Goal: Task Accomplishment & Management: Use online tool/utility

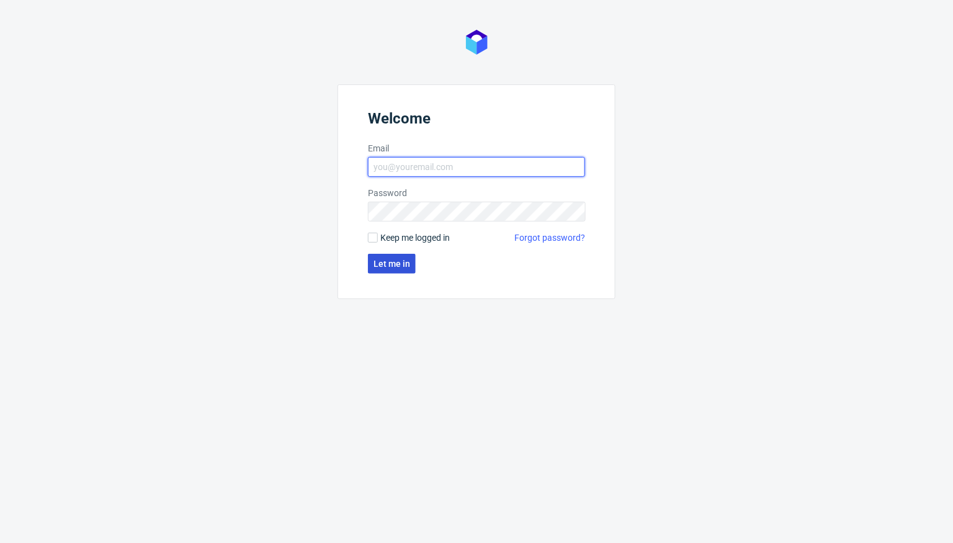
type input "[PERSON_NAME][EMAIL_ADDRESS][DOMAIN_NAME]"
click at [392, 261] on span "Let me in" at bounding box center [392, 263] width 37 height 9
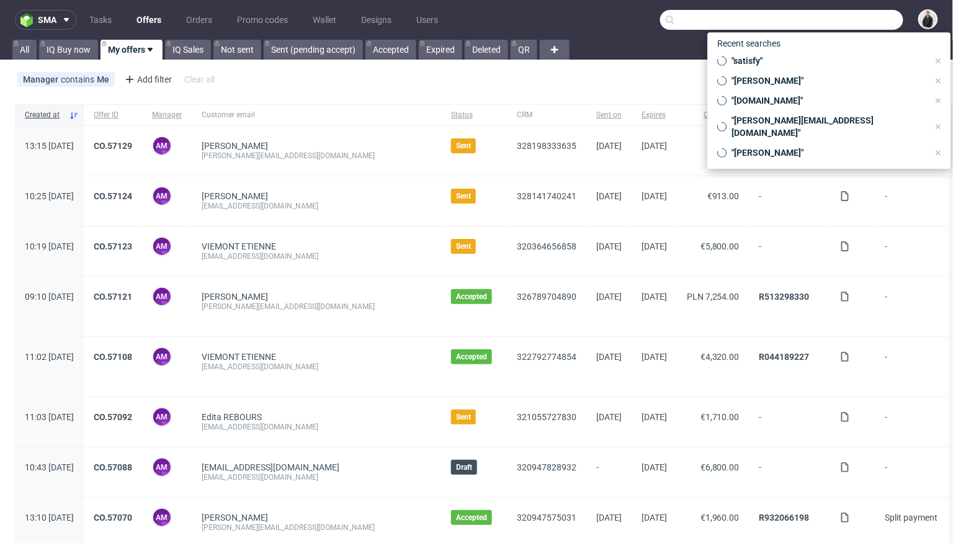
click at [845, 18] on input "text" at bounding box center [781, 20] width 243 height 20
paste input "[DOMAIN_NAME]"
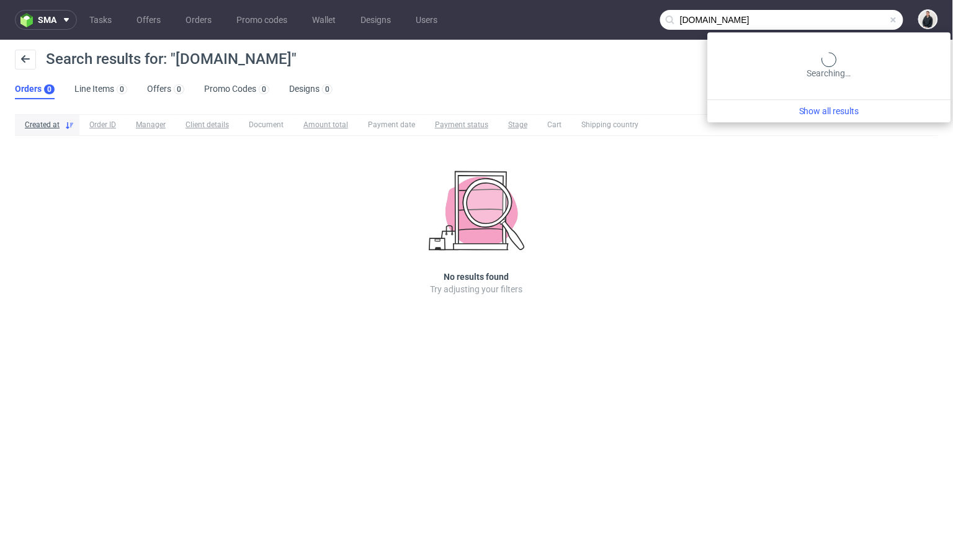
click at [870, 16] on input "[DOMAIN_NAME]" at bounding box center [781, 20] width 243 height 20
paste input "artblanc"
type input "[DOMAIN_NAME]"
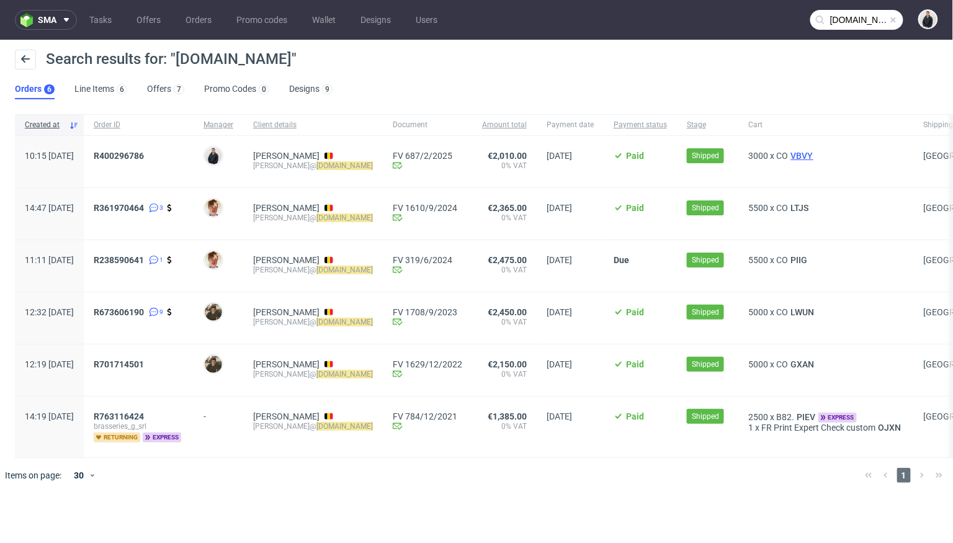
click at [791, 157] on span "VBVY" at bounding box center [802, 156] width 27 height 10
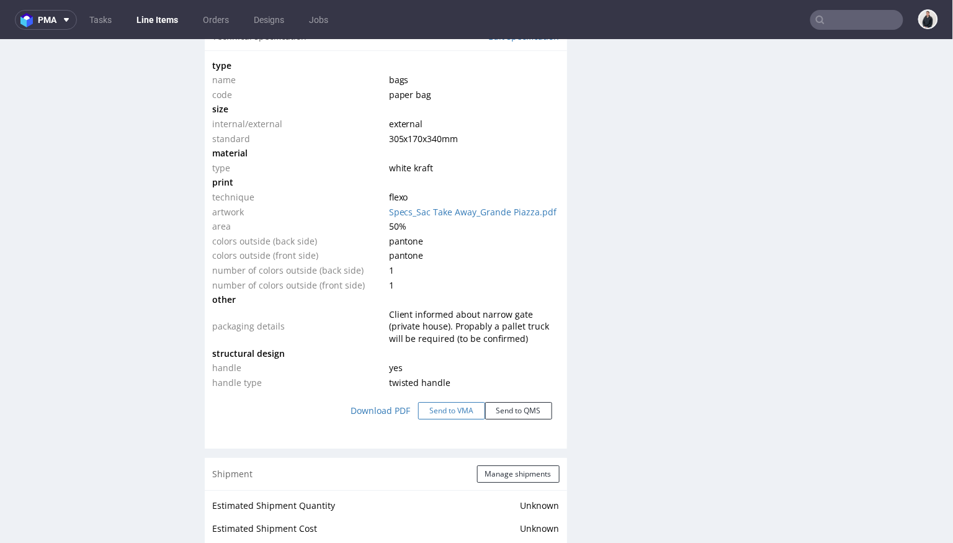
scroll to position [1173, 0]
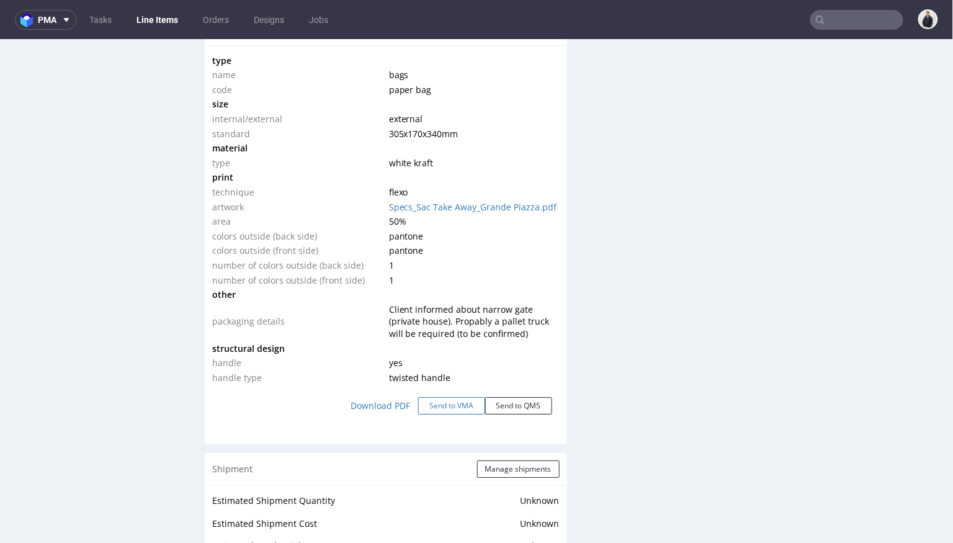
click at [455, 404] on button "Send to VMA" at bounding box center [451, 404] width 67 height 17
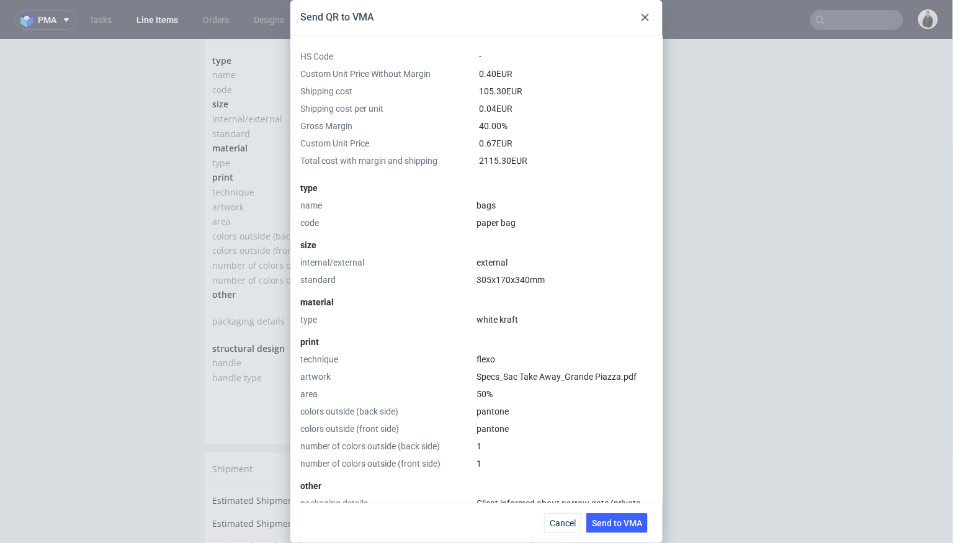
scroll to position [301, 0]
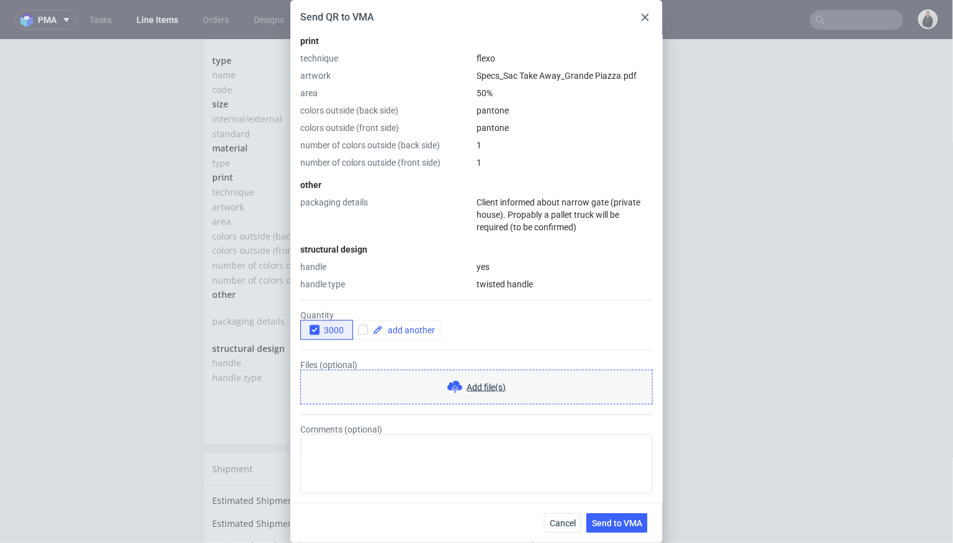
click at [759, 264] on div "Send QR to VMA HS Code - Custom Unit Price Without Margin 0.40 EUR Shipping cos…" at bounding box center [476, 271] width 953 height 543
click at [648, 24] on div at bounding box center [645, 17] width 15 height 15
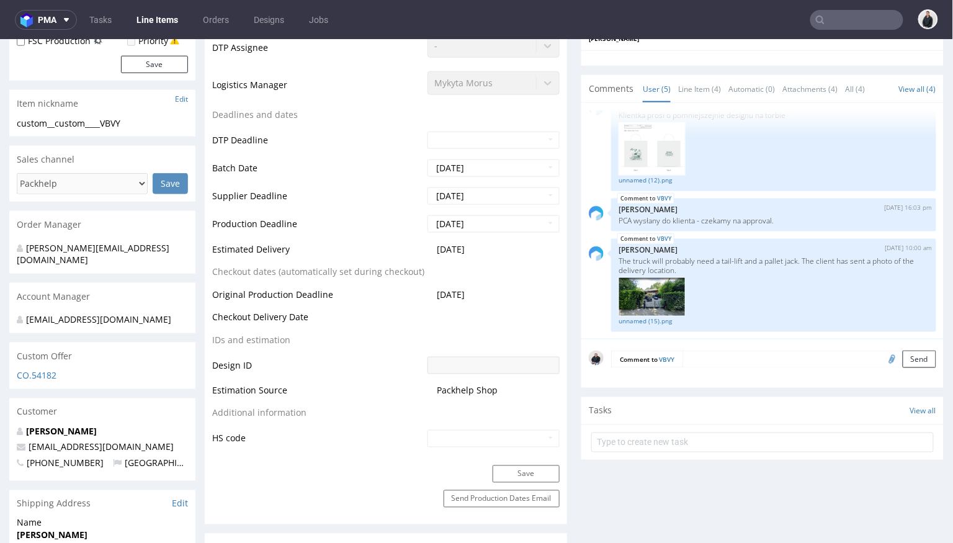
scroll to position [0, 0]
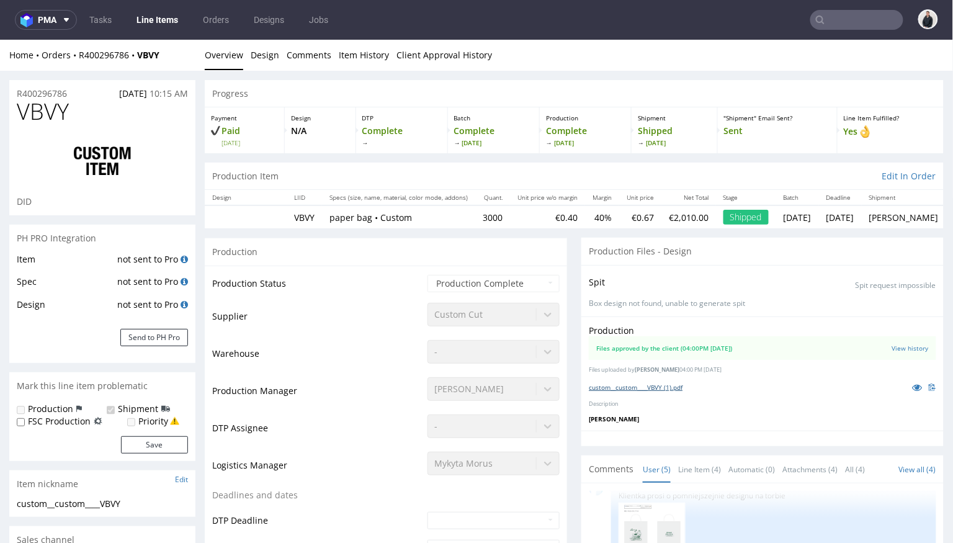
click at [659, 383] on link "custom__custom____VBVY (1).pdf" at bounding box center [636, 386] width 94 height 9
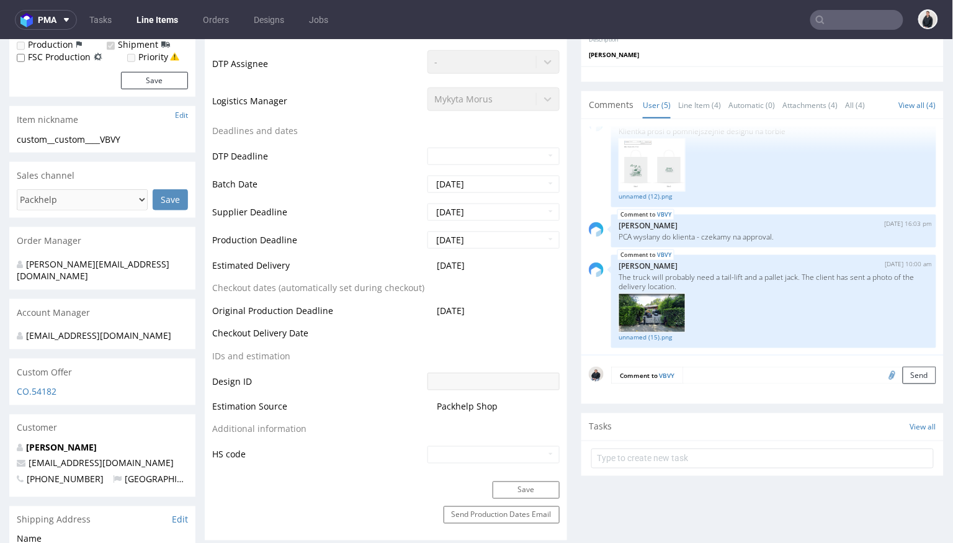
scroll to position [366, 0]
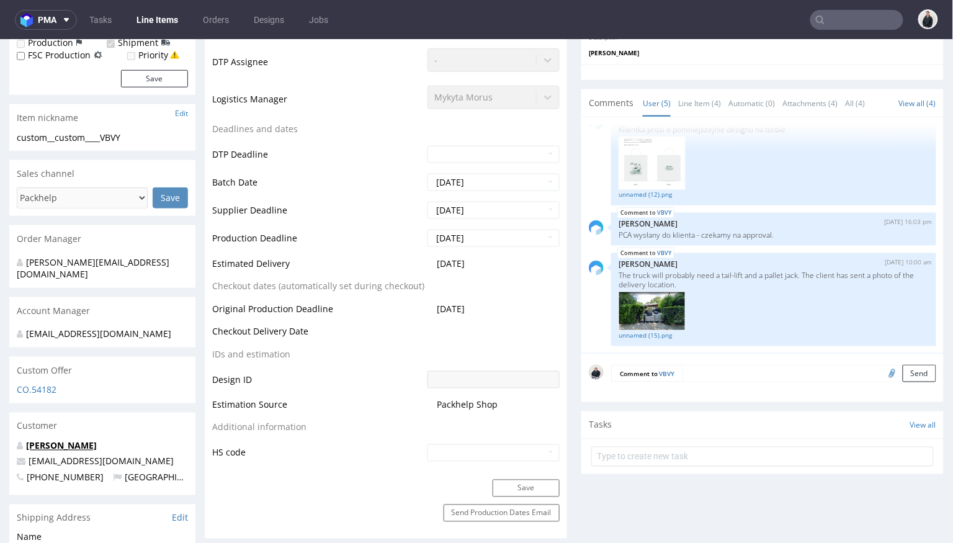
click at [64, 439] on link "Sophie Colignon" at bounding box center [61, 445] width 71 height 12
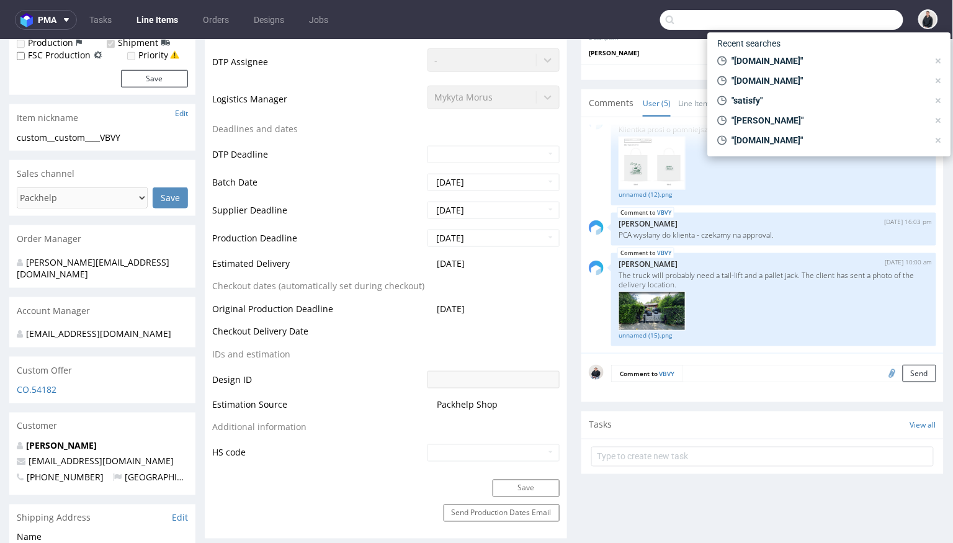
click at [851, 18] on input "text" at bounding box center [781, 20] width 243 height 20
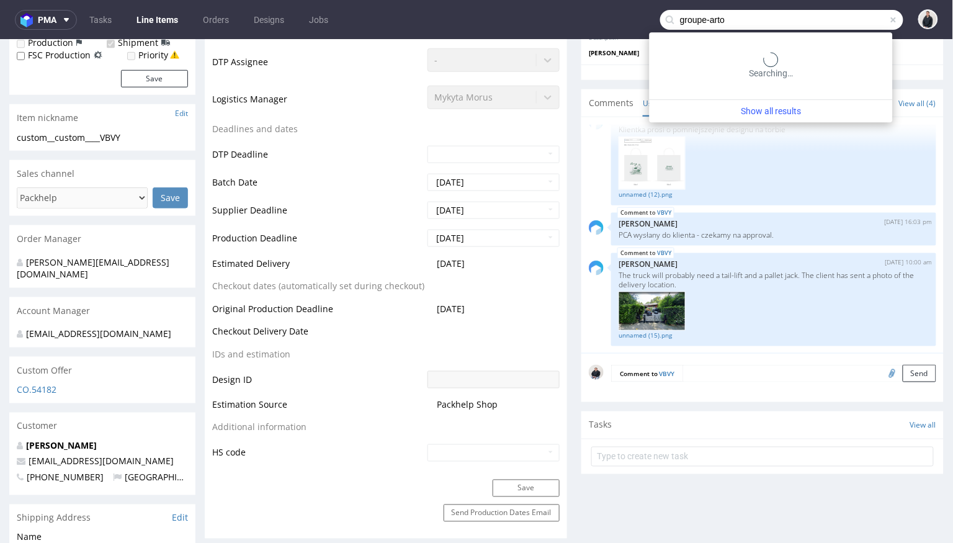
type input "groupe-arto"
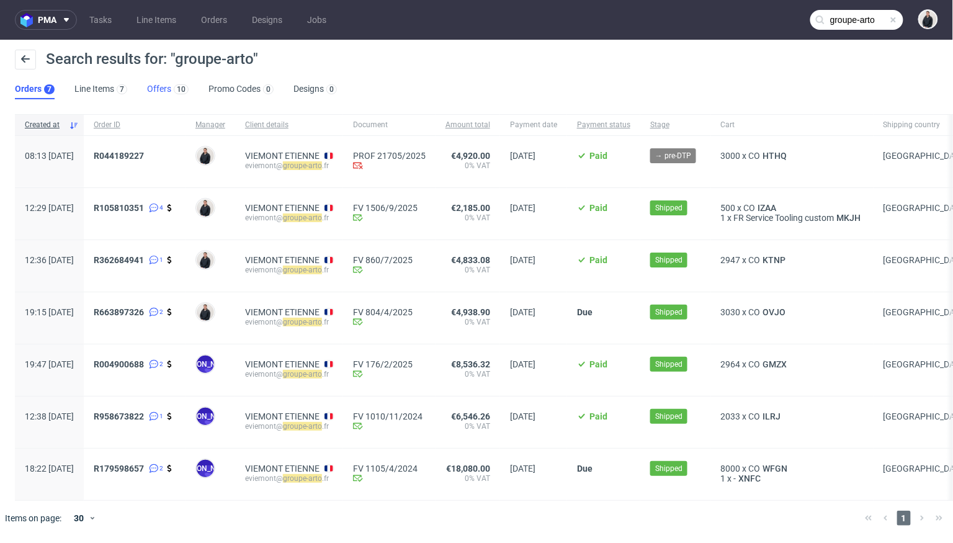
click at [163, 87] on link "Offers 10" at bounding box center [168, 89] width 42 height 20
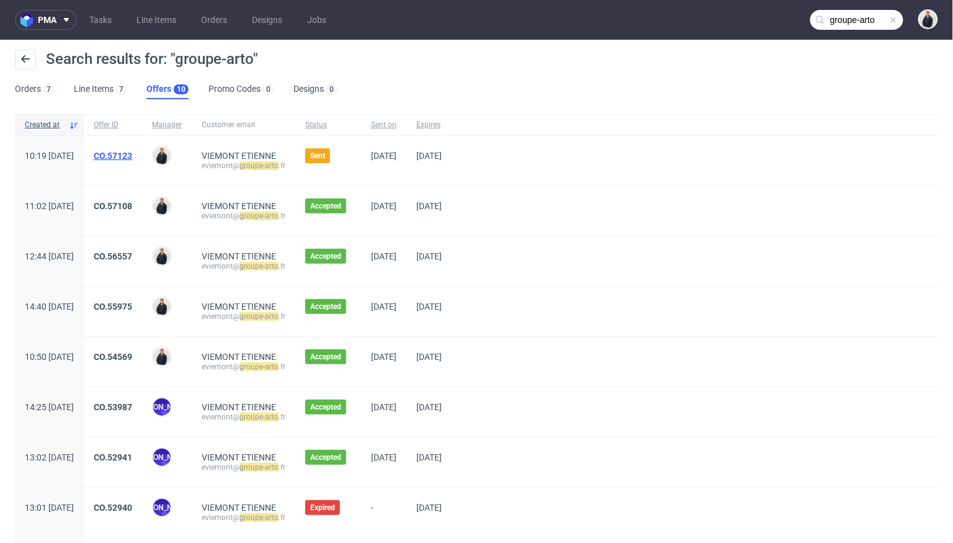
click at [132, 156] on link "CO.57123" at bounding box center [113, 156] width 38 height 10
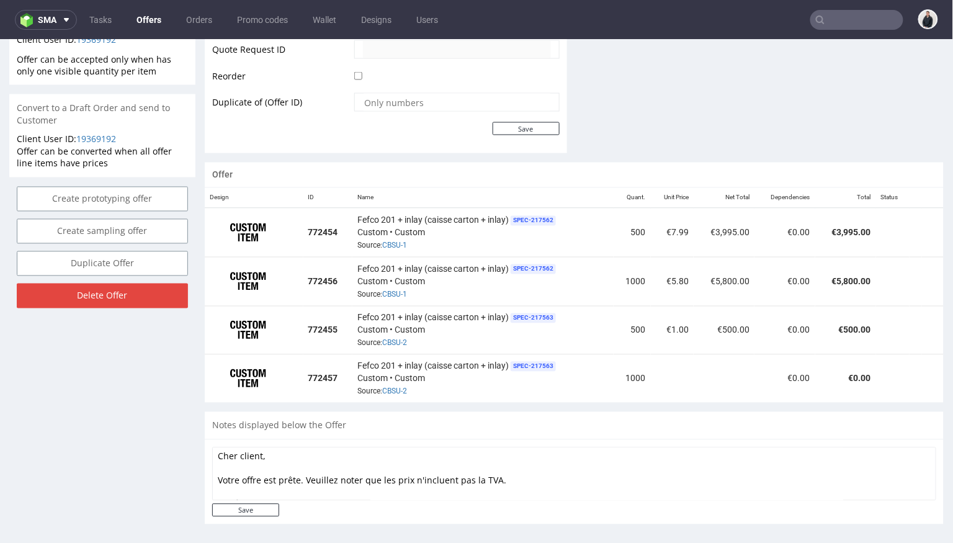
scroll to position [3, 0]
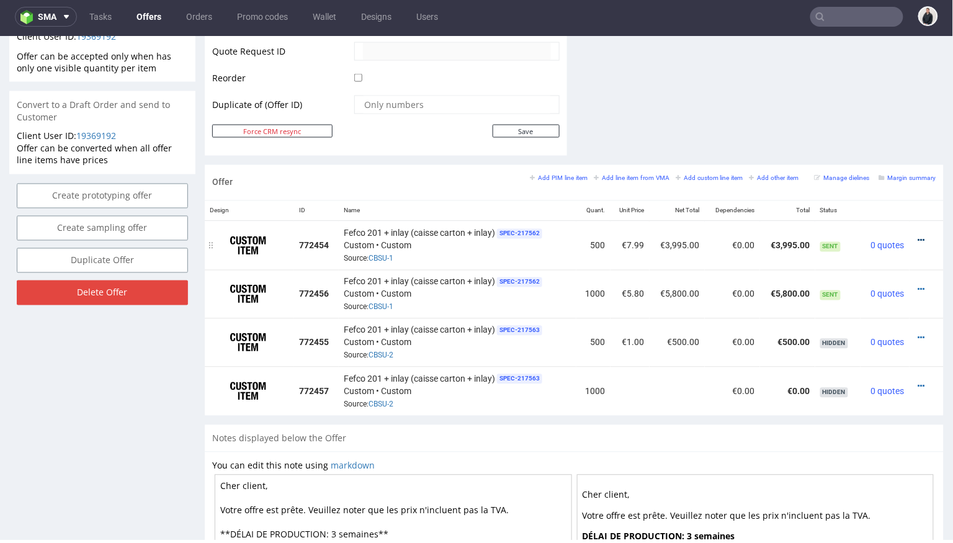
click at [918, 236] on icon at bounding box center [921, 240] width 7 height 9
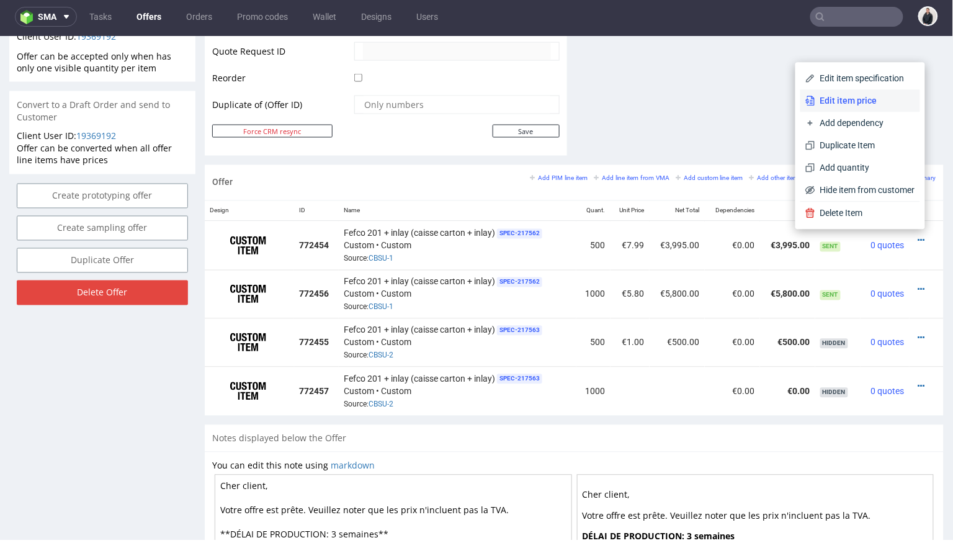
click at [851, 104] on span "Edit item price" at bounding box center [865, 100] width 100 height 12
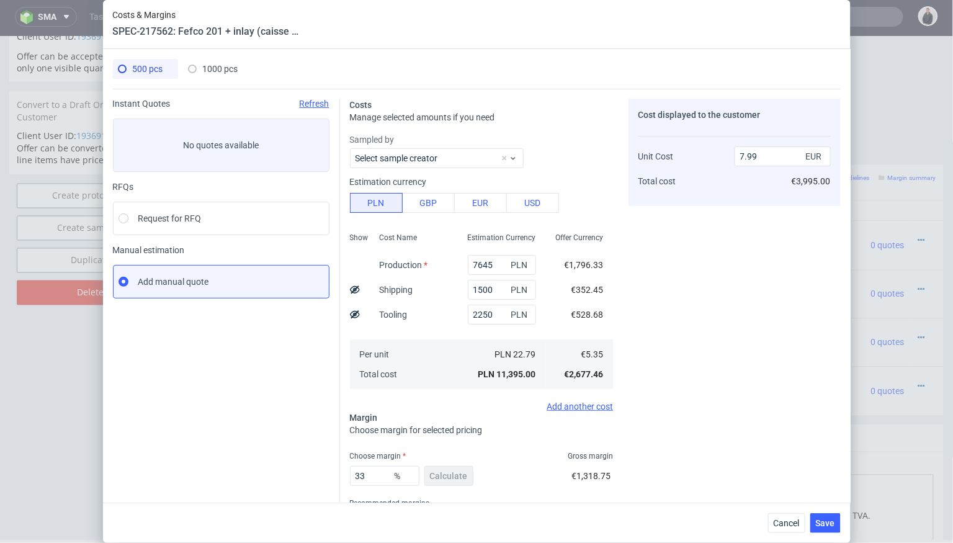
scroll to position [59, 0]
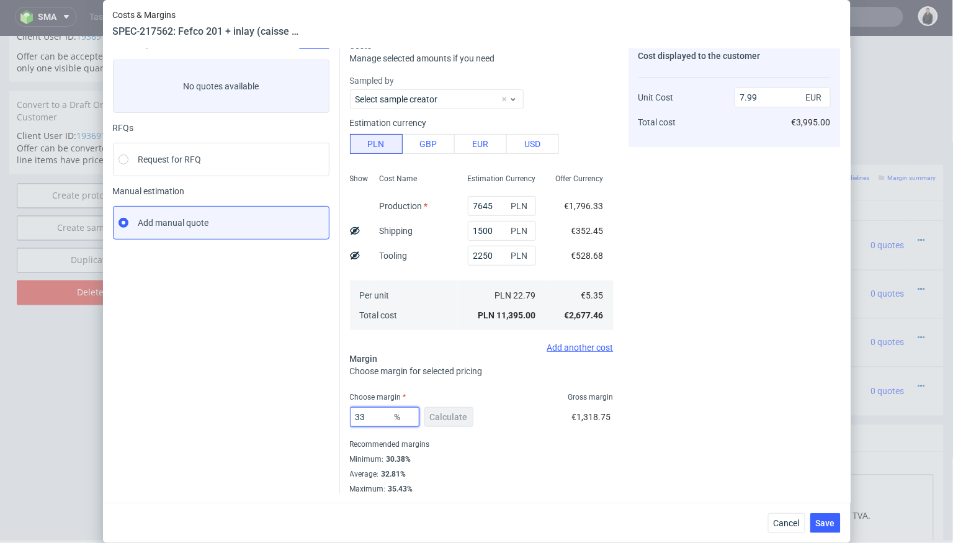
drag, startPoint x: 378, startPoint y: 417, endPoint x: 338, endPoint y: 417, distance: 39.7
click at [338, 417] on div "Instant Quotes Refresh No quotes available RFQs Request for RFQ Manual estimati…" at bounding box center [477, 262] width 728 height 464
type input "30"
type input "7.65"
type input "30"
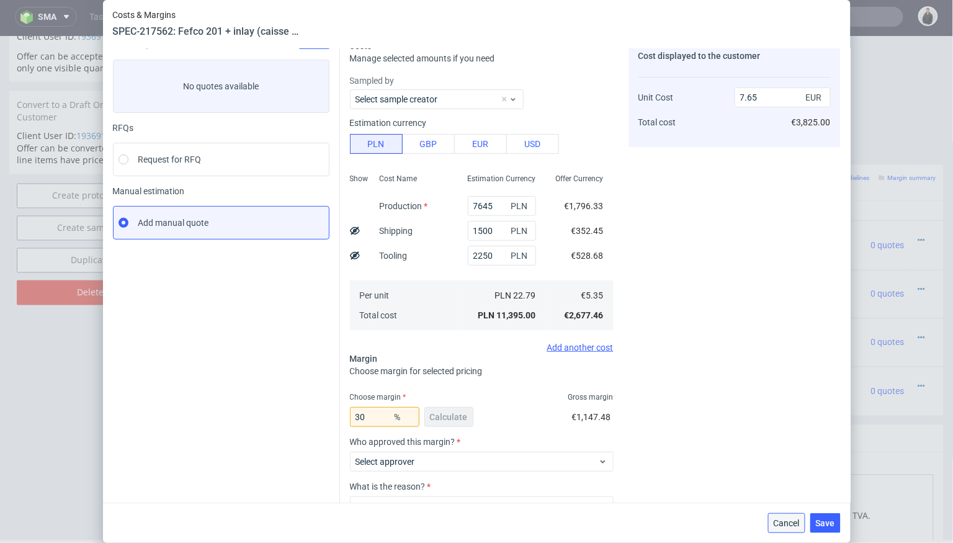
click at [776, 527] on span "Cancel" at bounding box center [787, 523] width 26 height 9
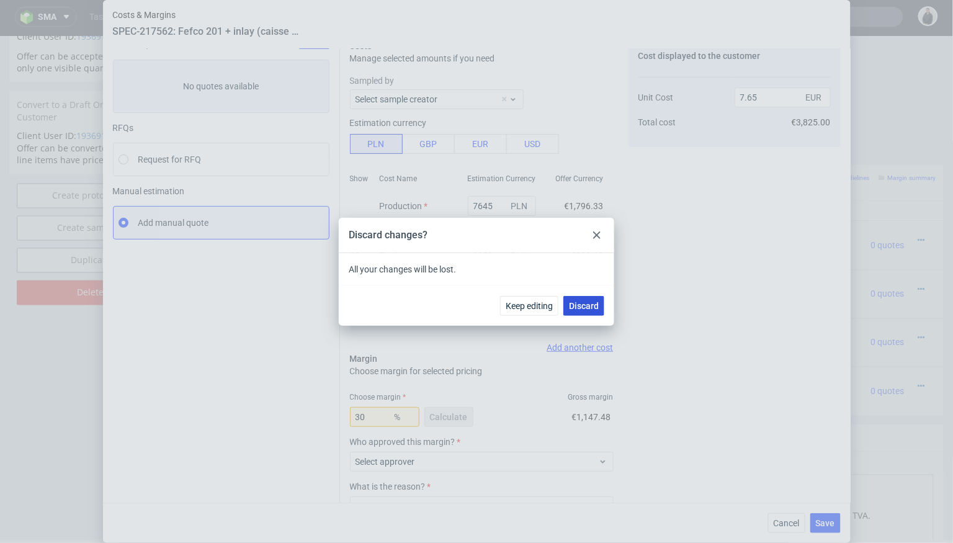
click at [586, 308] on span "Discard" at bounding box center [584, 306] width 30 height 9
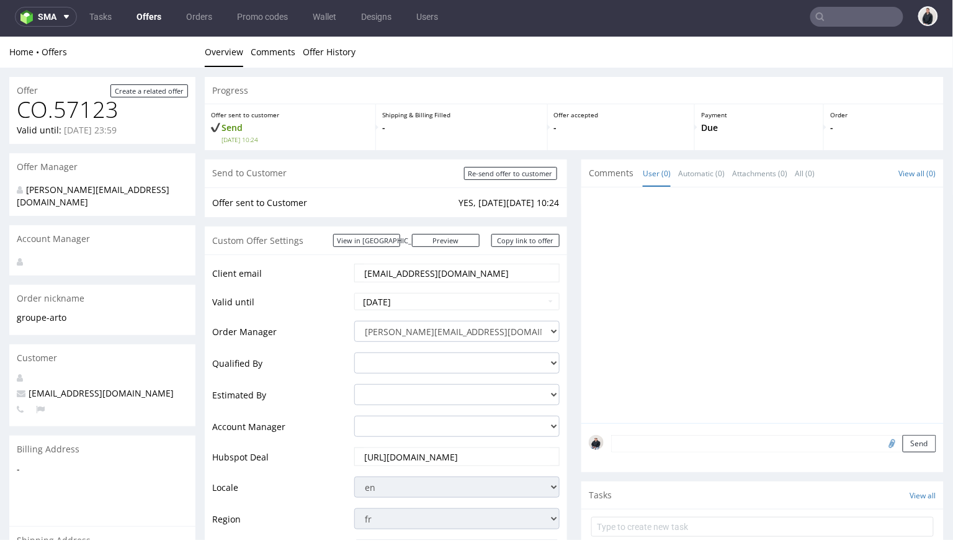
scroll to position [807, 0]
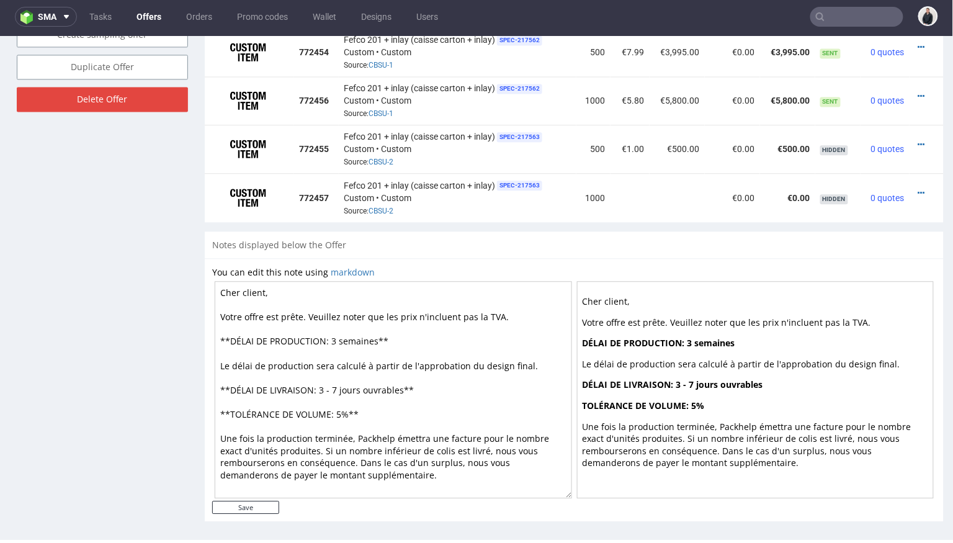
click at [854, 27] on nav "sma Tasks Offers Orders Promo codes Wallet Designs Users" at bounding box center [476, 17] width 953 height 40
click at [853, 22] on input "text" at bounding box center [856, 17] width 93 height 20
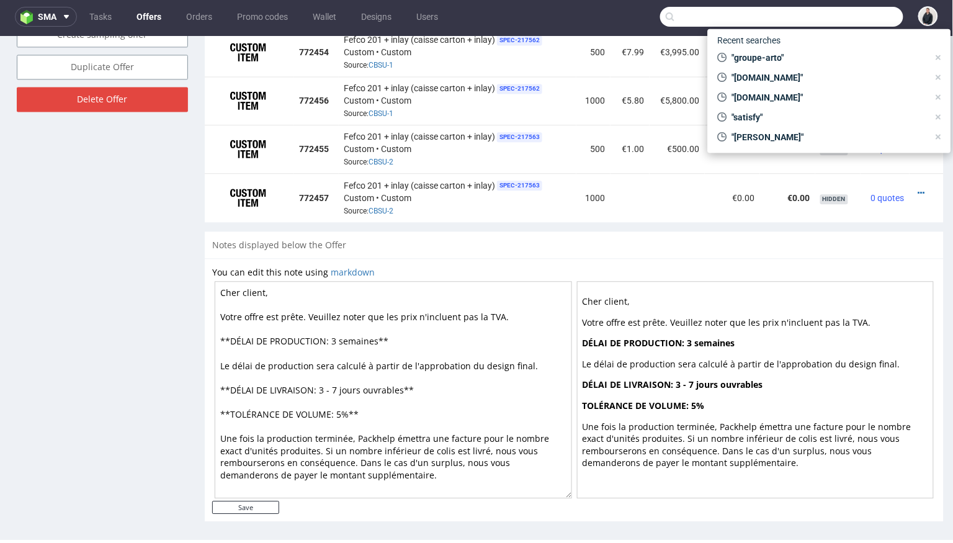
paste input "hello@digixa.eu"
type input "hello@digixa.eu"
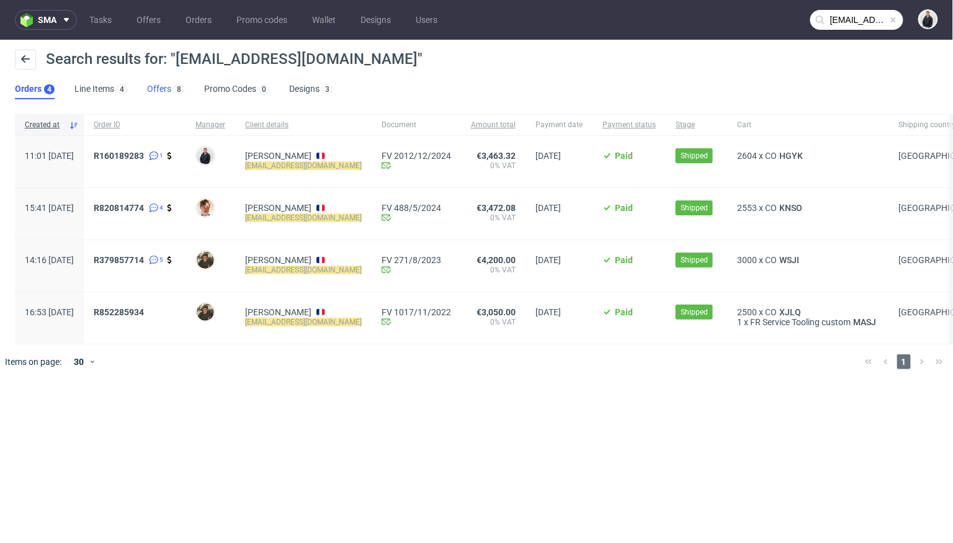
click at [163, 87] on link "Offers 8" at bounding box center [165, 89] width 37 height 20
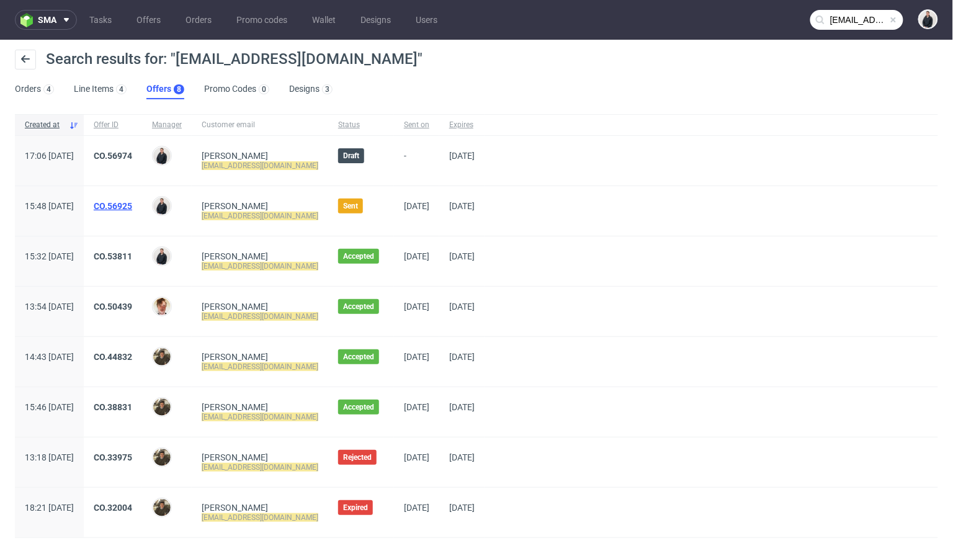
click at [132, 202] on link "CO.56925" at bounding box center [113, 206] width 38 height 10
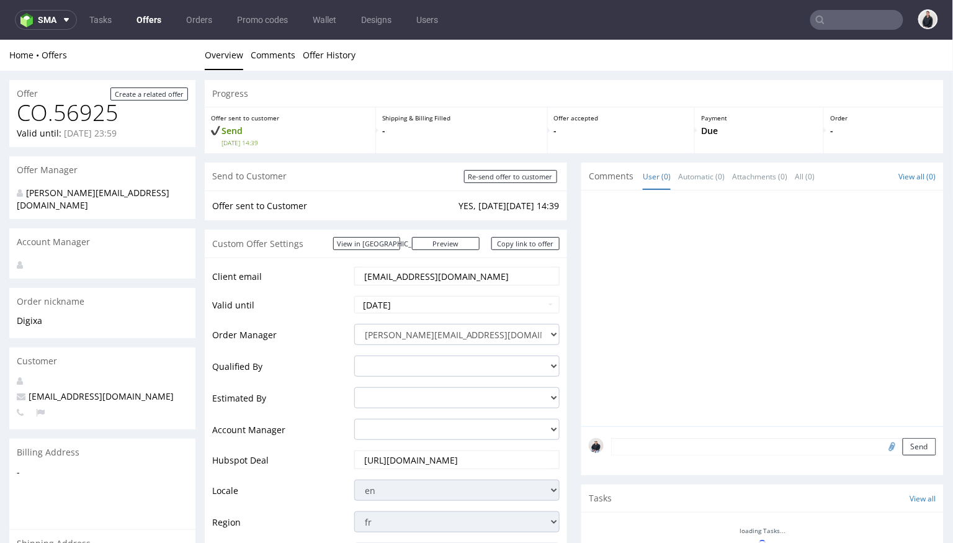
scroll to position [565, 0]
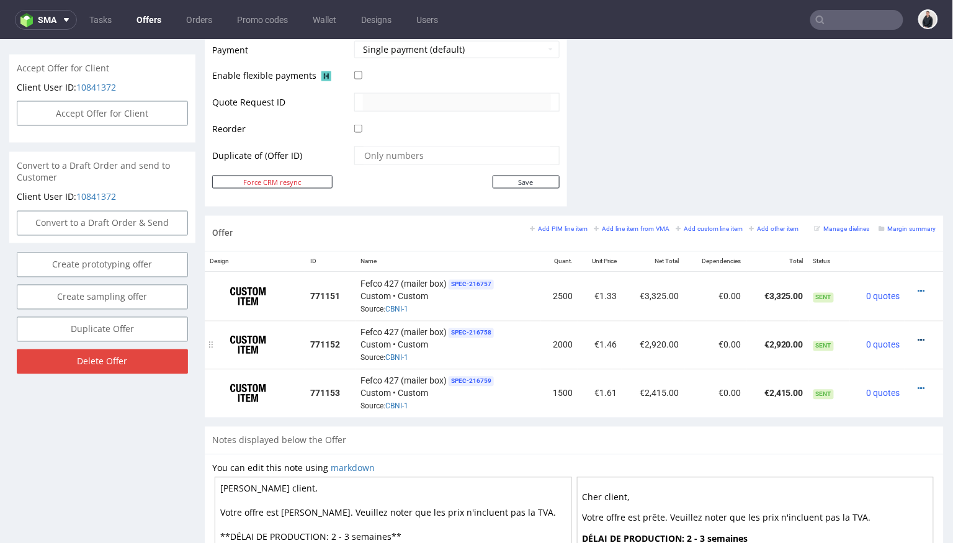
click at [918, 336] on icon at bounding box center [921, 340] width 7 height 9
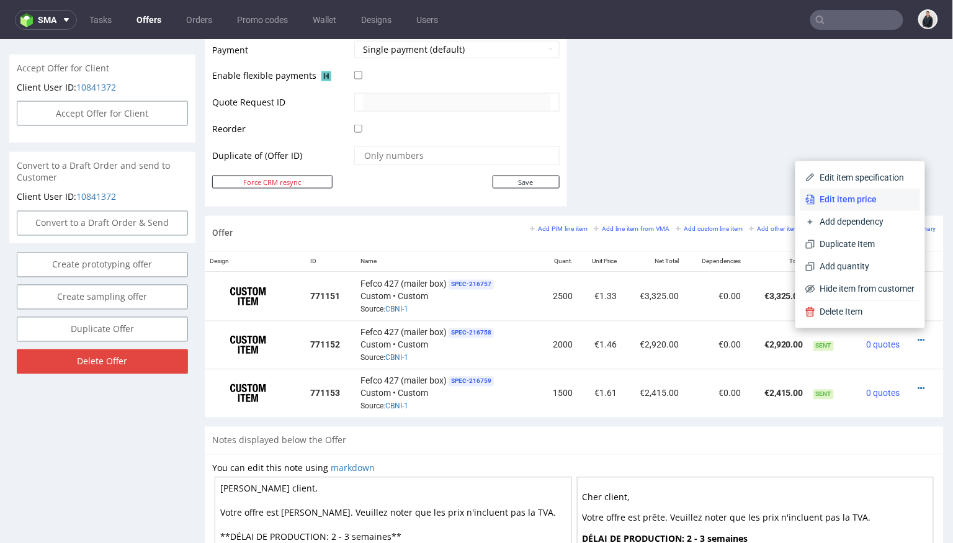
click at [863, 200] on span "Edit item price" at bounding box center [865, 199] width 100 height 12
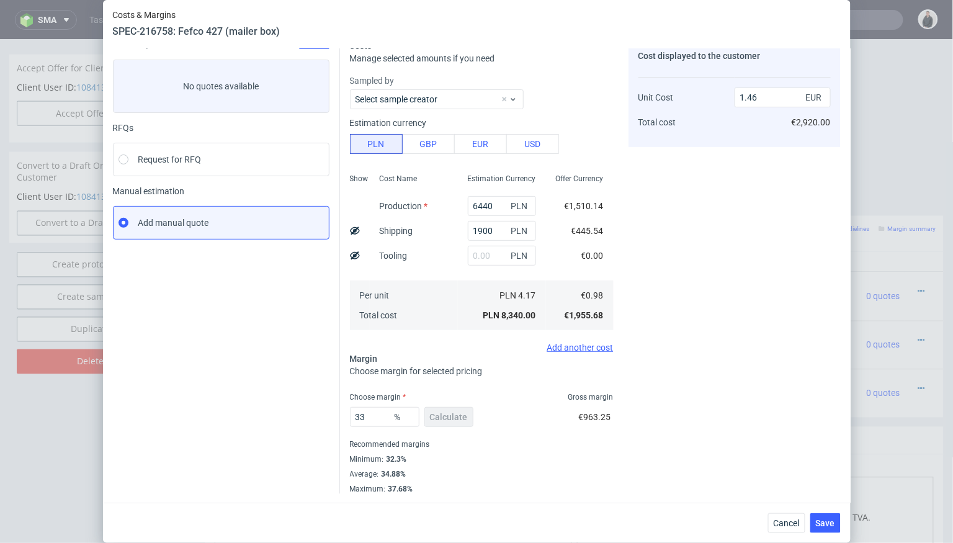
scroll to position [0, 0]
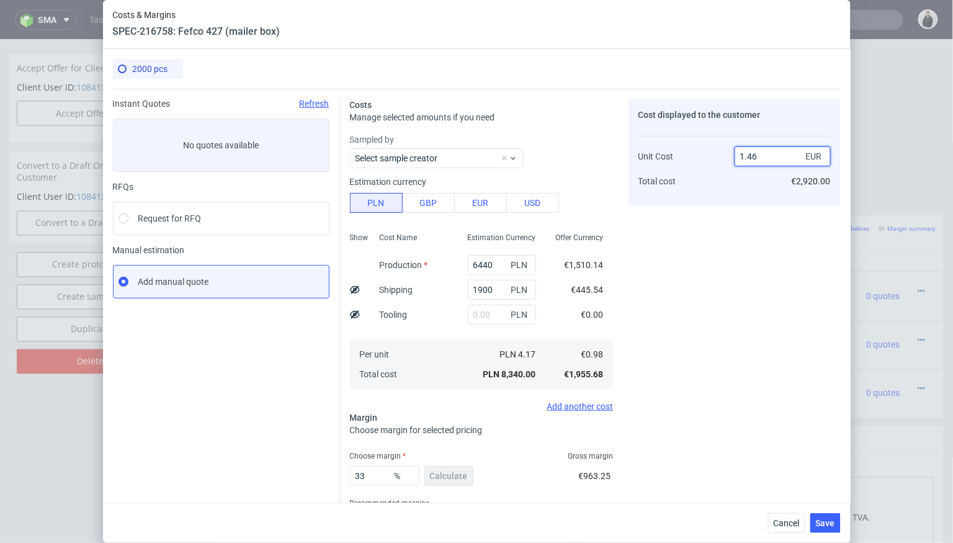
drag, startPoint x: 759, startPoint y: 158, endPoint x: 748, endPoint y: 156, distance: 11.3
click at [748, 156] on input "1.46" at bounding box center [783, 156] width 96 height 20
type input "1.89"
type input "48.421052631578945"
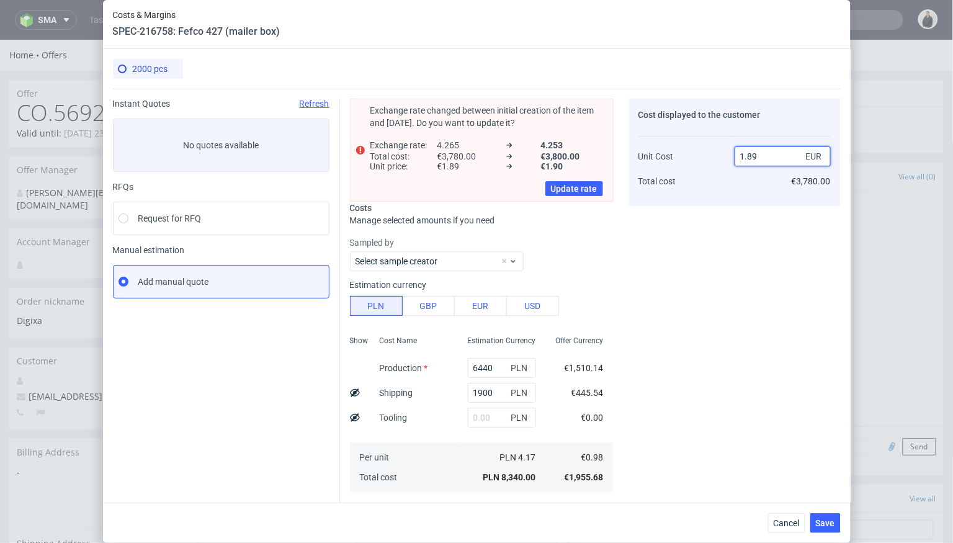
drag, startPoint x: 764, startPoint y: 156, endPoint x: 748, endPoint y: 155, distance: 16.8
click at [748, 155] on input "1.89" at bounding box center [783, 156] width 96 height 20
type input "1.39"
type input "29.496402877697843"
type input "1.38"
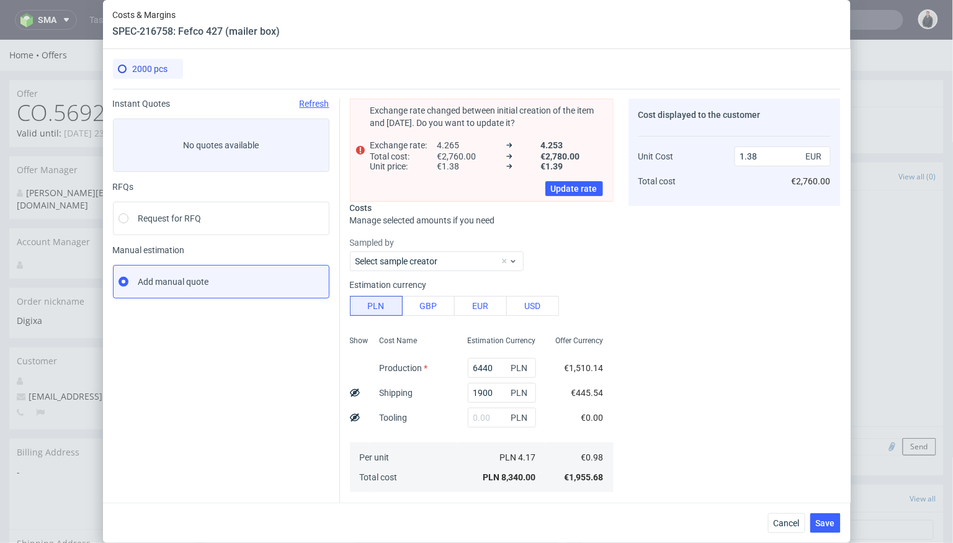
click at [730, 336] on div "Cost displayed to the customer Unit Cost Total cost 1.38 EUR €2,760.00" at bounding box center [735, 422] width 212 height 647
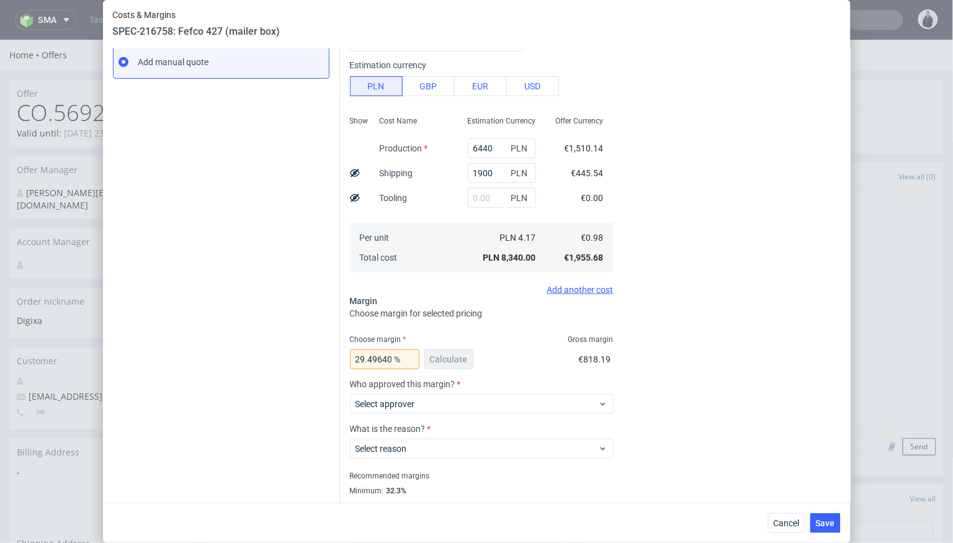
scroll to position [251, 0]
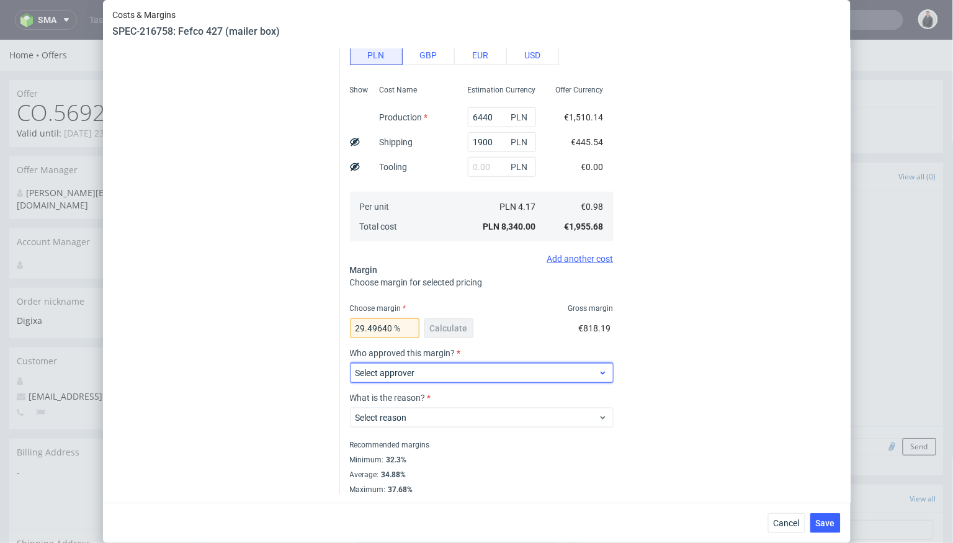
click at [516, 369] on span "Select approver" at bounding box center [477, 373] width 243 height 12
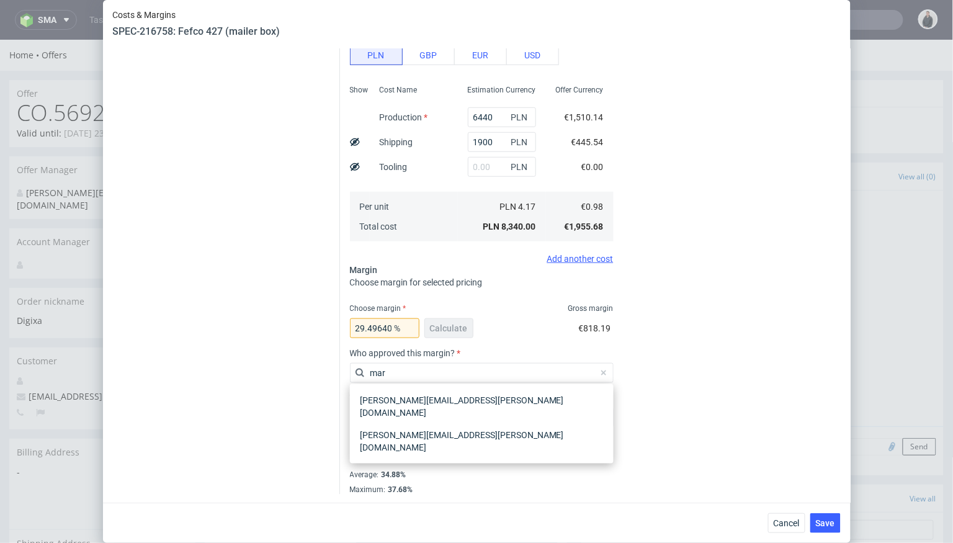
type input "mar"
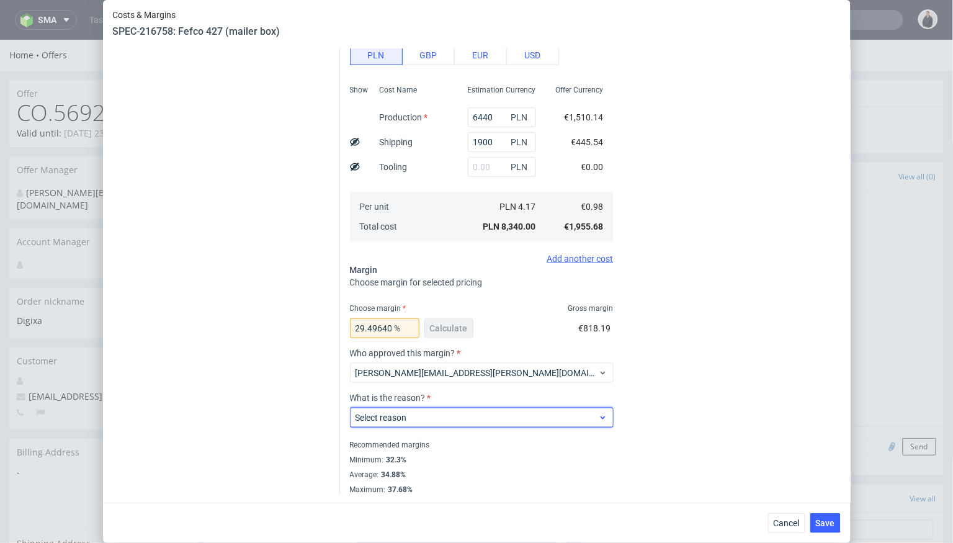
click at [424, 423] on div "Select reason" at bounding box center [482, 418] width 264 height 20
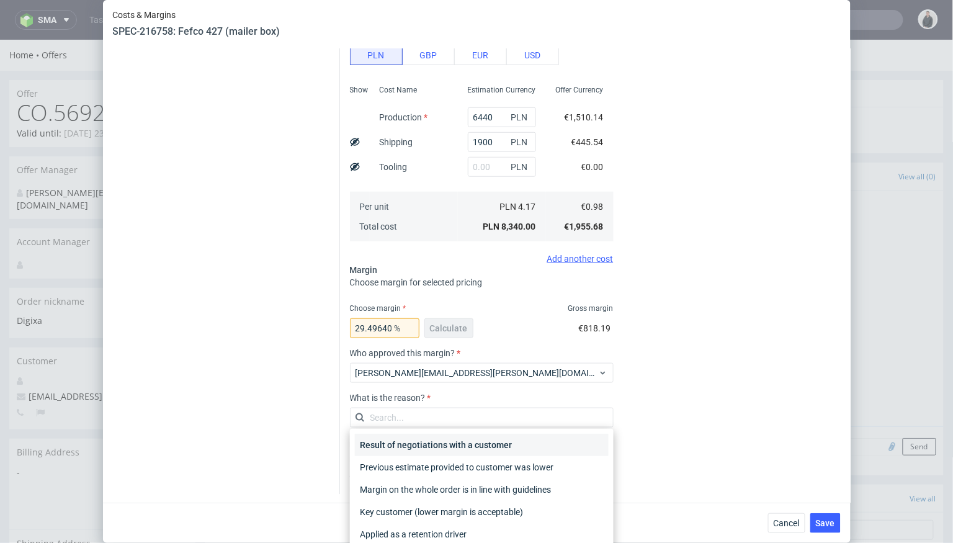
click at [434, 446] on div "Result of negotiations with a customer" at bounding box center [482, 445] width 254 height 22
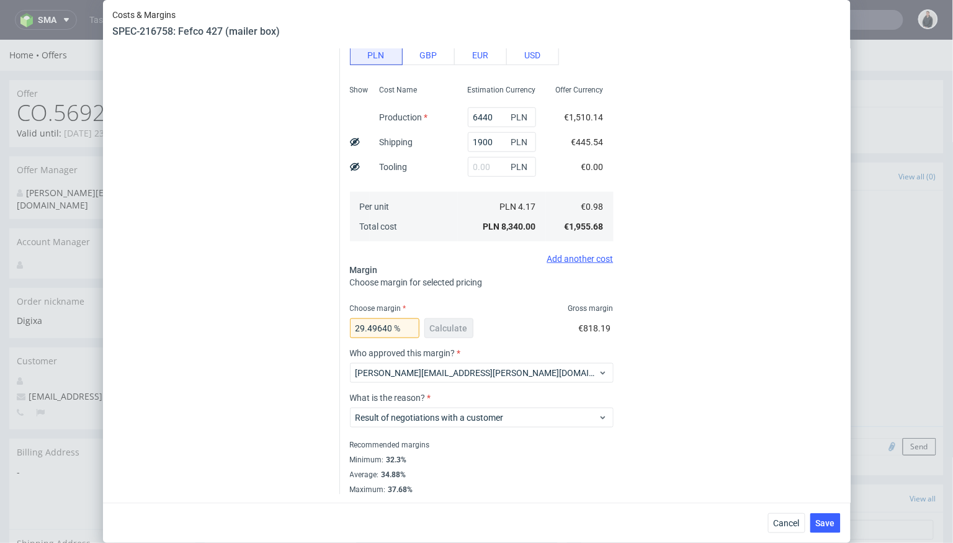
click at [841, 530] on div "Cancel Save" at bounding box center [477, 523] width 748 height 40
click at [812, 518] on button "Save" at bounding box center [825, 523] width 30 height 20
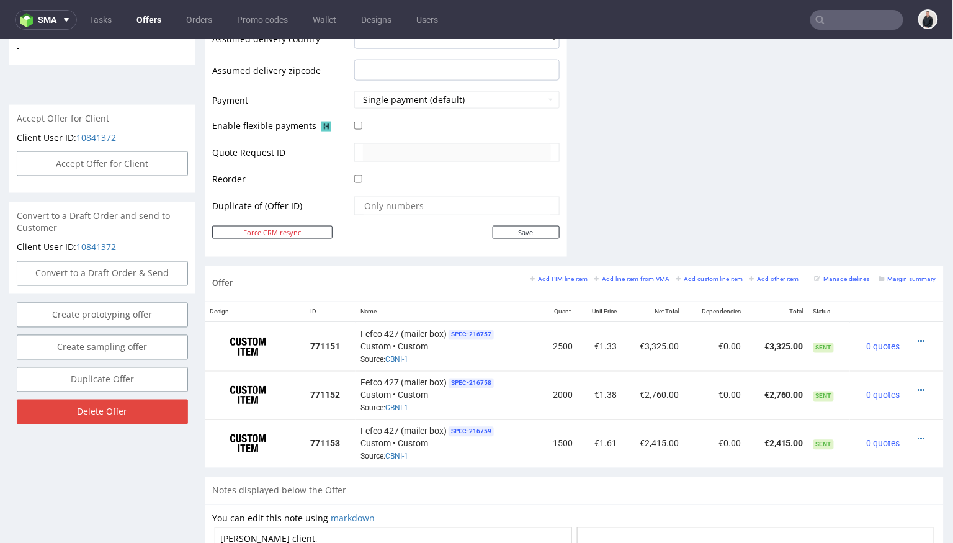
scroll to position [517, 0]
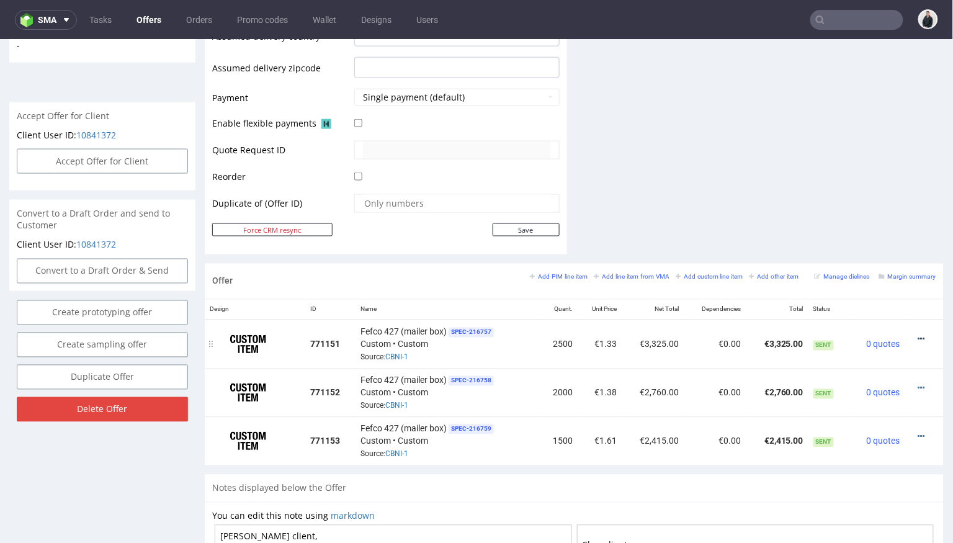
click at [918, 335] on icon at bounding box center [921, 338] width 7 height 9
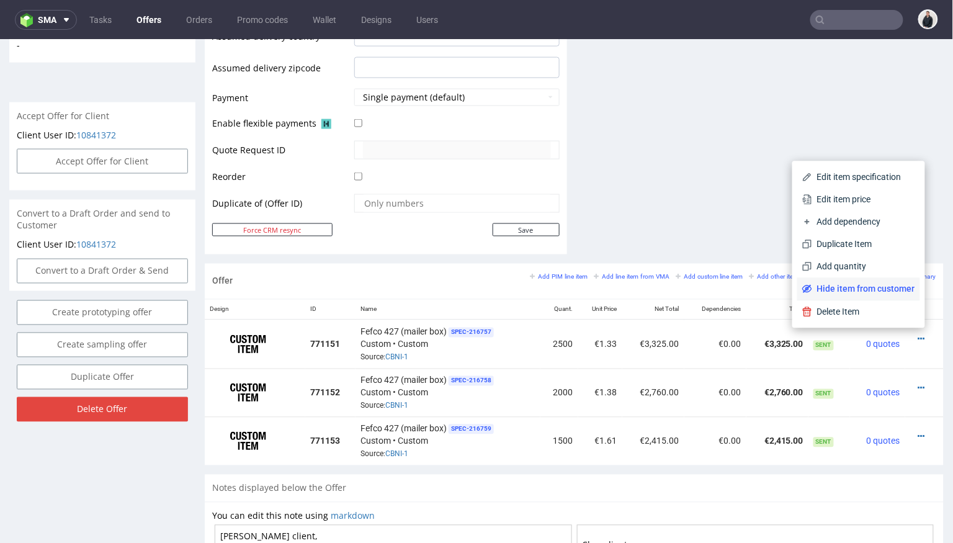
click at [886, 285] on span "Hide item from customer" at bounding box center [863, 288] width 103 height 12
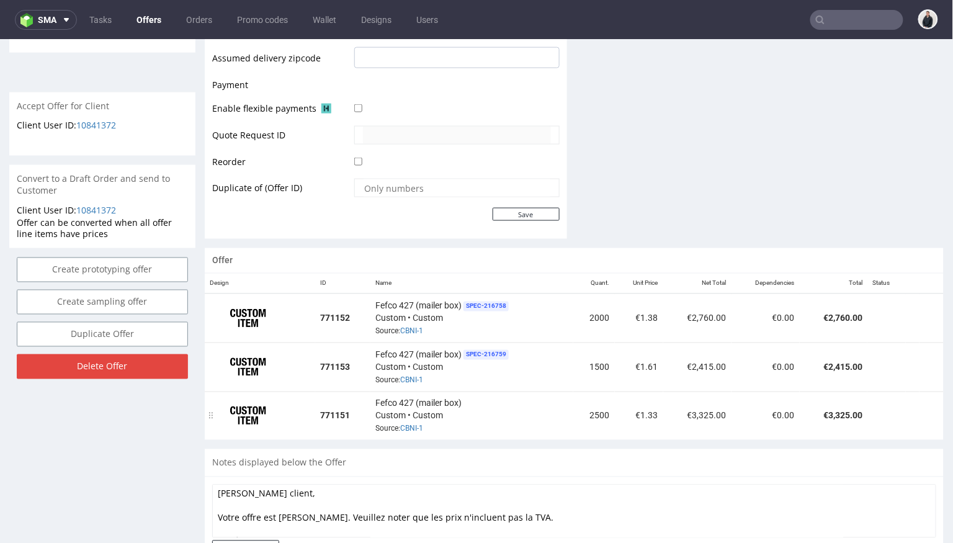
scroll to position [527, 0]
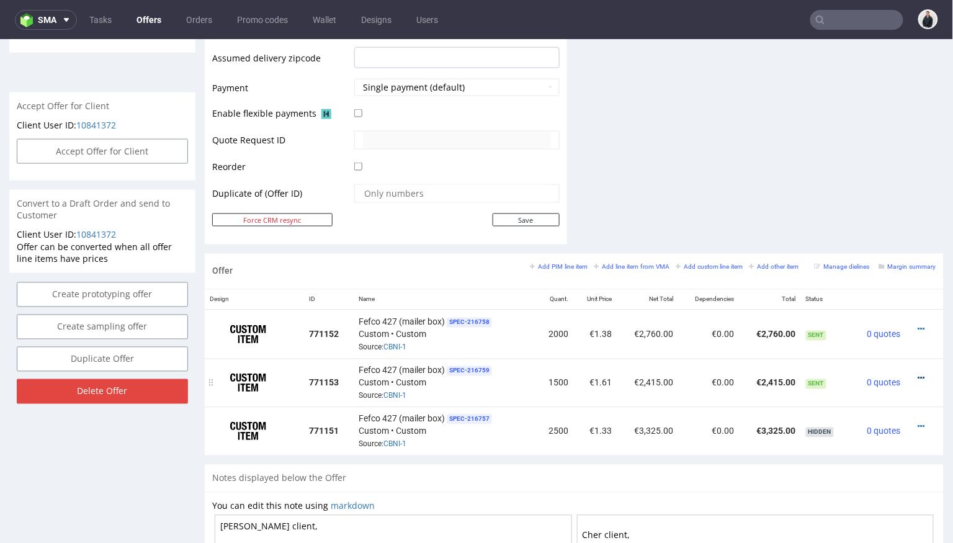
click at [918, 374] on icon at bounding box center [921, 378] width 7 height 9
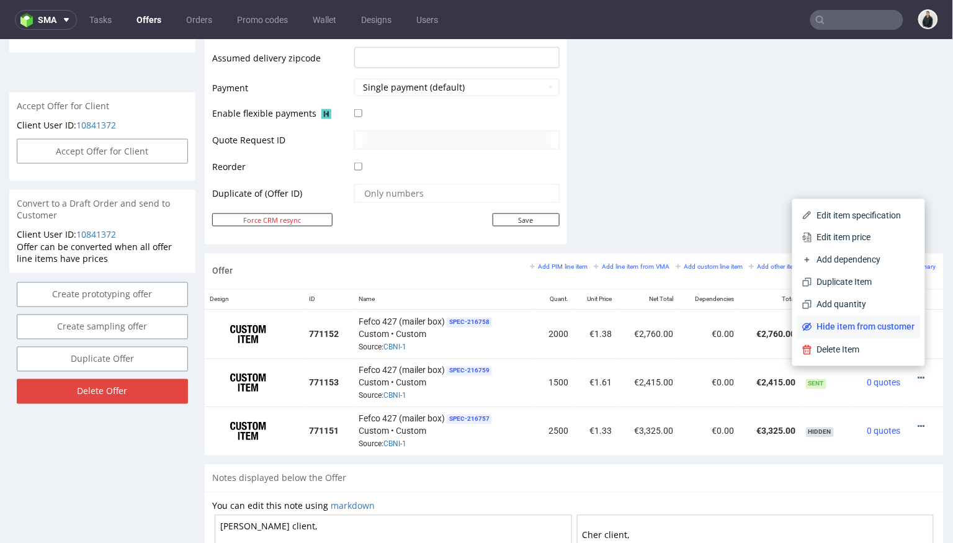
click at [882, 328] on span "Hide item from customer" at bounding box center [863, 326] width 103 height 12
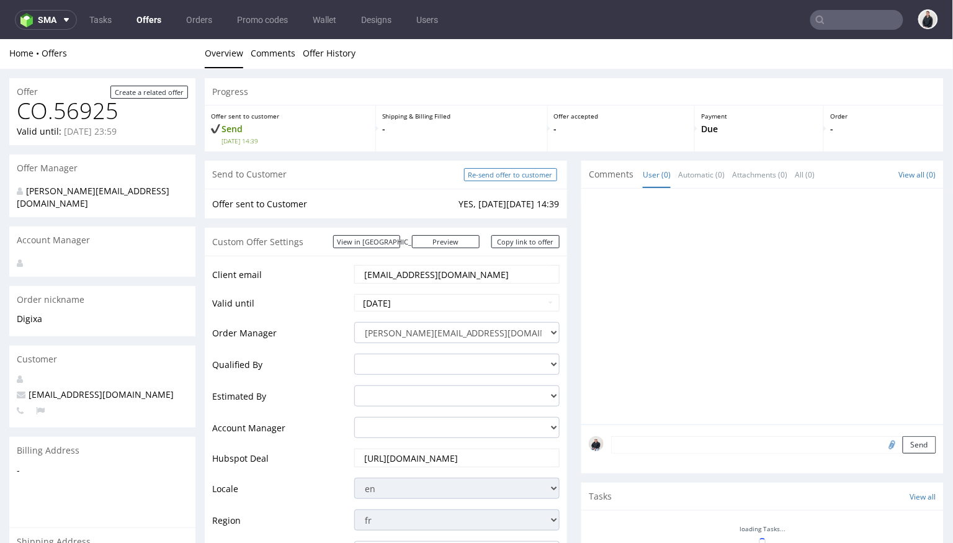
scroll to position [2, 0]
click at [514, 169] on input "Re-send offer to customer" at bounding box center [510, 174] width 93 height 13
type input "In progress..."
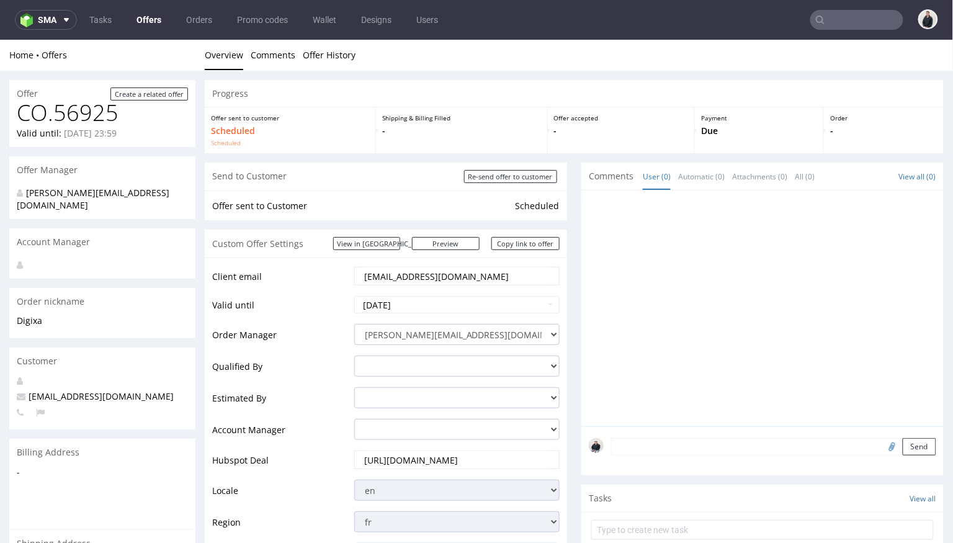
scroll to position [0, 0]
click at [863, 20] on input "text" at bounding box center [856, 20] width 93 height 20
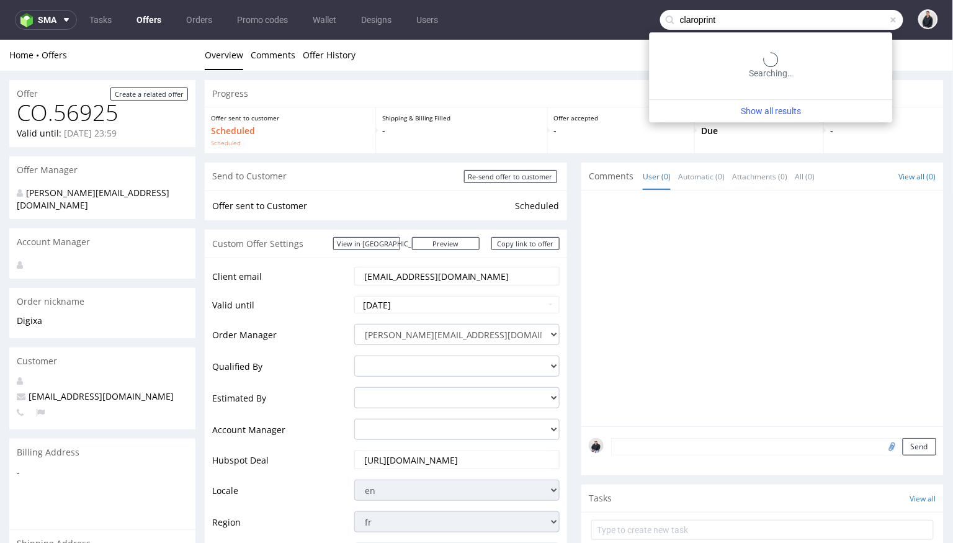
type input "claroprint"
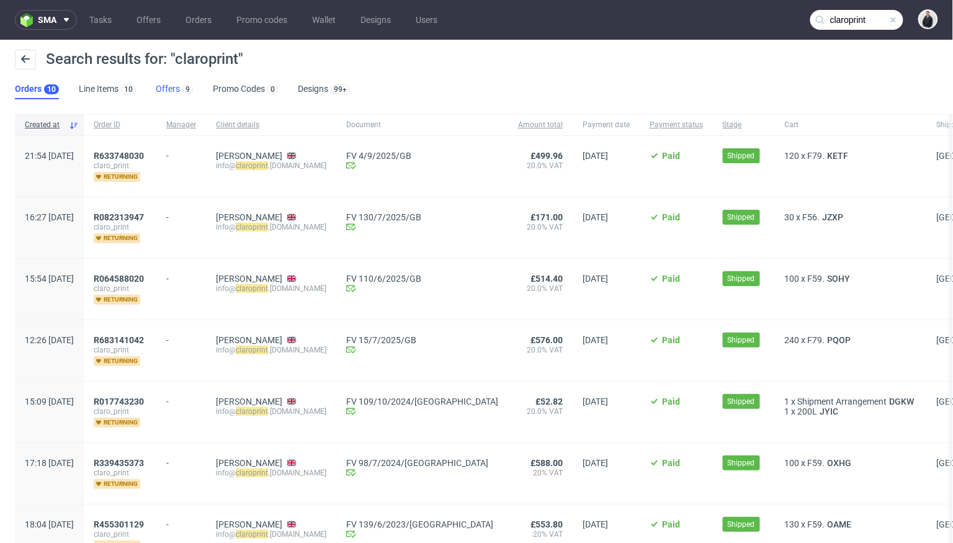
click at [173, 87] on link "Offers 9" at bounding box center [174, 89] width 37 height 20
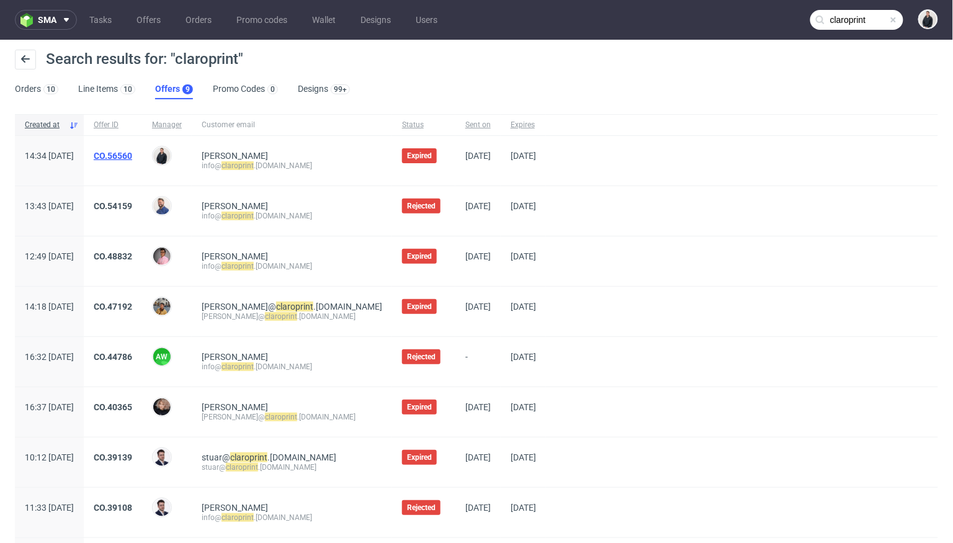
click at [132, 155] on link "CO.56560" at bounding box center [113, 156] width 38 height 10
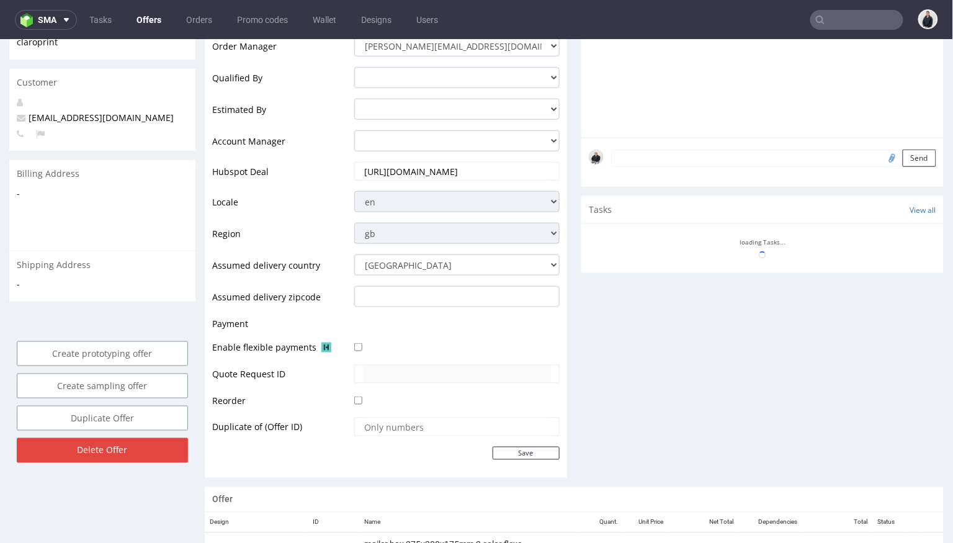
scroll to position [246, 0]
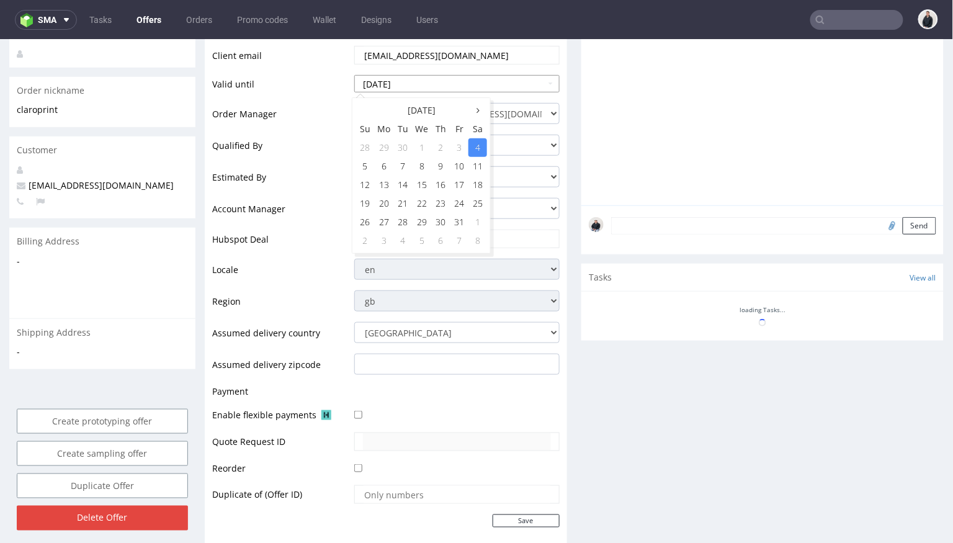
click at [434, 81] on input "2025-10-04" at bounding box center [456, 82] width 205 height 17
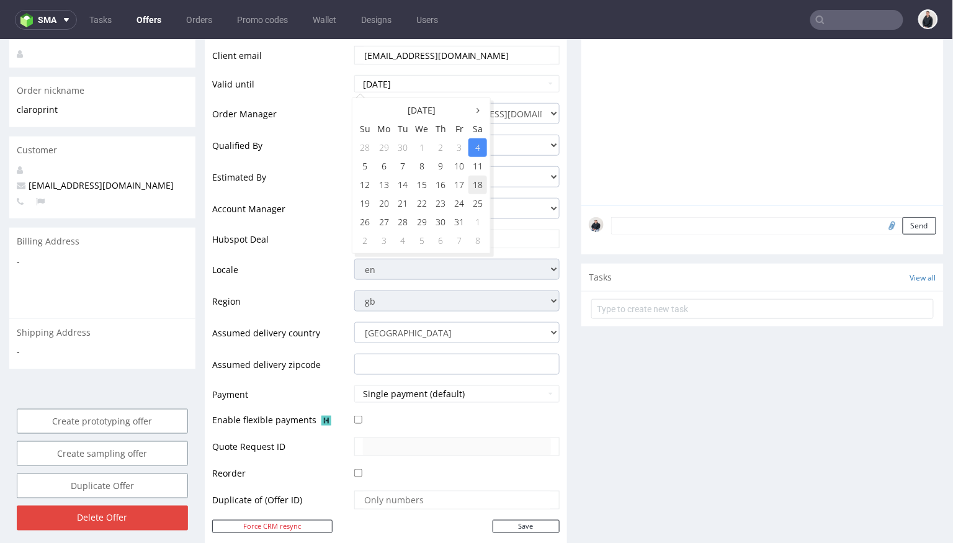
click at [480, 183] on td "18" at bounding box center [477, 184] width 19 height 19
click at [475, 78] on input "2025-10-18" at bounding box center [456, 82] width 205 height 17
click at [478, 166] on td "11" at bounding box center [477, 165] width 19 height 19
type input "2025-10-11"
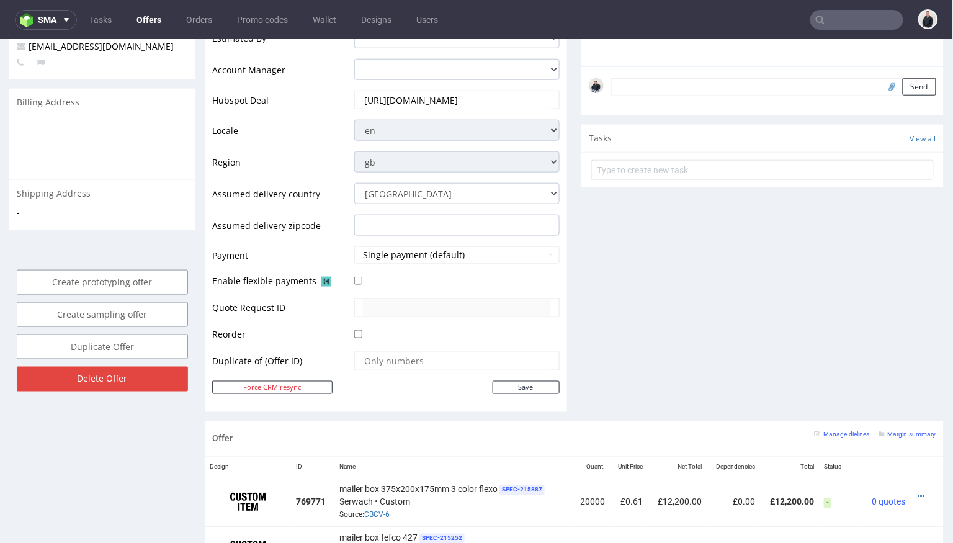
scroll to position [404, 0]
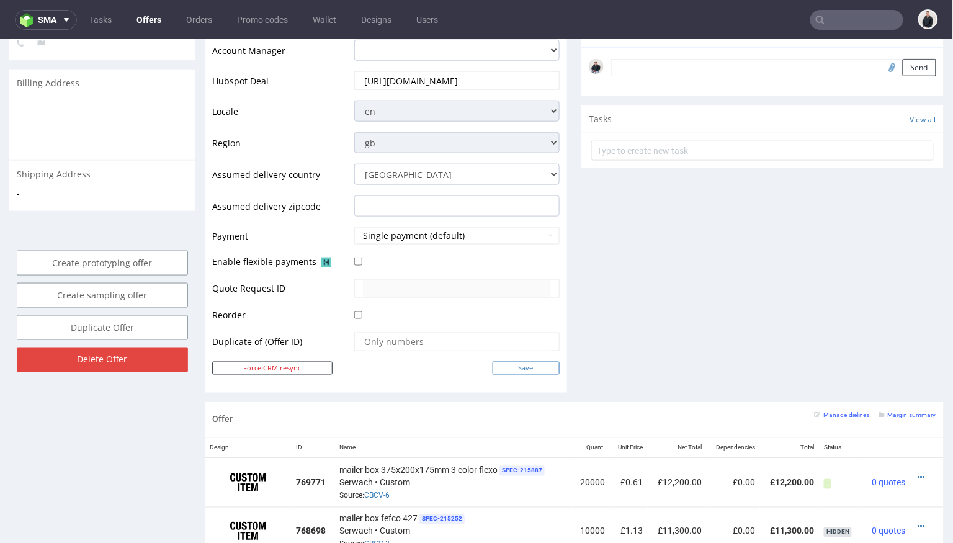
click at [525, 365] on input "Save" at bounding box center [526, 367] width 67 height 13
type input "In progress..."
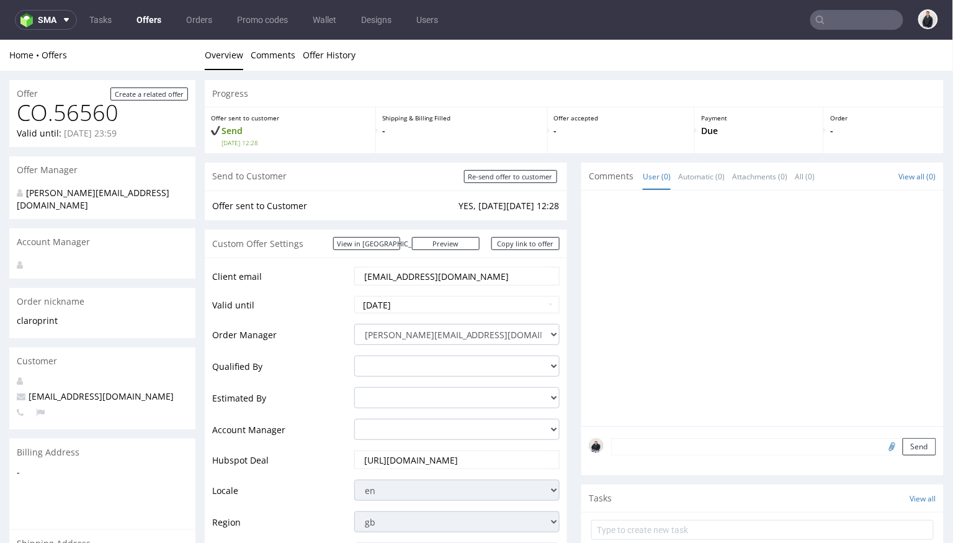
scroll to position [506, 0]
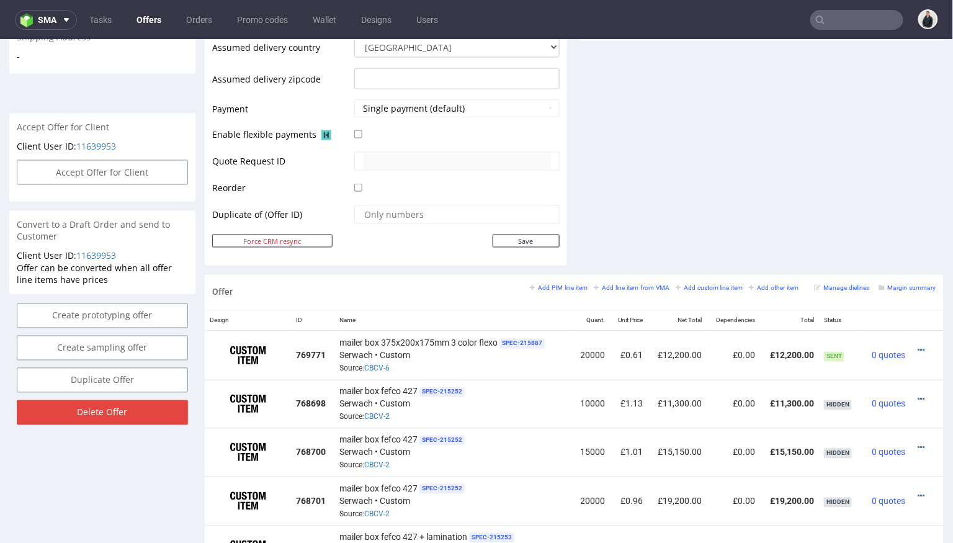
click at [830, 20] on input "text" at bounding box center [856, 20] width 93 height 20
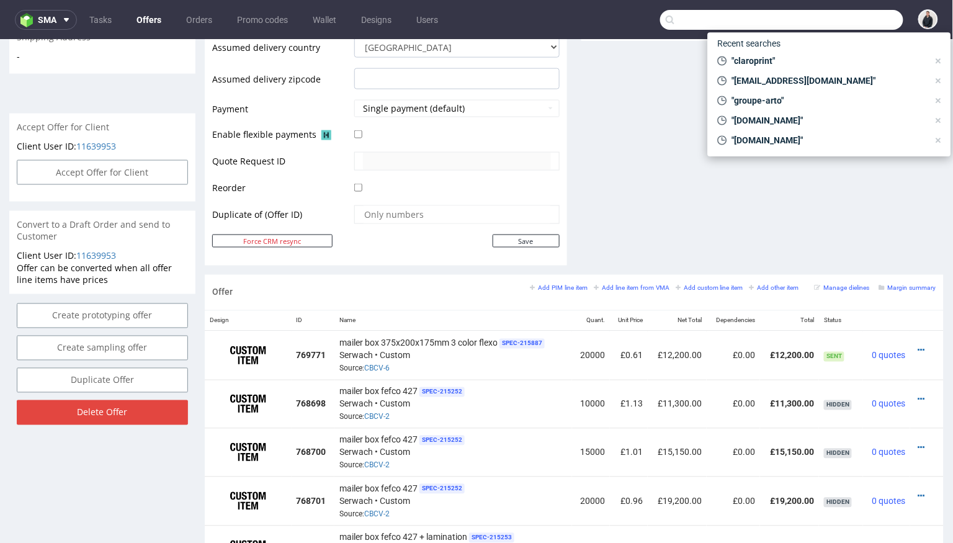
click at [152, 20] on link "Offers" at bounding box center [149, 20] width 40 height 20
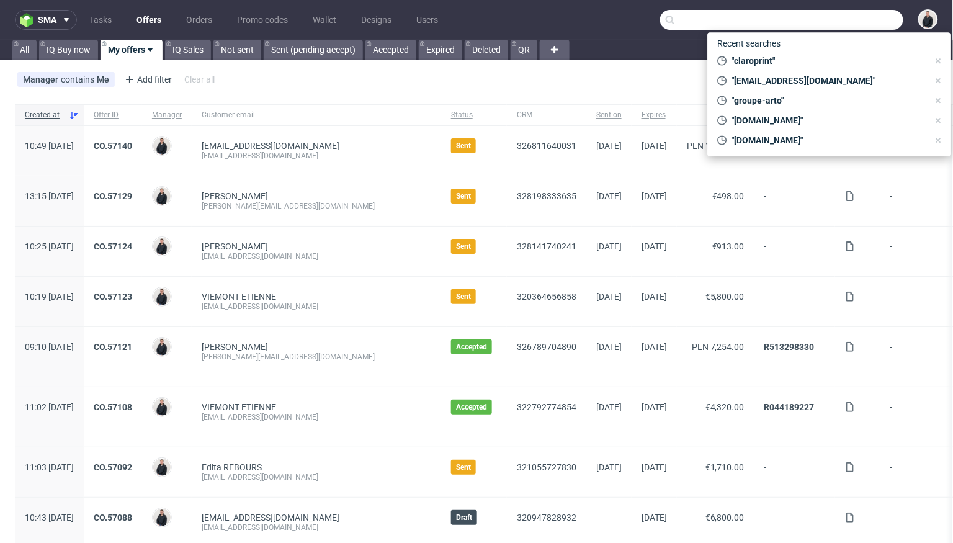
click at [645, 76] on div "Manager contains Me Add filter Hide filters Clear all Add Custom Offer" at bounding box center [476, 82] width 953 height 35
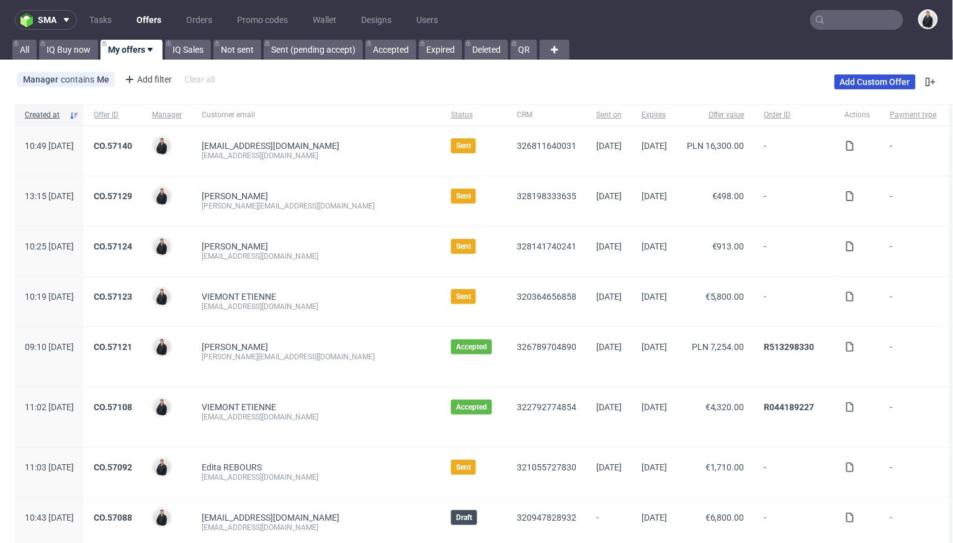
click at [854, 83] on link "Add Custom Offer" at bounding box center [875, 81] width 81 height 15
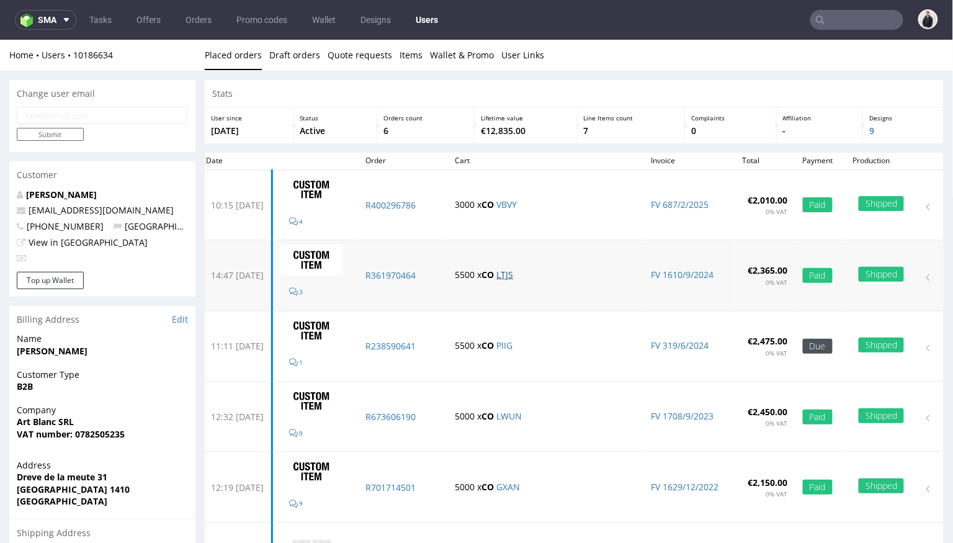
click at [513, 274] on link "LTJS" at bounding box center [504, 274] width 17 height 12
click at [513, 339] on link "PIIG" at bounding box center [504, 345] width 16 height 12
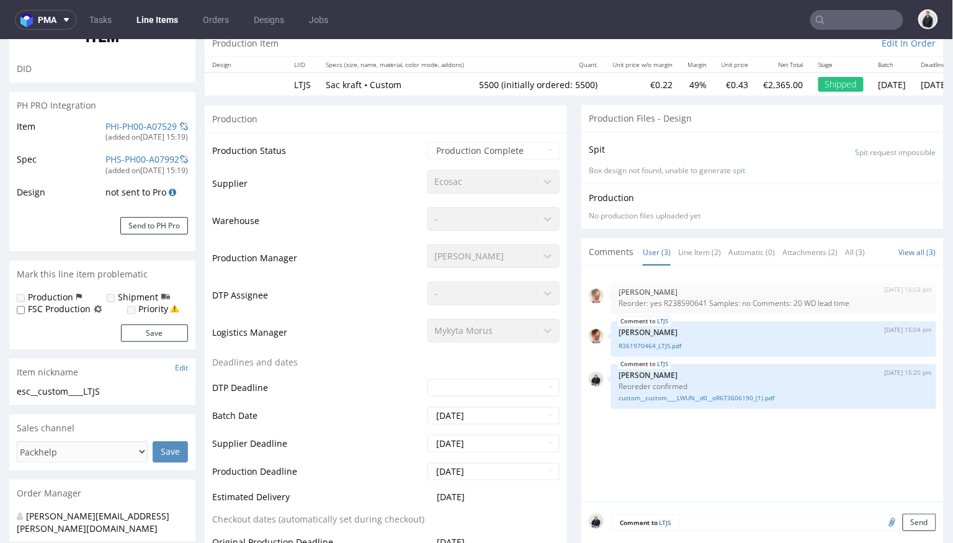
select select "in_progress"
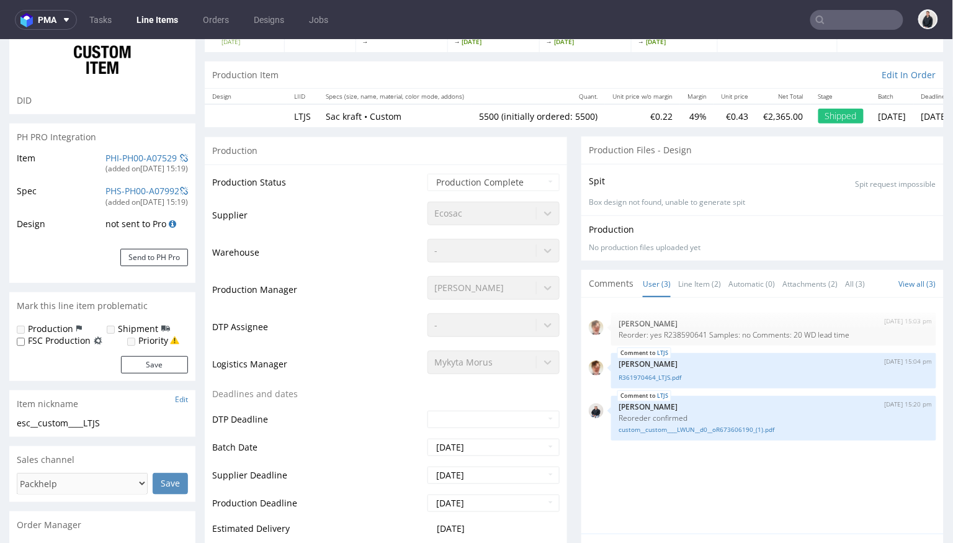
scroll to position [89, 0]
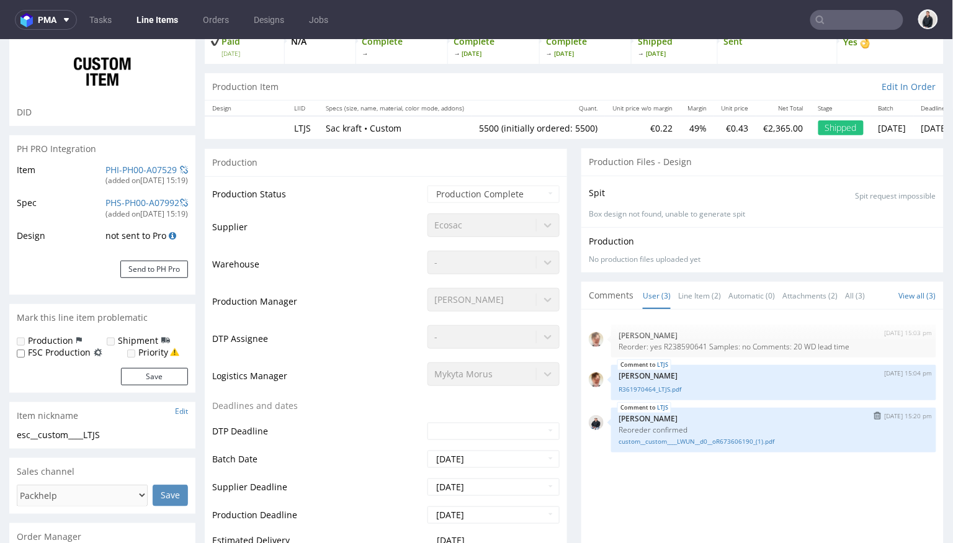
click at [679, 447] on div "LTJS 22nd Aug 24 | 15:20 pm Adrian Margula Reoreder confirmed custom__custom___…" at bounding box center [773, 429] width 325 height 45
click at [682, 434] on div "custom__custom____LWUN__d0__oR673606190_(1).pdf" at bounding box center [774, 440] width 310 height 12
click at [681, 442] on link "custom__custom____LWUN__d0__oR673606190_(1).pdf" at bounding box center [774, 440] width 310 height 9
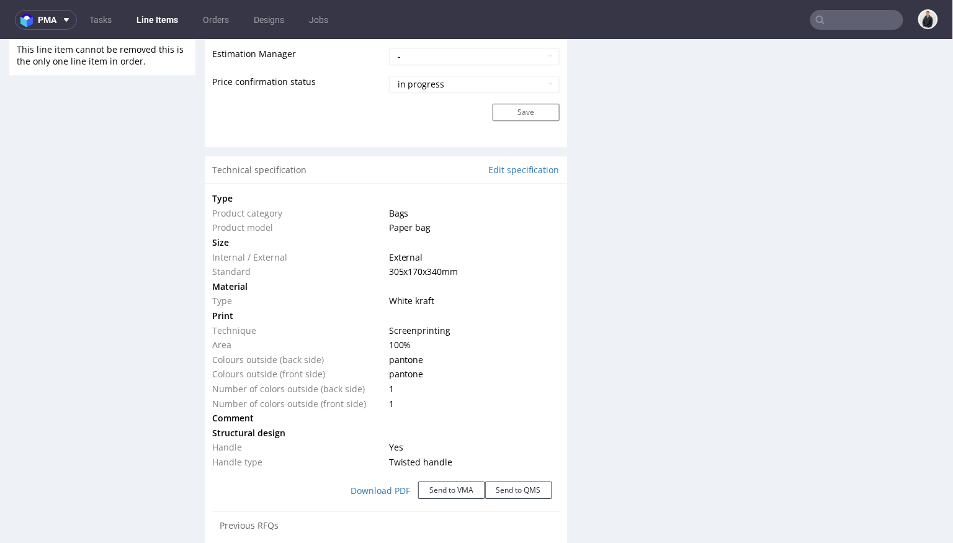
scroll to position [1059, 0]
click at [447, 485] on button "Send to VMA" at bounding box center [451, 488] width 67 height 17
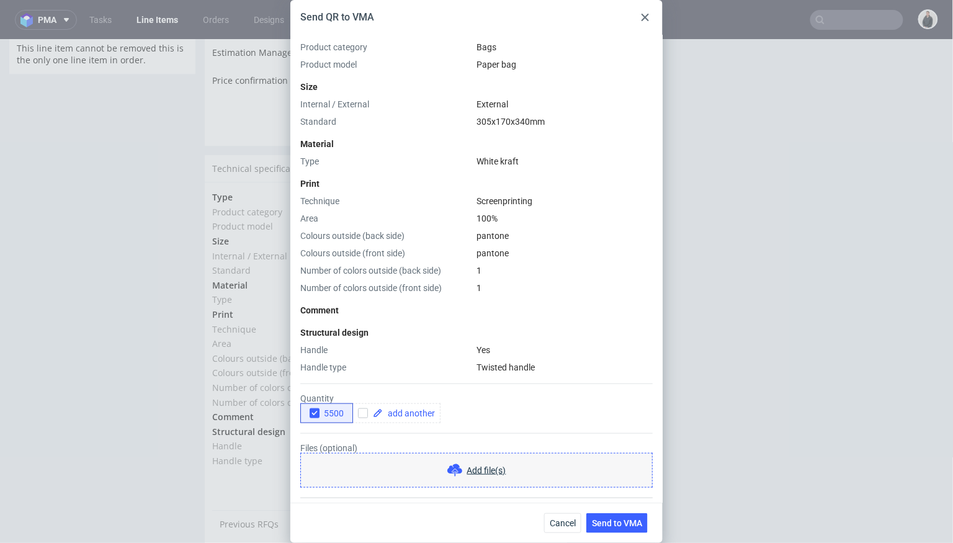
scroll to position [241, 0]
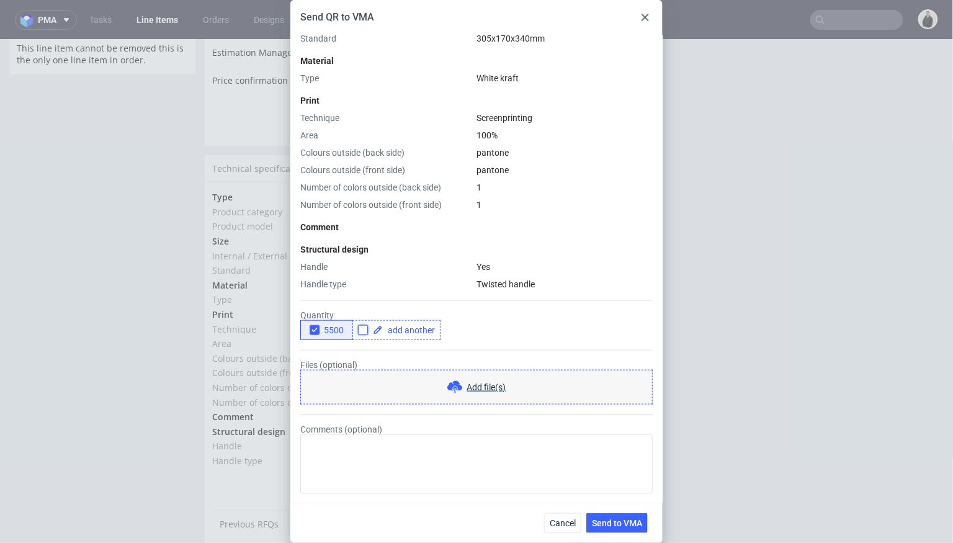
click at [362, 330] on input "checkbox" at bounding box center [363, 330] width 10 height 10
click at [355, 328] on div at bounding box center [396, 330] width 88 height 20
click at [365, 326] on input "checkbox" at bounding box center [363, 330] width 10 height 10
click at [312, 330] on icon "button" at bounding box center [314, 330] width 9 height 9
click at [364, 329] on input "checkbox" at bounding box center [363, 330] width 10 height 10
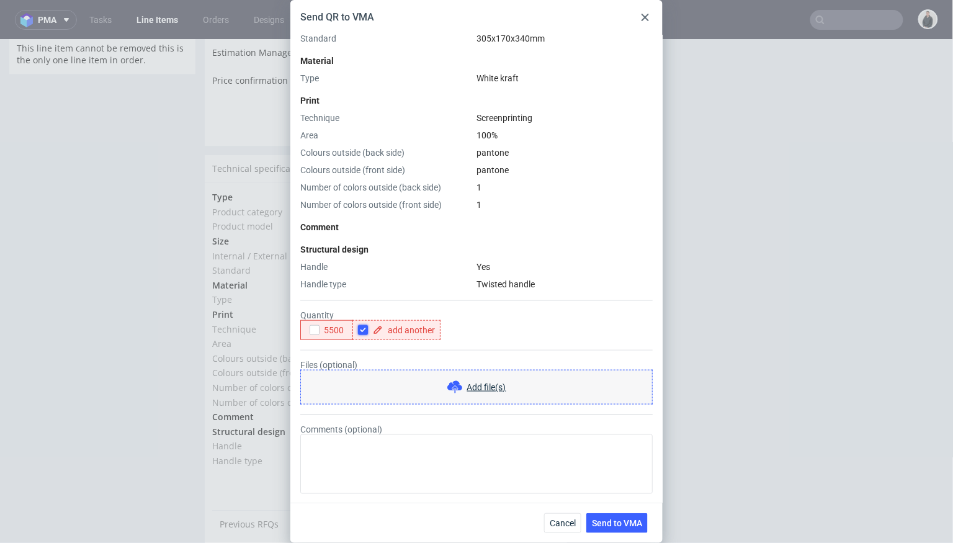
checkbox input "true"
click at [397, 331] on span at bounding box center [409, 330] width 52 height 9
checkbox input "true"
click at [516, 341] on form "Quantity 5500 5000 Files (optional) Add file(s) Comments (optional)" at bounding box center [476, 392] width 352 height 204
click at [631, 519] on span "Send to VMA" at bounding box center [617, 523] width 50 height 9
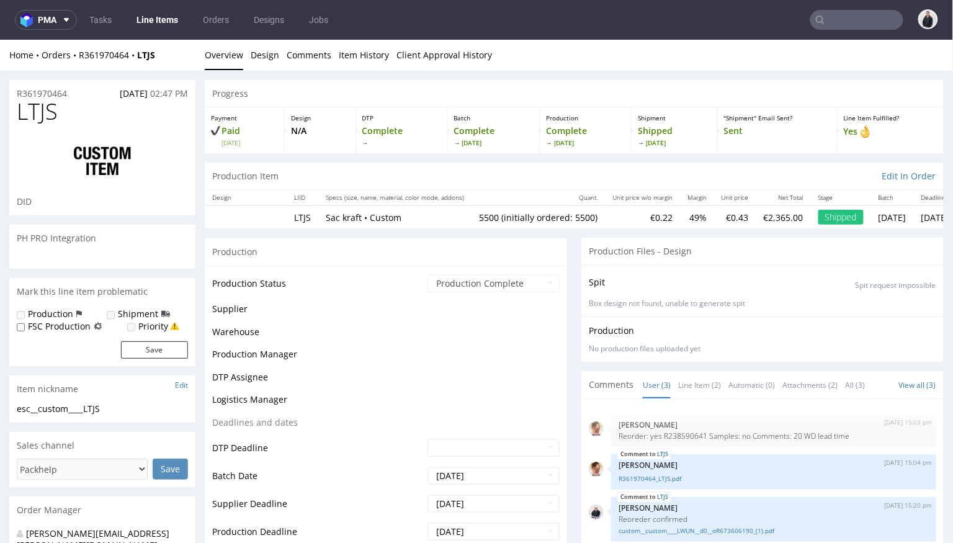
scroll to position [0, 0]
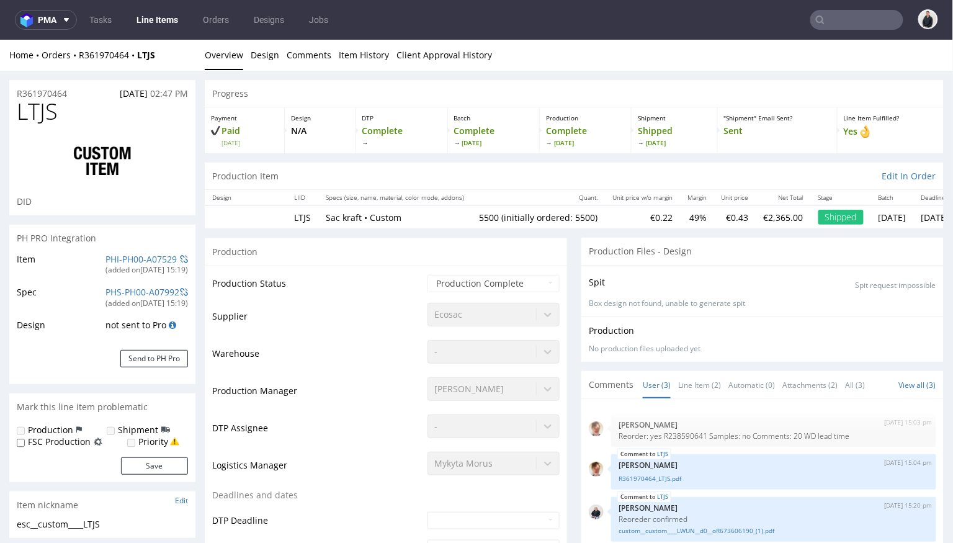
select select "in_progress"
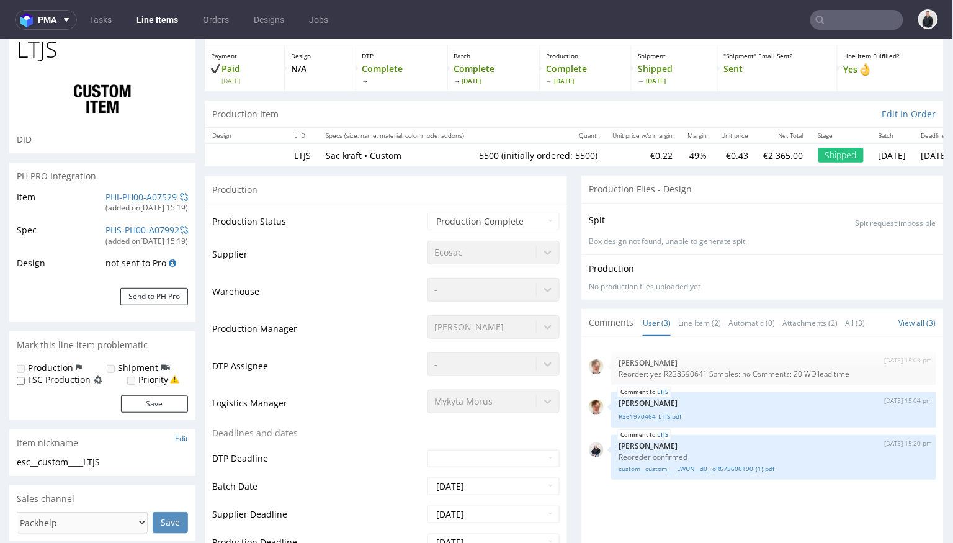
scroll to position [73, 0]
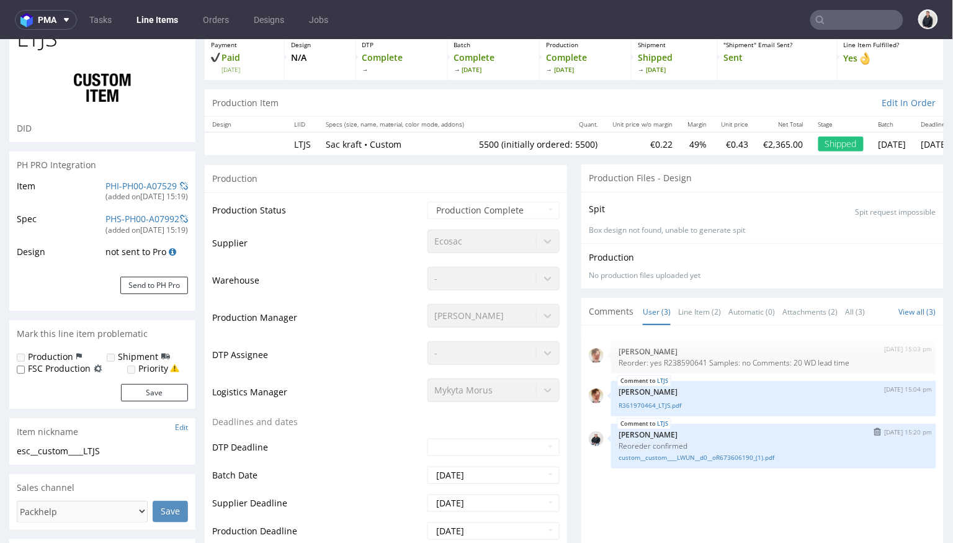
click at [718, 460] on div "LTJS 22nd Aug 24 | 15:20 pm Adrian Margula Reoreder confirmed custom__custom___…" at bounding box center [773, 445] width 325 height 45
click at [722, 454] on link "custom__custom____LWUN__d0__oR673606190_(1).pdf" at bounding box center [774, 456] width 310 height 9
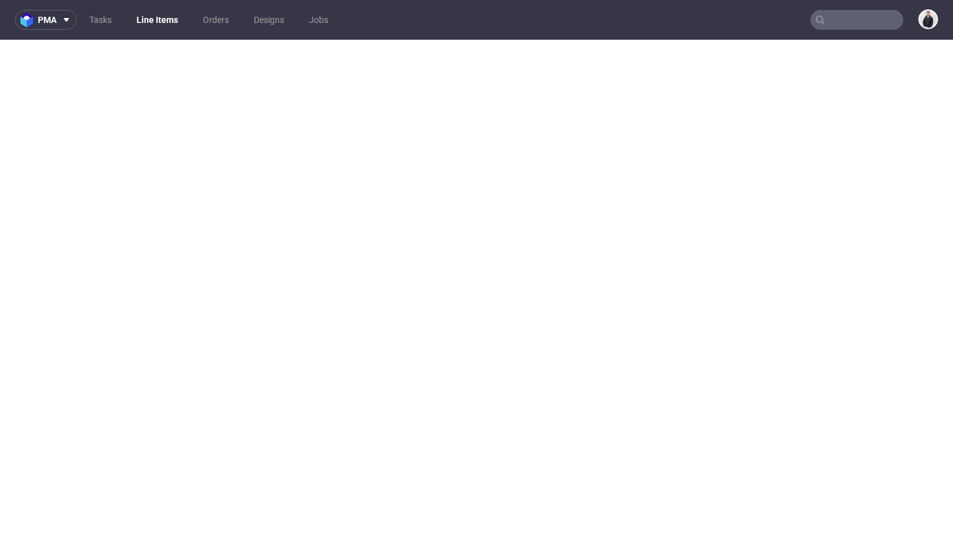
select select "in_progress"
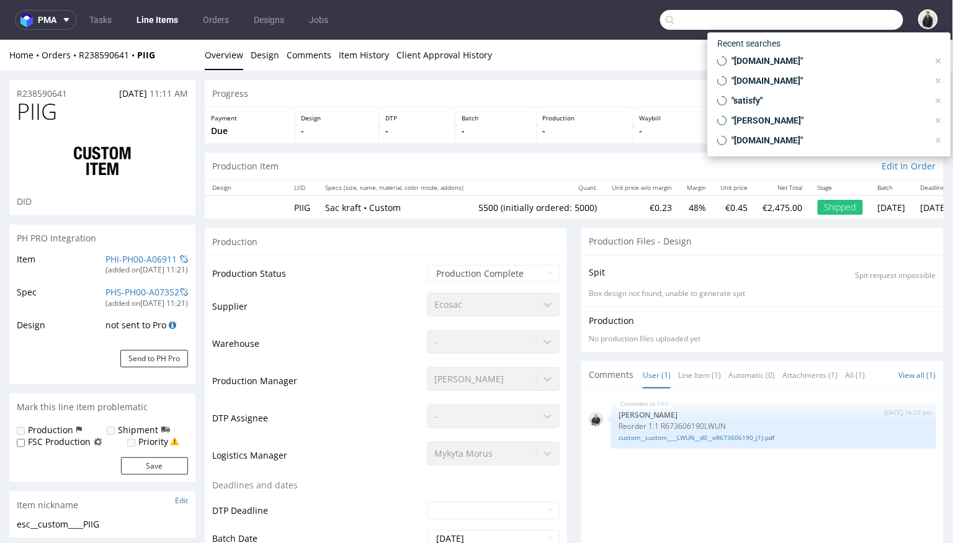
click at [831, 22] on input "text" at bounding box center [781, 20] width 243 height 20
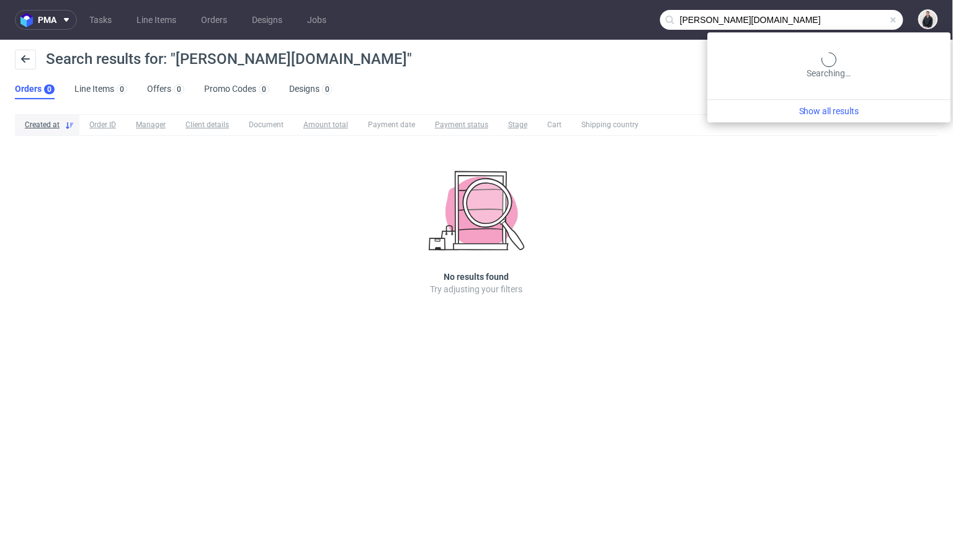
click at [867, 16] on input "celia.pro" at bounding box center [781, 20] width 243 height 20
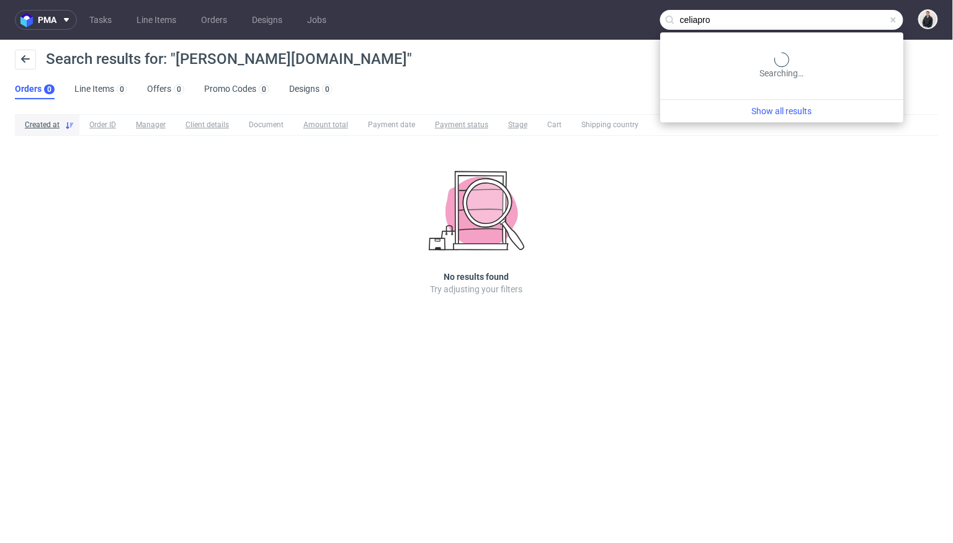
type input "celiapro"
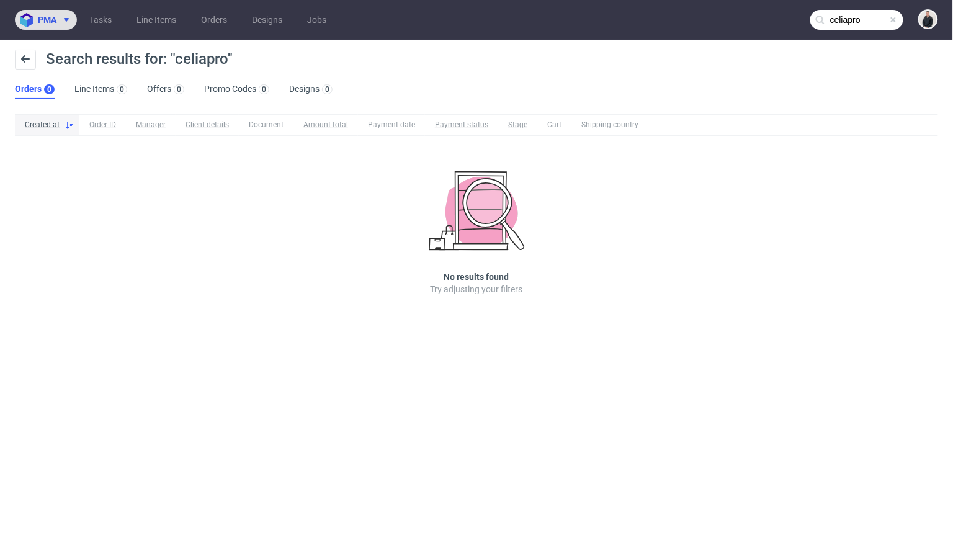
click at [49, 19] on span "pma" at bounding box center [47, 20] width 19 height 9
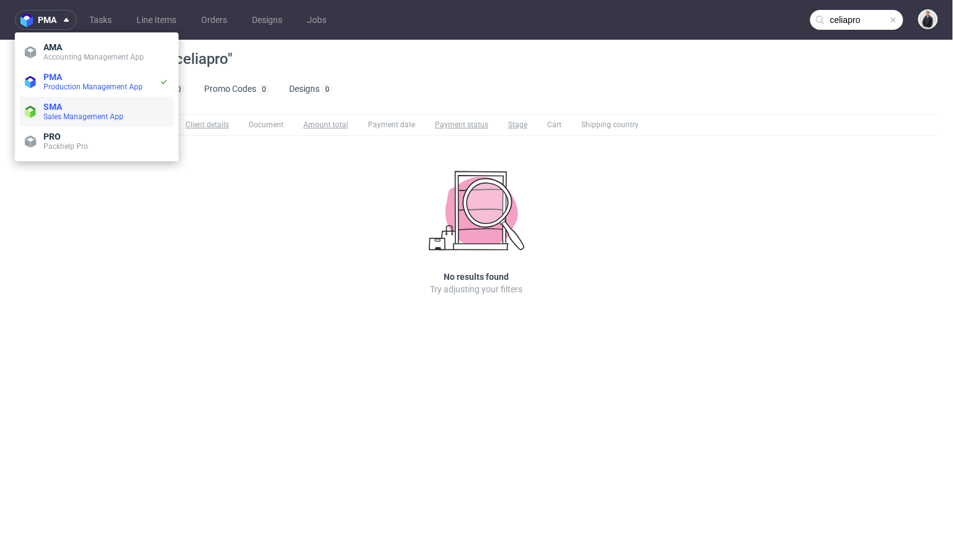
click at [67, 122] on li "SMA Sales Management App" at bounding box center [97, 112] width 154 height 30
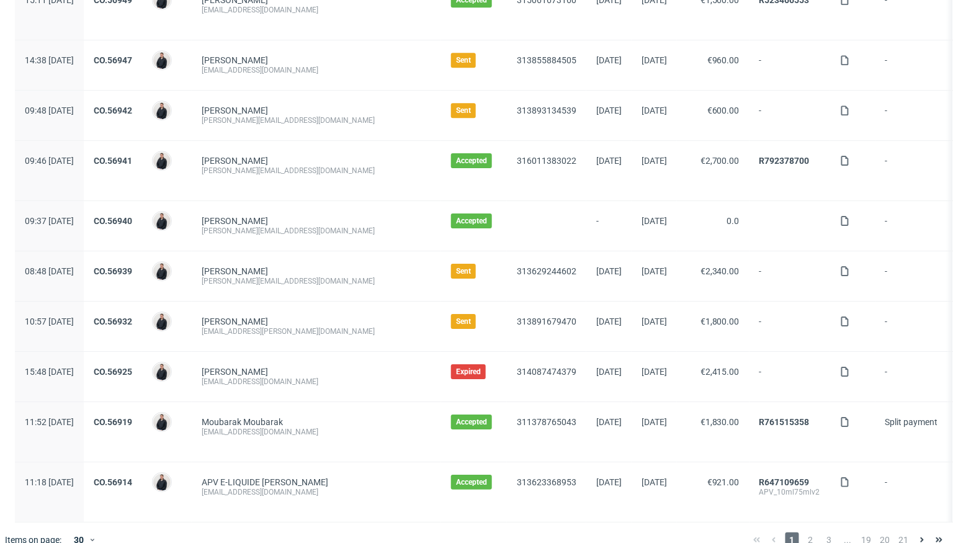
scroll to position [1240, 0]
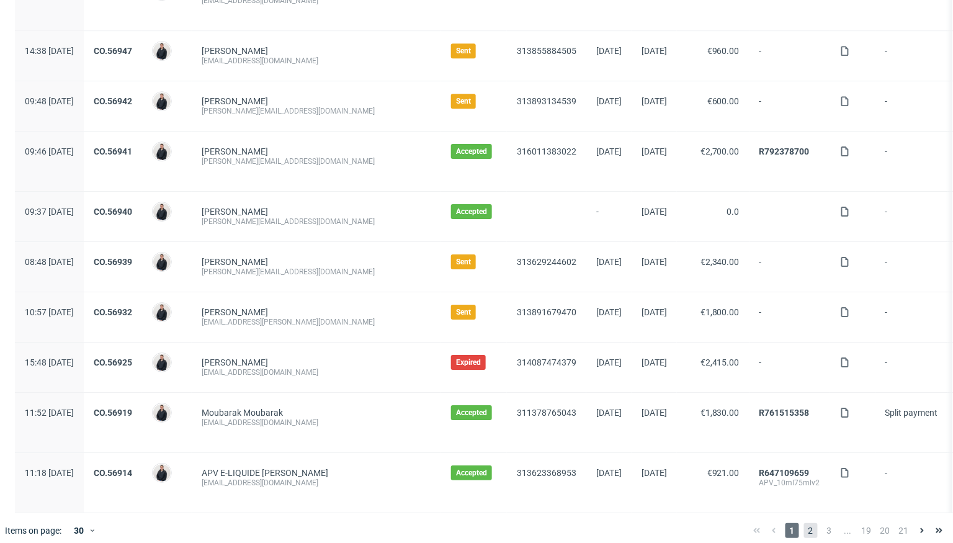
click at [804, 523] on span "2" at bounding box center [811, 530] width 14 height 15
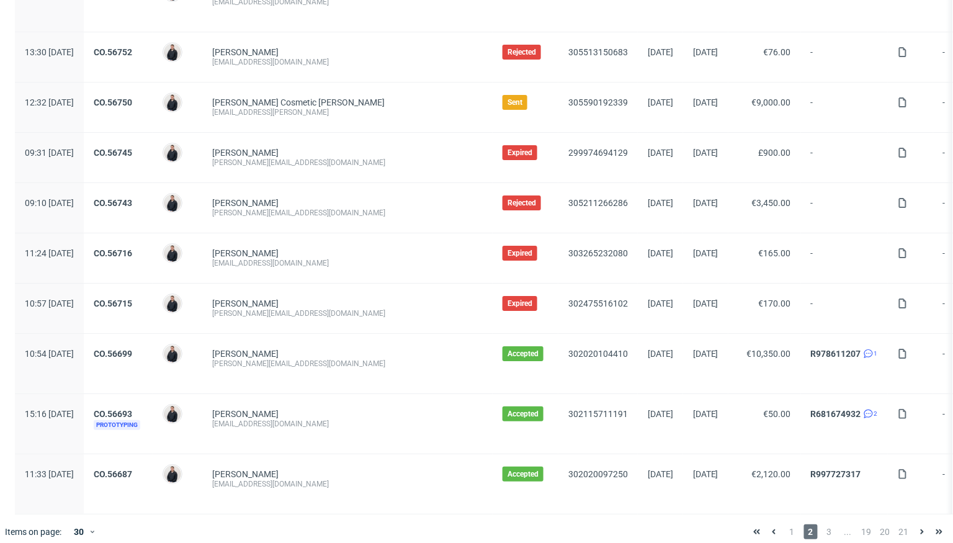
scroll to position [1320, 0]
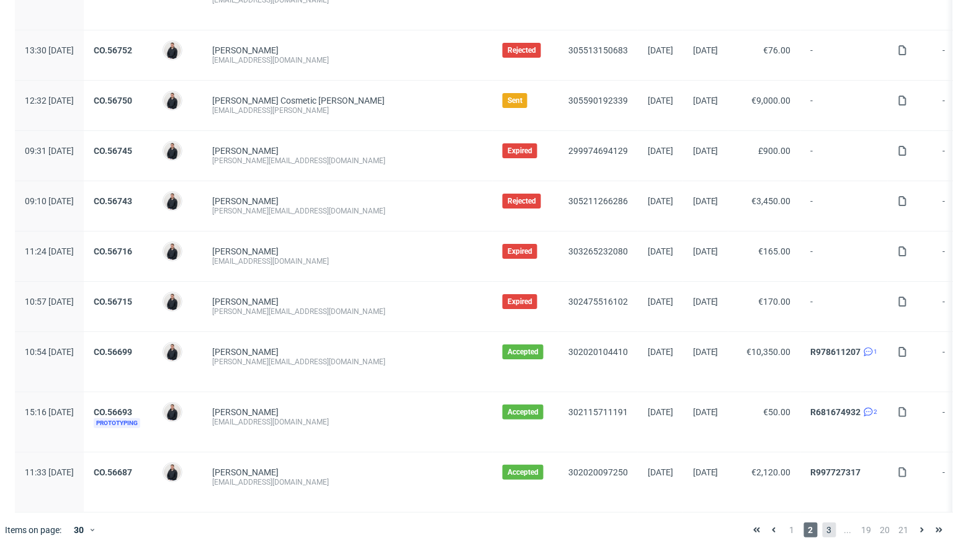
click at [823, 522] on span "3" at bounding box center [830, 529] width 14 height 15
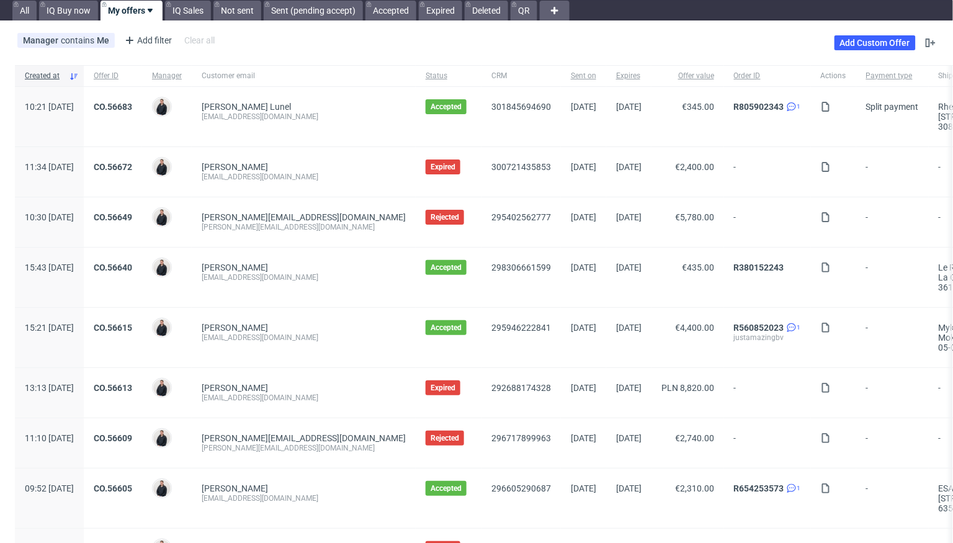
scroll to position [40, 0]
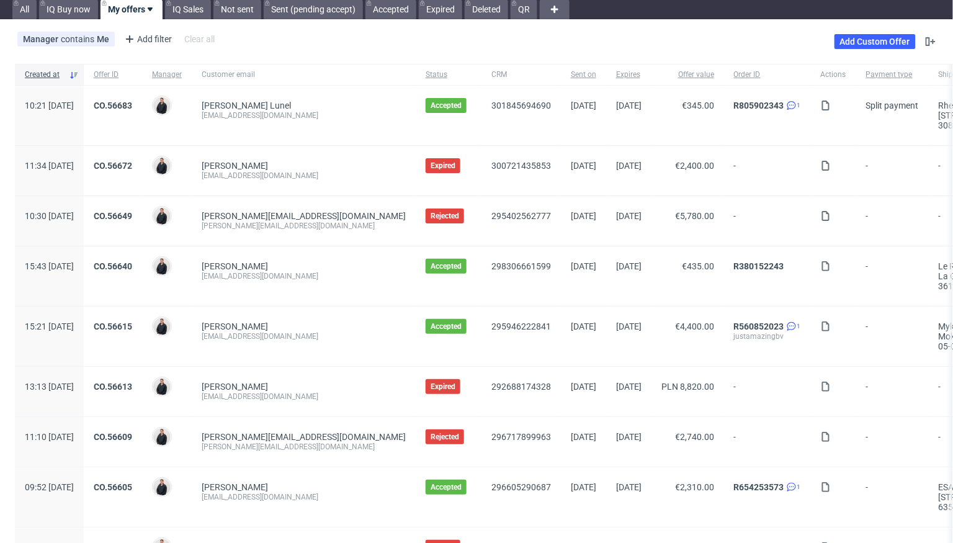
click at [142, 156] on div "CO.56672" at bounding box center [113, 171] width 58 height 50
click at [132, 161] on link "CO.56672" at bounding box center [113, 166] width 38 height 10
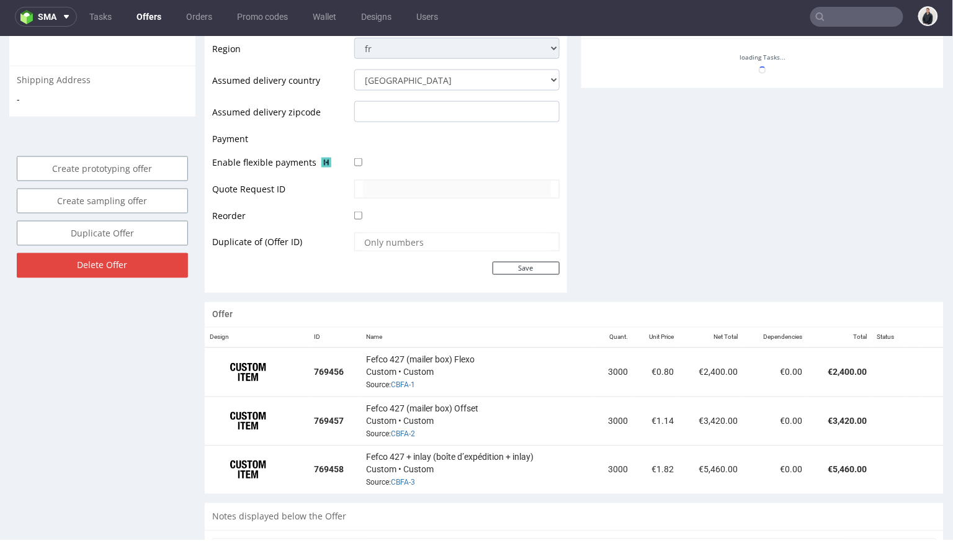
scroll to position [589, 0]
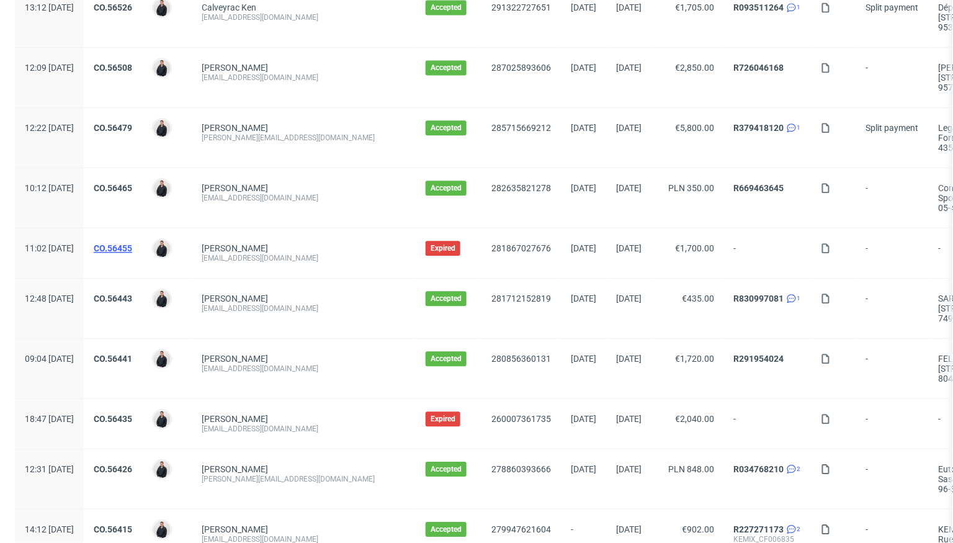
click at [132, 243] on link "CO.56455" at bounding box center [113, 248] width 38 height 10
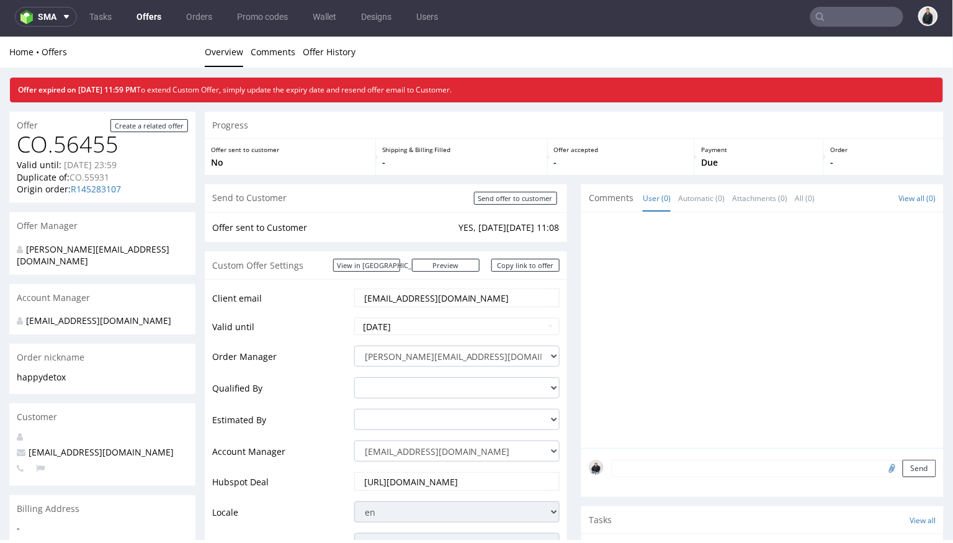
scroll to position [560, 0]
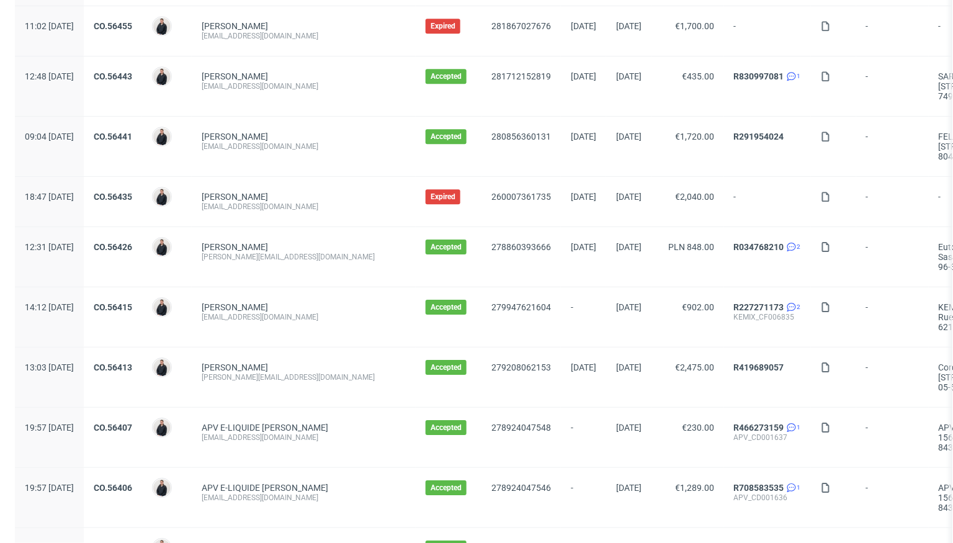
scroll to position [1320, 0]
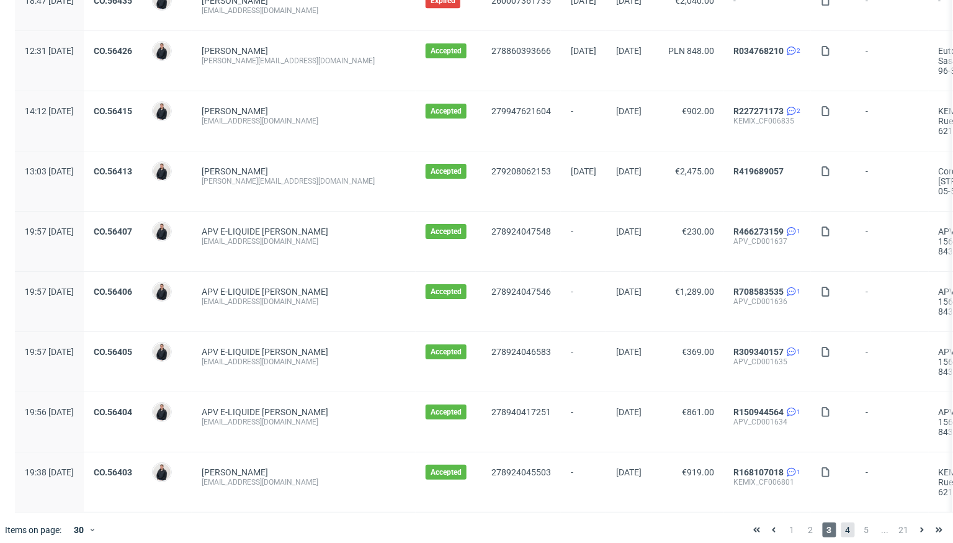
click at [841, 522] on span "4" at bounding box center [848, 529] width 14 height 15
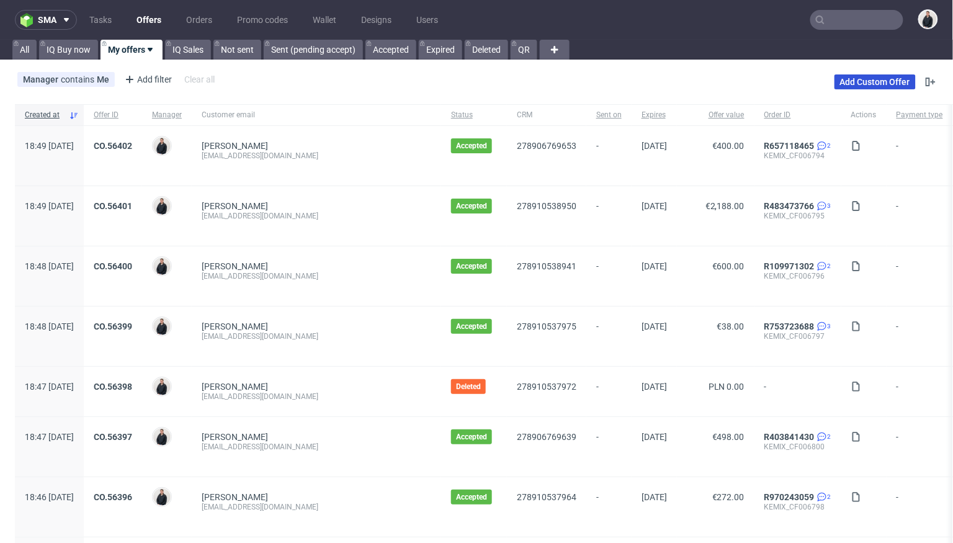
click at [856, 84] on link "Add Custom Offer" at bounding box center [875, 81] width 81 height 15
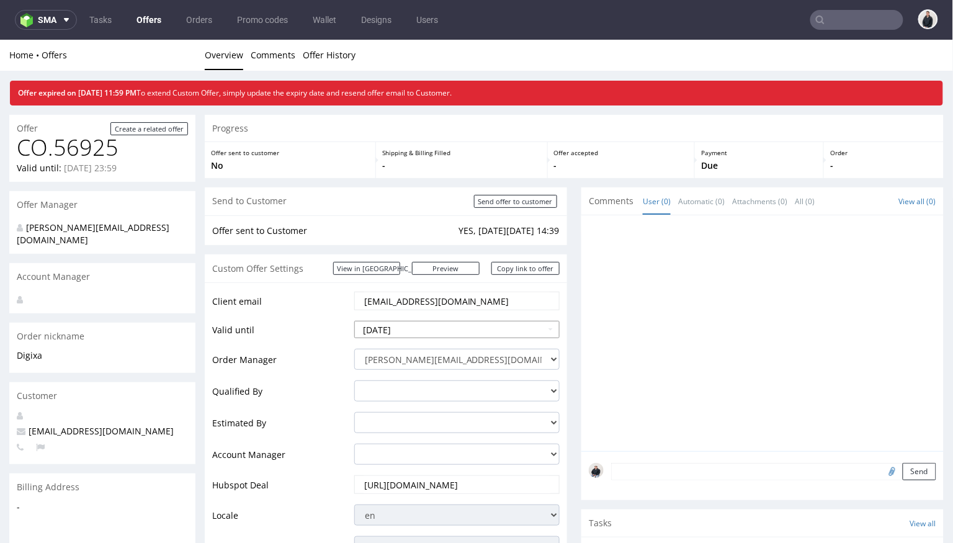
click at [450, 323] on input "2025-10-04" at bounding box center [456, 328] width 205 height 17
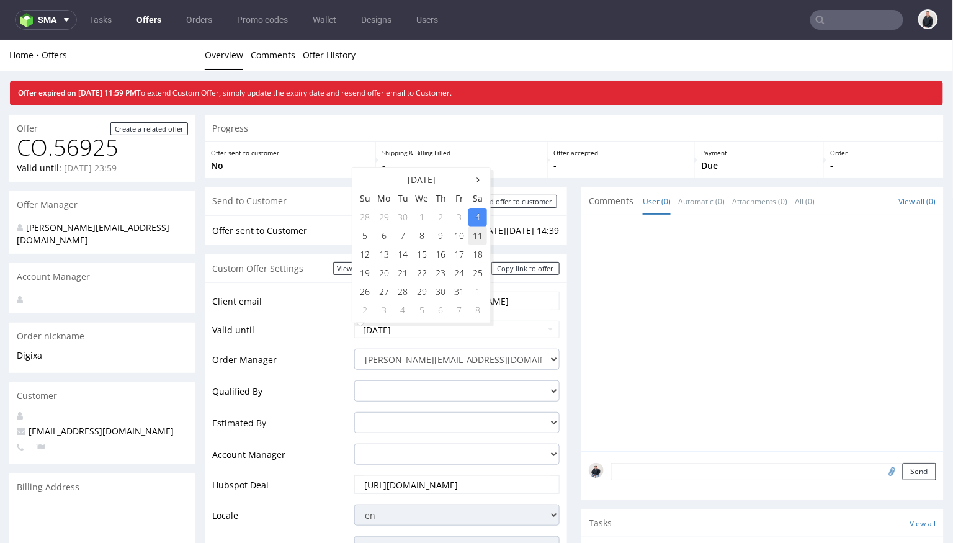
click at [481, 236] on td "11" at bounding box center [477, 235] width 19 height 19
type input "2025-10-11"
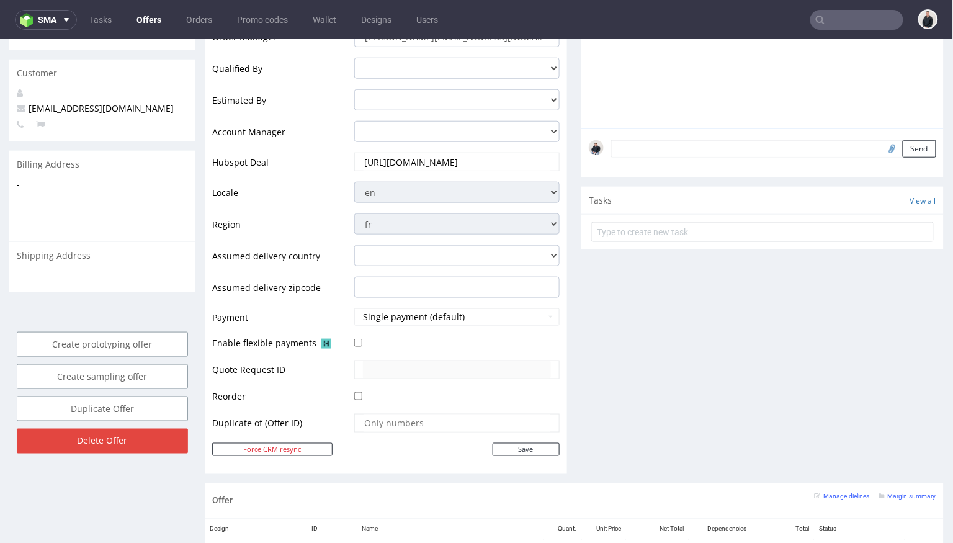
scroll to position [406, 0]
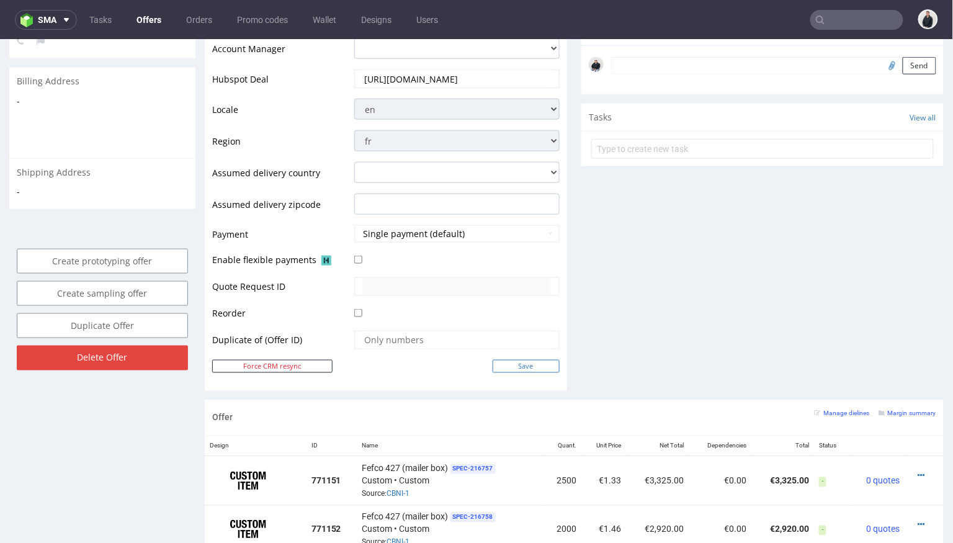
click at [532, 365] on input "Save" at bounding box center [526, 365] width 67 height 13
type input "In progress..."
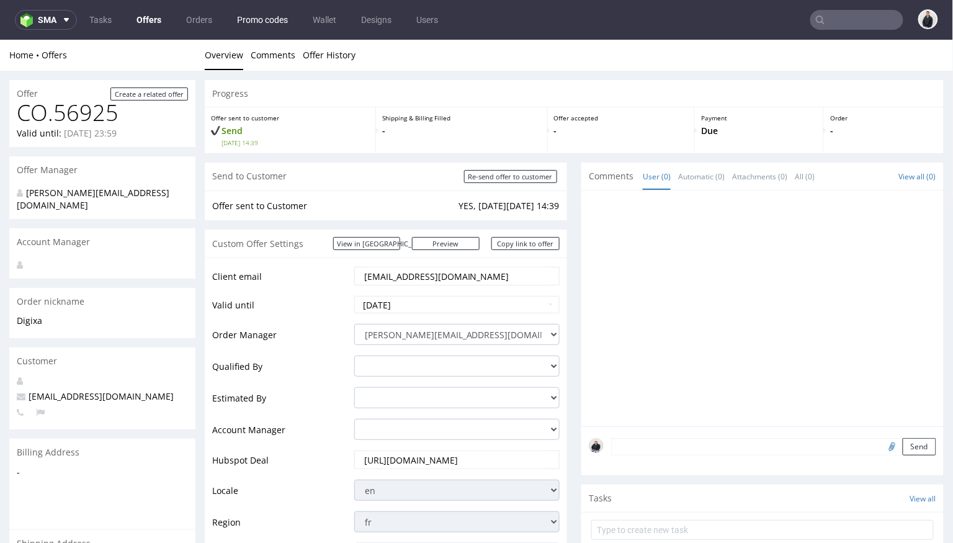
scroll to position [0, 0]
click at [823, 20] on input "text" at bounding box center [856, 20] width 93 height 20
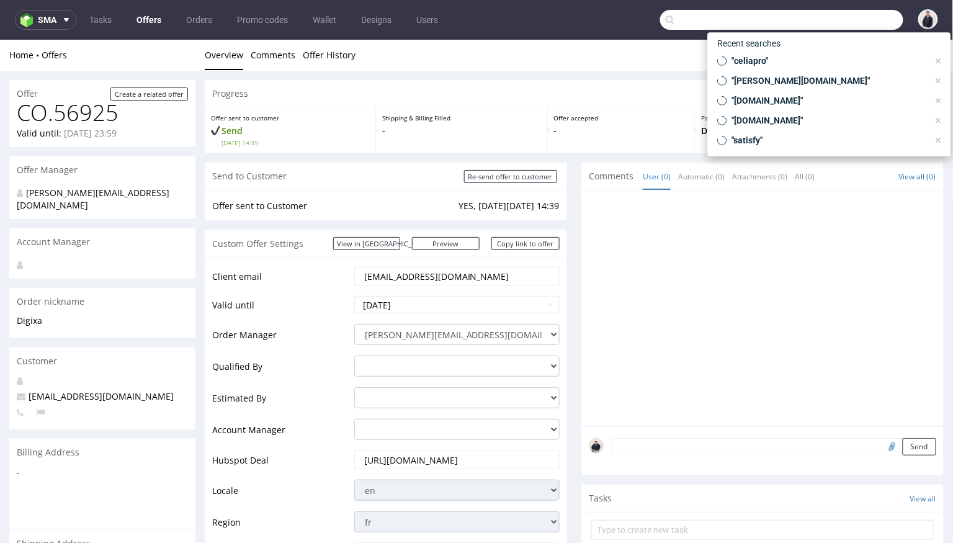
paste input "ODSY"
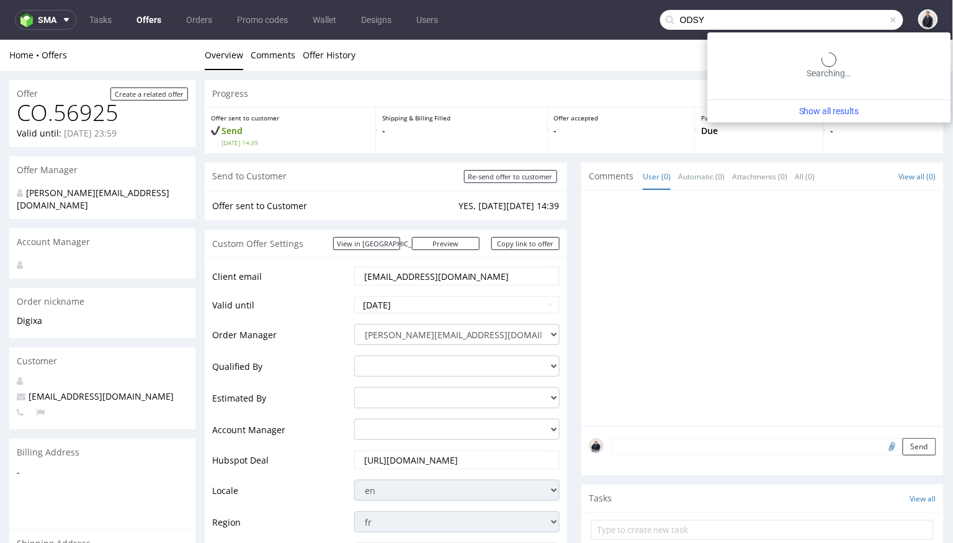
type input "ODSY"
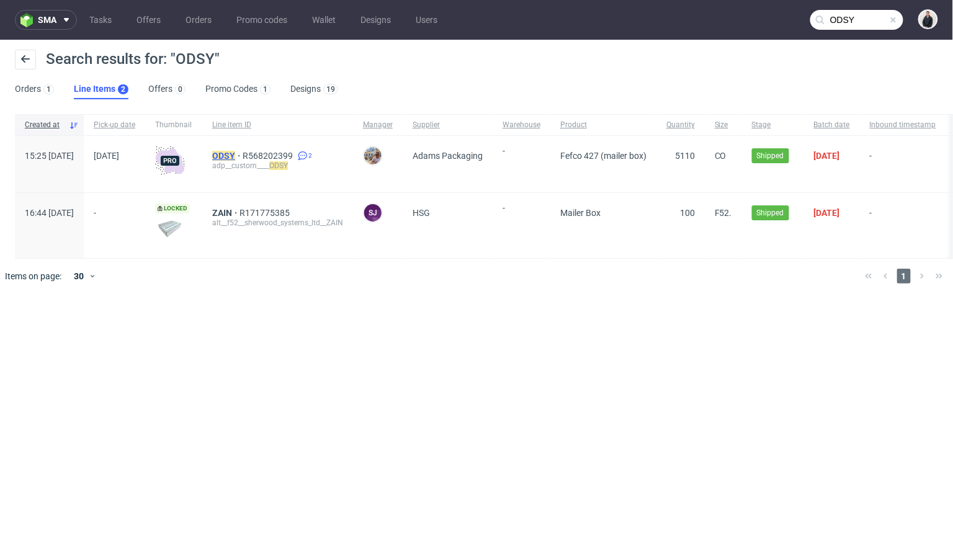
click at [235, 155] on mark "ODSY" at bounding box center [223, 156] width 23 height 10
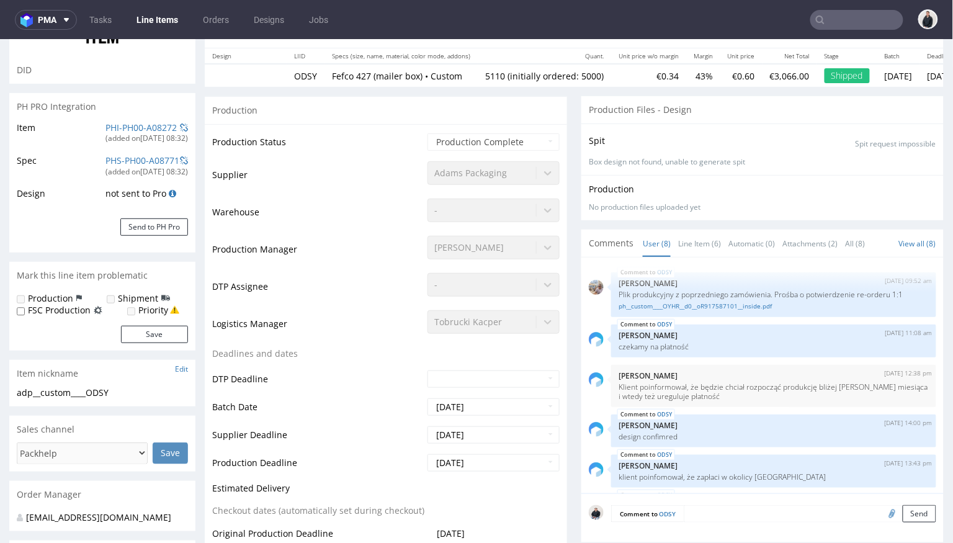
scroll to position [163, 0]
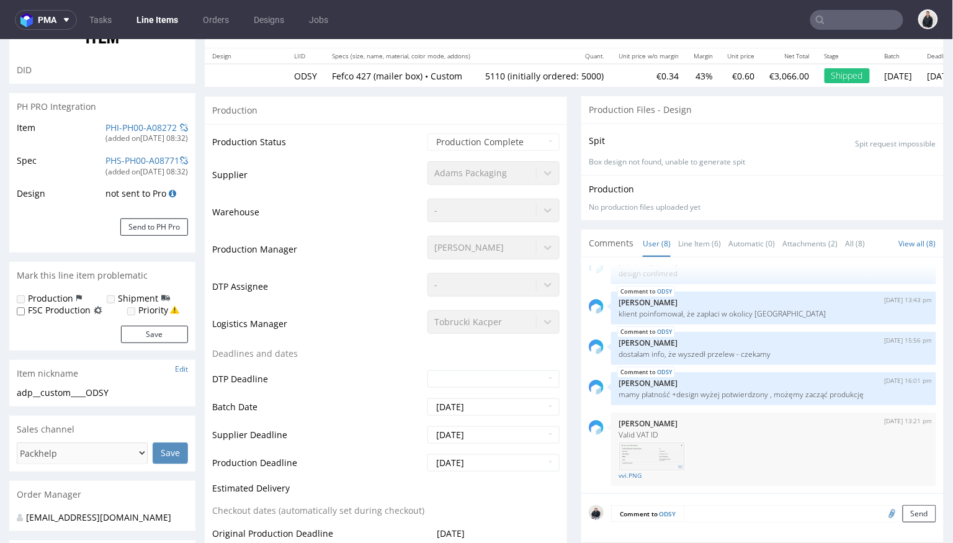
type input "5110"
select select "in_progress"
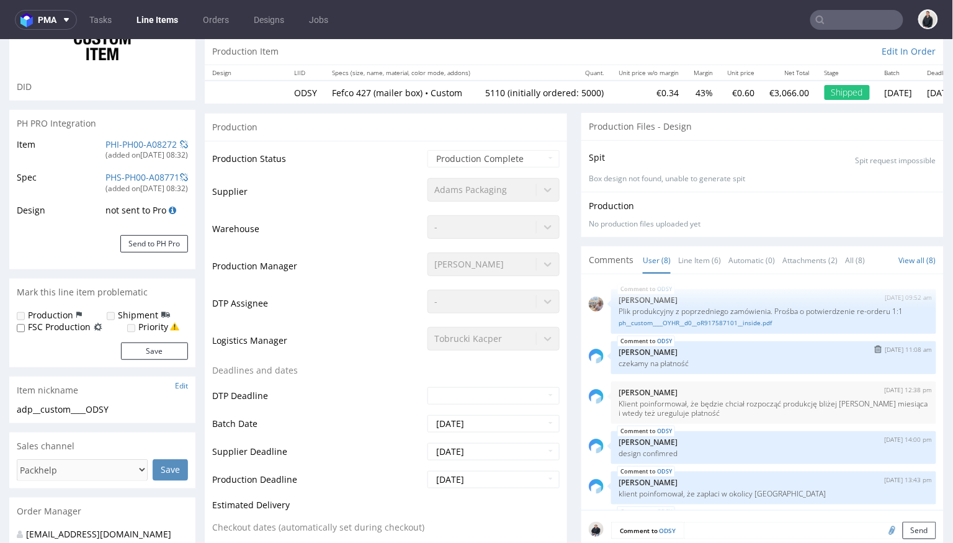
scroll to position [99, 0]
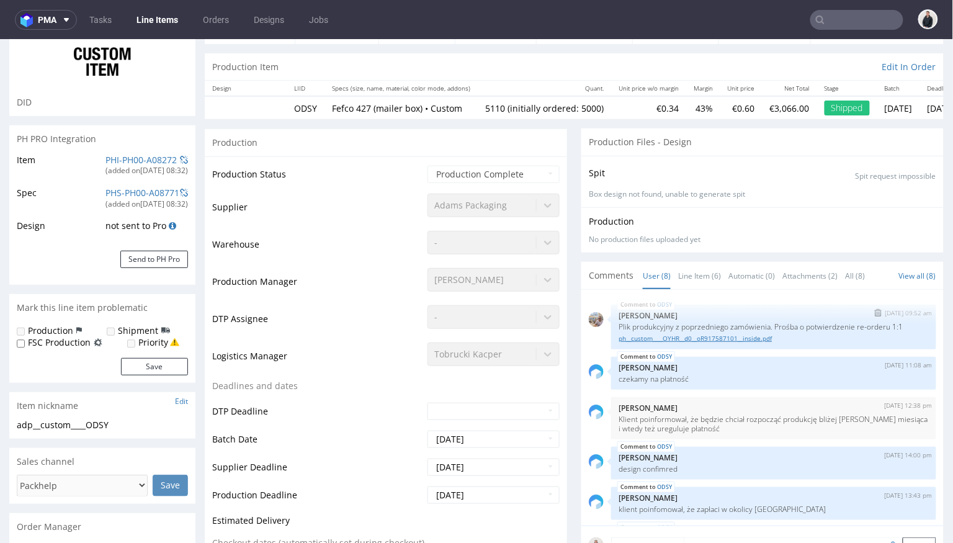
click at [710, 339] on link "ph__custom____OYHR__d0__oR917587101__inside.pdf" at bounding box center [774, 337] width 310 height 9
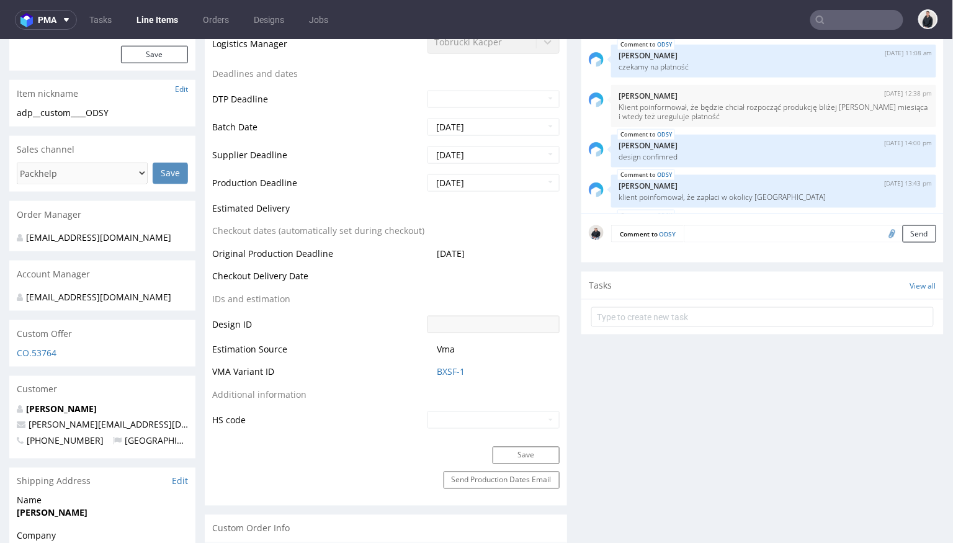
scroll to position [413, 0]
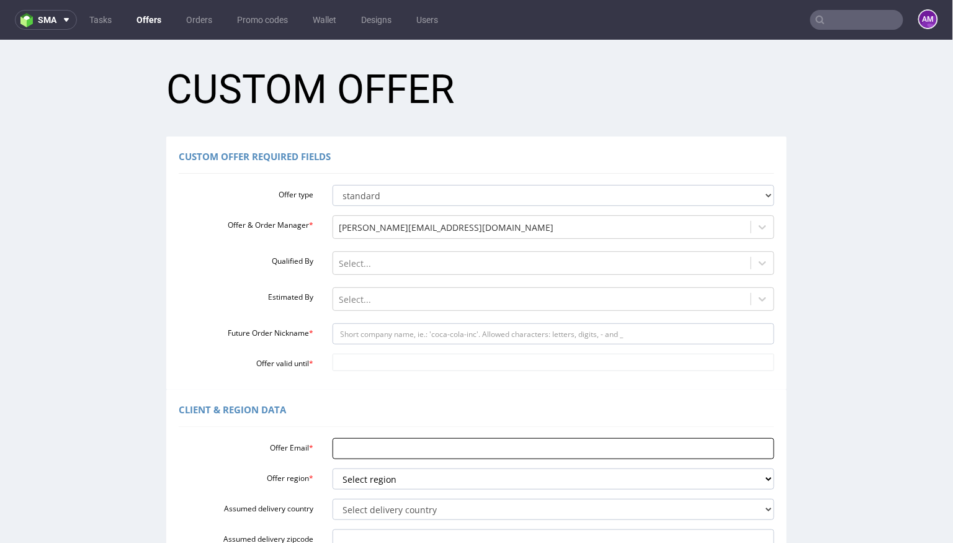
click at [396, 445] on input "Offer Email *" at bounding box center [554, 447] width 442 height 21
paste input "[EMAIL_ADDRESS][DOMAIN_NAME]"
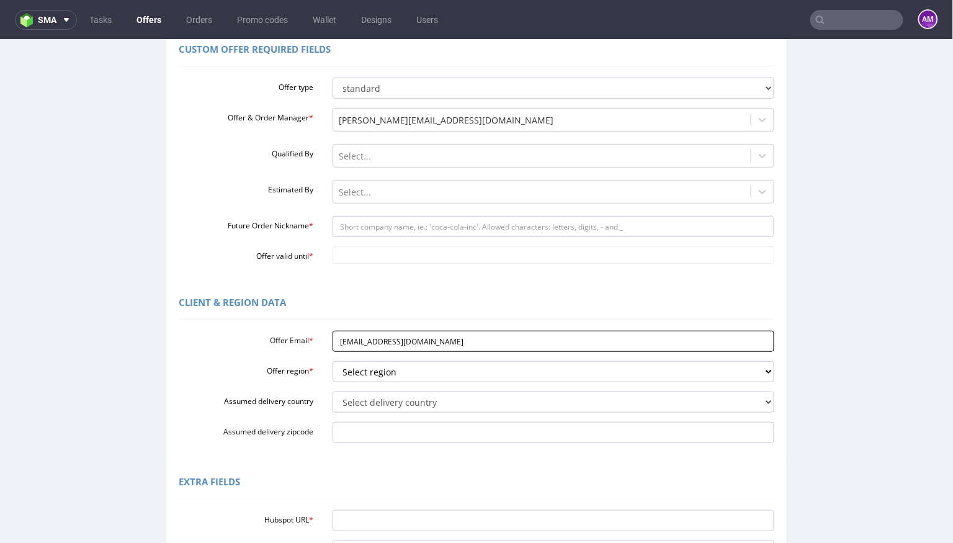
scroll to position [122, 0]
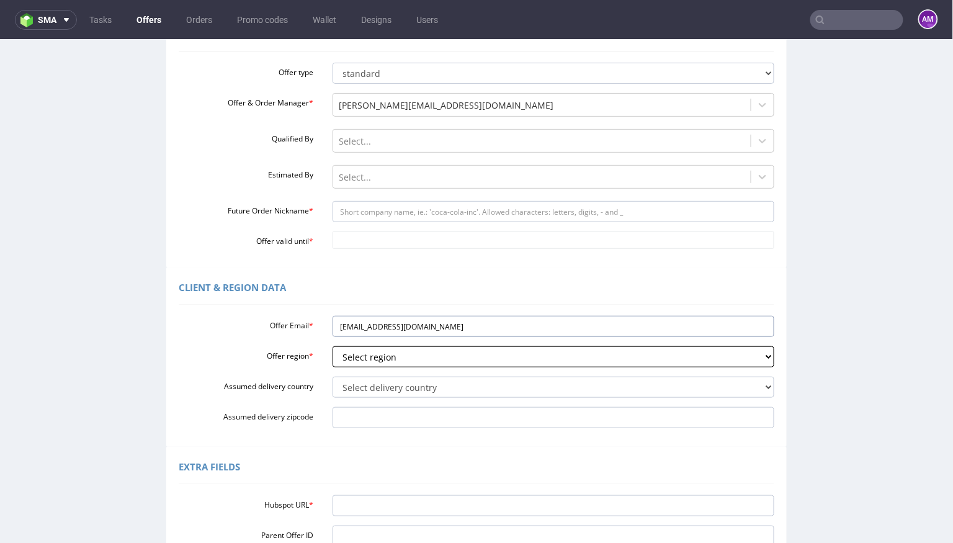
type input "[EMAIL_ADDRESS][DOMAIN_NAME]"
click at [412, 362] on select "Select region eu gb de pl cz fr it es" at bounding box center [554, 356] width 442 height 21
select select "pl"
click at [333, 346] on select "Select region eu gb de pl cz fr it es" at bounding box center [554, 356] width 442 height 21
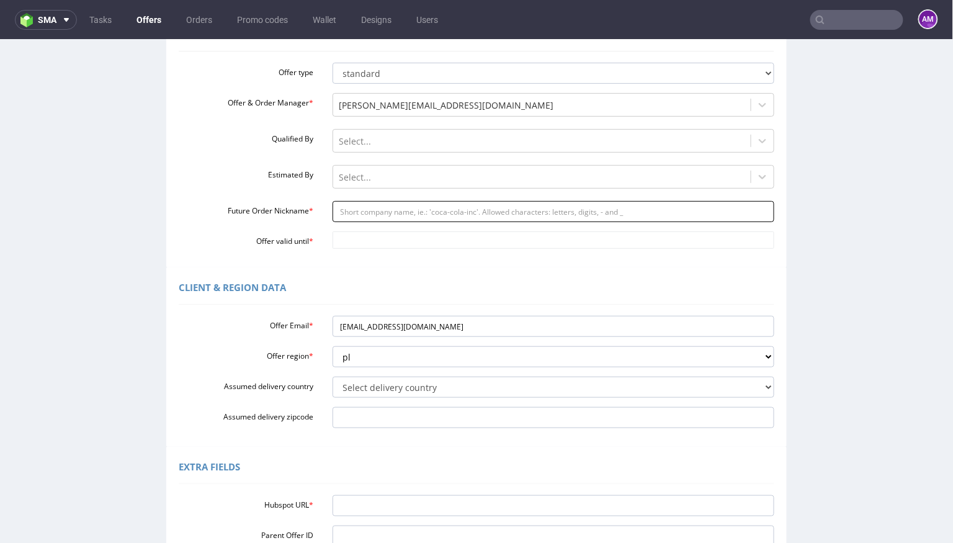
click at [378, 221] on input "Future Order Nickname *" at bounding box center [554, 210] width 442 height 21
paste input "kubabandihoodcom"
click at [352, 205] on input "kubabandihoodcom" at bounding box center [554, 210] width 442 height 21
click at [352, 207] on input "kubabandihoodcom" at bounding box center [554, 210] width 442 height 21
click at [413, 212] on input "bandihoodcom" at bounding box center [554, 210] width 442 height 21
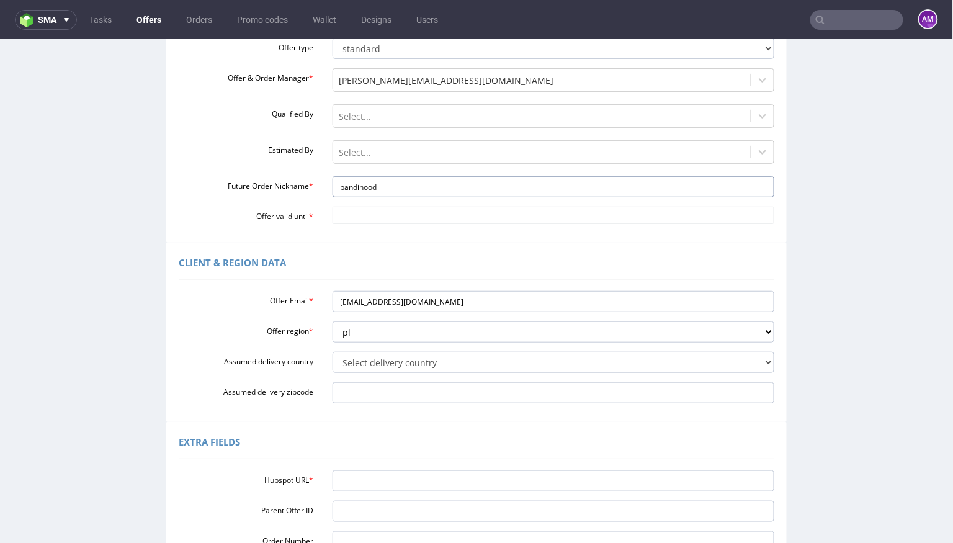
scroll to position [56, 0]
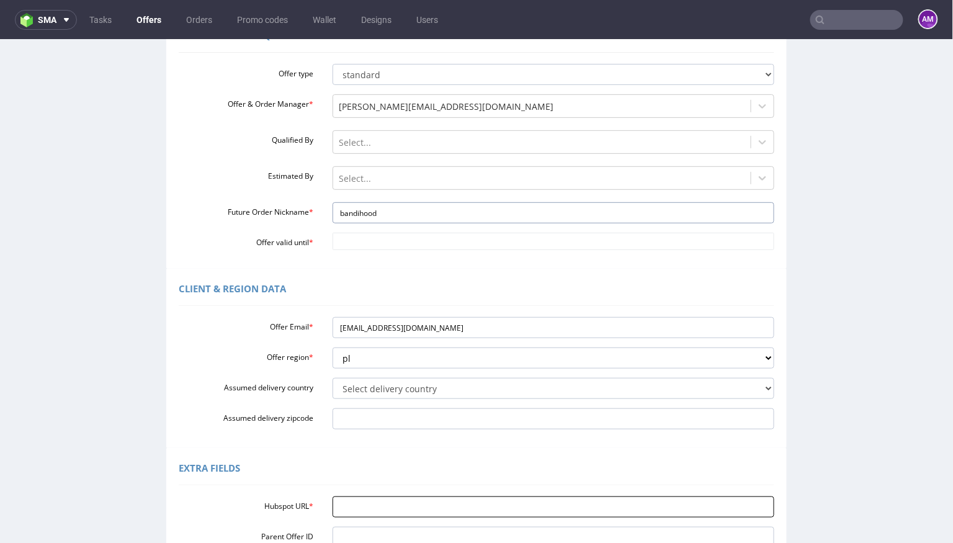
type input "bandihood"
click at [407, 507] on input "Hubspot URL *" at bounding box center [554, 506] width 442 height 21
paste input "bandihood"
type input "bandihood"
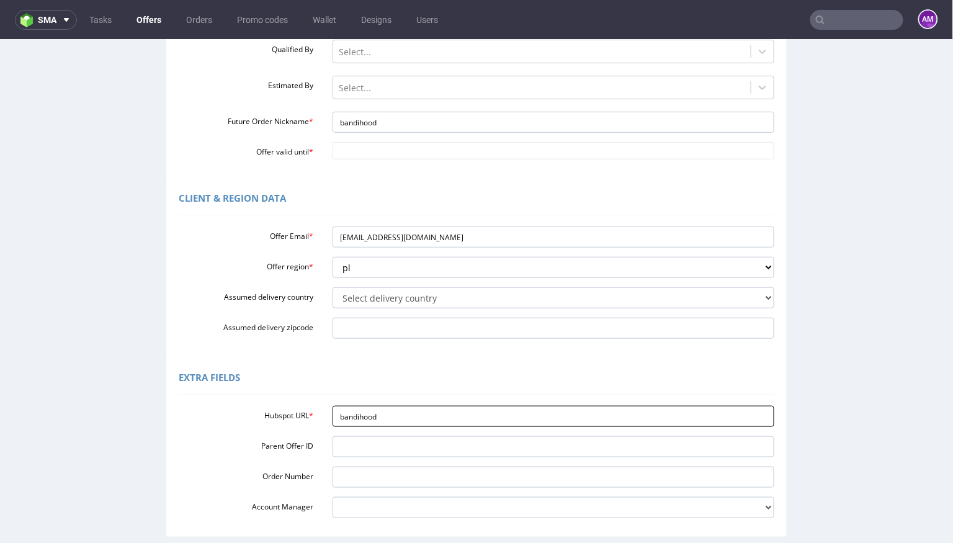
scroll to position [261, 0]
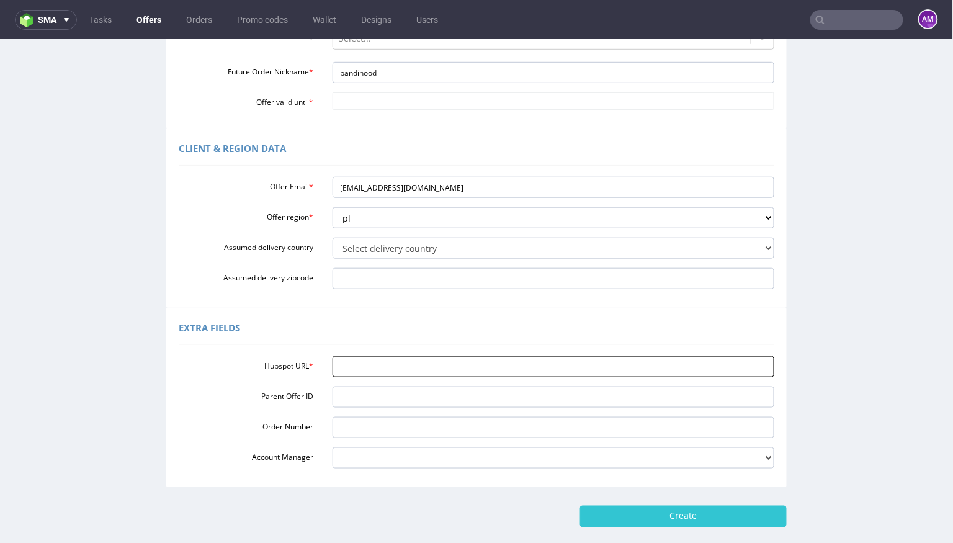
paste input "https://app-eu1.hubspot.com/contacts/25600958/record/0-3/326811640031?eschref=%…"
type input "https://app-eu1.hubspot.com/contacts/25600958/record/0-3/326811640031?eschref=%…"
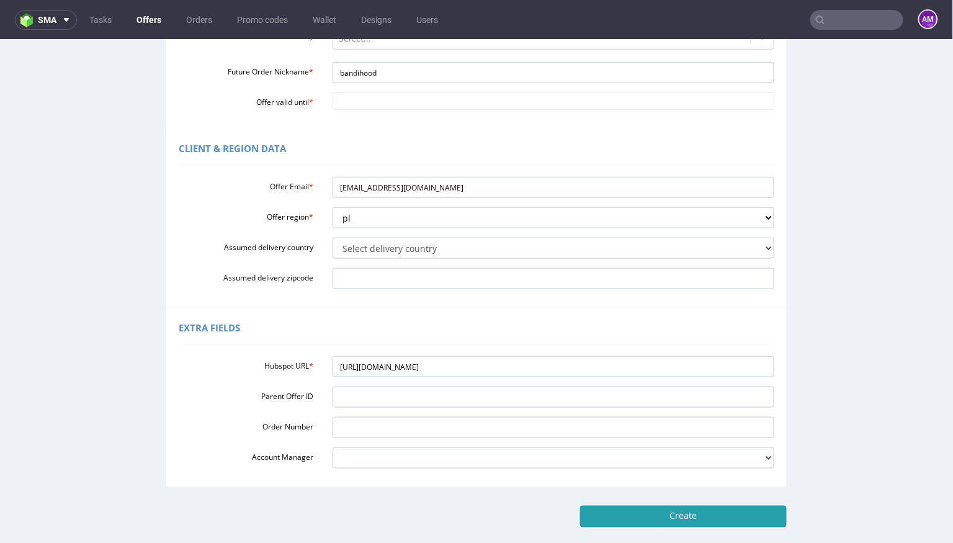
click at [651, 514] on input "Create" at bounding box center [683, 515] width 207 height 21
type input "Please wait..."
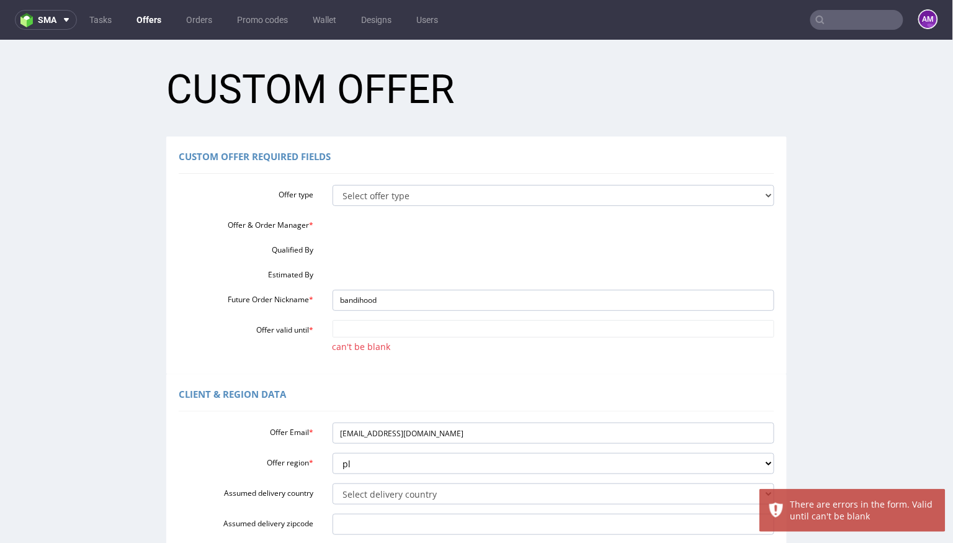
scroll to position [0, 0]
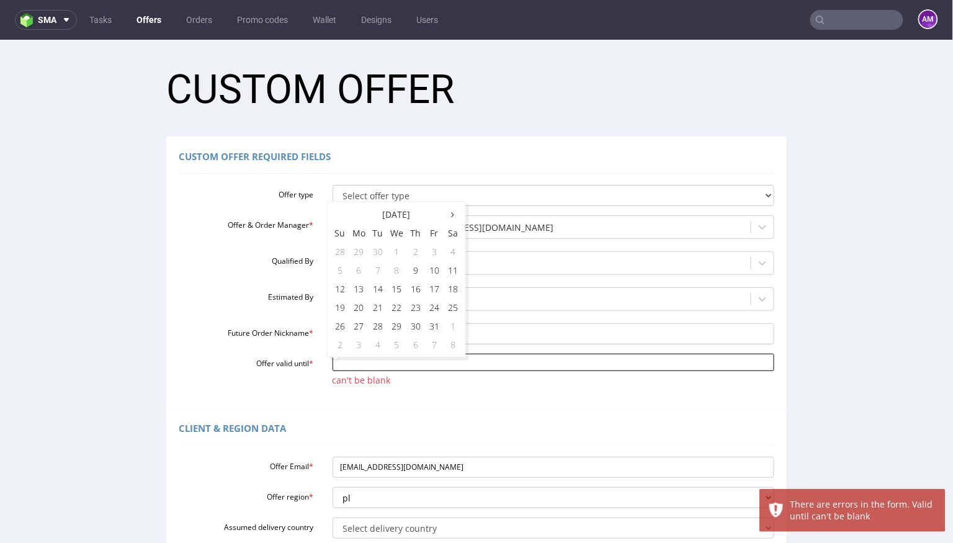
click at [611, 367] on input "Offer valid until *" at bounding box center [554, 361] width 442 height 17
click at [452, 309] on td "25" at bounding box center [453, 306] width 19 height 19
type input "2025-10-25"
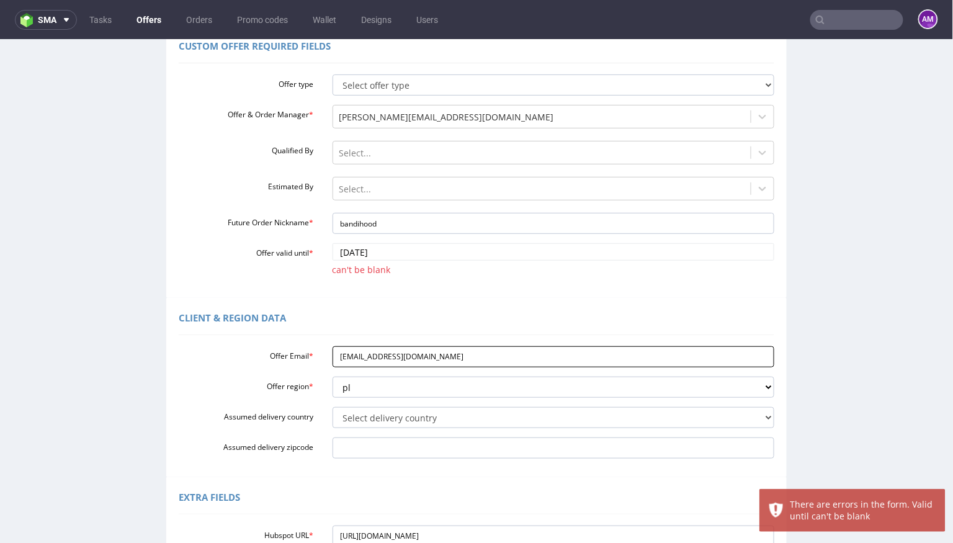
scroll to position [356, 0]
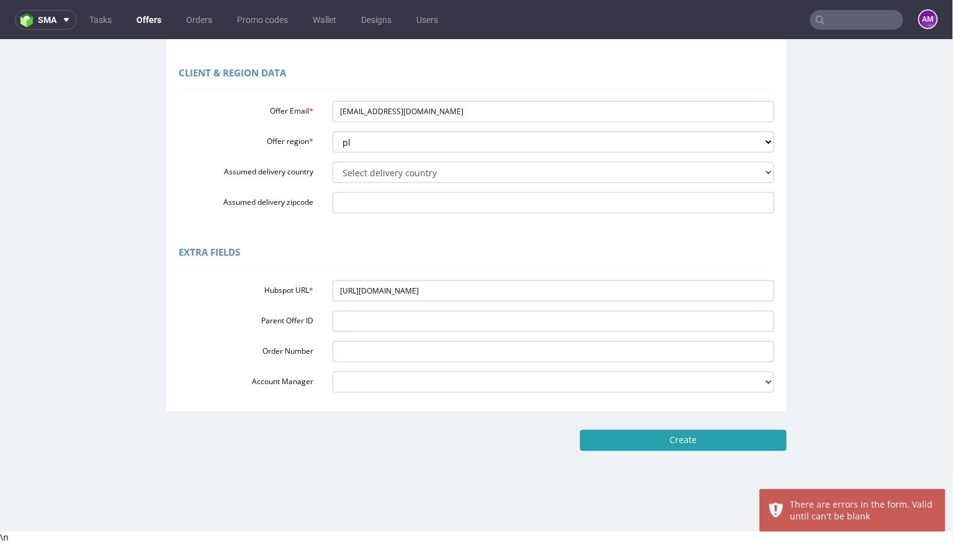
click at [609, 439] on input "Create" at bounding box center [683, 439] width 207 height 21
type input "Please wait..."
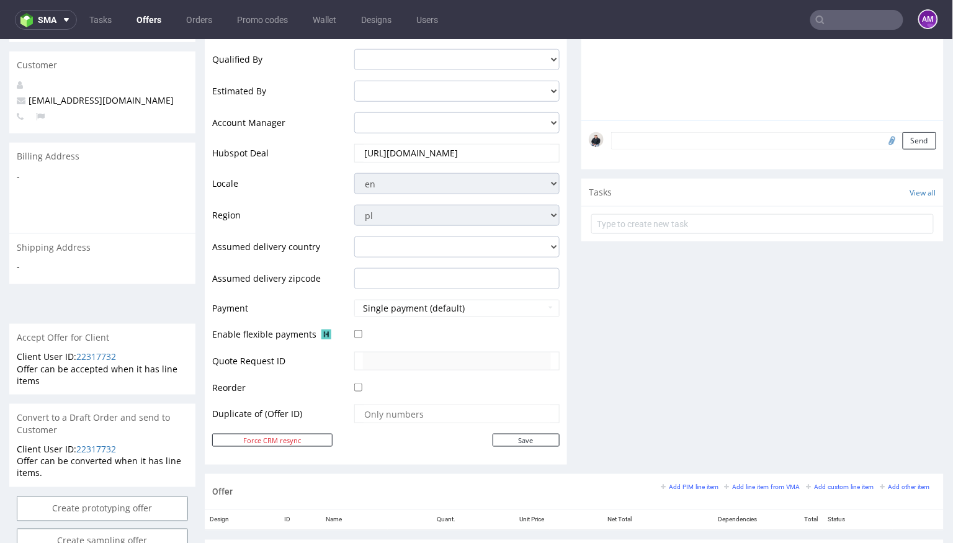
scroll to position [319, 0]
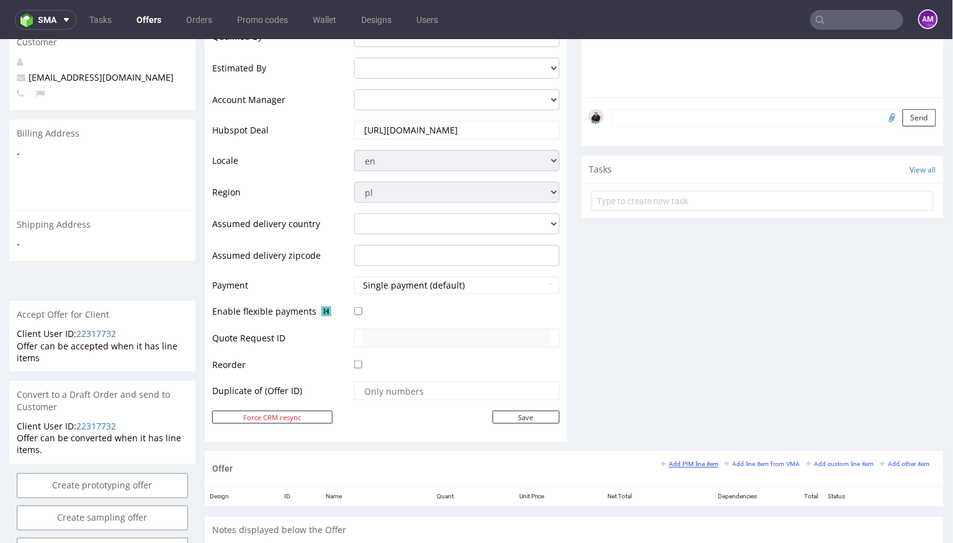
click at [691, 460] on small "Add PIM line item" at bounding box center [690, 463] width 58 height 7
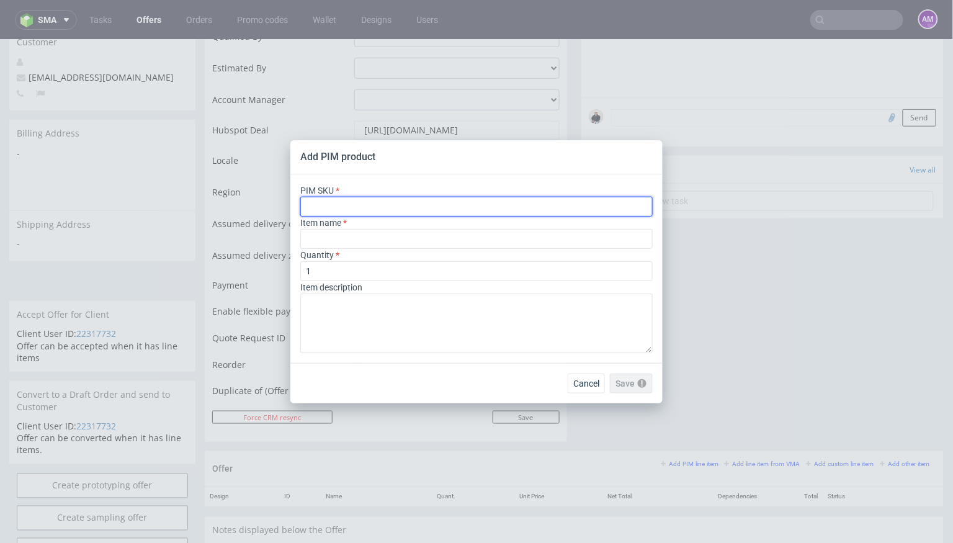
click at [485, 208] on input "text" at bounding box center [476, 207] width 352 height 20
paste input "ph-1359-14765"
type input "ph-1359-14765"
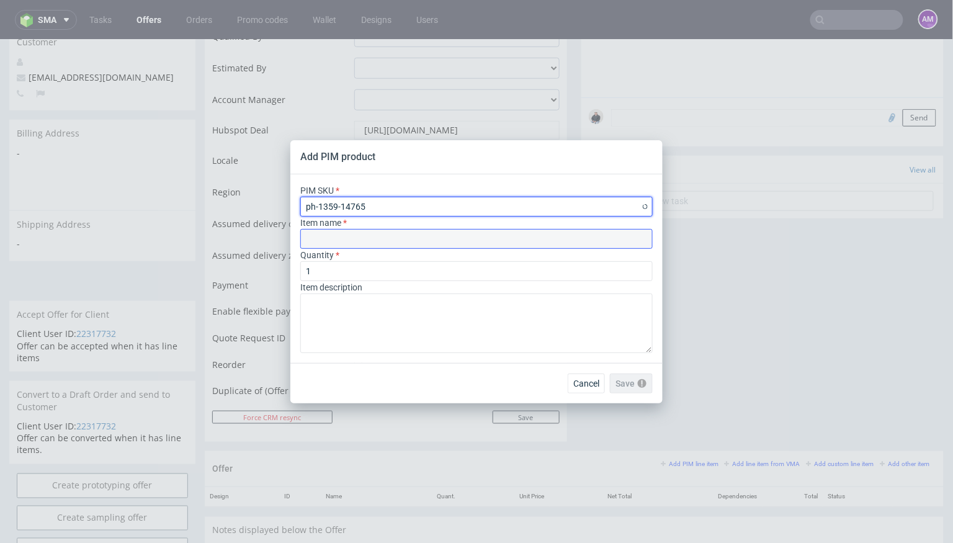
type input "Custom Frosted Ziplock Bag"
type input "ph-1359-14765"
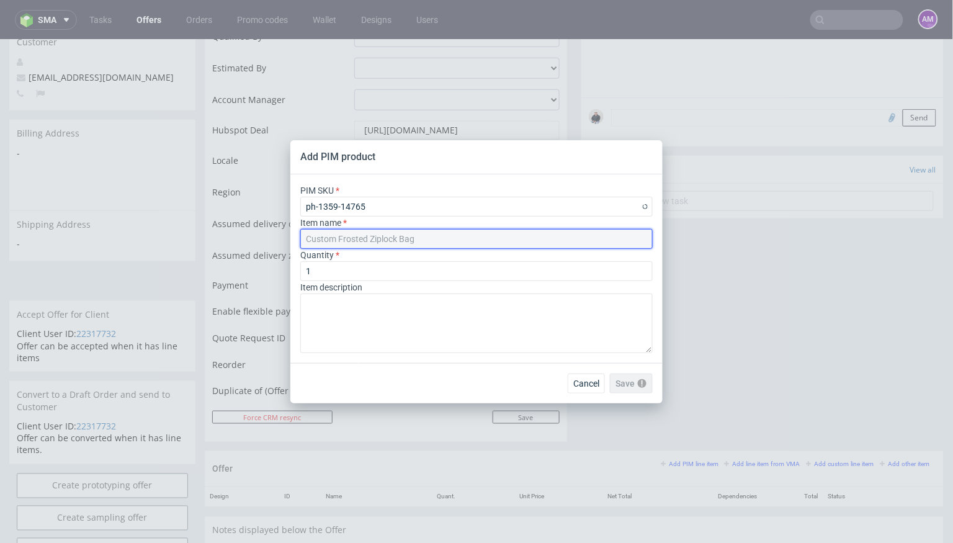
click at [407, 234] on input "Custom Frosted Ziplock Bag" at bounding box center [476, 239] width 352 height 20
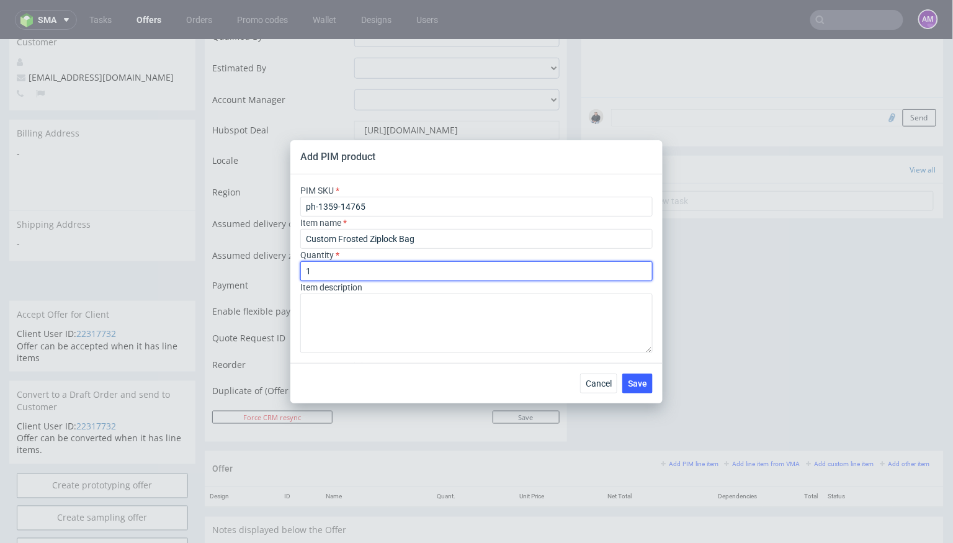
click at [367, 268] on input "1" at bounding box center [476, 271] width 352 height 20
type input "10000"
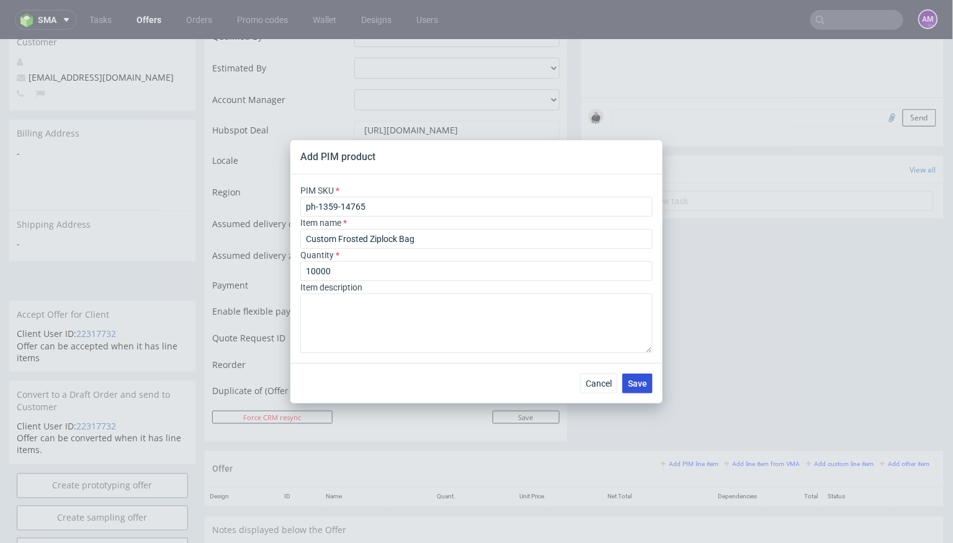
click at [648, 377] on button "Save" at bounding box center [637, 384] width 30 height 20
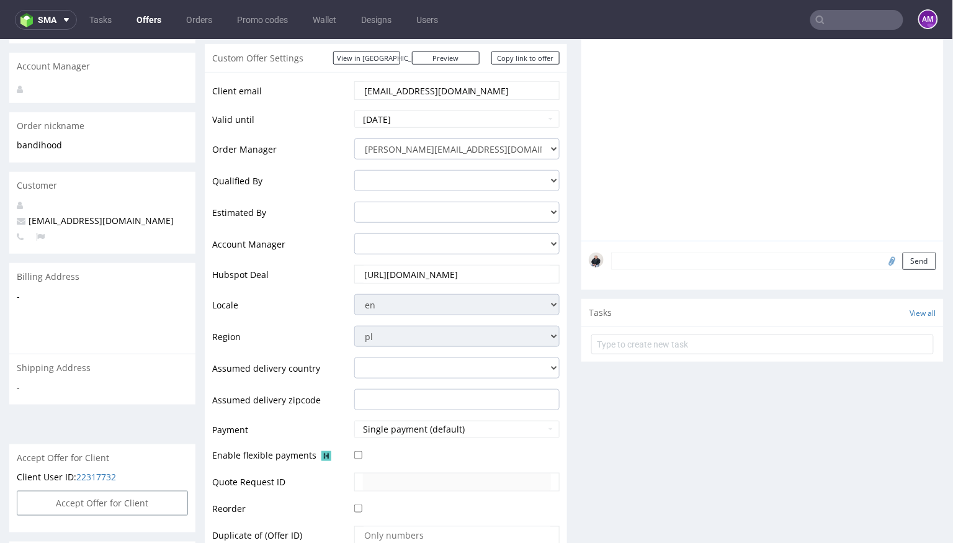
scroll to position [431, 0]
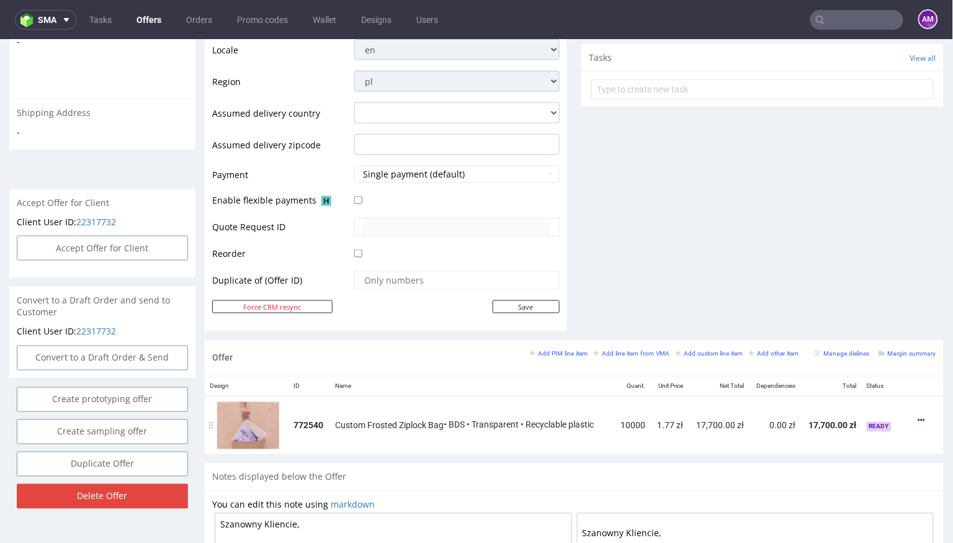
click at [918, 416] on icon at bounding box center [921, 420] width 7 height 9
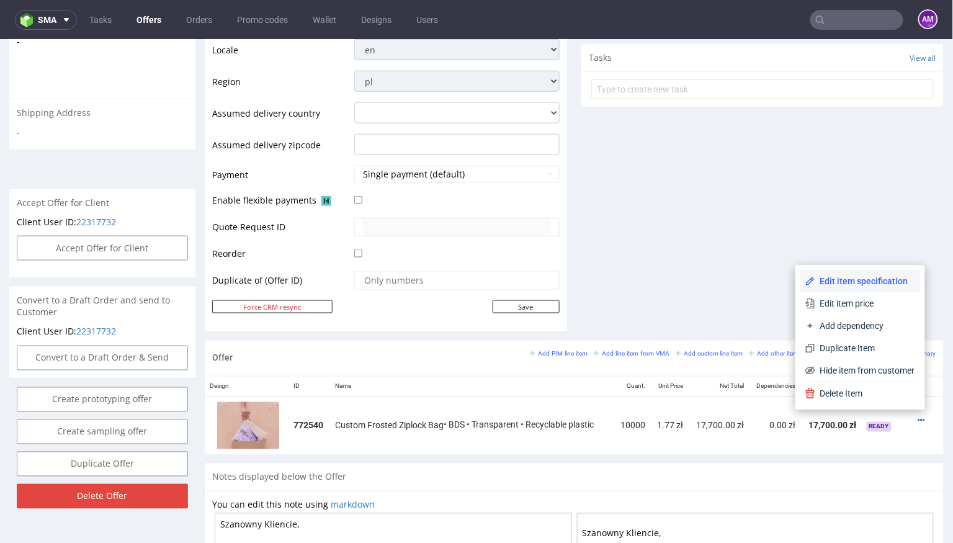
click at [883, 282] on span "Edit item specification" at bounding box center [865, 280] width 100 height 12
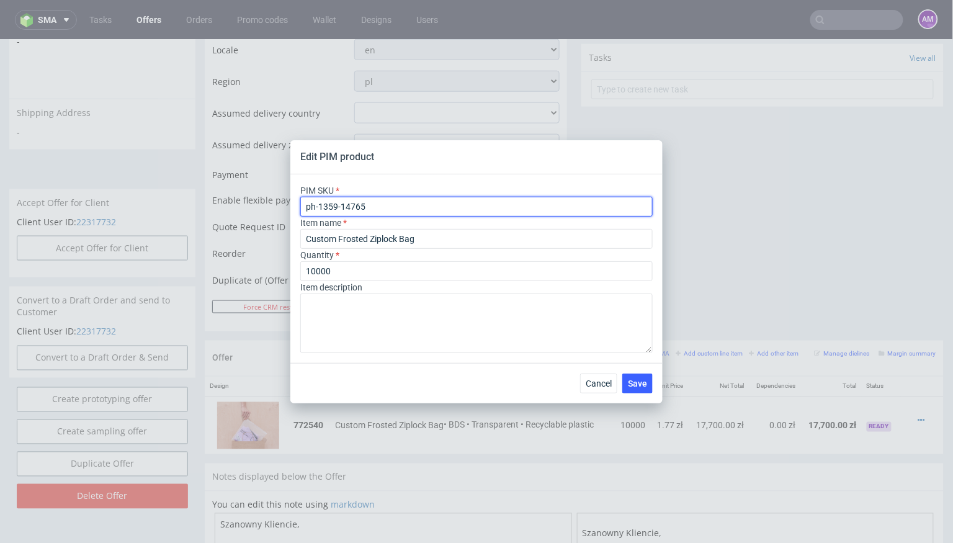
click at [427, 207] on input "ph-1359-14765" at bounding box center [476, 207] width 352 height 20
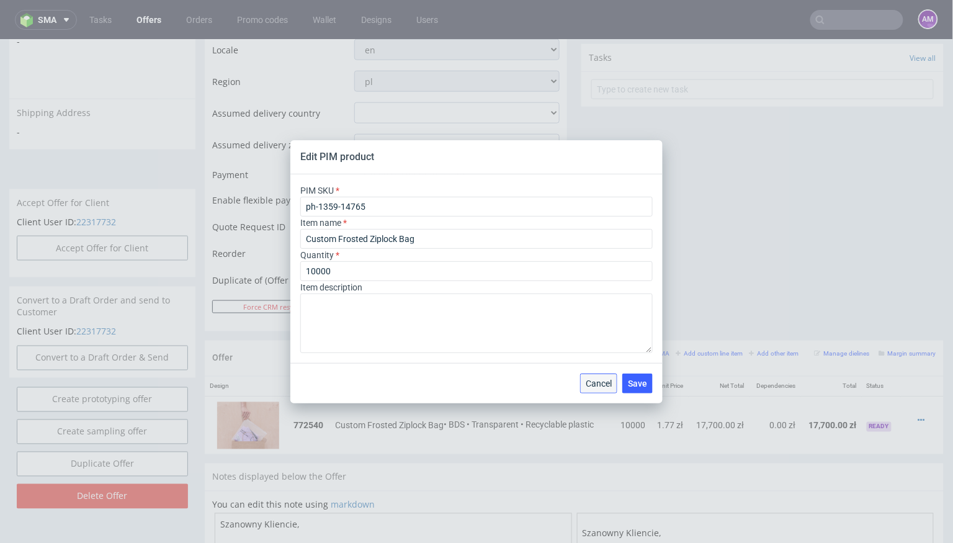
click at [605, 382] on span "Cancel" at bounding box center [599, 383] width 26 height 9
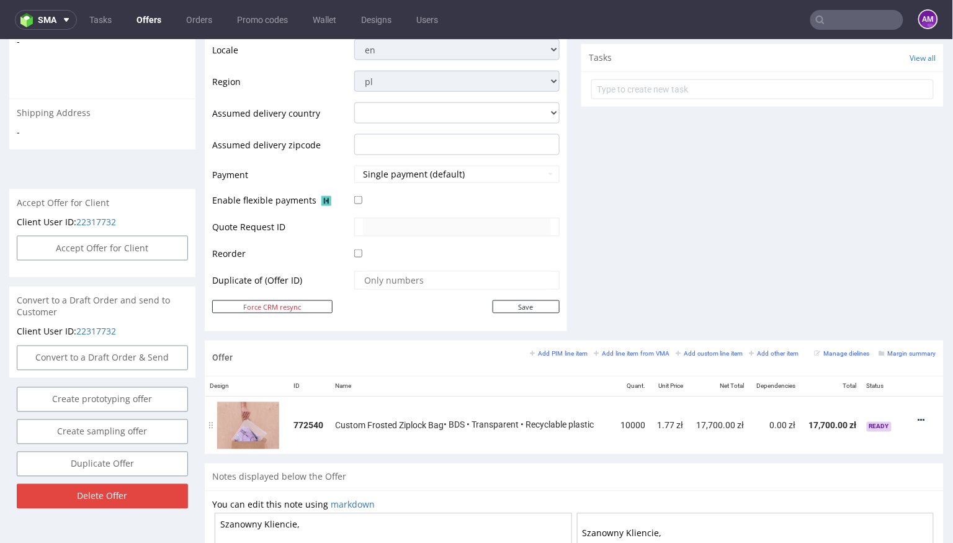
click at [918, 416] on icon at bounding box center [921, 420] width 7 height 9
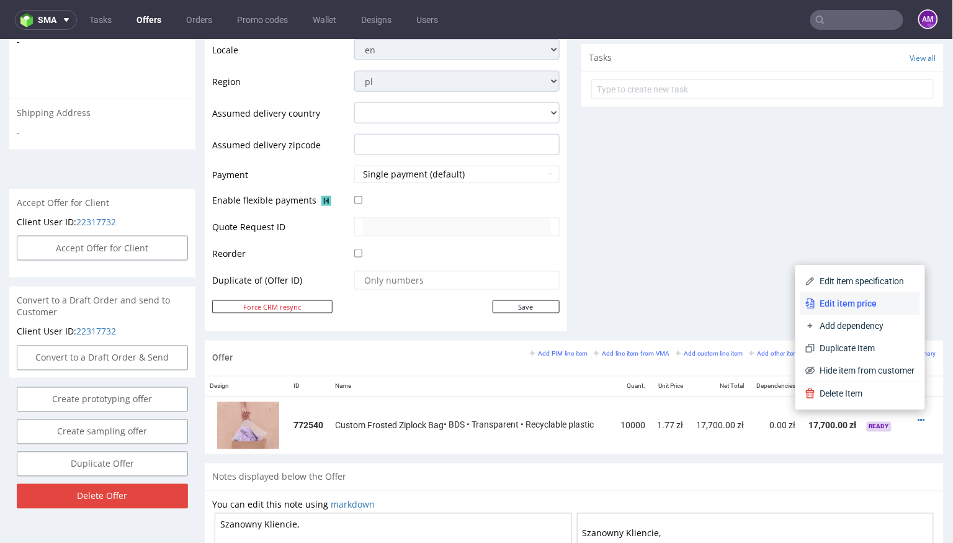
click at [859, 299] on span "Edit item price" at bounding box center [865, 303] width 100 height 12
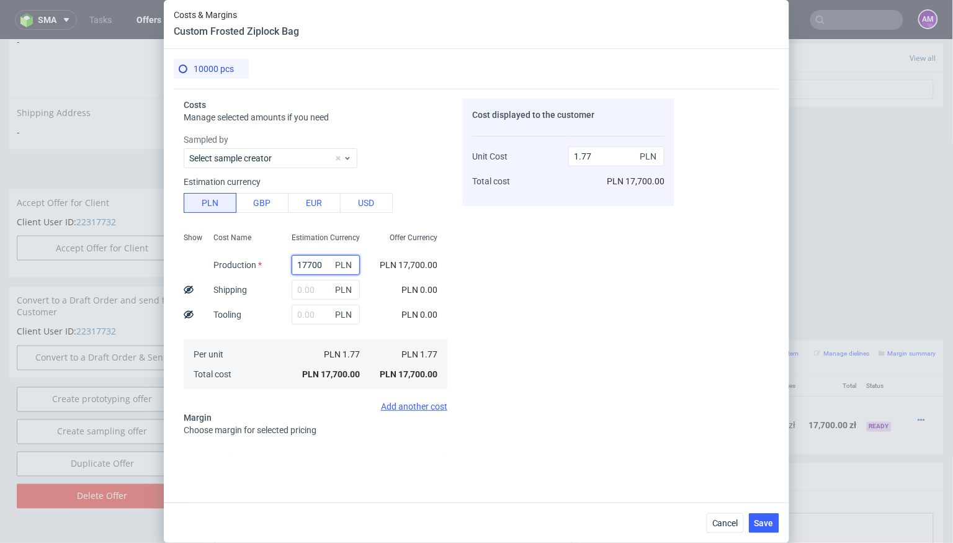
drag, startPoint x: 327, startPoint y: 266, endPoint x: 303, endPoint y: 268, distance: 23.7
click at [303, 268] on input "17700" at bounding box center [326, 265] width 68 height 20
type input "11100"
type input "1.11"
type input "11100"
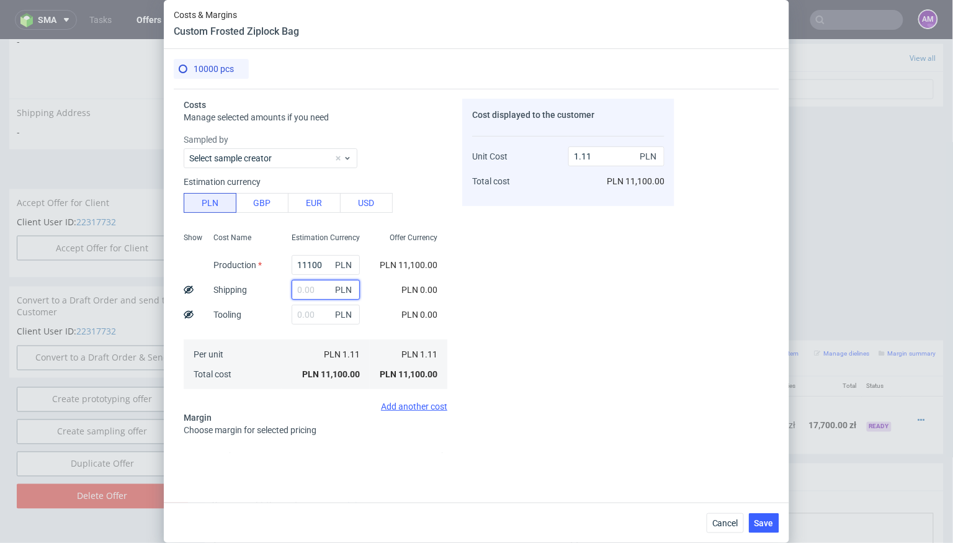
click at [301, 295] on input "text" at bounding box center [326, 290] width 68 height 20
type input "200"
type input "1.13"
type input "200"
click at [257, 321] on div "Cost Name Production Shipping Tooling Per unit Total cost" at bounding box center [243, 310] width 78 height 164
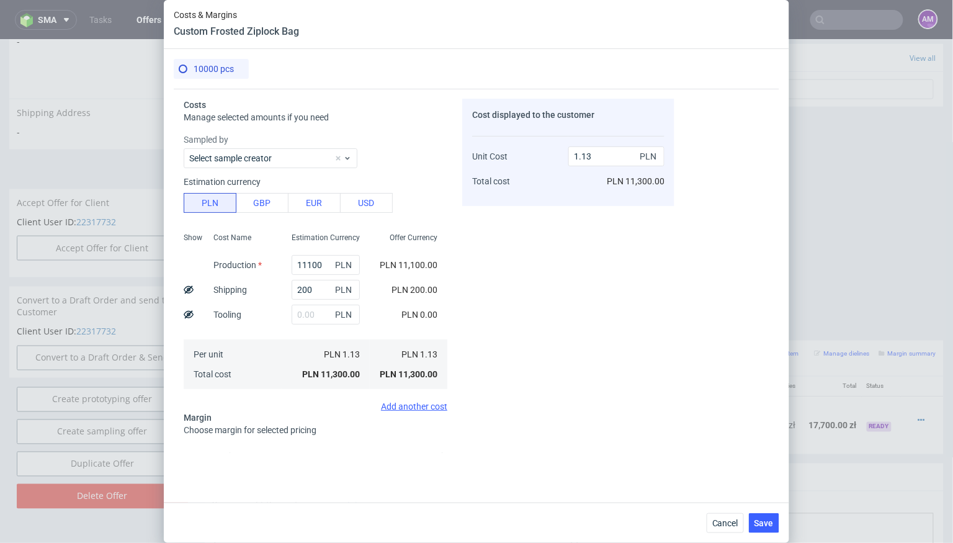
scroll to position [99, 0]
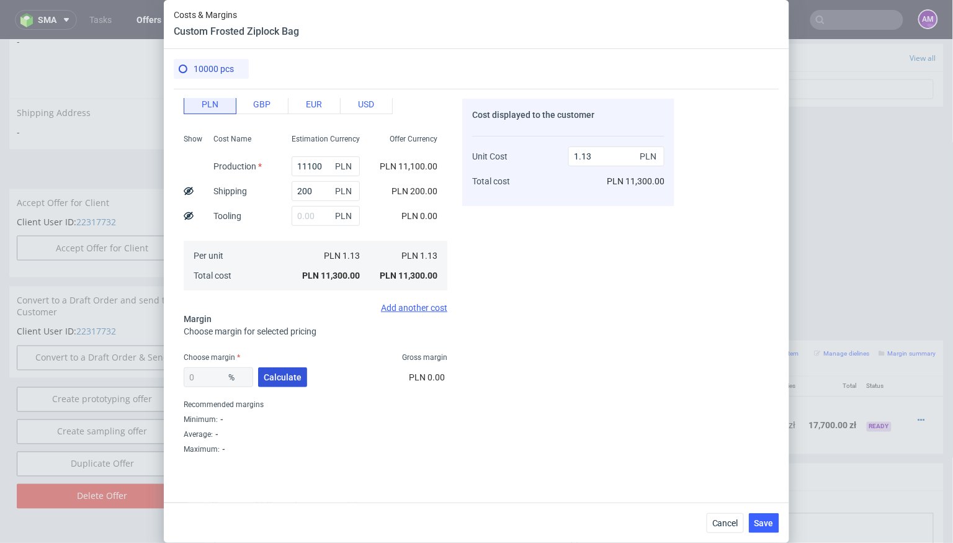
click at [275, 377] on span "Calculate" at bounding box center [283, 377] width 38 height 9
type input "32.86"
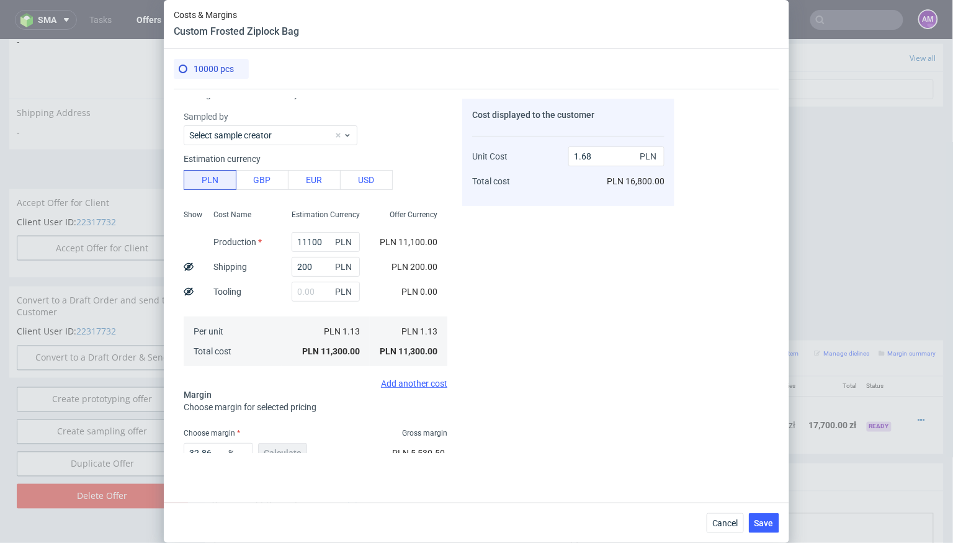
scroll to position [0, 0]
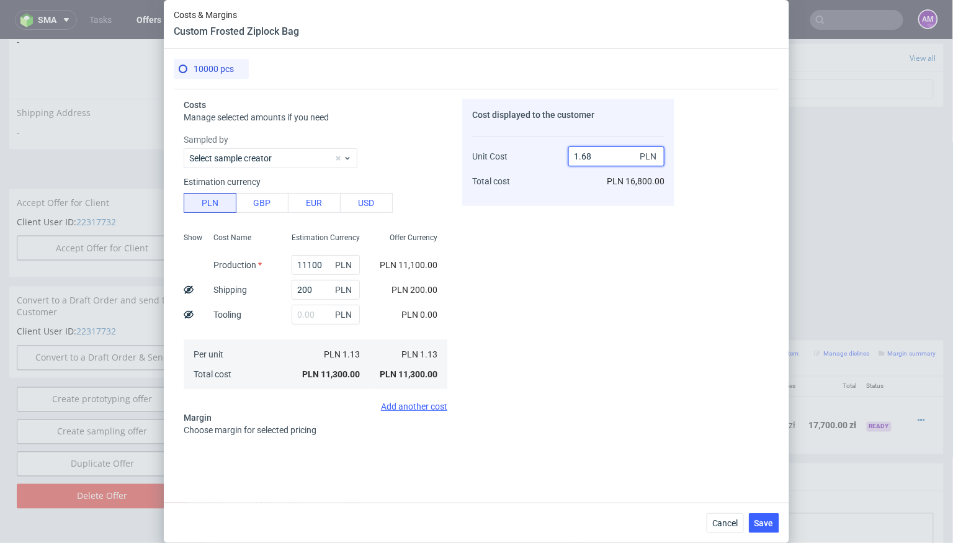
click at [600, 158] on input "1.68" at bounding box center [616, 156] width 96 height 20
type input "1.66"
type input "31.927710843373504"
click at [563, 354] on div "Cost displayed to the customer Unit Cost Total cost 1.66 PLN PLN 16,600.00" at bounding box center [568, 276] width 212 height 354
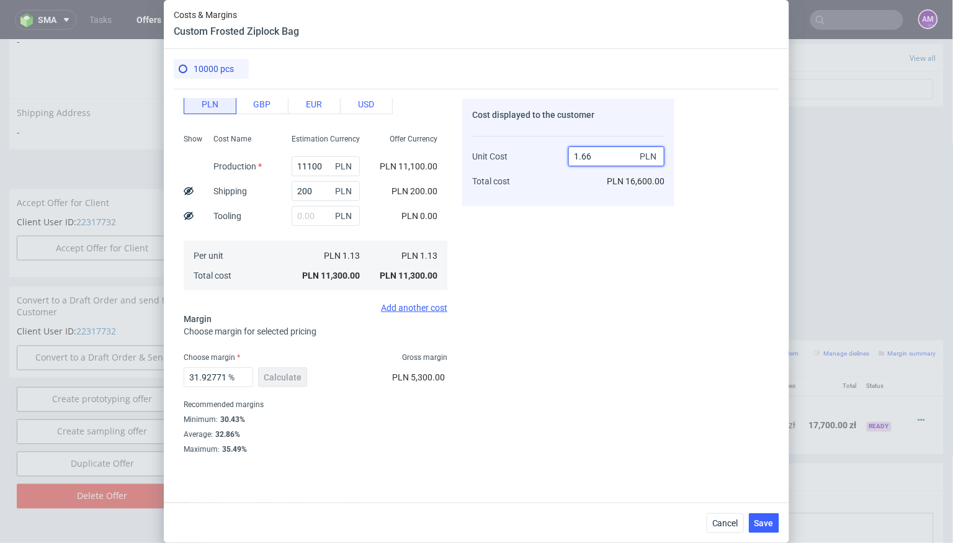
click at [593, 156] on input "1.66" at bounding box center [616, 156] width 96 height 20
type input "1.64"
type input "31.097560975609767"
type input "1.63"
type input "30.67484662576688"
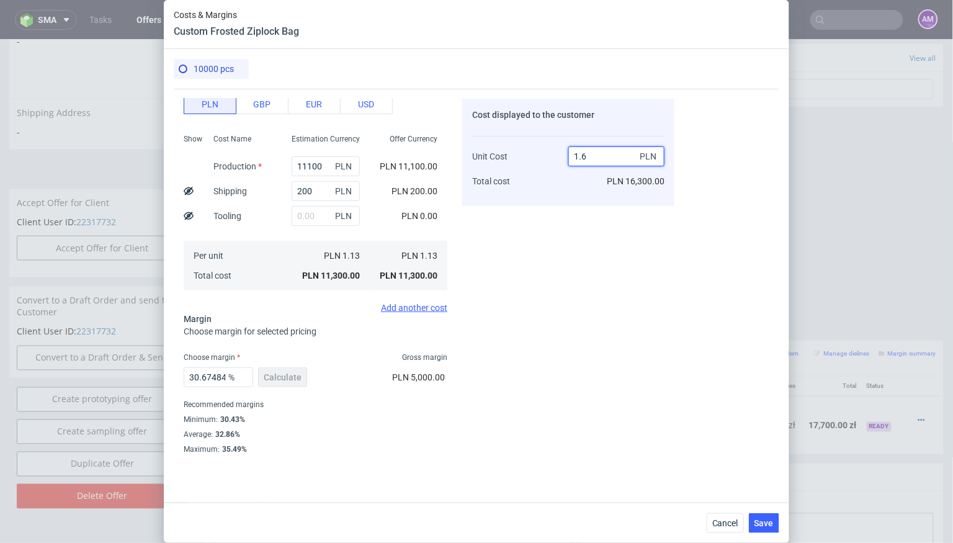
type input "1.62"
type input "30.246913580246932"
type input "1.63"
type input "30.67484662576688"
type input "1.63"
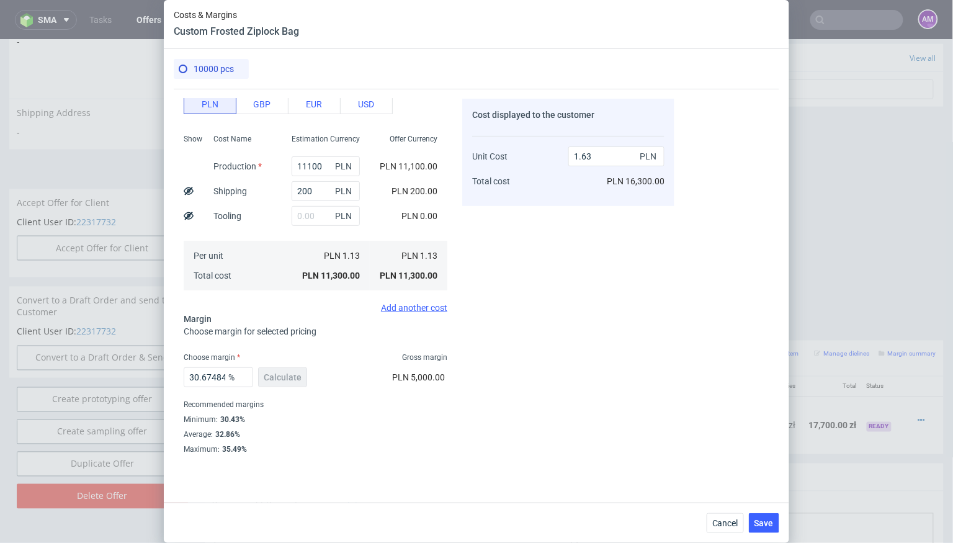
click at [568, 316] on div "Cost displayed to the customer Unit Cost Total cost 1.63 PLN PLN 16,300.00" at bounding box center [568, 276] width 212 height 354
click at [761, 525] on span "Save" at bounding box center [764, 523] width 19 height 9
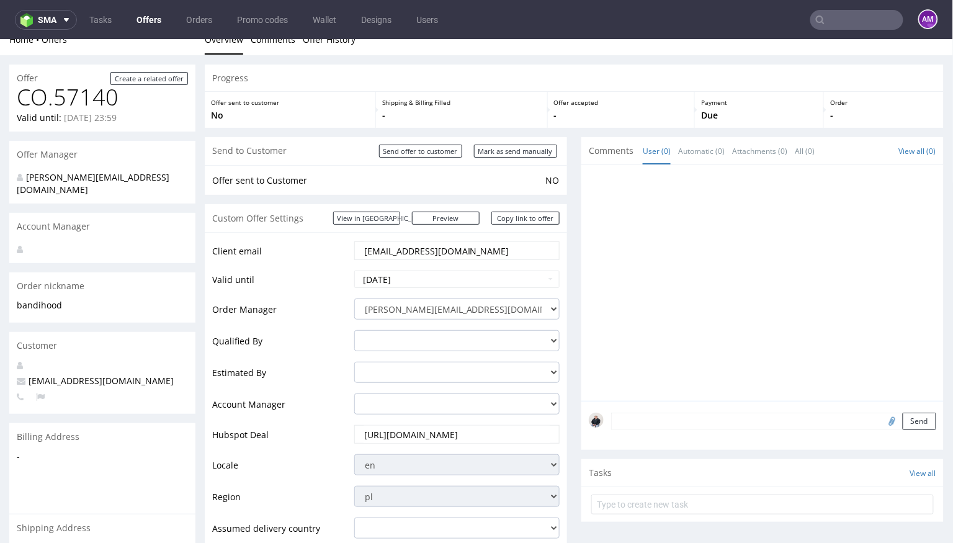
scroll to position [14, 0]
click at [517, 220] on link "Copy link to offer" at bounding box center [525, 219] width 68 height 13
click at [424, 156] on input "Send offer to customer" at bounding box center [420, 152] width 83 height 13
type input "In progress..."
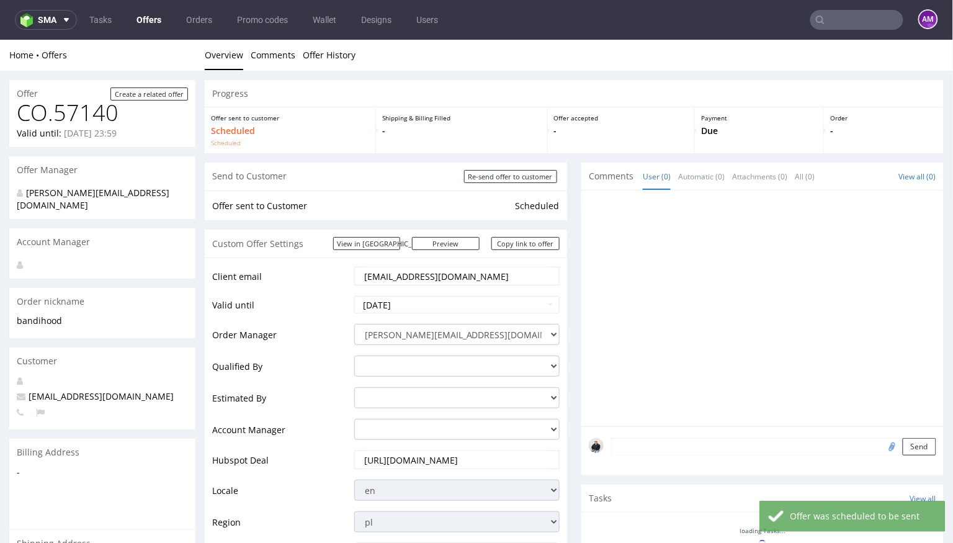
scroll to position [0, 0]
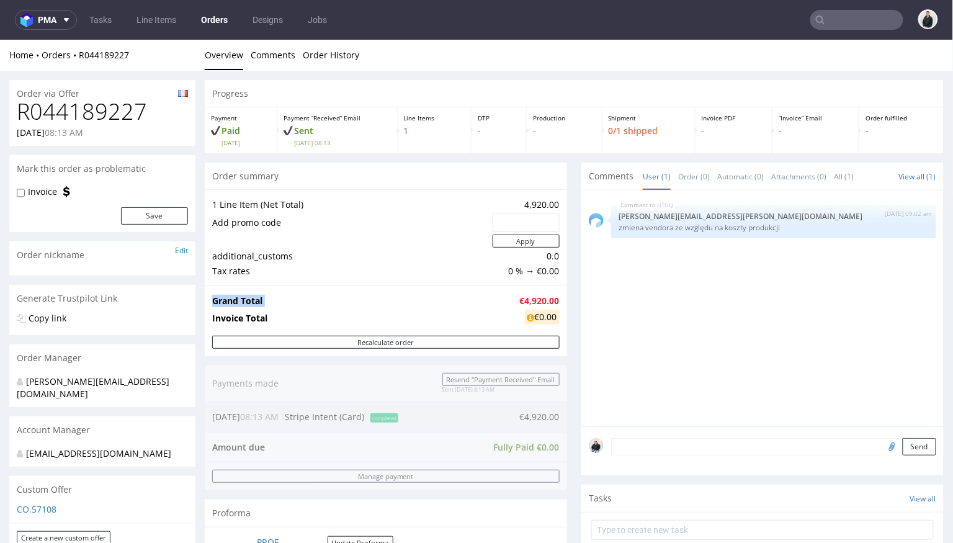
drag, startPoint x: 509, startPoint y: 297, endPoint x: 555, endPoint y: 298, distance: 46.6
click at [555, 298] on div "Grand Total €4,920.00 Invoice Total €0.00" at bounding box center [386, 310] width 362 height 50
click at [535, 293] on td "€4,920.00" at bounding box center [538, 300] width 43 height 15
drag, startPoint x: 555, startPoint y: 296, endPoint x: 521, endPoint y: 295, distance: 33.5
click at [521, 295] on div "Grand Total €4,920.00 Invoice Total €0.00" at bounding box center [386, 310] width 362 height 50
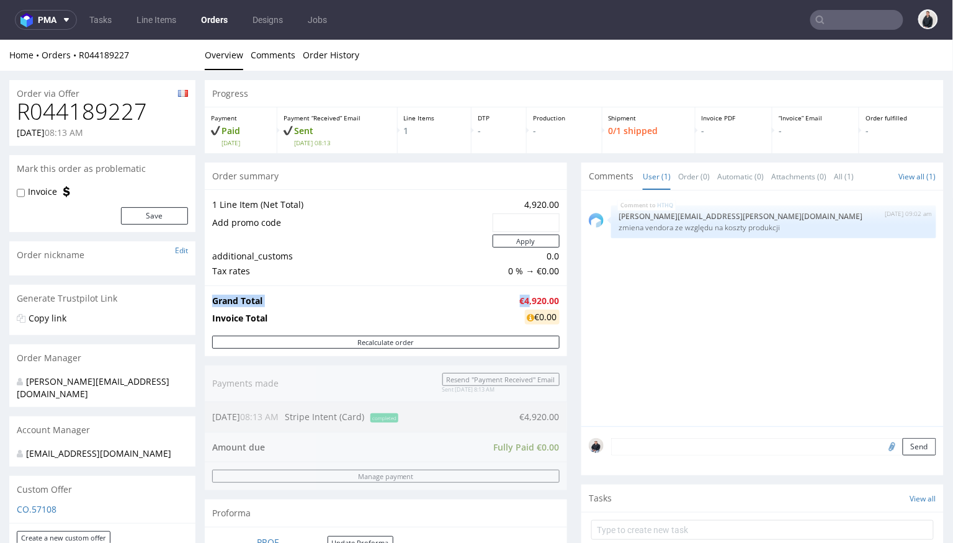
click at [521, 295] on strong "€4,920.00" at bounding box center [540, 300] width 40 height 12
drag, startPoint x: 509, startPoint y: 296, endPoint x: 552, endPoint y: 296, distance: 42.8
click at [552, 296] on strong "€4,920.00" at bounding box center [540, 300] width 40 height 12
copy strong "€4,920.00"
click at [643, 353] on div "HTHQ [DATE] 09:02 am [PERSON_NAME][EMAIL_ADDRESS][PERSON_NAME][DOMAIN_NAME] zmi…" at bounding box center [766, 311] width 355 height 228
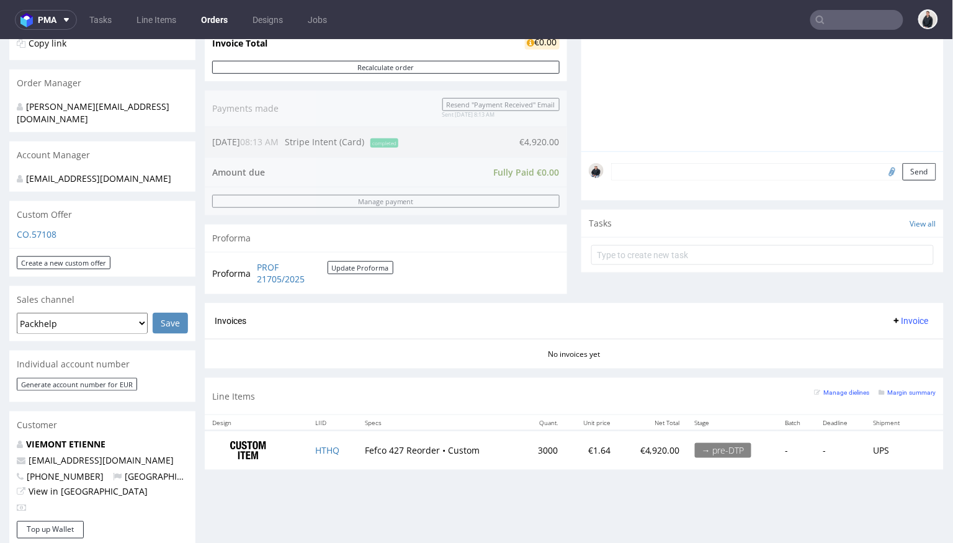
scroll to position [275, 0]
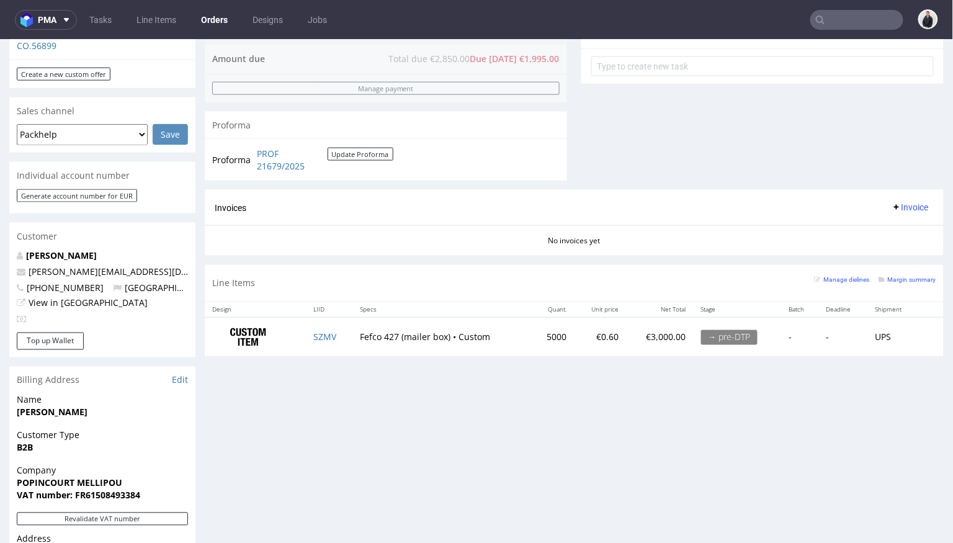
scroll to position [465, 0]
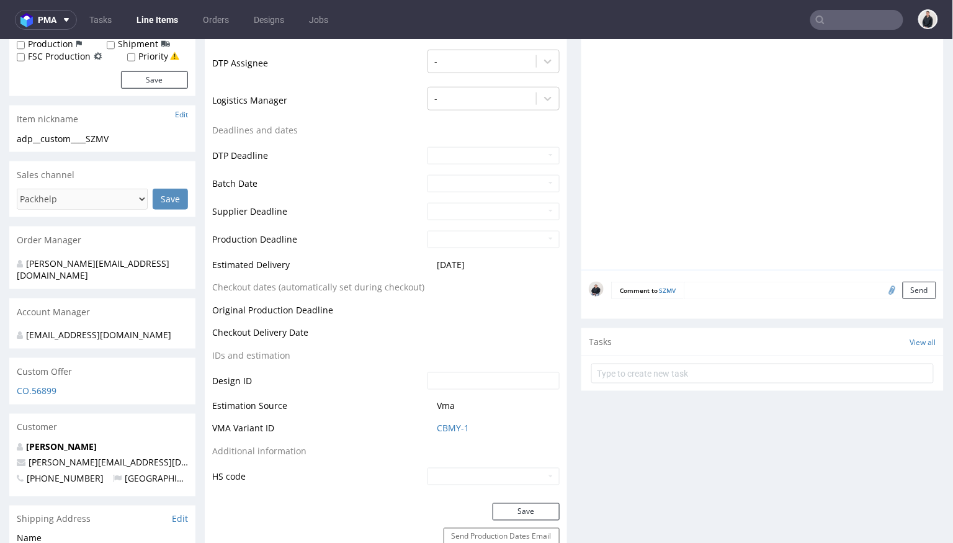
scroll to position [377, 0]
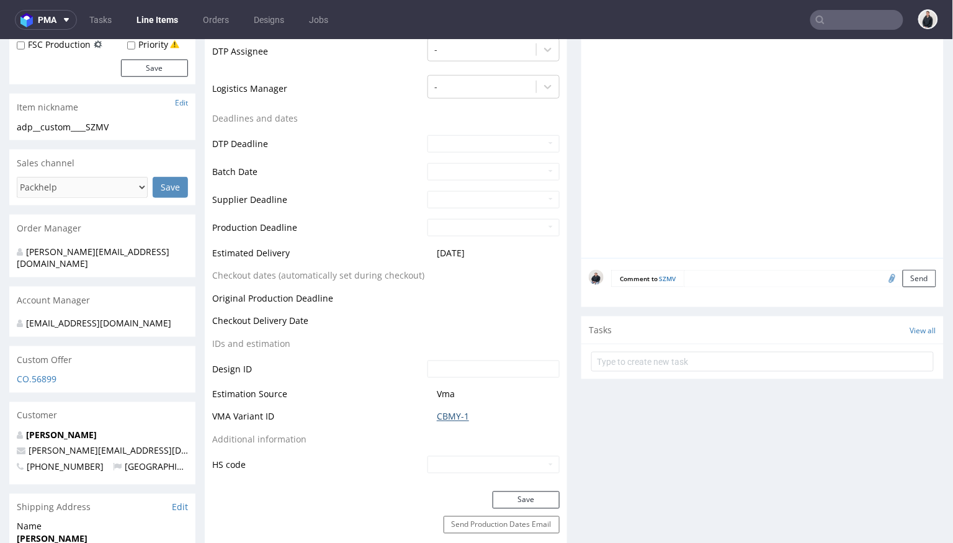
click at [447, 417] on link "CBMY-1" at bounding box center [453, 416] width 32 height 12
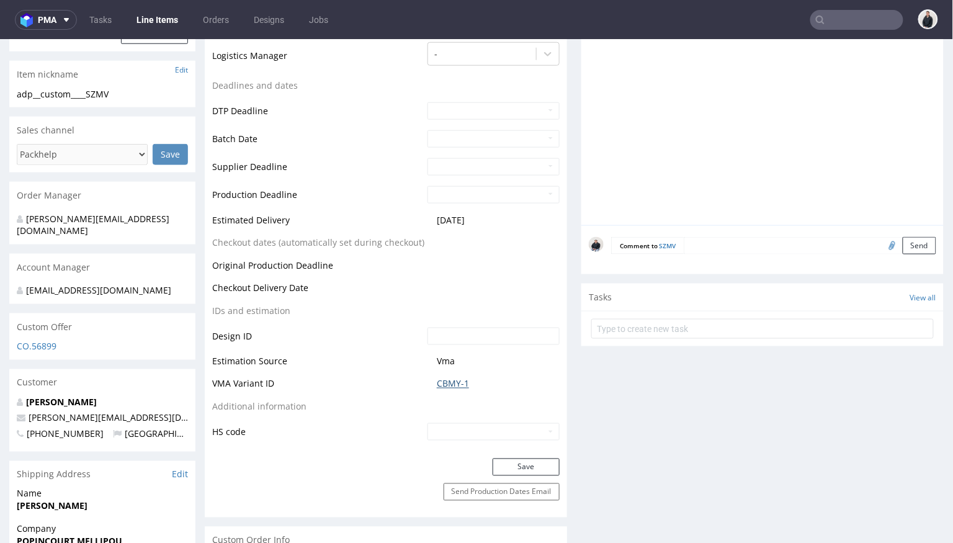
scroll to position [378, 0]
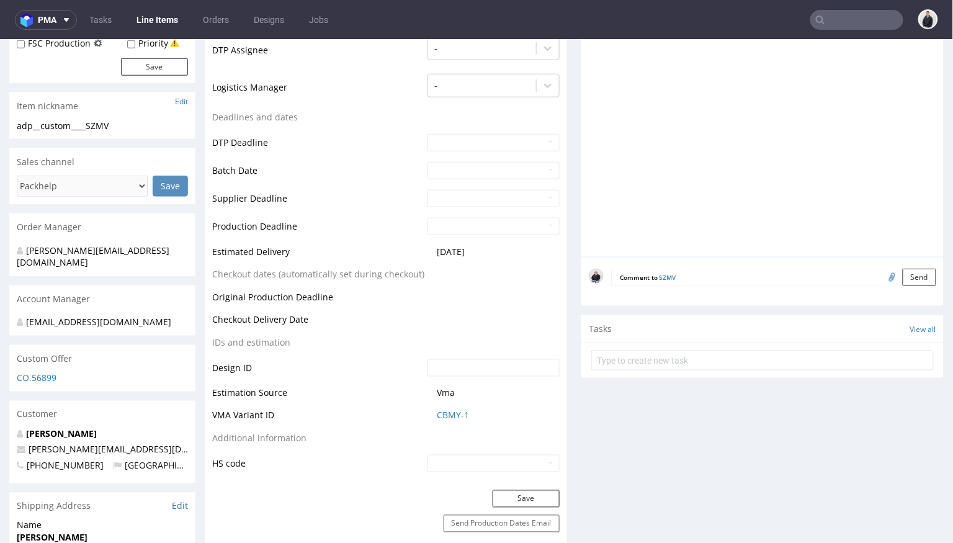
click at [882, 272] on input "file" at bounding box center [890, 276] width 17 height 16
type input "C:\fakepath\ph__custom____OYHR__d0__oR917587101__inside.pdf"
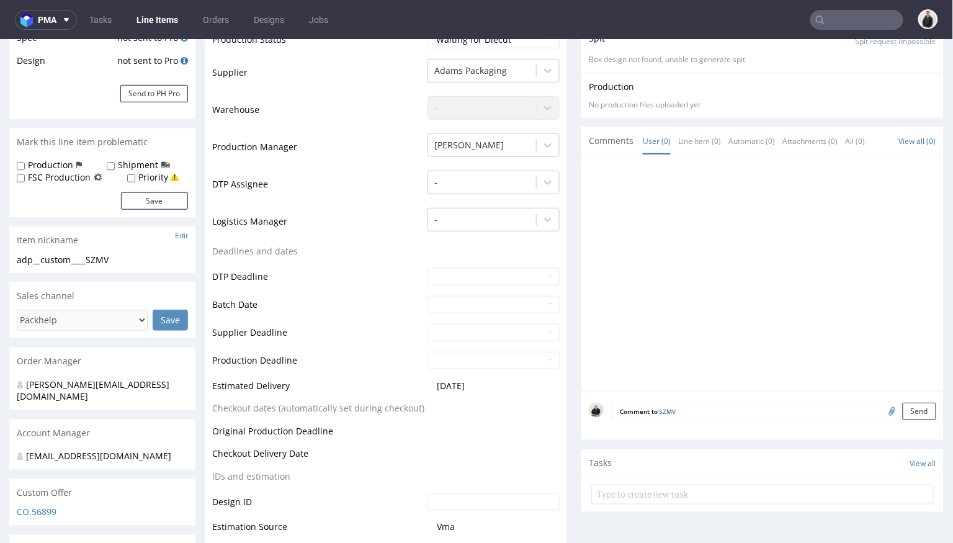
scroll to position [248, 0]
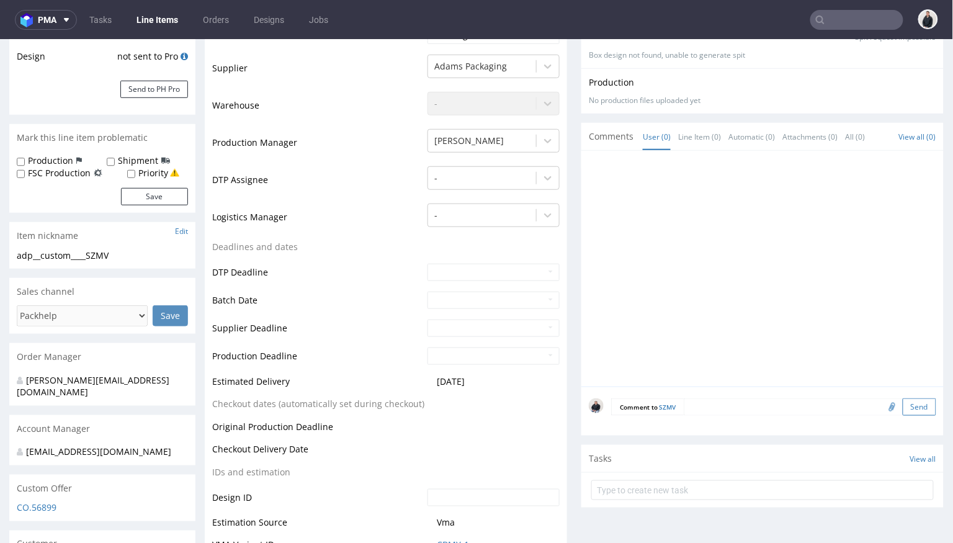
click at [907, 404] on button "Send" at bounding box center [920, 406] width 34 height 17
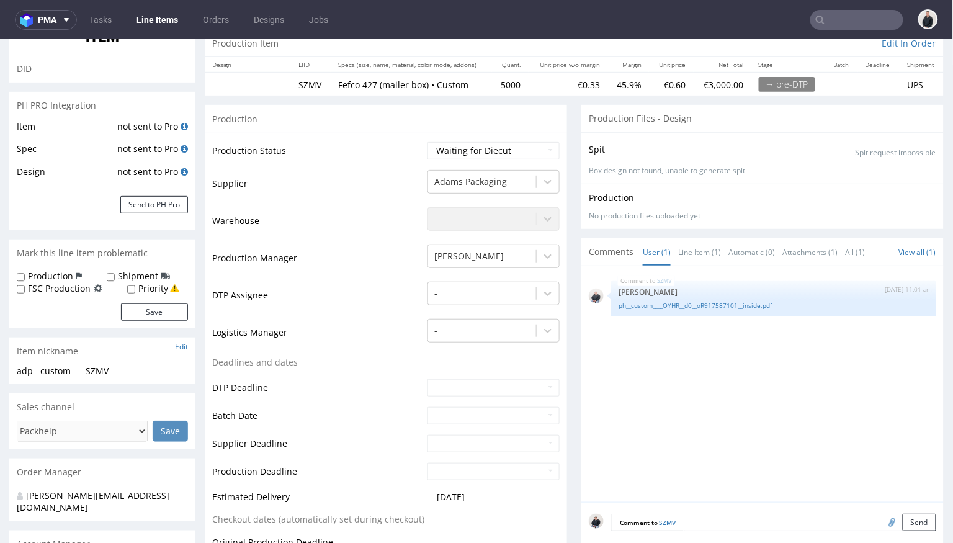
scroll to position [0, 0]
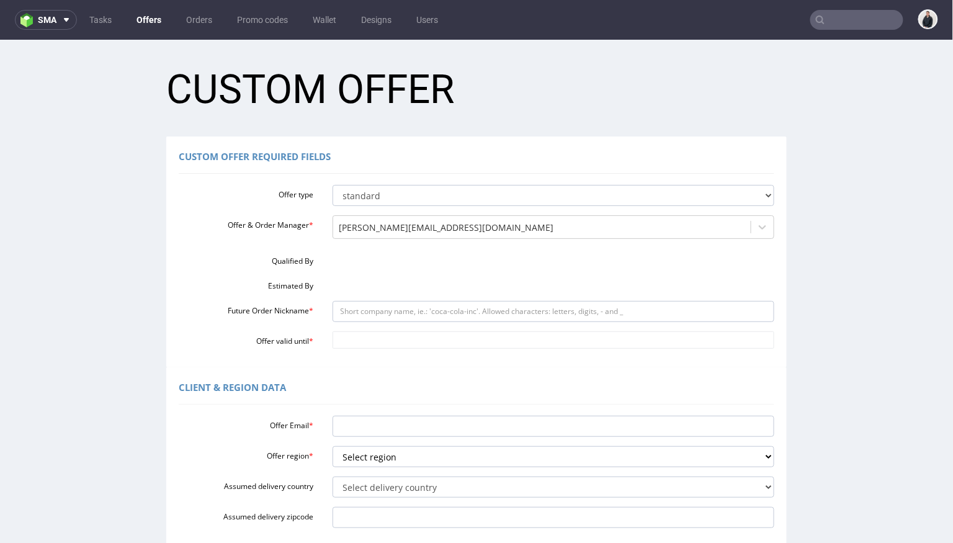
scroll to position [102, 0]
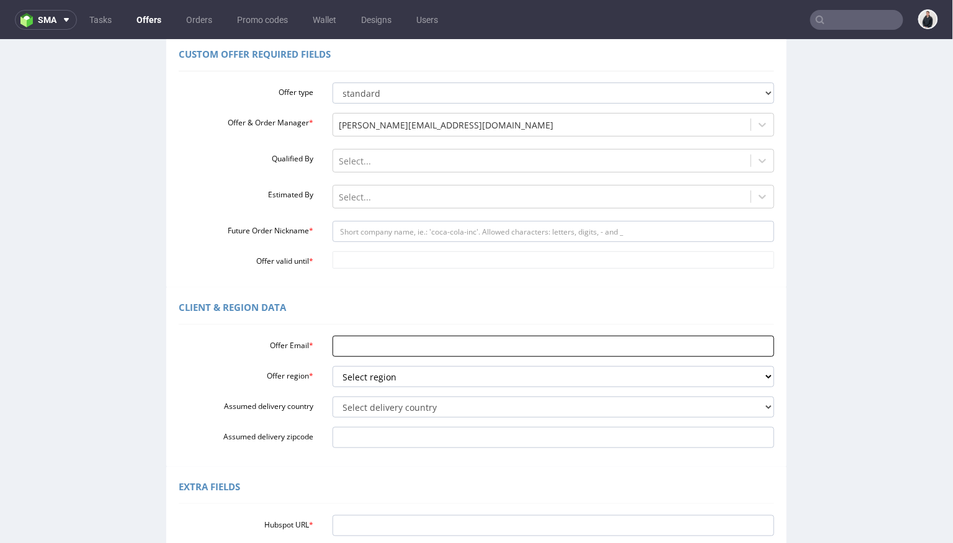
click at [394, 340] on input "Offer Email *" at bounding box center [554, 345] width 442 height 21
paste input "[PERSON_NAME][EMAIL_ADDRESS][DOMAIN_NAME]"
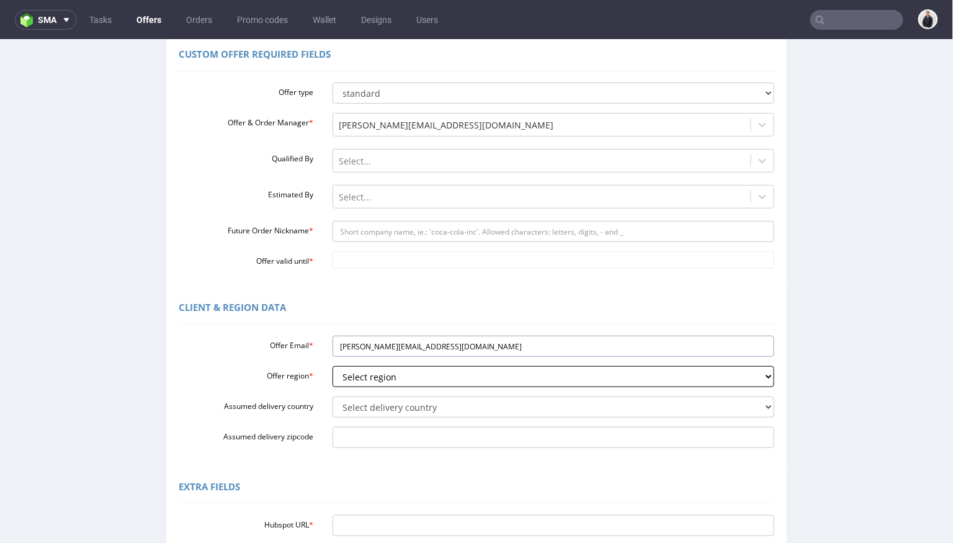
type input "[PERSON_NAME][EMAIL_ADDRESS][DOMAIN_NAME]"
click at [383, 378] on select "Select region eu gb de pl cz fr it es" at bounding box center [554, 375] width 442 height 21
select select "eu"
click at [333, 365] on select "Select region eu gb de pl cz fr it es" at bounding box center [554, 375] width 442 height 21
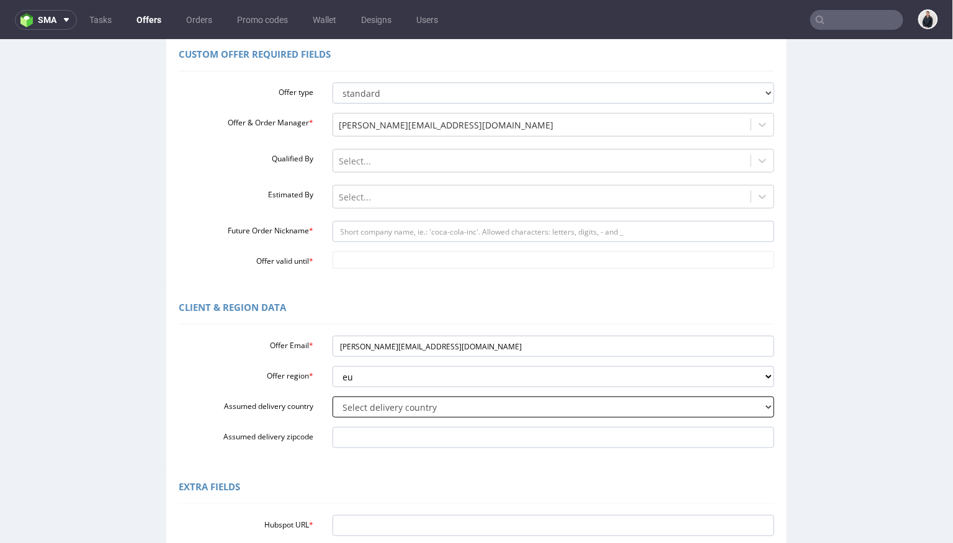
click at [378, 405] on select "Select delivery country [GEOGRAPHIC_DATA] [GEOGRAPHIC_DATA] [GEOGRAPHIC_DATA] […" at bounding box center [554, 406] width 442 height 21
select select "20"
click at [333, 396] on select "Select delivery country [GEOGRAPHIC_DATA] [GEOGRAPHIC_DATA] [GEOGRAPHIC_DATA] […" at bounding box center [554, 406] width 442 height 21
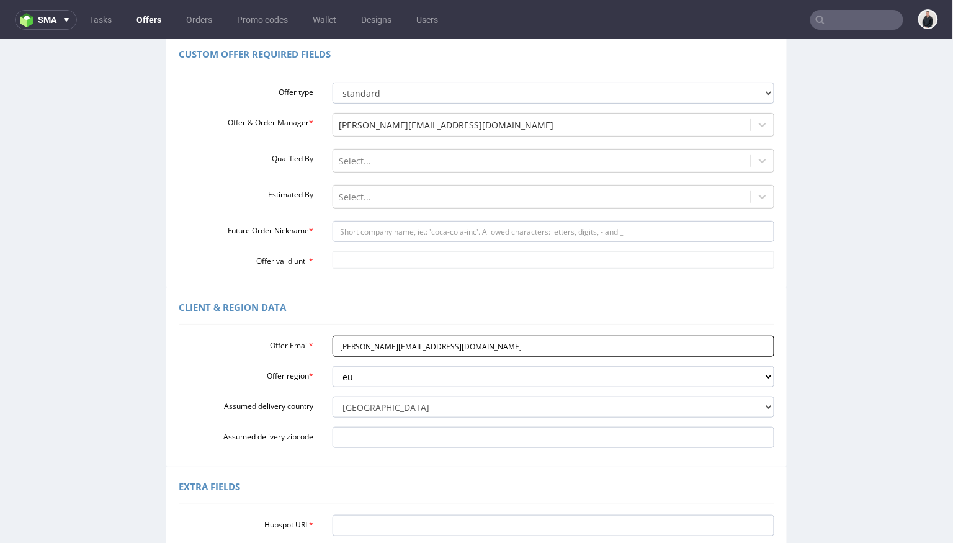
drag, startPoint x: 425, startPoint y: 344, endPoint x: 361, endPoint y: 344, distance: 64.5
click at [361, 344] on input "[PERSON_NAME][EMAIL_ADDRESS][DOMAIN_NAME]" at bounding box center [554, 345] width 442 height 21
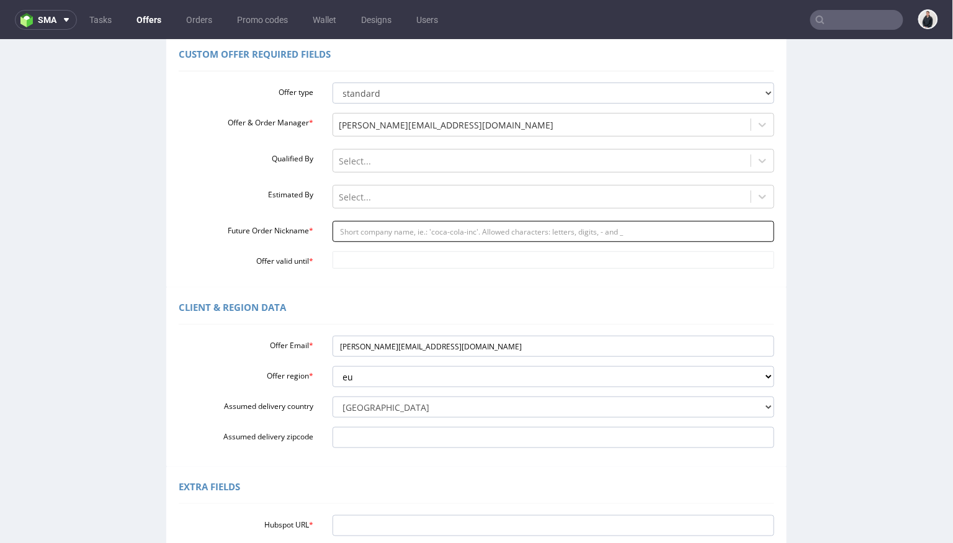
click at [396, 231] on input "Future Order Nickname *" at bounding box center [554, 230] width 442 height 21
paste input "brasseriesgeorges"
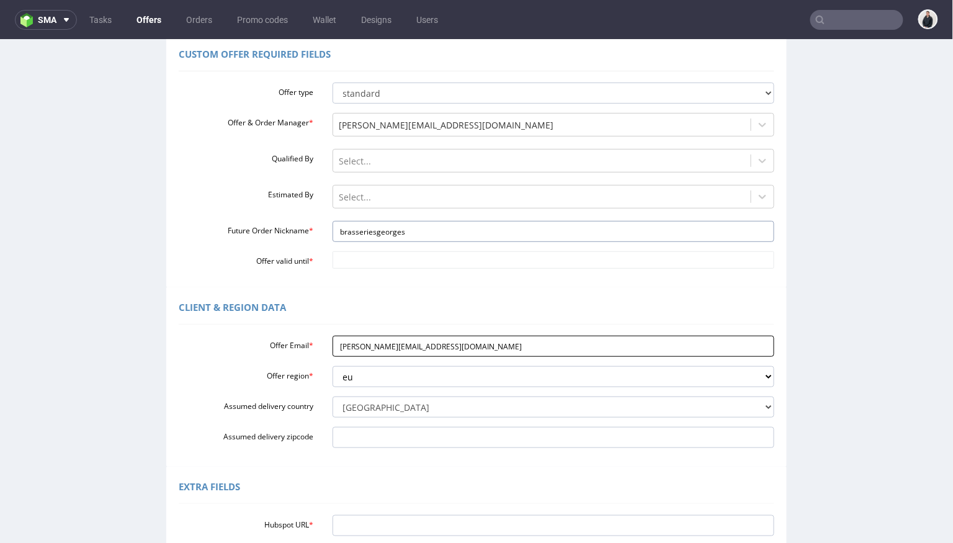
type input "brasseriesgeorges"
click at [398, 341] on input "[PERSON_NAME][EMAIL_ADDRESS][DOMAIN_NAME]" at bounding box center [554, 345] width 442 height 21
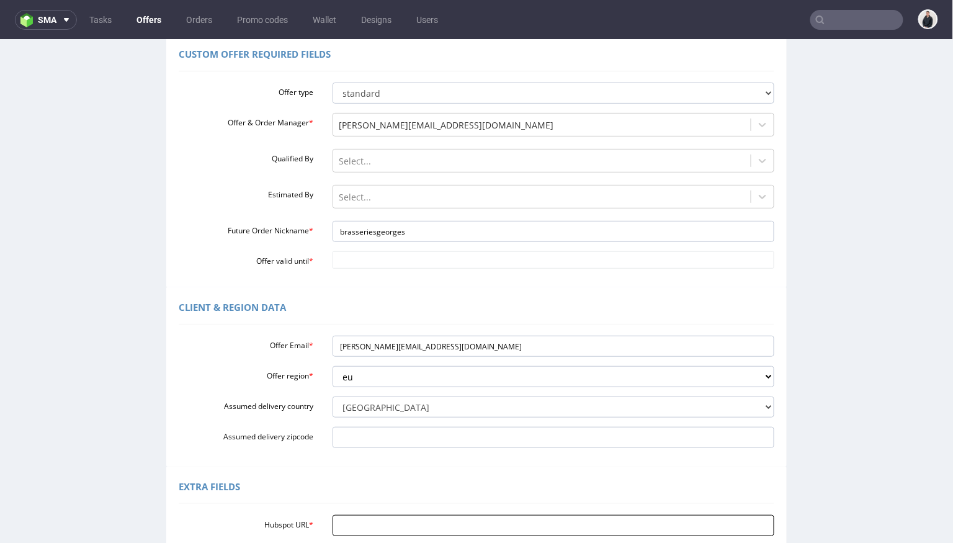
click at [483, 519] on input "Hubspot URL *" at bounding box center [554, 524] width 442 height 21
paste input "[URL][DOMAIN_NAME]"
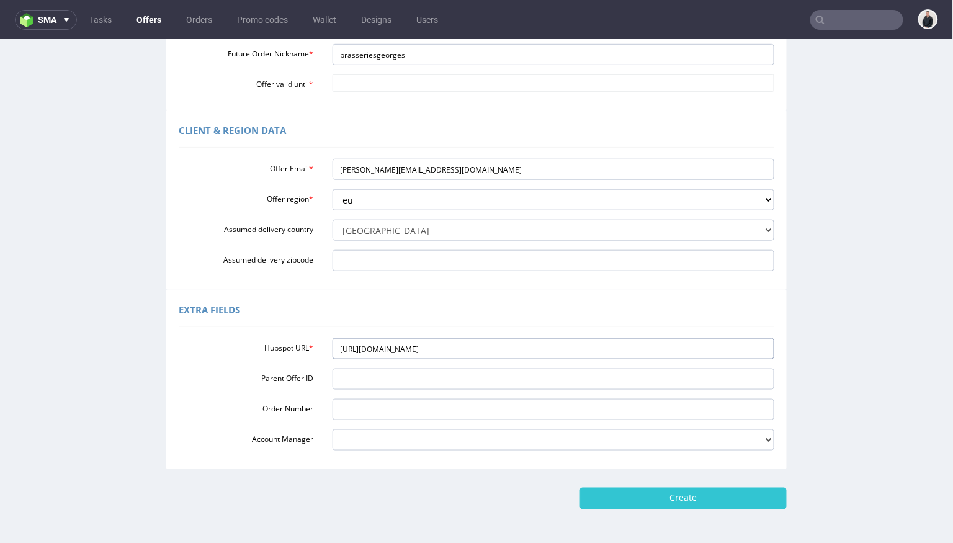
scroll to position [287, 0]
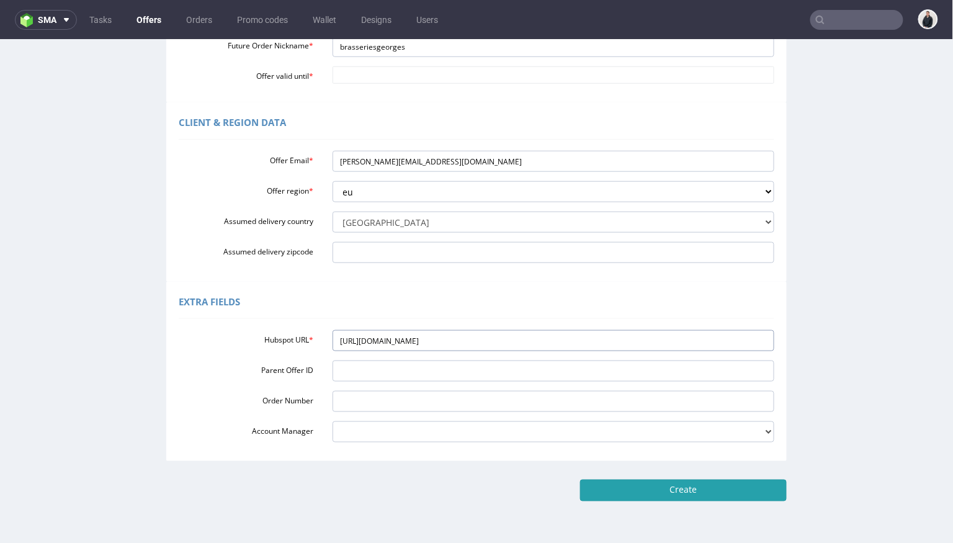
type input "[URL][DOMAIN_NAME]"
click at [593, 493] on input "Create" at bounding box center [683, 489] width 207 height 21
type input "Please wait..."
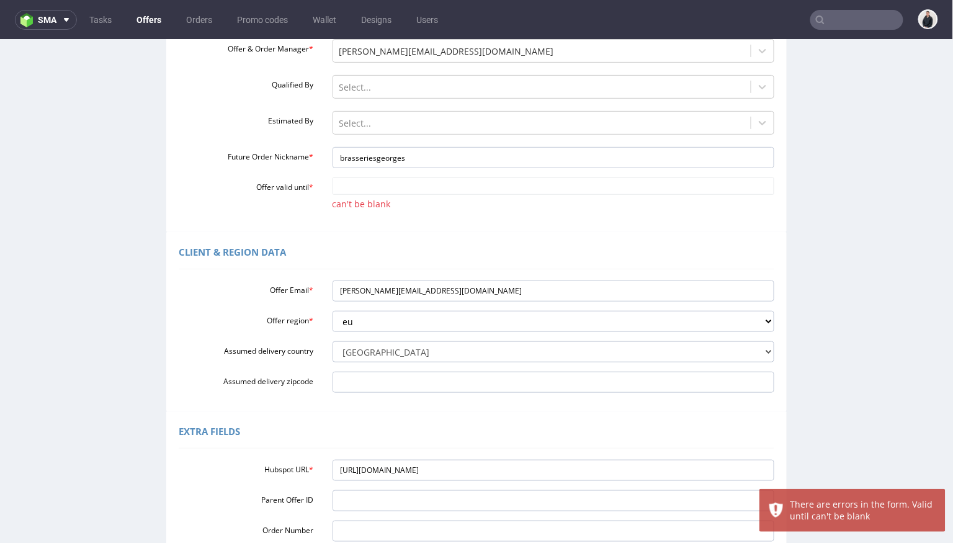
scroll to position [182, 0]
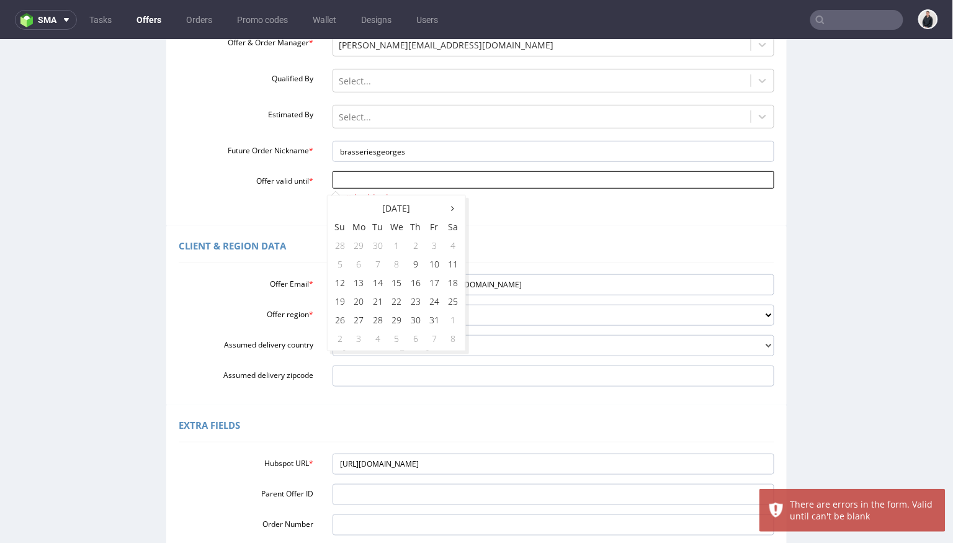
click at [425, 177] on input "Offer valid until *" at bounding box center [554, 179] width 442 height 17
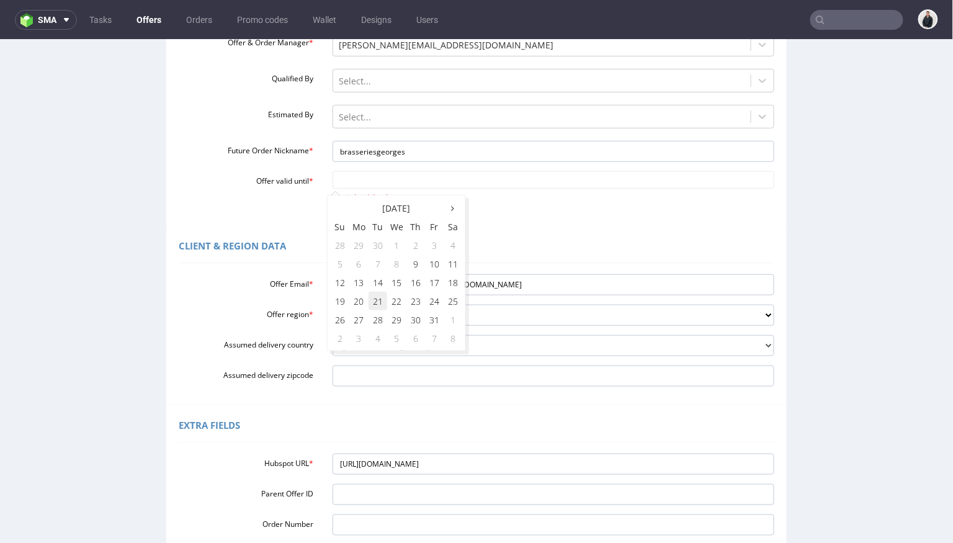
click at [378, 298] on td "21" at bounding box center [378, 300] width 19 height 19
type input "[DATE]"
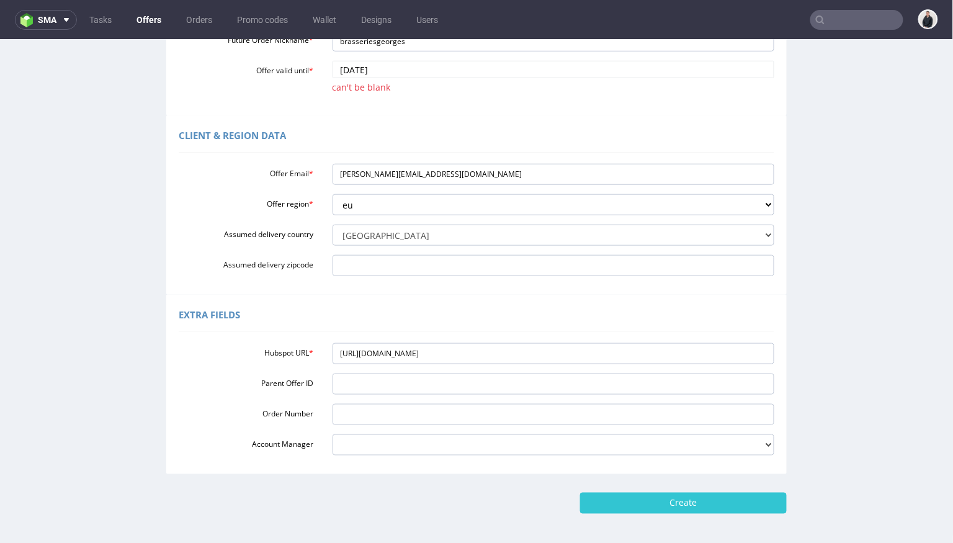
scroll to position [295, 0]
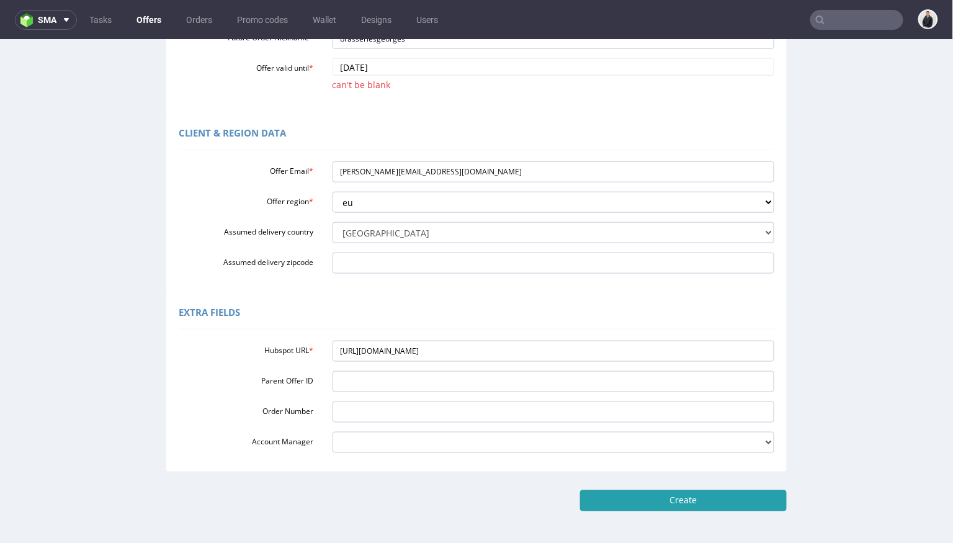
click at [629, 492] on input "Create" at bounding box center [683, 500] width 207 height 21
type input "Please wait..."
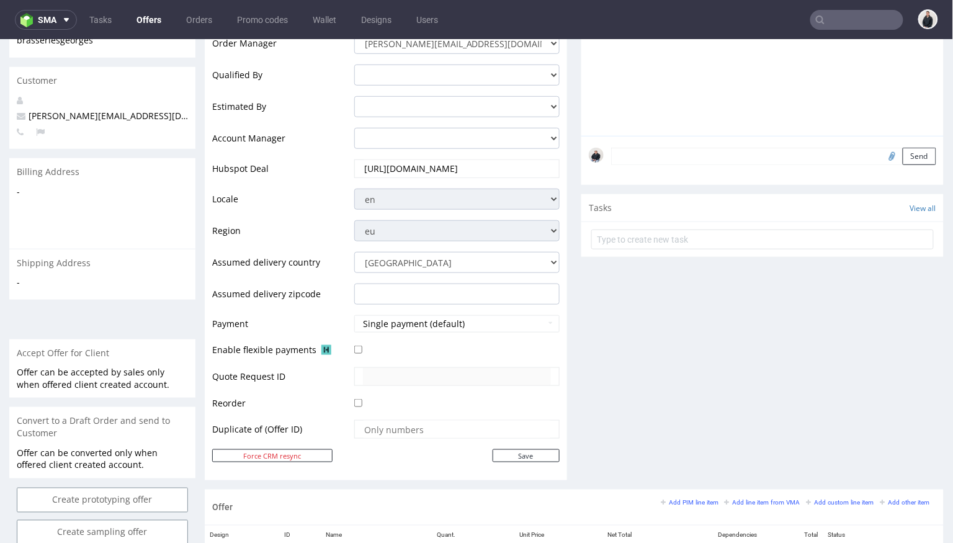
scroll to position [314, 0]
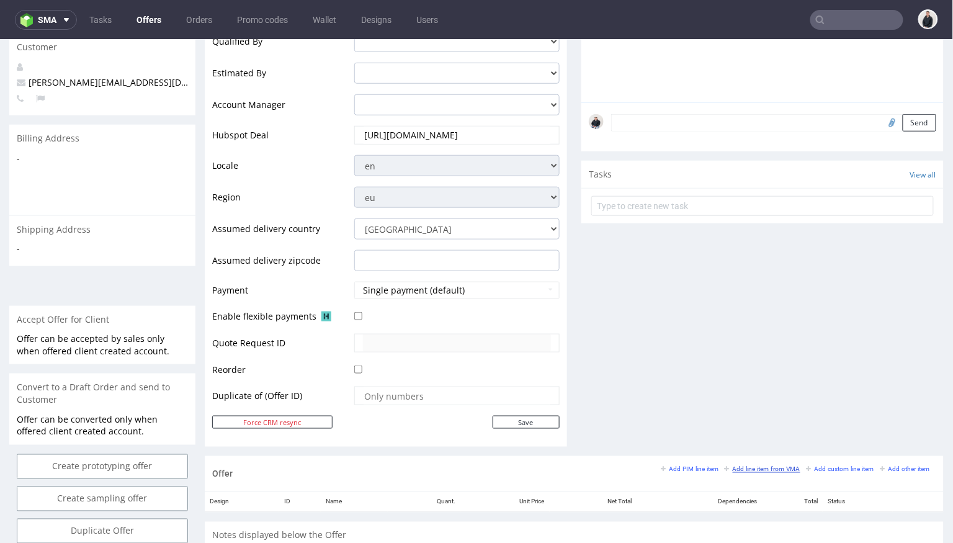
click at [753, 465] on small "Add line item from VMA" at bounding box center [763, 468] width 76 height 7
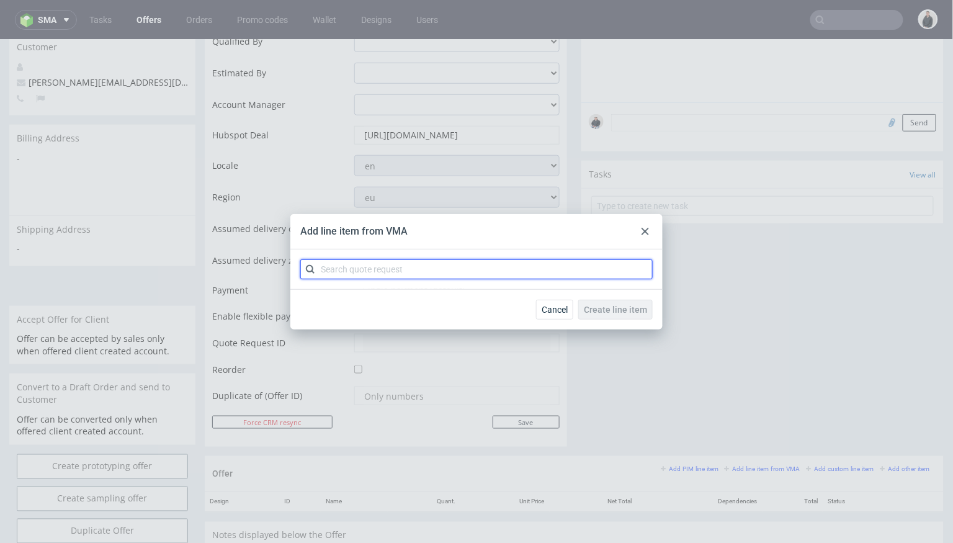
click at [549, 274] on input "text" at bounding box center [476, 269] width 352 height 20
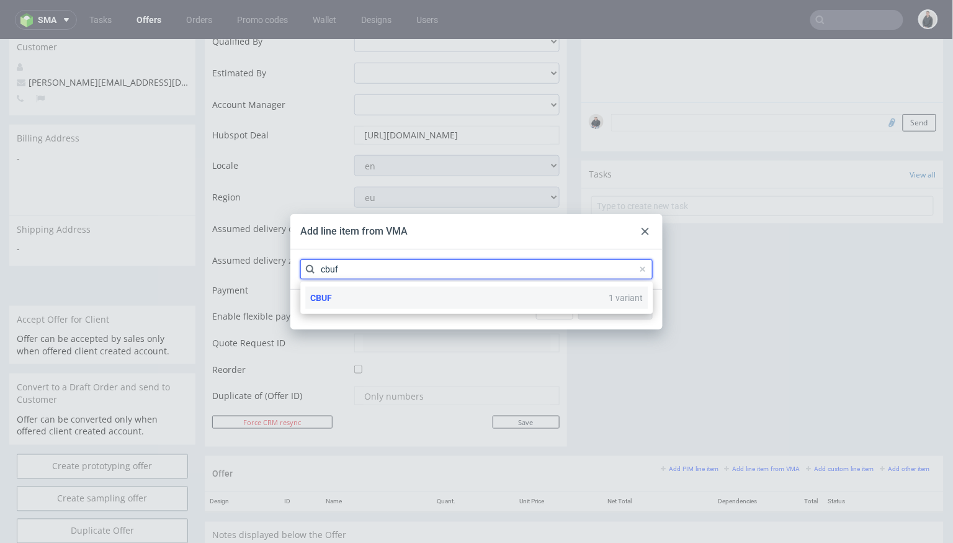
type input "cbuf"
click at [390, 300] on div "CBUF 1 variant" at bounding box center [476, 298] width 343 height 22
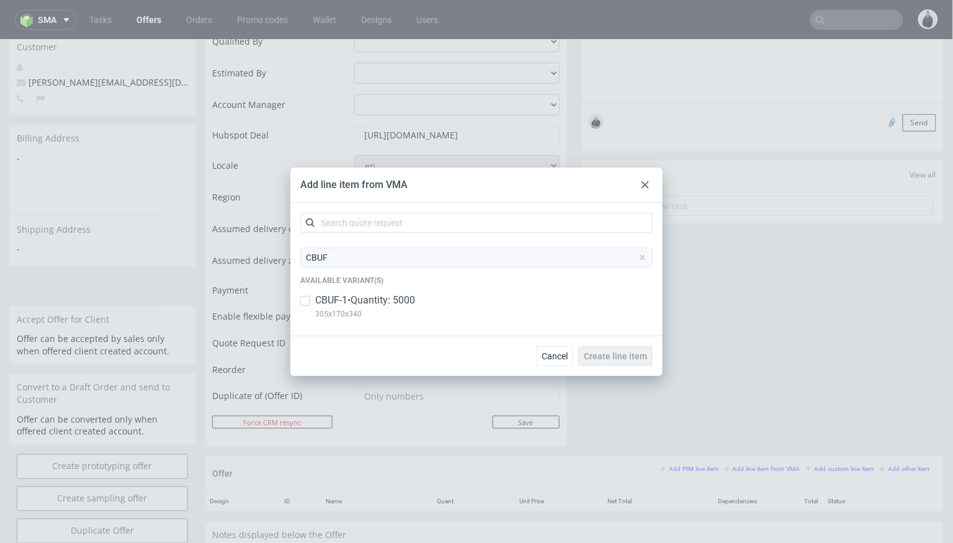
click at [383, 301] on p "CBUF-1 • Quantity: 5000" at bounding box center [365, 300] width 100 height 14
checkbox input "true"
click at [607, 352] on span "Create line item" at bounding box center [615, 356] width 63 height 9
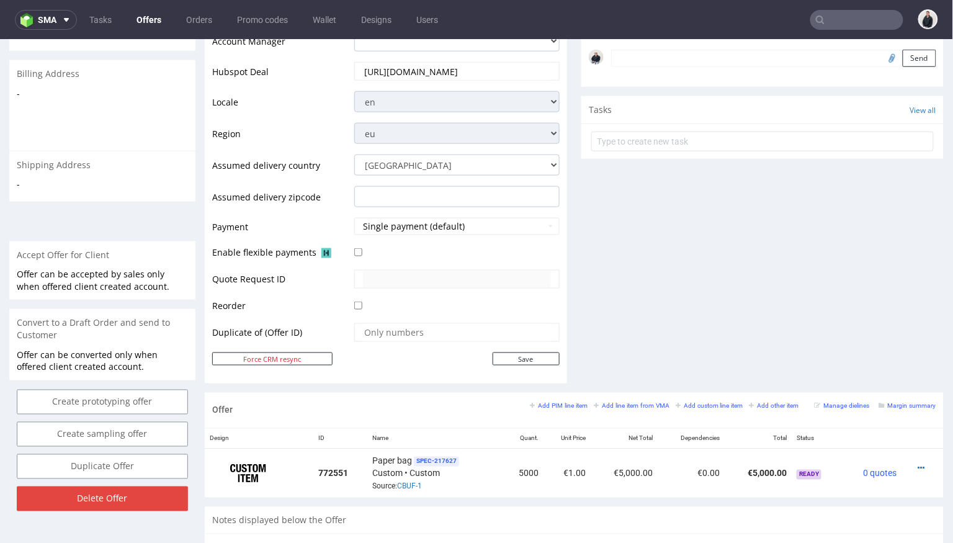
scroll to position [377, 0]
click at [907, 464] on div at bounding box center [919, 469] width 24 height 12
click at [918, 465] on icon at bounding box center [921, 469] width 7 height 9
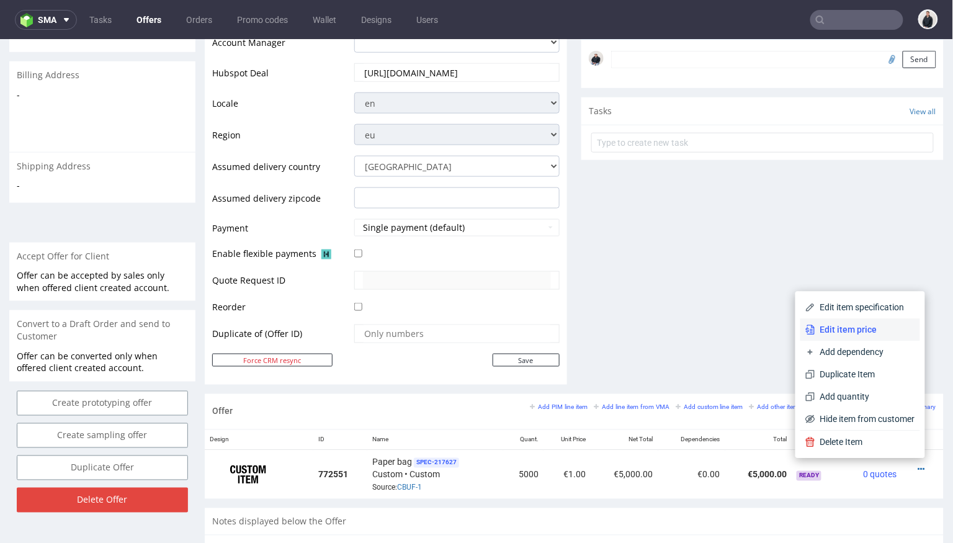
click at [867, 331] on span "Edit item price" at bounding box center [865, 329] width 100 height 12
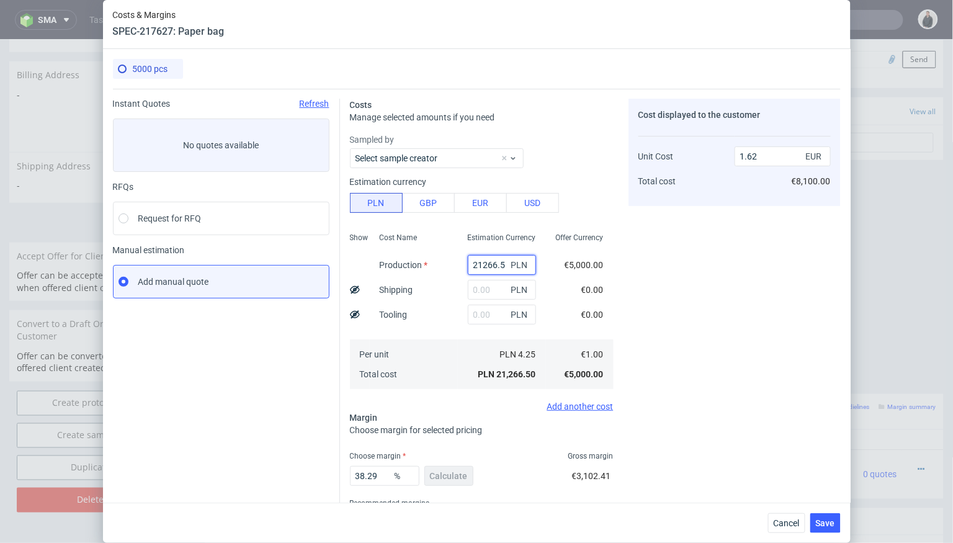
click at [489, 265] on input "21266.5" at bounding box center [502, 265] width 68 height 20
type input "2900"
type input "0.22"
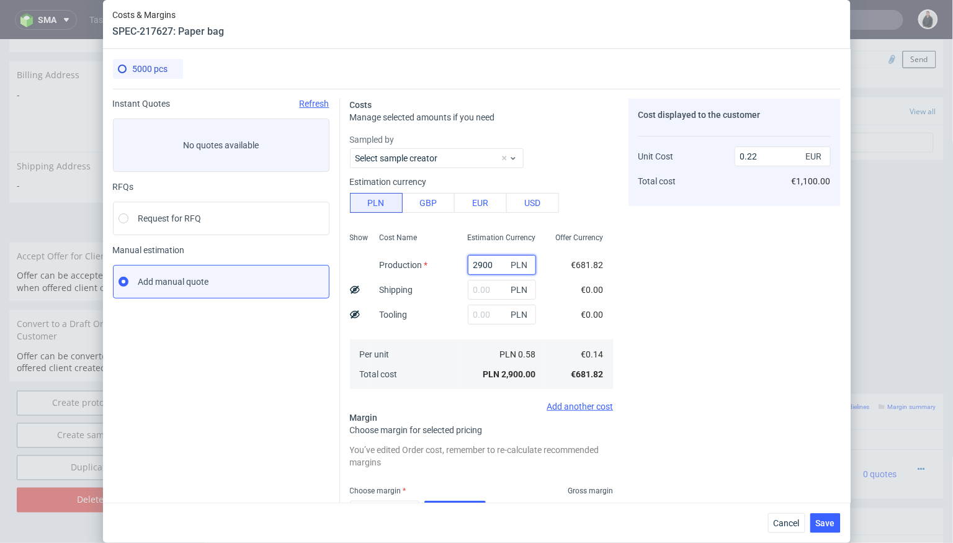
type input "2900"
click at [493, 285] on input "text" at bounding box center [502, 290] width 68 height 20
type input "750"
type input "0.28"
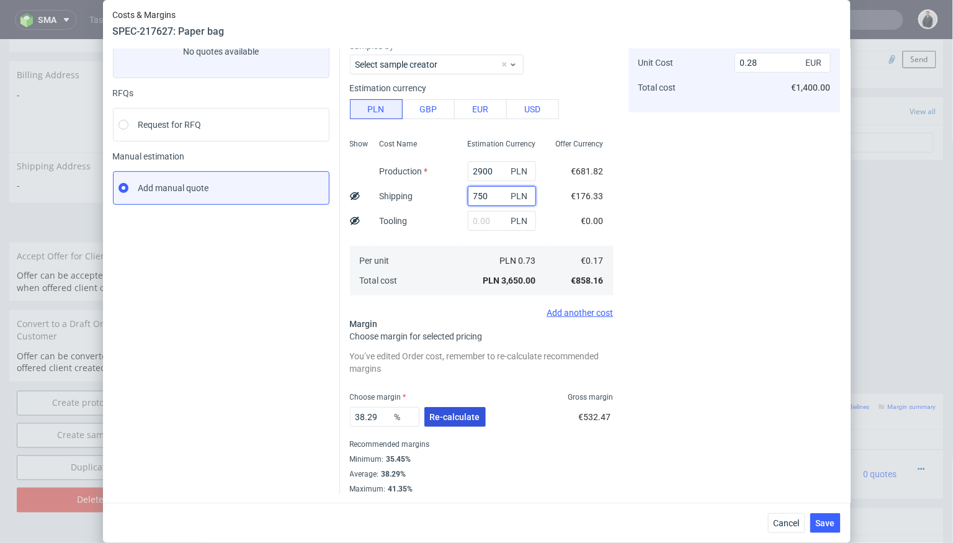
type input "750"
click at [435, 414] on span "Re-calculate" at bounding box center [455, 417] width 50 height 9
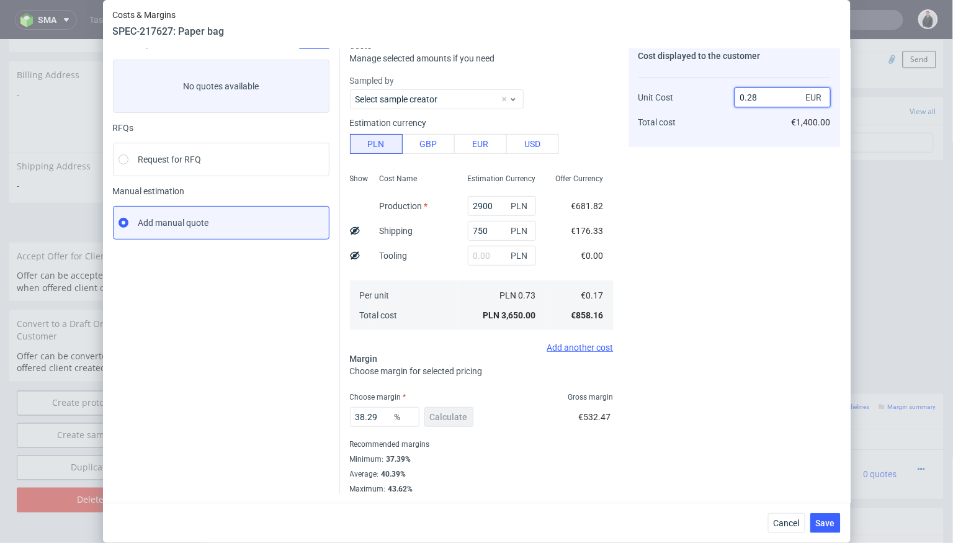
drag, startPoint x: 749, startPoint y: 96, endPoint x: 764, endPoint y: 96, distance: 14.9
click at [764, 96] on input "0.28" at bounding box center [783, 97] width 96 height 20
type input "0.43"
type input "60.46511627906976"
type input "0.412"
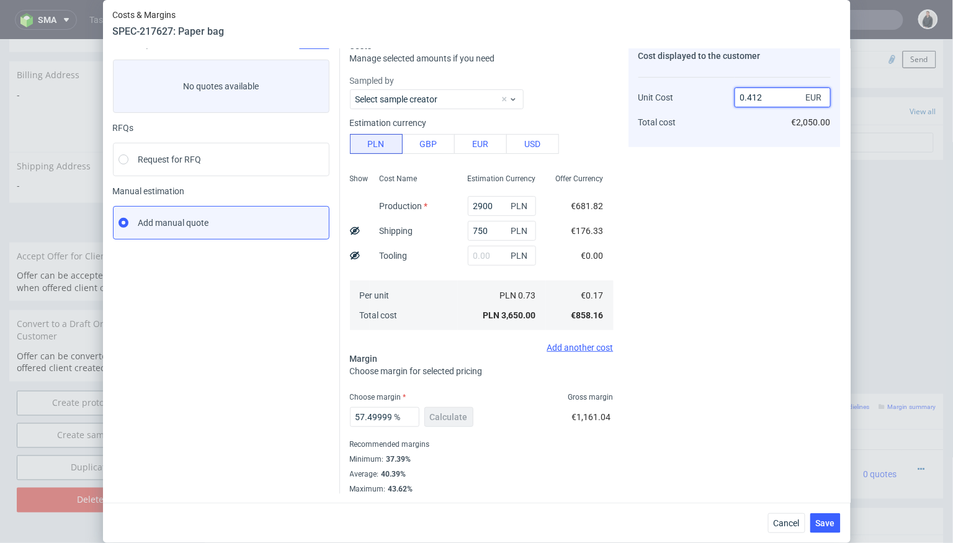
type input "58.7378640776699"
click at [746, 318] on div "Cost displayed to the customer Unit Cost Total cost 0.42 EUR €2,100.00" at bounding box center [735, 267] width 212 height 454
click at [721, 307] on div "Cost displayed to the customer Unit Cost Total cost 0.42 EUR €2,100.00" at bounding box center [735, 267] width 212 height 454
click at [768, 96] on input "0.42" at bounding box center [783, 97] width 96 height 20
type input "0.44"
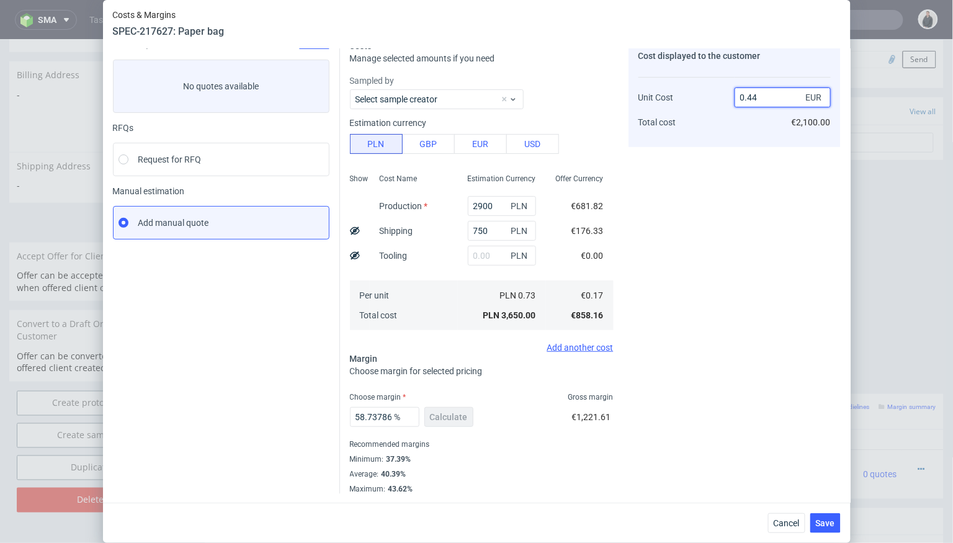
type input "61.36363636363637"
click at [727, 213] on div "Cost displayed to the customer Unit Cost Total cost 0.45 EUR €2,250.00" at bounding box center [735, 267] width 212 height 454
click at [761, 99] on input "0.45" at bounding box center [783, 97] width 96 height 20
type input "0.43"
type input "60.46511627906976"
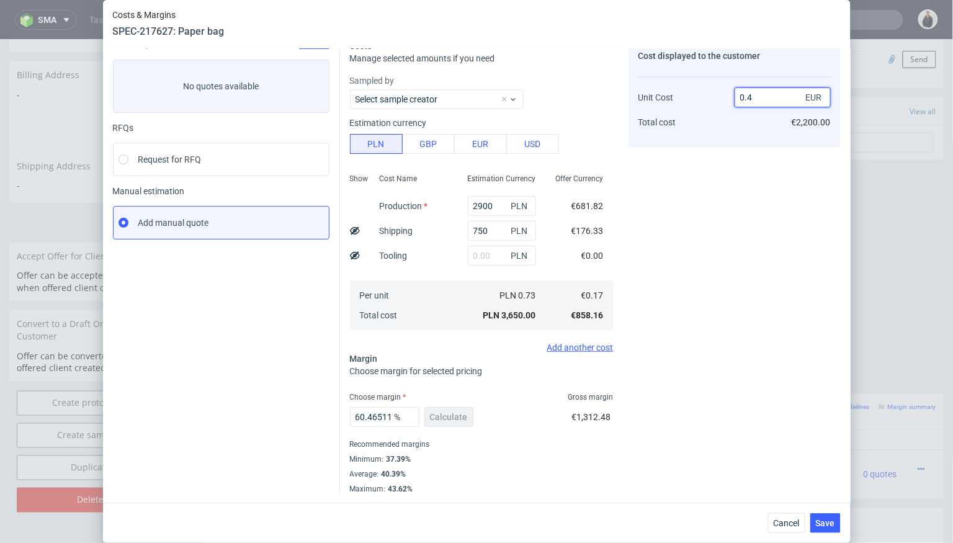
type input "0.42"
type input "59.523809523809526"
type input "0.43"
click at [708, 222] on div "Cost displayed to the customer Unit Cost Total cost 0.43 EUR €2,150.00" at bounding box center [735, 267] width 212 height 454
click at [764, 344] on div "Cost displayed to the customer Unit Cost Total cost 0.43 EUR €2,150.00" at bounding box center [735, 267] width 212 height 454
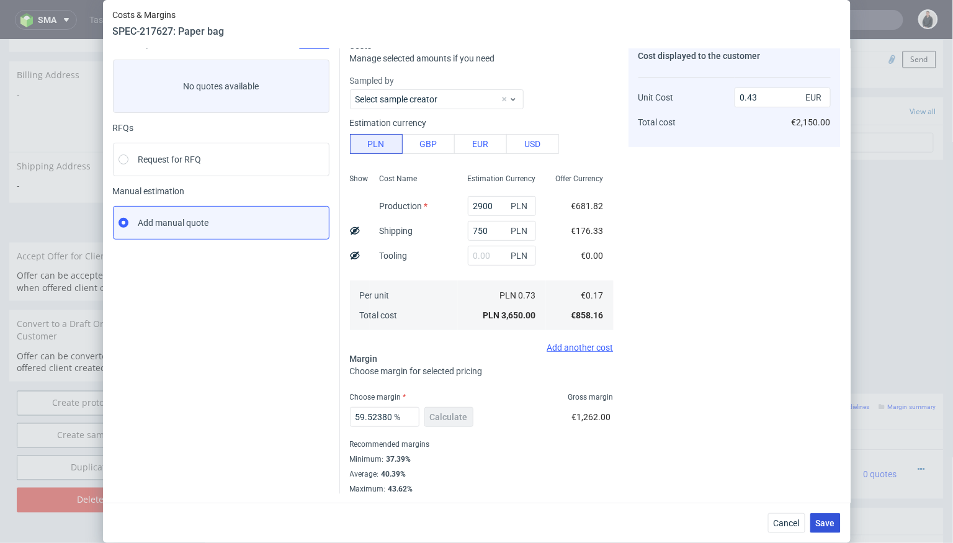
click at [822, 521] on span "Save" at bounding box center [825, 523] width 19 height 9
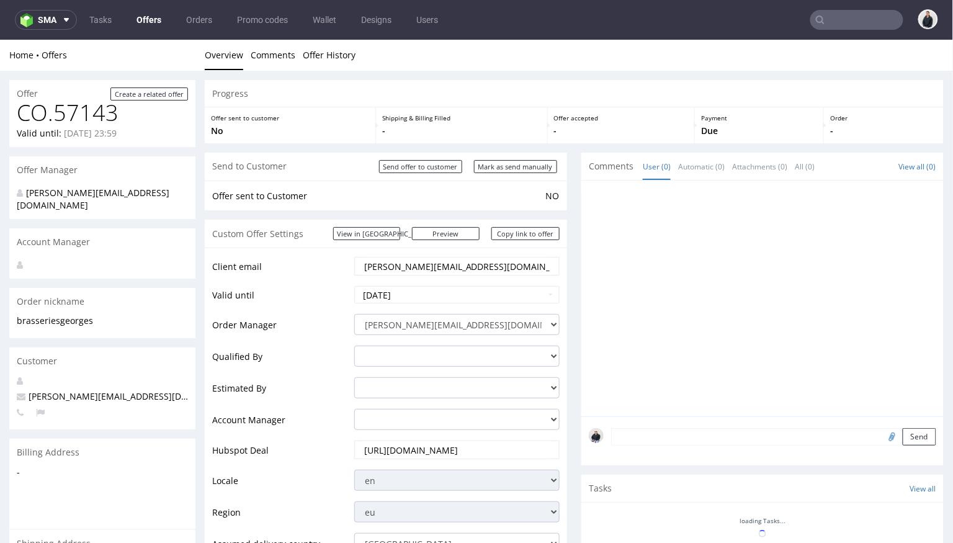
scroll to position [0, 0]
click at [537, 233] on link "Copy link to offer" at bounding box center [525, 232] width 68 height 13
click at [439, 166] on input "Send offer to customer" at bounding box center [420, 165] width 83 height 13
type input "In progress..."
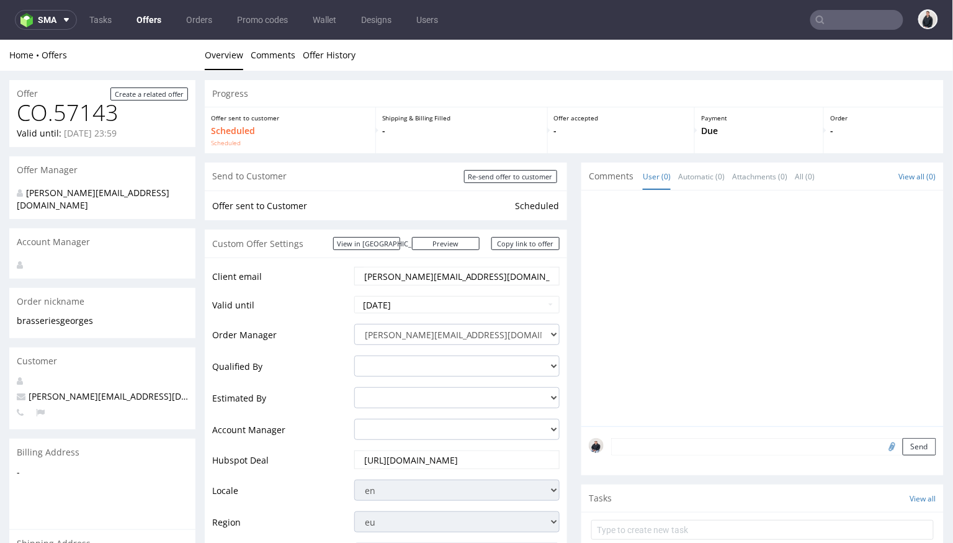
click at [143, 25] on link "Offers" at bounding box center [149, 20] width 40 height 20
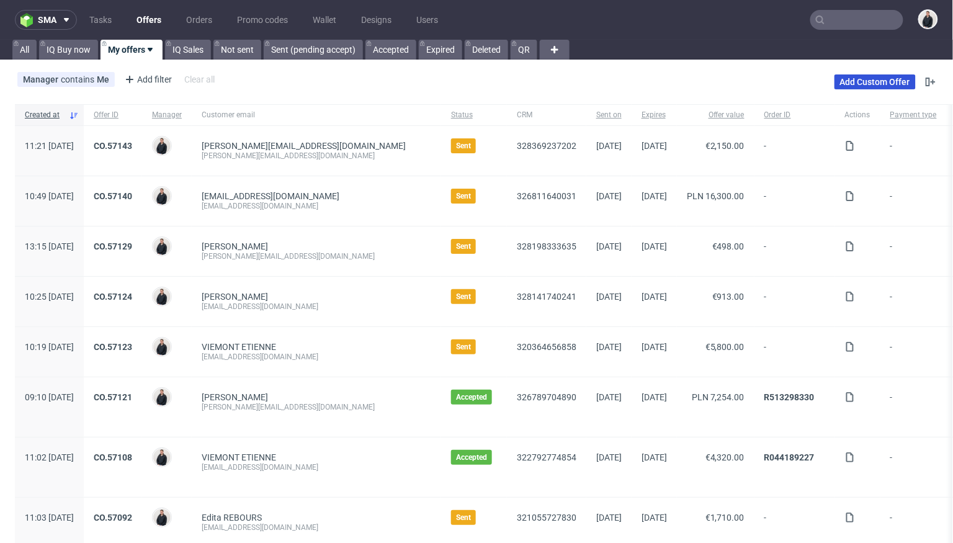
click at [843, 82] on link "Add Custom Offer" at bounding box center [875, 81] width 81 height 15
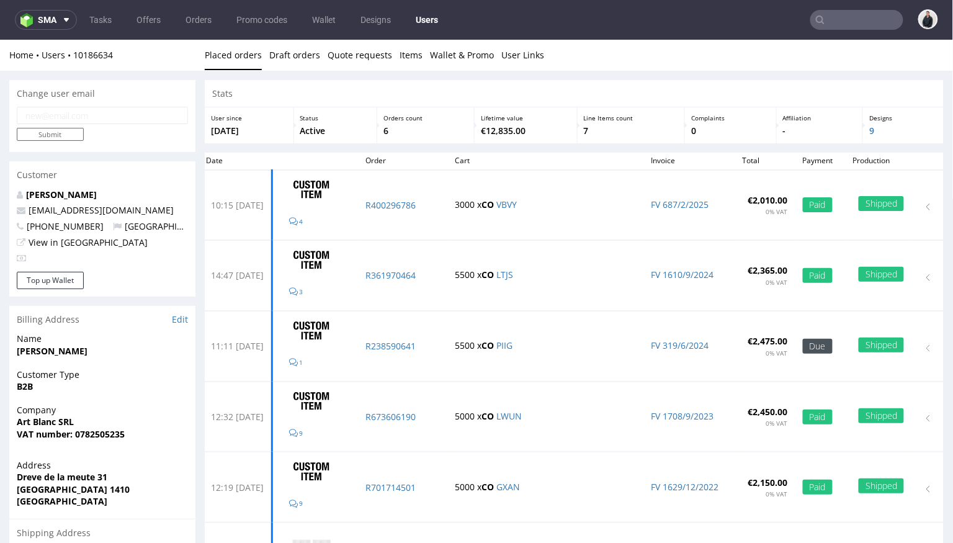
click at [856, 30] on nav "sma Tasks Offers Orders Promo codes Wallet Designs Users" at bounding box center [476, 20] width 953 height 40
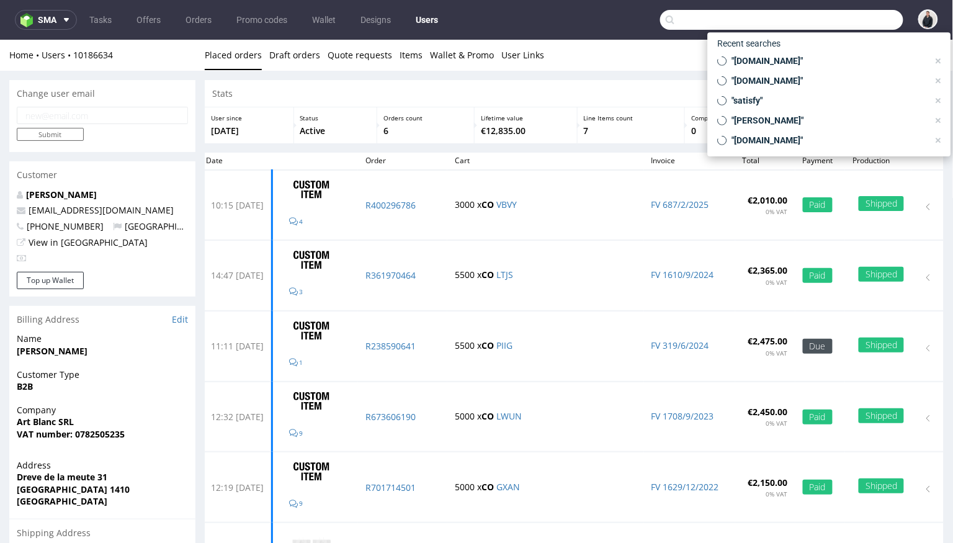
click at [856, 26] on input "text" at bounding box center [781, 20] width 243 height 20
paste input "LTJS"
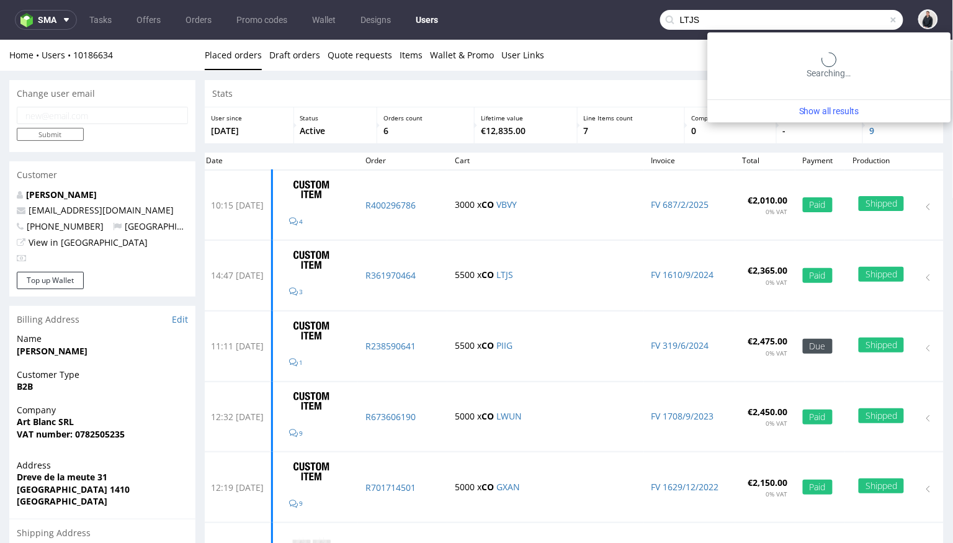
type input "LTJS"
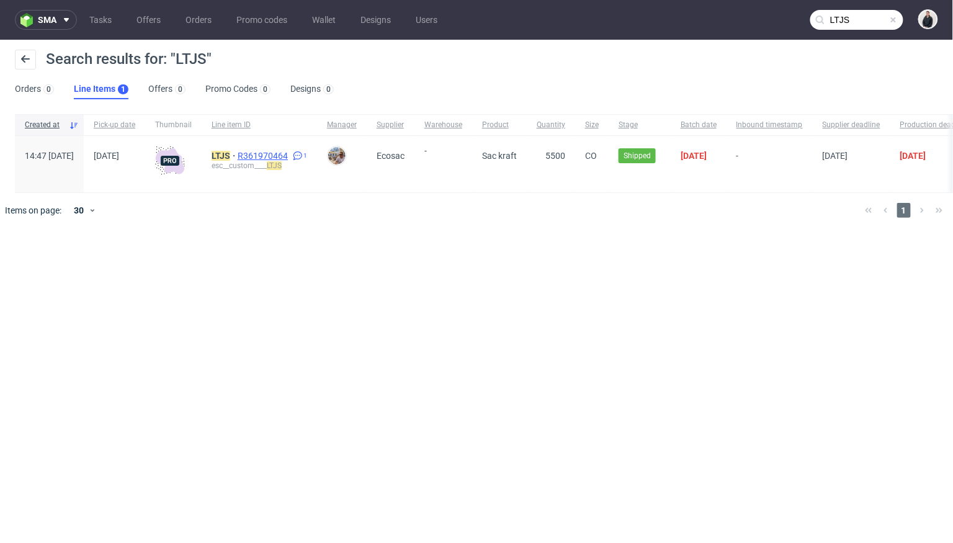
click at [290, 156] on span "R361970464" at bounding box center [264, 156] width 53 height 10
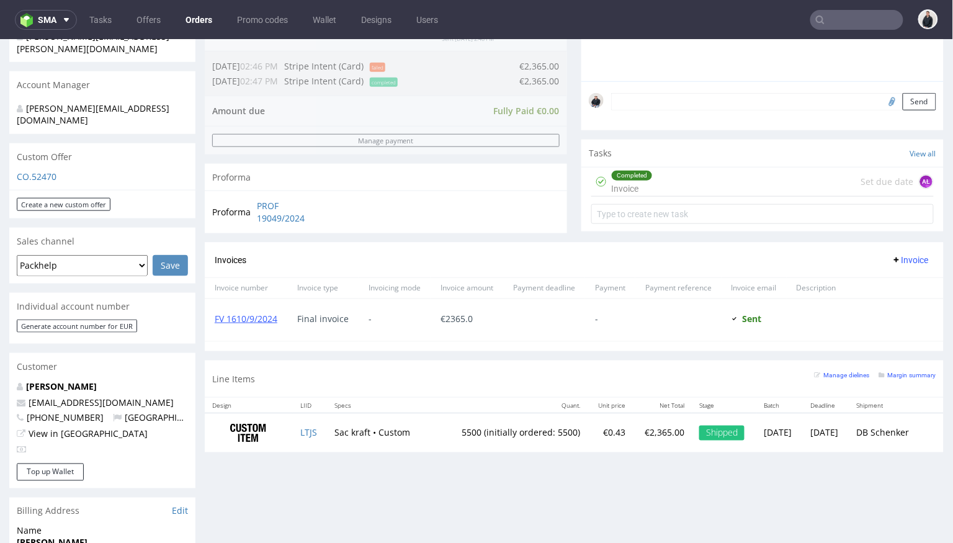
scroll to position [346, 0]
click at [889, 370] on small "Margin summary" at bounding box center [907, 373] width 57 height 7
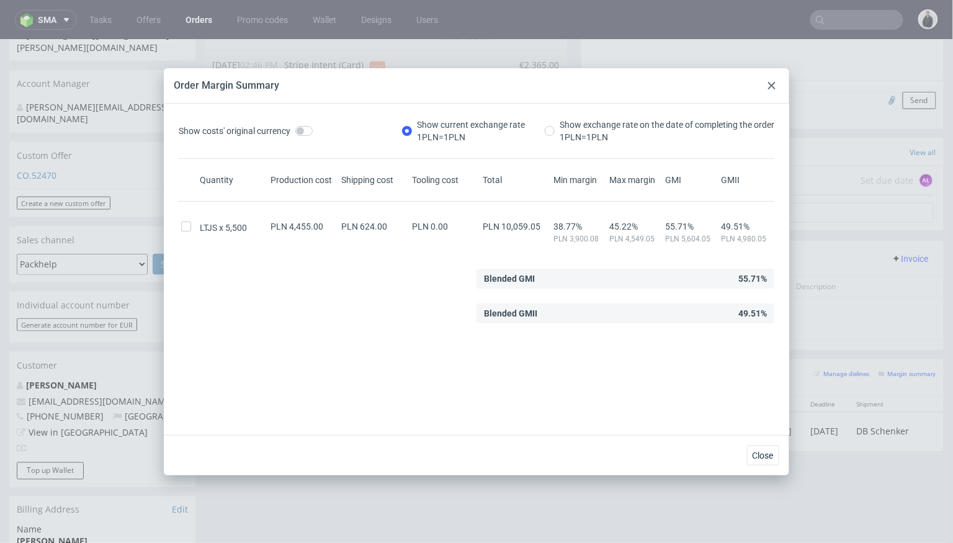
click at [771, 88] on icon at bounding box center [771, 85] width 7 height 7
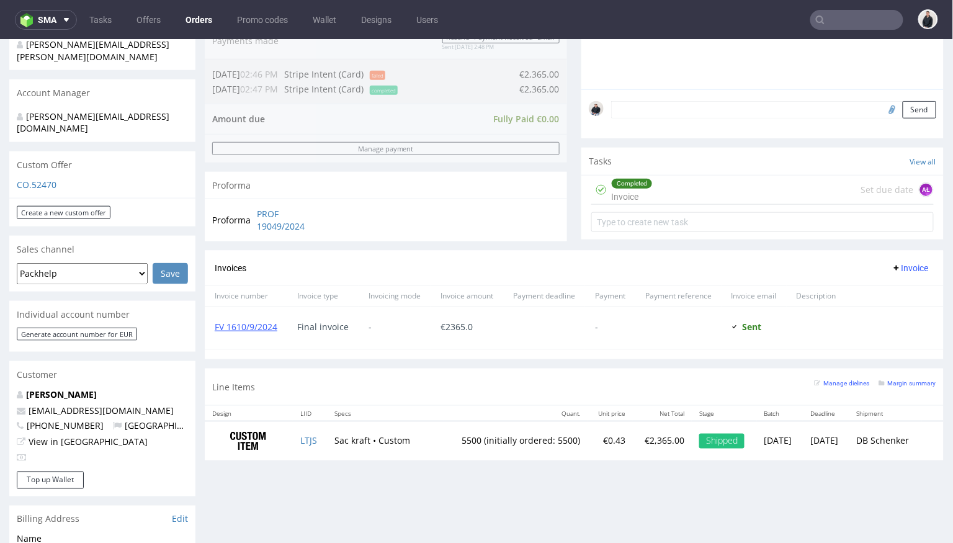
scroll to position [338, 0]
click at [879, 378] on small "Margin summary" at bounding box center [907, 381] width 57 height 7
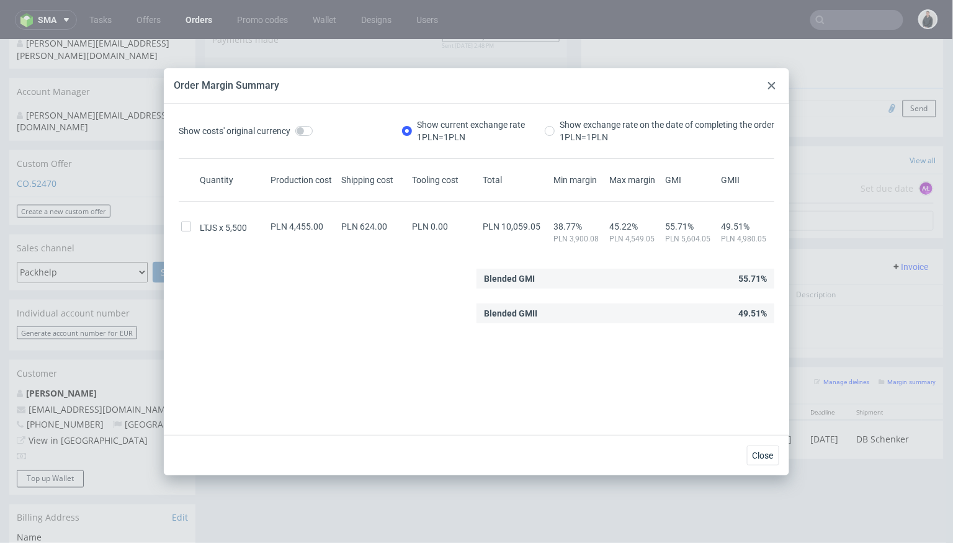
click at [769, 86] on icon at bounding box center [771, 85] width 7 height 7
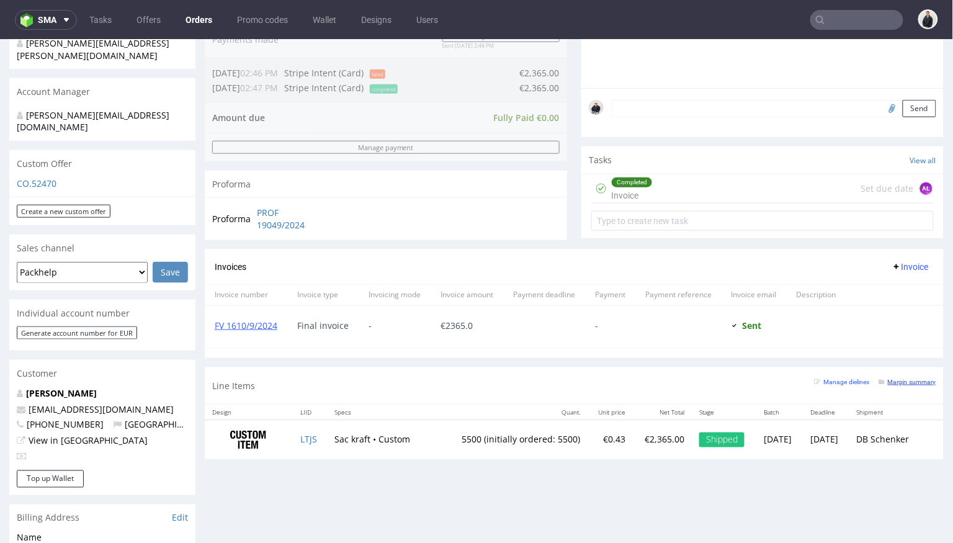
click at [908, 378] on small "Margin summary" at bounding box center [907, 381] width 57 height 7
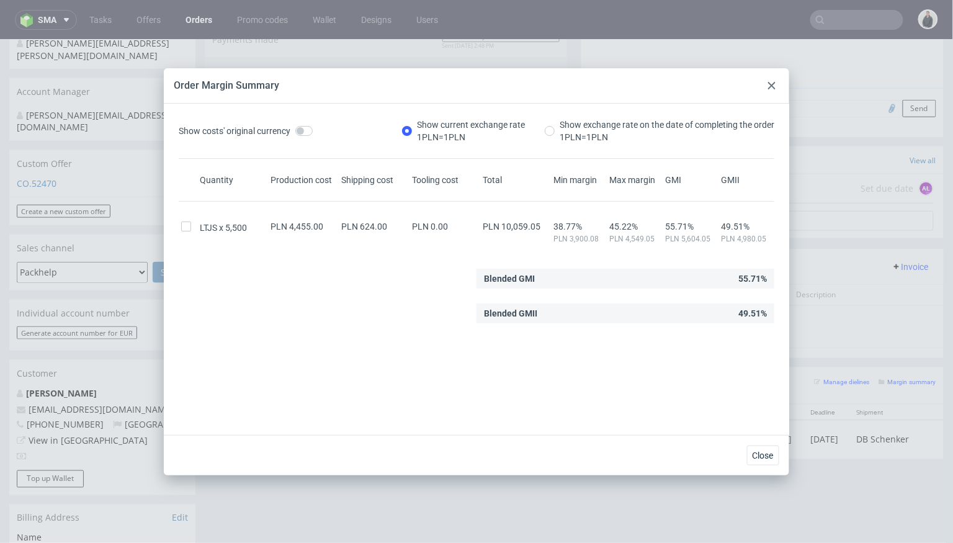
click at [771, 83] on icon at bounding box center [771, 85] width 7 height 7
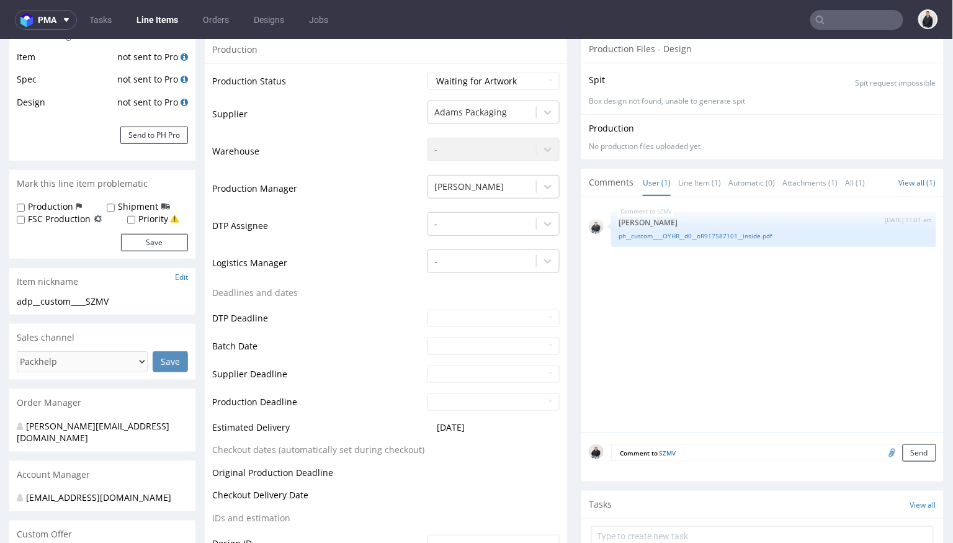
scroll to position [213, 0]
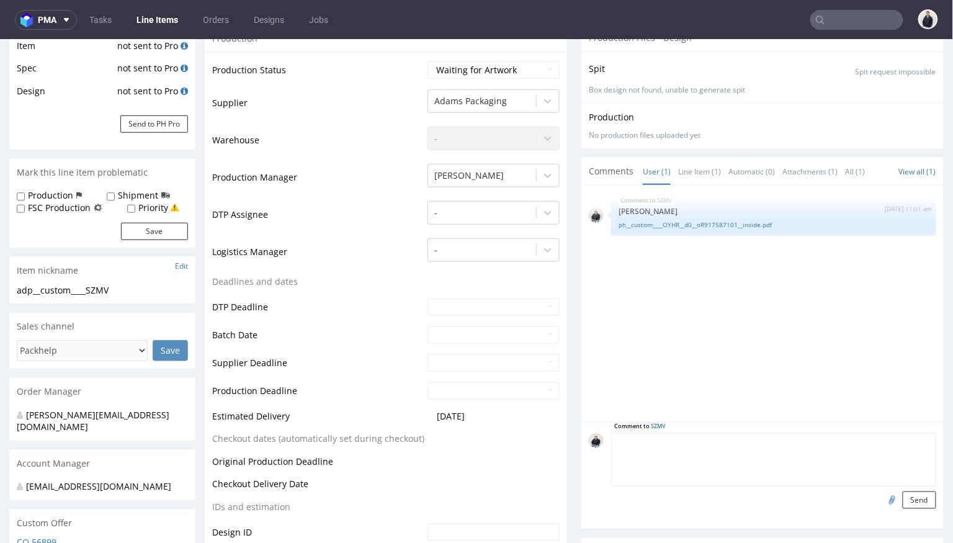
click at [723, 436] on textarea at bounding box center [773, 458] width 325 height 53
type textarea "70% to be paid now, and 30% after delivery"
click at [917, 503] on button "Send" at bounding box center [920, 499] width 34 height 17
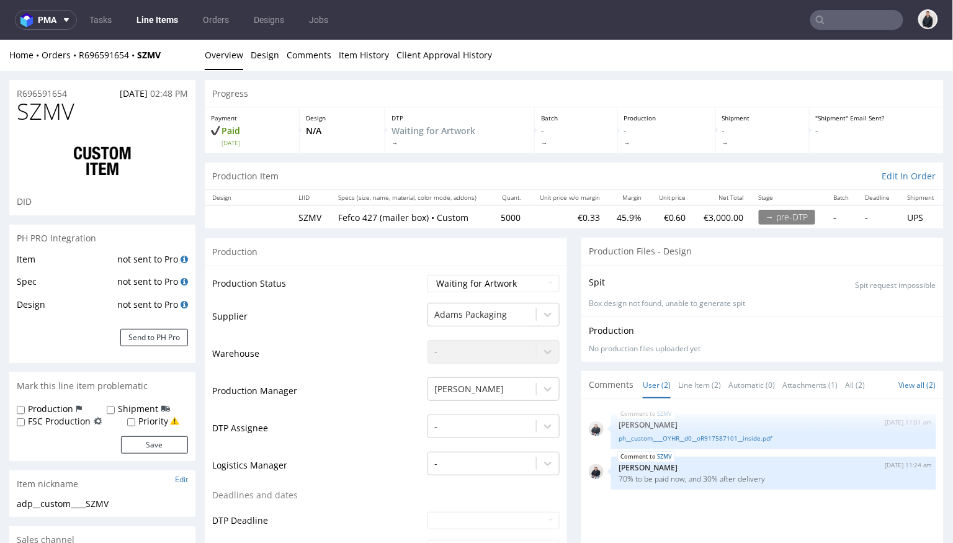
scroll to position [0, 0]
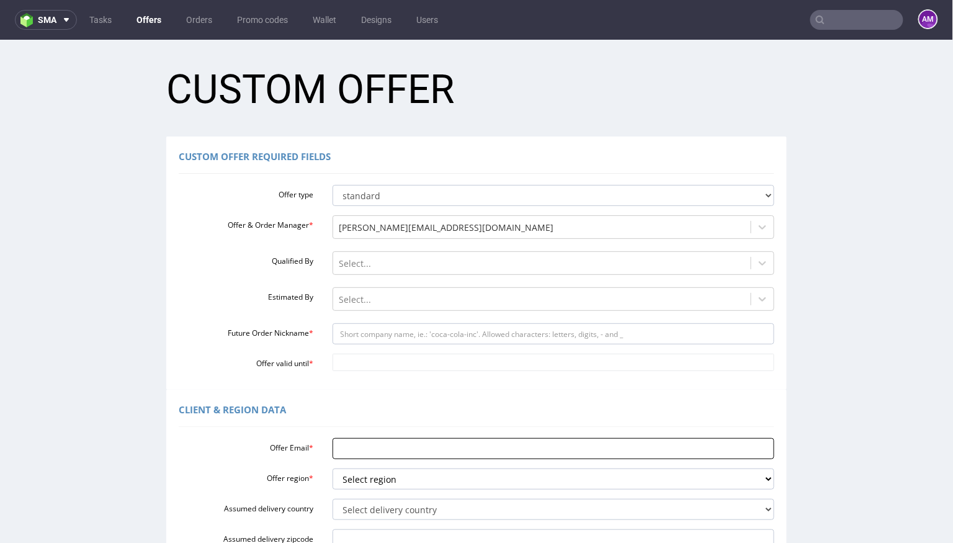
click at [370, 452] on input "Offer Email *" at bounding box center [554, 447] width 442 height 21
paste input "f.duque@holidermie.com"
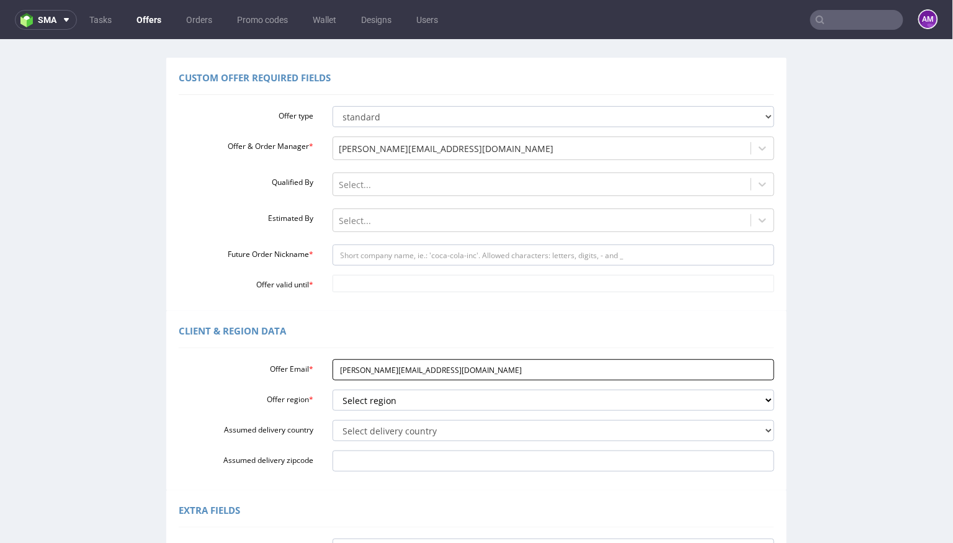
scroll to position [112, 0]
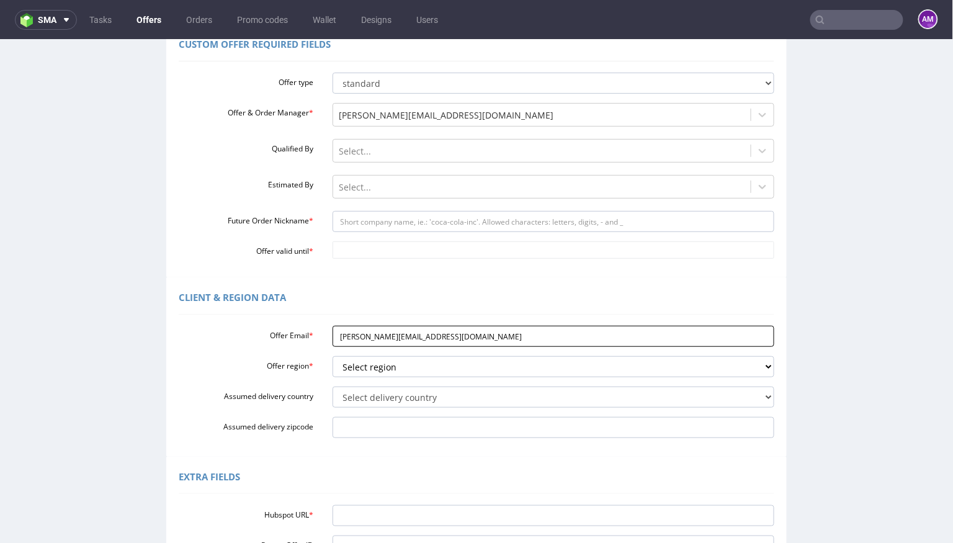
drag, startPoint x: 406, startPoint y: 334, endPoint x: 369, endPoint y: 333, distance: 37.3
click at [369, 333] on input "f.duque@holidermie.com" at bounding box center [554, 335] width 442 height 21
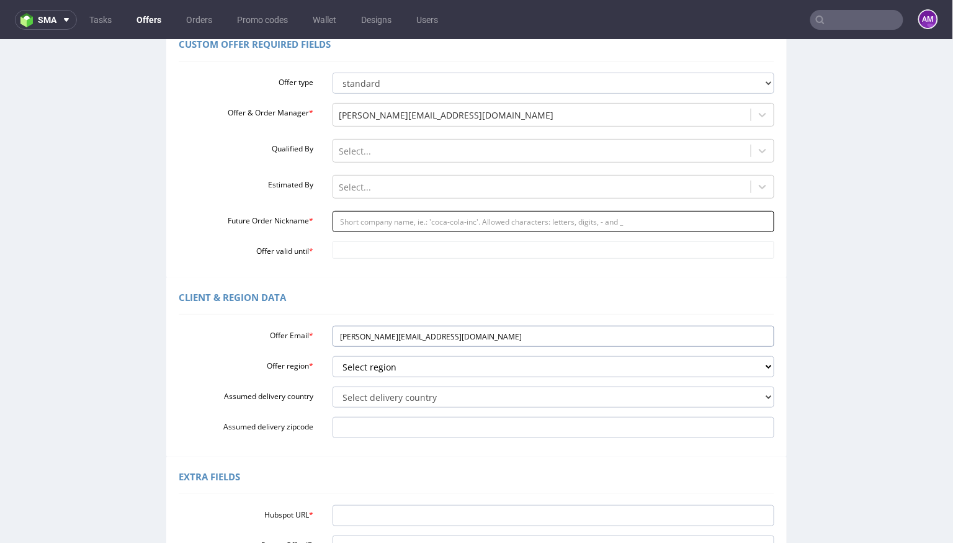
type input "f.duque@holidermie.com"
click at [382, 225] on input "Future Order Nickname *" at bounding box center [554, 220] width 442 height 21
paste input "holidermie"
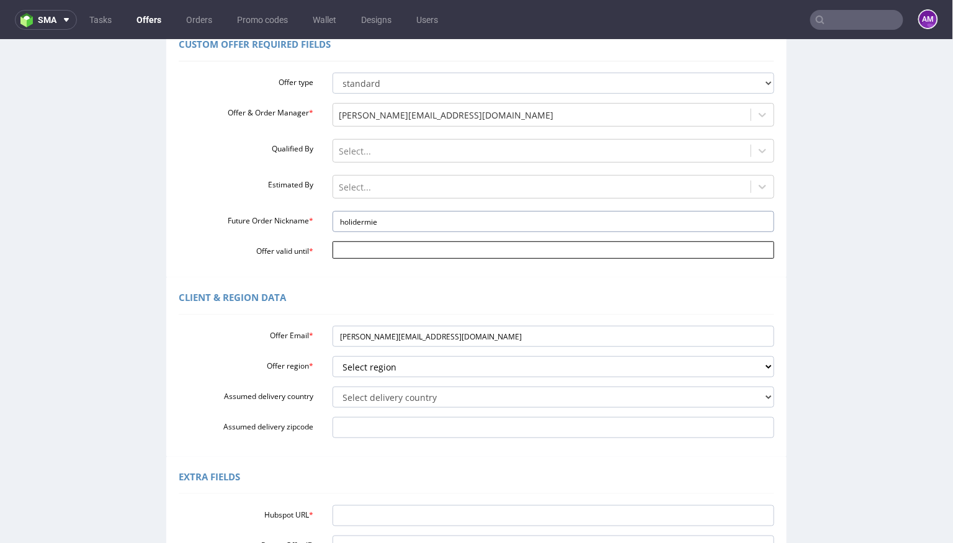
type input "holidermie"
click at [370, 248] on input "Offer valid until *" at bounding box center [554, 249] width 442 height 17
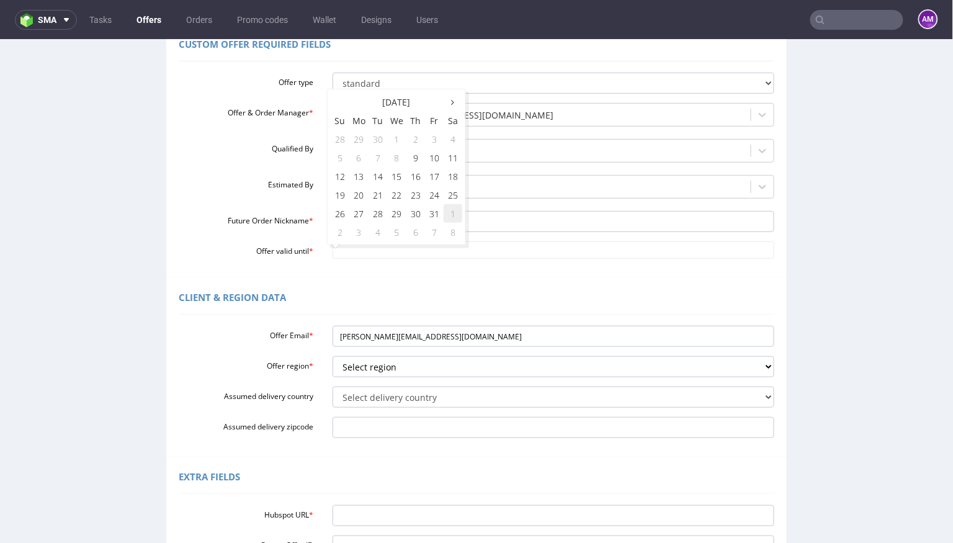
click at [453, 207] on td "1" at bounding box center [453, 213] width 19 height 19
type input "2025-11-01"
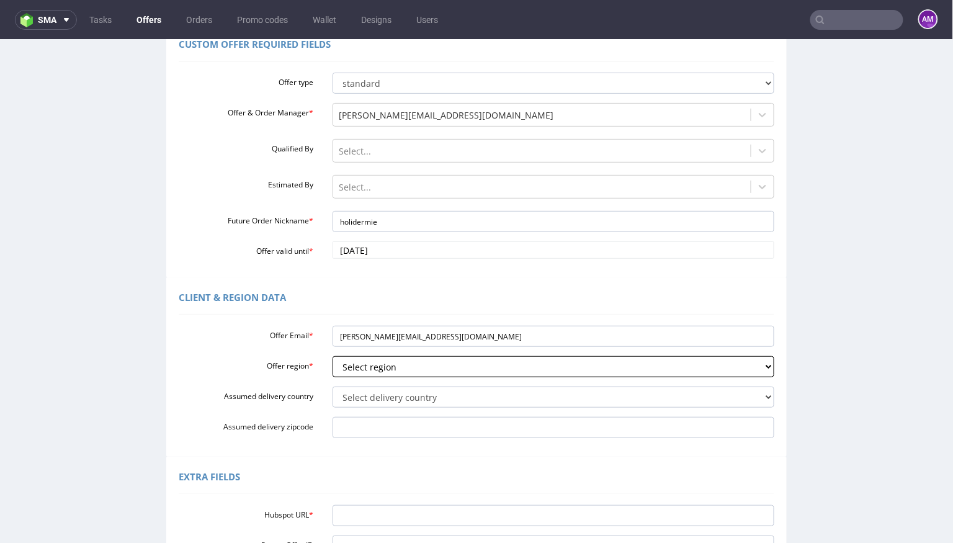
click at [416, 367] on select "Select region eu gb de pl cz fr it es" at bounding box center [554, 366] width 442 height 21
select select "fr"
click at [333, 356] on select "Select region eu gb de pl cz fr it es" at bounding box center [554, 366] width 442 height 21
drag, startPoint x: 437, startPoint y: 341, endPoint x: 292, endPoint y: 341, distance: 145.8
click at [292, 341] on div "Offer Email * f.duque@holidermie.com" at bounding box center [476, 335] width 614 height 21
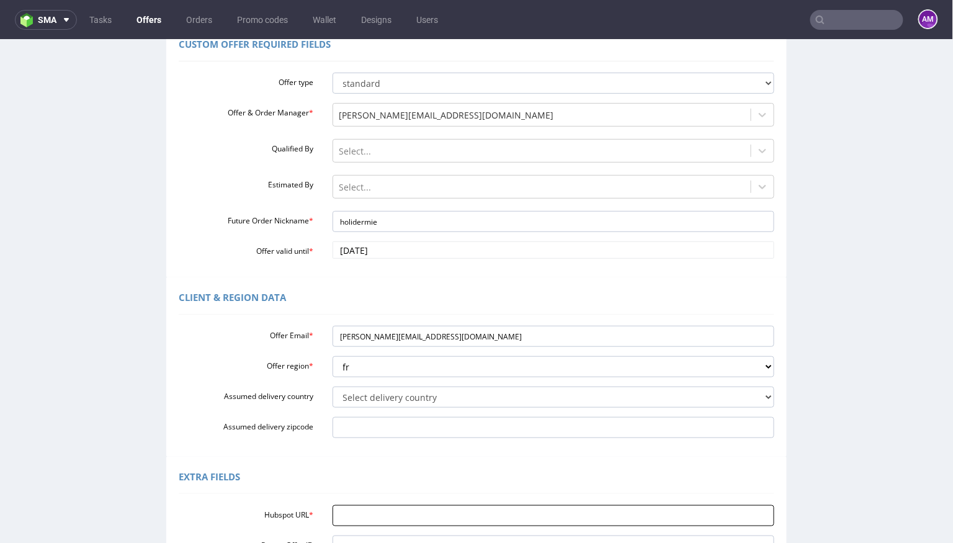
paste input "https://app-eu1.hubspot.com/contacts/25600958/record/0-3/327594815701/"
click at [416, 521] on input "Hubspot URL *" at bounding box center [554, 514] width 442 height 21
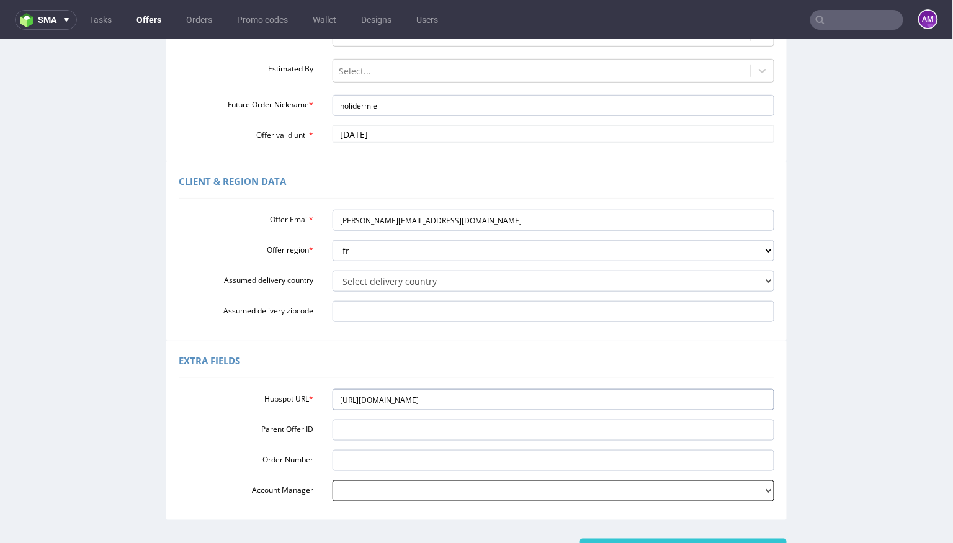
scroll to position [238, 0]
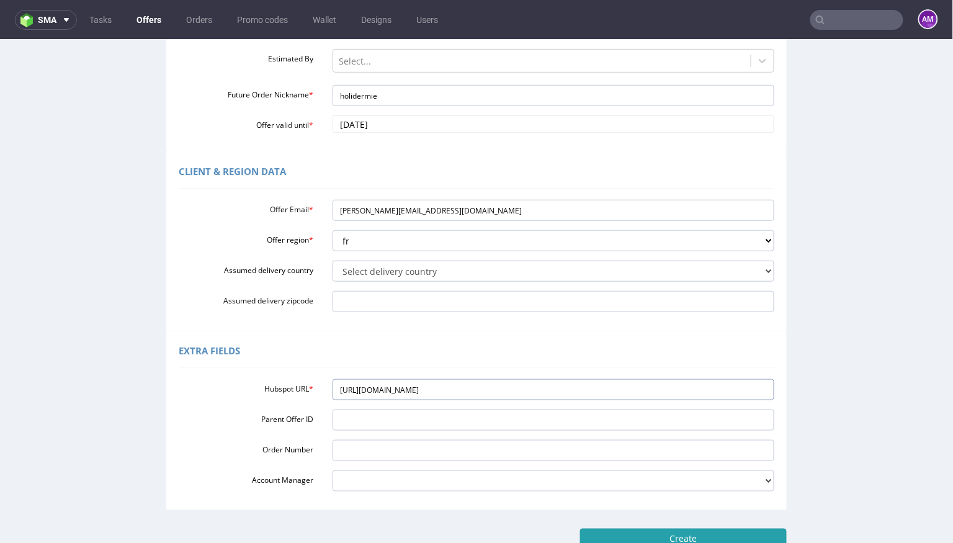
type input "https://app-eu1.hubspot.com/contacts/25600958/record/0-3/327594815701/"
click at [630, 537] on input "Create" at bounding box center [683, 538] width 207 height 21
type input "Please wait..."
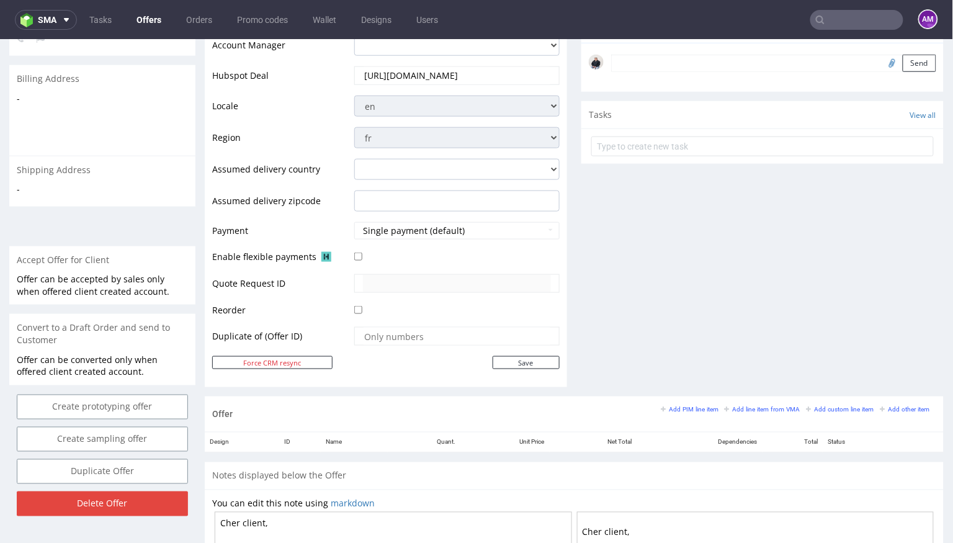
scroll to position [381, 0]
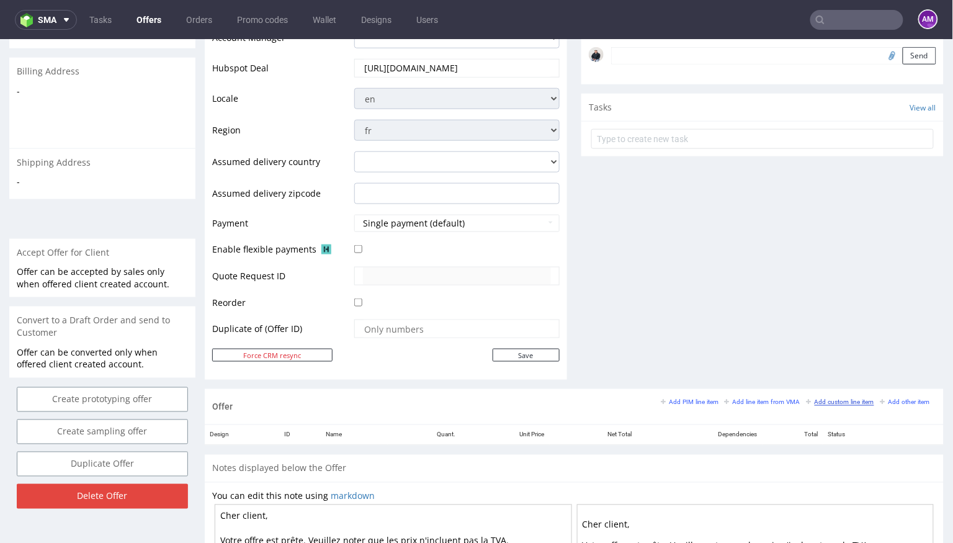
click at [836, 399] on small "Add custom line item" at bounding box center [841, 401] width 68 height 7
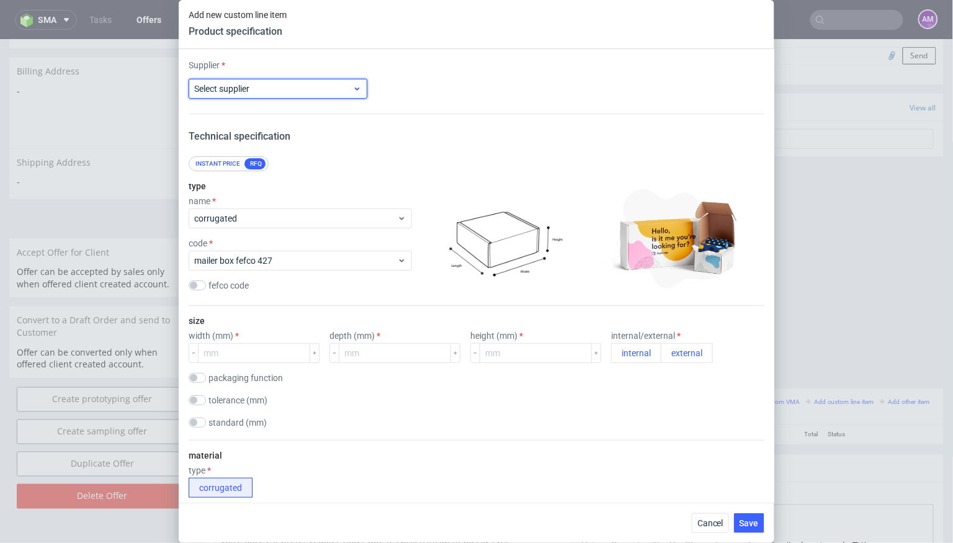
click at [279, 86] on span "Select supplier" at bounding box center [273, 89] width 158 height 12
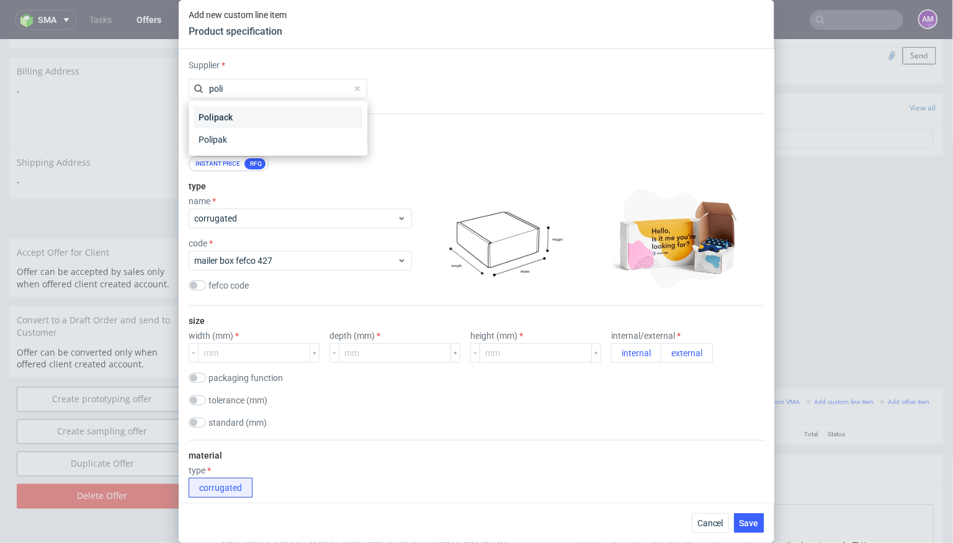
type input "poli"
click at [284, 117] on div "Polipack" at bounding box center [278, 117] width 169 height 22
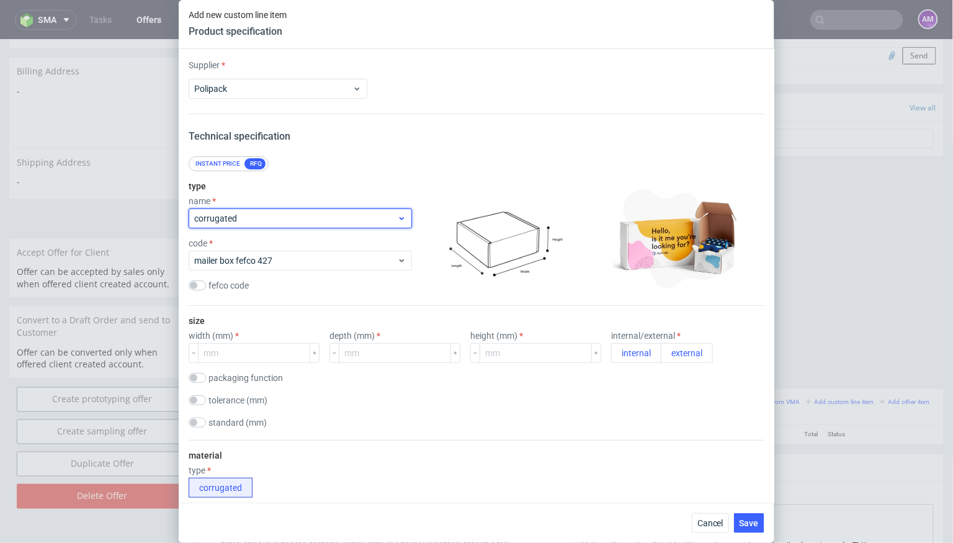
click at [257, 213] on span "corrugated" at bounding box center [295, 218] width 203 height 12
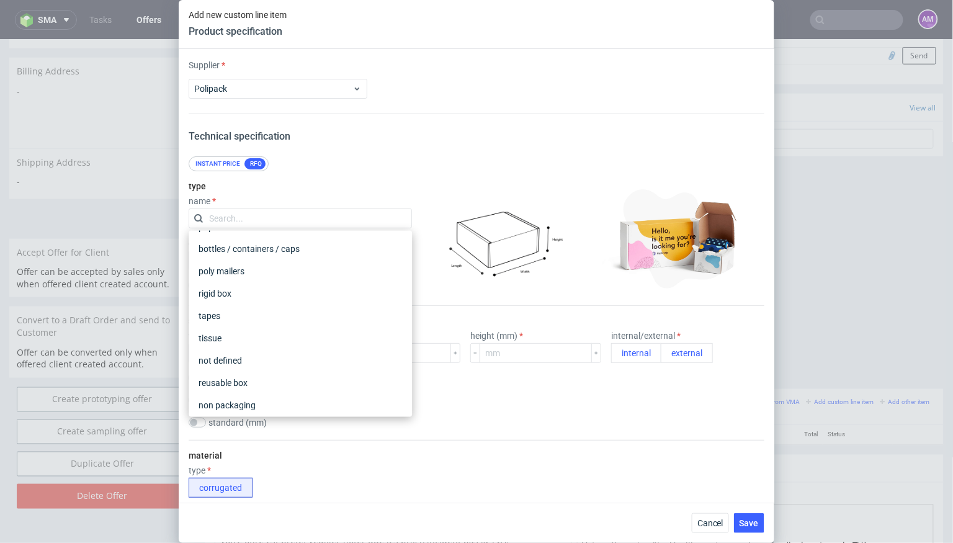
scroll to position [225, 0]
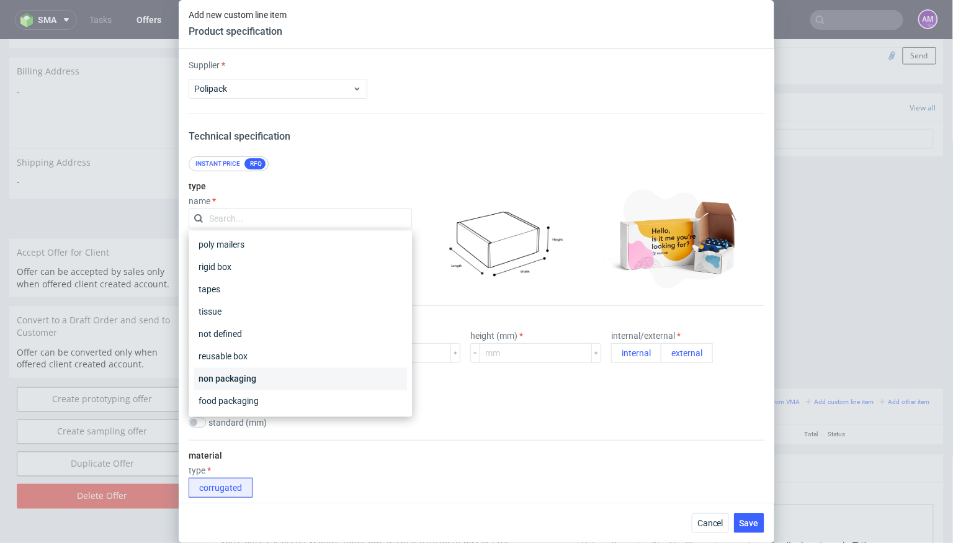
click at [256, 385] on div "non packaging" at bounding box center [300, 379] width 213 height 22
checkbox input "false"
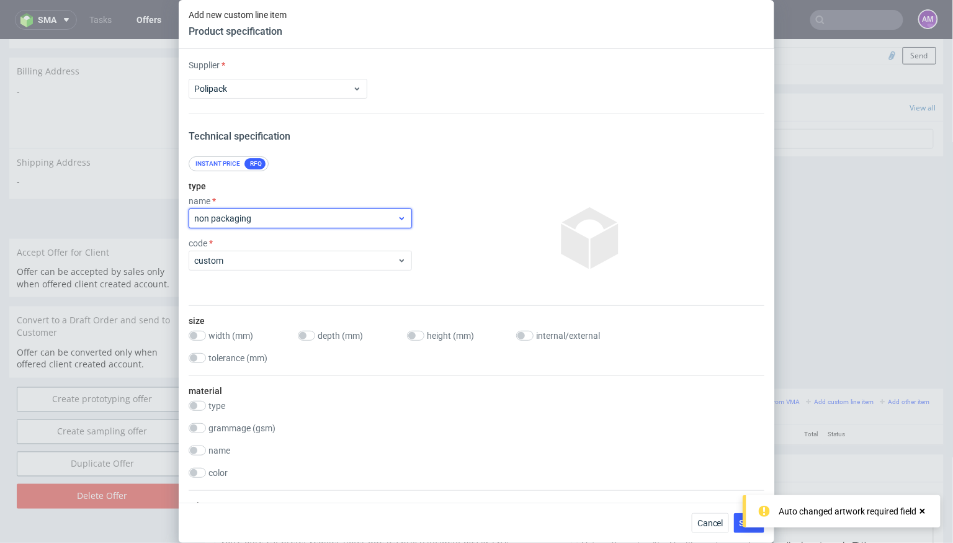
click at [299, 215] on span "non packaging" at bounding box center [295, 218] width 203 height 12
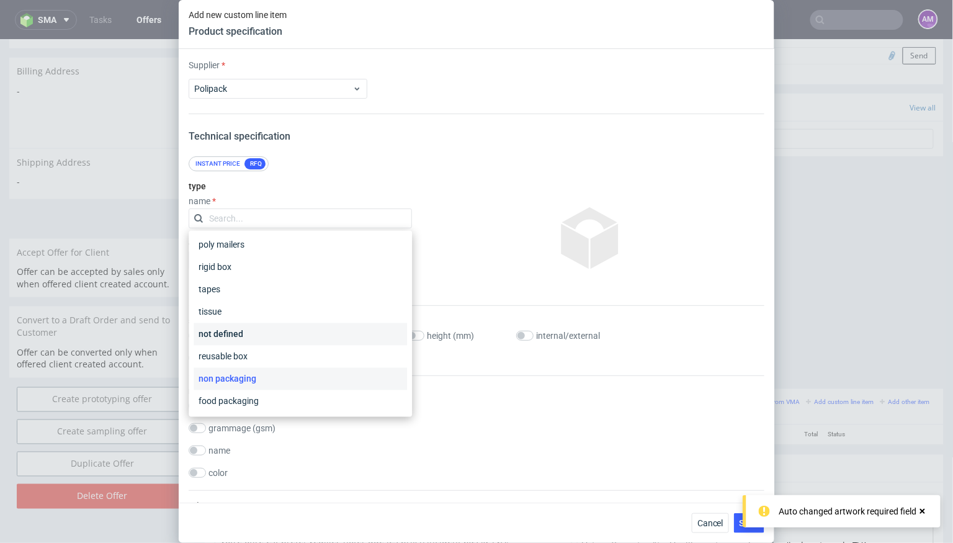
click at [264, 328] on div "not defined" at bounding box center [300, 334] width 213 height 22
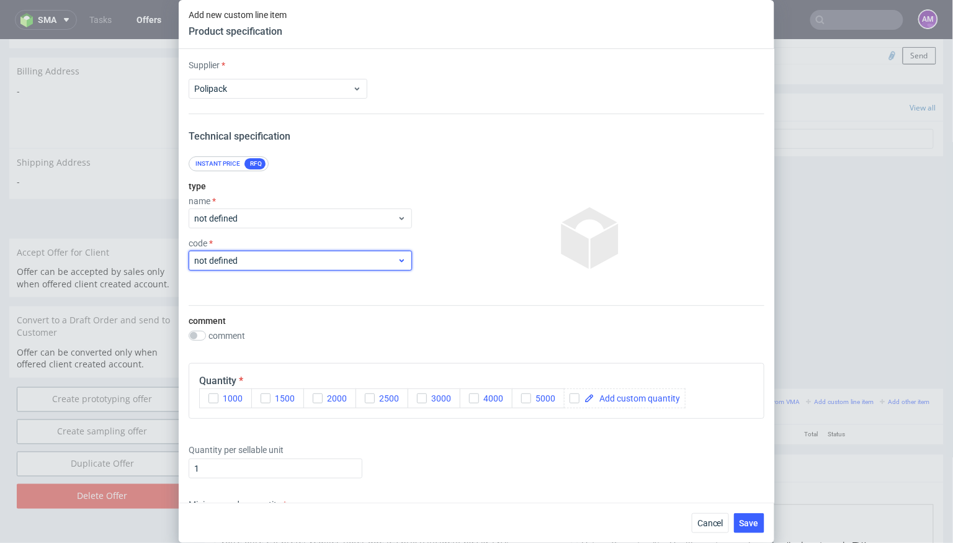
click at [273, 261] on span "not defined" at bounding box center [295, 260] width 203 height 12
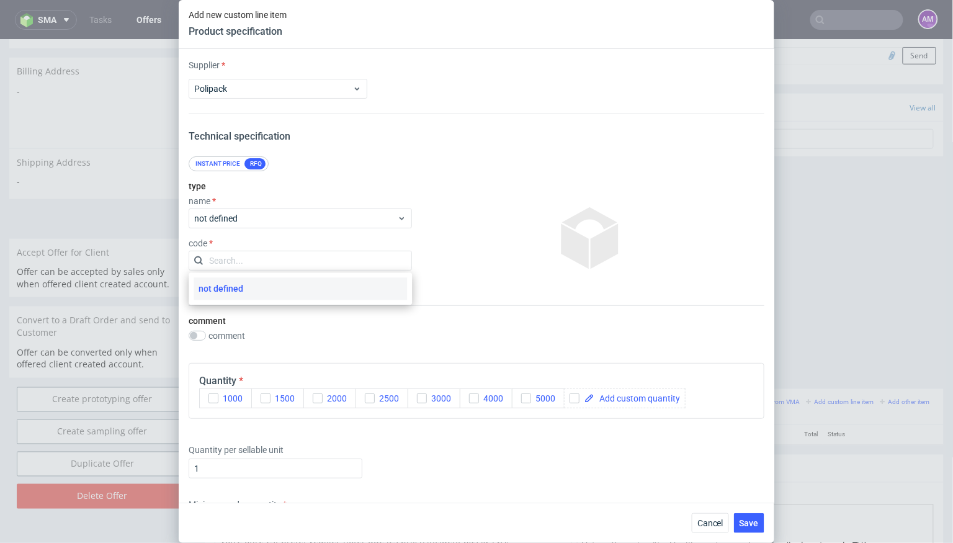
click at [273, 261] on input "text" at bounding box center [300, 261] width 223 height 20
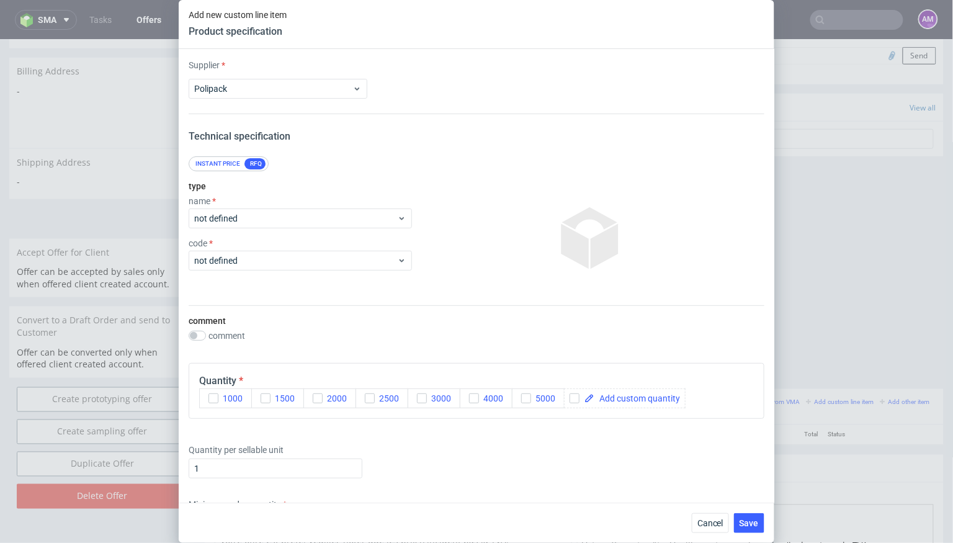
click at [277, 230] on div "type name not defined code not defined" at bounding box center [300, 238] width 223 height 134
click at [280, 219] on span "not defined" at bounding box center [295, 218] width 203 height 12
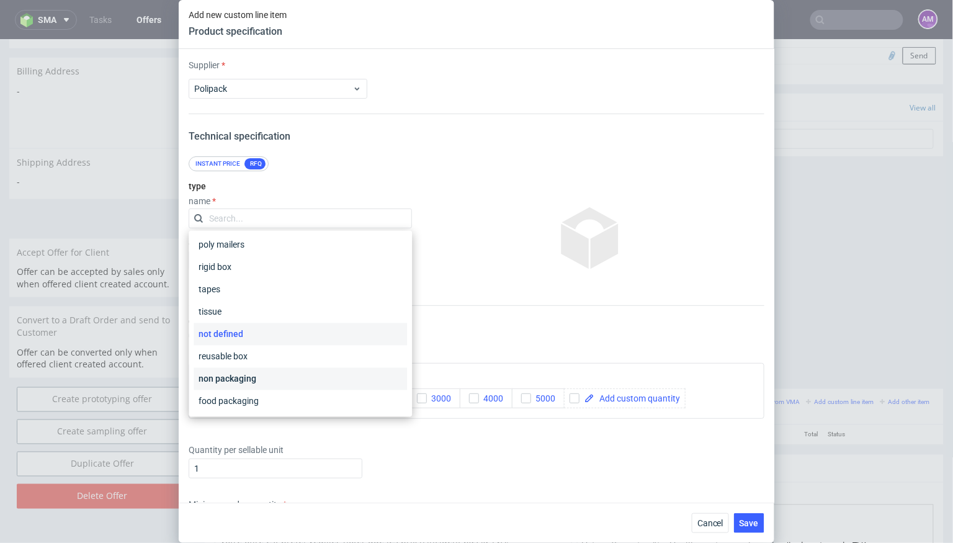
click at [277, 374] on div "non packaging" at bounding box center [300, 379] width 213 height 22
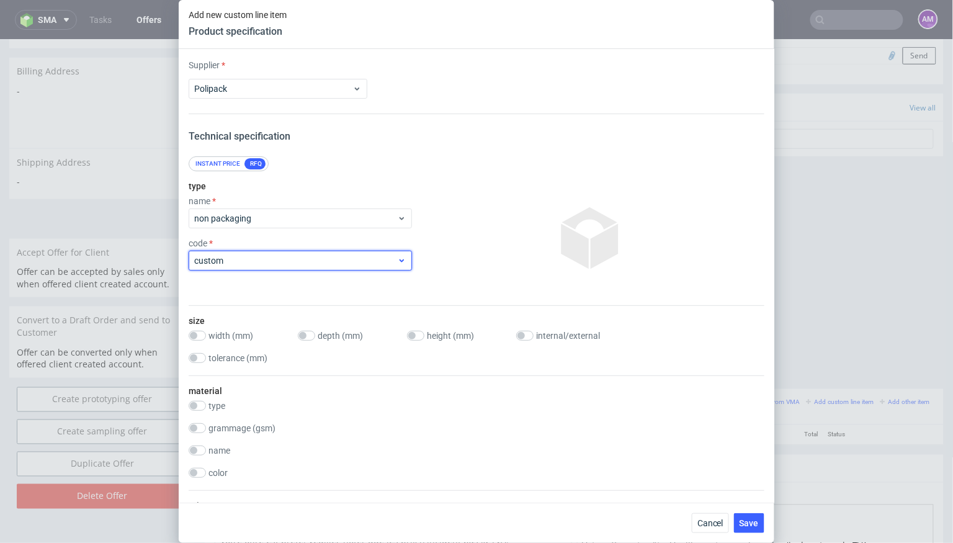
click at [278, 261] on span "custom" at bounding box center [295, 260] width 203 height 12
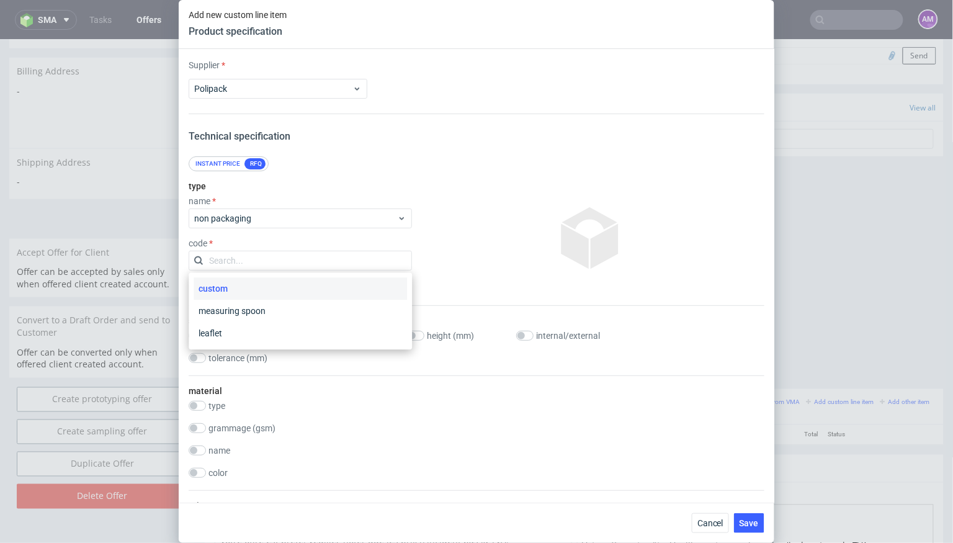
click at [278, 261] on input "text" at bounding box center [300, 261] width 223 height 20
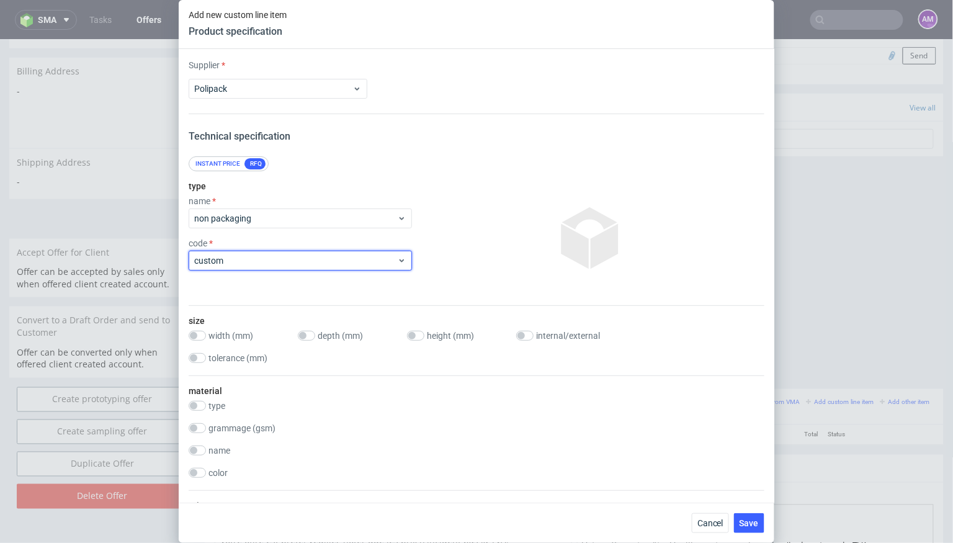
click at [278, 261] on span "custom" at bounding box center [295, 260] width 203 height 12
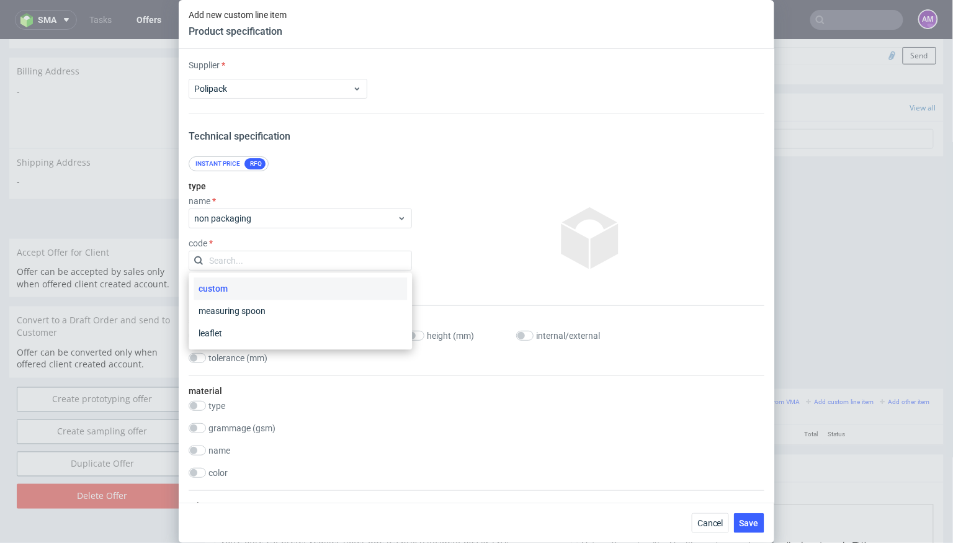
click at [278, 261] on input "text" at bounding box center [300, 261] width 223 height 20
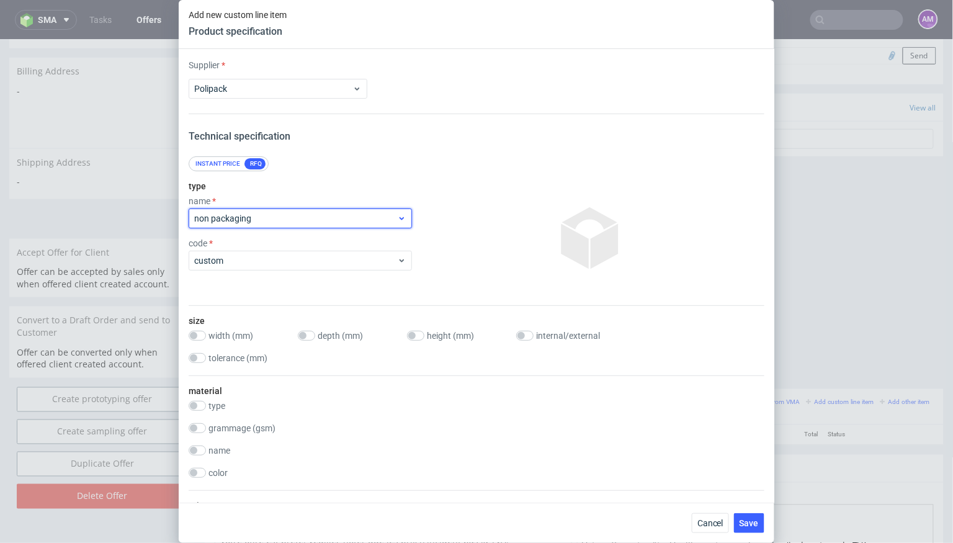
click at [287, 217] on span "non packaging" at bounding box center [295, 218] width 203 height 12
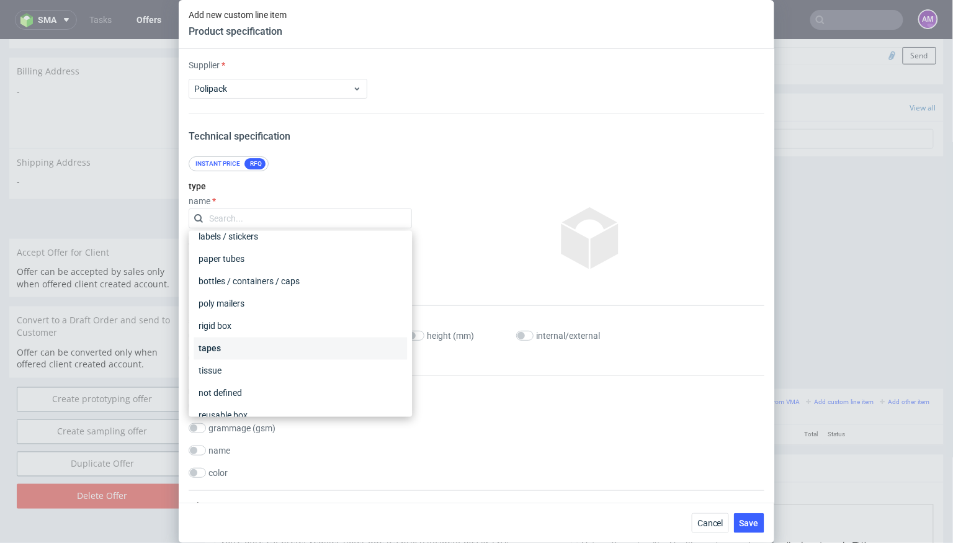
scroll to position [147, 0]
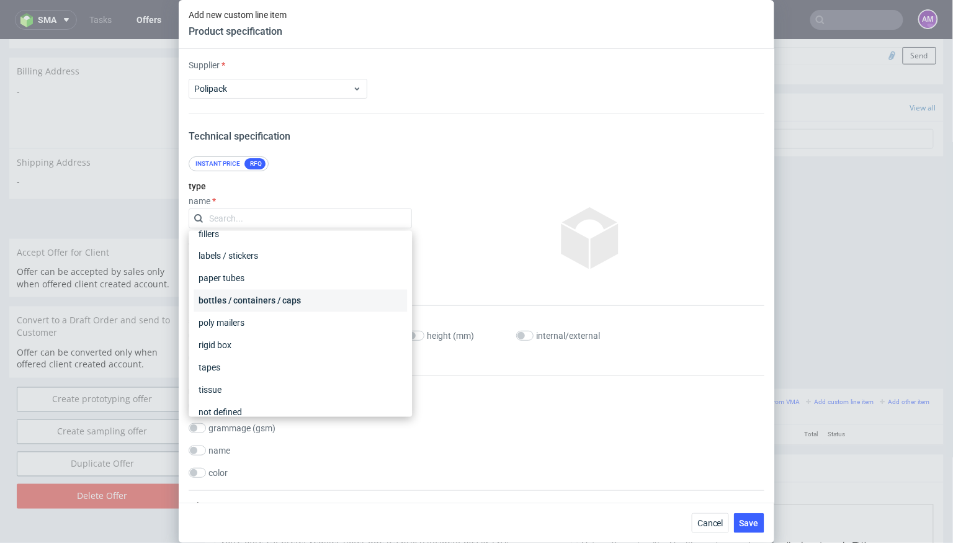
click at [279, 295] on div "bottles / containers / caps" at bounding box center [300, 301] width 213 height 22
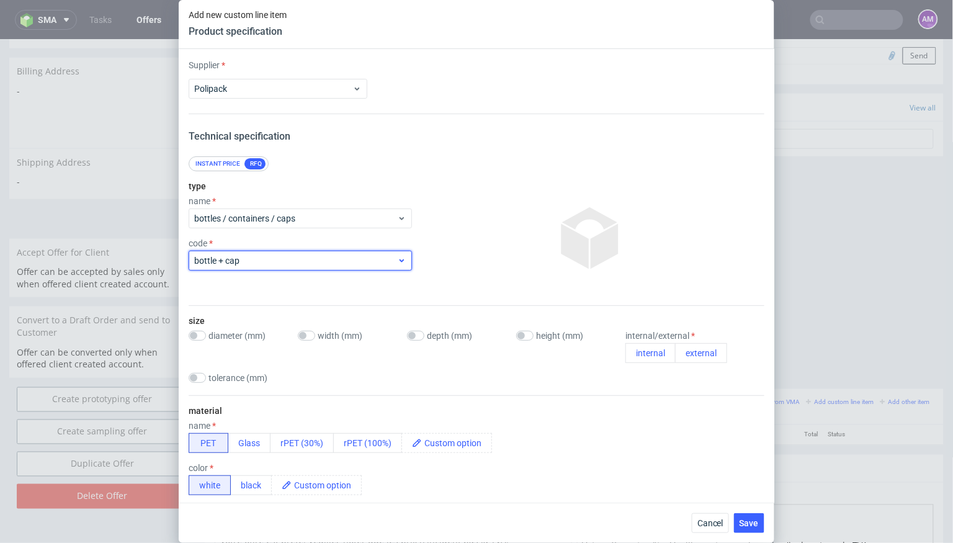
click at [279, 267] on div "bottle + cap" at bounding box center [300, 261] width 223 height 20
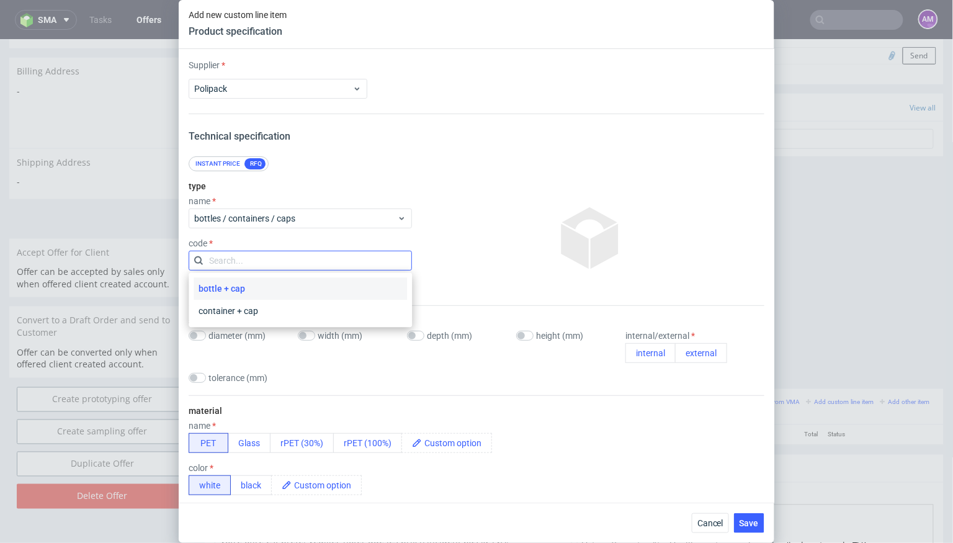
click at [279, 261] on input "text" at bounding box center [300, 261] width 223 height 20
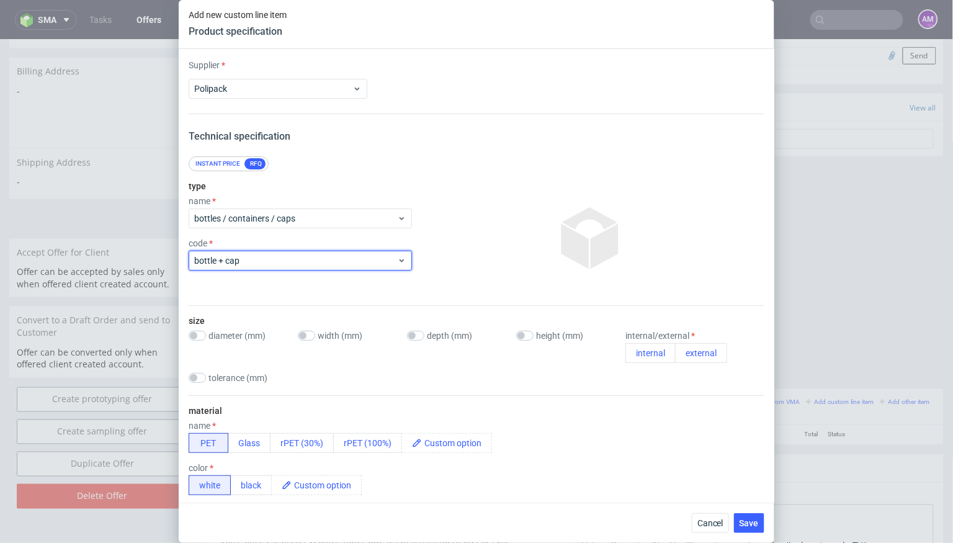
click at [279, 261] on span "bottle + cap" at bounding box center [295, 260] width 203 height 12
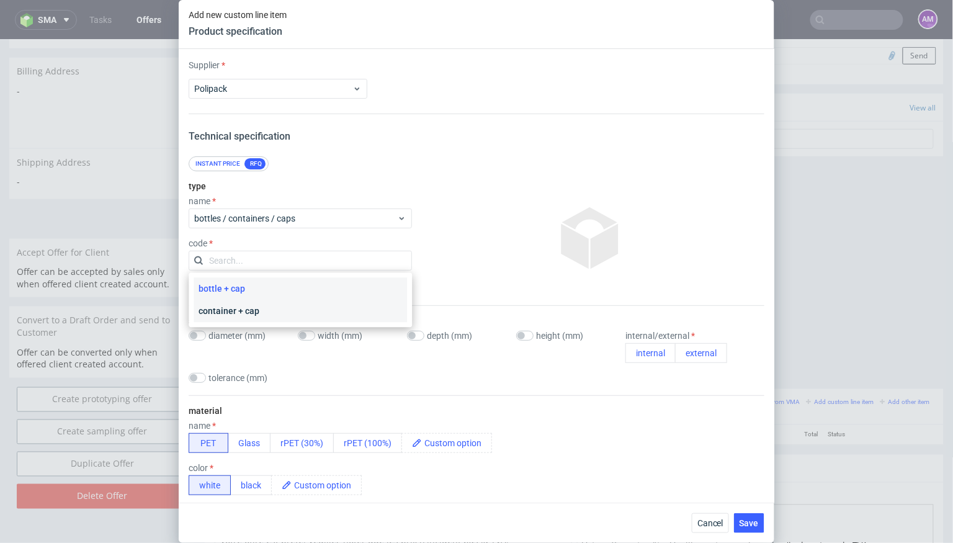
click at [261, 309] on div "container + cap" at bounding box center [300, 311] width 213 height 22
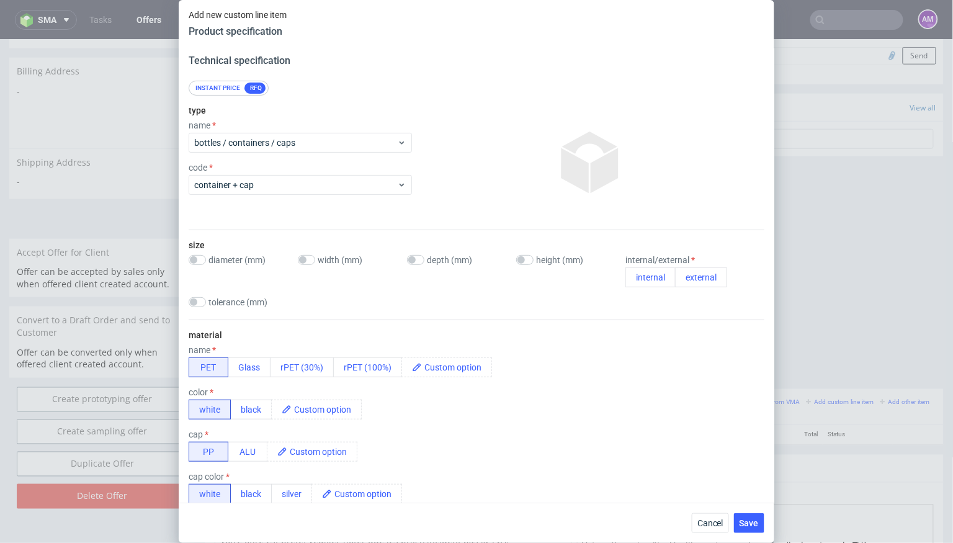
scroll to position [78, 0]
click at [701, 274] on button "external" at bounding box center [701, 276] width 52 height 20
click at [444, 370] on span at bounding box center [456, 365] width 69 height 19
click at [454, 371] on span "O TYP 23" at bounding box center [446, 365] width 48 height 19
click at [432, 364] on span "O TYP 23" at bounding box center [446, 365] width 48 height 19
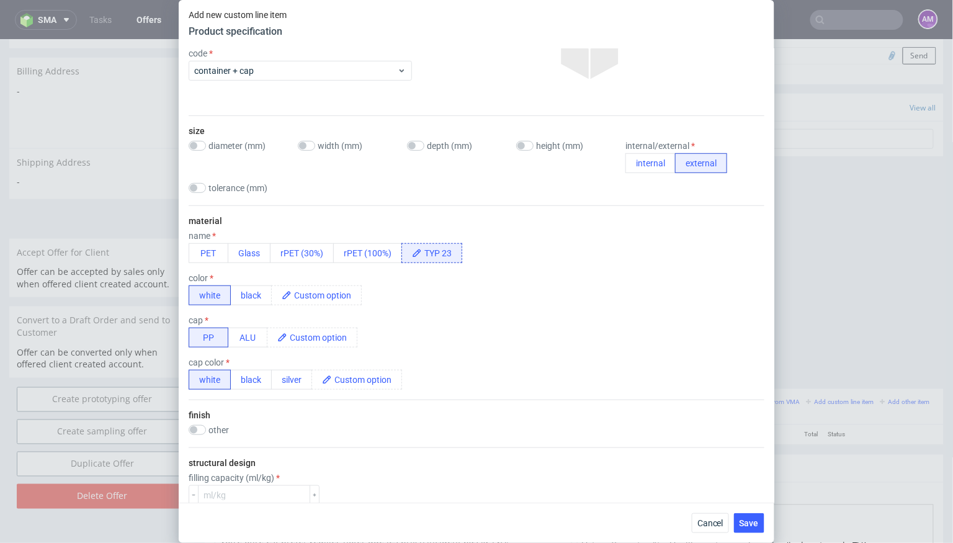
scroll to position [191, 0]
click at [254, 292] on button "black" at bounding box center [251, 294] width 42 height 20
click at [260, 382] on button "black" at bounding box center [251, 379] width 42 height 20
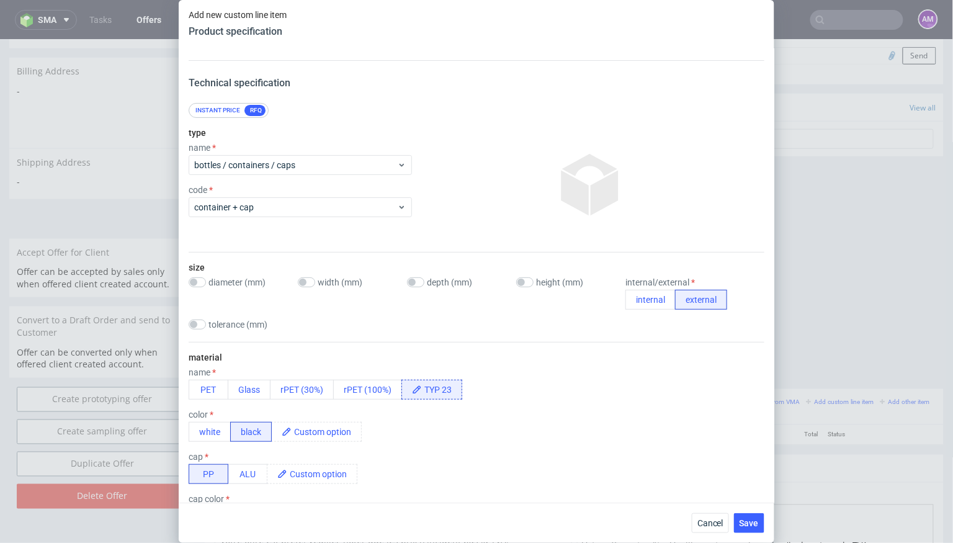
scroll to position [19, 0]
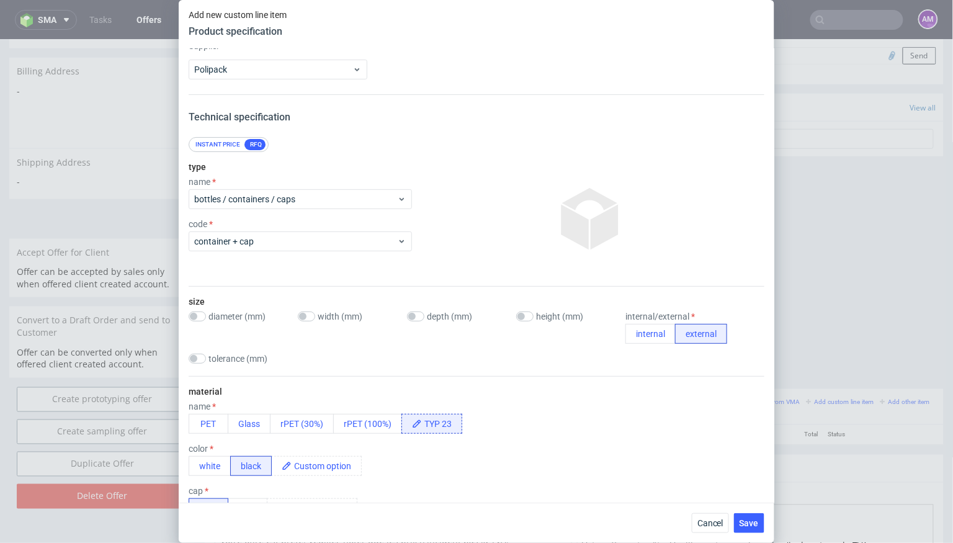
click at [534, 316] on div "height (mm)" at bounding box center [565, 316] width 99 height 10
click at [525, 316] on input "checkbox" at bounding box center [524, 316] width 17 height 10
checkbox input "false"
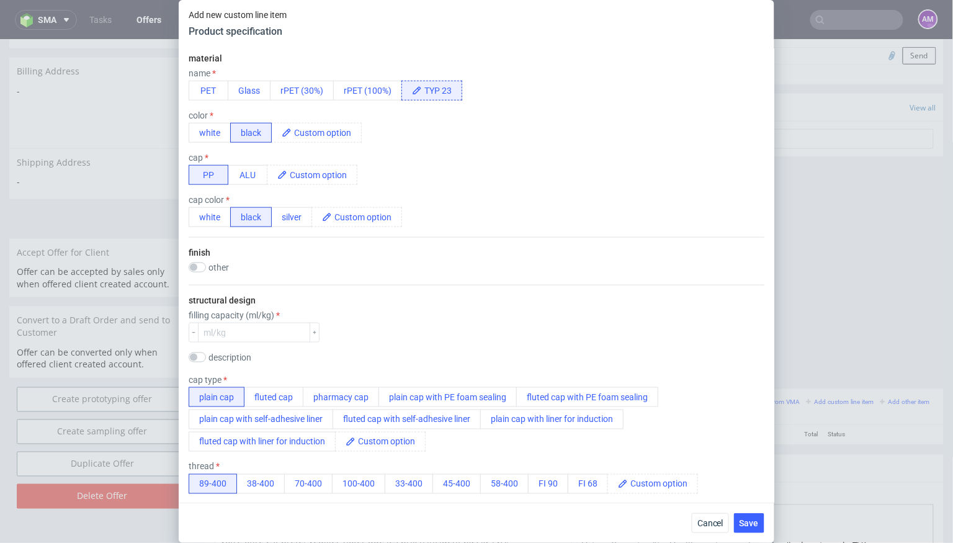
scroll to position [358, 0]
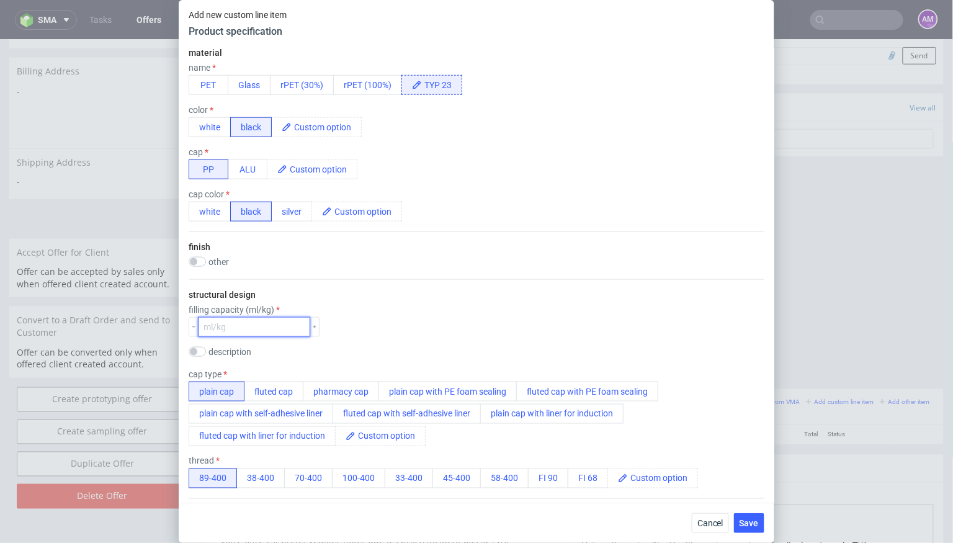
click at [226, 325] on input "number" at bounding box center [254, 327] width 112 height 20
type input "500"
click at [372, 336] on div "structural design filling capacity (ml/kg) 500 description cap type plain cap f…" at bounding box center [477, 388] width 576 height 219
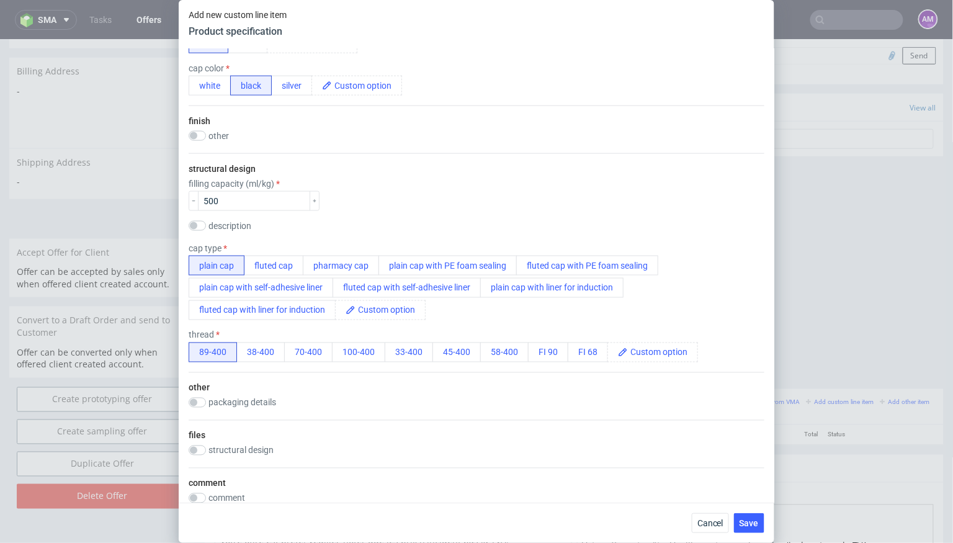
scroll to position [489, 0]
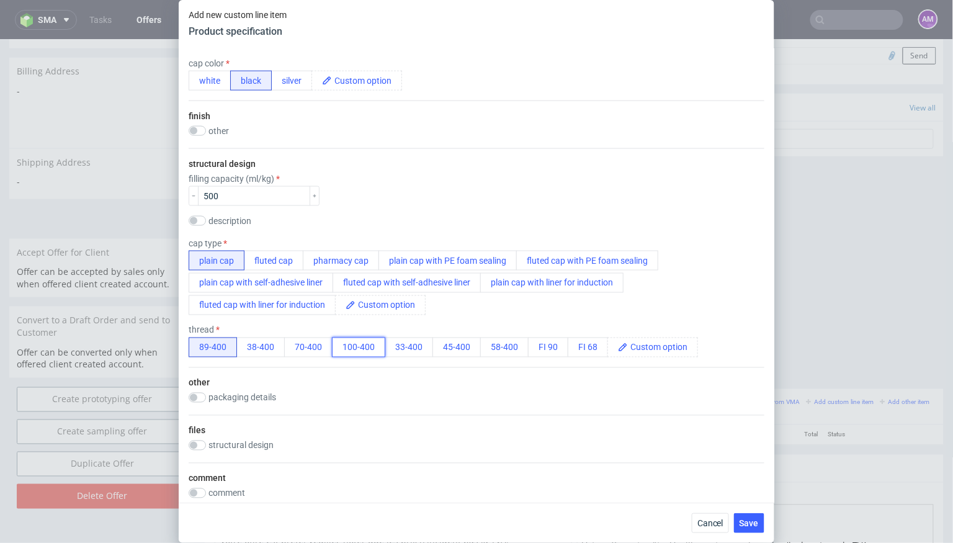
click at [359, 348] on button "100-400" at bounding box center [358, 348] width 53 height 20
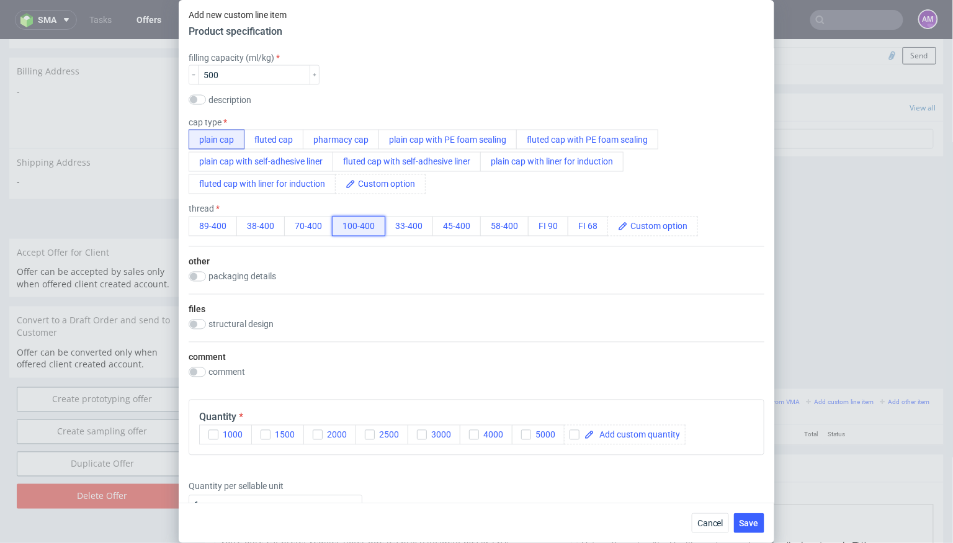
scroll to position [611, 0]
click at [204, 274] on input "checkbox" at bounding box center [197, 276] width 17 height 10
checkbox input "true"
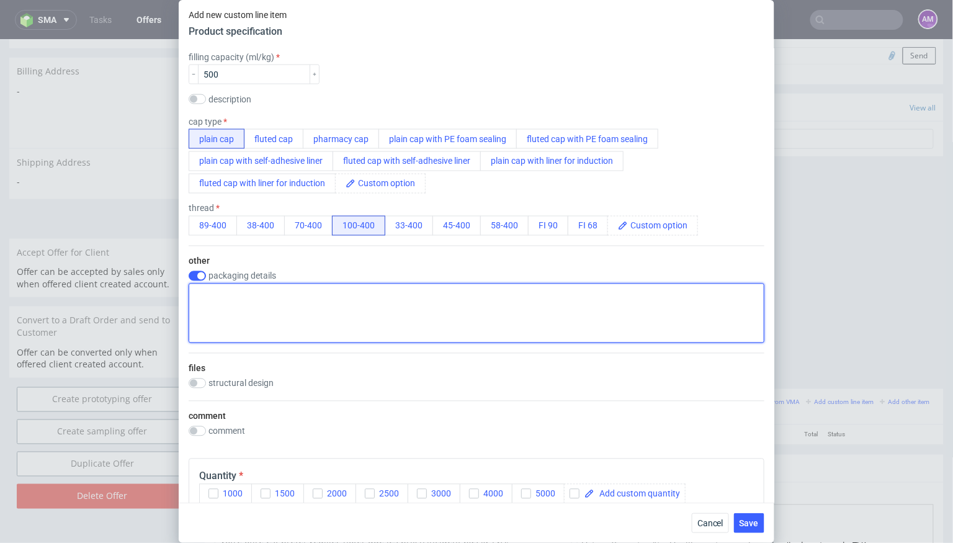
click at [242, 296] on textarea at bounding box center [477, 314] width 576 height 60
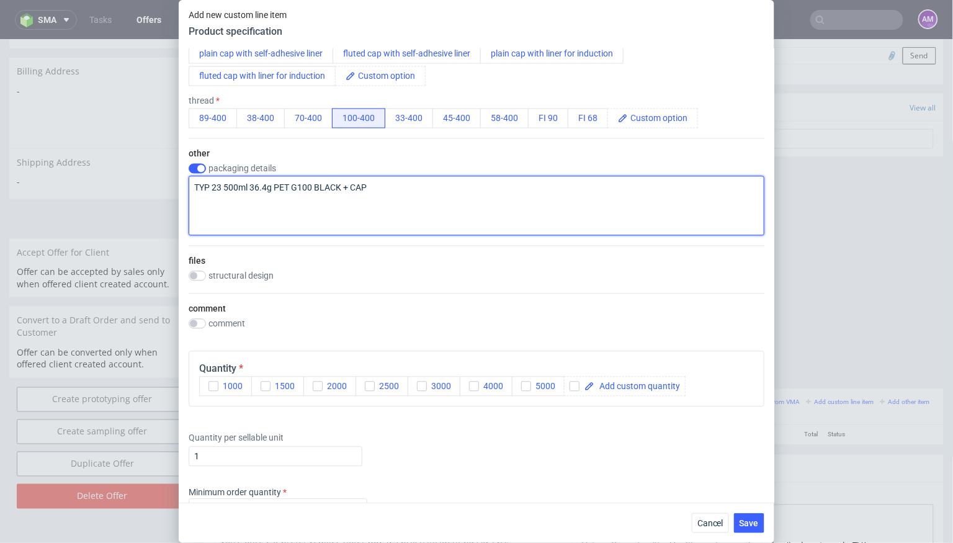
scroll to position [746, 0]
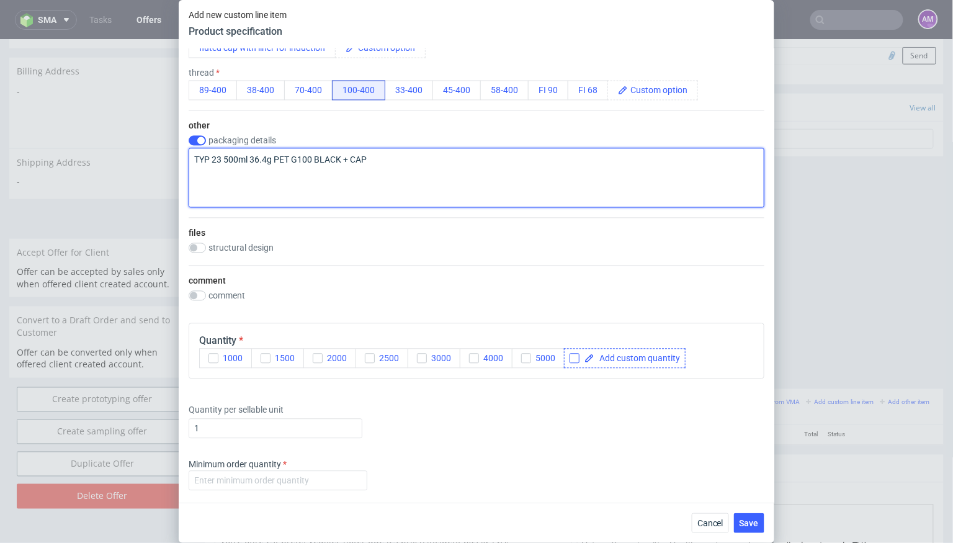
type textarea "TYP 23 500ml 36.4g PET G100 BLACK + CAP"
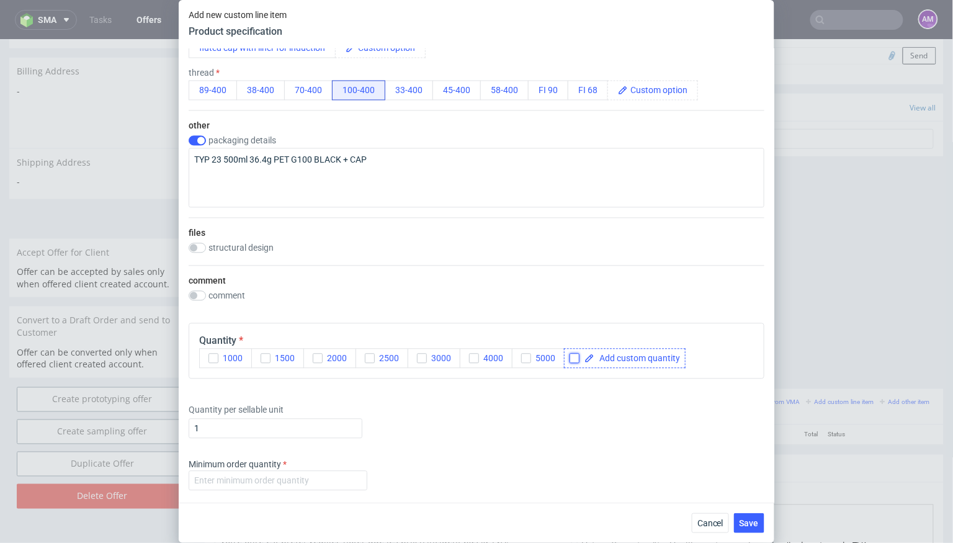
click at [575, 354] on input "checkbox" at bounding box center [575, 359] width 10 height 10
checkbox input "true"
click at [607, 354] on span at bounding box center [637, 358] width 86 height 9
checkbox input "true"
click at [602, 379] on div "Supplier Polipack Technical specification Instant price RFQ type name bottles /…" at bounding box center [477, 276] width 596 height 454
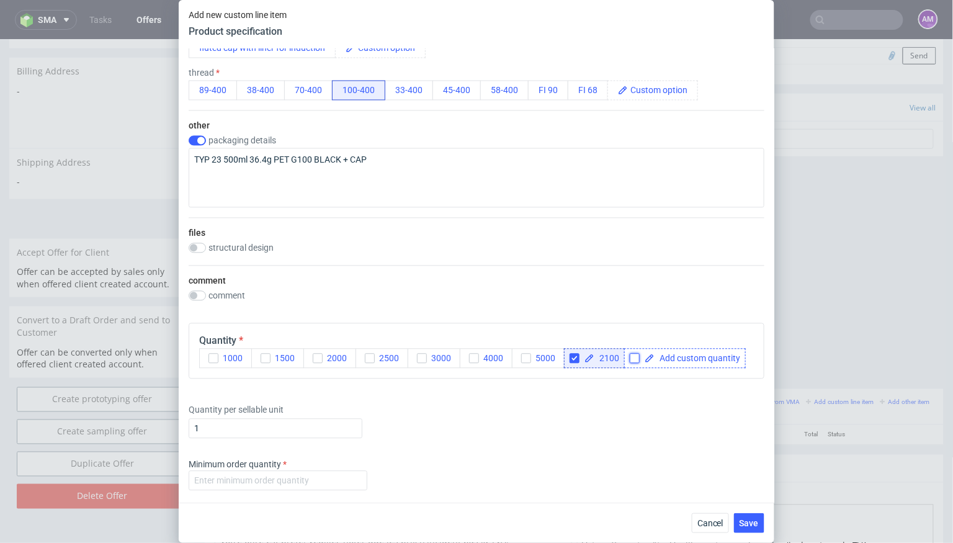
click at [631, 354] on input "checkbox" at bounding box center [635, 359] width 10 height 10
checkbox input "true"
click at [661, 354] on span at bounding box center [698, 358] width 86 height 9
checkbox input "true"
click at [658, 393] on div "Supplier Polipack Technical specification Instant price RFQ type name bottles /…" at bounding box center [477, 276] width 596 height 454
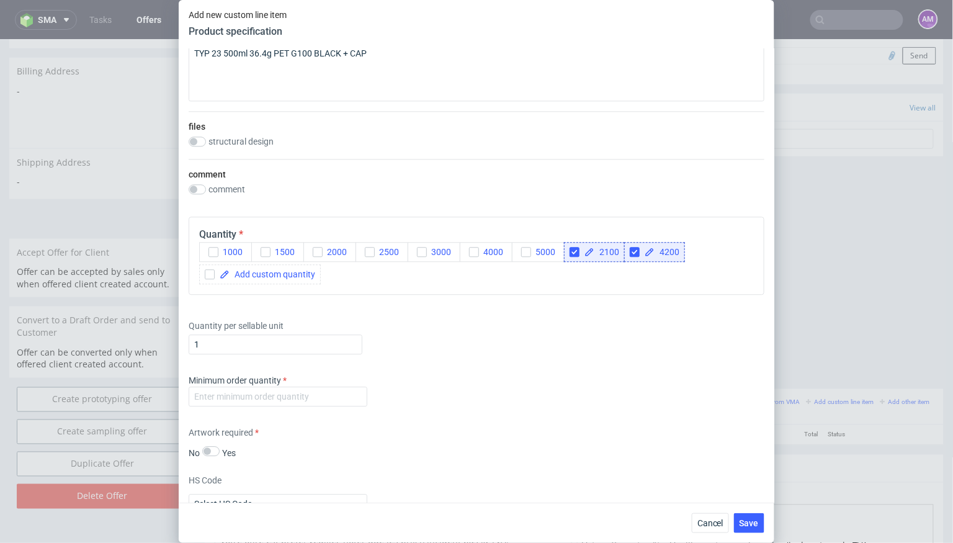
scroll to position [870, 0]
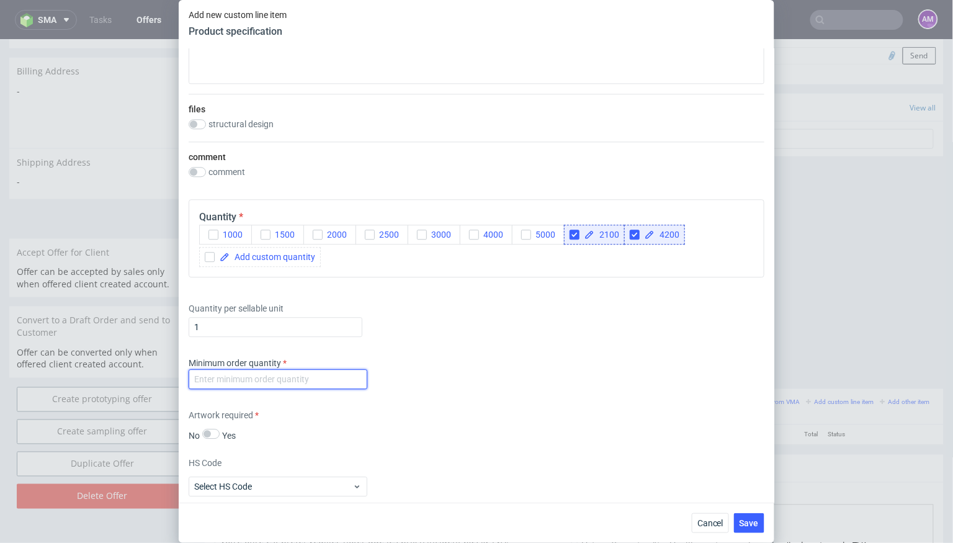
click at [305, 385] on input "number" at bounding box center [278, 379] width 179 height 20
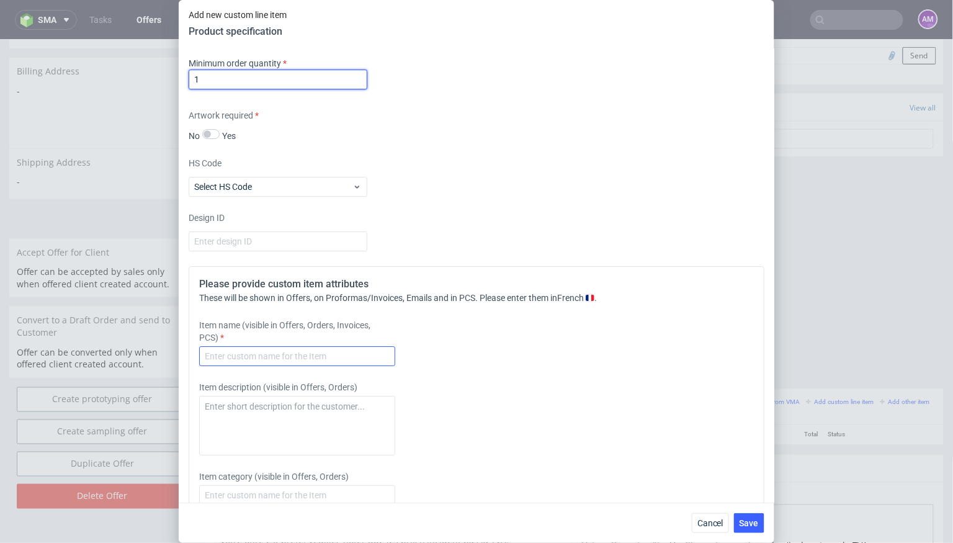
scroll to position [1183, 0]
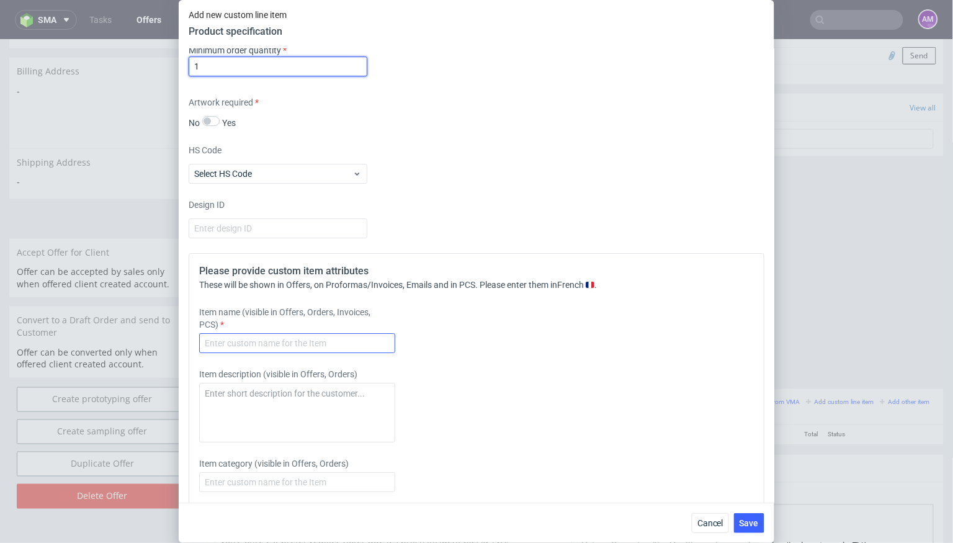
type input "1"
click at [337, 338] on input "text" at bounding box center [297, 343] width 196 height 20
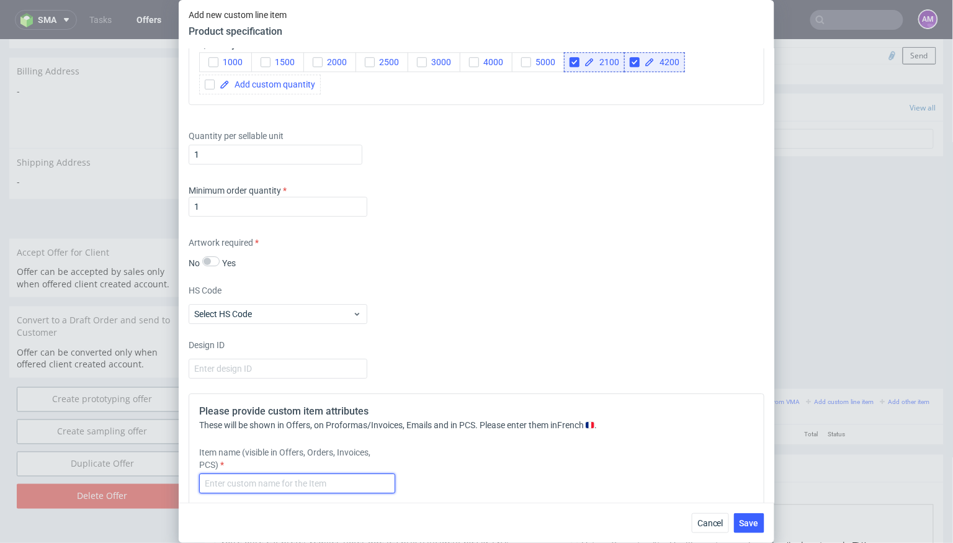
scroll to position [1274, 0]
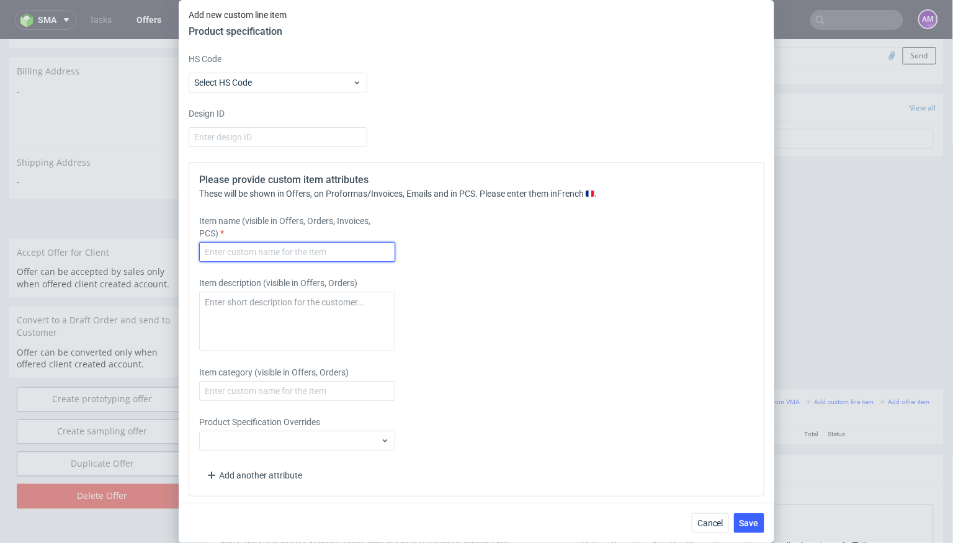
click at [328, 249] on input "text" at bounding box center [297, 252] width 196 height 20
paste input "pot en plastique noir"
click at [560, 349] on div "Please provide custom item attributes These will be shown in Offers, on Proform…" at bounding box center [477, 329] width 576 height 334
click at [314, 246] on input "pot en plastique noir" at bounding box center [297, 252] width 196 height 20
type input "pot en plastique noir 500ml"
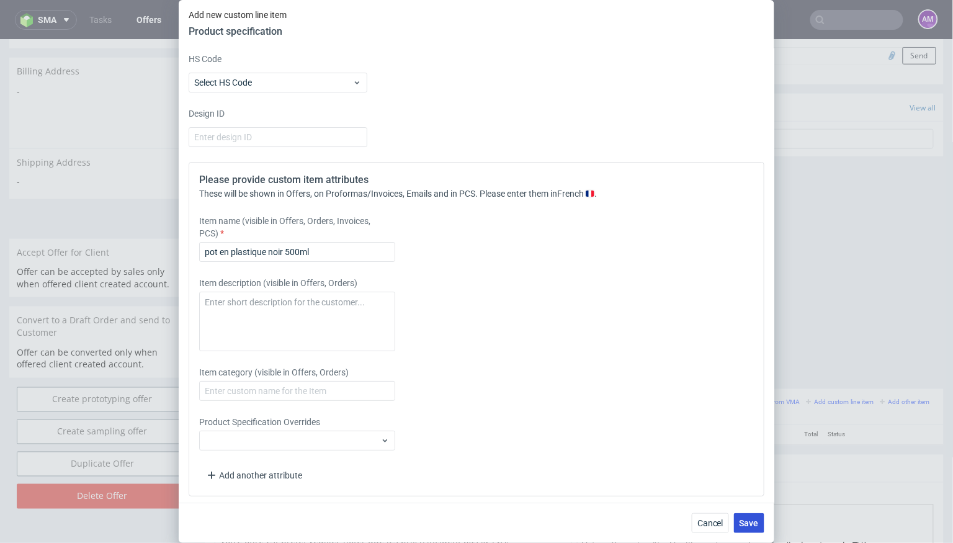
click at [747, 523] on span "Save" at bounding box center [749, 523] width 19 height 9
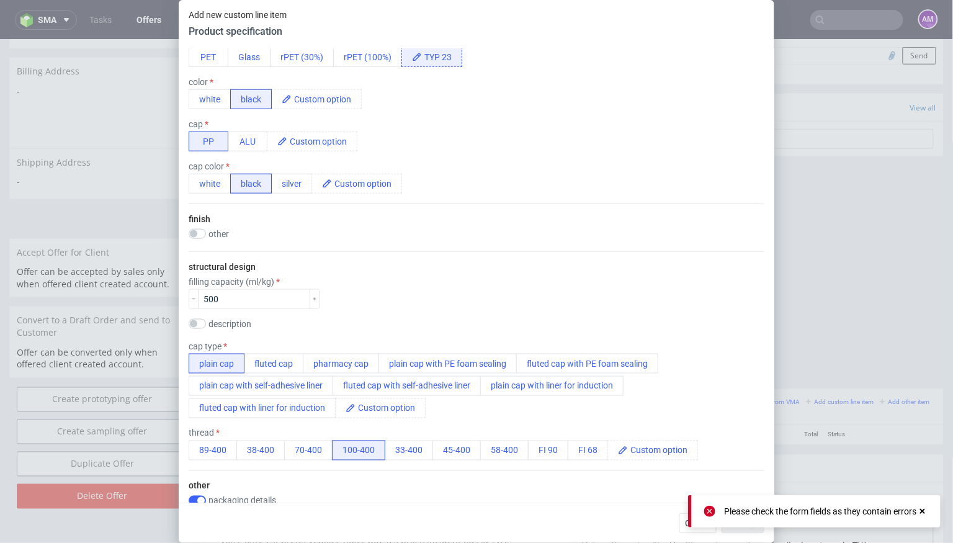
scroll to position [711, 0]
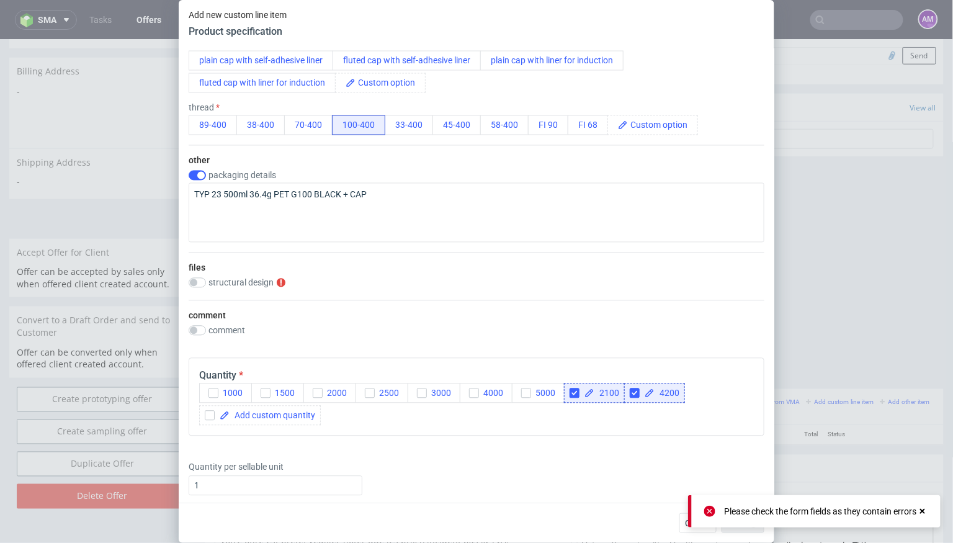
click at [187, 284] on div "Supplier Polipack Technical specification Instant price RFQ type name bottles /…" at bounding box center [477, 276] width 596 height 454
click at [194, 284] on input "checkbox" at bounding box center [197, 283] width 17 height 10
checkbox input "true"
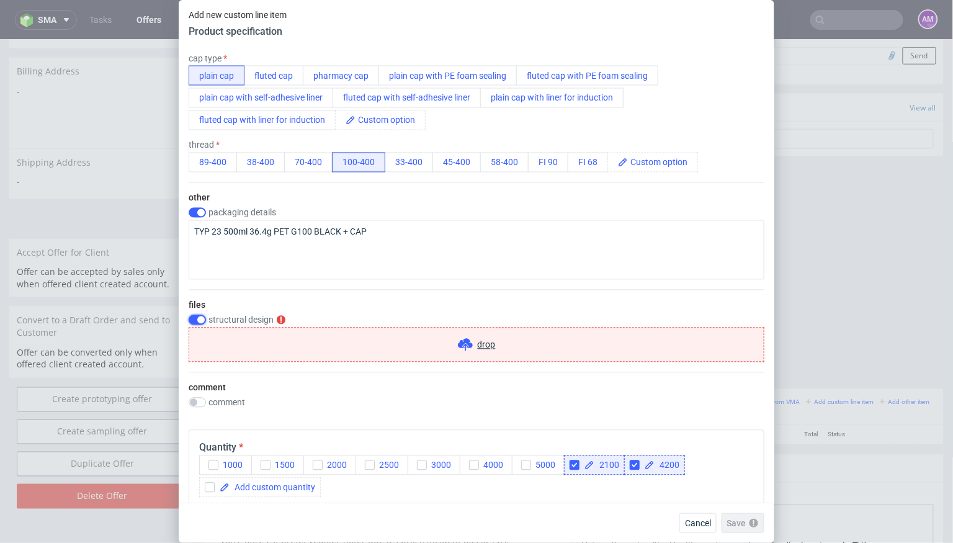
scroll to position [679, 0]
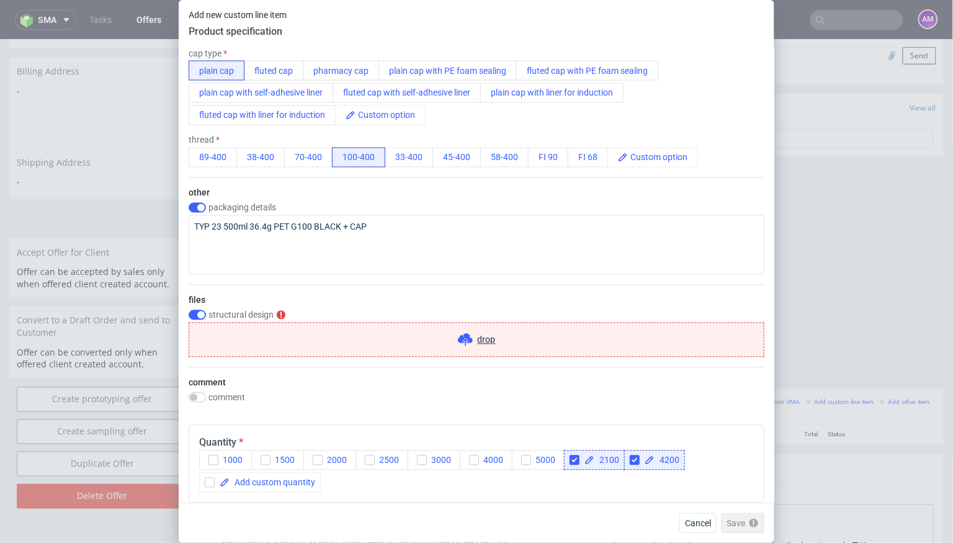
click at [452, 338] on div "drop" at bounding box center [477, 340] width 576 height 35
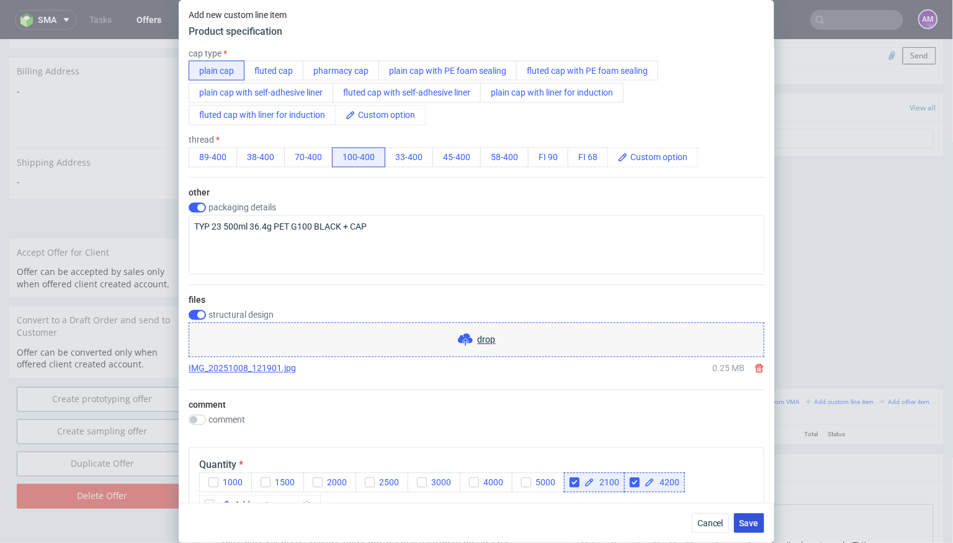
click at [746, 526] on span "Save" at bounding box center [749, 523] width 19 height 9
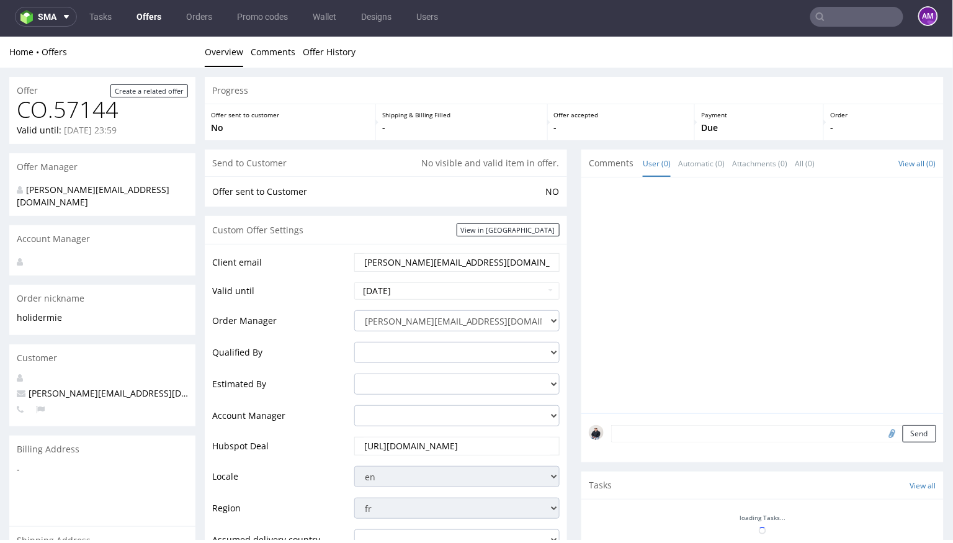
scroll to position [491, 0]
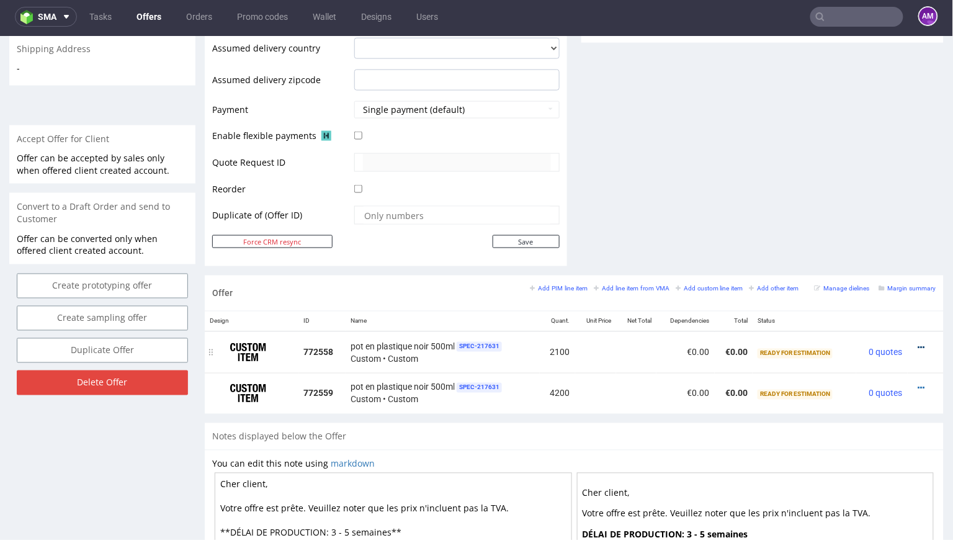
click at [918, 343] on icon at bounding box center [921, 347] width 7 height 9
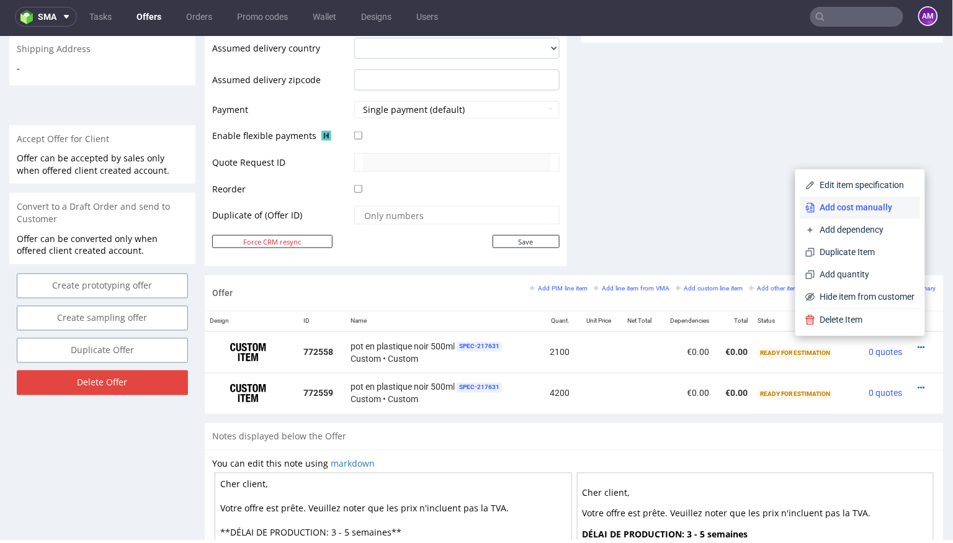
click at [857, 212] on span "Add cost manually" at bounding box center [865, 207] width 100 height 12
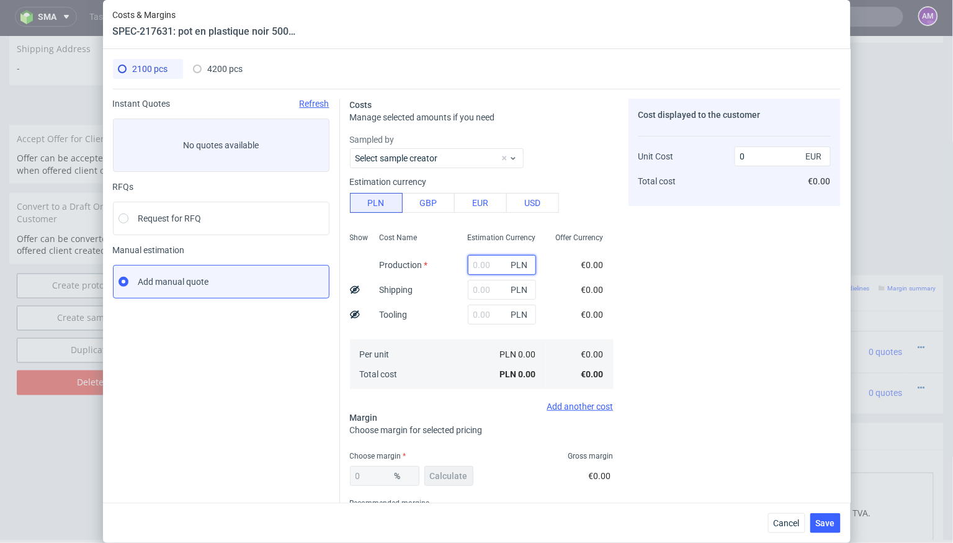
click at [488, 261] on input "text" at bounding box center [502, 265] width 68 height 20
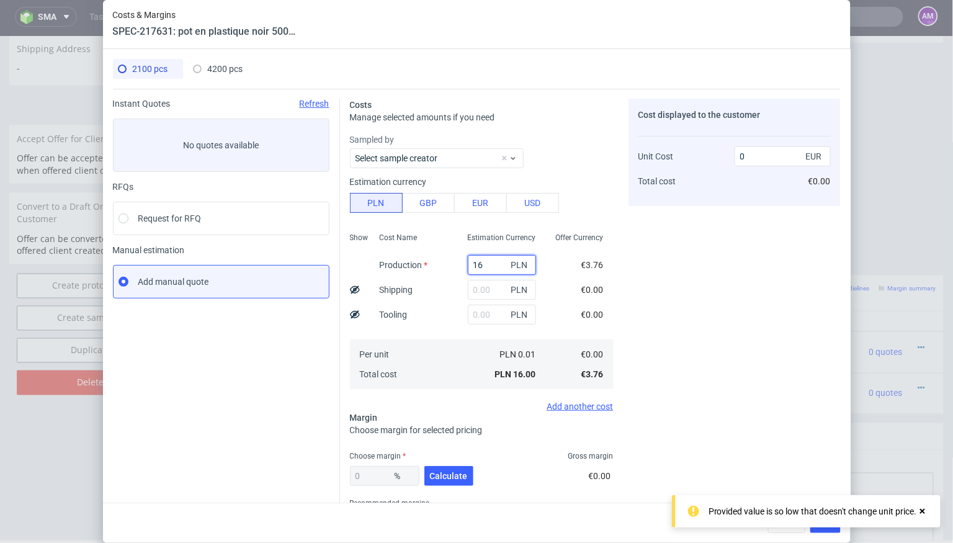
type input "161"
type input "0.02"
type input "1617"
type input "0.18"
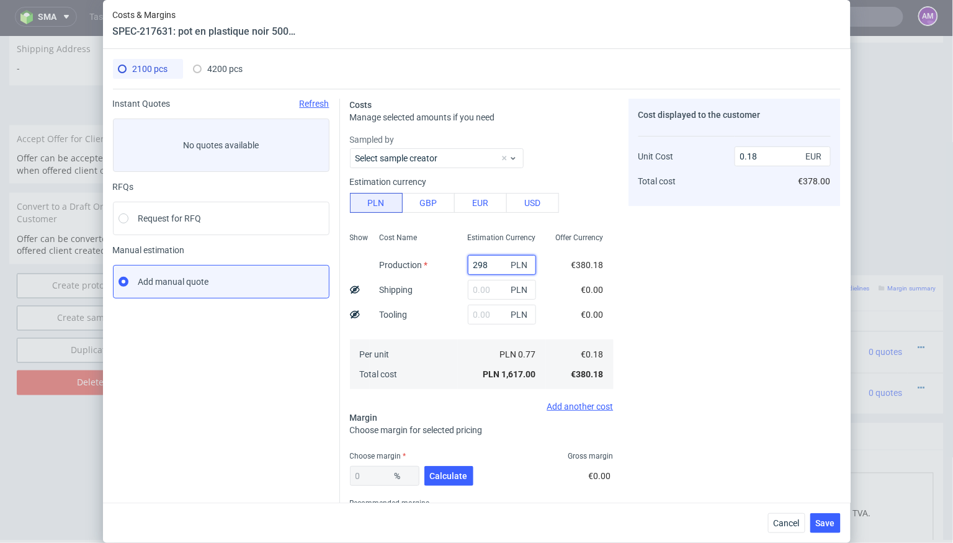
type input "2982"
type input "0.33"
type input "2982"
click at [223, 67] on span "4200 pcs" at bounding box center [225, 69] width 35 height 10
type input "0"
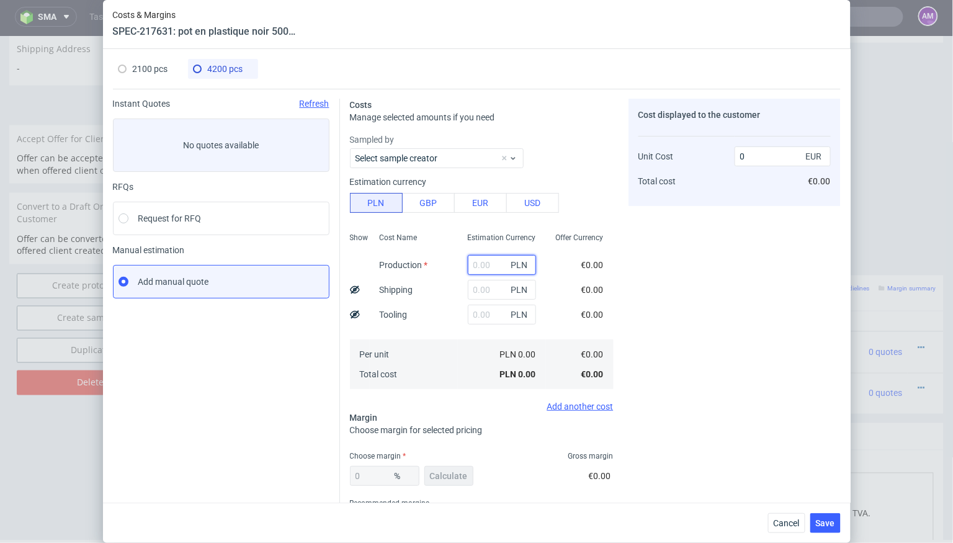
click at [484, 264] on input "text" at bounding box center [502, 265] width 68 height 20
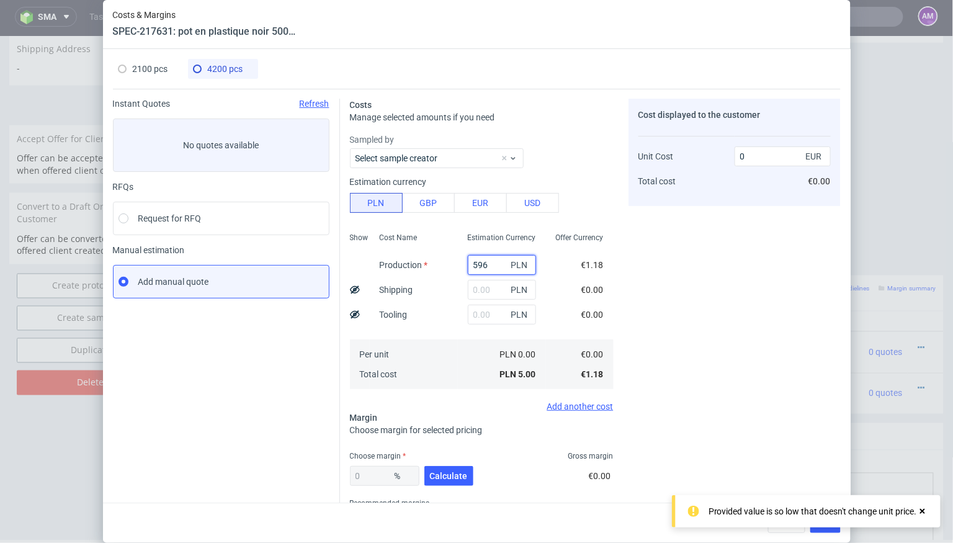
type input "5964"
type input "0.33"
click at [156, 64] on span "2100 pcs" at bounding box center [150, 69] width 35 height 10
type input "2982"
click at [503, 291] on input "text" at bounding box center [502, 290] width 68 height 20
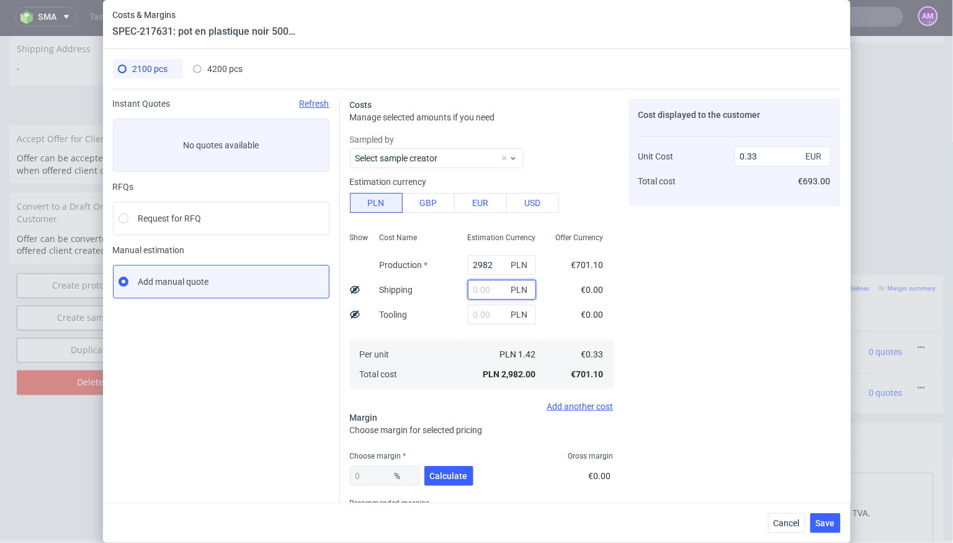
click at [490, 286] on input "text" at bounding box center [502, 290] width 68 height 20
type input "850"
type input "0.43"
type input "850"
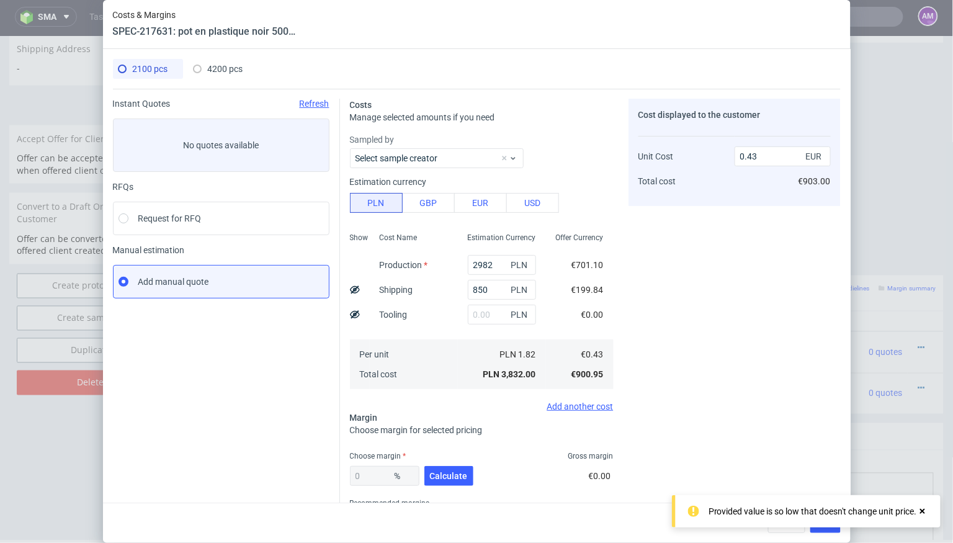
click at [455, 311] on div "Cost Name Production Shipping Tooling Per unit Total cost" at bounding box center [414, 310] width 88 height 164
click at [443, 465] on div "0 % Calculate" at bounding box center [413, 478] width 126 height 35
click at [444, 472] on span "Calculate" at bounding box center [449, 476] width 38 height 9
type input "40.06"
type input "0.72"
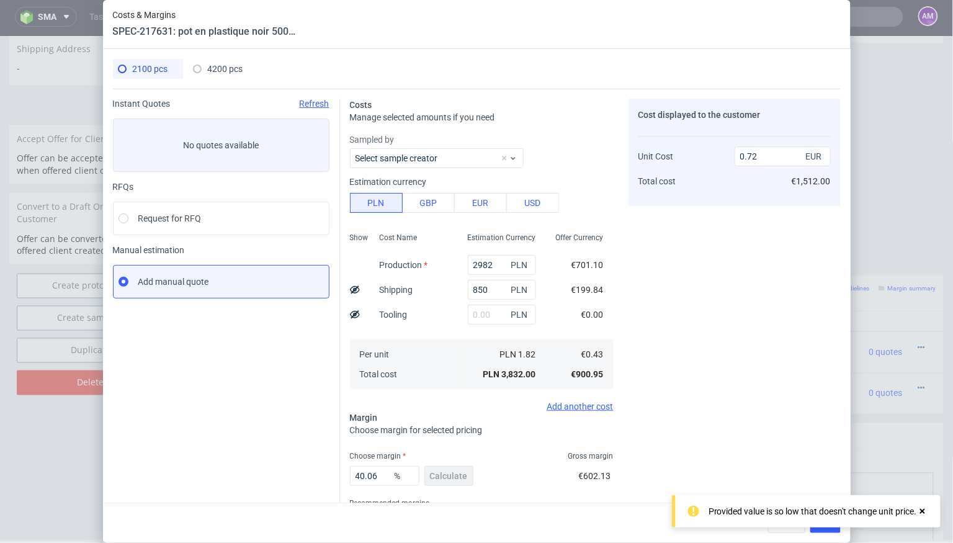
click at [223, 75] on div "4200 pcs" at bounding box center [218, 69] width 50 height 20
type input "5964"
type input "0"
type input "0.33"
click at [488, 292] on input "text" at bounding box center [502, 290] width 68 height 20
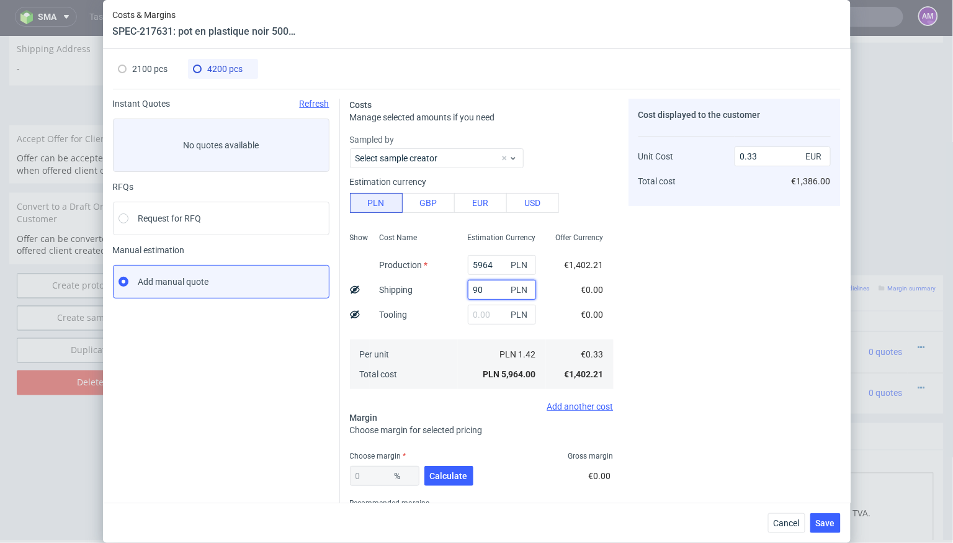
type input "900"
type input "0.38"
type input "900"
click at [456, 472] on span "Calculate" at bounding box center [449, 476] width 38 height 9
type input "36.18"
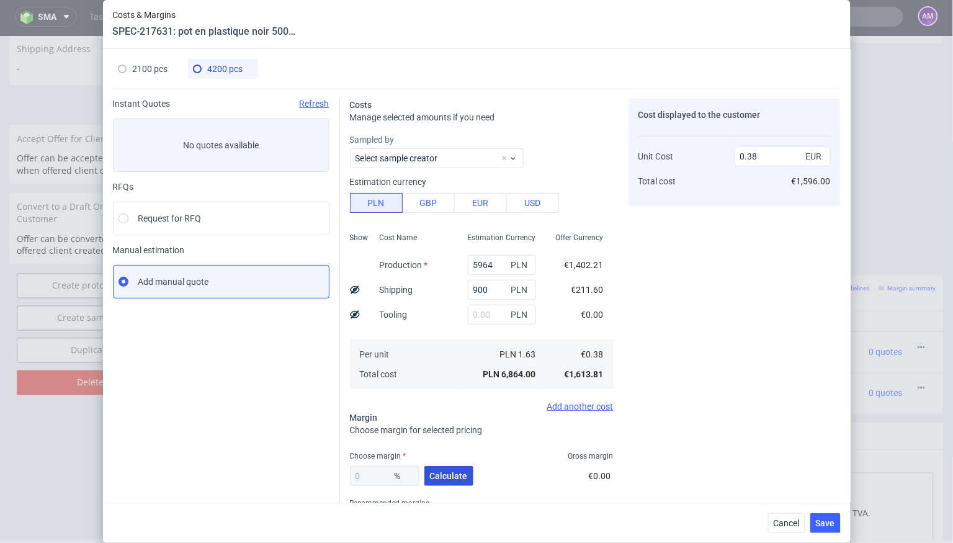
type input "0.6"
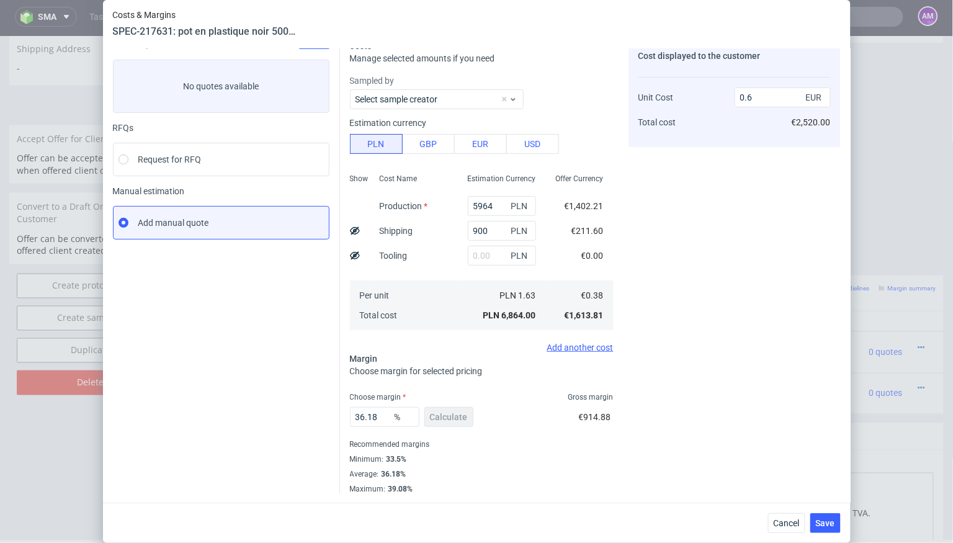
scroll to position [0, 0]
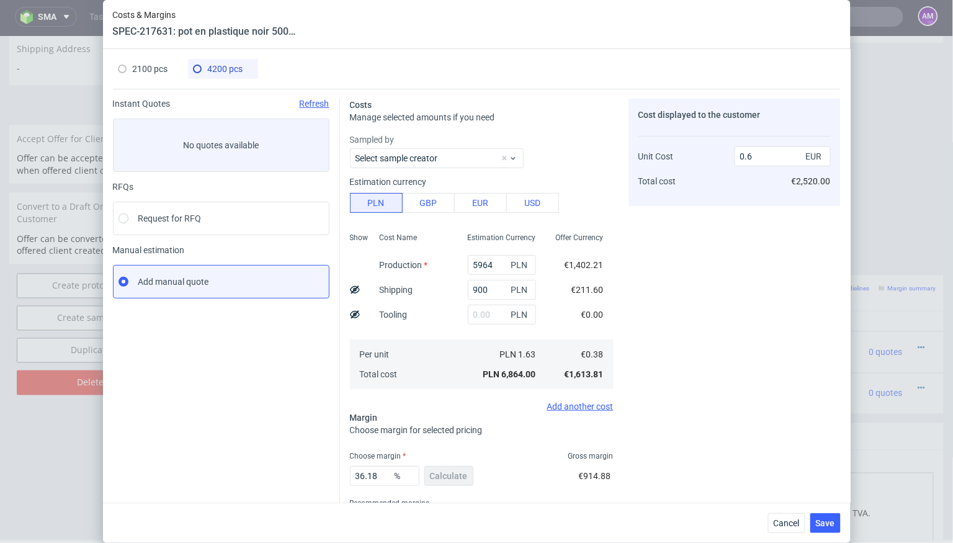
click at [157, 72] on span "2100 pcs" at bounding box center [150, 69] width 35 height 10
type input "2982"
type input "850"
type input "40.06"
type input "0.72"
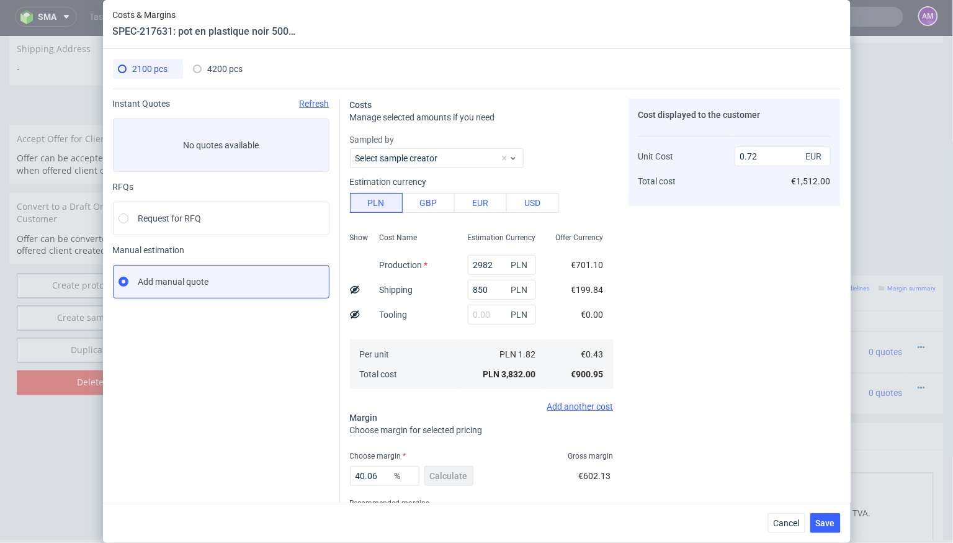
scroll to position [59, 0]
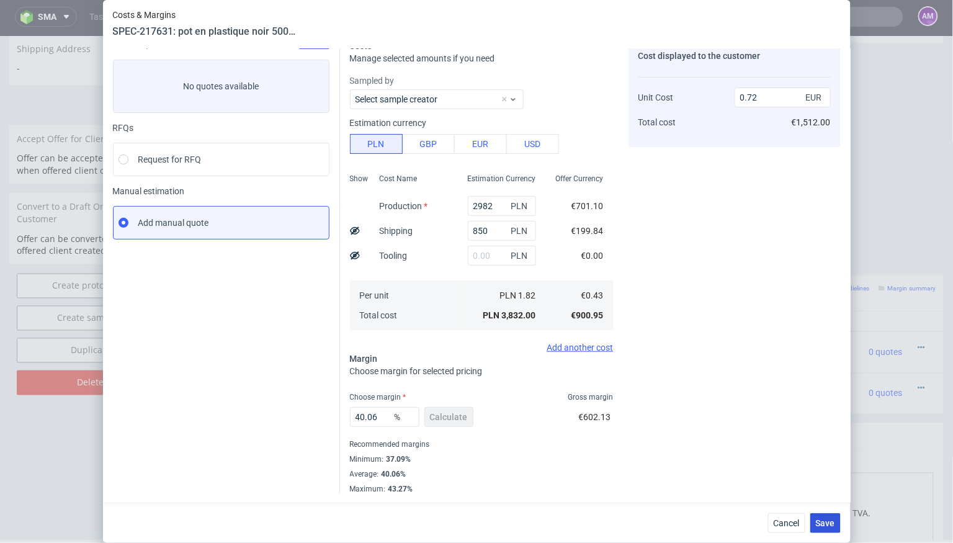
click at [829, 525] on span "Save" at bounding box center [825, 523] width 19 height 9
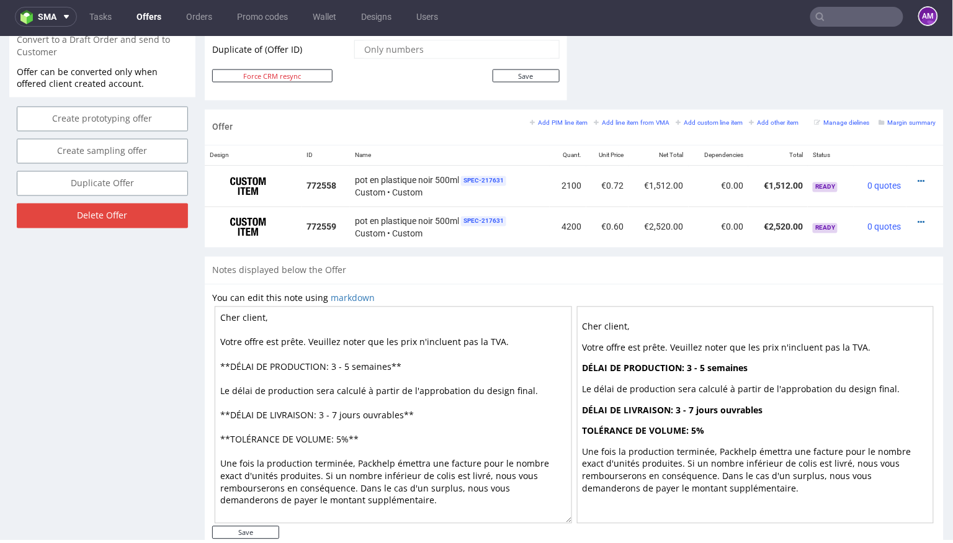
scroll to position [686, 0]
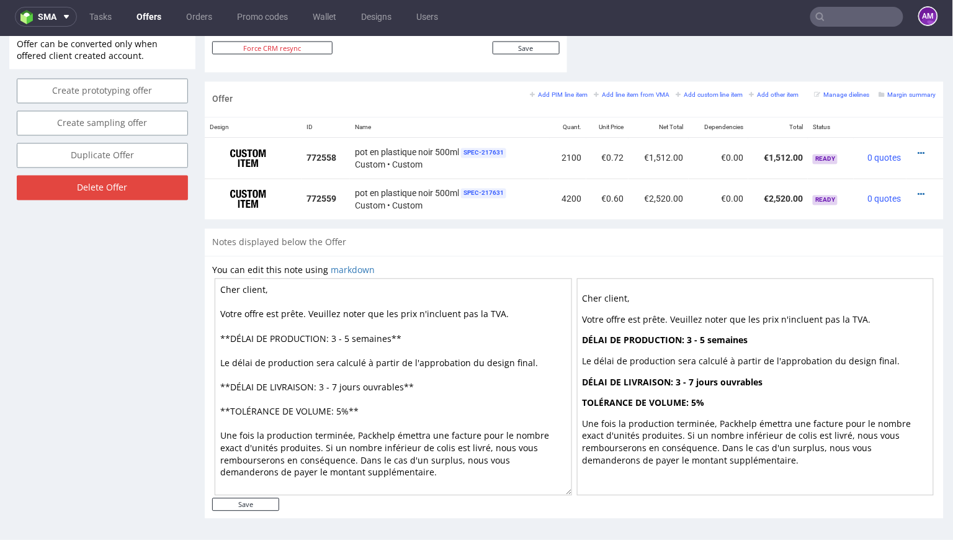
click at [336, 333] on textarea "Cher client, Votre offre est prête. Veuillez noter que les prix n'incluent pas …" at bounding box center [393, 386] width 357 height 217
type textarea "[PERSON_NAME] client, Votre offre est [PERSON_NAME]. Veuillez noter que les pri…"
click at [252, 498] on input "Save" at bounding box center [245, 504] width 67 height 13
type input "In progress..."
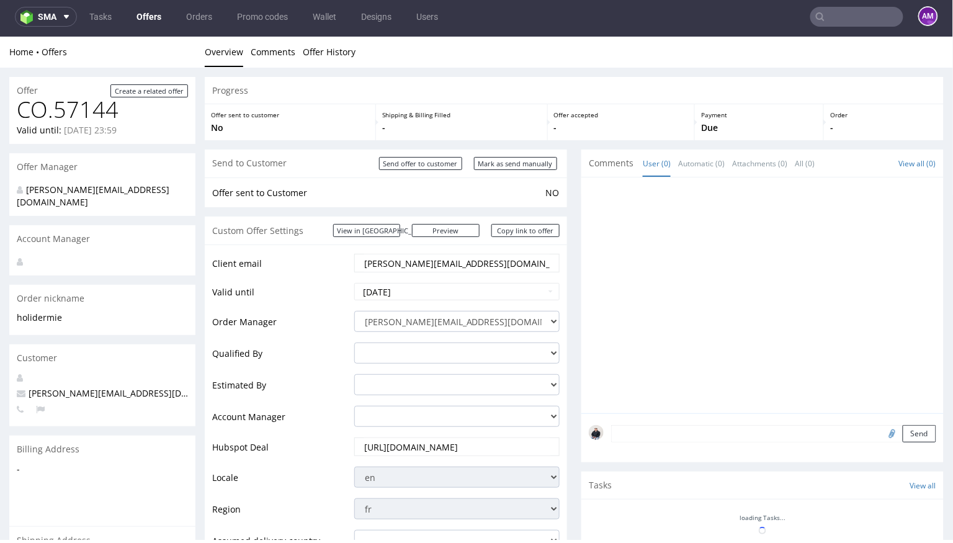
scroll to position [0, 0]
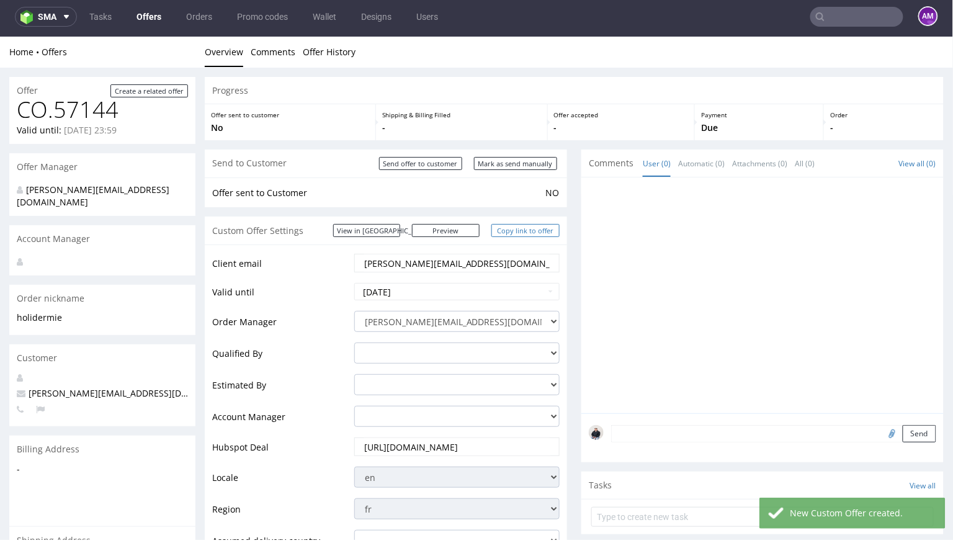
click at [511, 229] on link "Copy link to offer" at bounding box center [525, 229] width 68 height 13
click at [441, 159] on input "Send offer to customer" at bounding box center [420, 162] width 83 height 13
type input "In progress..."
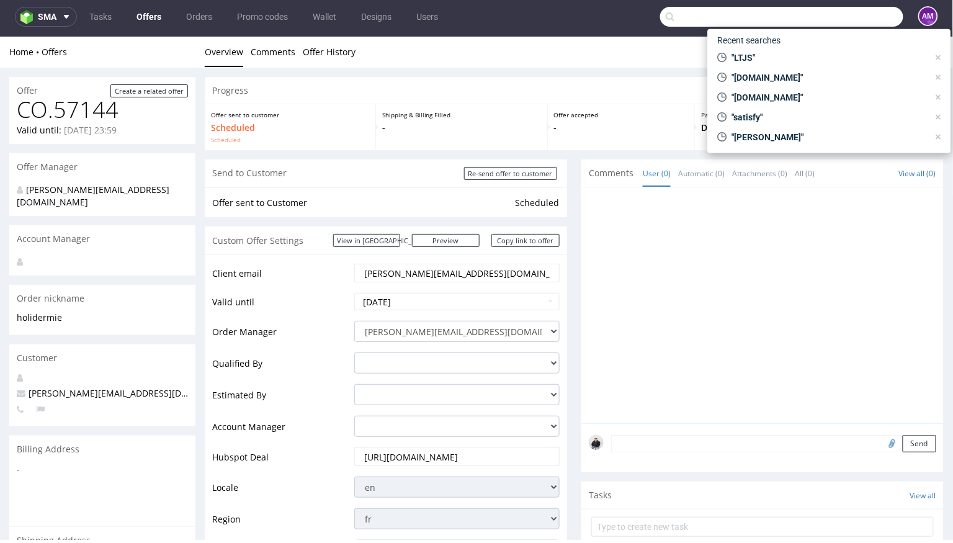
click at [831, 14] on input "text" at bounding box center [781, 17] width 243 height 20
paste input "balth@clublegacyz.com"
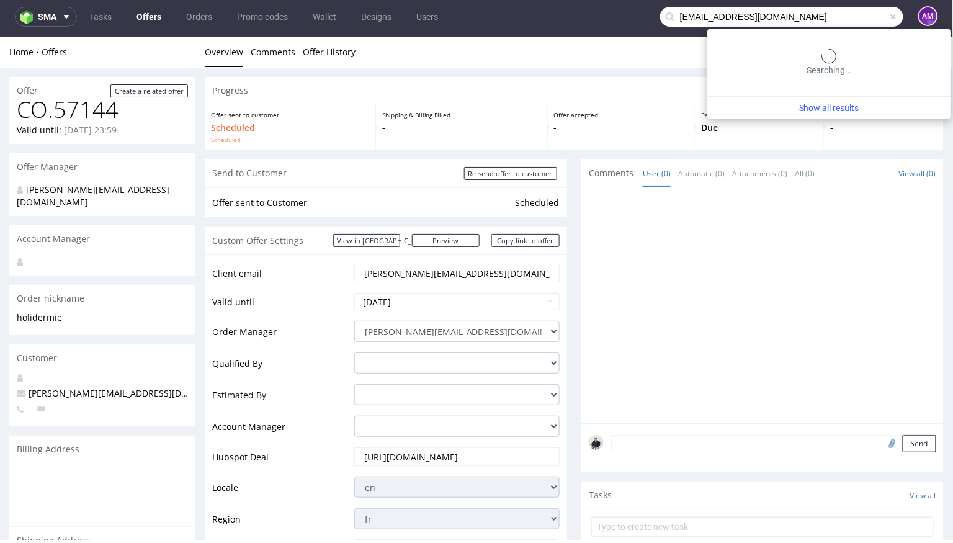
type input "balth@clublegacyz.com"
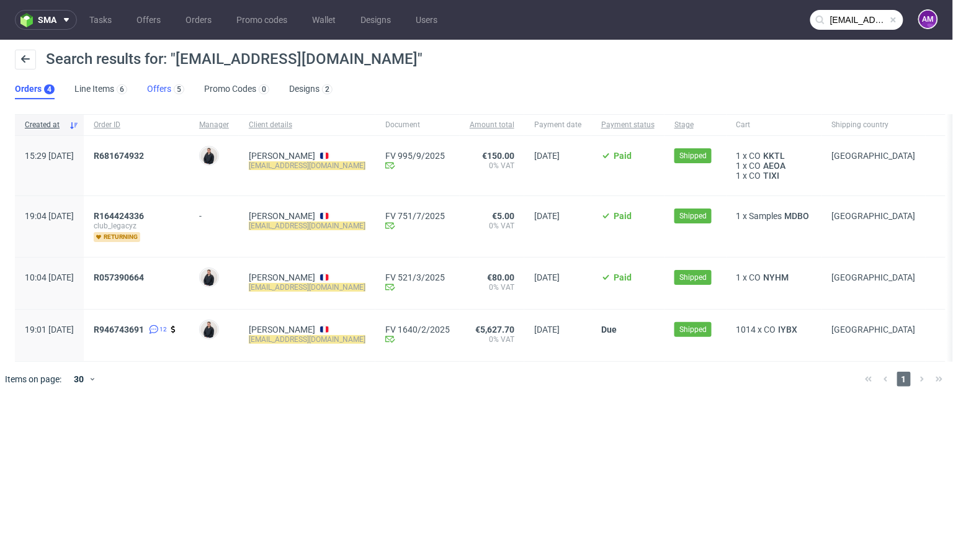
click at [172, 86] on div "5" at bounding box center [177, 89] width 13 height 12
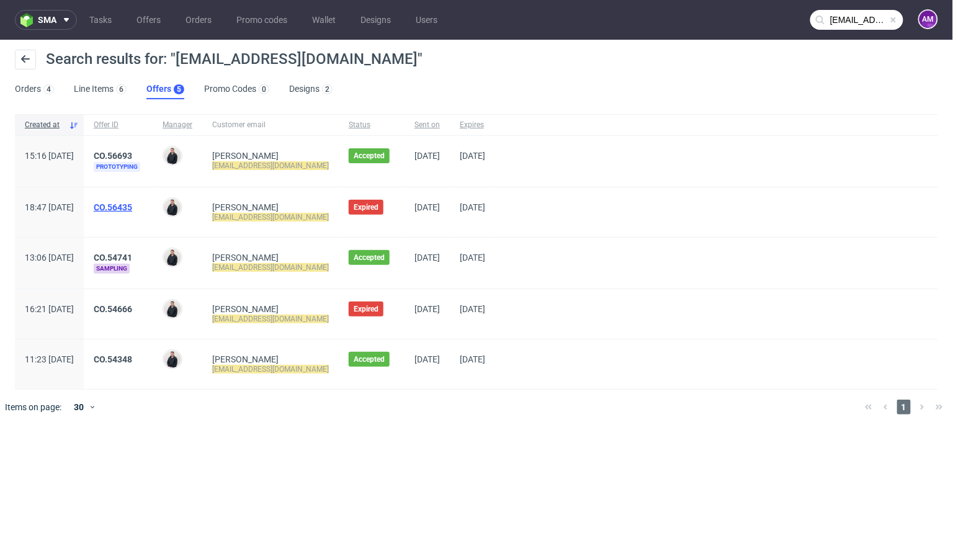
click at [132, 207] on link "CO.56435" at bounding box center [113, 207] width 38 height 10
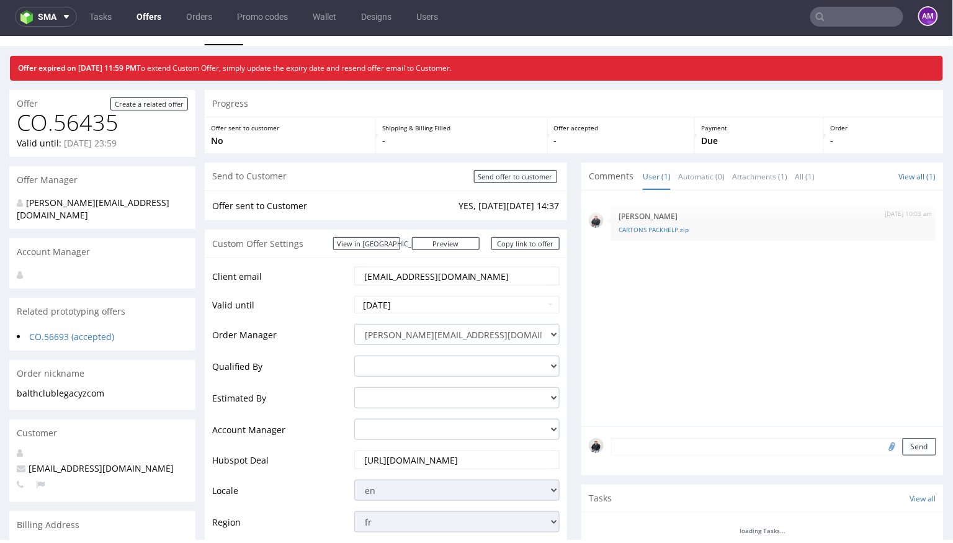
scroll to position [47, 0]
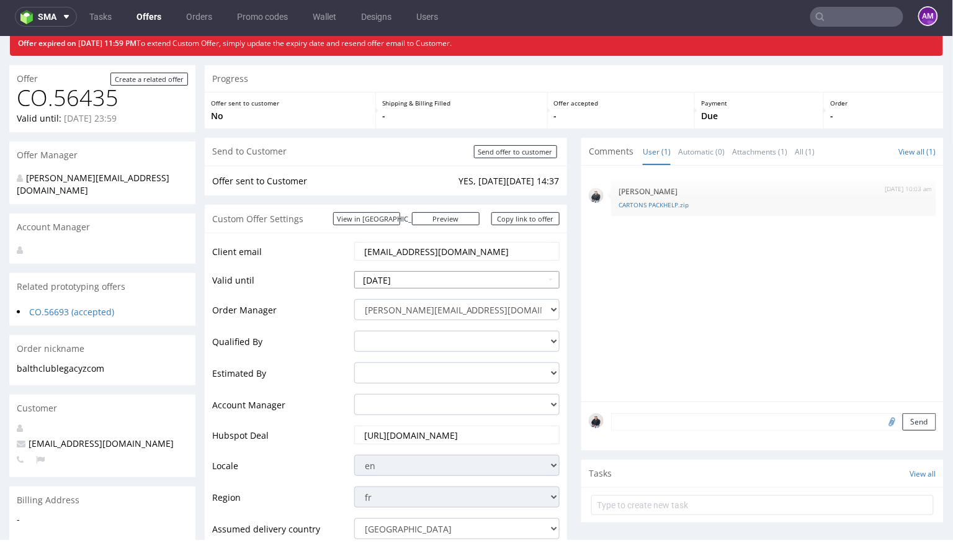
click at [408, 277] on input "2025-09-01" at bounding box center [456, 279] width 205 height 17
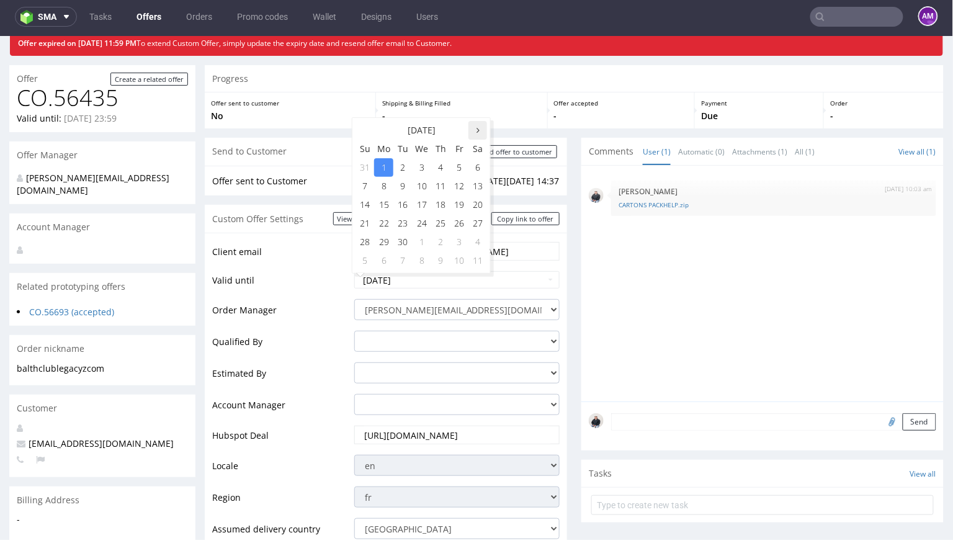
click at [479, 128] on th at bounding box center [477, 129] width 19 height 19
click at [481, 205] on td "18" at bounding box center [477, 204] width 19 height 19
type input "2025-10-18"
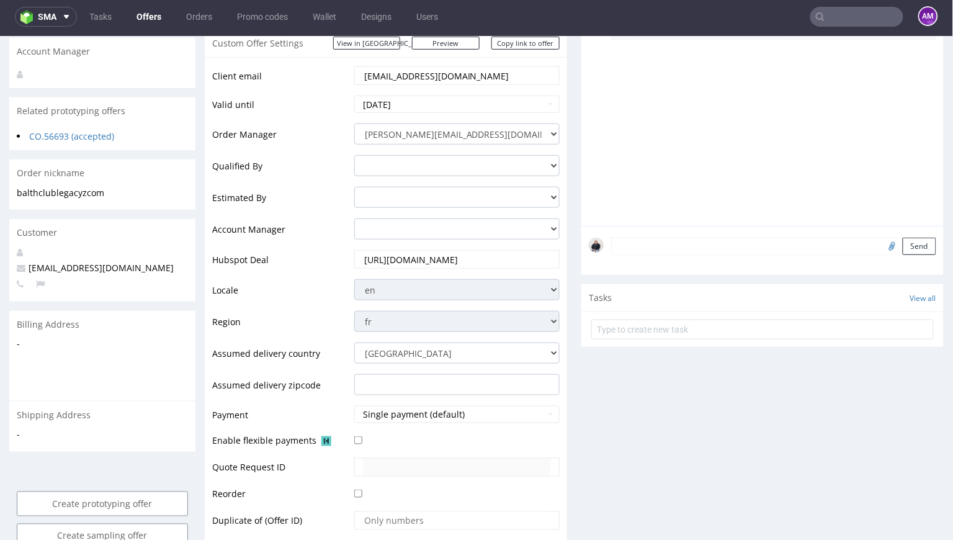
scroll to position [246, 0]
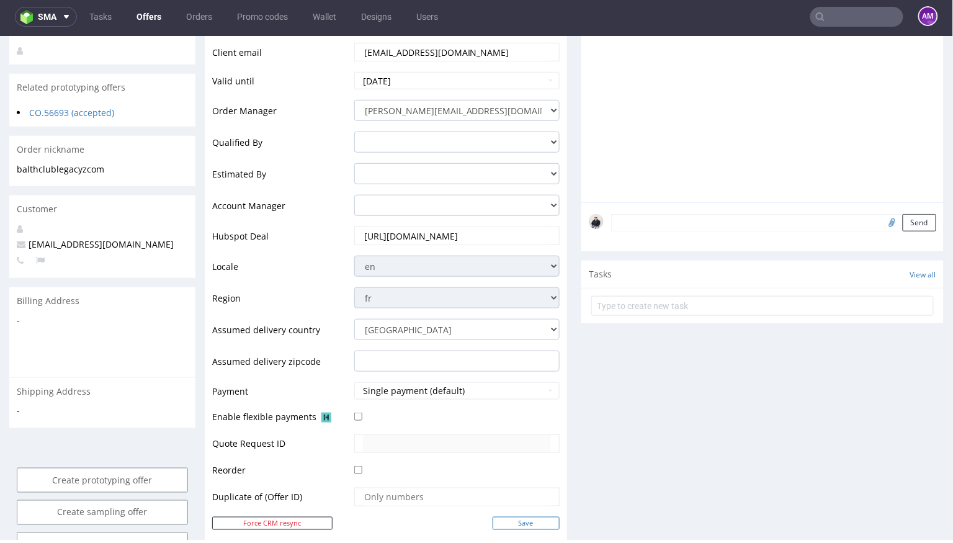
click at [534, 522] on input "Save" at bounding box center [526, 522] width 67 height 13
type input "In progress..."
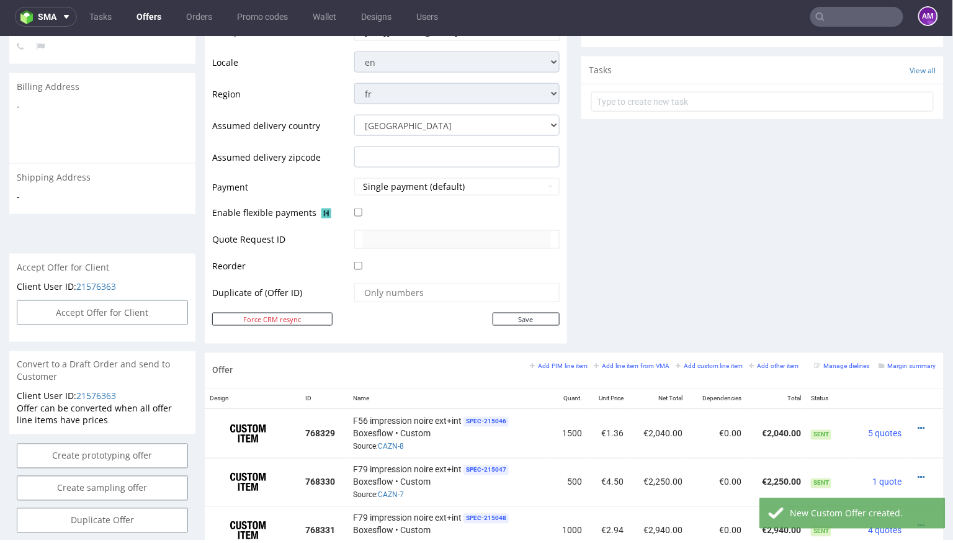
scroll to position [495, 0]
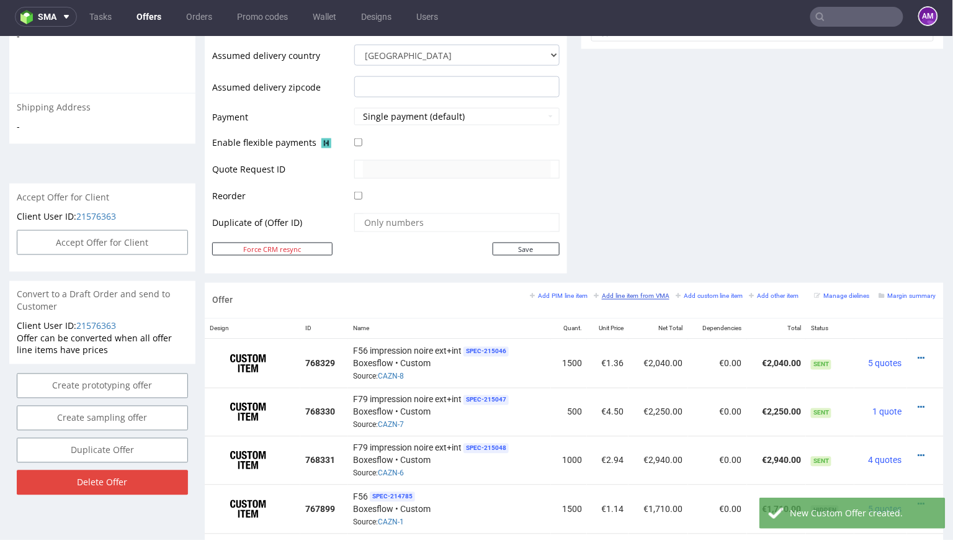
click at [630, 292] on small "Add line item from VMA" at bounding box center [632, 295] width 76 height 7
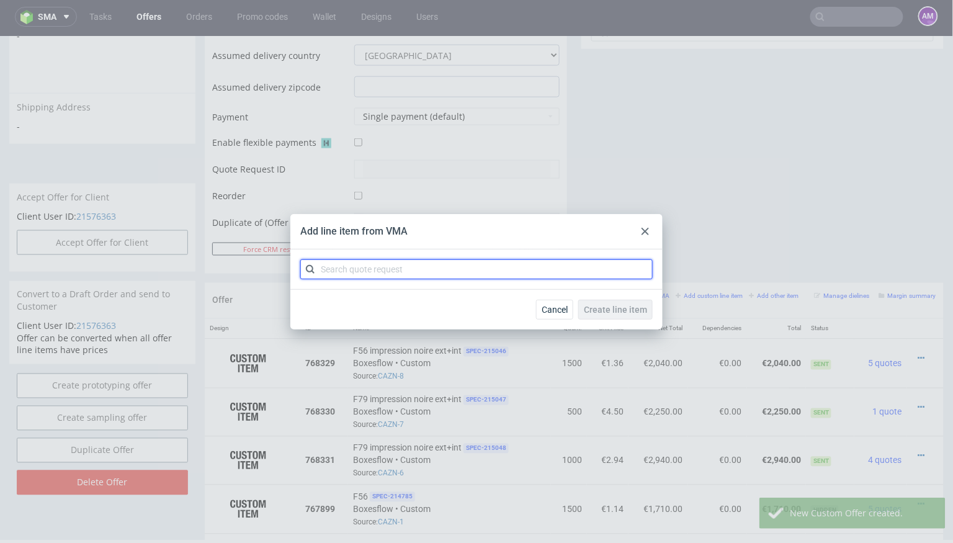
click at [465, 278] on input "text" at bounding box center [476, 269] width 352 height 20
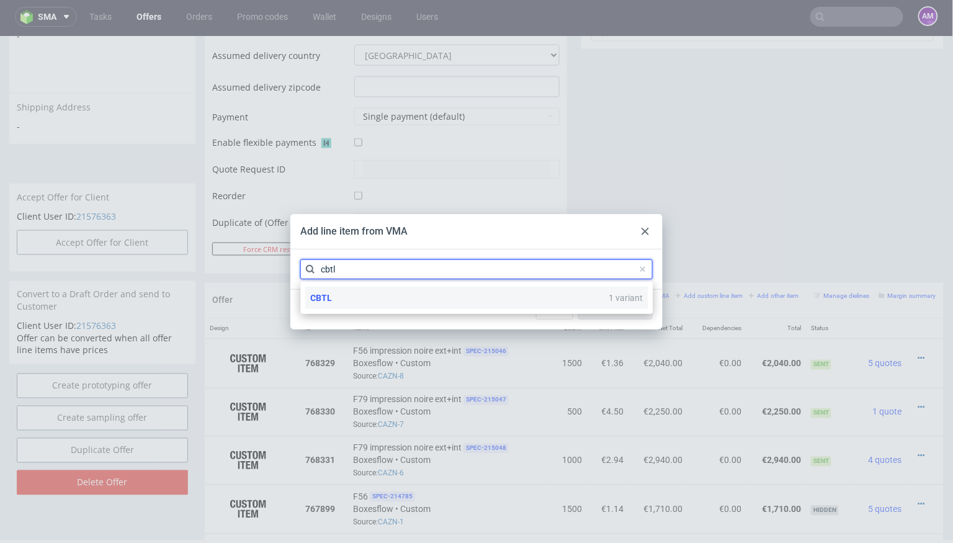
type input "cbtl"
click at [378, 299] on div "CBTL 1 variant" at bounding box center [476, 298] width 343 height 22
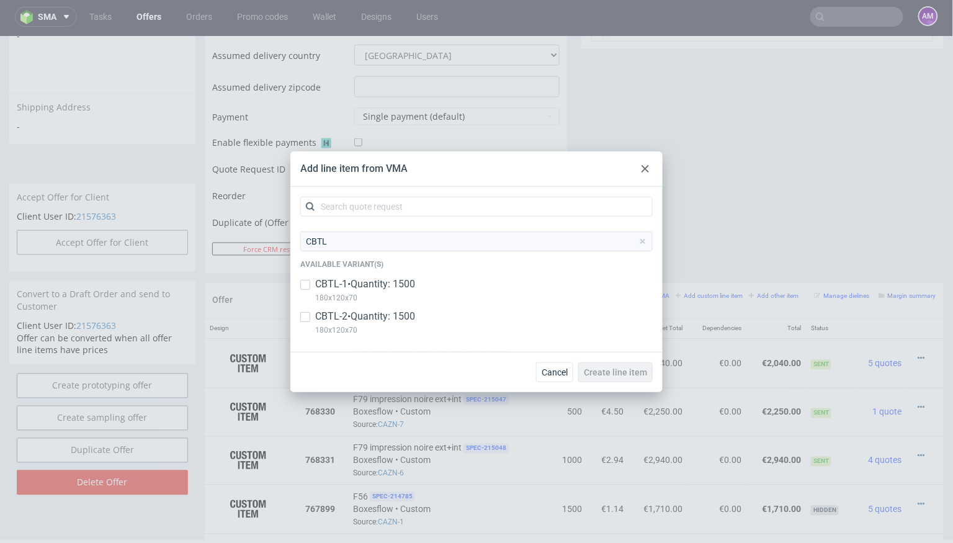
click at [378, 298] on p "180x120x70" at bounding box center [365, 298] width 100 height 14
checkbox input "true"
click at [380, 318] on p "CBTL-2 • Quantity: 1500" at bounding box center [365, 317] width 100 height 14
checkbox input "true"
click at [616, 368] on span "Create line item" at bounding box center [615, 372] width 63 height 9
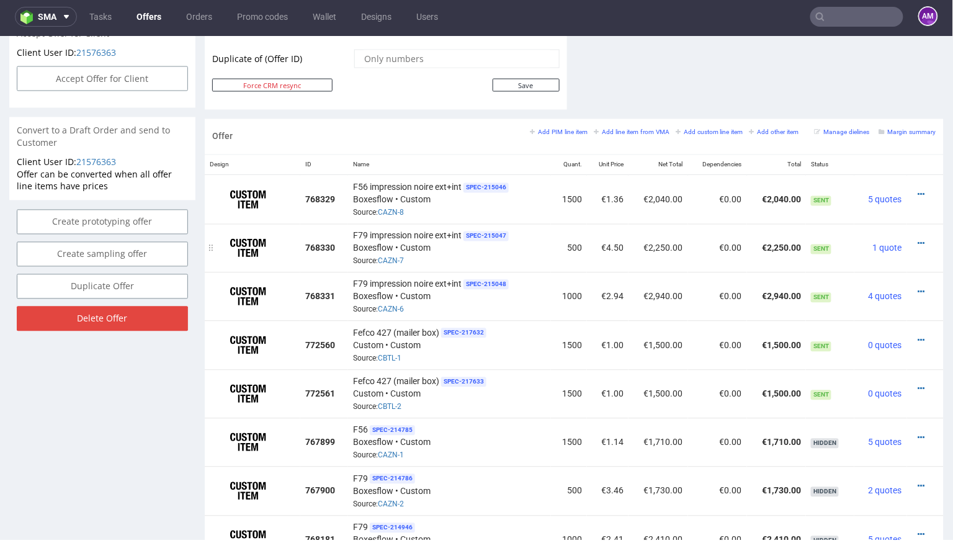
scroll to position [702, 0]
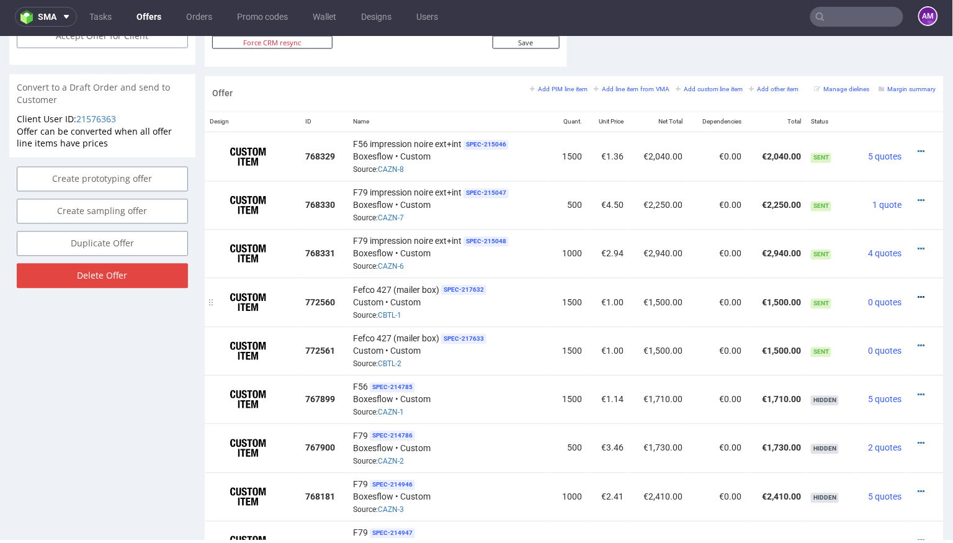
click at [918, 293] on icon at bounding box center [921, 297] width 7 height 9
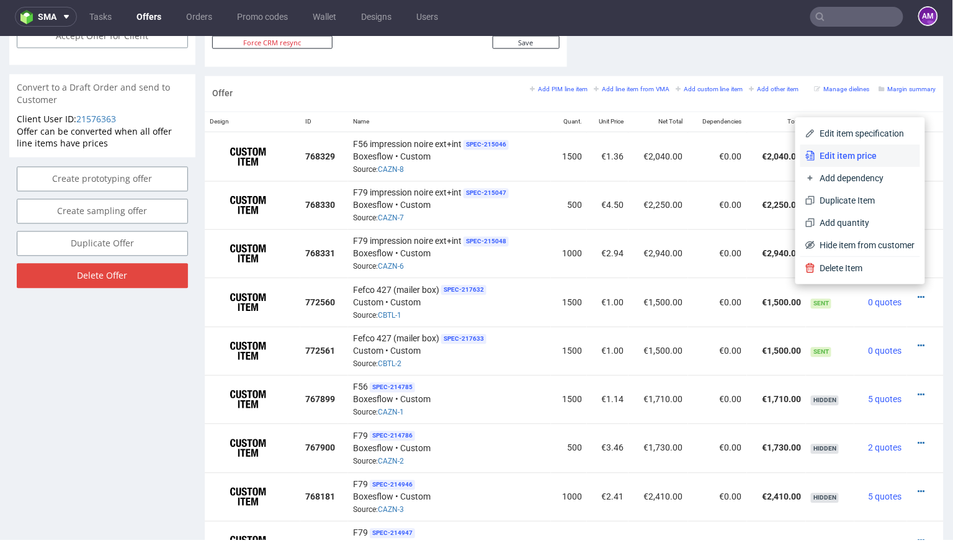
click at [861, 151] on span "Edit item price" at bounding box center [865, 155] width 100 height 12
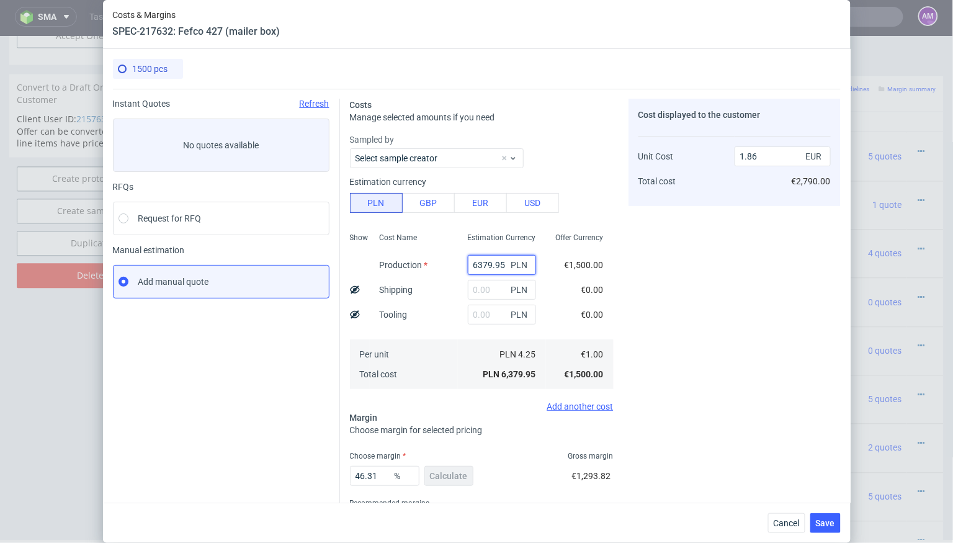
click at [483, 269] on input "6379.95" at bounding box center [502, 265] width 68 height 20
paste input "1320"
type input "1320"
type input "0.39"
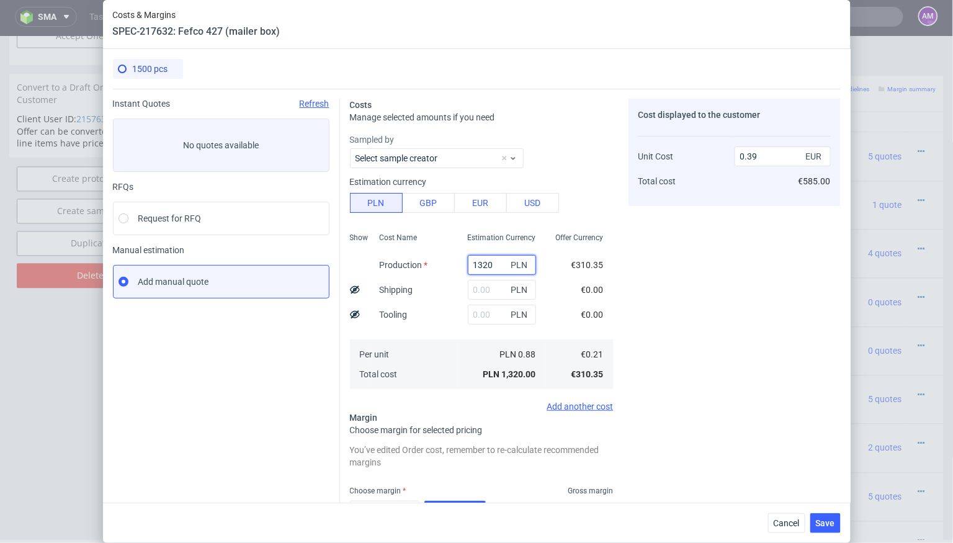
type input "1320"
type input "2050"
type input "0.98"
type input "2050"
click at [493, 289] on input "text" at bounding box center [502, 290] width 68 height 20
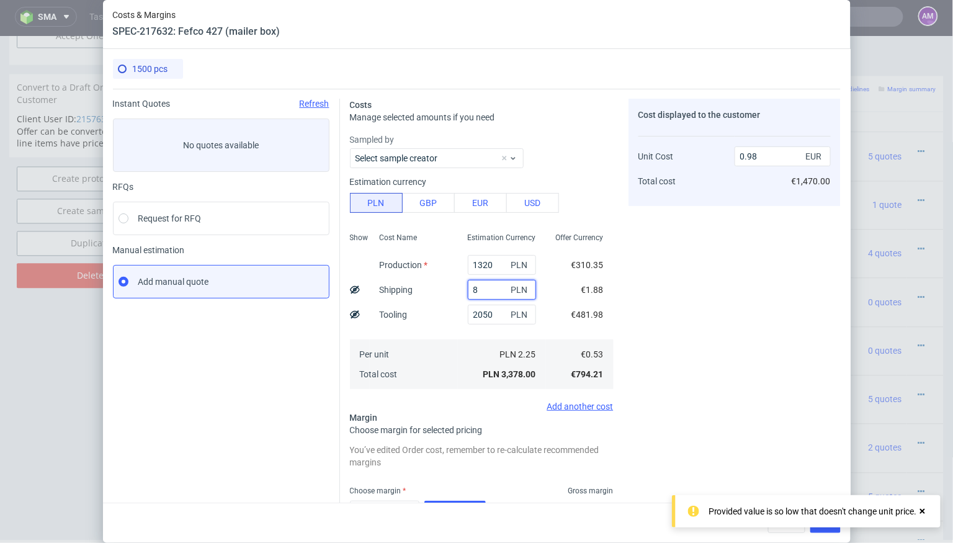
type input "86"
type input "1"
type input "850"
type input "1.23"
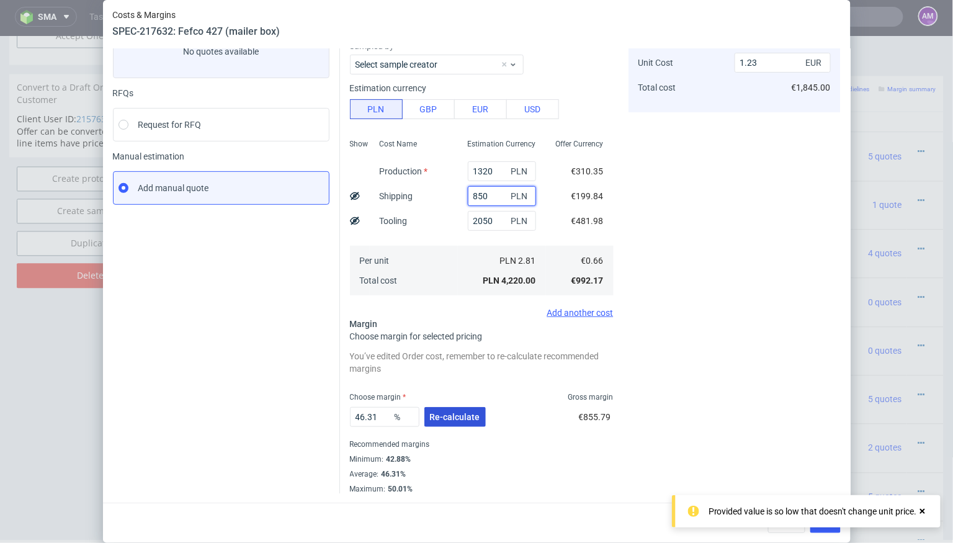
type input "850"
click at [450, 418] on span "Re-calculate" at bounding box center [455, 417] width 50 height 9
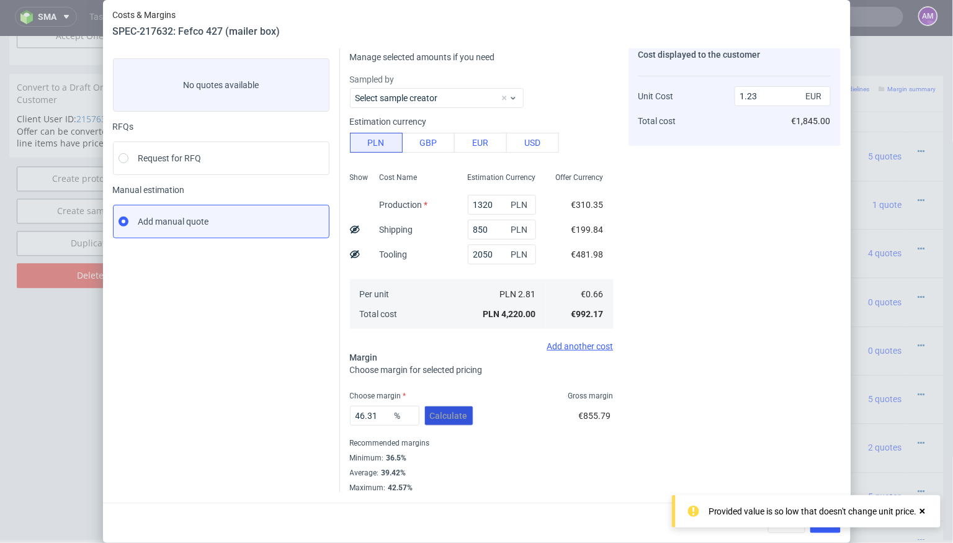
scroll to position [59, 0]
drag, startPoint x: 385, startPoint y: 414, endPoint x: 282, endPoint y: 407, distance: 102.6
click at [282, 407] on div "Instant Quotes Refresh No quotes available RFQs Request for RFQ Manual estimati…" at bounding box center [477, 262] width 728 height 464
type input "37"
type input "1.05"
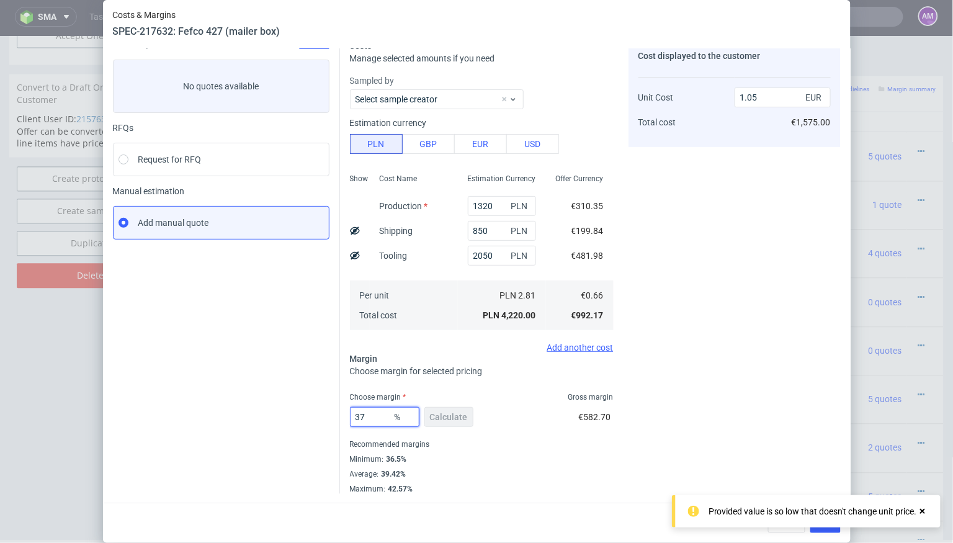
type input "37"
click at [782, 321] on div "Cost displayed to the customer Unit Cost Total cost 1.05 EUR €1,575.00" at bounding box center [735, 267] width 212 height 454
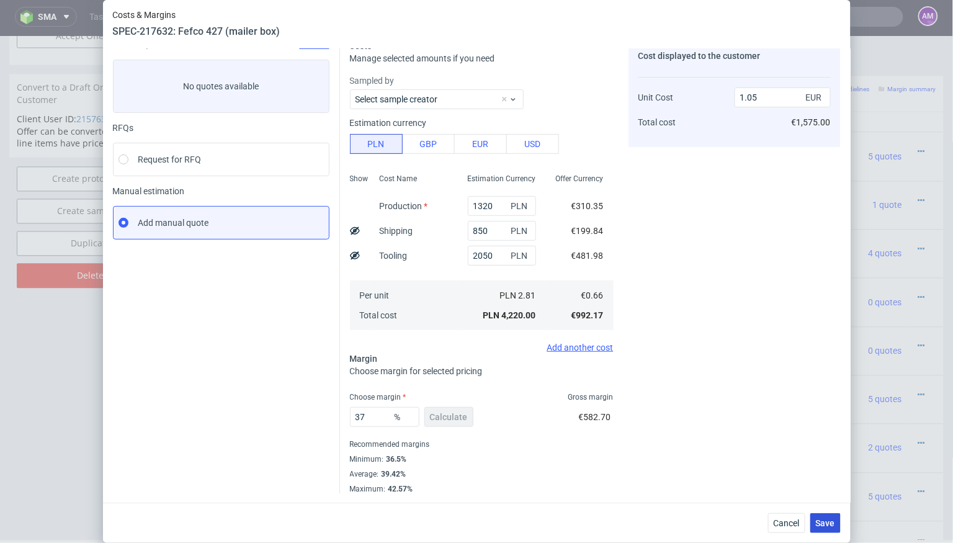
click at [822, 519] on span "Save" at bounding box center [825, 523] width 19 height 9
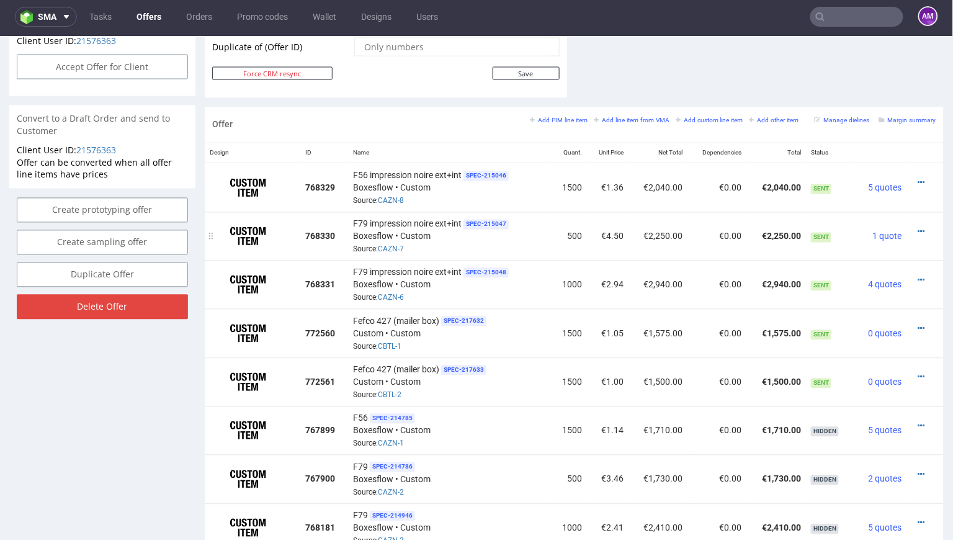
scroll to position [672, 0]
click at [918, 323] on icon at bounding box center [921, 327] width 7 height 9
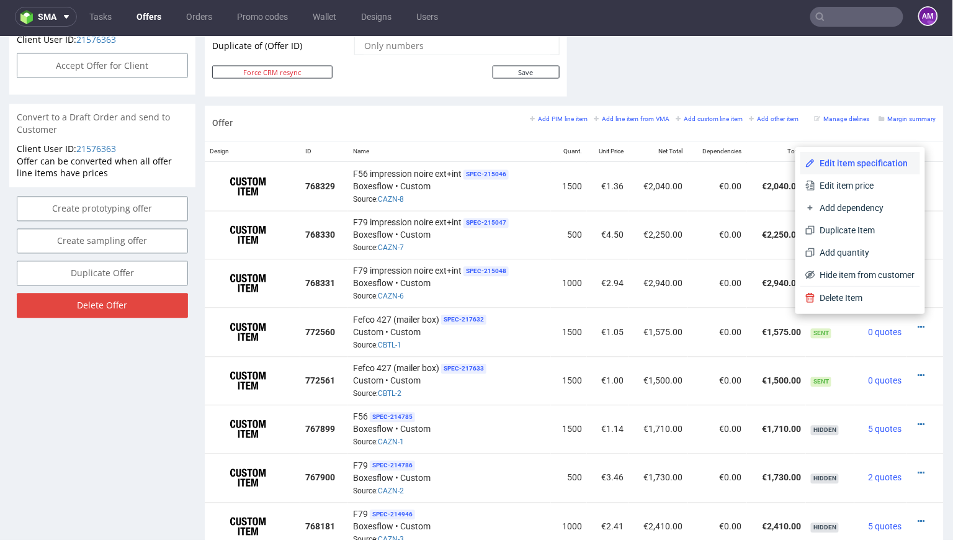
click at [872, 160] on span "Edit item specification" at bounding box center [865, 162] width 100 height 12
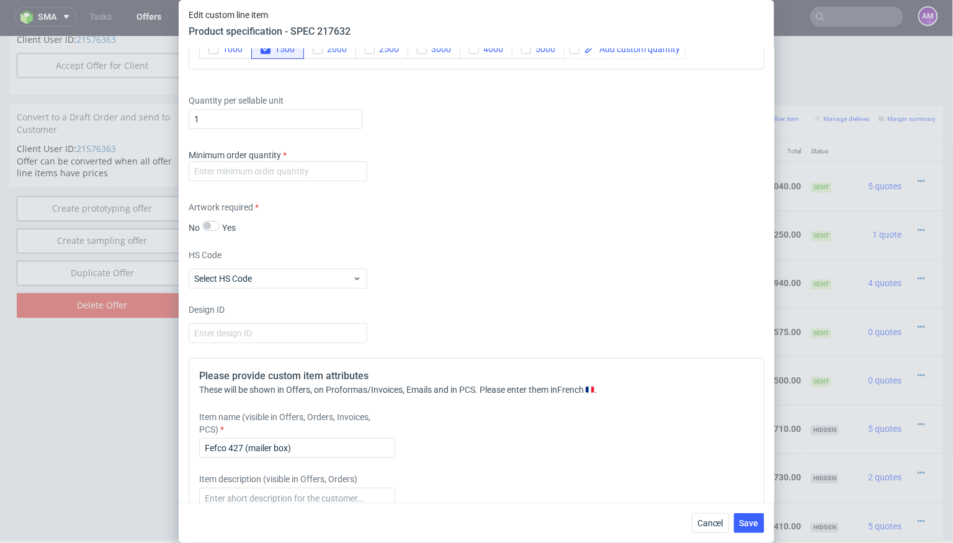
scroll to position [1500, 0]
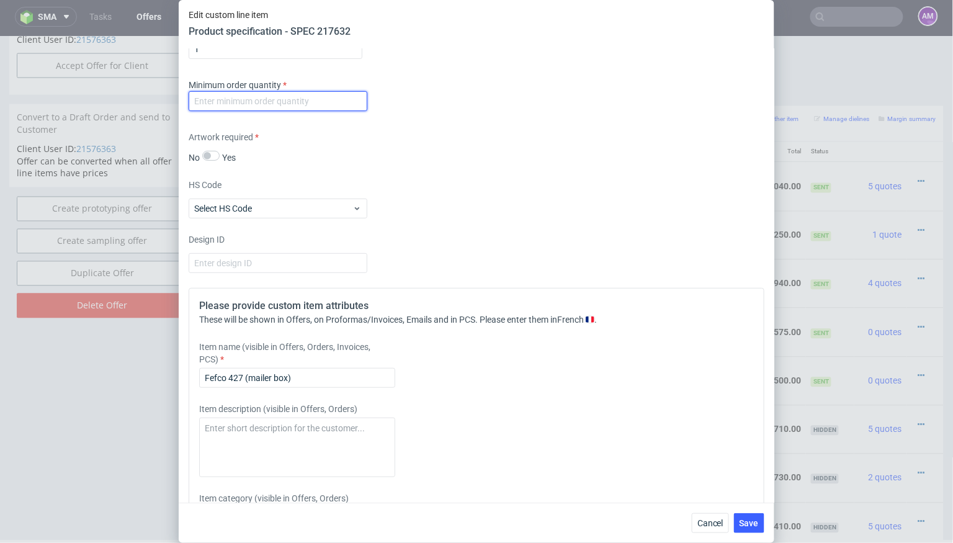
click at [305, 96] on input "number" at bounding box center [278, 101] width 179 height 20
type input "1"
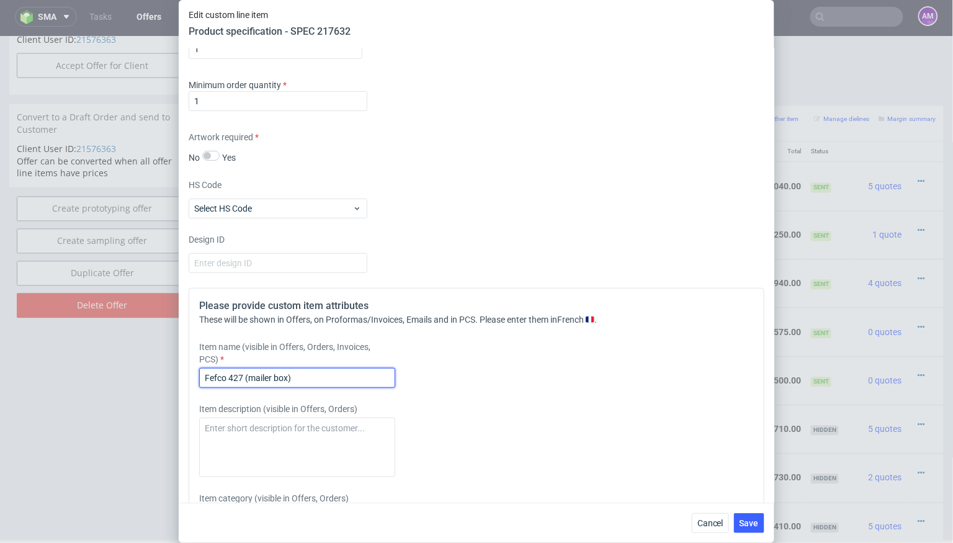
drag, startPoint x: 316, startPoint y: 377, endPoint x: 246, endPoint y: 379, distance: 69.5
click at [246, 379] on input "Fefco 427 (mailer box)" at bounding box center [297, 378] width 196 height 20
drag, startPoint x: 306, startPoint y: 375, endPoint x: 245, endPoint y: 375, distance: 60.8
click at [245, 375] on input "Fefco 427 (mailer box)" at bounding box center [297, 378] width 196 height 20
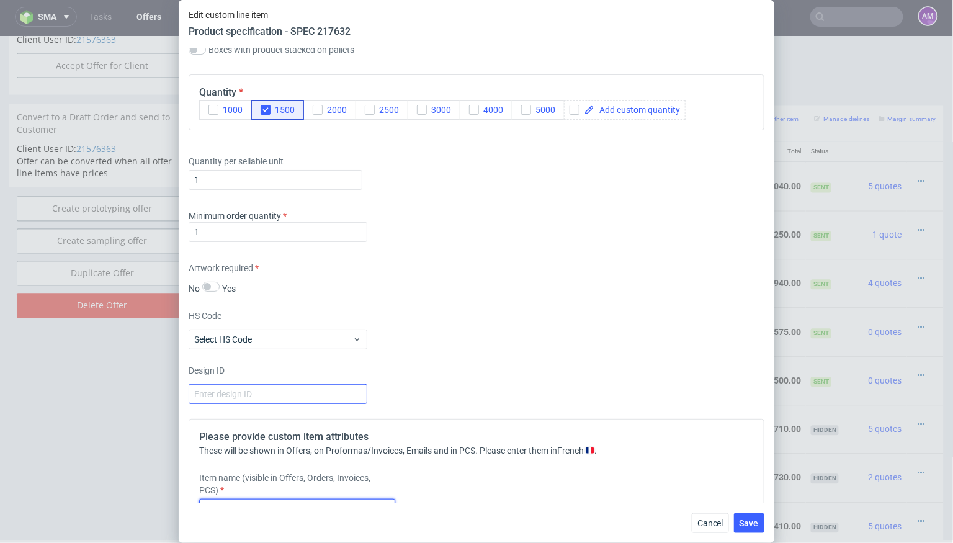
scroll to position [1375, 0]
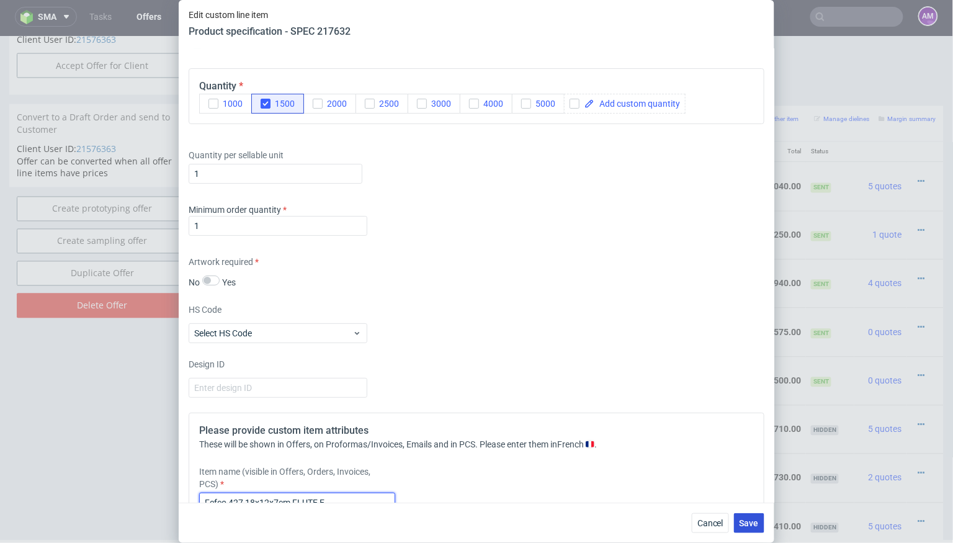
type input "Fefco 427 18x12x7cm FLUTE E"
click at [750, 521] on span "Save" at bounding box center [749, 523] width 19 height 9
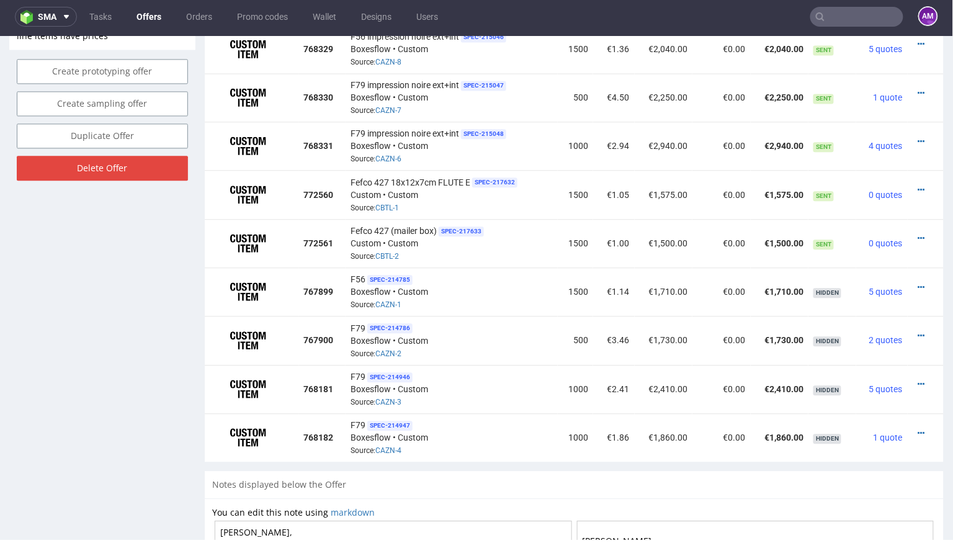
scroll to position [776, 0]
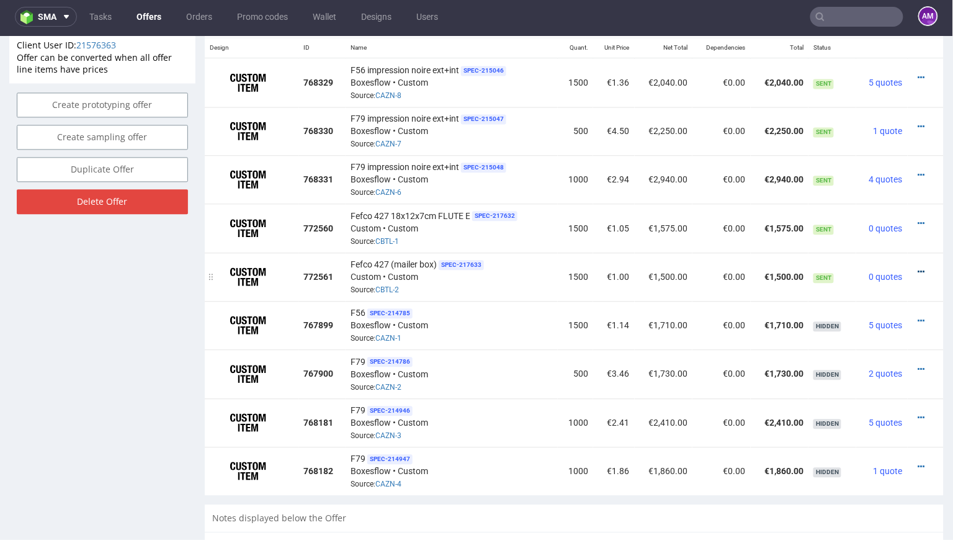
click at [918, 267] on icon at bounding box center [921, 271] width 7 height 9
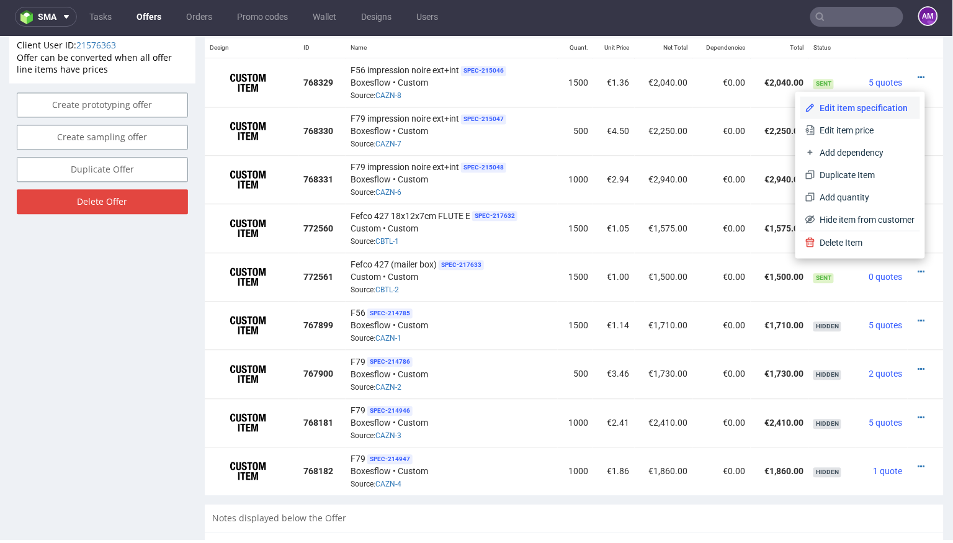
click at [855, 112] on span "Edit item specification" at bounding box center [865, 107] width 100 height 12
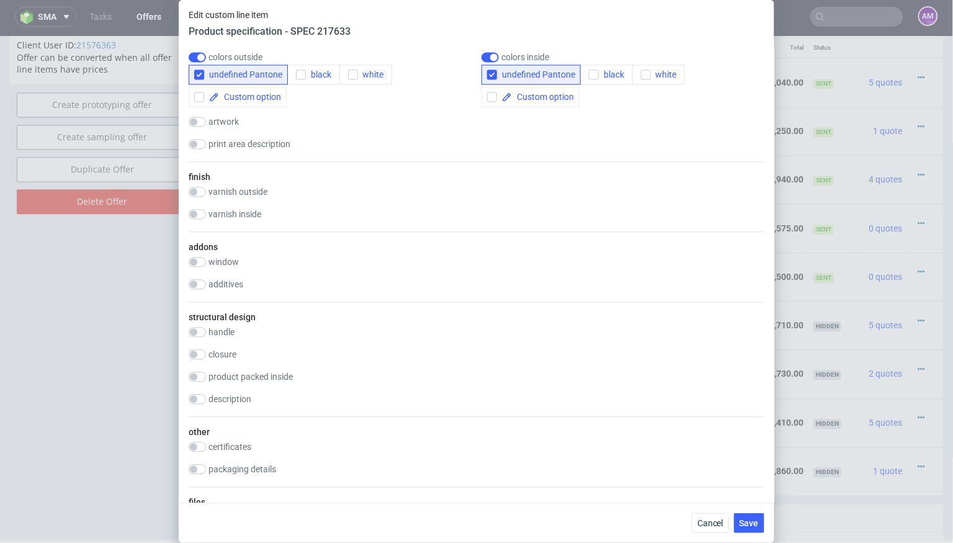
scroll to position [1163, 0]
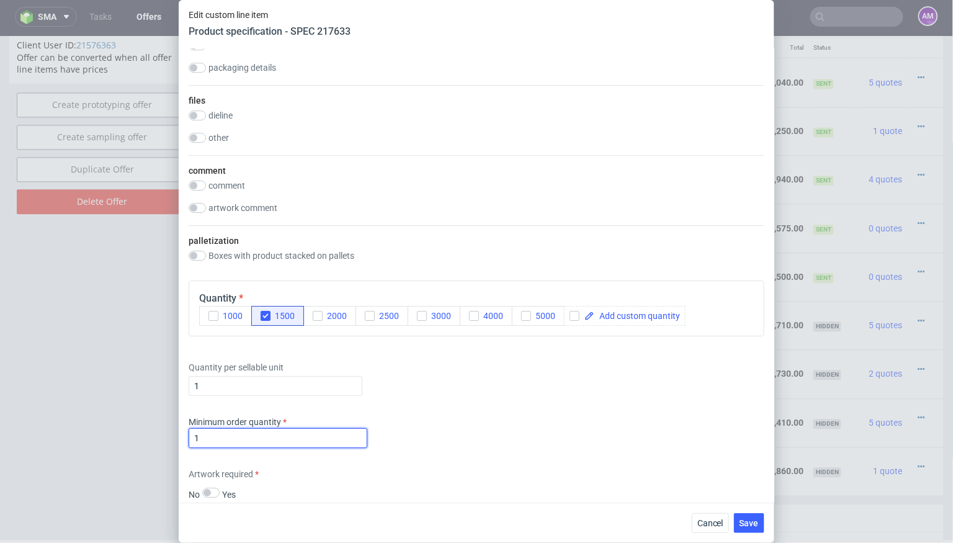
click at [297, 433] on input "1" at bounding box center [278, 438] width 179 height 20
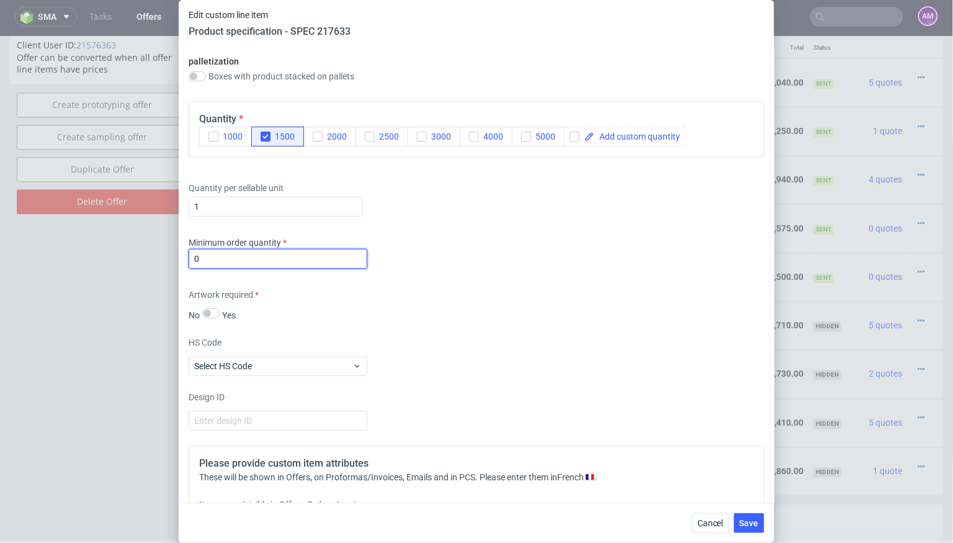
scroll to position [1404, 0]
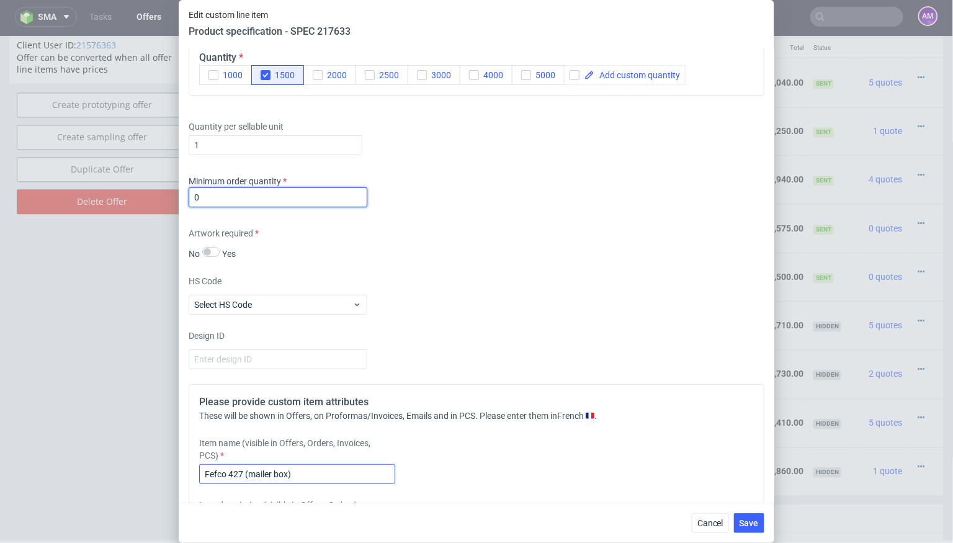
type input "0"
drag, startPoint x: 296, startPoint y: 471, endPoint x: 169, endPoint y: 471, distance: 126.6
click at [169, 471] on div "Edit custom line item Product specification - SPEC 217633 Supplier Marex Techni…" at bounding box center [476, 271] width 953 height 543
paste input "18x12x7cm FLUTE E"
type input "Fefco 427 18x12x7cm FLUTE EB"
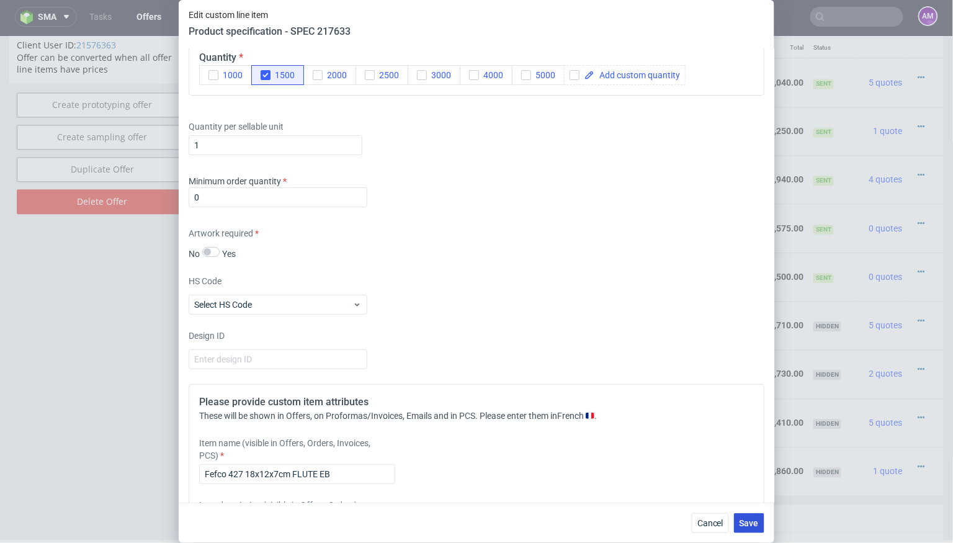
click at [755, 524] on span "Save" at bounding box center [749, 523] width 19 height 9
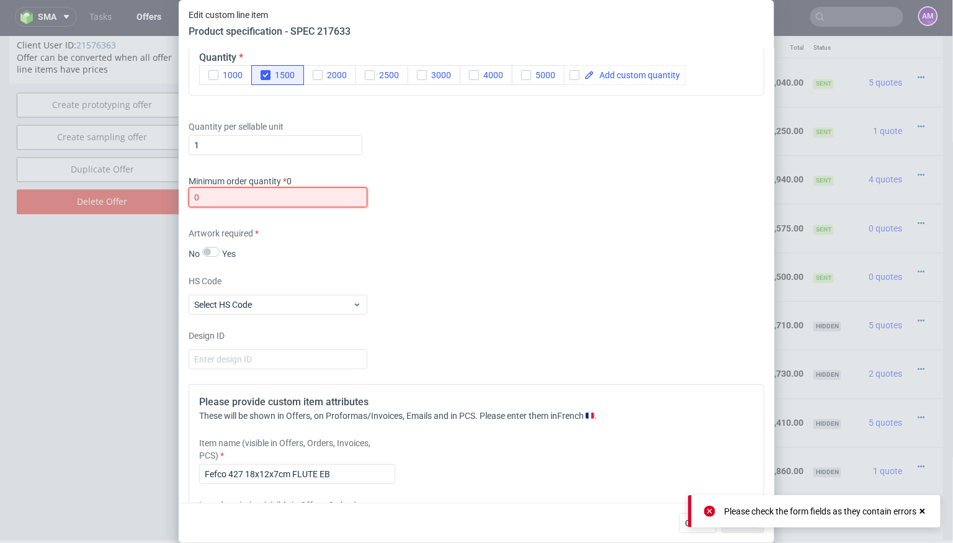
click at [259, 192] on input "0" at bounding box center [278, 197] width 179 height 20
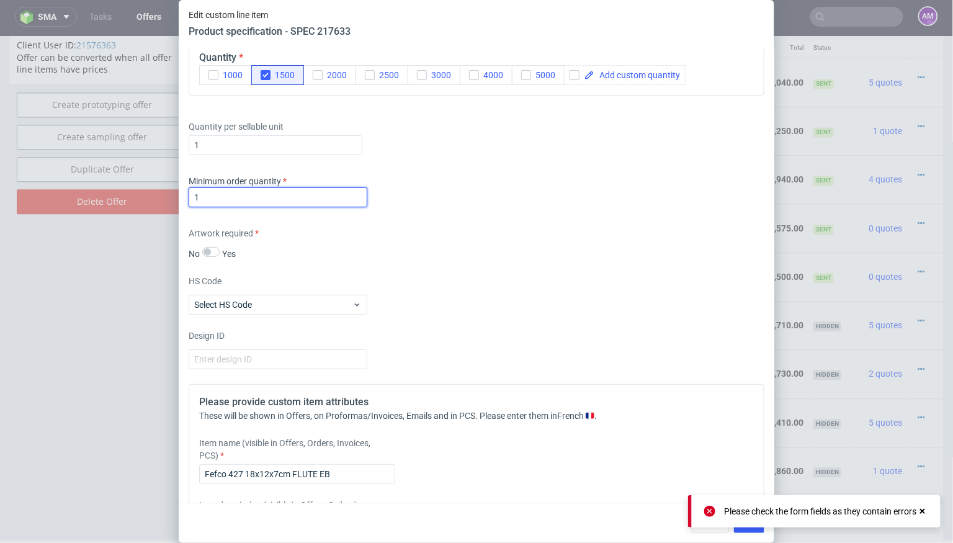
type input "1"
click at [747, 527] on div "Please check the form fields as they contain errors" at bounding box center [814, 511] width 253 height 32
click at [745, 527] on span "Save" at bounding box center [749, 523] width 19 height 9
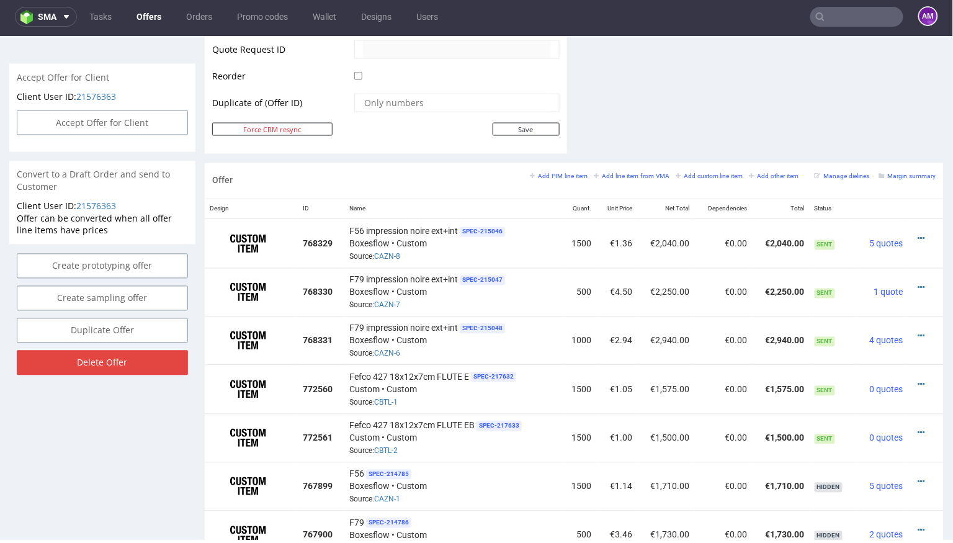
scroll to position [623, 0]
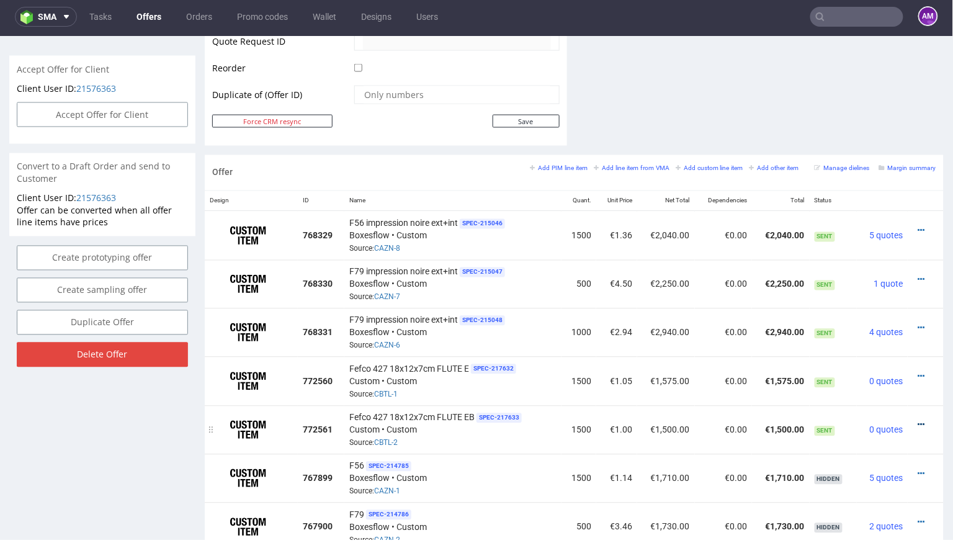
click at [918, 420] on icon at bounding box center [921, 424] width 7 height 9
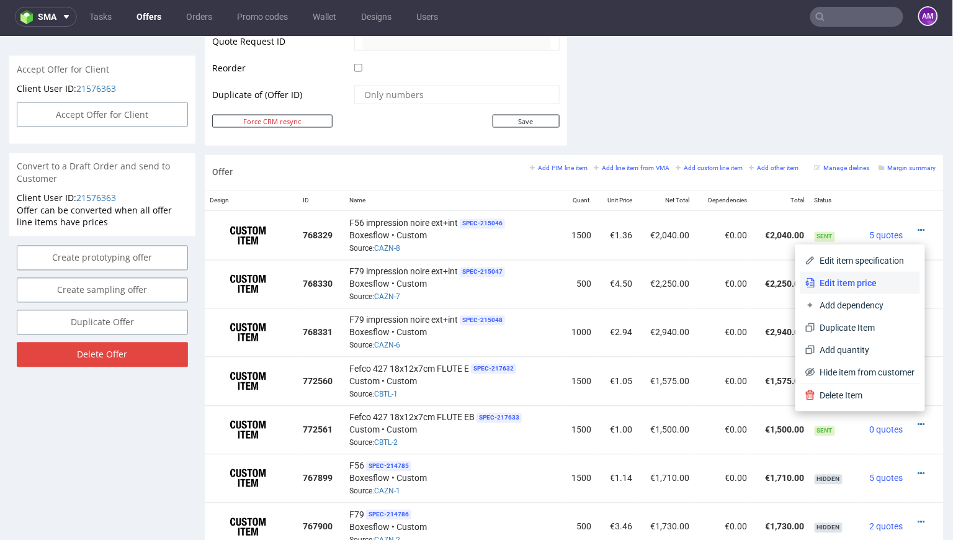
click at [851, 282] on span "Edit item price" at bounding box center [865, 282] width 100 height 12
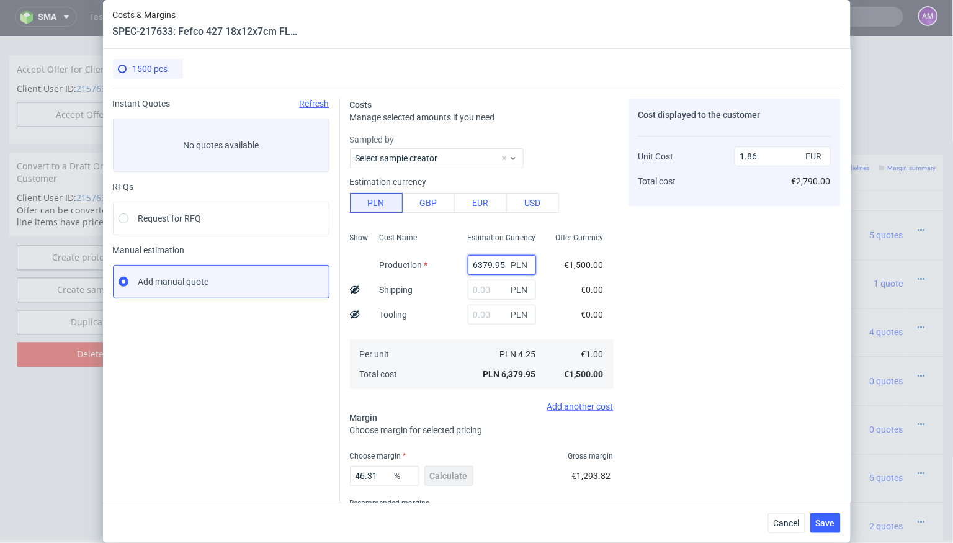
click at [487, 262] on input "6379.95" at bounding box center [502, 265] width 68 height 20
paste input "1470"
type input "1470"
type input "0.43"
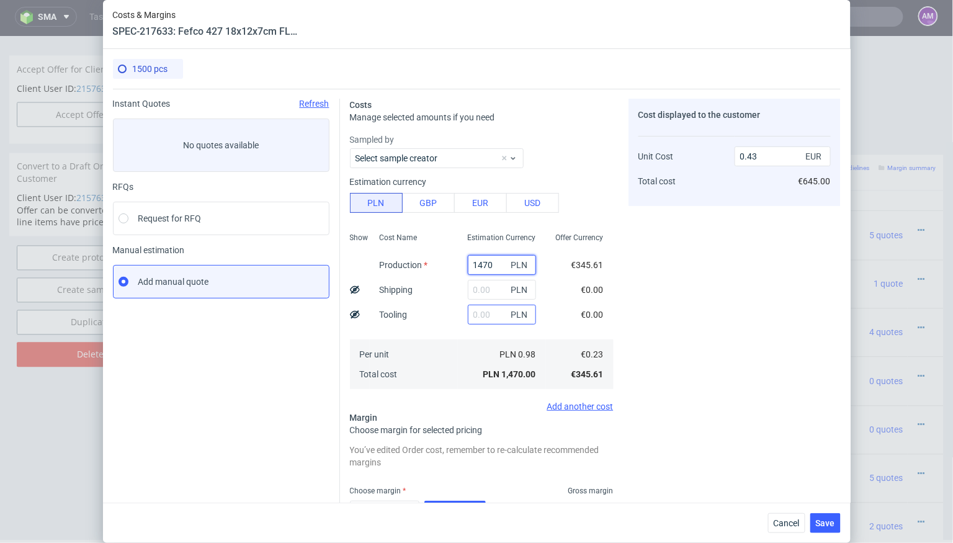
type input "1470"
click at [485, 315] on input "text" at bounding box center [502, 315] width 68 height 20
type input "2050"
type input "1.03"
type input "2050"
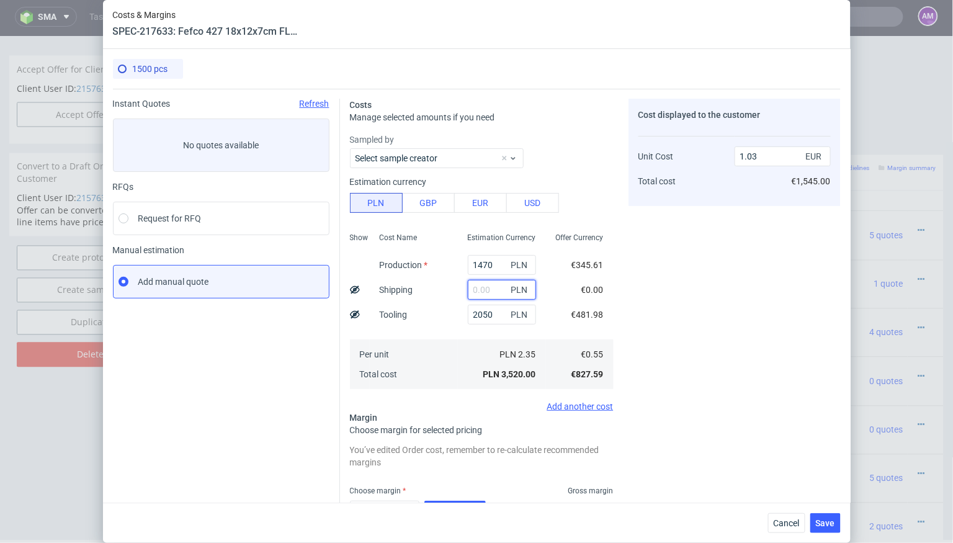
click at [480, 285] on input "text" at bounding box center [502, 290] width 68 height 20
type input "900"
type input "1.29"
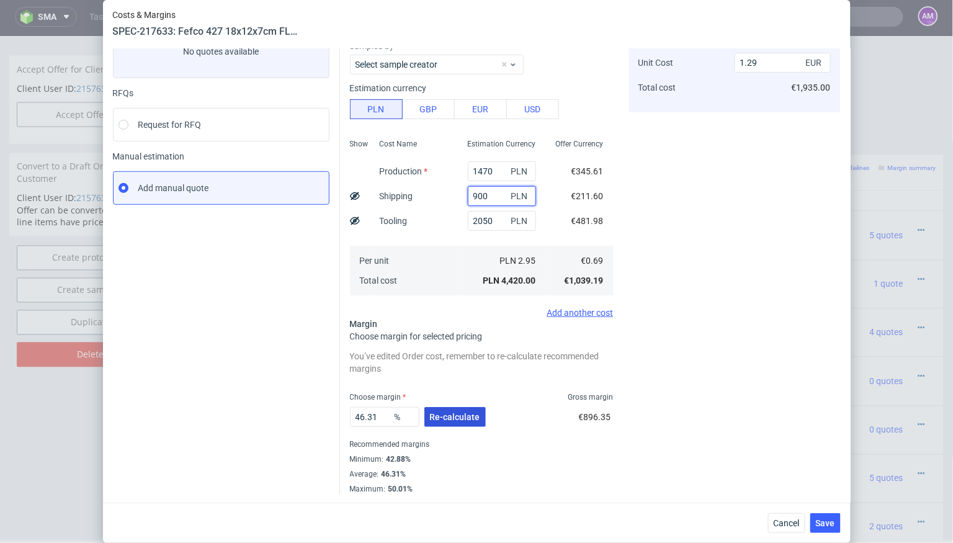
type input "900"
click at [456, 418] on span "Re-calculate" at bounding box center [455, 417] width 50 height 9
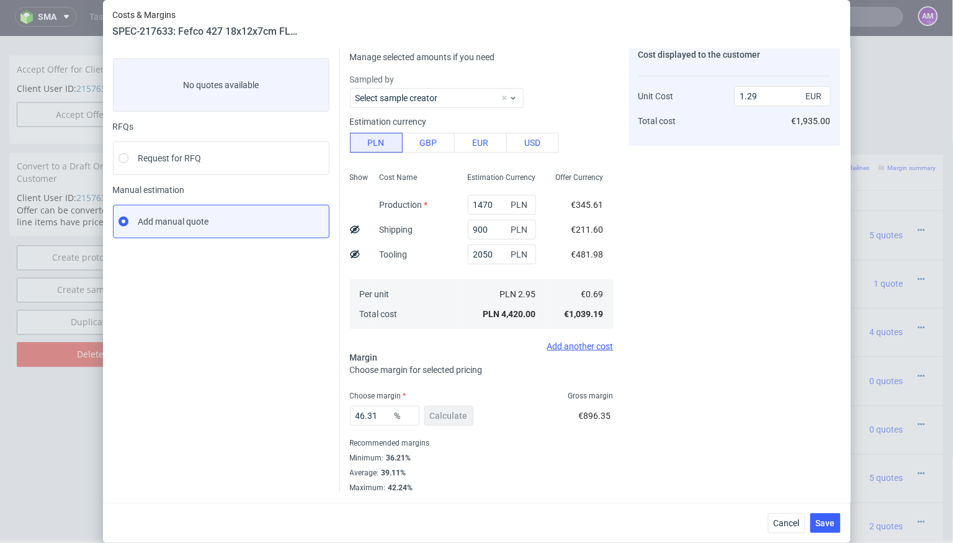
scroll to position [59, 0]
drag, startPoint x: 379, startPoint y: 413, endPoint x: 301, endPoint y: 413, distance: 78.2
click at [301, 413] on div "Instant Quotes Refresh No quotes available RFQs Request for RFQ Manual estimati…" at bounding box center [477, 262] width 728 height 464
type input "37"
type input "1.1"
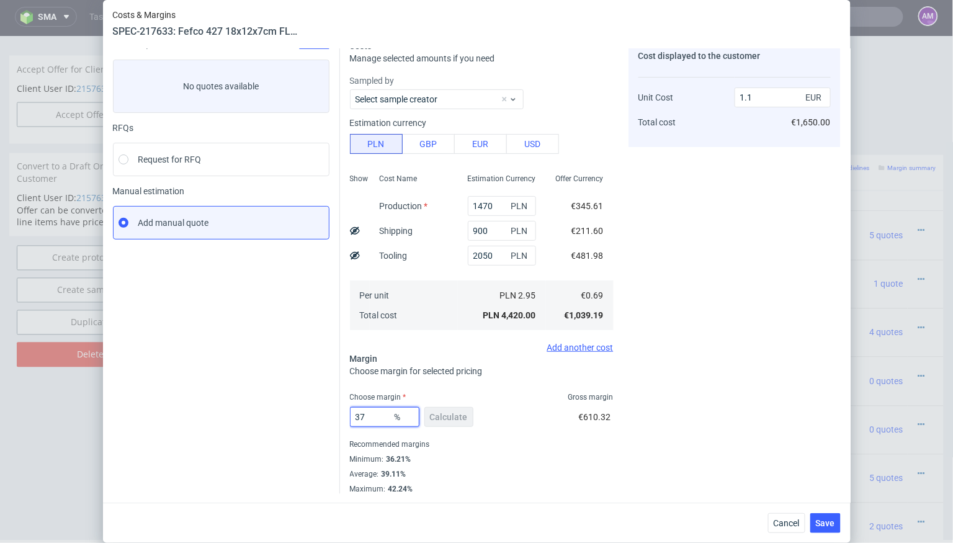
type input "37"
click at [774, 444] on div "Cost displayed to the customer Unit Cost Total cost 1.1 EUR €1,650.00" at bounding box center [735, 267] width 212 height 454
click at [821, 522] on span "Save" at bounding box center [825, 523] width 19 height 9
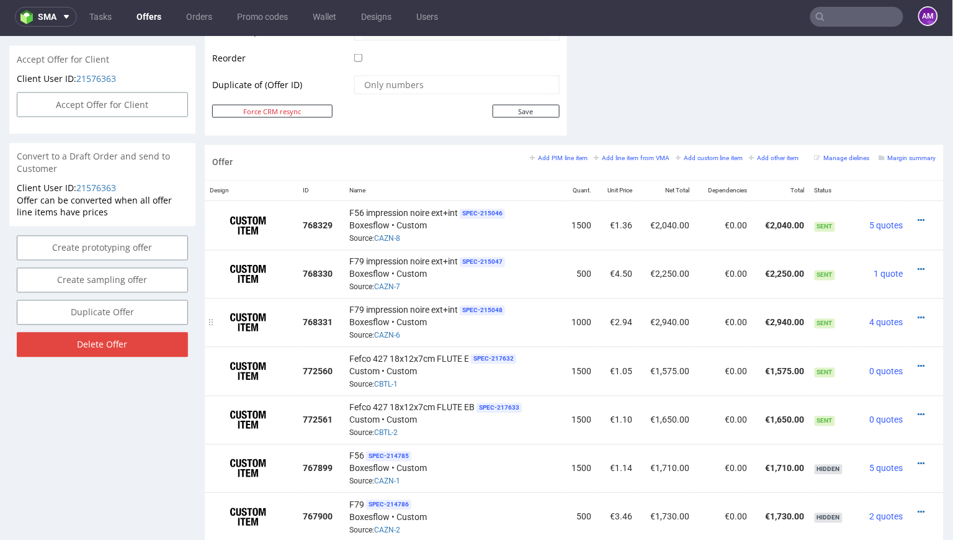
scroll to position [628, 0]
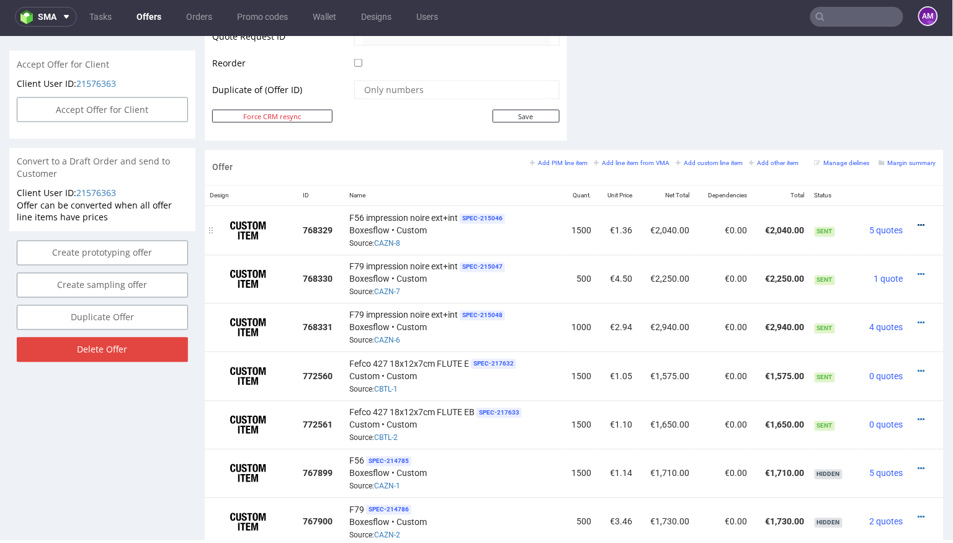
click at [918, 221] on icon at bounding box center [921, 225] width 7 height 9
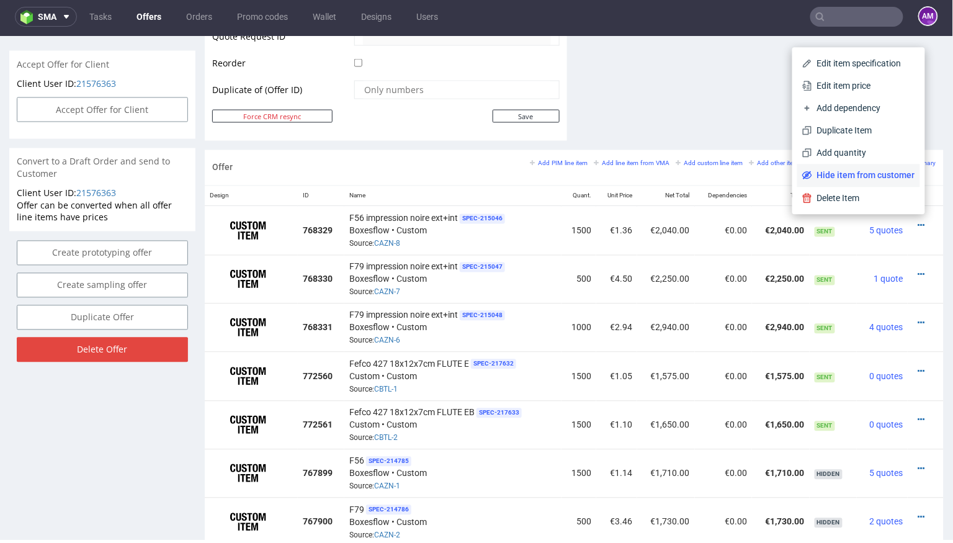
click at [862, 171] on span "Hide item from customer" at bounding box center [863, 175] width 103 height 12
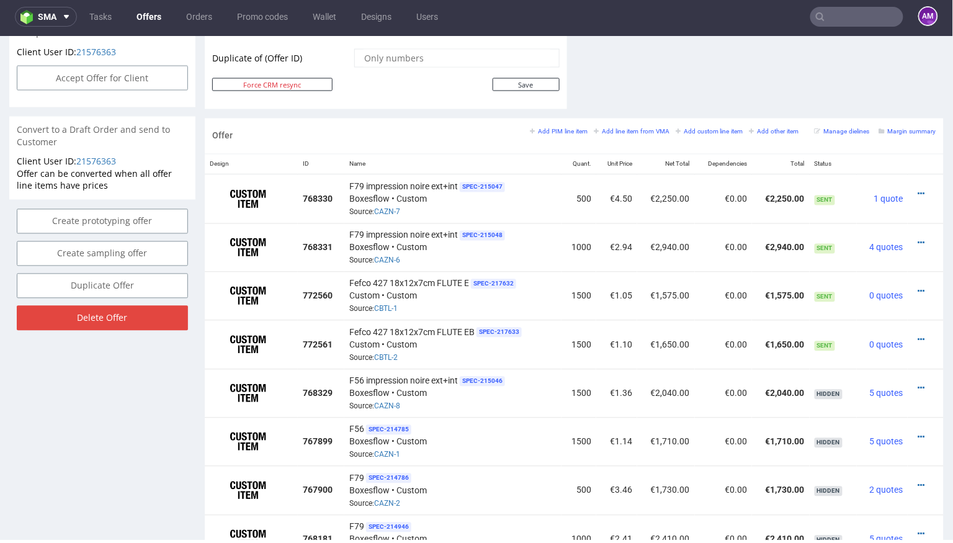
scroll to position [529, 0]
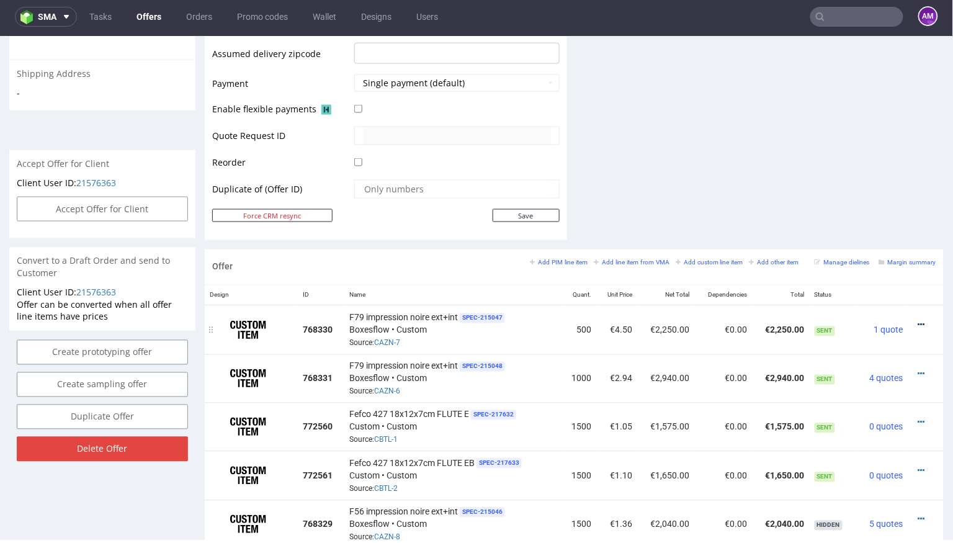
click at [918, 320] on icon at bounding box center [921, 324] width 7 height 9
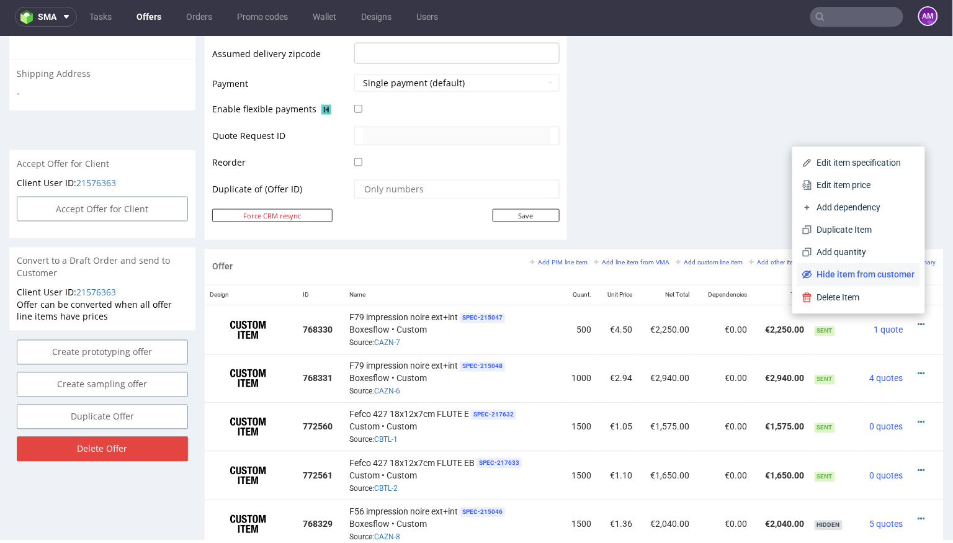
scroll to position [529, 0]
click at [866, 277] on span "Hide item from customer" at bounding box center [863, 274] width 103 height 12
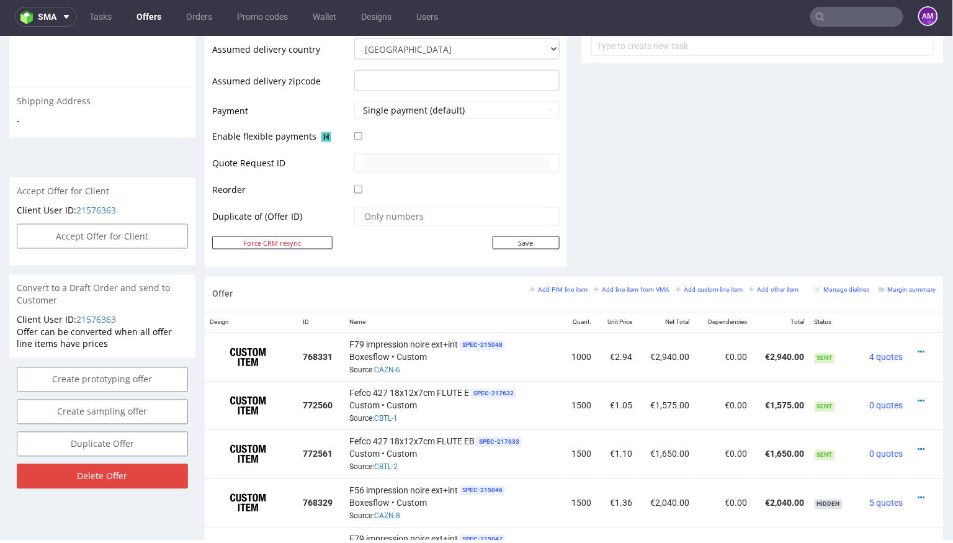
scroll to position [613, 0]
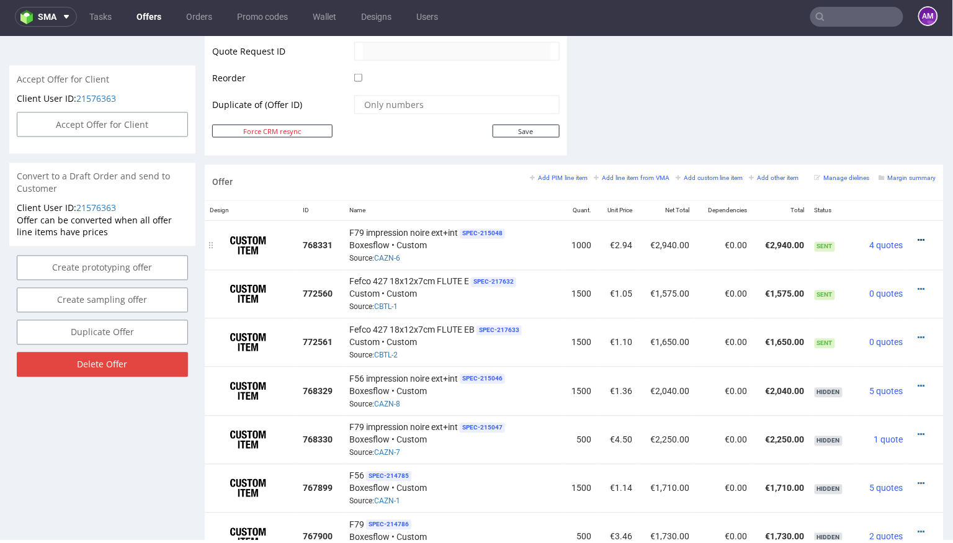
click at [918, 236] on icon at bounding box center [921, 240] width 7 height 9
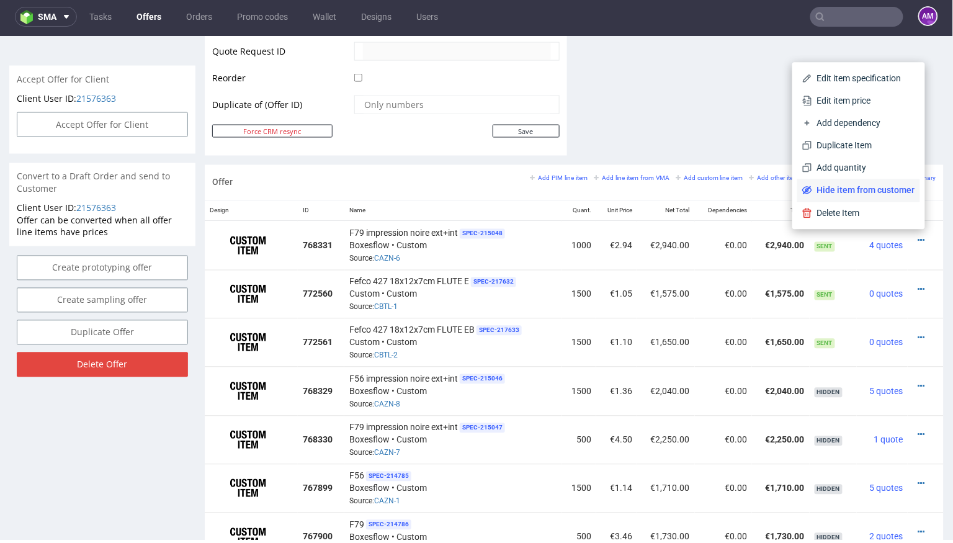
click at [884, 194] on span "Hide item from customer" at bounding box center [863, 190] width 103 height 12
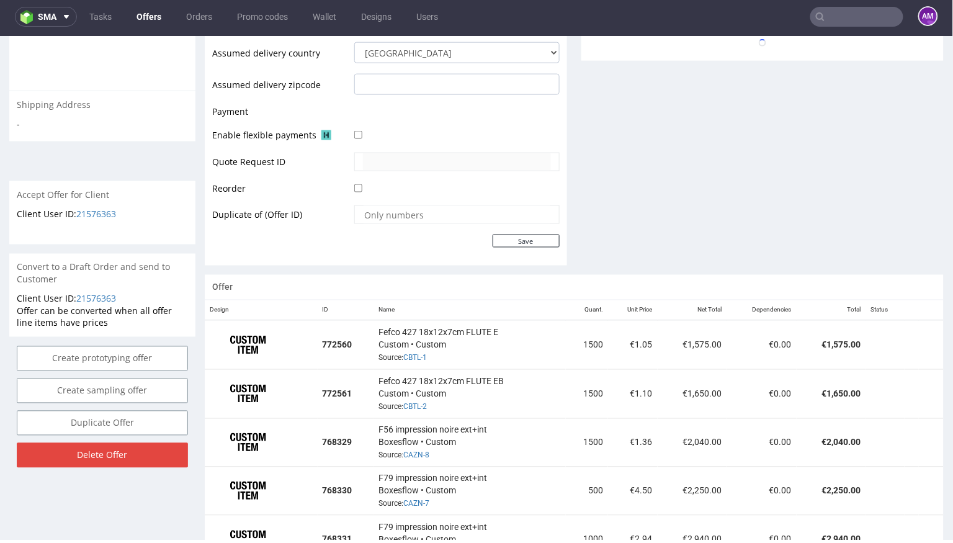
scroll to position [0, 0]
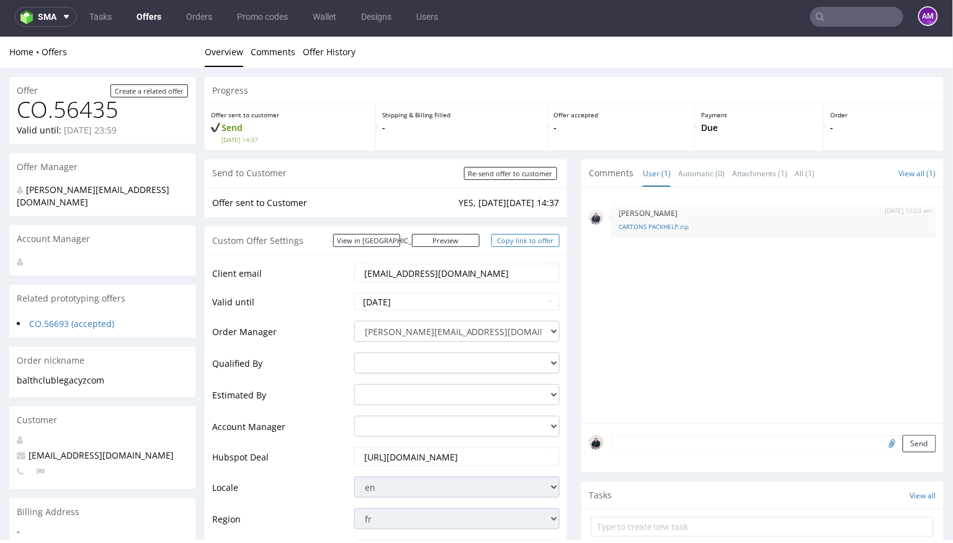
click at [524, 240] on link "Copy link to offer" at bounding box center [525, 239] width 68 height 13
click at [524, 176] on input "Re-send offer to customer" at bounding box center [510, 172] width 93 height 13
type input "In progress..."
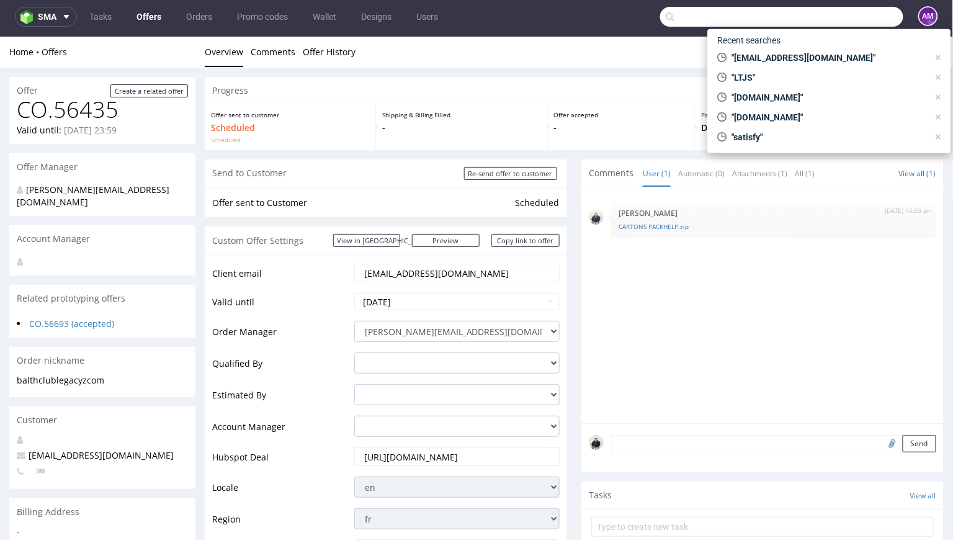
click at [822, 14] on input "text" at bounding box center [781, 17] width 243 height 20
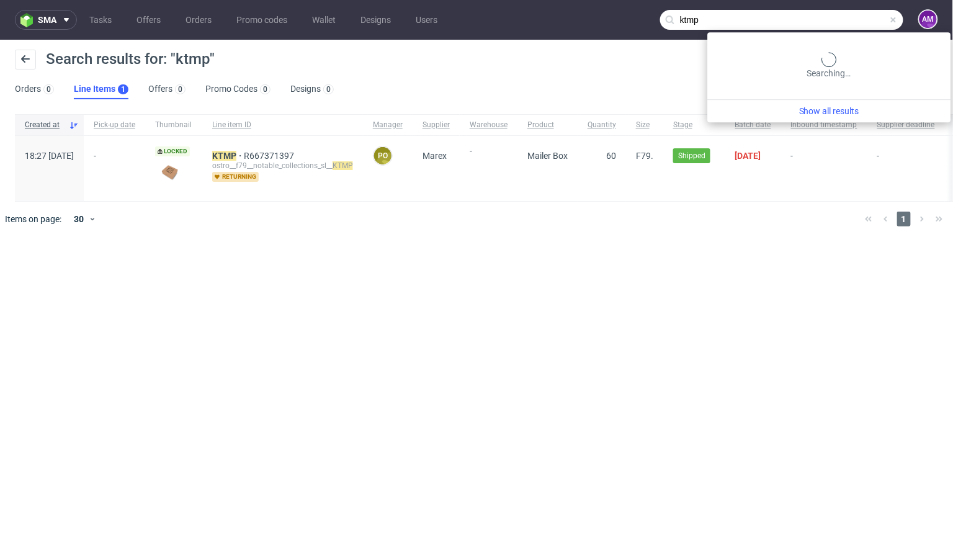
click at [842, 17] on input "ktmp" at bounding box center [781, 20] width 243 height 20
type input "ktnp"
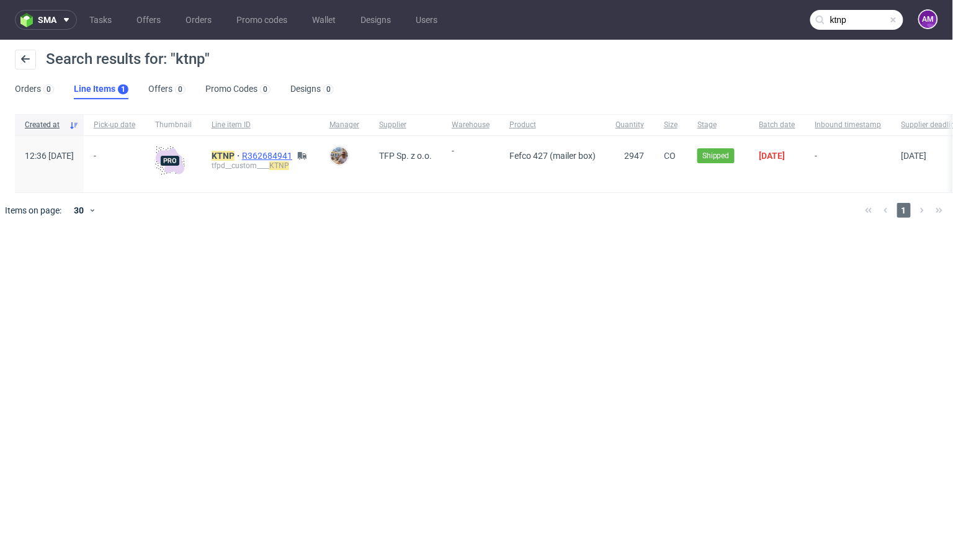
click at [289, 153] on span "R362684941" at bounding box center [268, 156] width 53 height 10
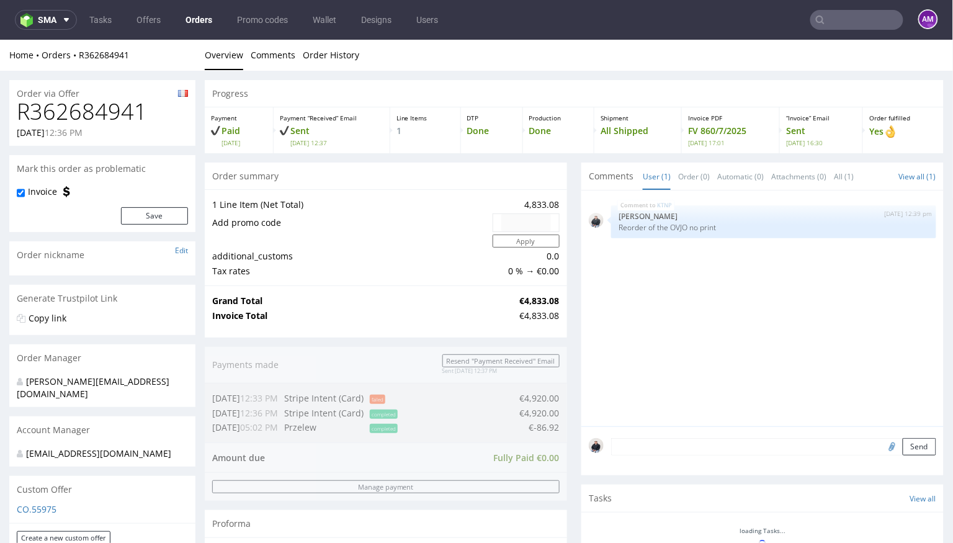
scroll to position [391, 0]
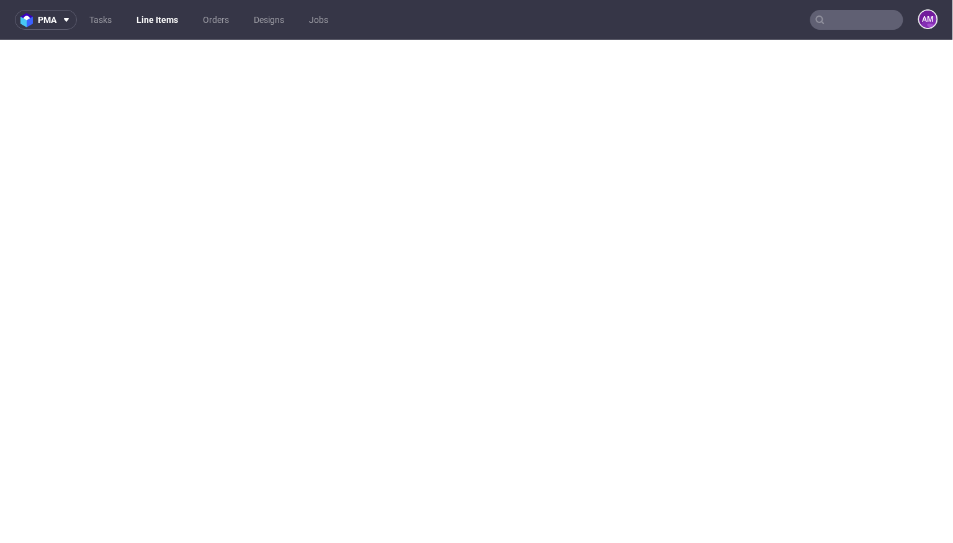
scroll to position [3, 0]
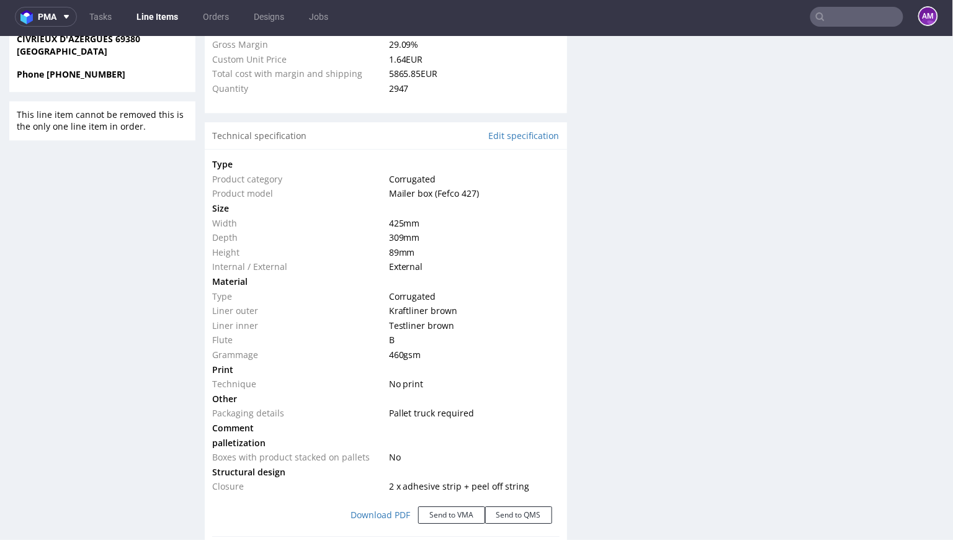
select select "in_progress"
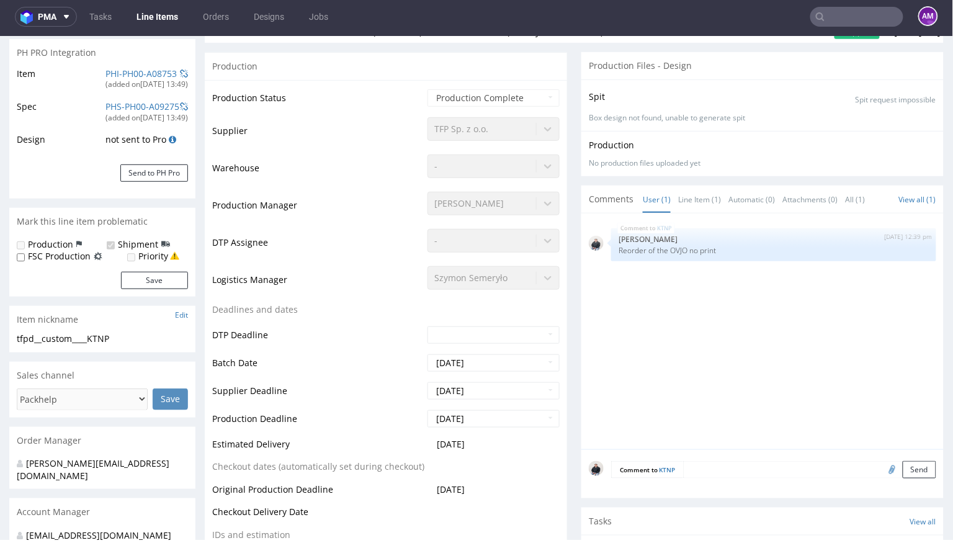
scroll to position [193, 0]
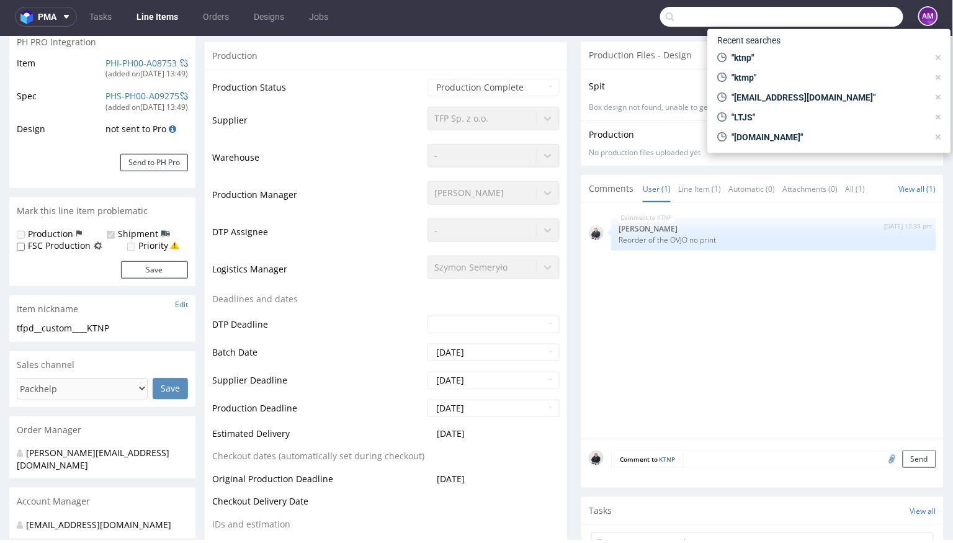
click at [823, 20] on input "text" at bounding box center [781, 17] width 243 height 20
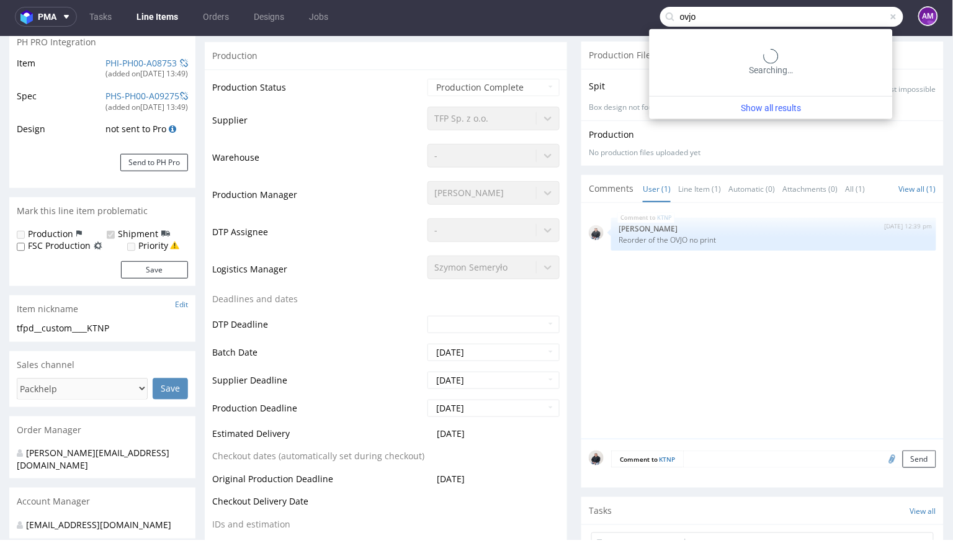
type input "ovjo"
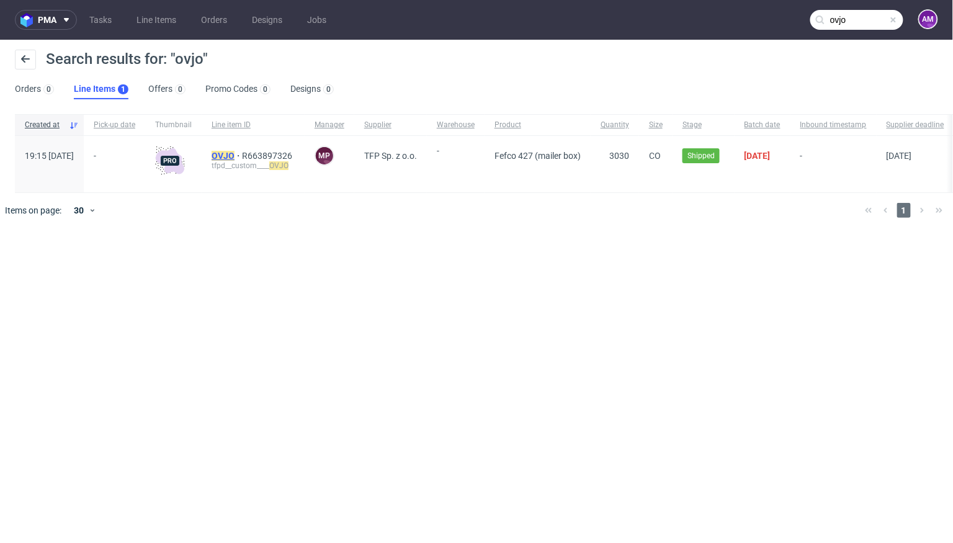
click at [235, 156] on mark "OVJO" at bounding box center [223, 156] width 23 height 10
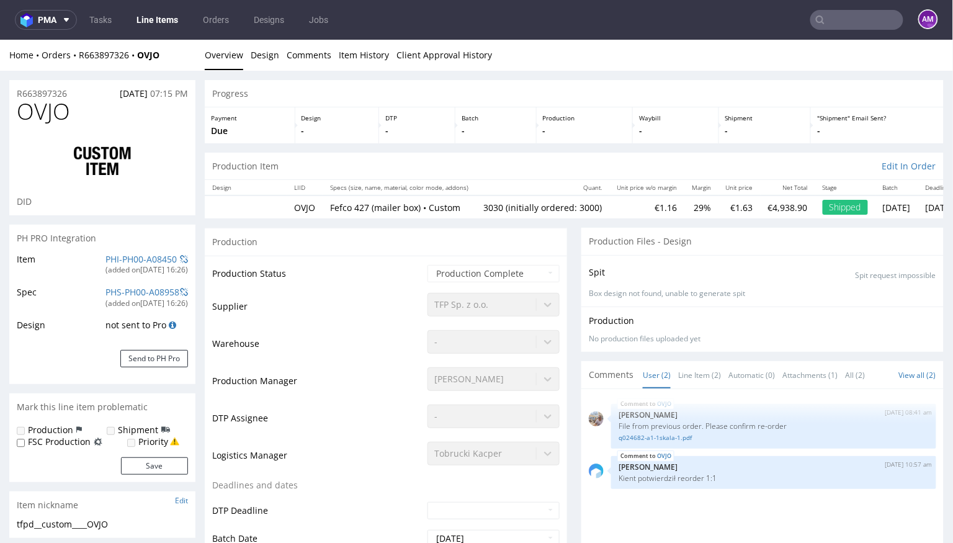
select select "in_progress"
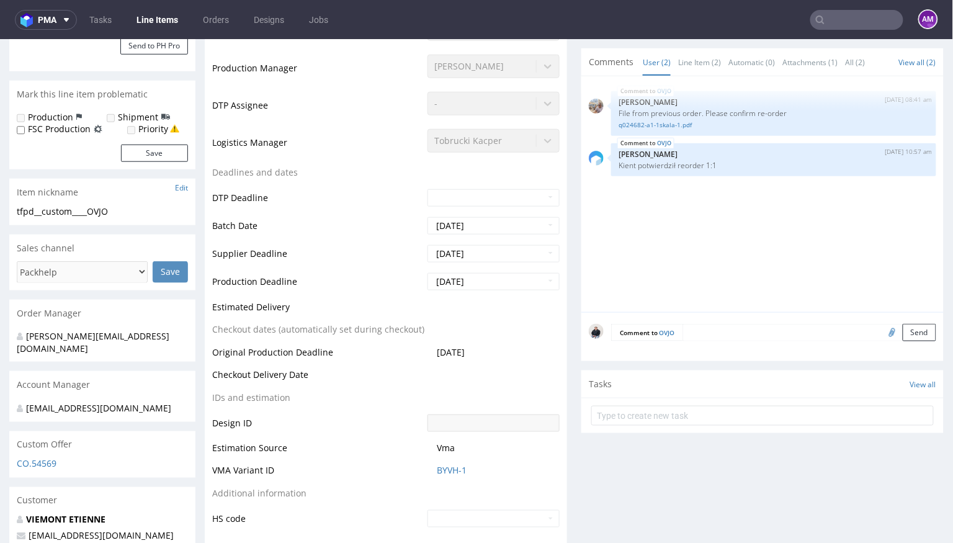
scroll to position [169, 0]
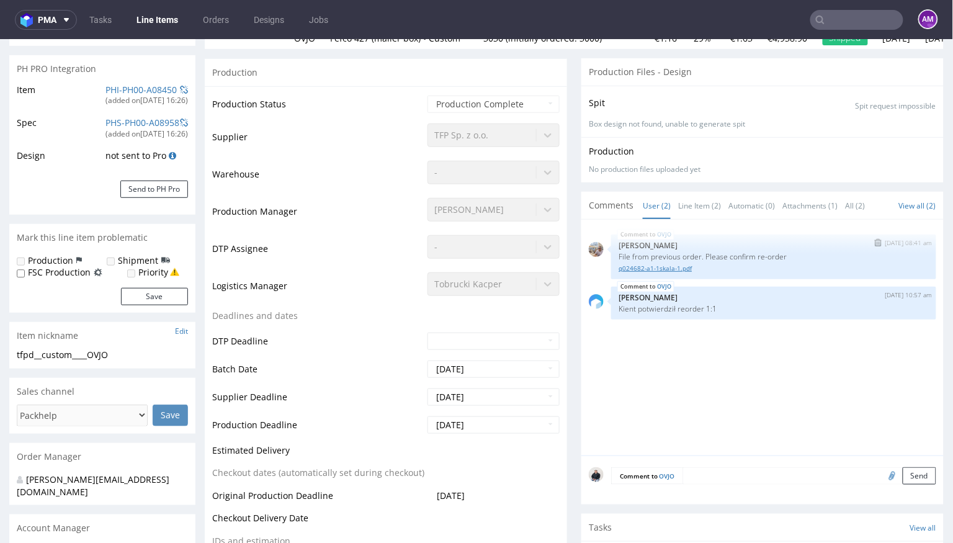
click at [670, 267] on link "q024682-a1-1skala-1.pdf" at bounding box center [774, 267] width 310 height 9
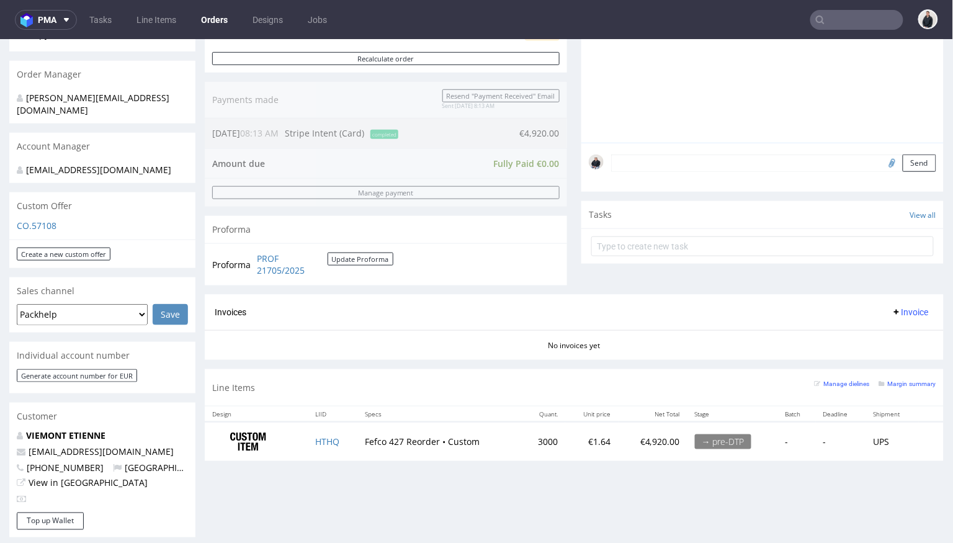
scroll to position [284, 0]
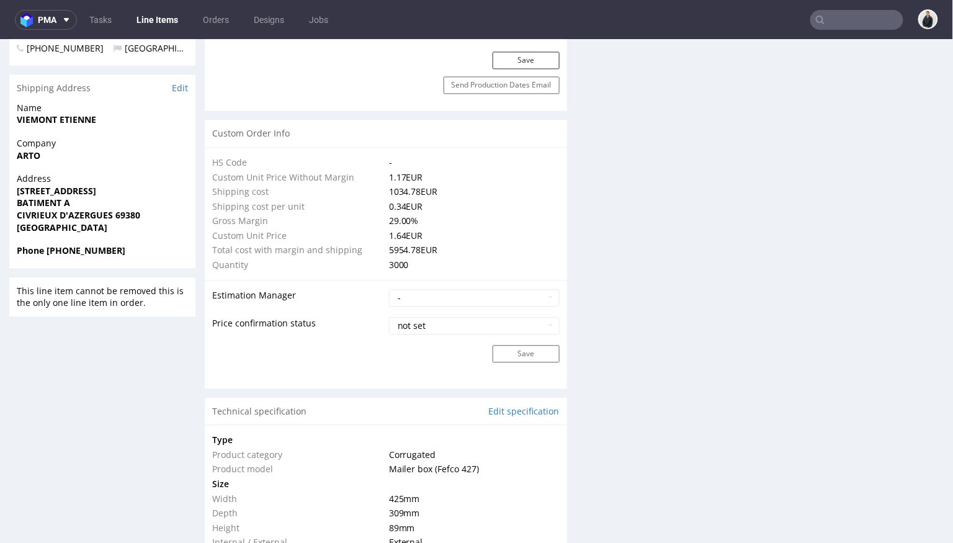
scroll to position [426, 0]
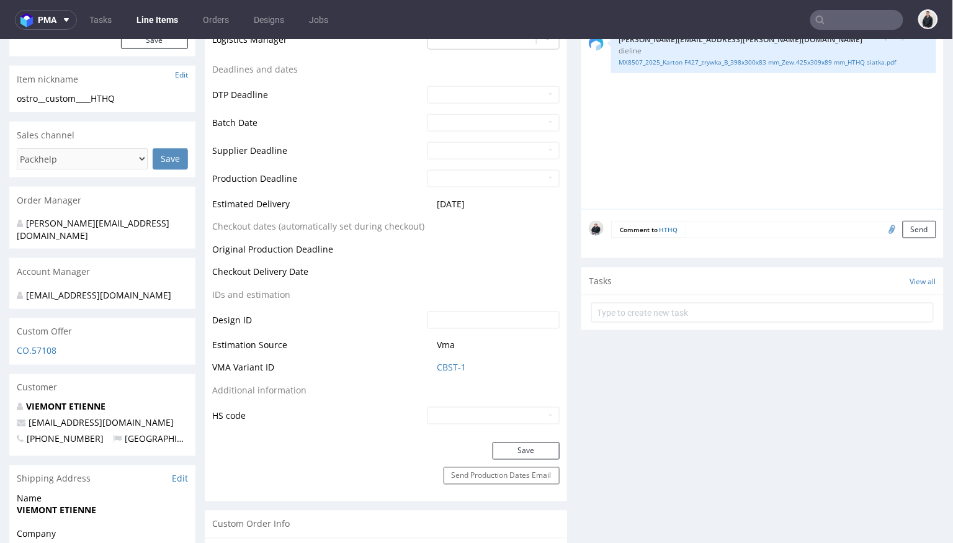
click at [449, 360] on td "CBST-1" at bounding box center [491, 371] width 135 height 23
click at [439, 367] on link "CBST-1" at bounding box center [451, 367] width 29 height 12
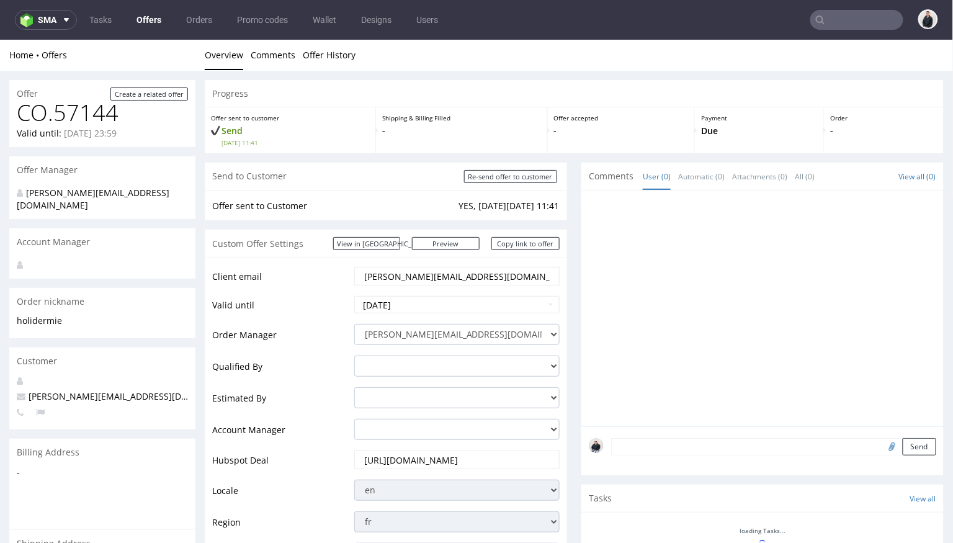
scroll to position [503, 0]
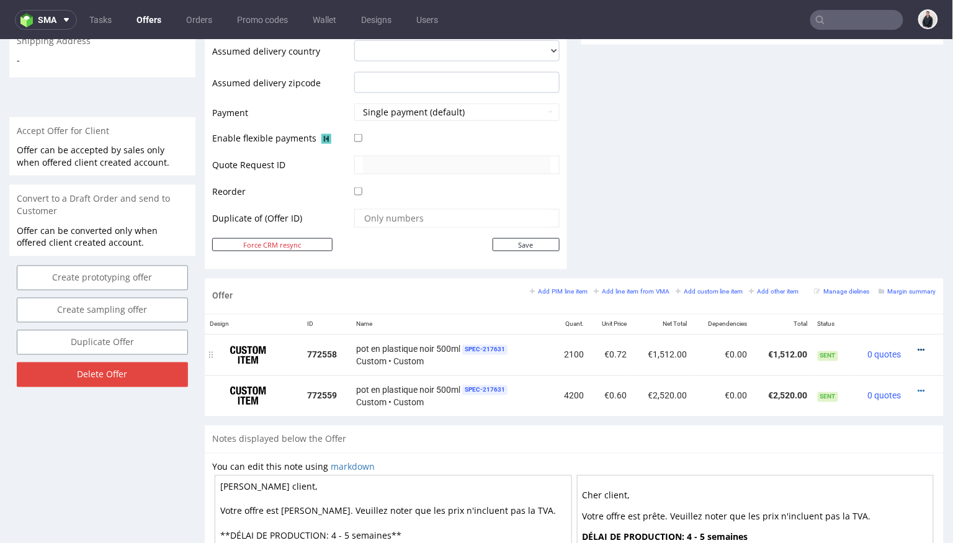
click at [918, 347] on icon at bounding box center [921, 350] width 7 height 9
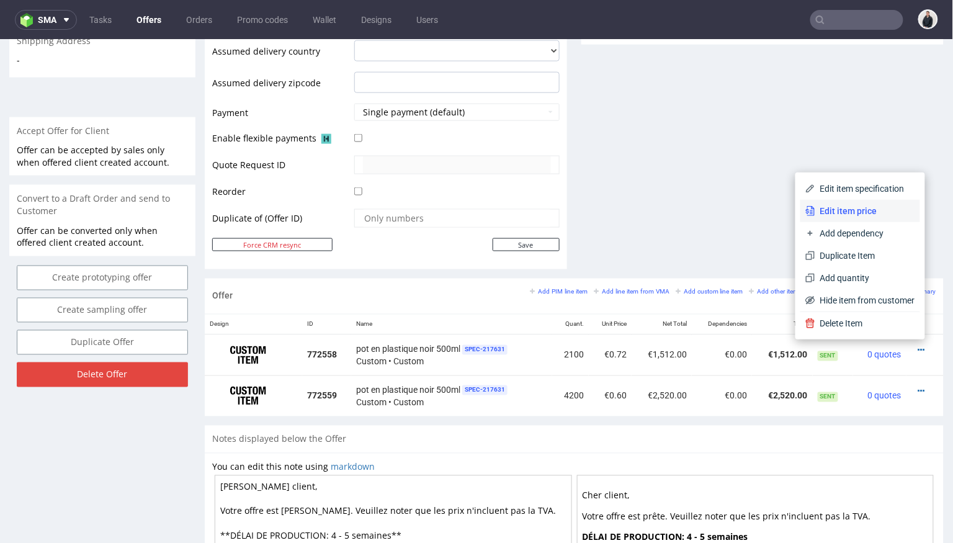
click at [866, 213] on span "Edit item price" at bounding box center [865, 210] width 100 height 12
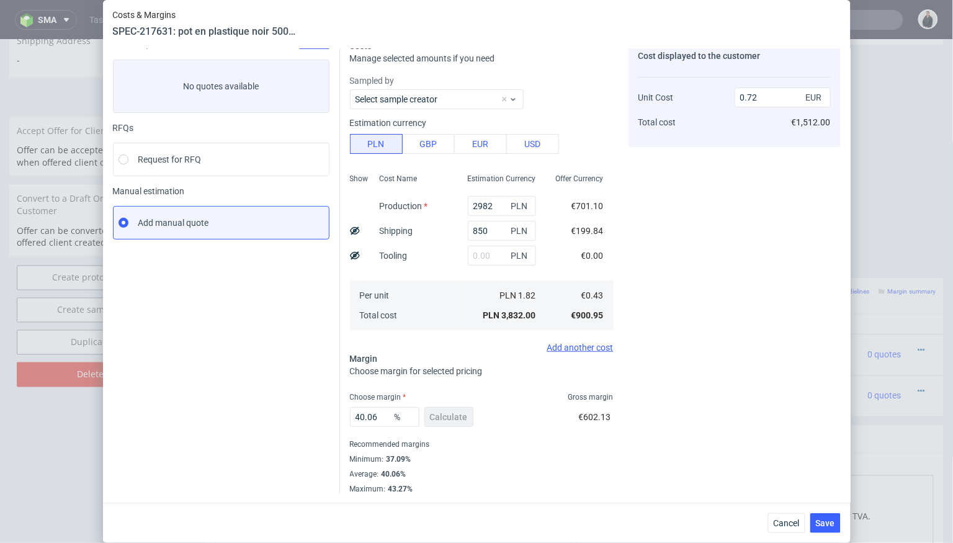
scroll to position [0, 0]
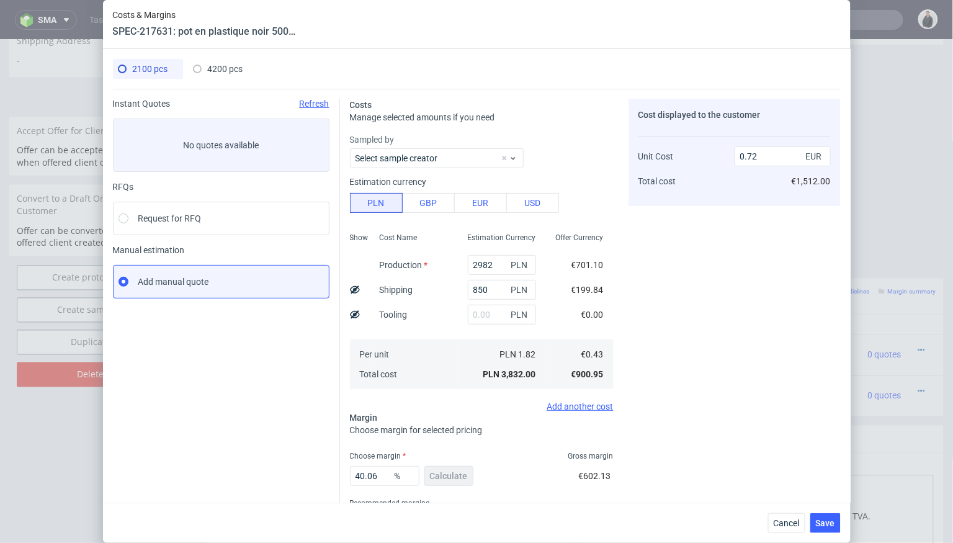
click at [789, 535] on div "Cancel Save" at bounding box center [477, 523] width 748 height 40
click at [790, 518] on button "Cancel" at bounding box center [786, 523] width 37 height 20
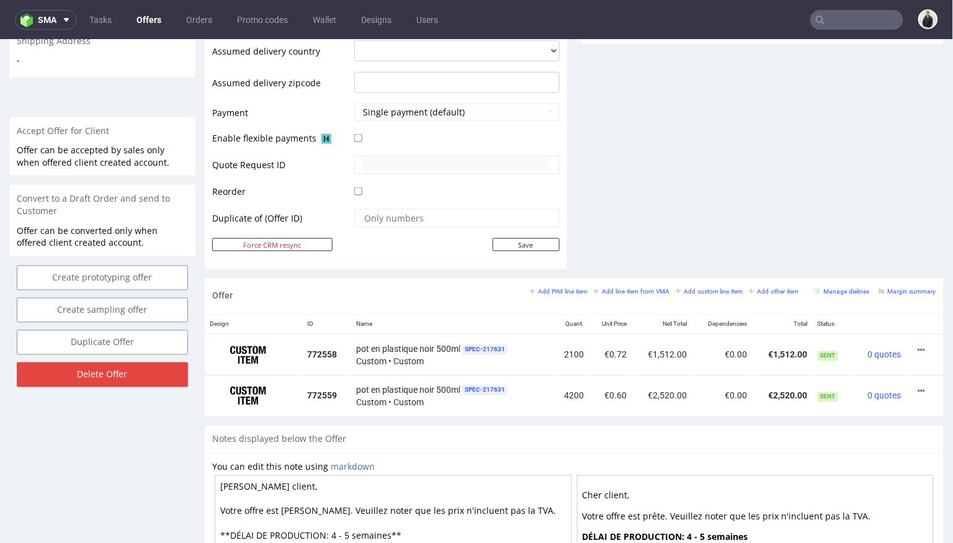
click at [564, 292] on div "Add PIM line item Add line item from VMA Add custom line item Add other item" at bounding box center [667, 290] width 275 height 11
click at [562, 287] on link "Add PIM line item" at bounding box center [559, 291] width 58 height 9
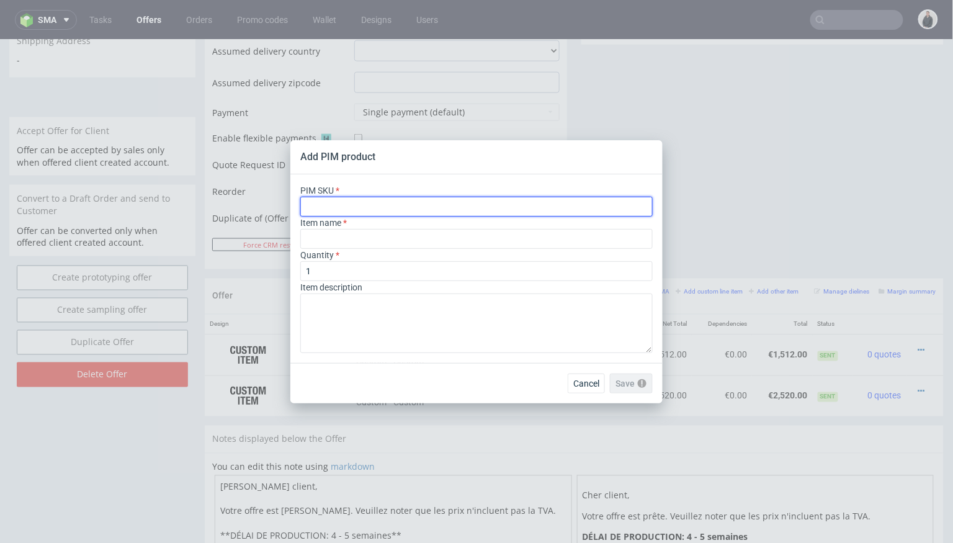
click at [418, 210] on input "text" at bounding box center [476, 207] width 352 height 20
paste input "ph-191-624"
type input "ph-191-624"
type input "500ml PET Jar with Lid"
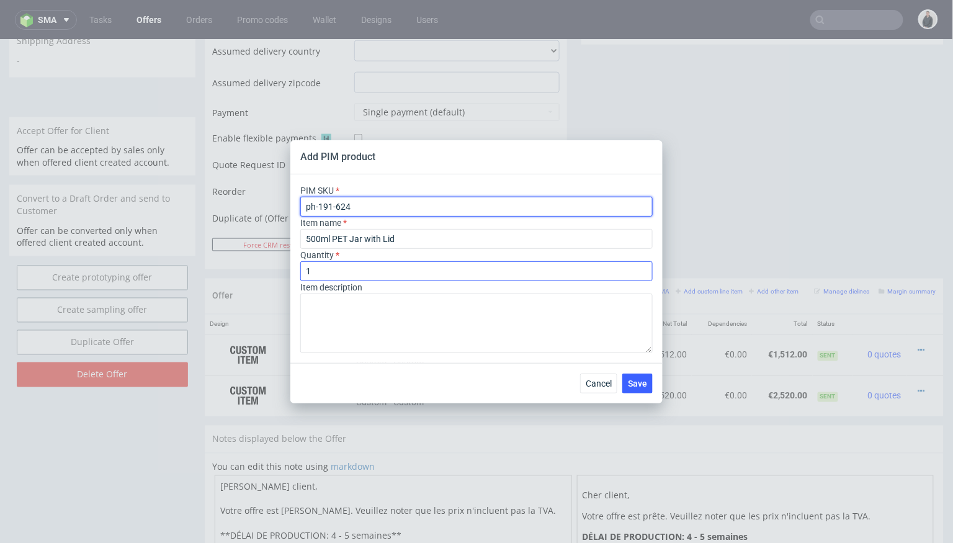
type input "ph-191-624"
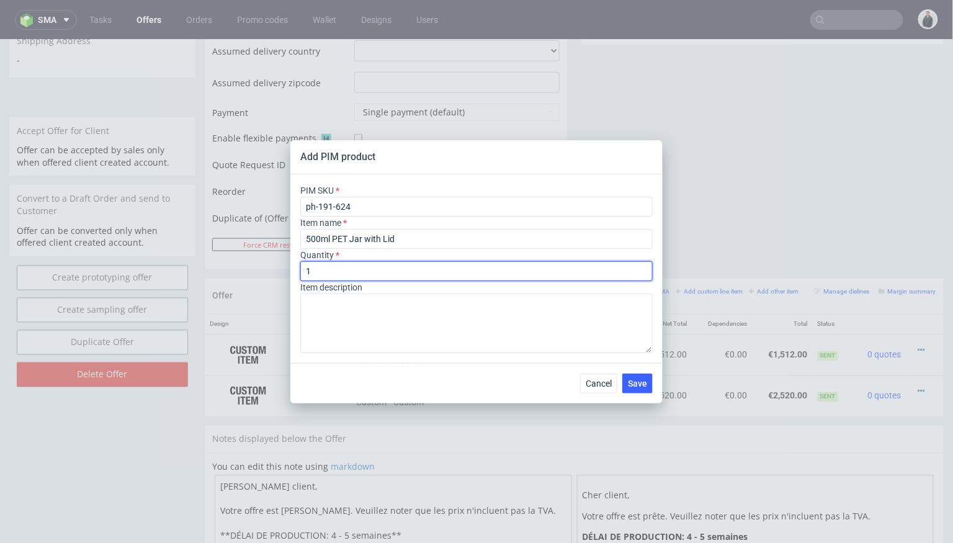
click at [375, 264] on input "1" at bounding box center [476, 271] width 352 height 20
type input "2100"
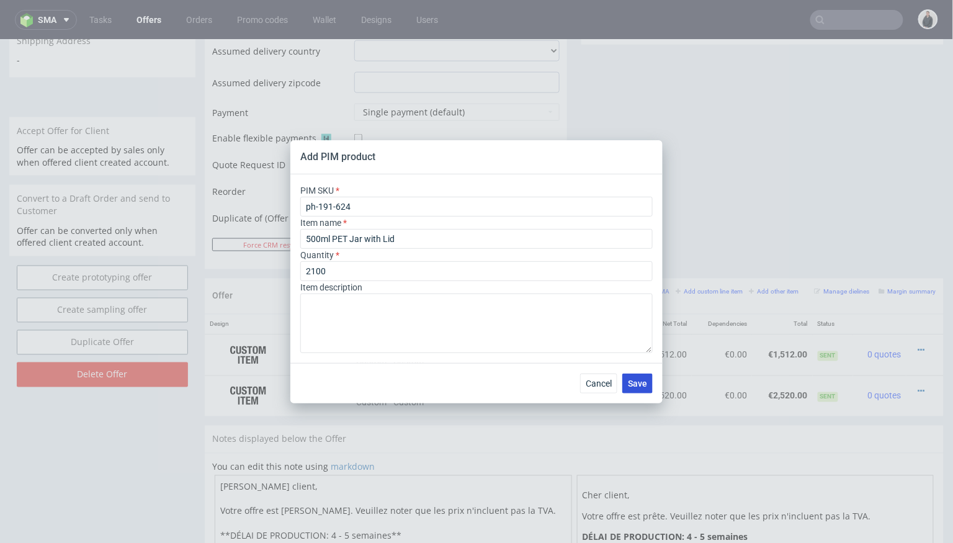
click at [634, 379] on span "Save" at bounding box center [637, 383] width 19 height 9
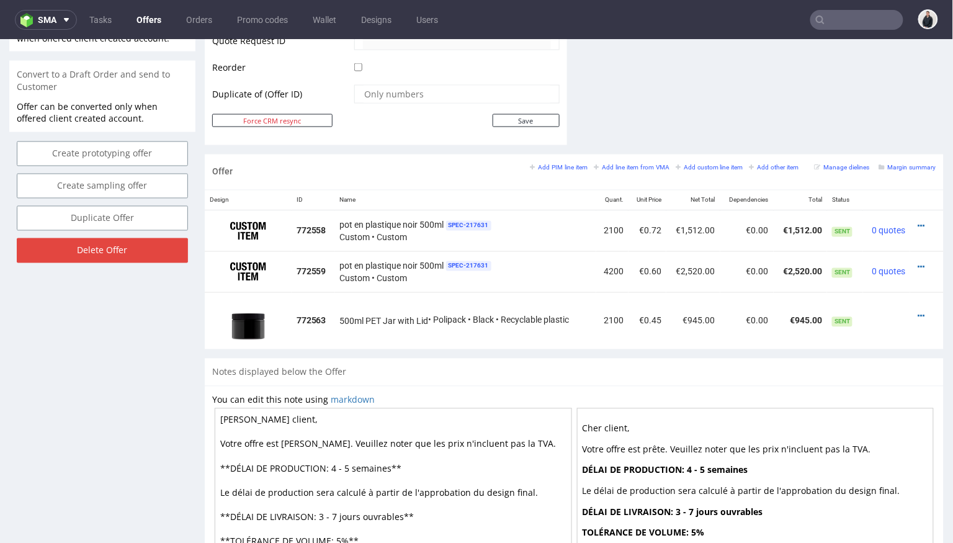
scroll to position [616, 0]
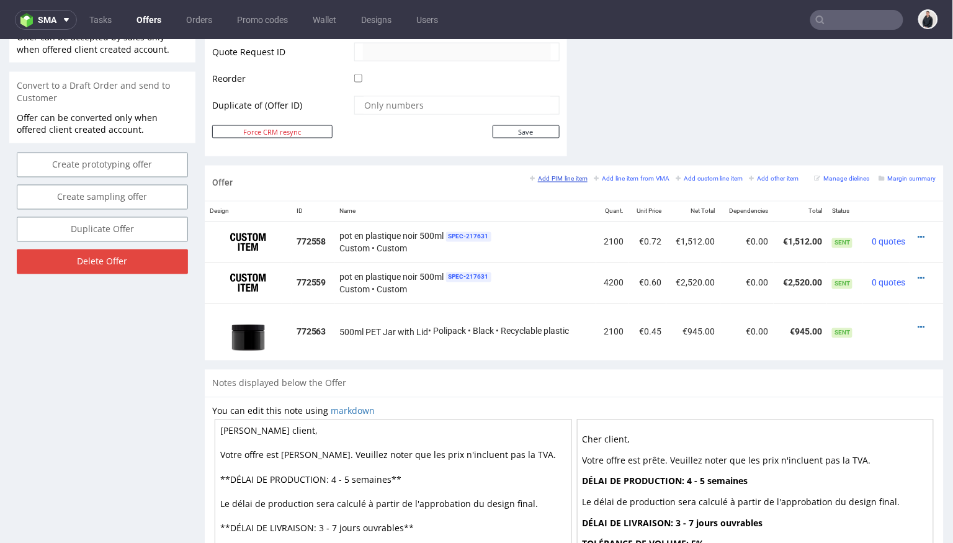
click at [558, 177] on small "Add PIM line item" at bounding box center [559, 178] width 58 height 7
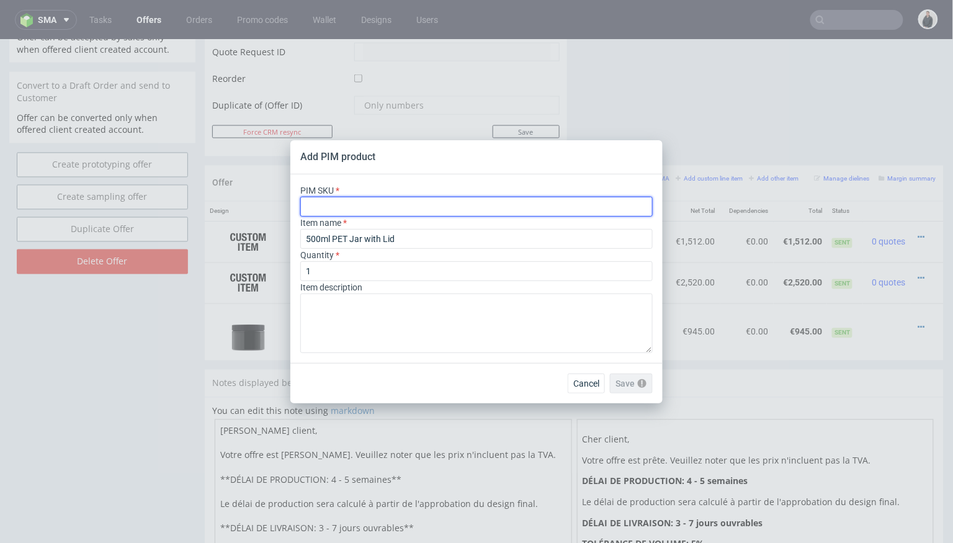
click at [385, 206] on input "text" at bounding box center [476, 207] width 352 height 20
paste input "ph-191-624"
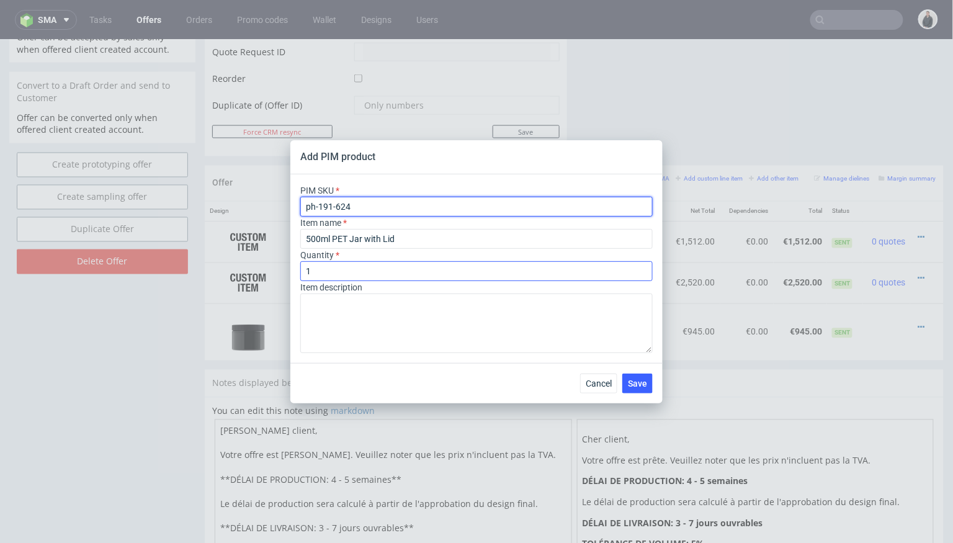
type input "ph-191-624"
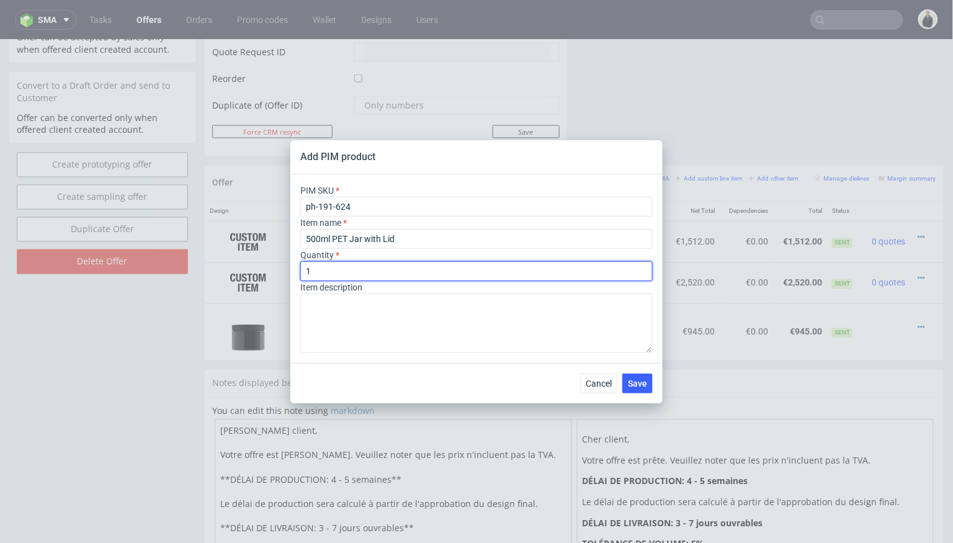
click at [368, 271] on input "1" at bounding box center [476, 271] width 352 height 20
type input "4200"
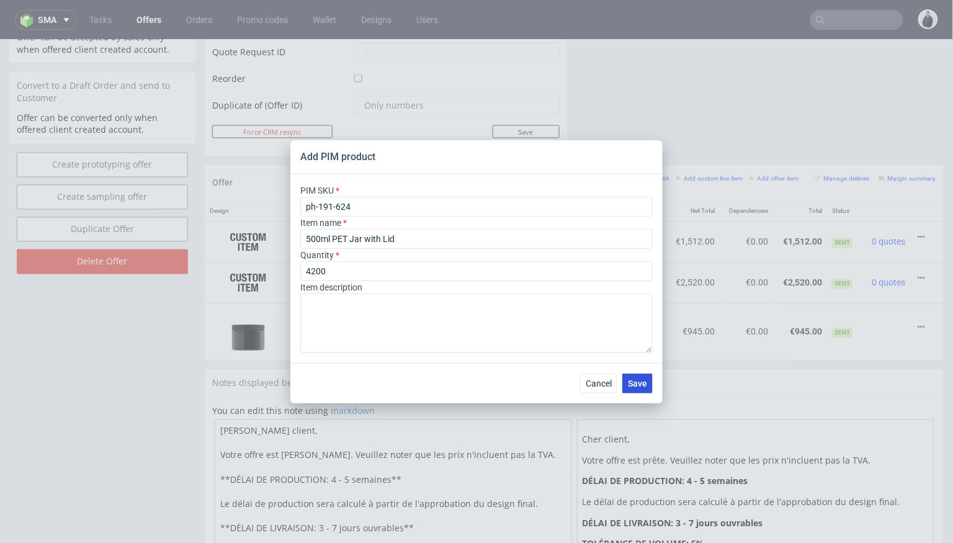
click at [645, 380] on span "Save" at bounding box center [637, 383] width 19 height 9
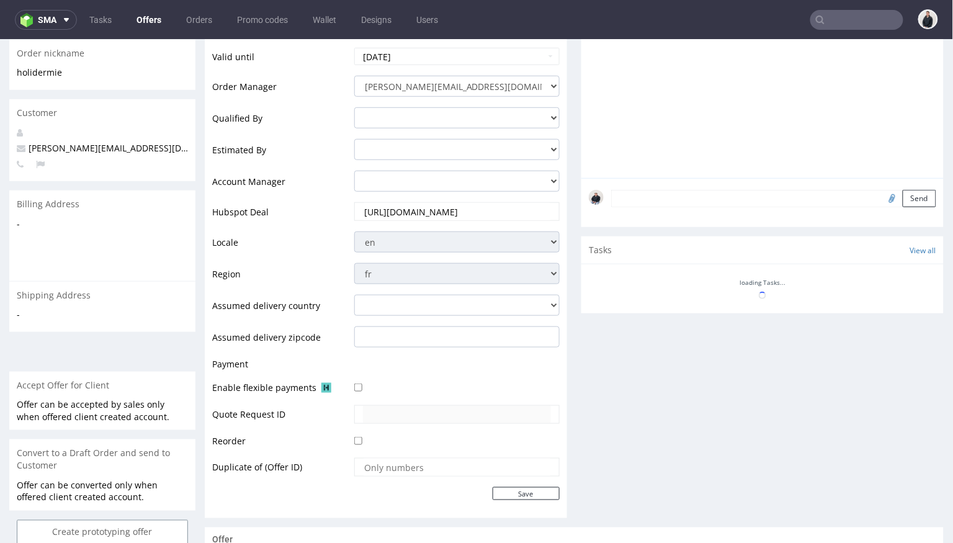
scroll to position [611, 0]
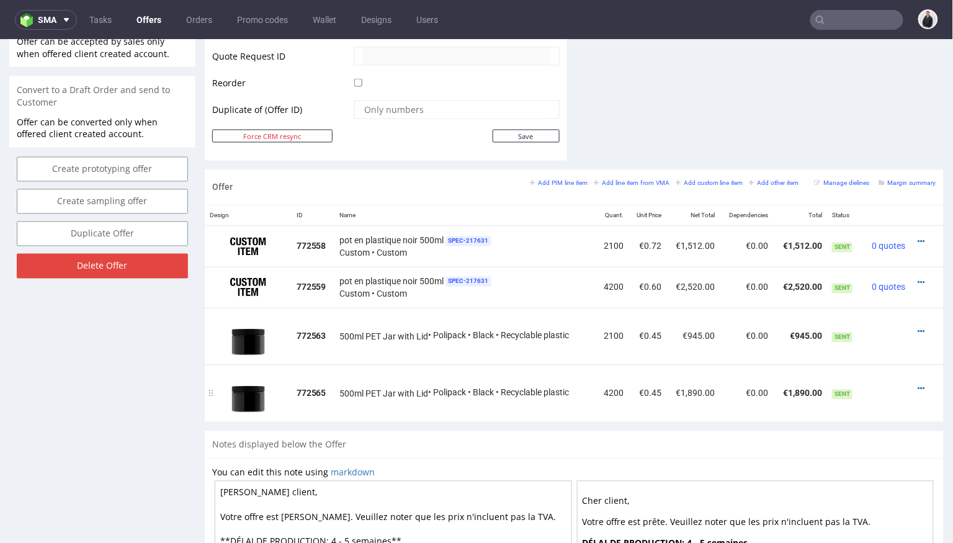
click at [916, 386] on div at bounding box center [923, 388] width 16 height 12
click at [918, 384] on icon at bounding box center [921, 388] width 7 height 9
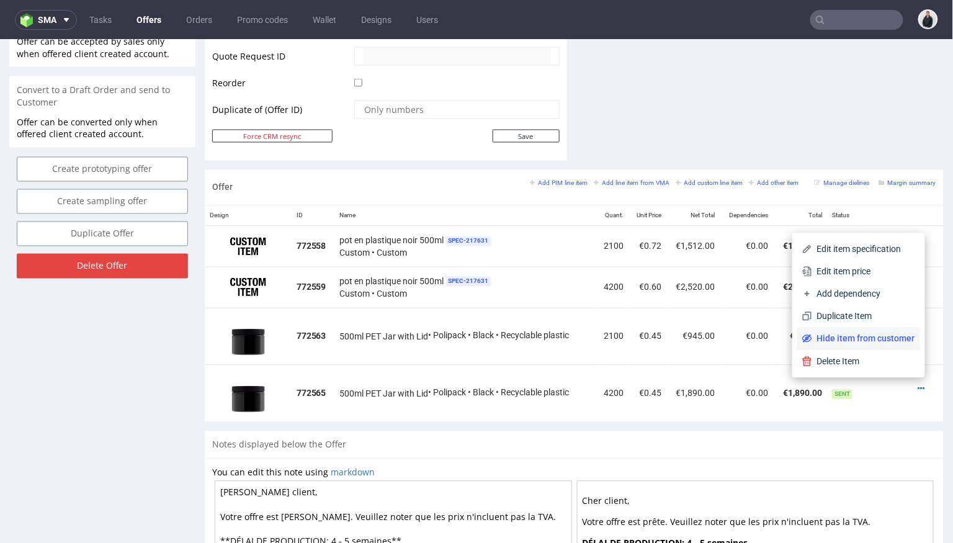
click at [879, 343] on span "Hide item from customer" at bounding box center [863, 338] width 103 height 12
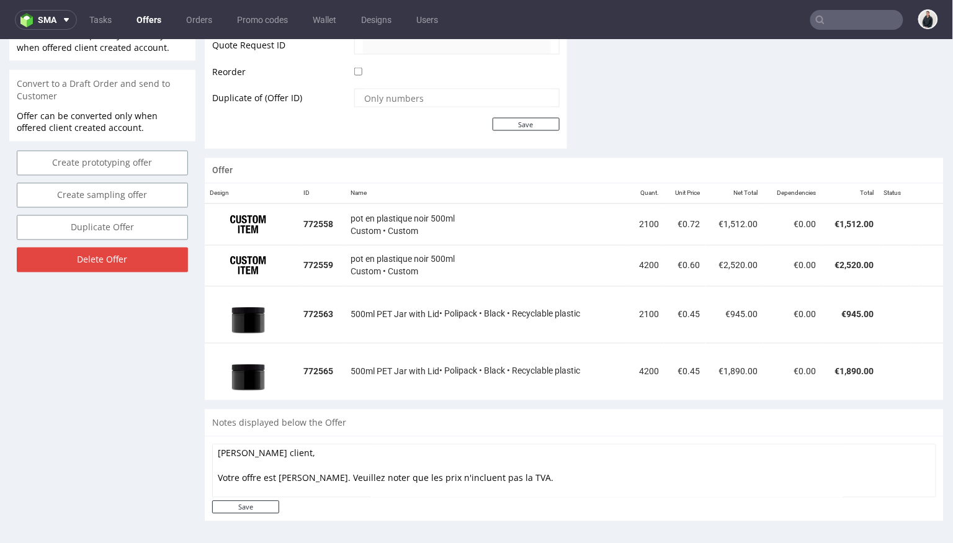
scroll to position [618, 0]
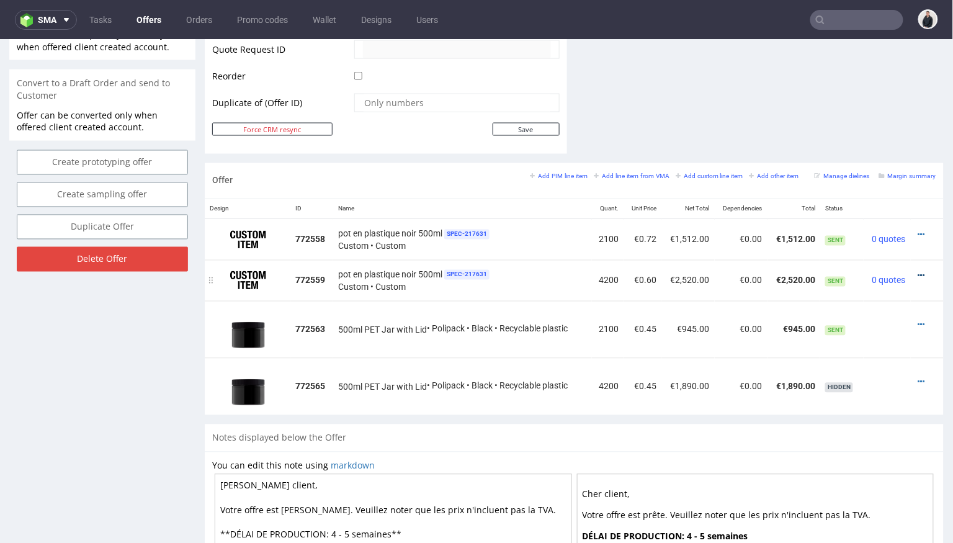
click at [918, 271] on icon at bounding box center [921, 275] width 7 height 9
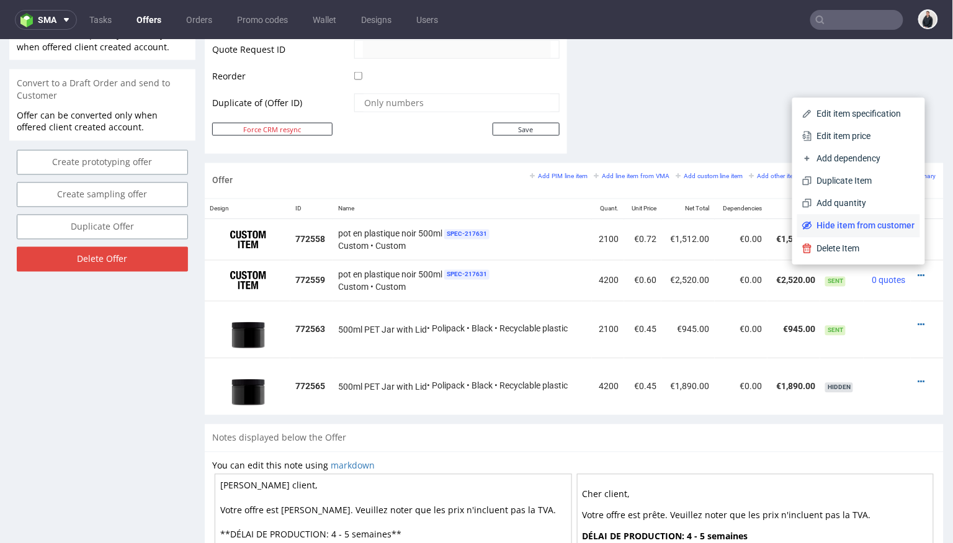
click at [869, 232] on li "Hide item from customer" at bounding box center [858, 225] width 123 height 22
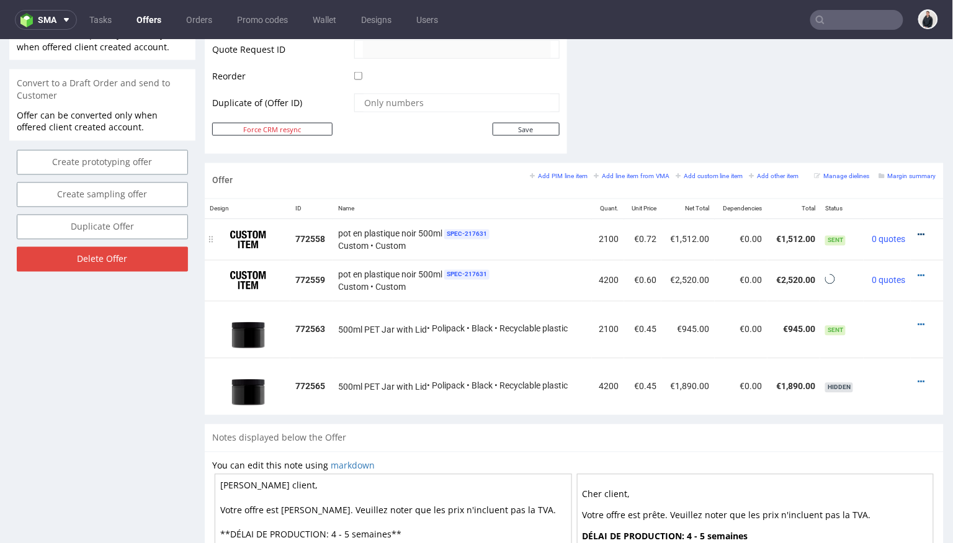
click at [918, 232] on icon at bounding box center [921, 234] width 7 height 9
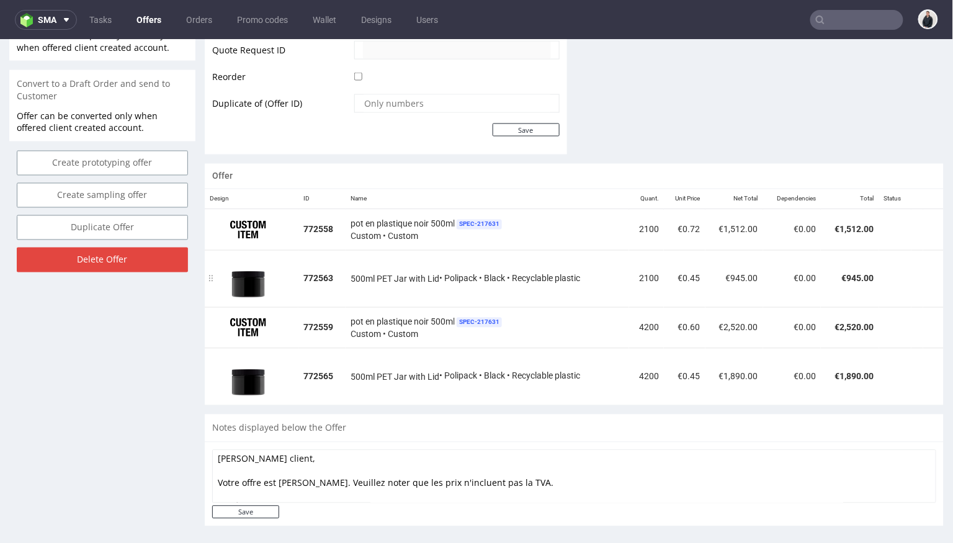
scroll to position [3, 0]
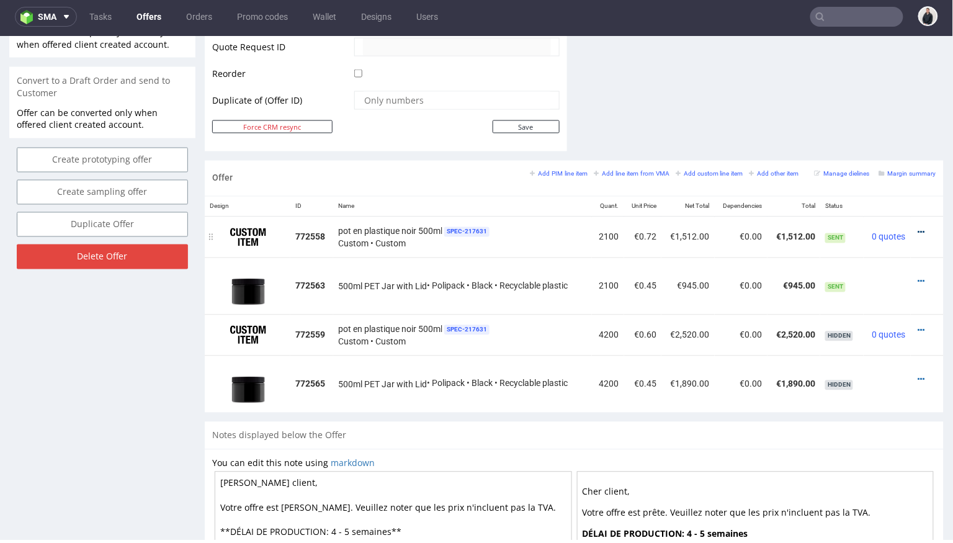
click at [918, 229] on icon at bounding box center [921, 232] width 7 height 9
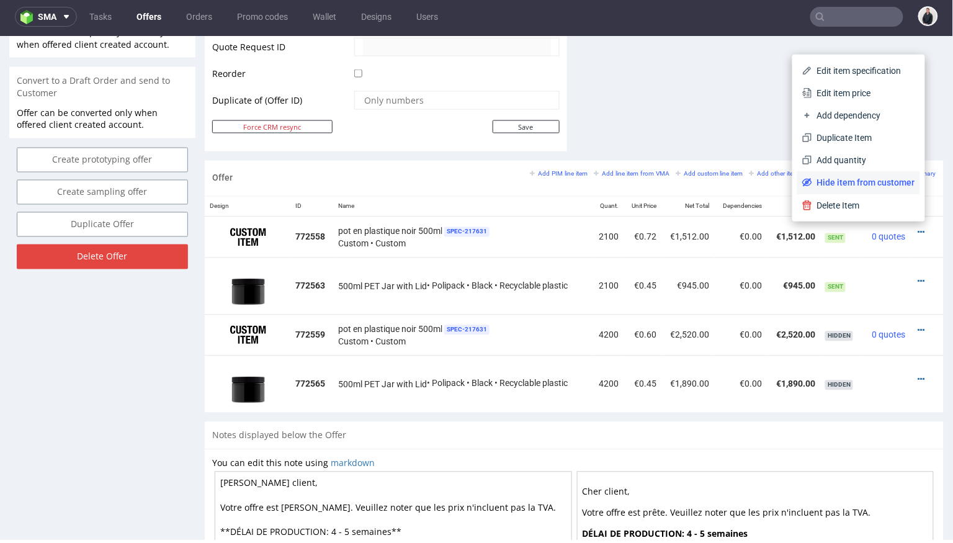
click at [885, 187] on span "Hide item from customer" at bounding box center [863, 182] width 103 height 12
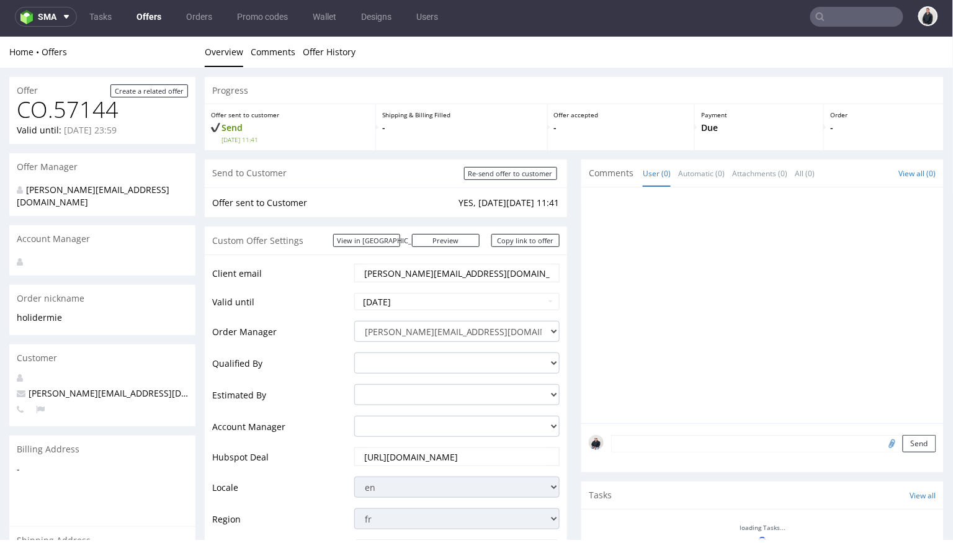
scroll to position [0, 0]
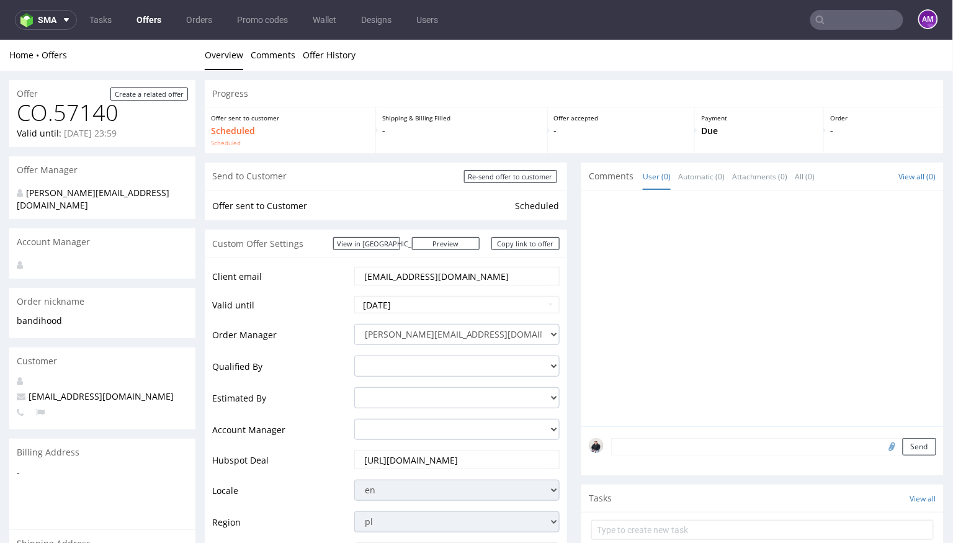
scroll to position [684, 0]
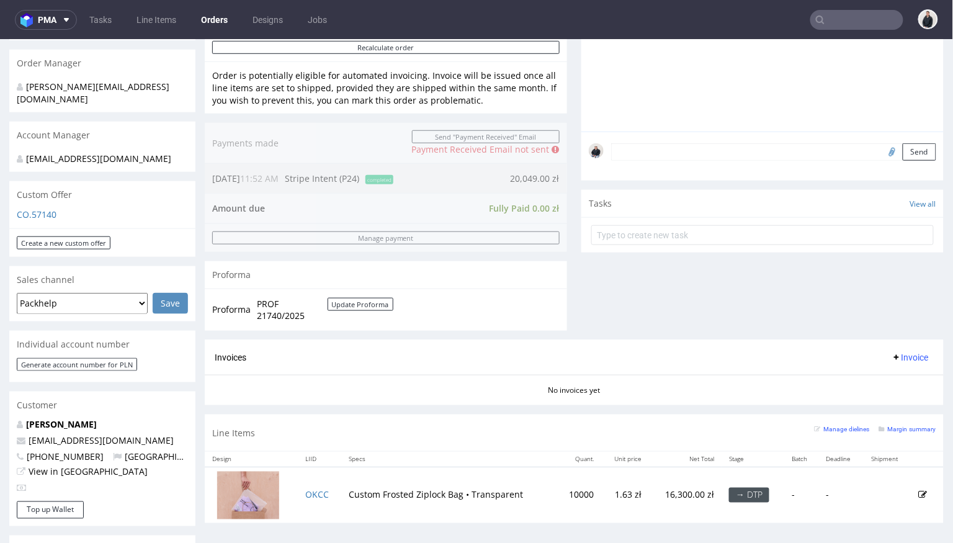
scroll to position [387, 0]
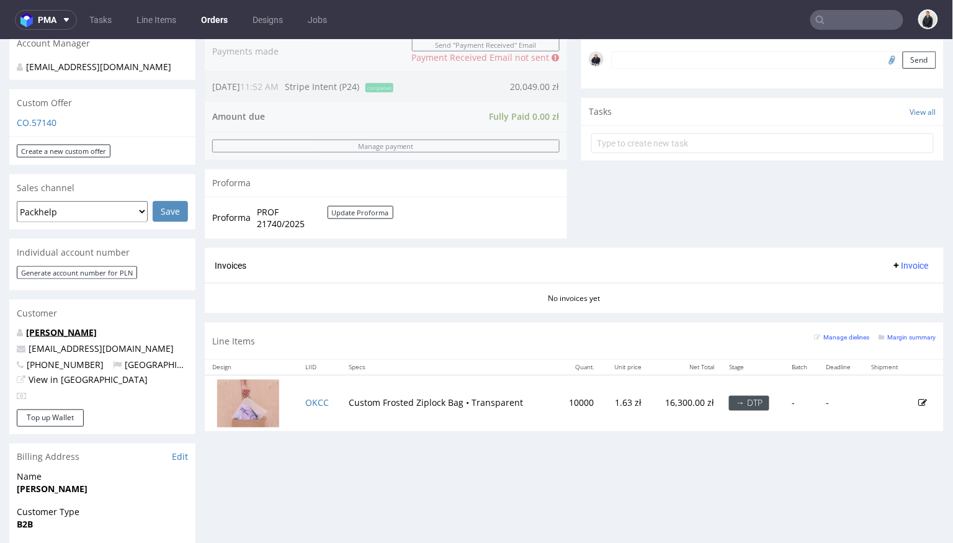
click at [53, 329] on link "Jakub Żądło" at bounding box center [61, 332] width 71 height 12
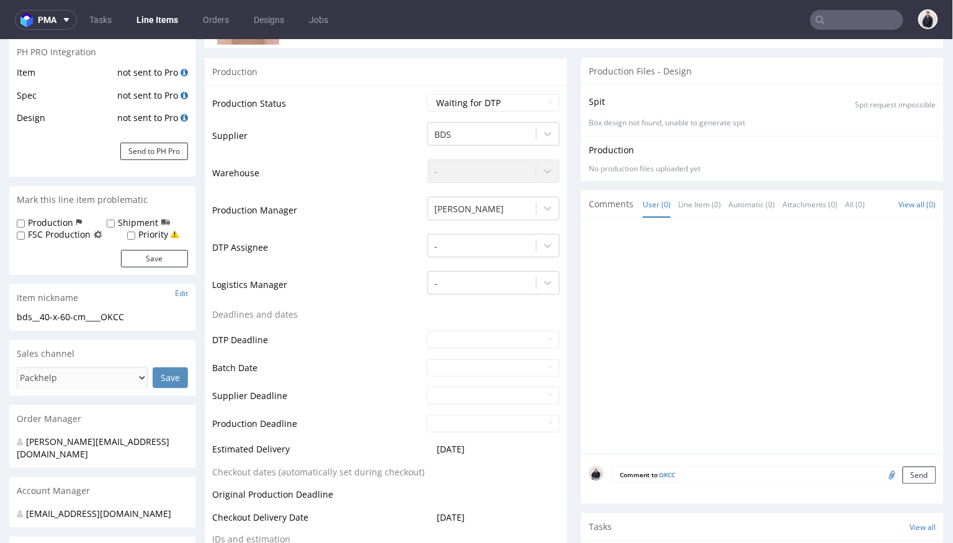
scroll to position [235, 0]
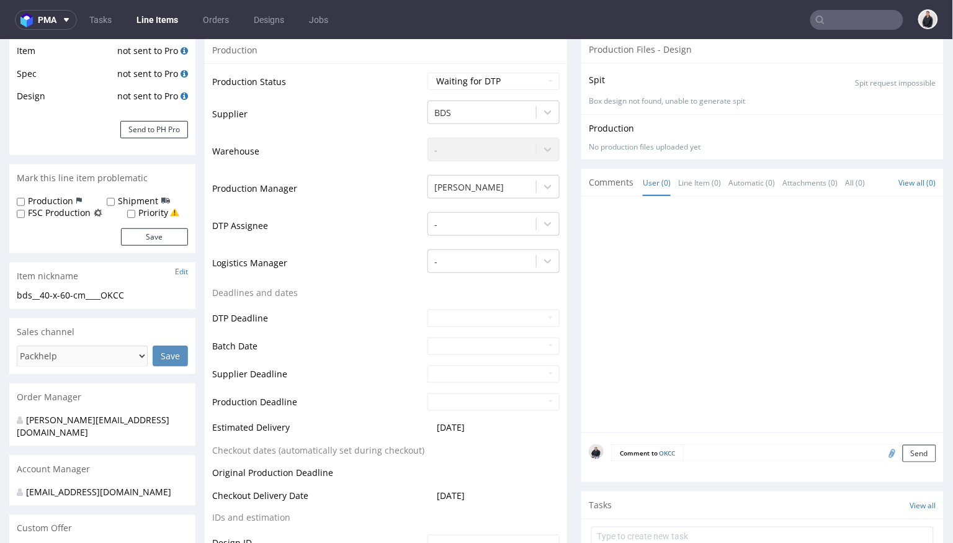
click at [882, 446] on input "file" at bounding box center [890, 452] width 17 height 16
type input "C:\fakepath\logo-kolo.png"
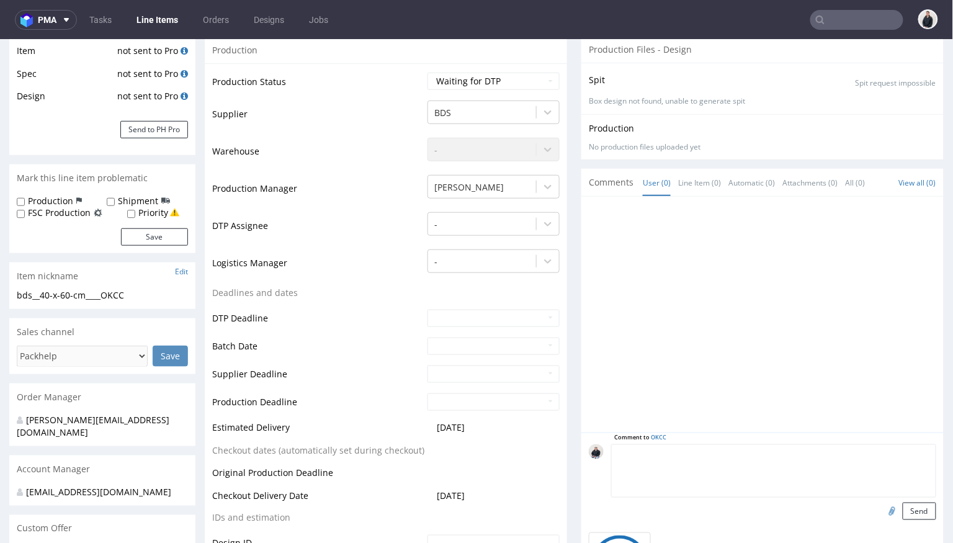
click at [744, 444] on textarea at bounding box center [773, 470] width 325 height 53
paste textarea "HEX #477edb"
type textarea "HEX #477edb"
click at [907, 506] on button "Send" at bounding box center [920, 510] width 34 height 17
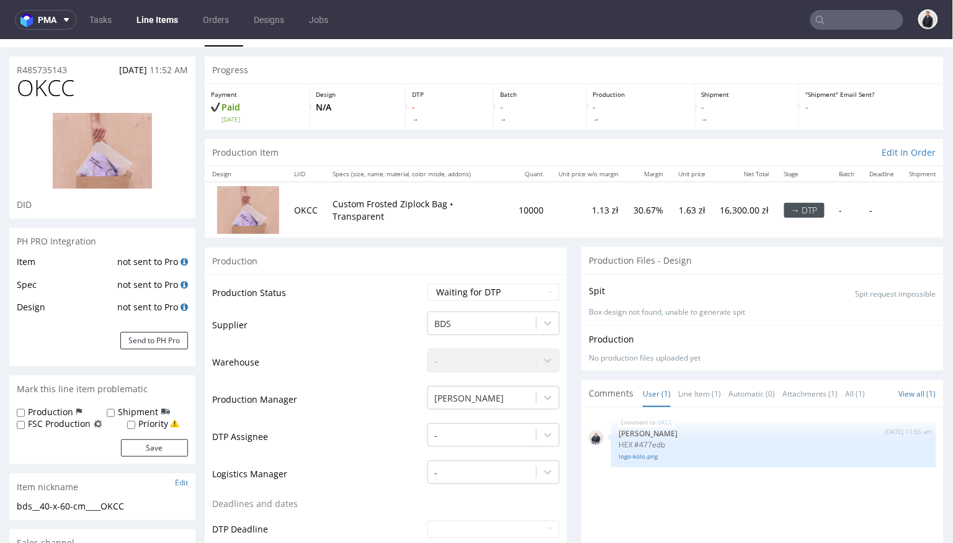
scroll to position [0, 0]
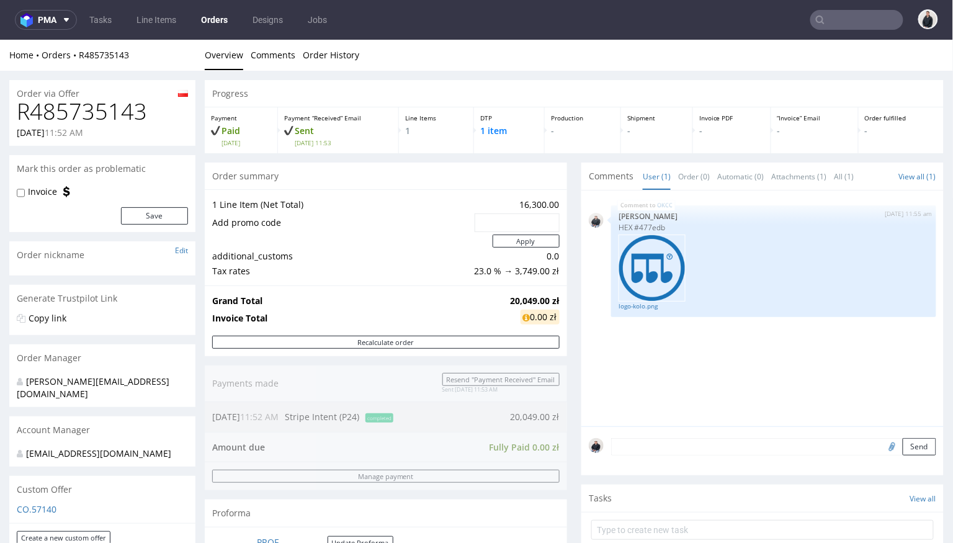
click at [99, 109] on h1 "R485735143" at bounding box center [102, 111] width 171 height 25
copy h1 "R485735143"
drag, startPoint x: 498, startPoint y: 296, endPoint x: 555, endPoint y: 301, distance: 56.7
click at [555, 301] on div "Grand Total 20,049.00 zł Invoice Total 0.00 zł" at bounding box center [386, 310] width 362 height 50
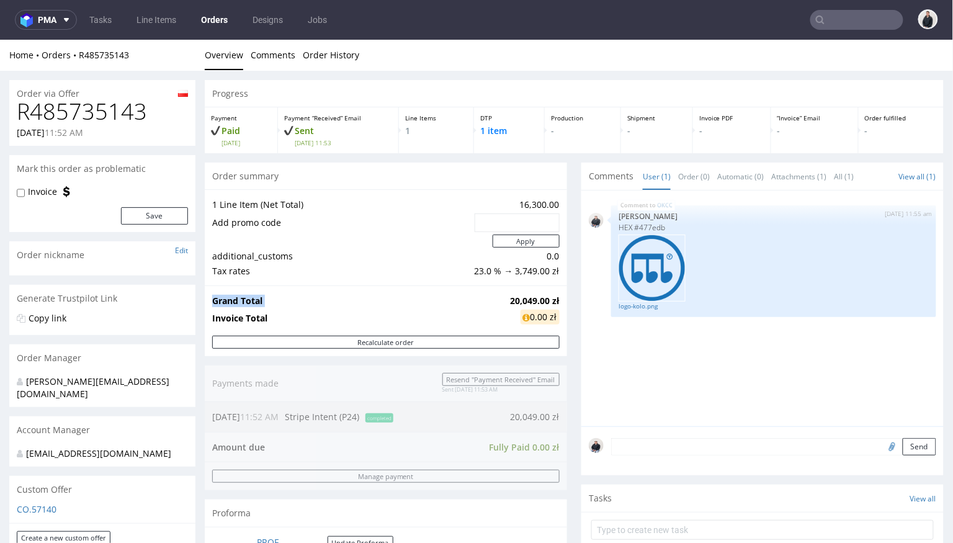
copy tbody "Grand Total"
click at [555, 301] on div "Grand Total 20,049.00 zł Invoice Total 0.00 zł" at bounding box center [386, 310] width 362 height 50
drag, startPoint x: 501, startPoint y: 298, endPoint x: 553, endPoint y: 298, distance: 52.1
click at [553, 298] on strong "20,049.00 zł" at bounding box center [535, 300] width 49 height 12
copy strong "20,049.00 zł"
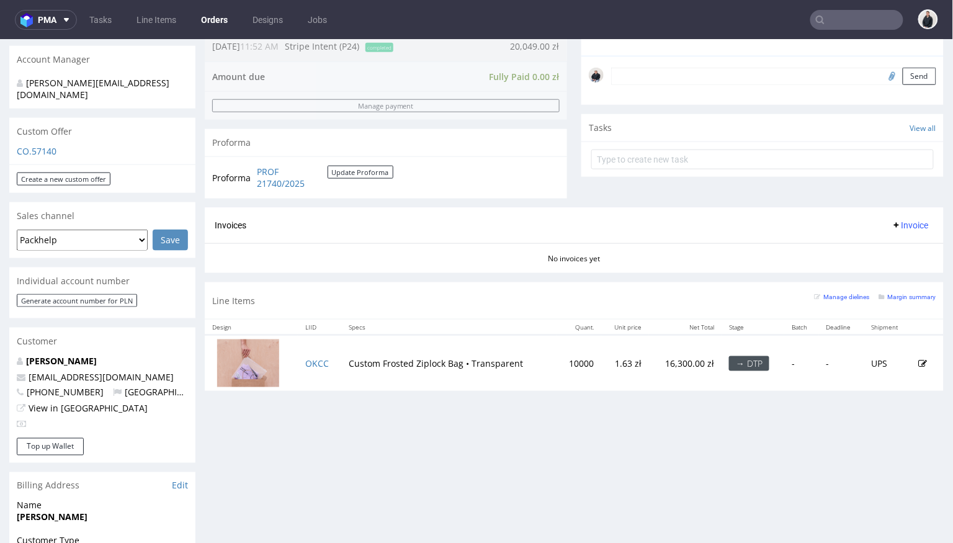
scroll to position [377, 0]
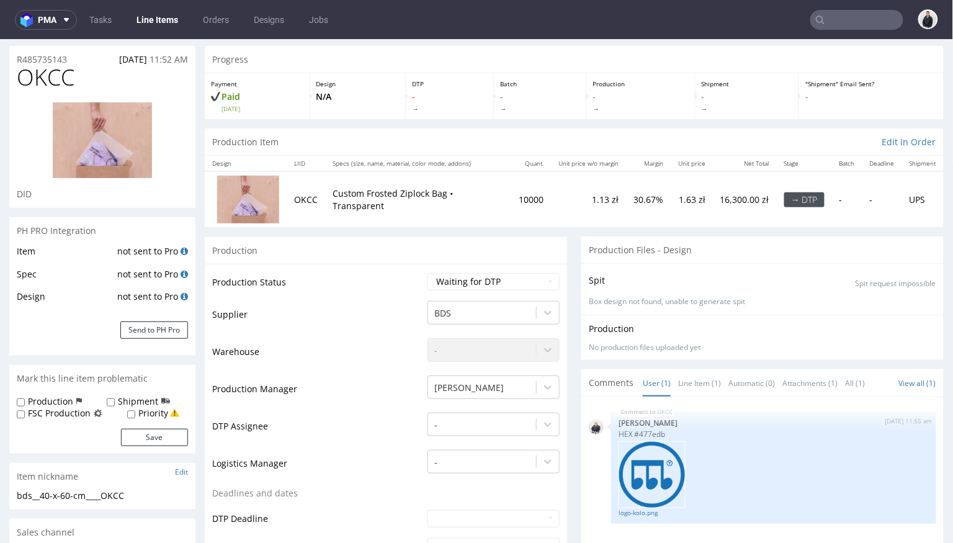
scroll to position [38, 0]
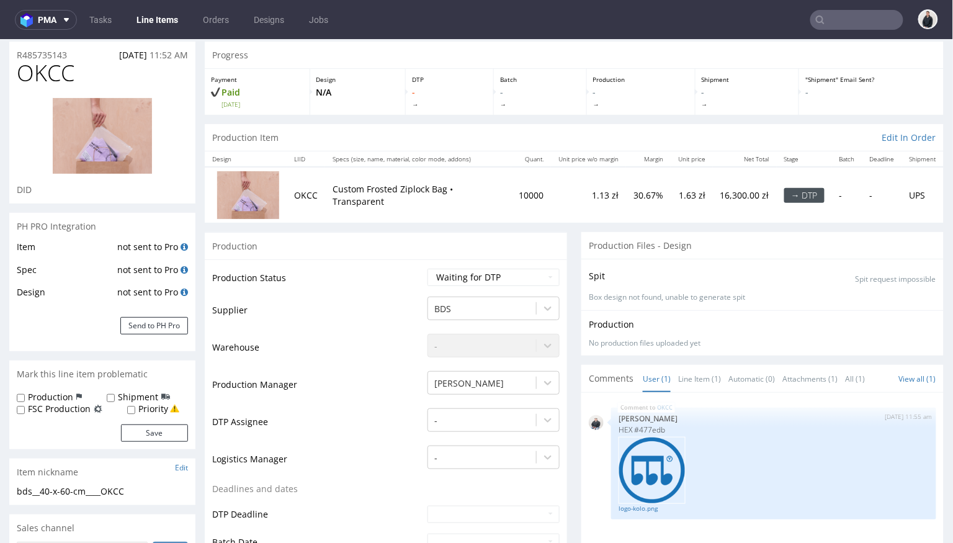
click at [56, 75] on span "OKCC" at bounding box center [46, 72] width 58 height 25
copy span "OKCC"
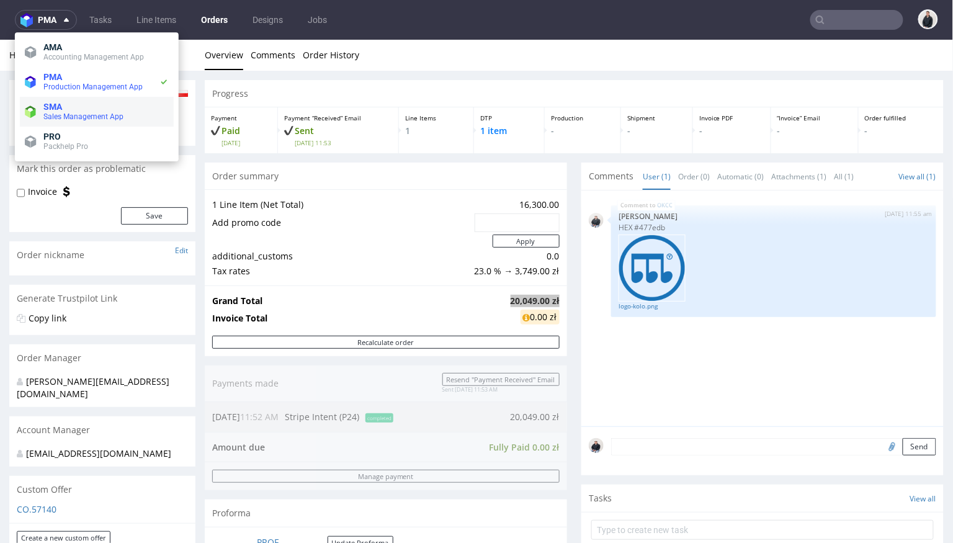
click at [92, 107] on span "SMA" at bounding box center [105, 107] width 125 height 10
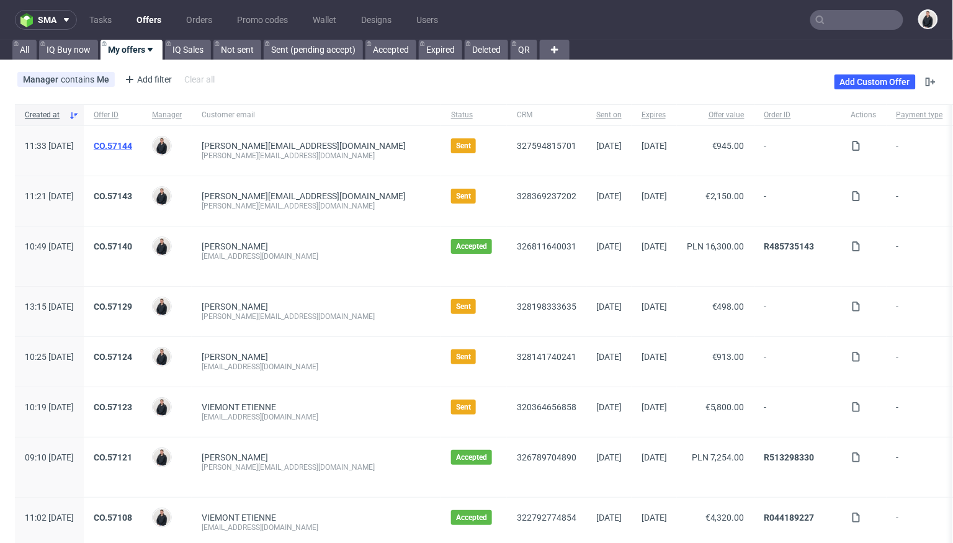
click at [132, 146] on link "CO.57144" at bounding box center [113, 146] width 38 height 10
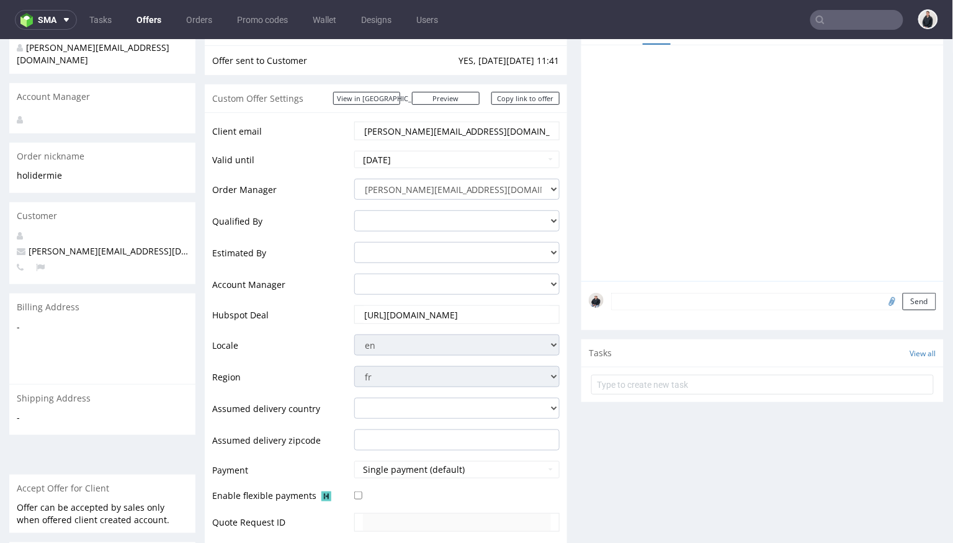
scroll to position [419, 0]
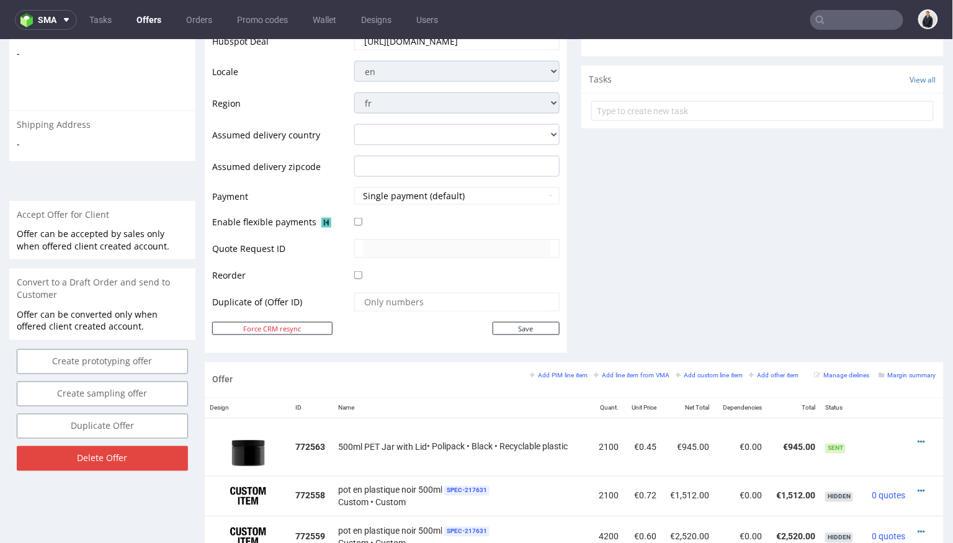
click at [815, 18] on icon at bounding box center [820, 20] width 10 height 10
click at [818, 18] on input "text" at bounding box center [856, 20] width 93 height 20
paste input "HGYK"
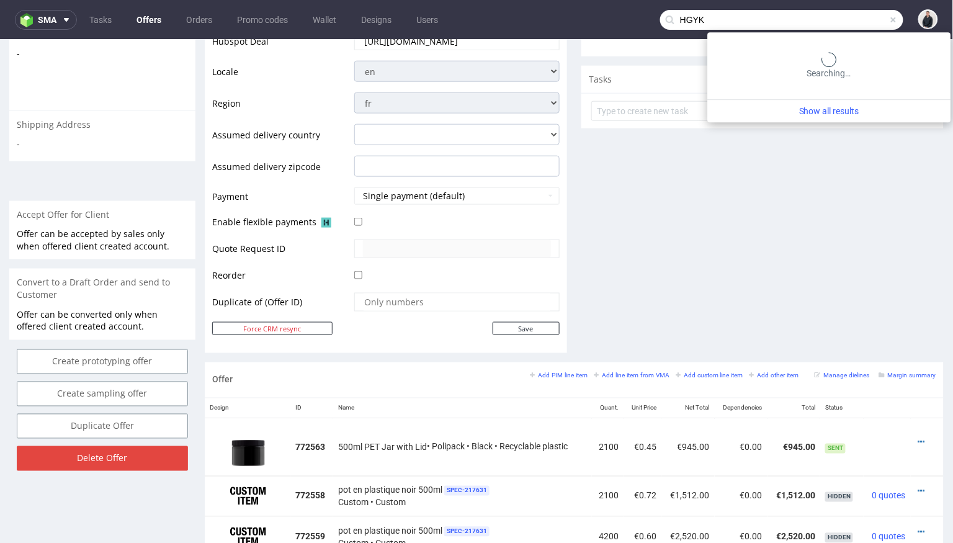
type input "HGYK"
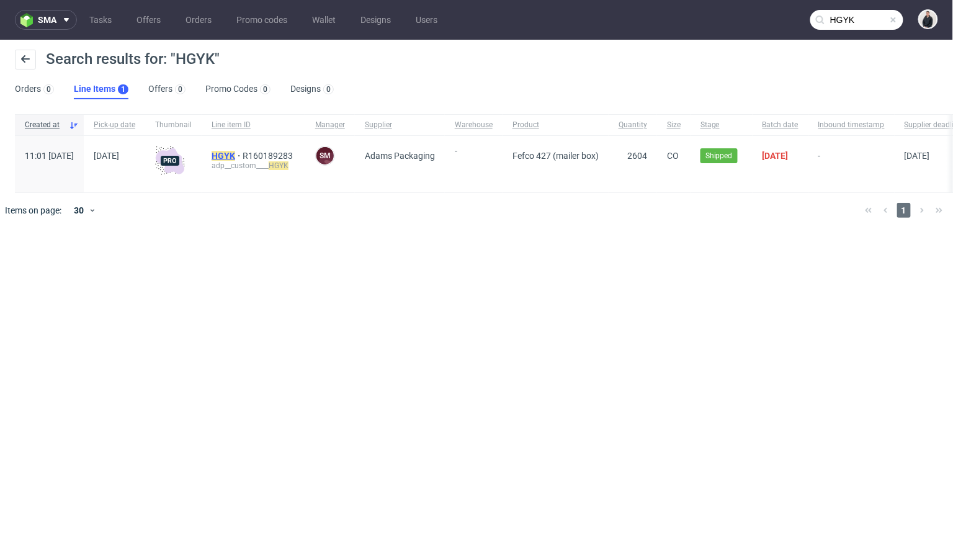
click at [235, 153] on mark "HGYK" at bounding box center [224, 156] width 24 height 10
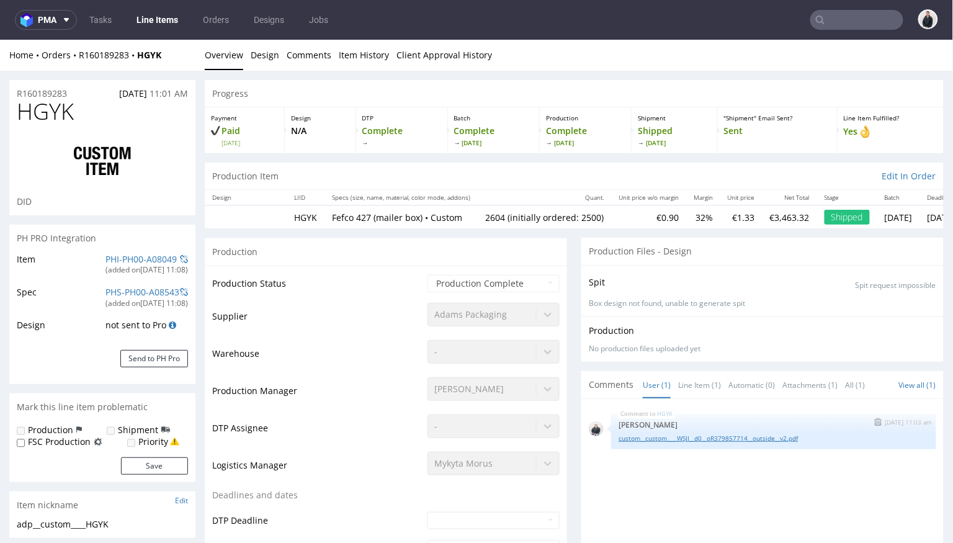
click at [720, 439] on link "custom__custom____WSJI__d0__oR379857714__outside__v2.pdf" at bounding box center [774, 437] width 310 height 9
select select "in_progress"
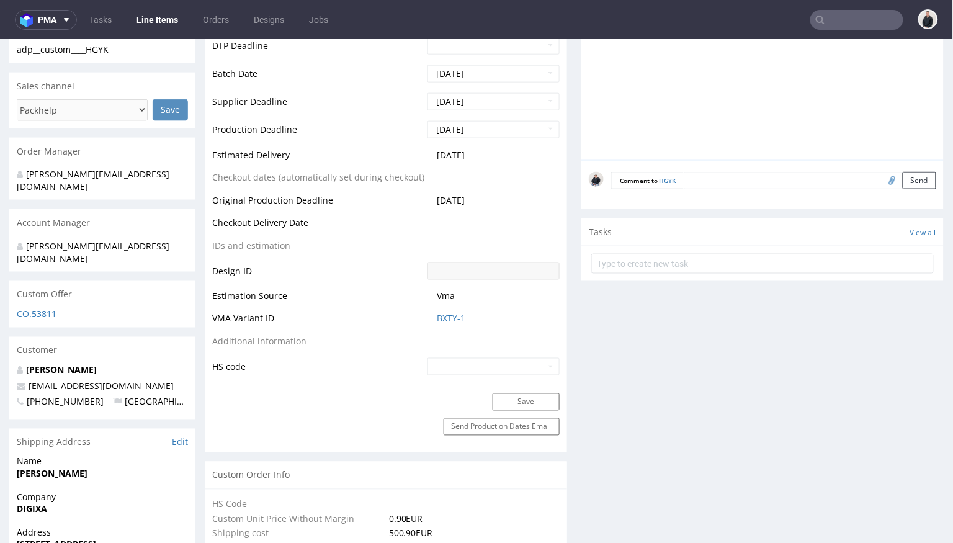
scroll to position [495, 0]
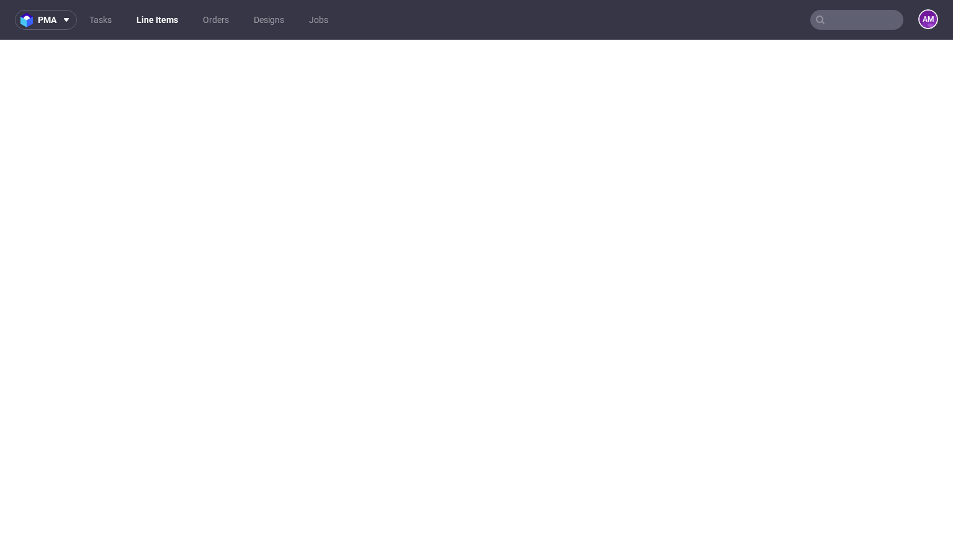
click at [834, 24] on input "text" at bounding box center [856, 20] width 93 height 20
select select "in_progress"
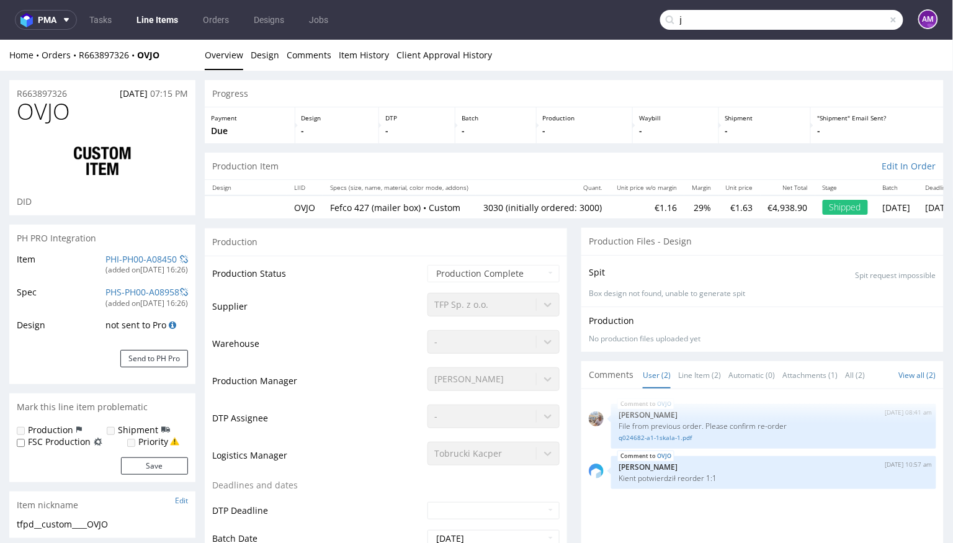
scroll to position [169, 0]
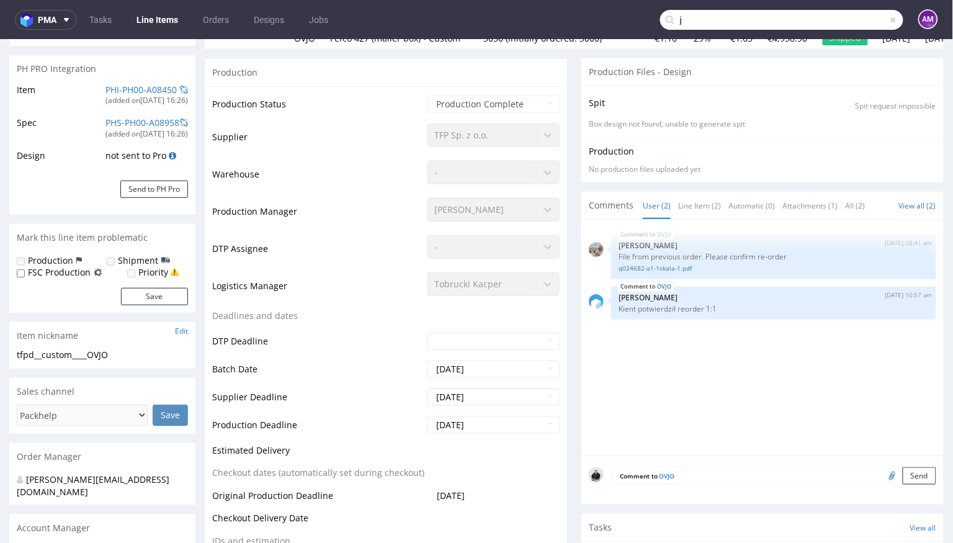
type input "jq"
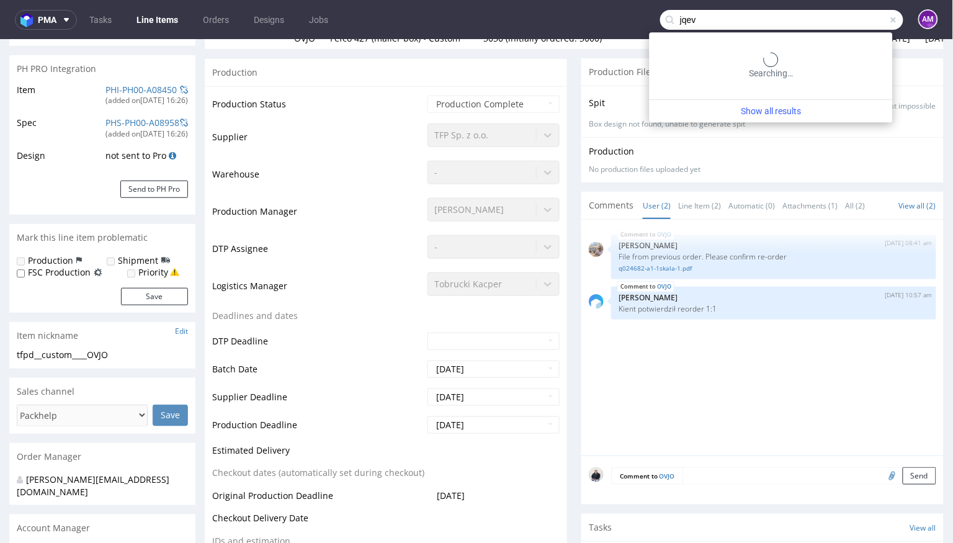
type input "jqev"
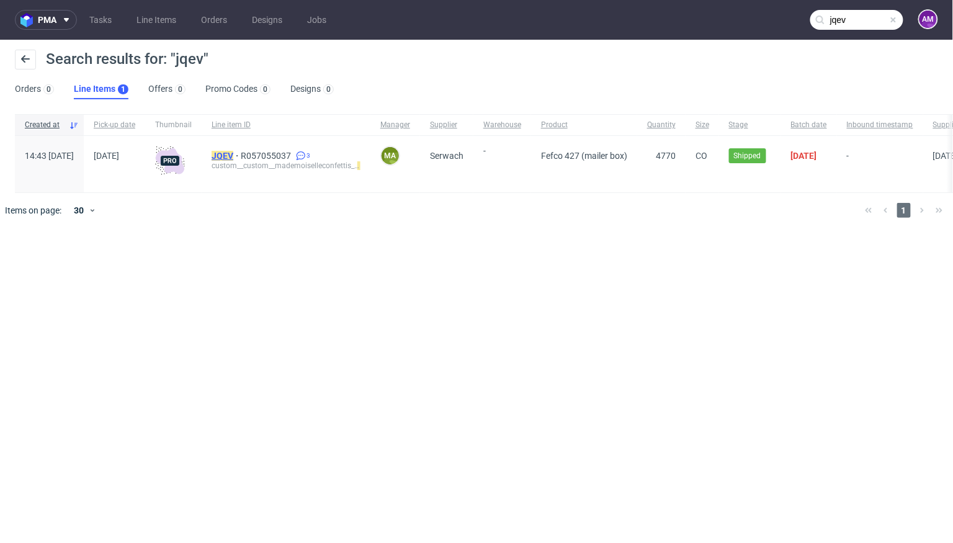
click at [233, 158] on mark "JQEV" at bounding box center [223, 156] width 22 height 10
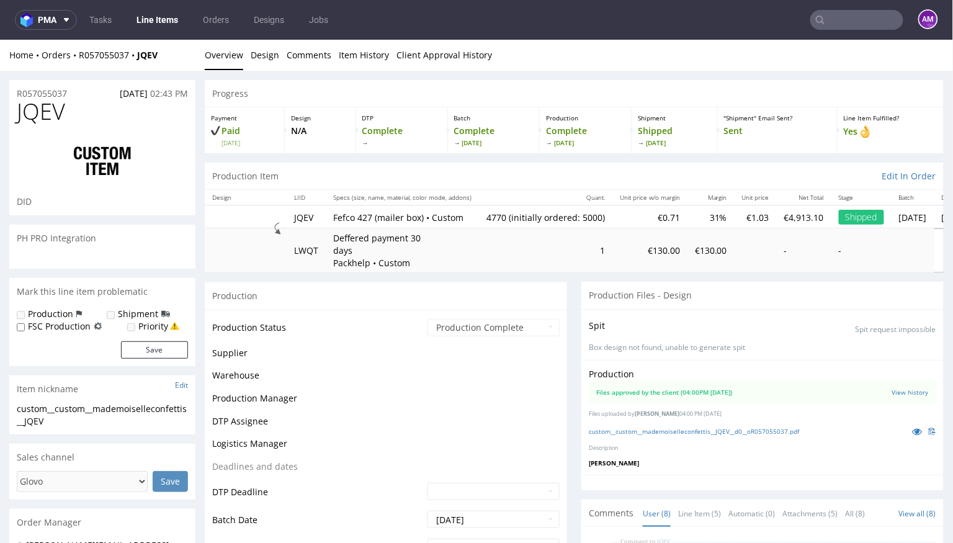
scroll to position [280, 0]
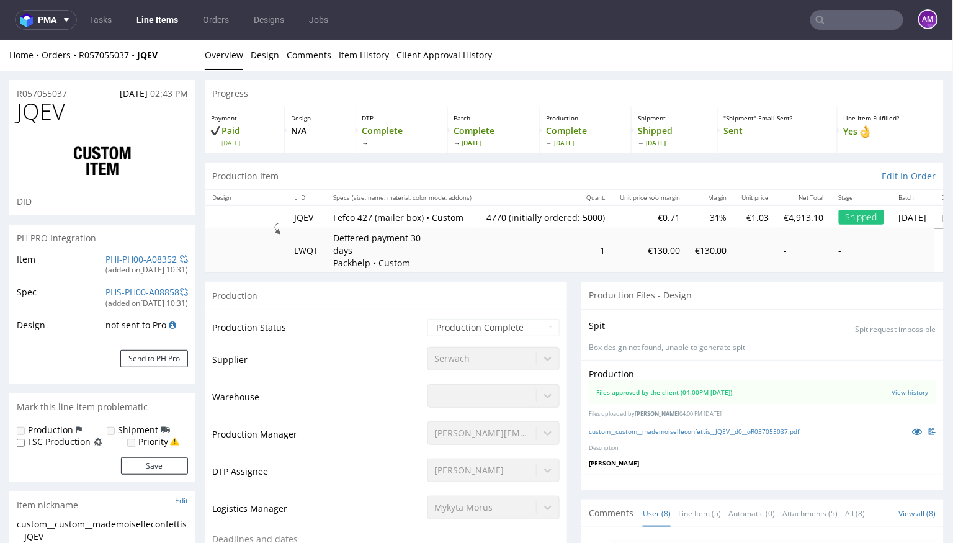
type input "4770"
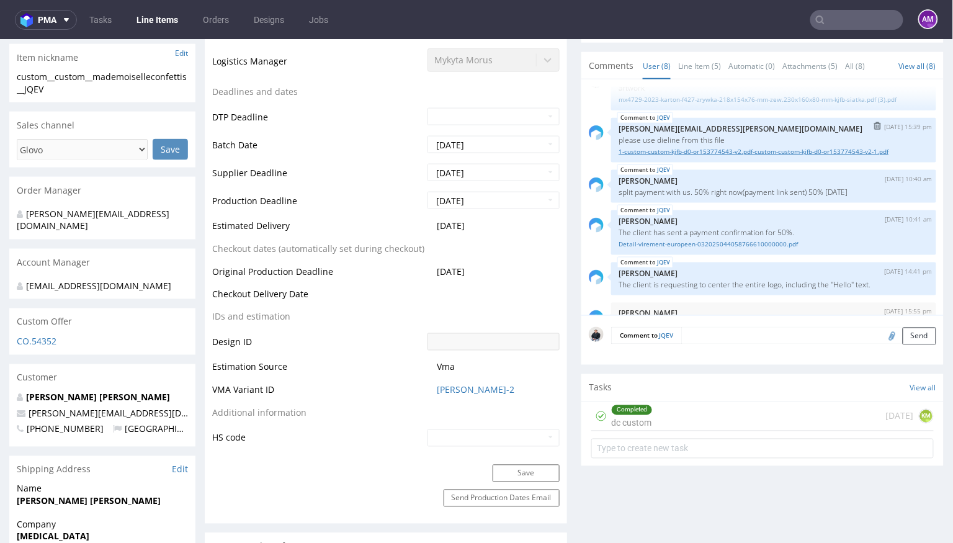
scroll to position [0, 0]
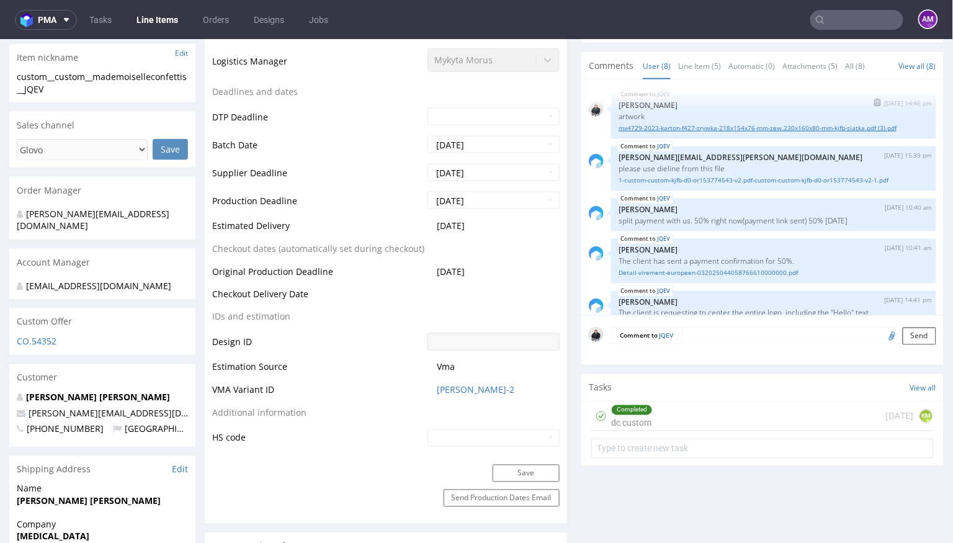
click at [704, 126] on link "mx4729-2023-karton-f427-zrywka-218x154x76-mm-zew.230x160x80-mm-kjfb-siatka.pdf …" at bounding box center [774, 127] width 310 height 9
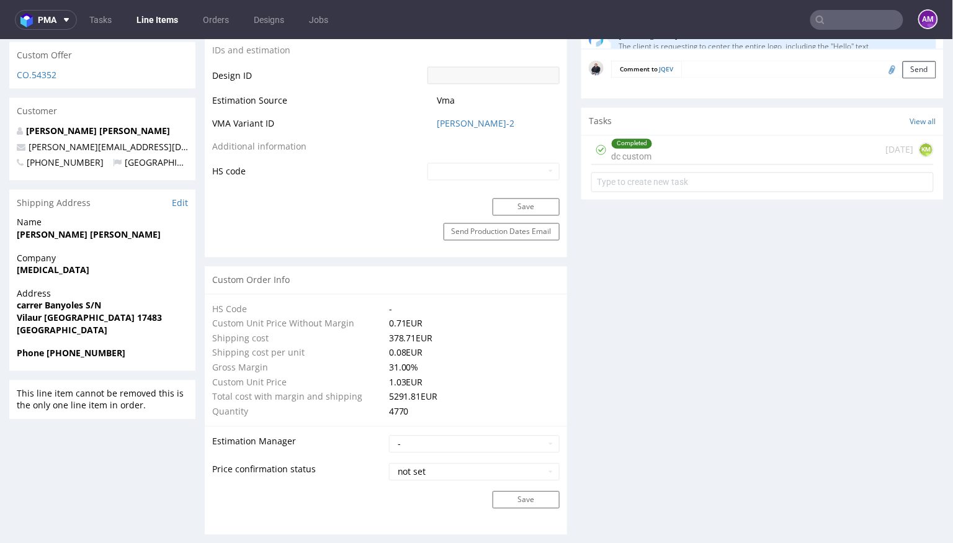
scroll to position [385, 0]
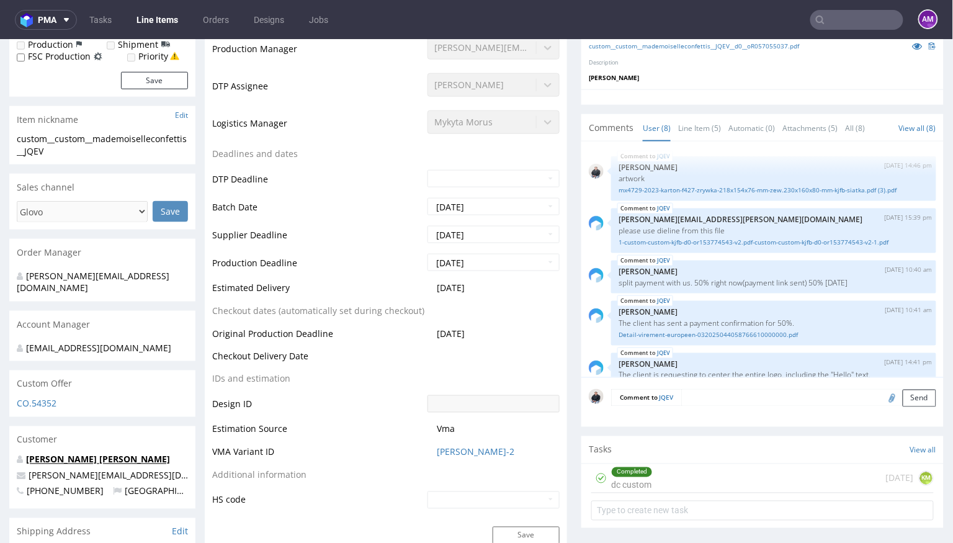
click at [89, 453] on link "[PERSON_NAME] [PERSON_NAME]" at bounding box center [98, 459] width 144 height 12
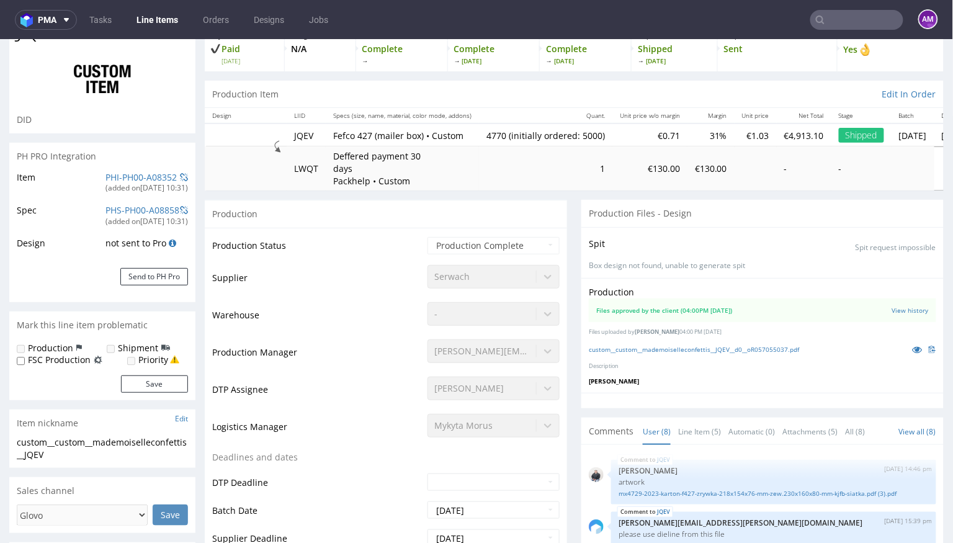
scroll to position [0, 0]
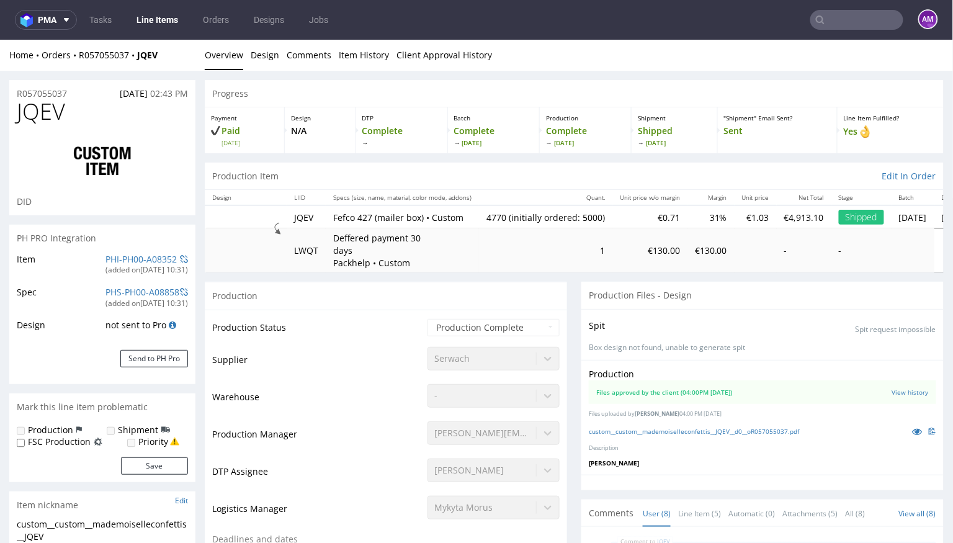
click at [686, 435] on div "custom__custom__mademoiselleconfettis__JQEV__d0__oR057055037.pdf" at bounding box center [762, 431] width 347 height 14
click at [688, 430] on link "custom__custom__mademoiselleconfettis__JQEV__d0__oR057055037.pdf" at bounding box center [694, 430] width 210 height 9
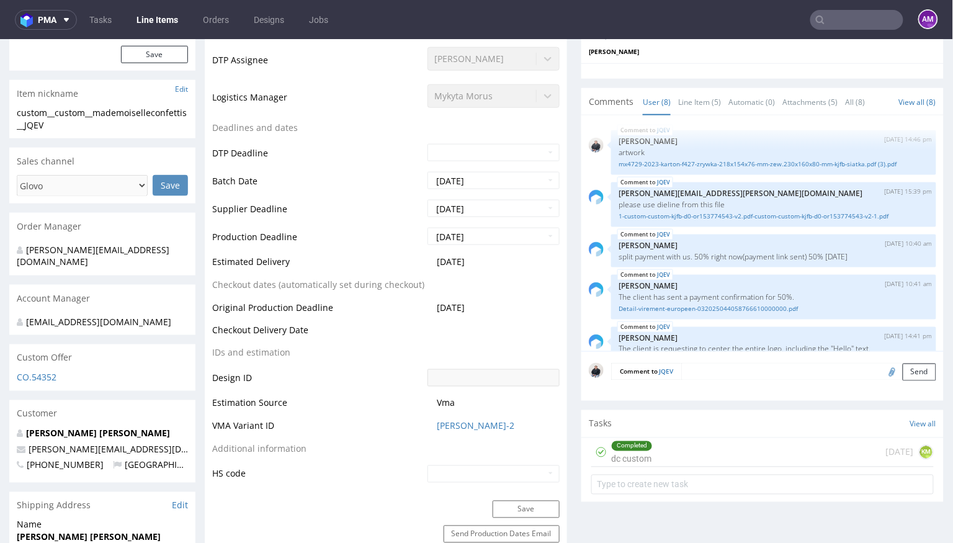
scroll to position [413, 0]
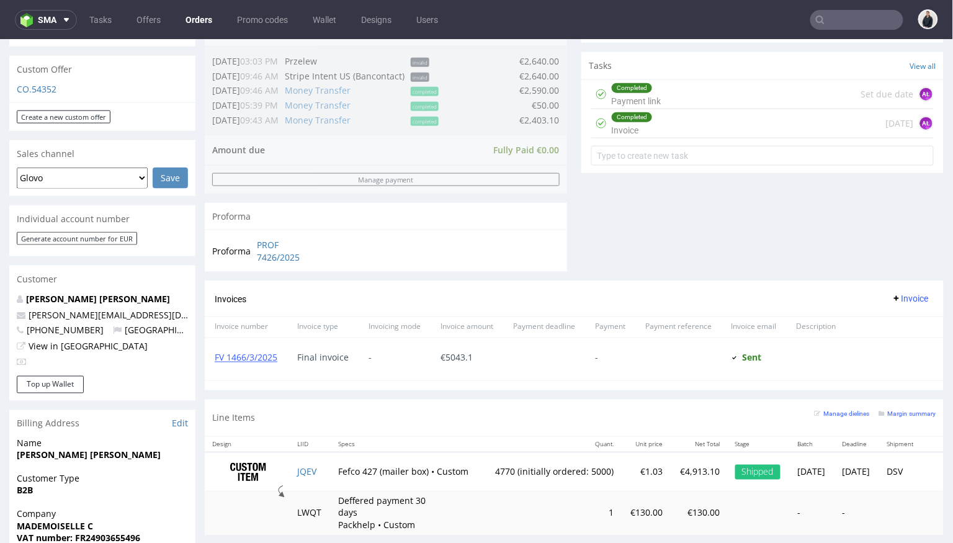
scroll to position [448, 0]
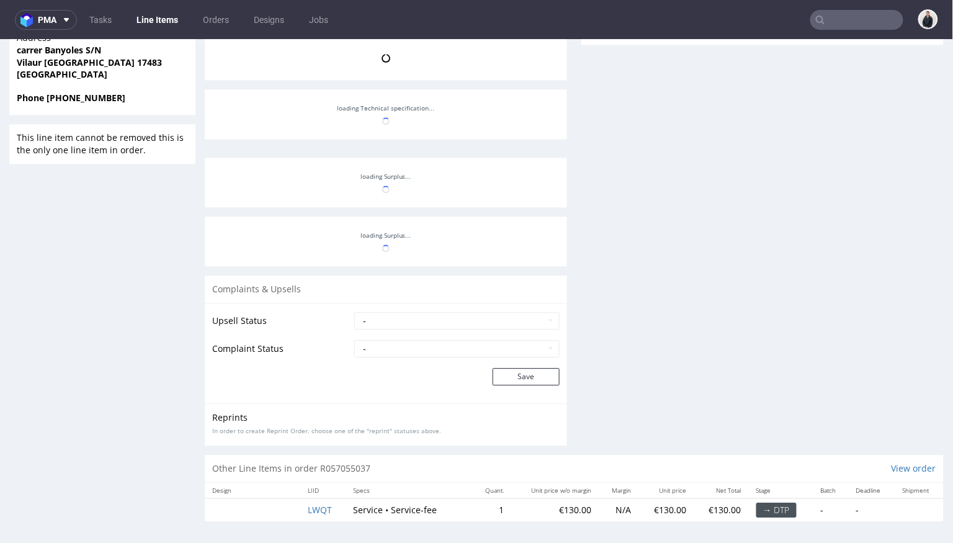
scroll to position [280, 0]
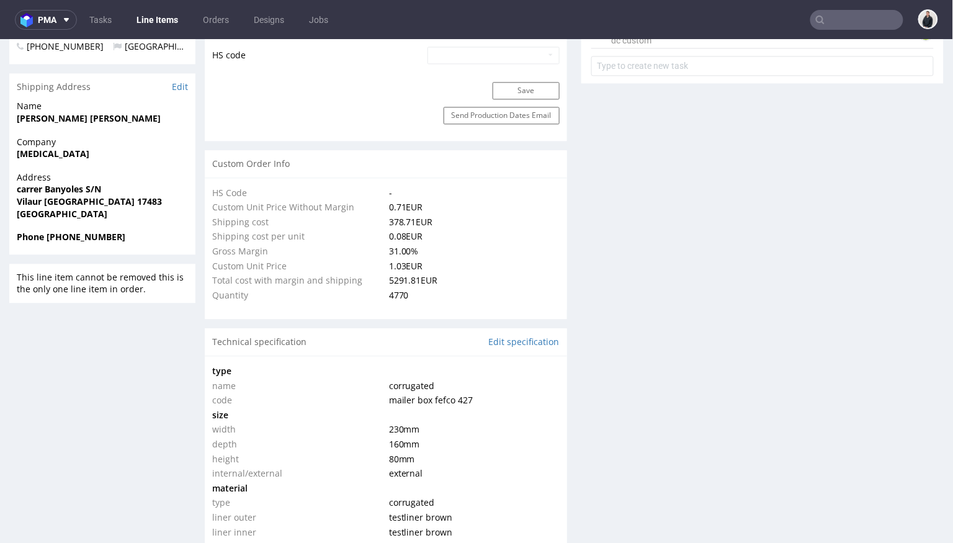
type input "4770"
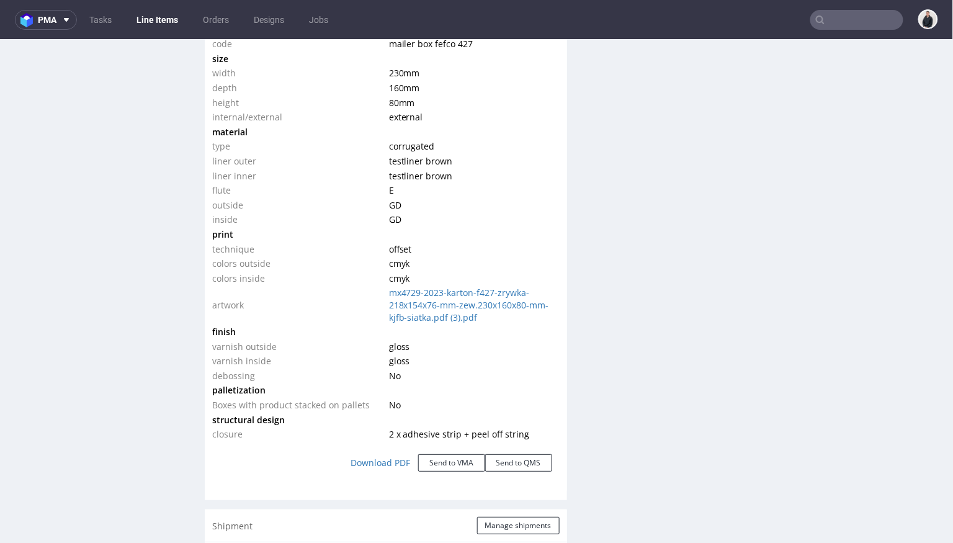
scroll to position [1382, 0]
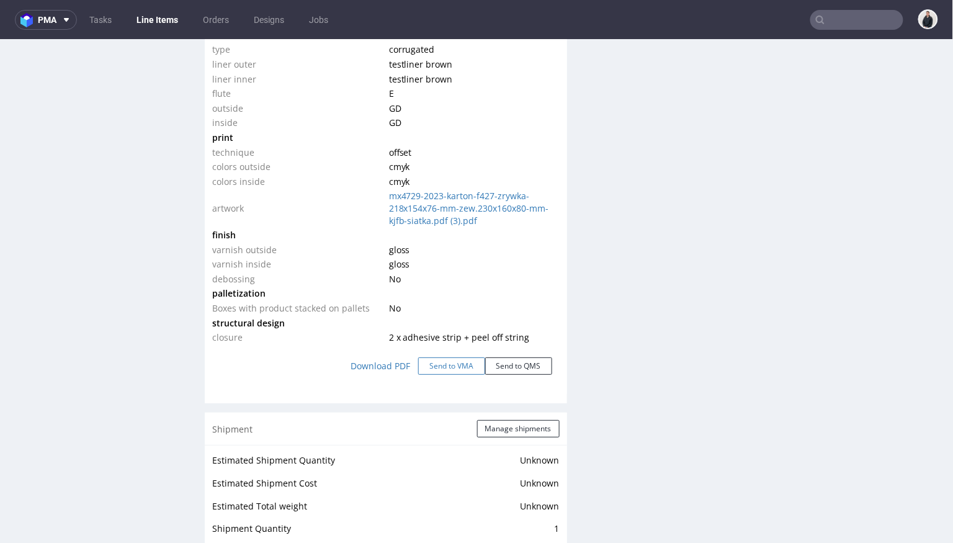
click at [455, 362] on button "Send to VMA" at bounding box center [451, 365] width 67 height 17
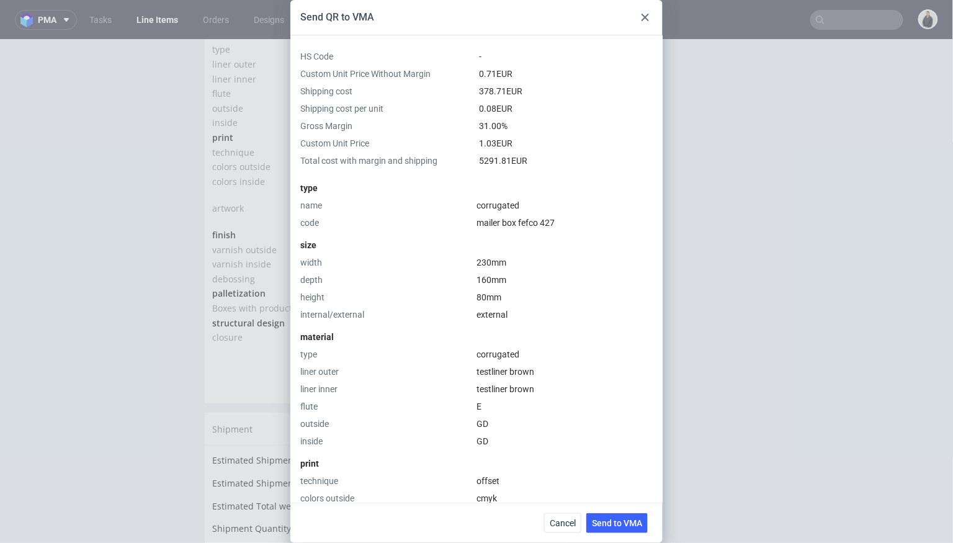
scroll to position [428, 0]
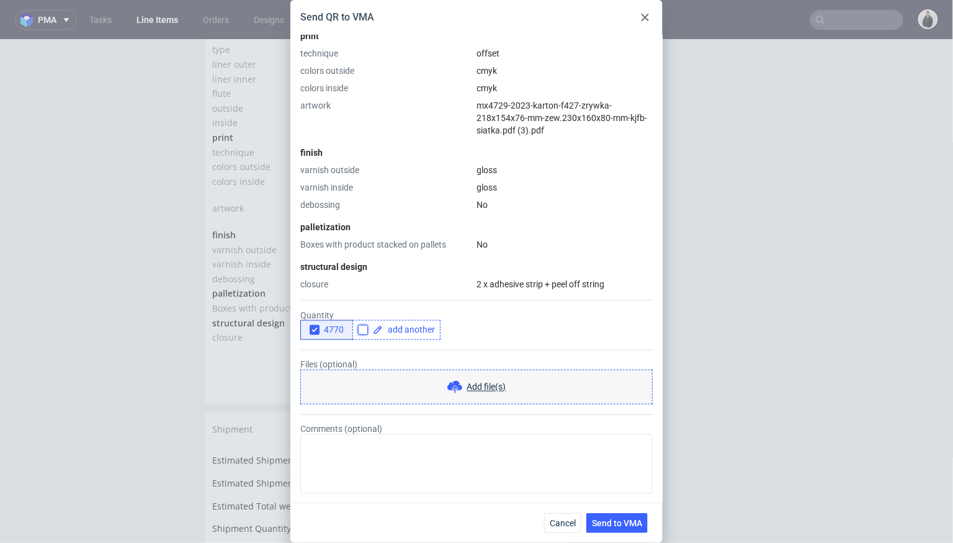
click at [363, 332] on input "checkbox" at bounding box center [363, 330] width 10 height 10
checkbox input "true"
click at [395, 332] on span at bounding box center [409, 330] width 52 height 9
checkbox input "true"
click at [317, 326] on icon "button" at bounding box center [314, 330] width 9 height 9
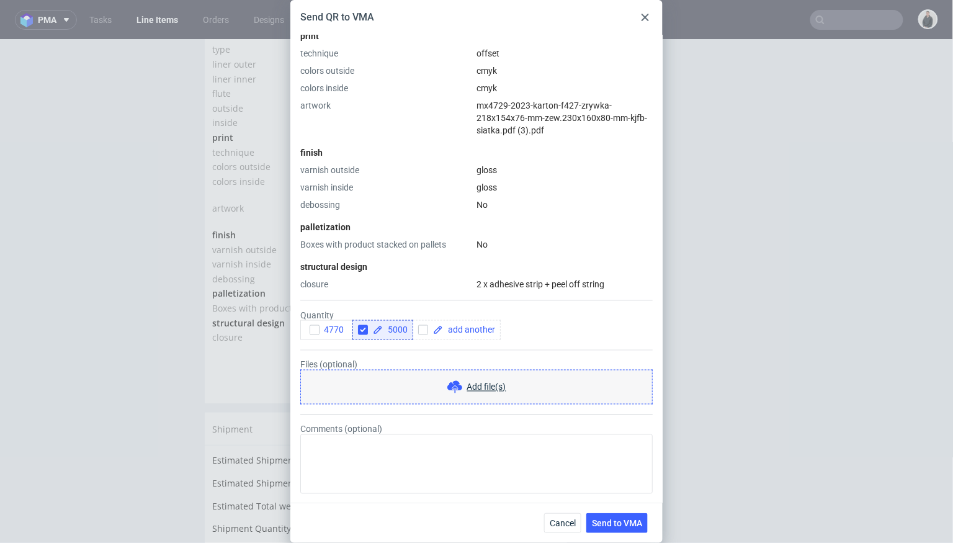
click at [527, 355] on form "Quantity 4770 5000 Files (optional) Add file(s) Comments (optional)" at bounding box center [476, 392] width 352 height 204
click at [634, 525] on span "Send to VMA" at bounding box center [617, 523] width 50 height 9
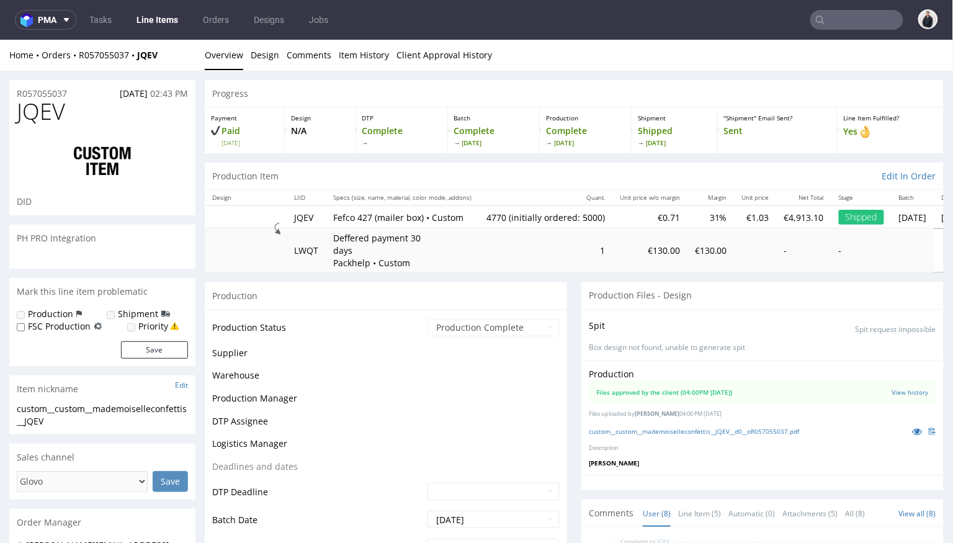
scroll to position [280, 0]
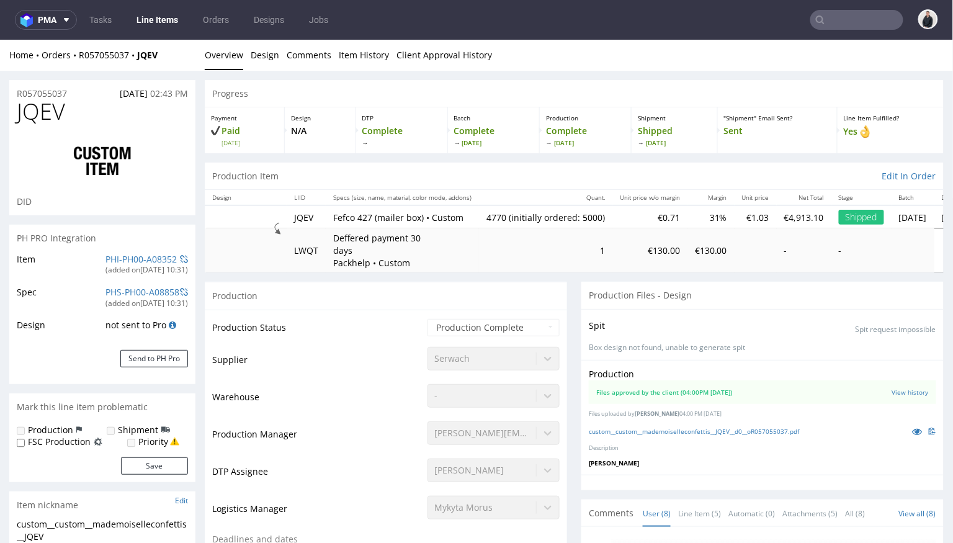
select select "in_progress"
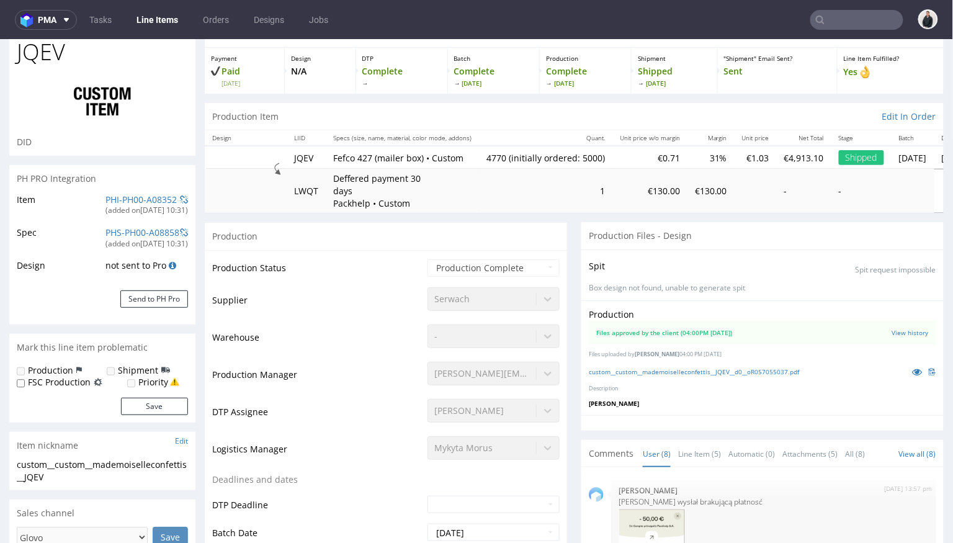
scroll to position [0, 0]
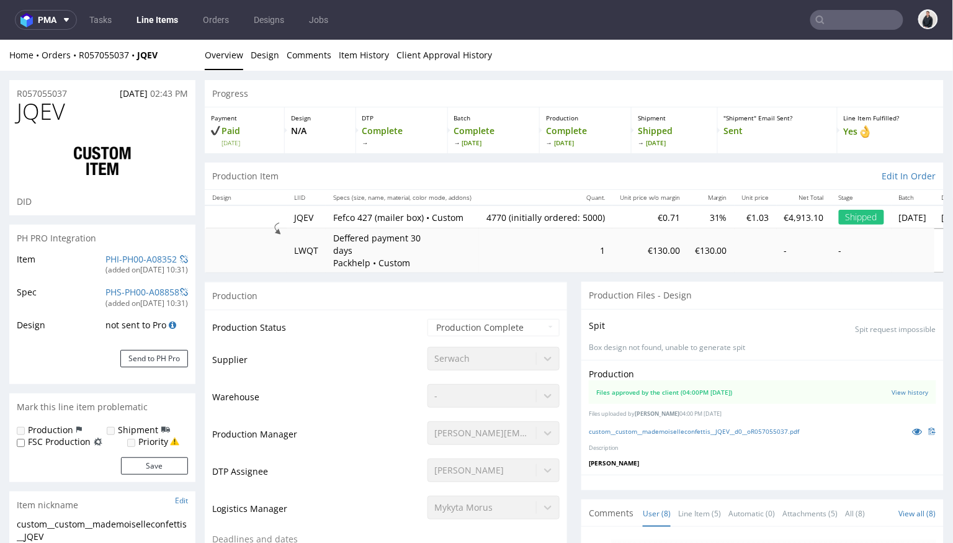
click at [830, 19] on input "text" at bounding box center [856, 20] width 93 height 20
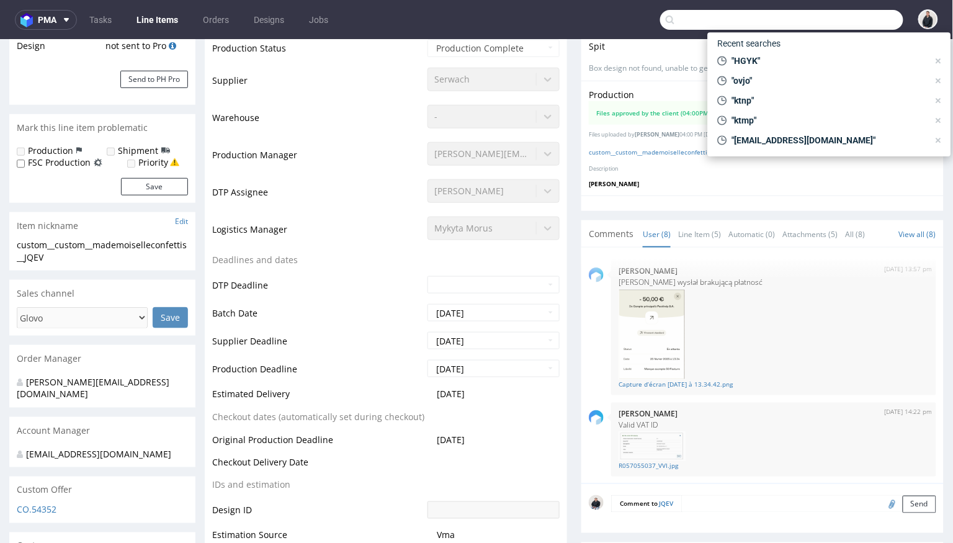
scroll to position [387, 0]
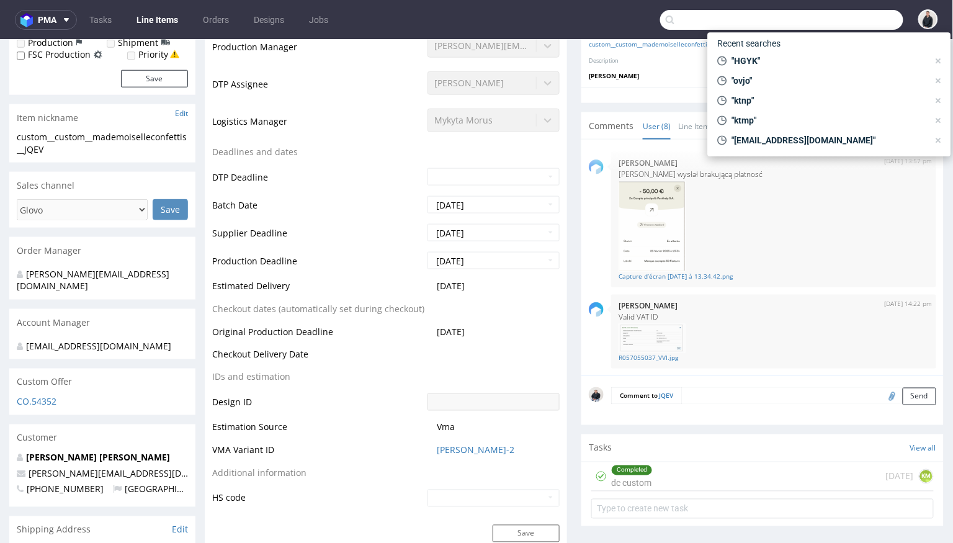
click at [65, 451] on p "[PERSON_NAME] [PERSON_NAME]" at bounding box center [102, 457] width 171 height 12
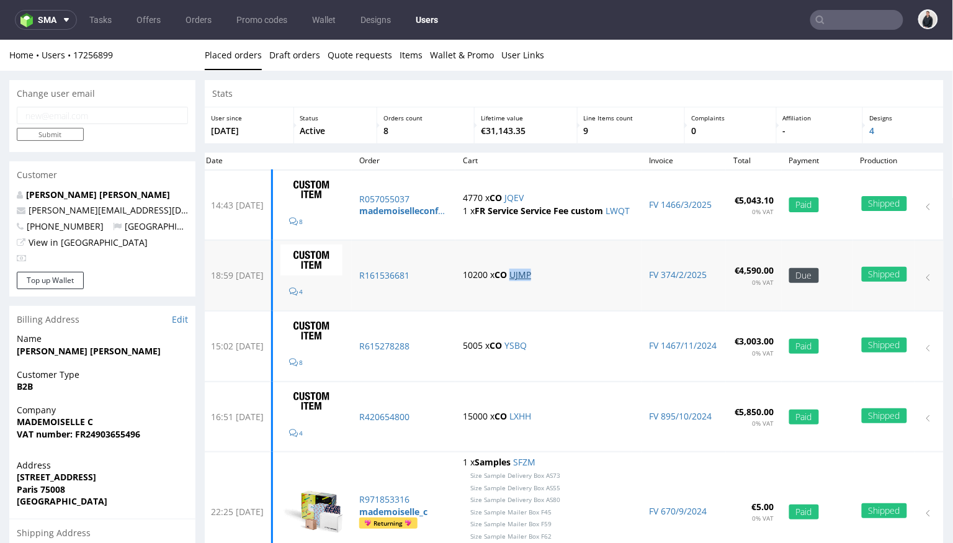
drag, startPoint x: 69, startPoint y: 445, endPoint x: 552, endPoint y: 275, distance: 511.8
click at [552, 275] on p "10200 x CO UJMP" at bounding box center [548, 274] width 171 height 12
click at [524, 194] on link "JQEV" at bounding box center [513, 197] width 19 height 12
click at [531, 271] on link "UJMP" at bounding box center [520, 274] width 22 height 12
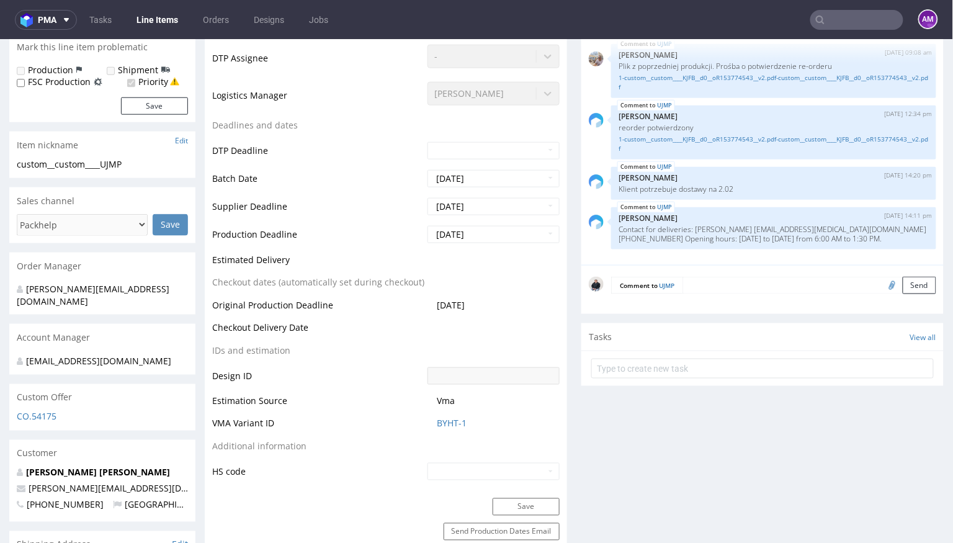
scroll to position [244, 0]
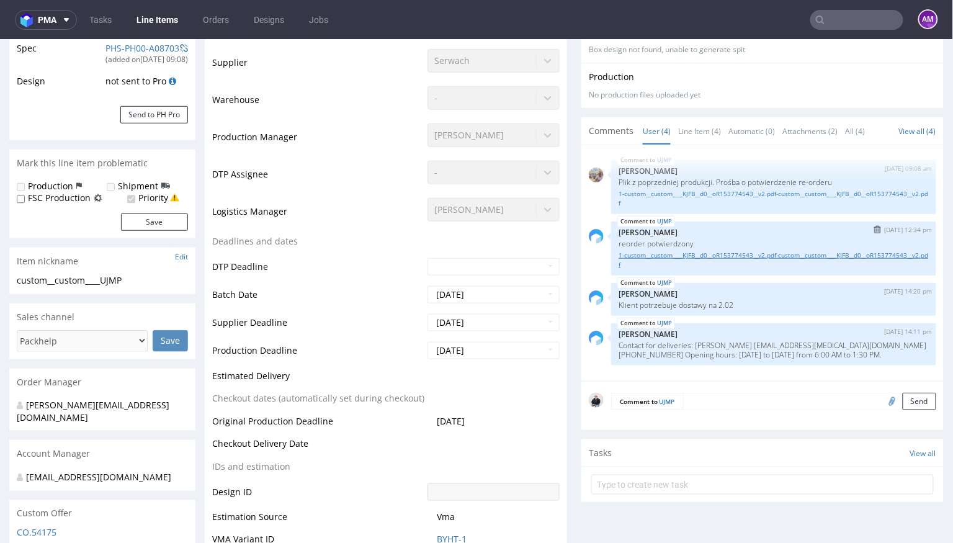
click at [694, 251] on link "1-custom__custom____KJFB__d0__oR153774543__v2.pdf-custom__custom____KJFB__d0__o…" at bounding box center [774, 259] width 310 height 19
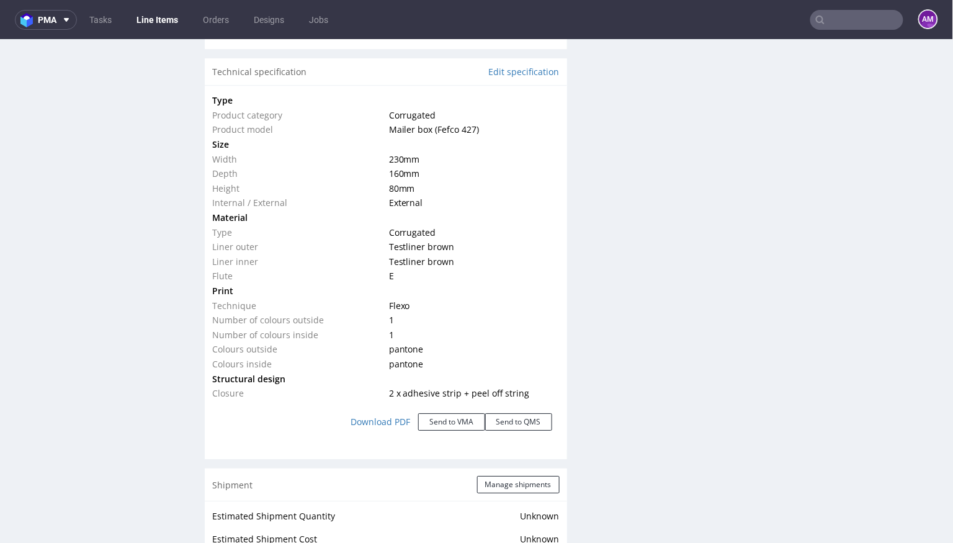
scroll to position [1147, 0]
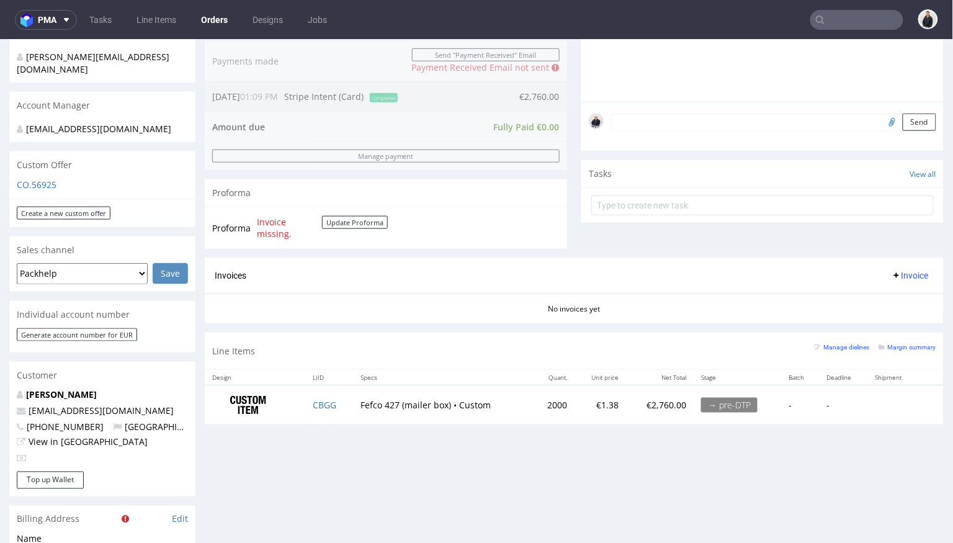
scroll to position [349, 0]
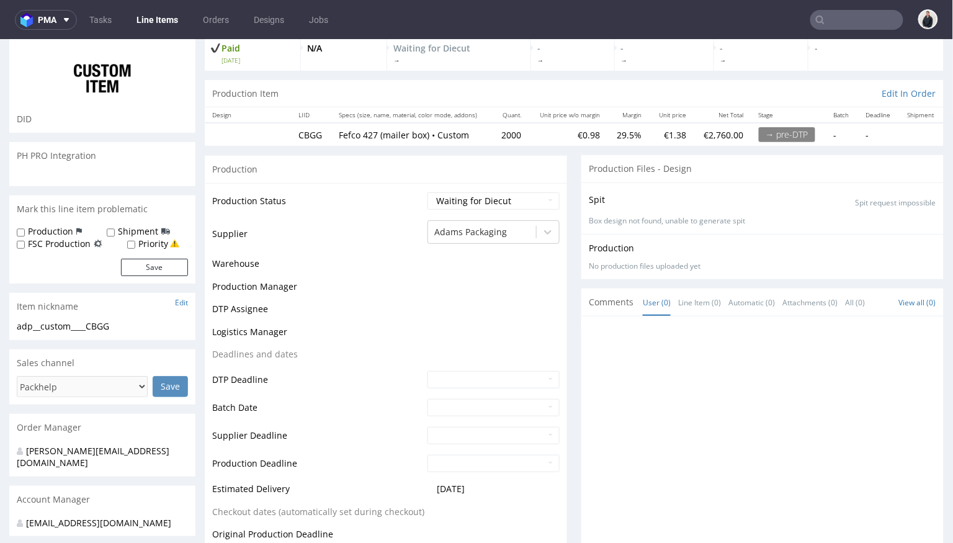
scroll to position [540, 0]
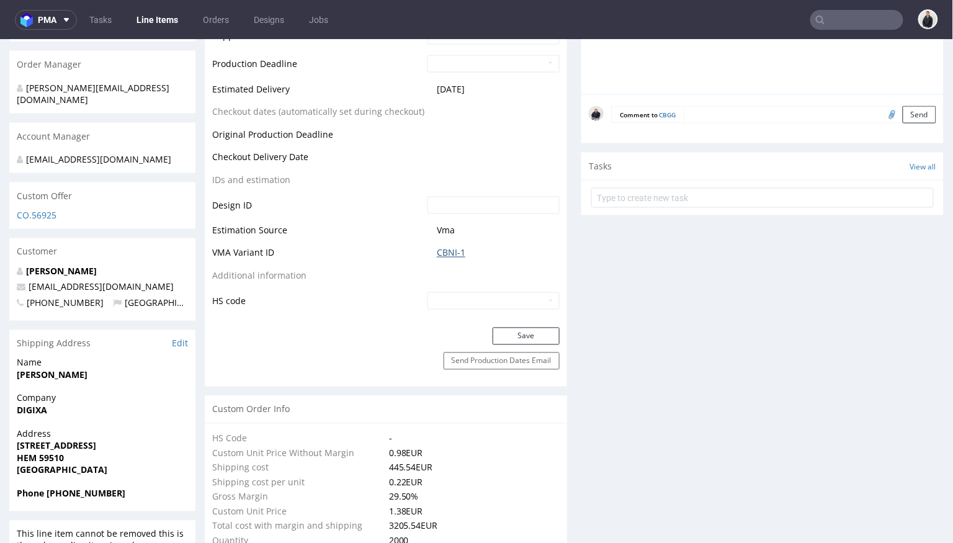
click at [443, 248] on link "CBNI-1" at bounding box center [451, 252] width 29 height 12
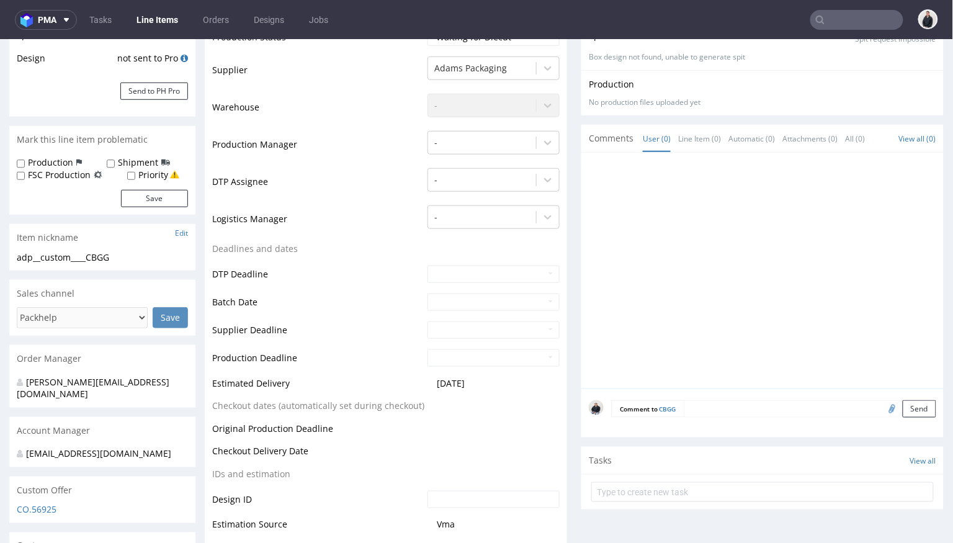
click at [882, 406] on input "file" at bounding box center [890, 408] width 17 height 16
type input "C:\fakepath\custom__custom____WSJI__d0__oR379857714__outside__v2.pdf"
click at [905, 407] on button "Send" at bounding box center [920, 408] width 34 height 17
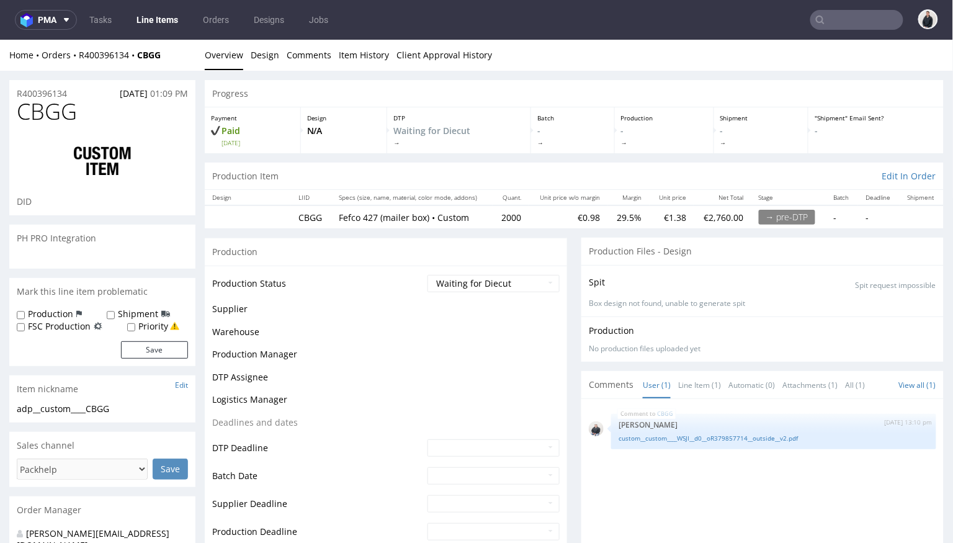
scroll to position [0, 0]
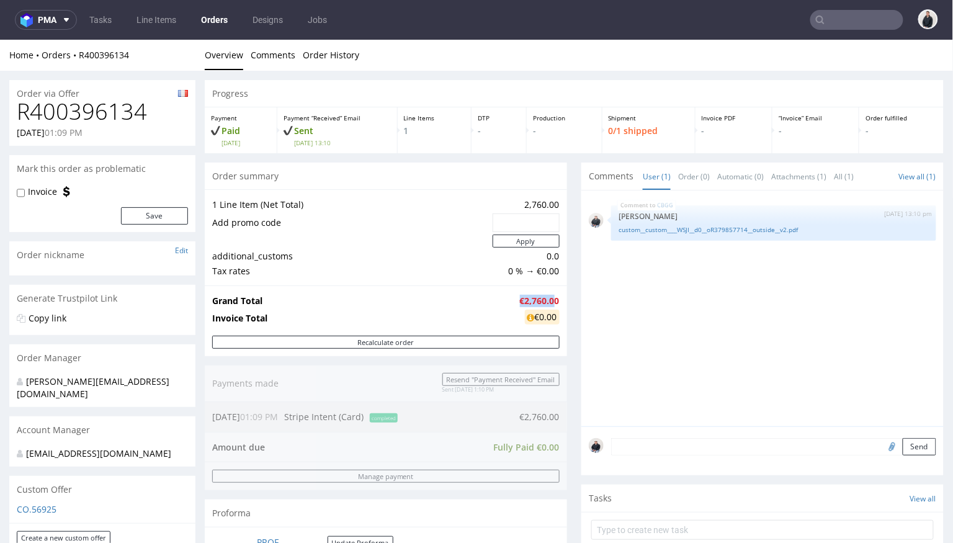
drag, startPoint x: 510, startPoint y: 298, endPoint x: 550, endPoint y: 298, distance: 40.3
click at [550, 298] on strong "€2,760.00" at bounding box center [540, 300] width 40 height 12
copy strong "€2,760.0"
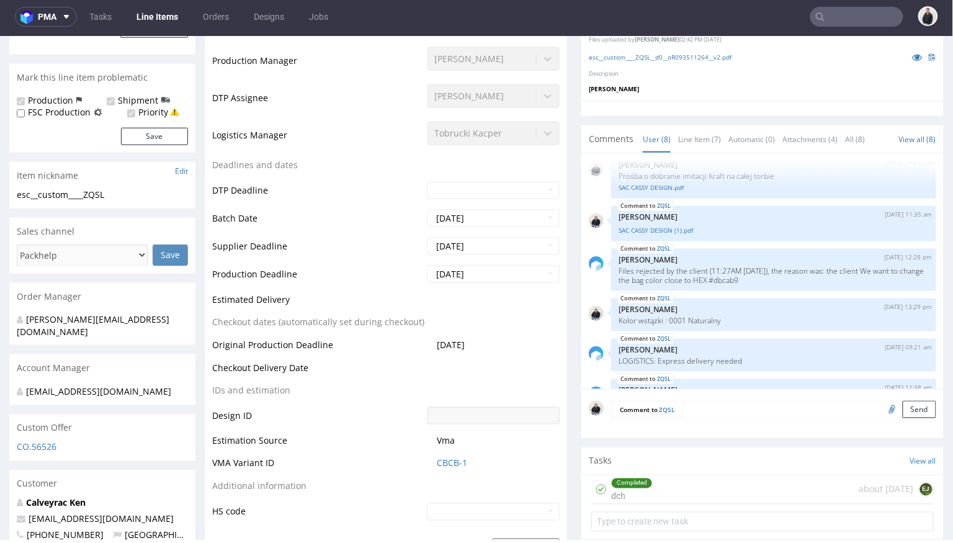
scroll to position [62, 0]
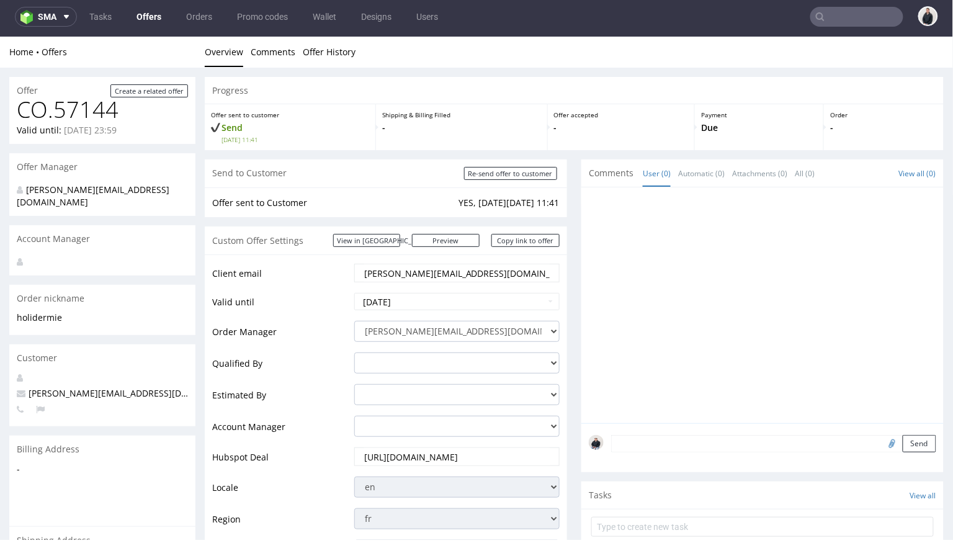
scroll to position [616, 0]
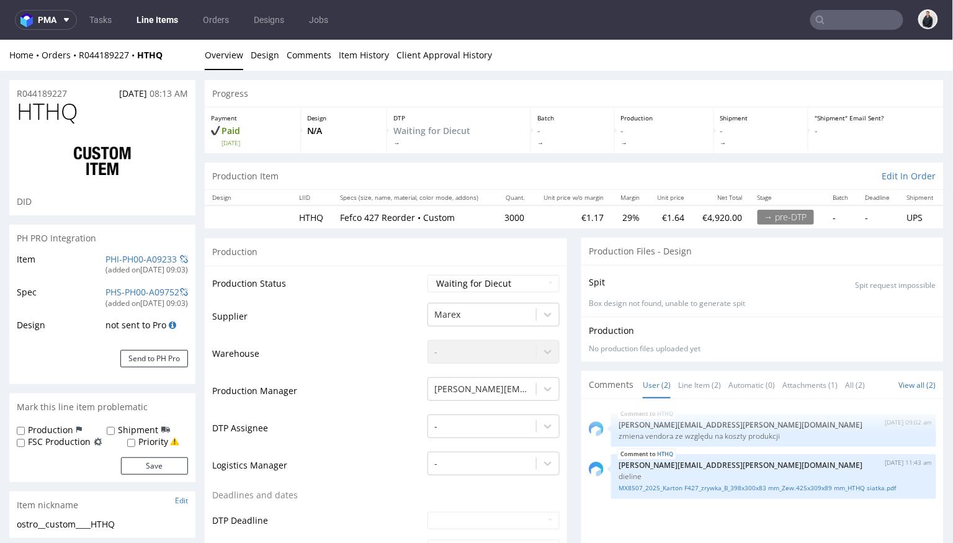
scroll to position [426, 0]
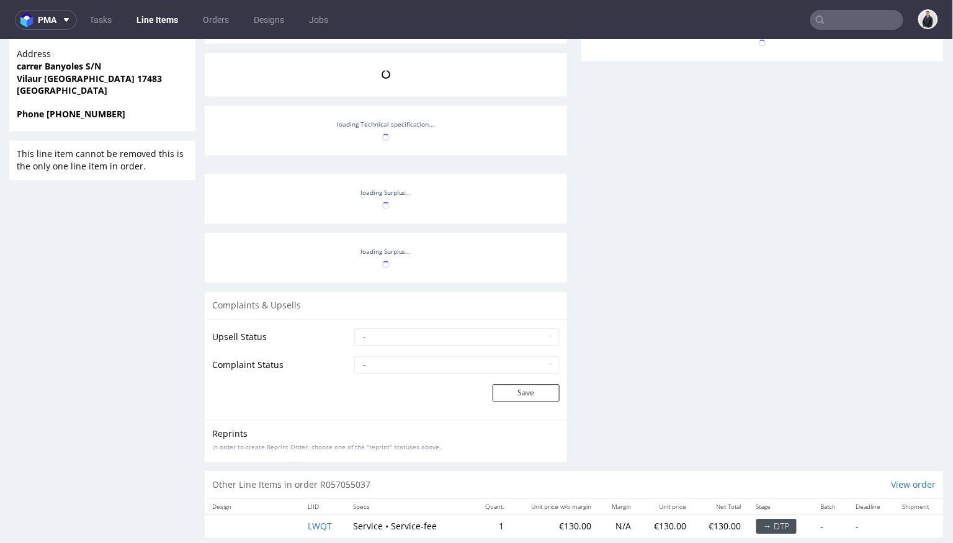
scroll to position [280, 0]
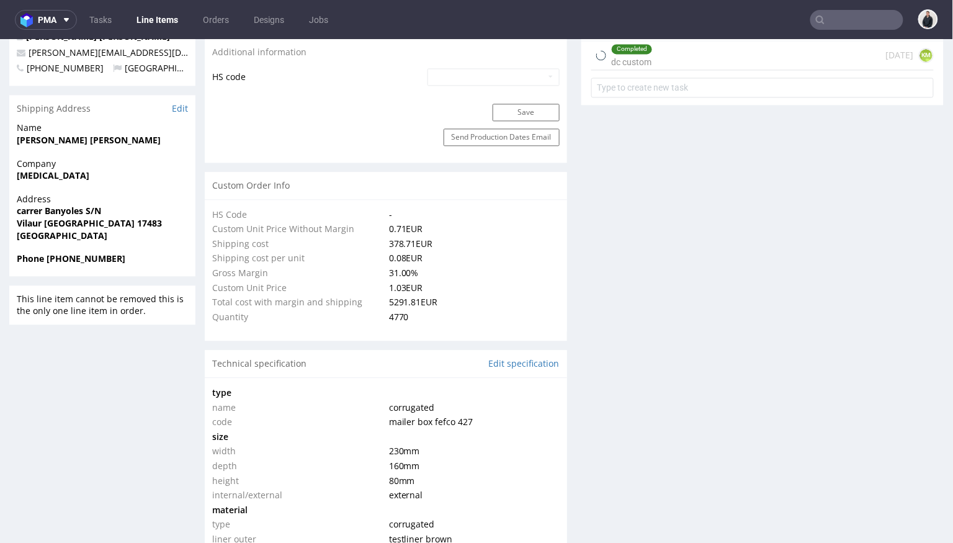
type input "4770"
select select "in_progress"
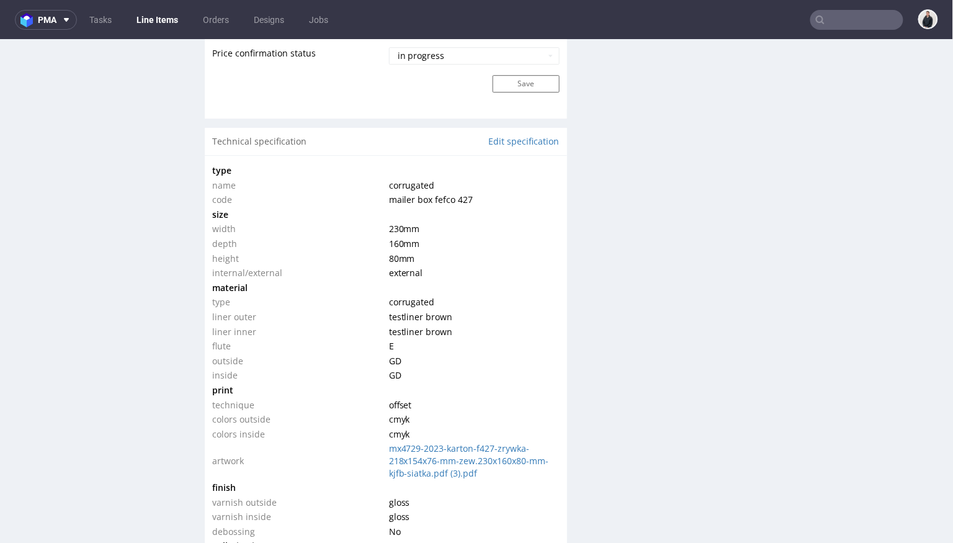
scroll to position [1139, 0]
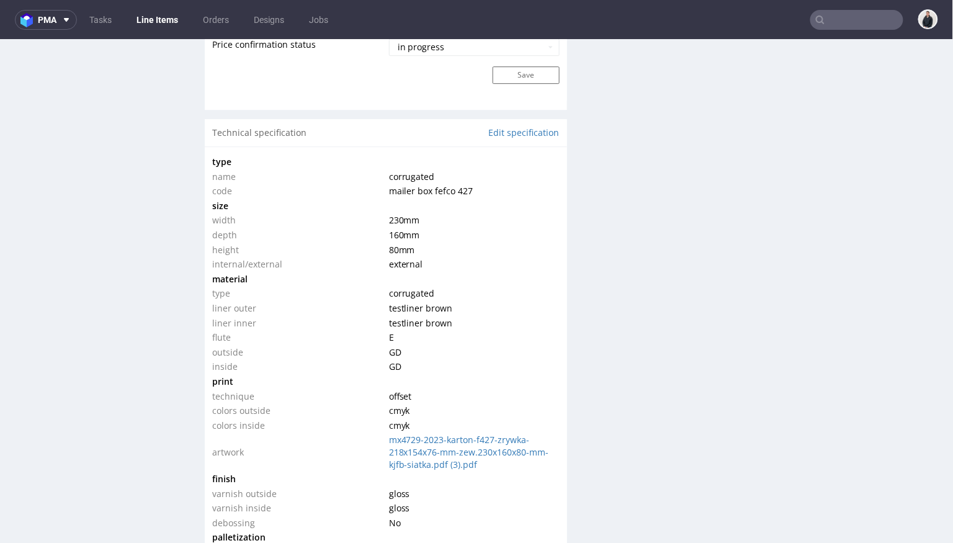
click at [818, 23] on input "text" at bounding box center [856, 20] width 93 height 20
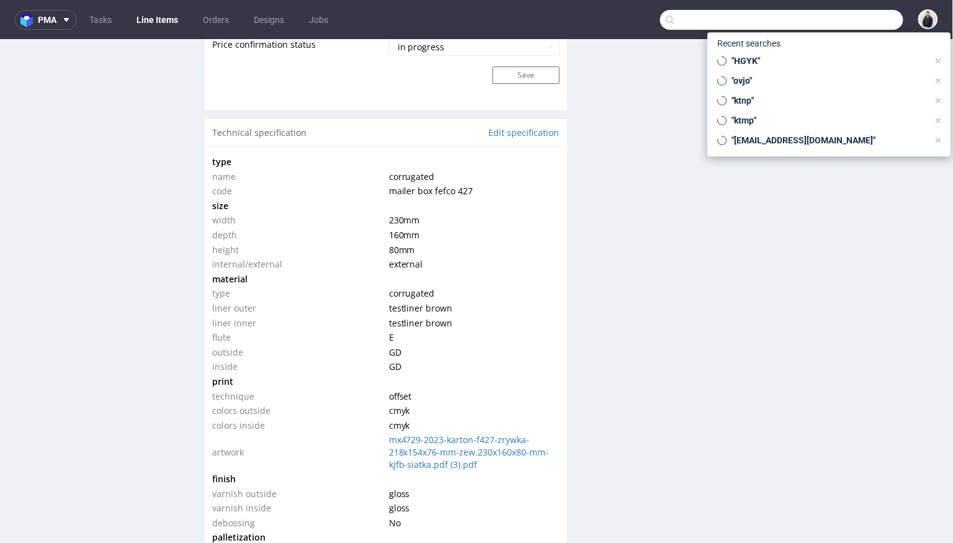
paste input "grainecreative.com"
type input "grainecreative.com"
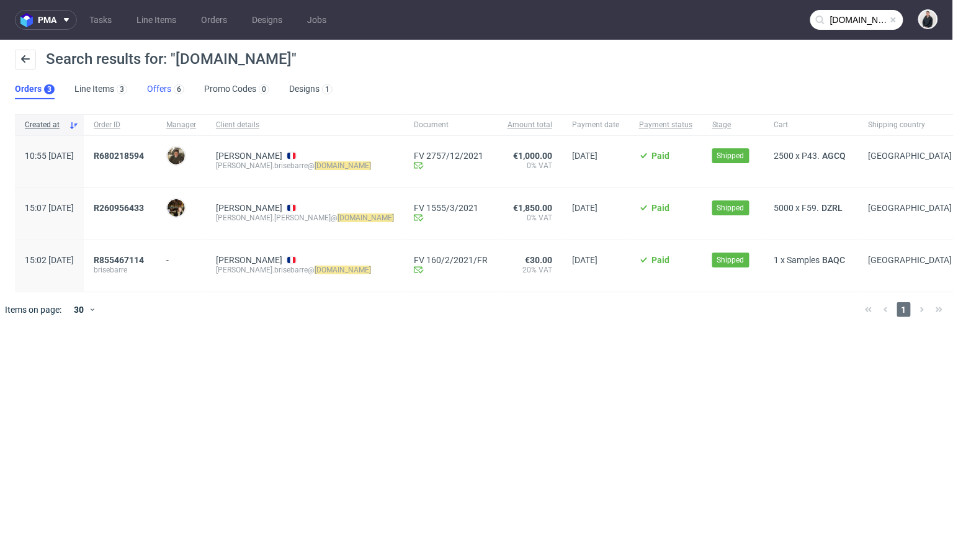
click at [150, 88] on link "Offers 6" at bounding box center [165, 89] width 37 height 20
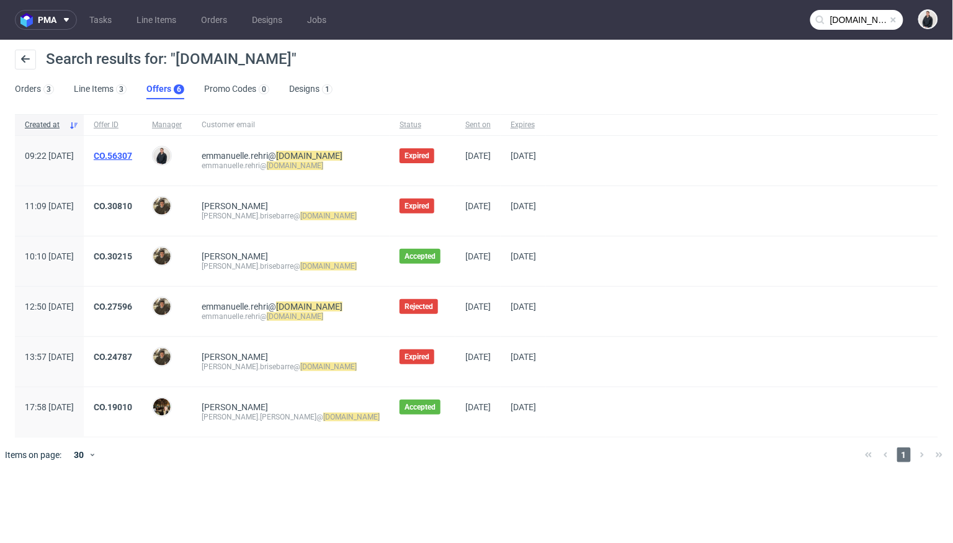
click at [132, 159] on link "CO.56307" at bounding box center [113, 156] width 38 height 10
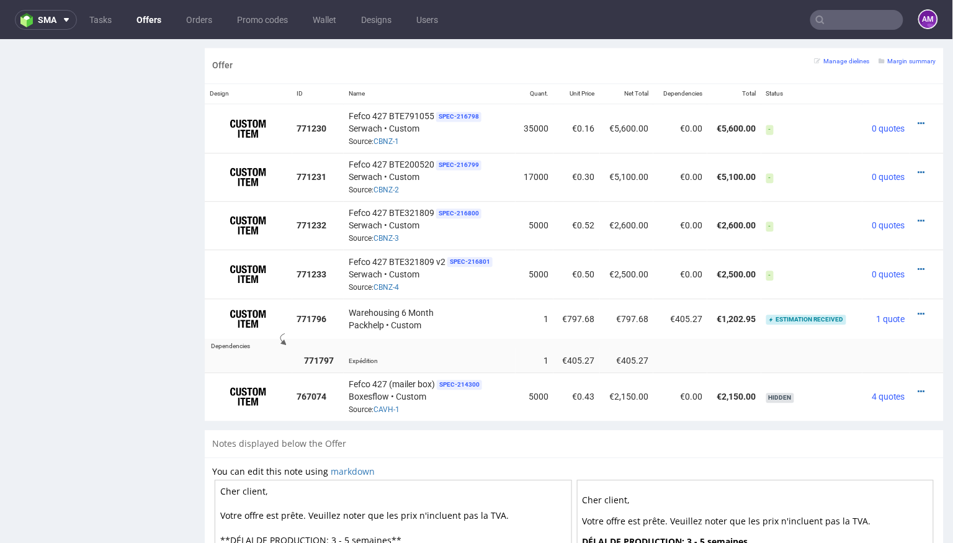
scroll to position [760, 0]
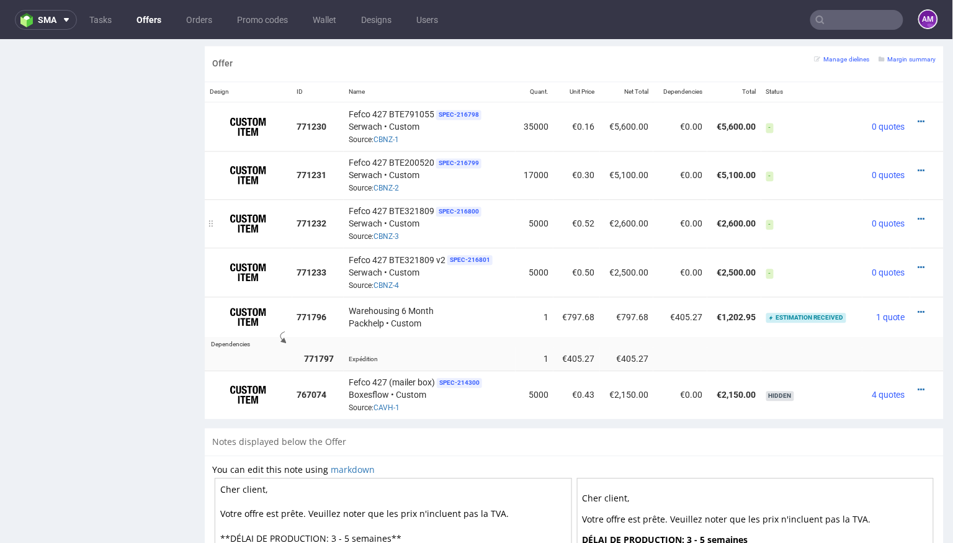
click at [915, 212] on div at bounding box center [923, 218] width 16 height 12
click at [918, 214] on icon at bounding box center [921, 218] width 7 height 9
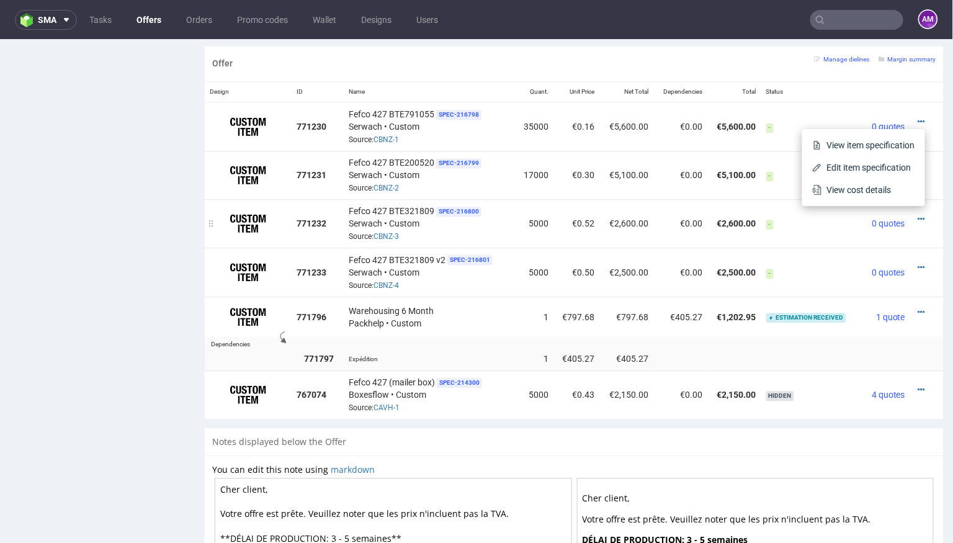
click at [819, 231] on td "-" at bounding box center [812, 223] width 102 height 48
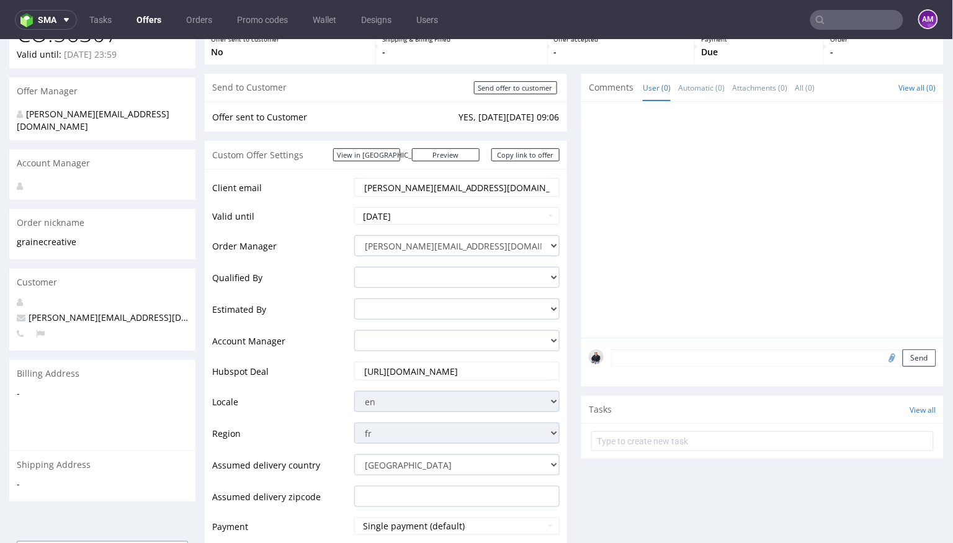
scroll to position [0, 0]
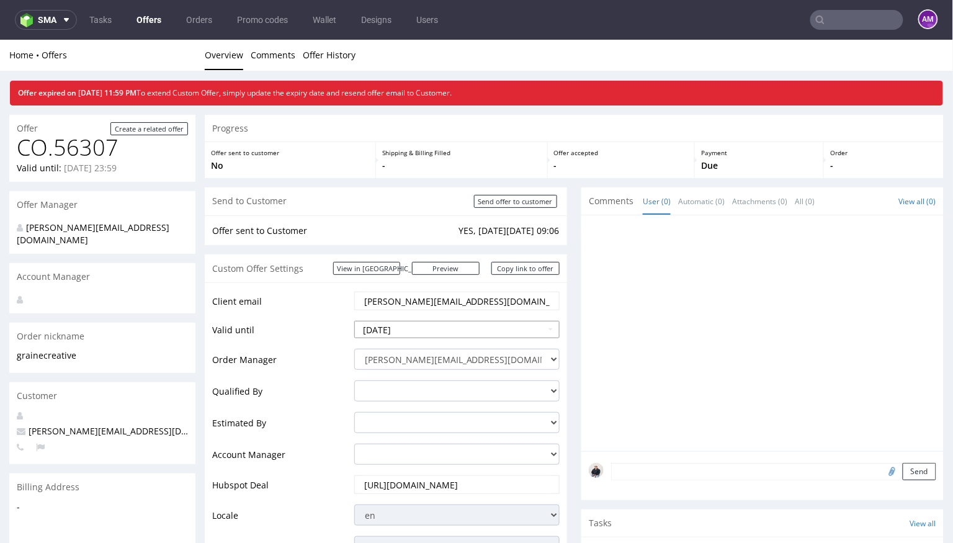
click at [485, 329] on input "2025-10-04" at bounding box center [456, 328] width 205 height 17
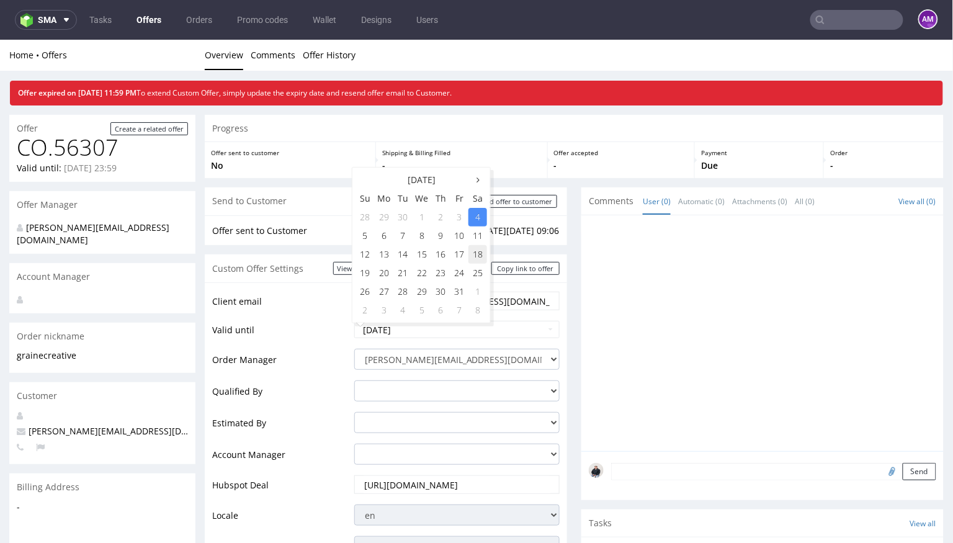
click at [481, 248] on td "18" at bounding box center [477, 253] width 19 height 19
type input "2025-10-18"
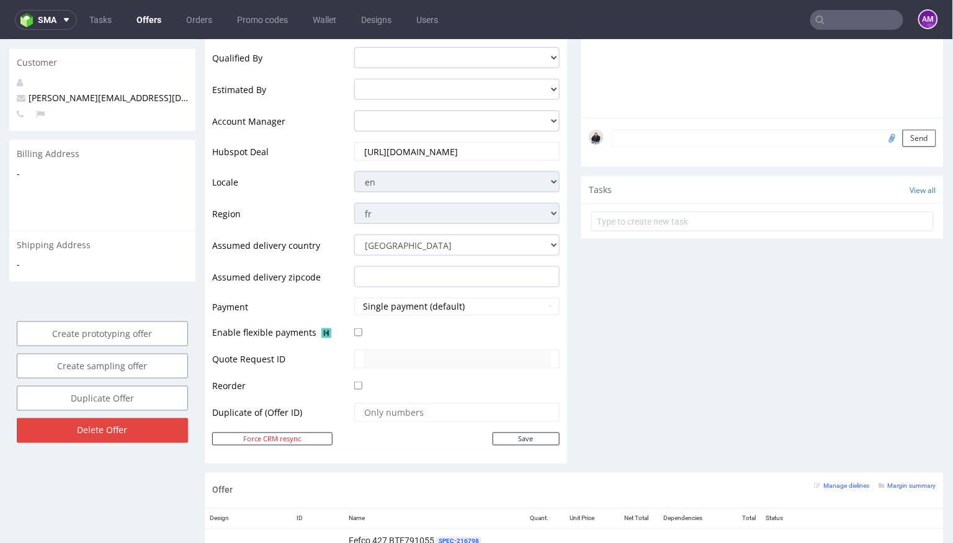
scroll to position [334, 0]
click at [532, 436] on input "Save" at bounding box center [526, 437] width 67 height 13
type input "In progress..."
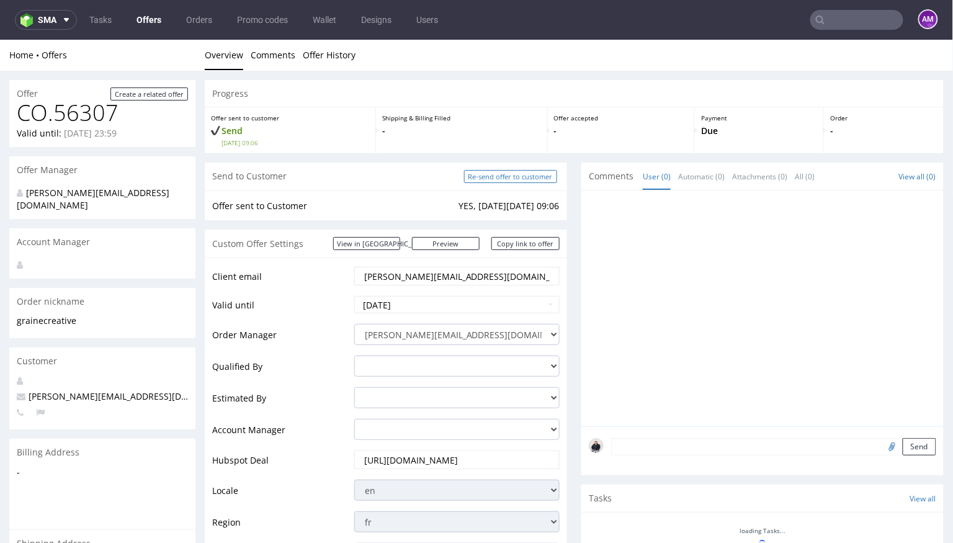
scroll to position [0, 0]
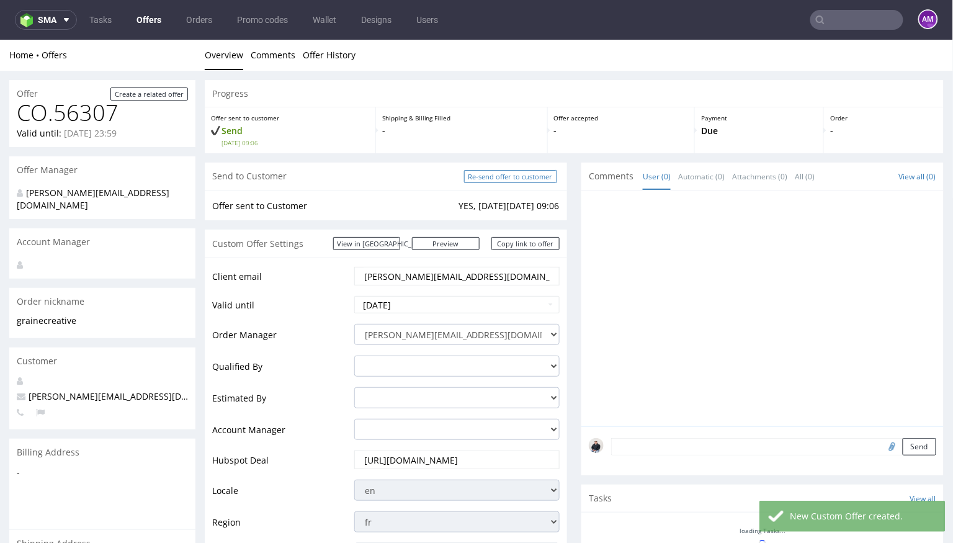
click at [499, 173] on input "Re-send offer to customer" at bounding box center [510, 175] width 93 height 13
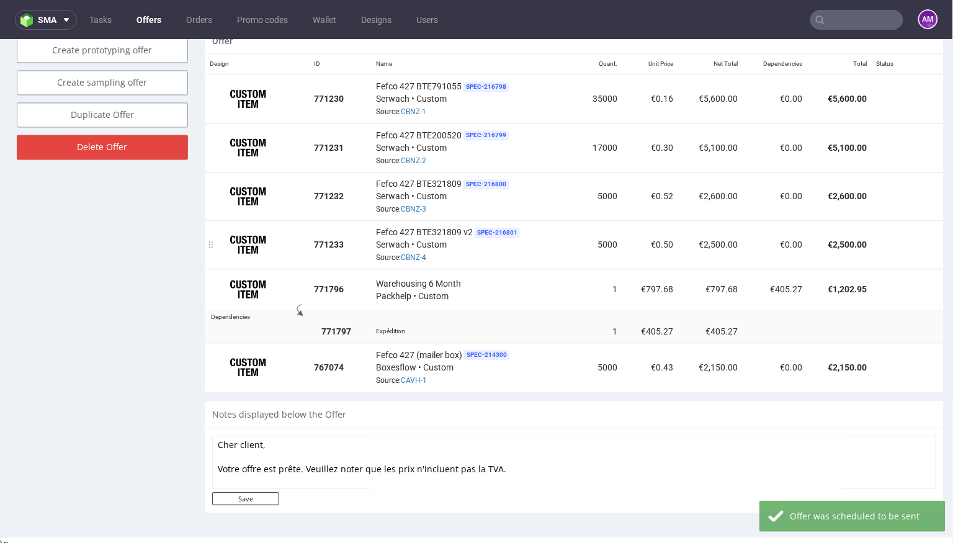
scroll to position [771, 0]
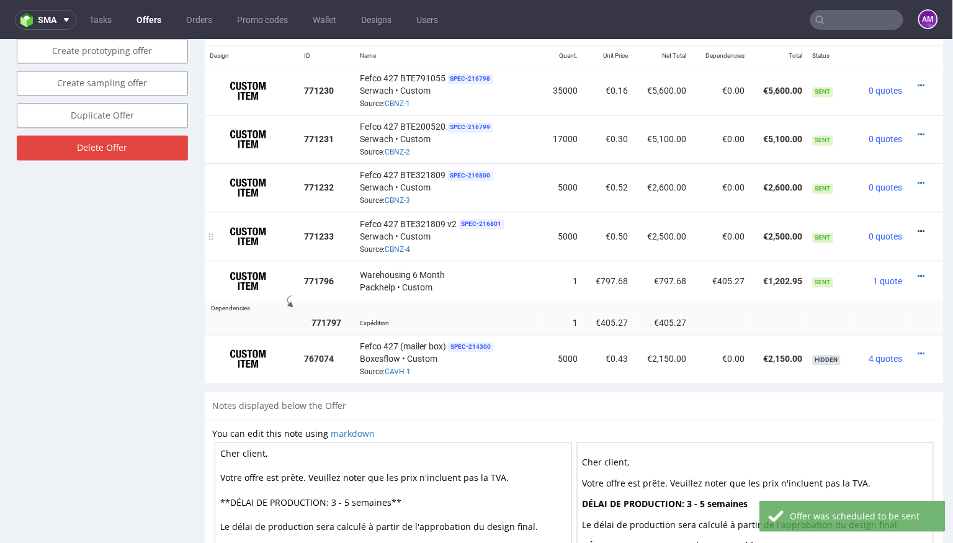
click at [918, 226] on icon at bounding box center [921, 230] width 7 height 9
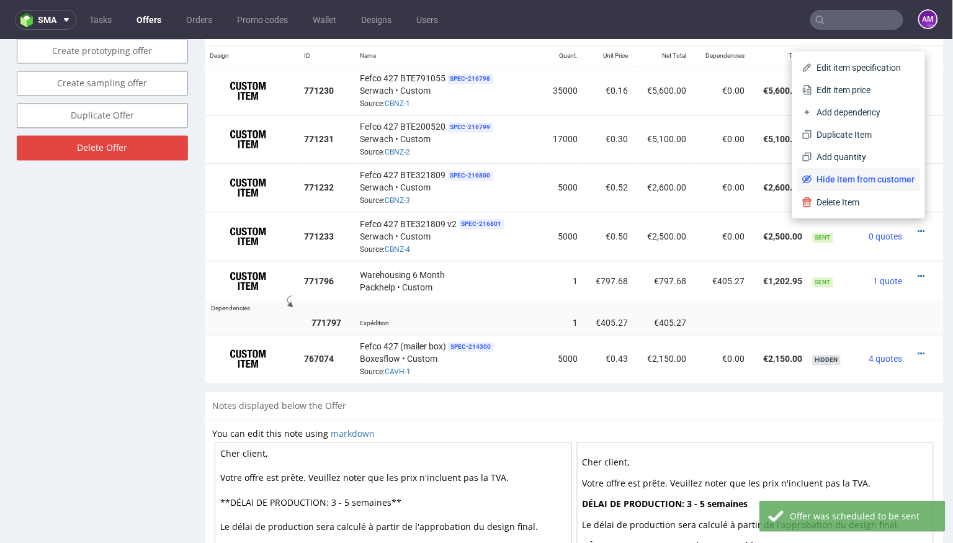
click at [867, 184] on span "Hide item from customer" at bounding box center [863, 178] width 103 height 12
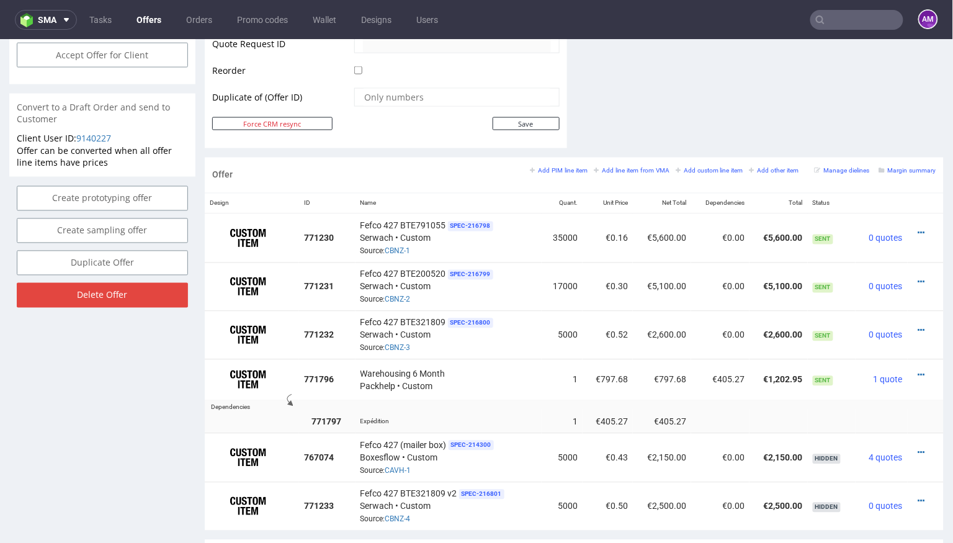
scroll to position [622, 0]
click at [918, 327] on icon at bounding box center [921, 331] width 7 height 9
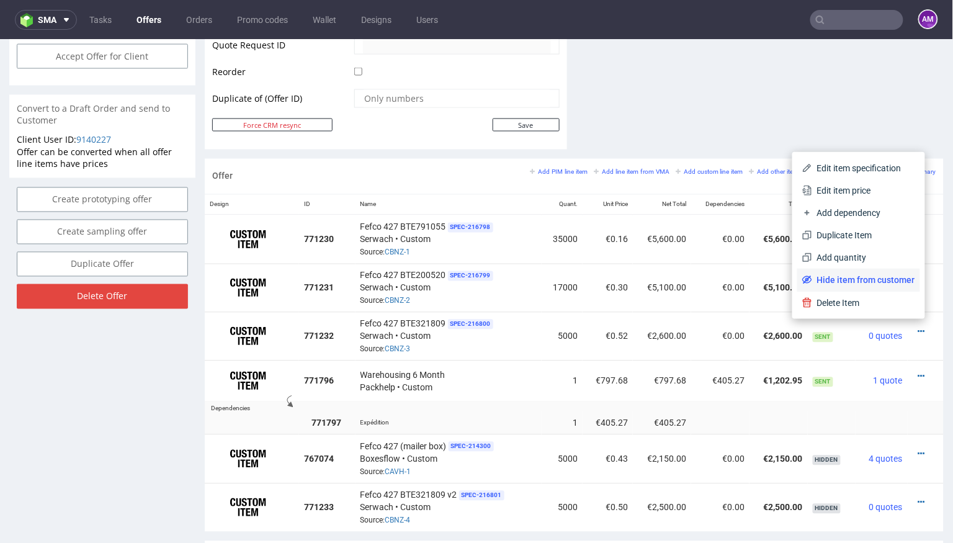
click at [879, 281] on span "Hide item from customer" at bounding box center [863, 279] width 103 height 12
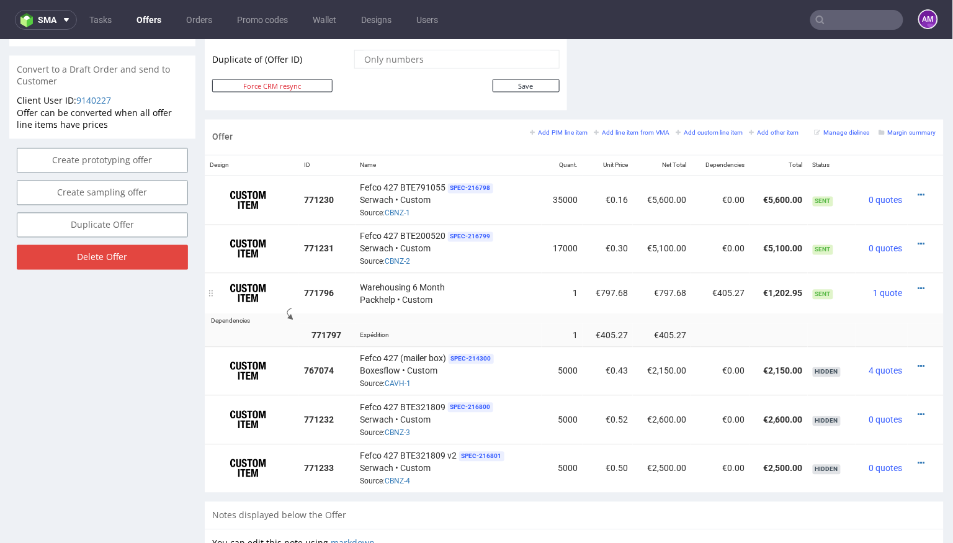
scroll to position [705, 0]
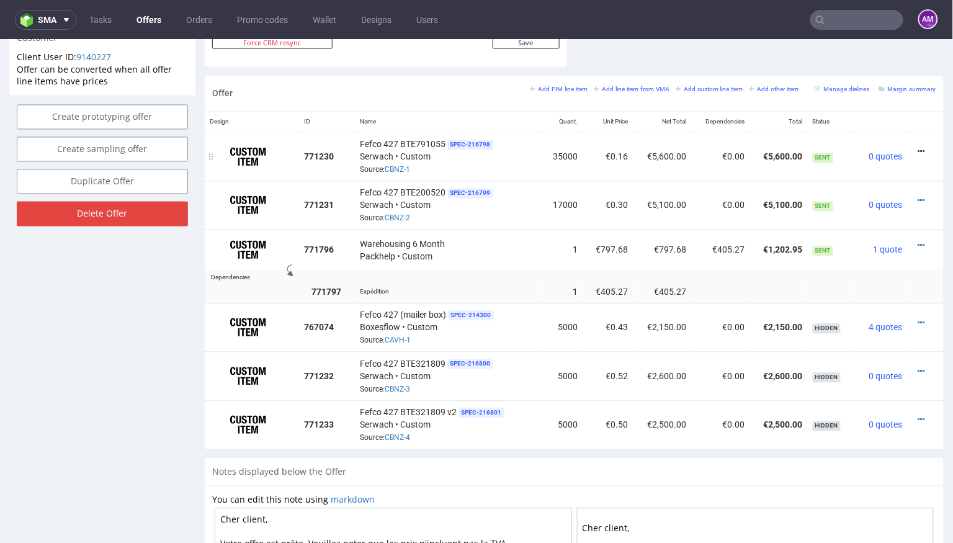
click at [918, 148] on icon at bounding box center [921, 151] width 7 height 9
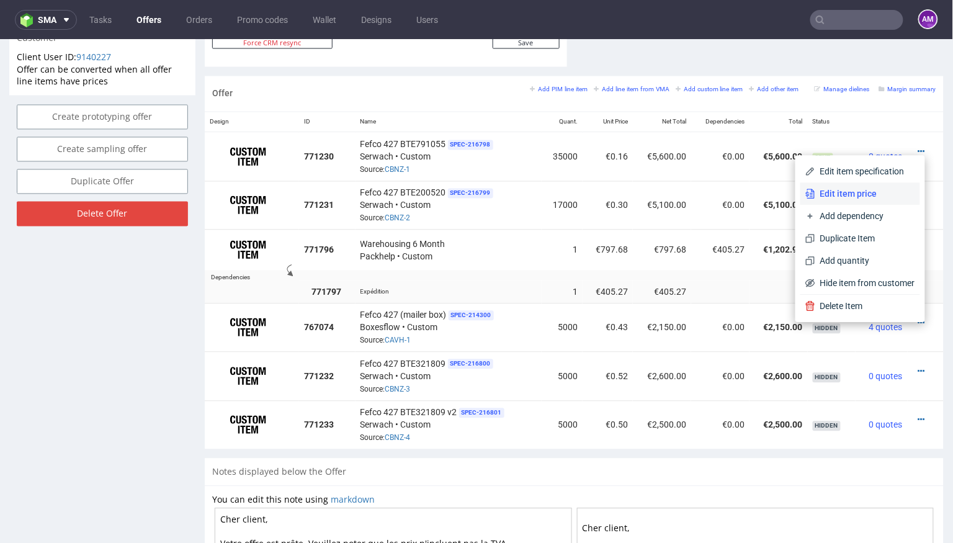
click at [857, 190] on span "Edit item price" at bounding box center [865, 193] width 100 height 12
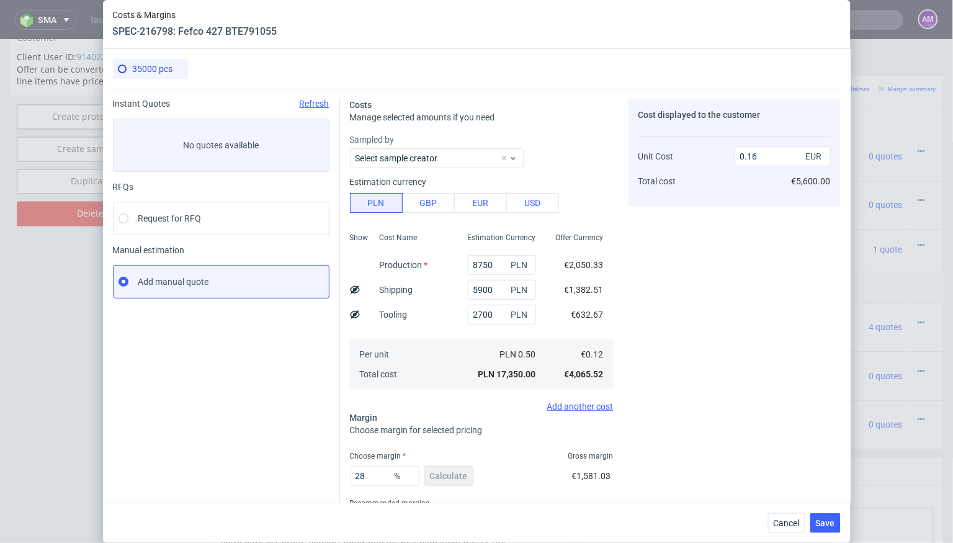
scroll to position [59, 0]
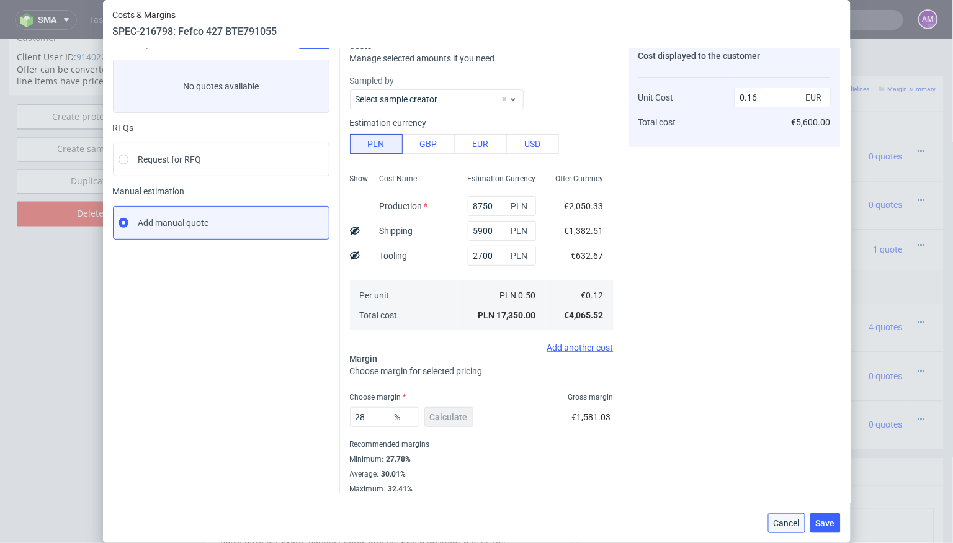
click at [790, 524] on span "Cancel" at bounding box center [787, 523] width 26 height 9
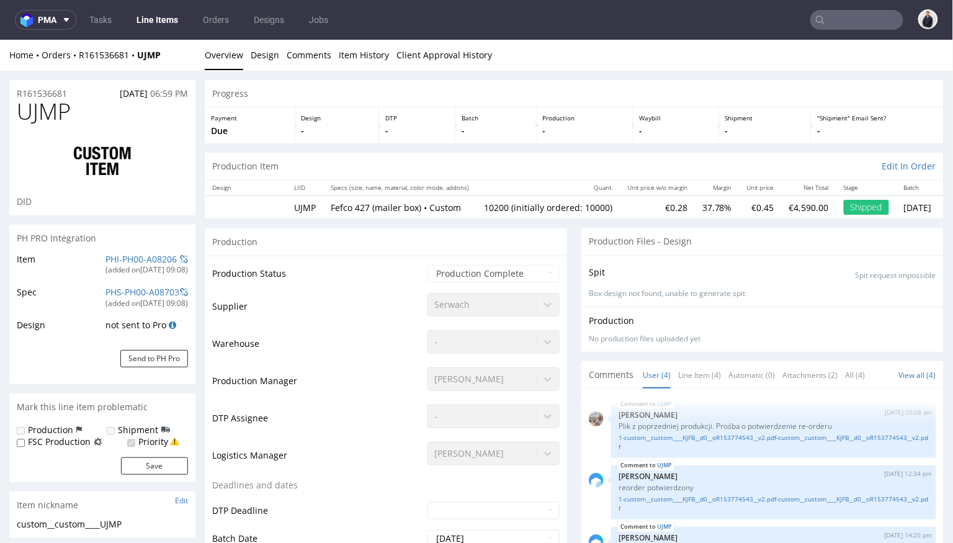
type input "10200"
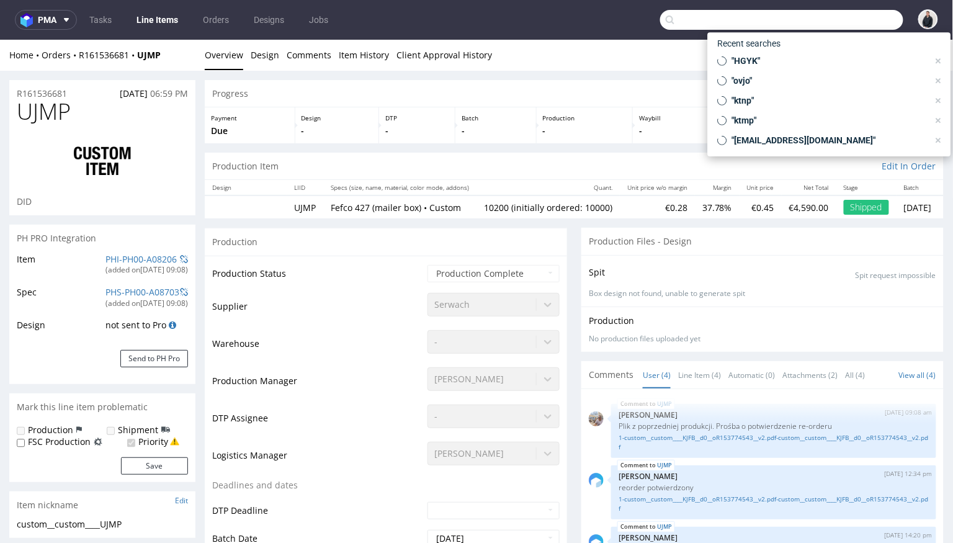
click at [816, 16] on input "text" at bounding box center [781, 20] width 243 height 20
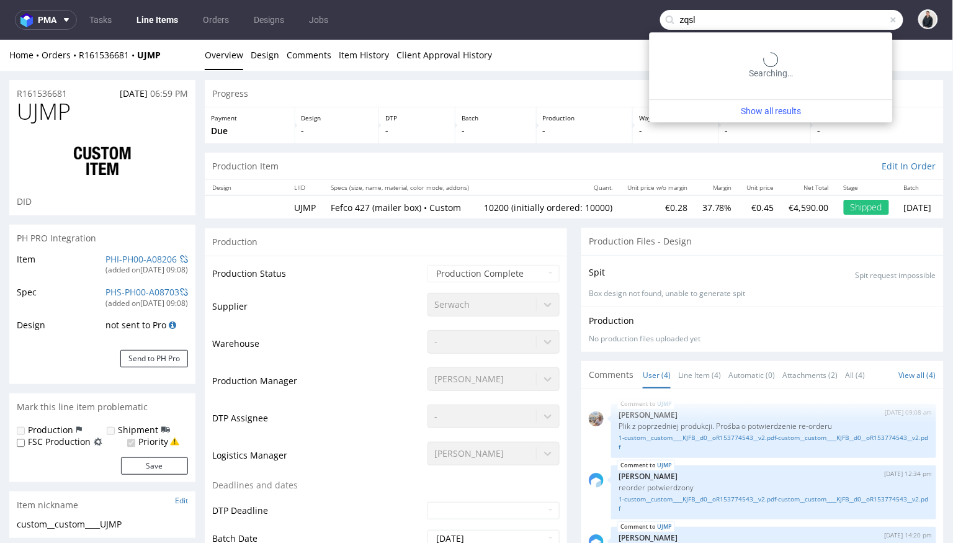
type input "zqsl"
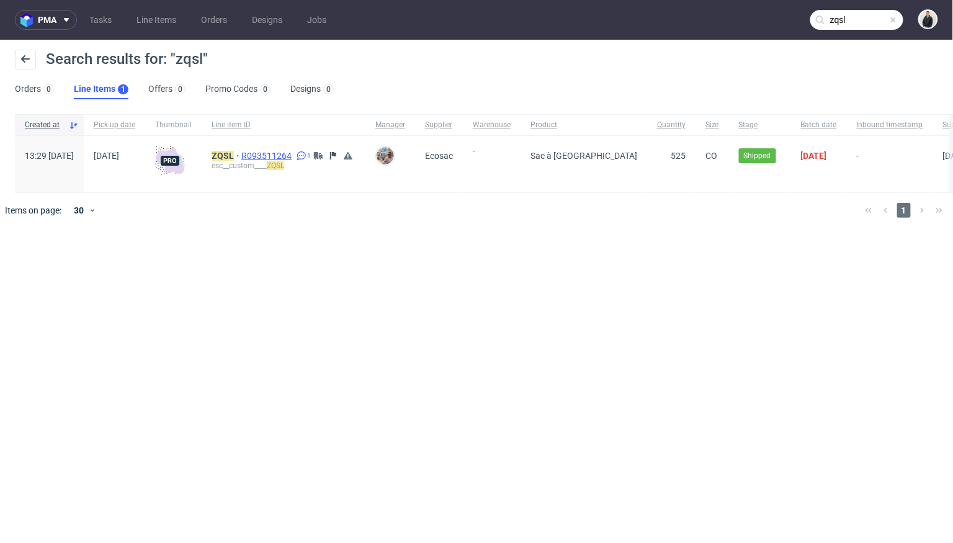
click at [294, 153] on span "R093511264" at bounding box center [267, 156] width 53 height 10
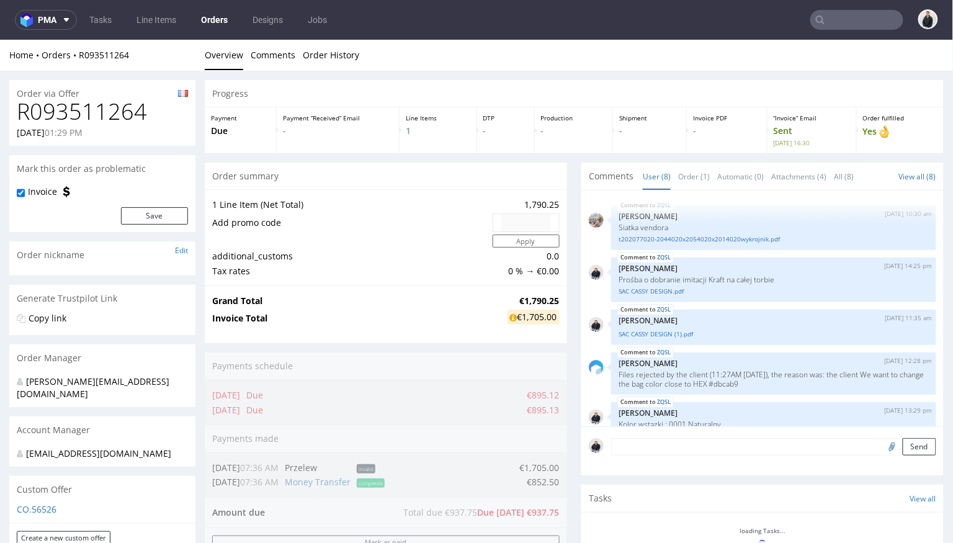
scroll to position [196, 0]
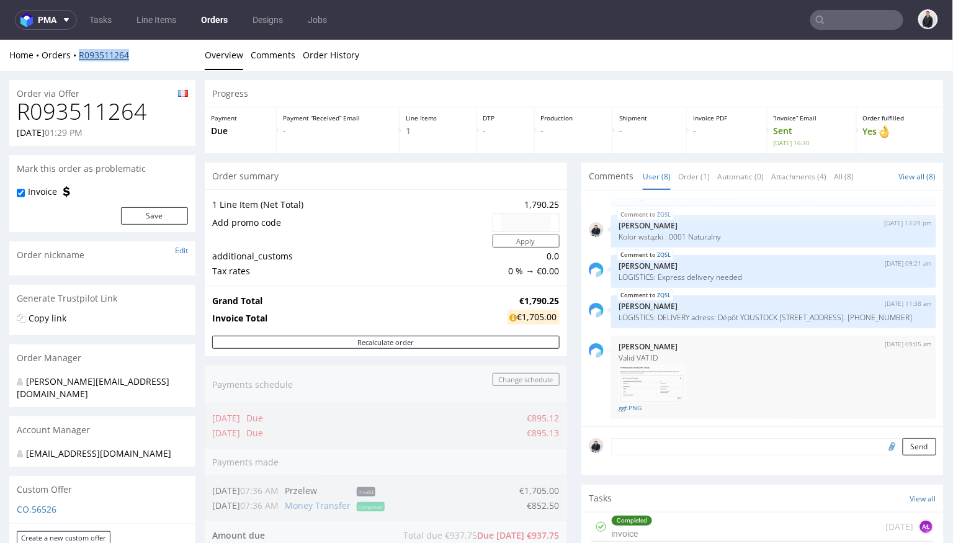
drag, startPoint x: 130, startPoint y: 56, endPoint x: 78, endPoint y: 56, distance: 52.1
click at [78, 56] on div "Home Orders R093511264" at bounding box center [102, 54] width 186 height 12
copy link "R093511264"
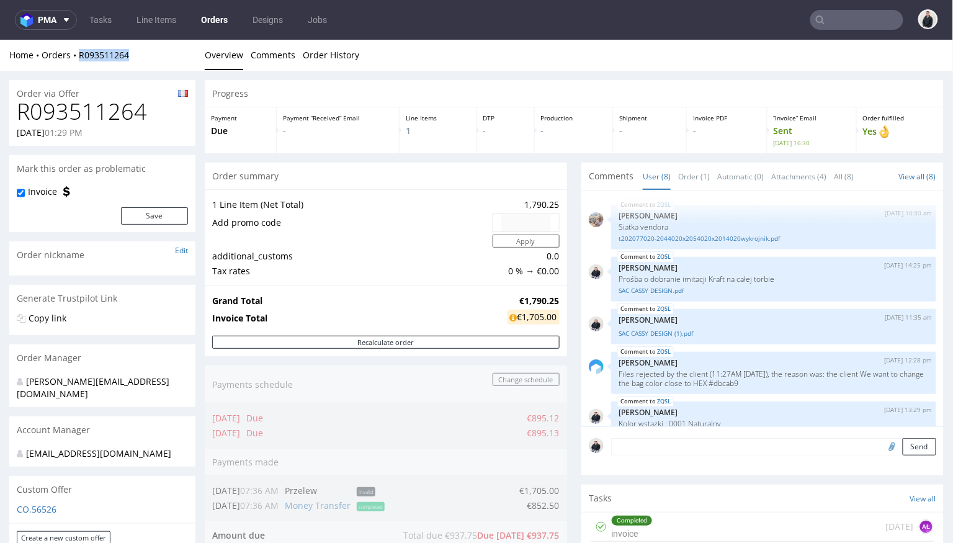
scroll to position [0, 0]
click at [845, 15] on input "text" at bounding box center [856, 20] width 93 height 20
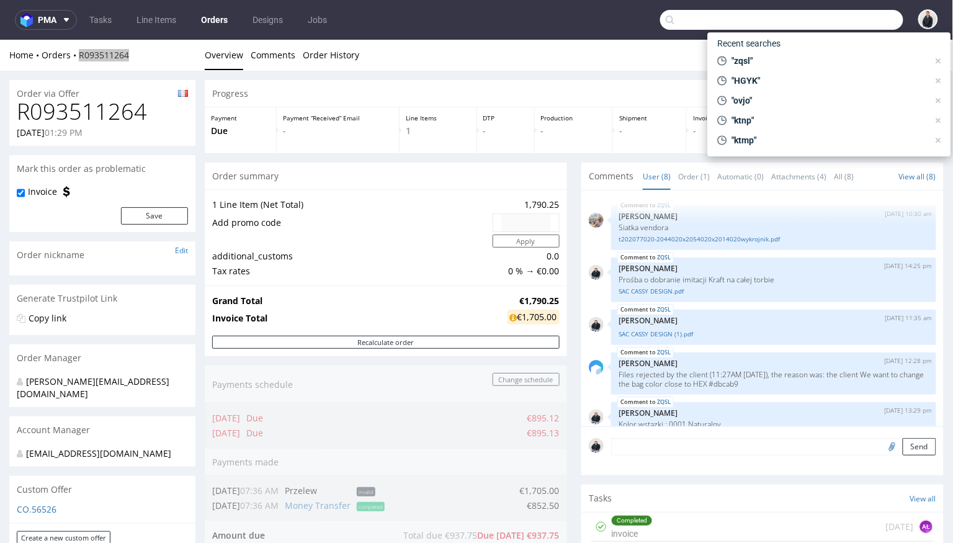
paste input "[EMAIL_ADDRESS][DOMAIN_NAME]"
type input "[EMAIL_ADDRESS][DOMAIN_NAME]"
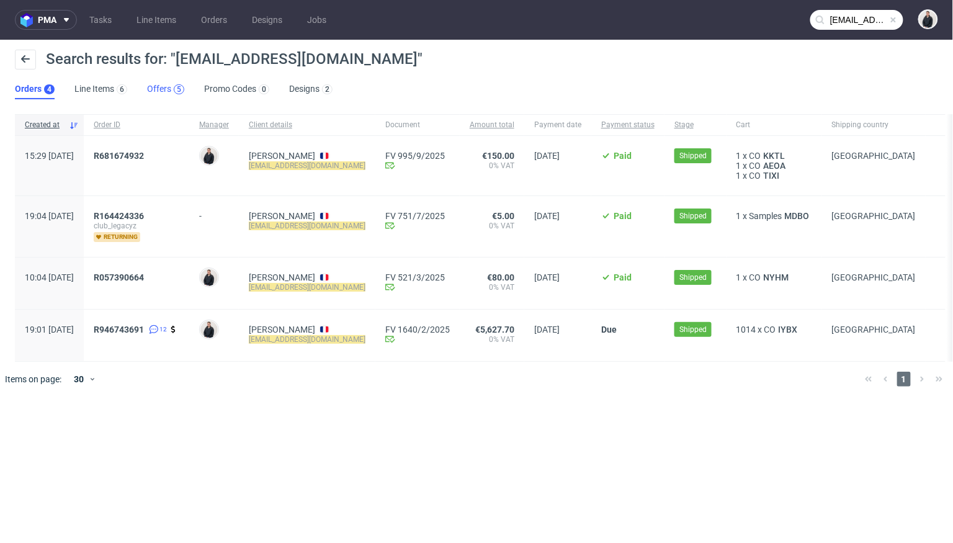
click at [174, 91] on div "5" at bounding box center [179, 89] width 11 height 10
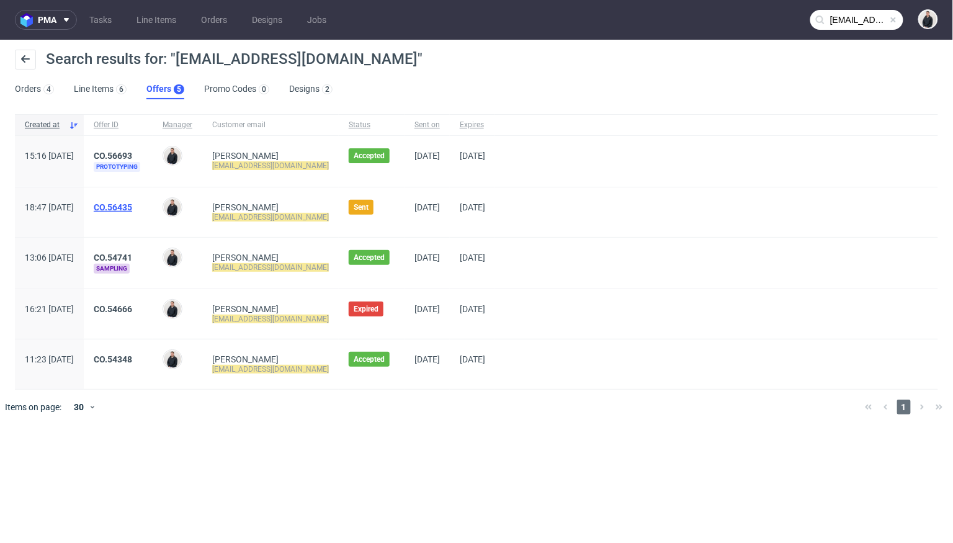
click at [132, 210] on link "CO.56435" at bounding box center [113, 207] width 38 height 10
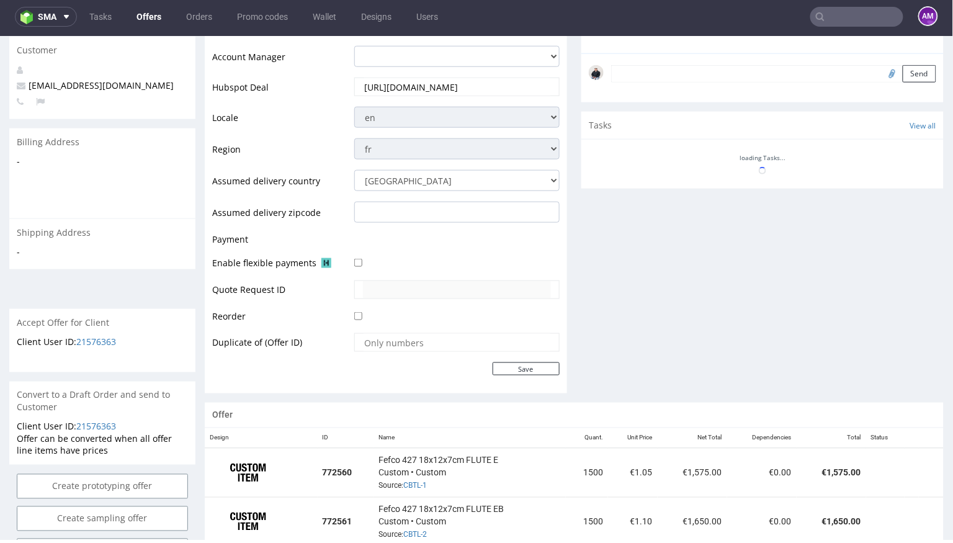
scroll to position [629, 0]
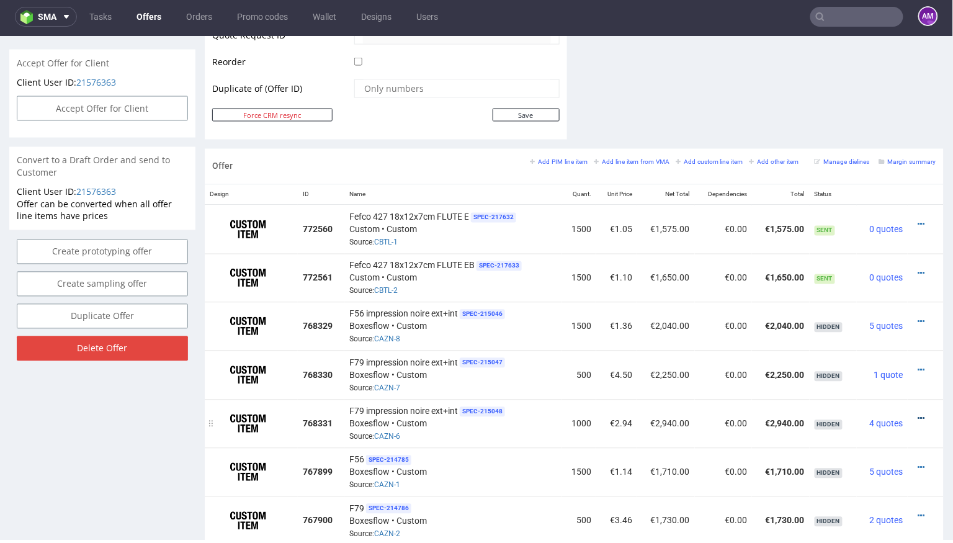
click at [918, 414] on icon at bounding box center [921, 418] width 7 height 9
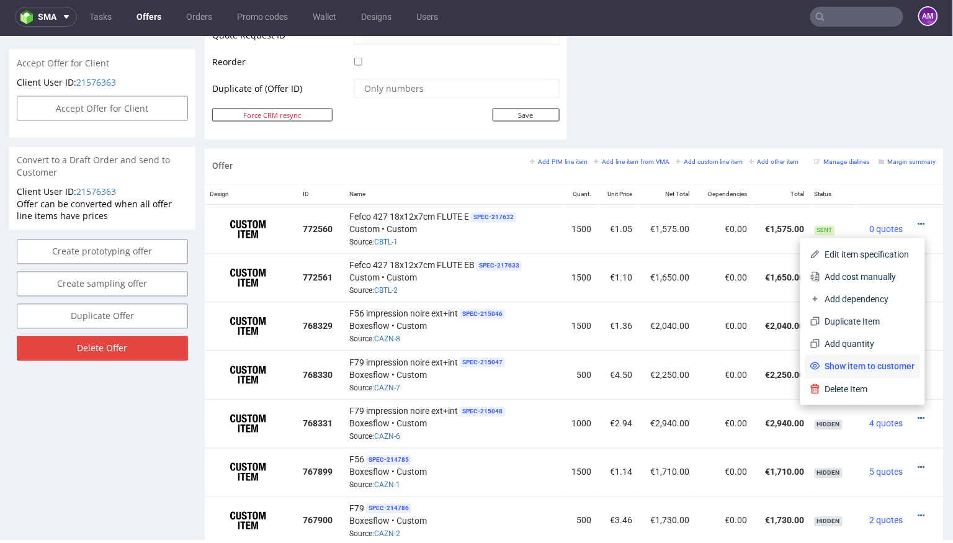
click at [867, 371] on span "Show item to customer" at bounding box center [867, 365] width 95 height 12
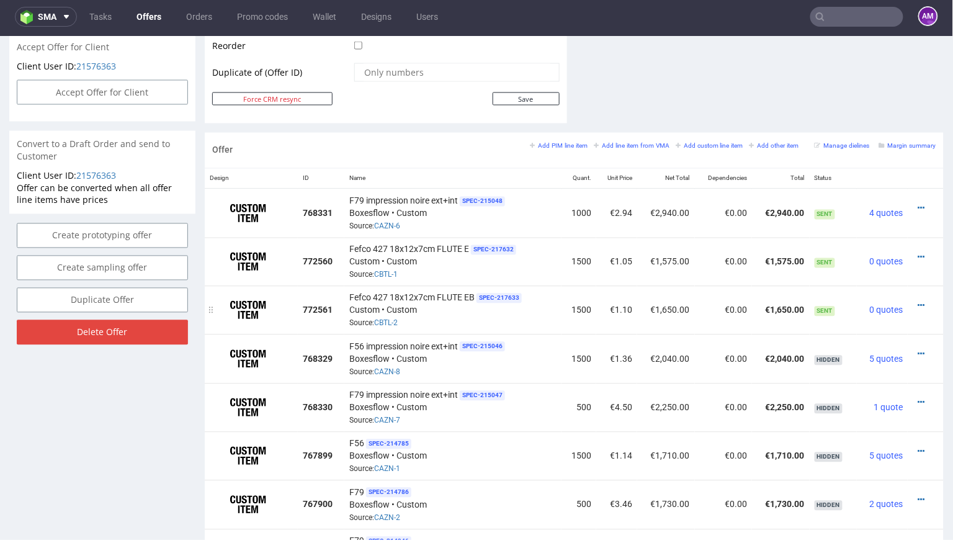
scroll to position [648, 0]
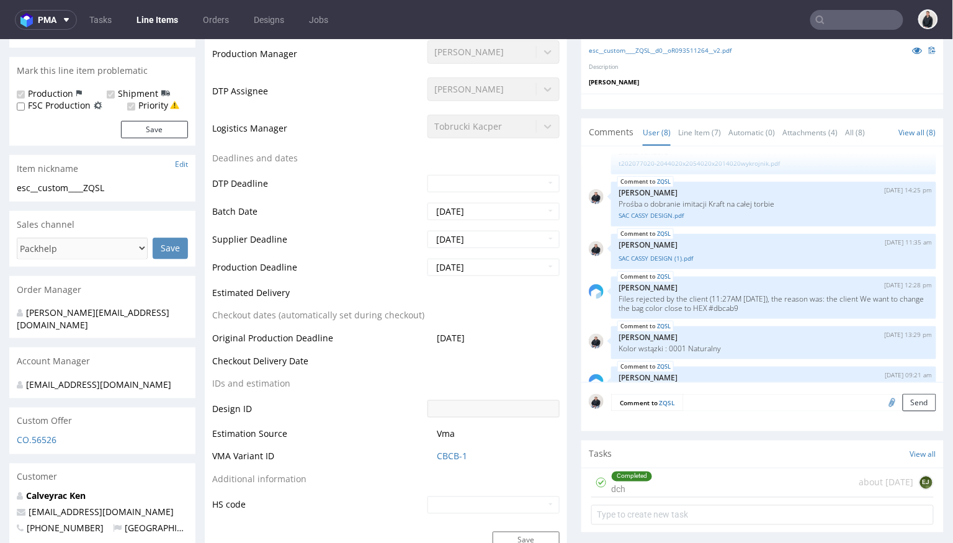
scroll to position [334, 0]
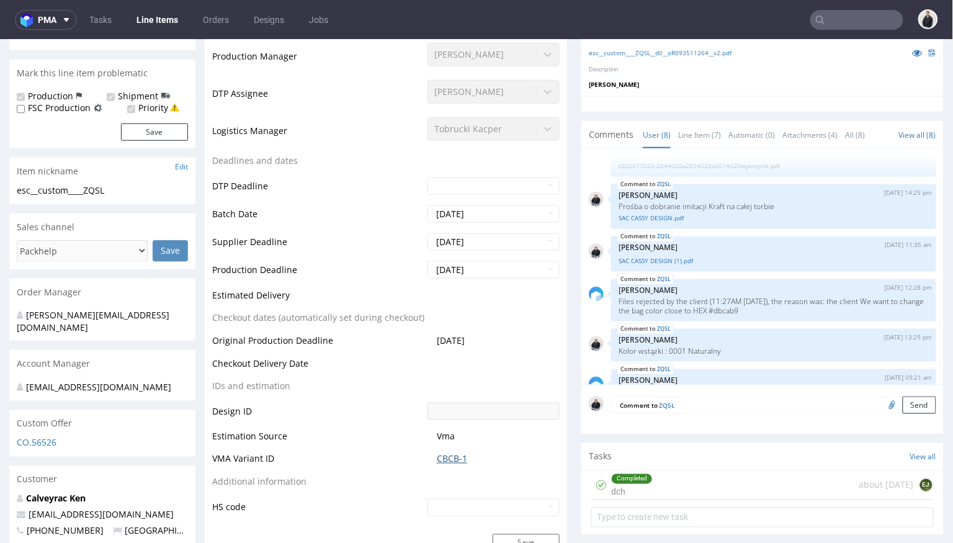
click at [439, 452] on link "CBCB-1" at bounding box center [452, 458] width 30 height 12
click at [446, 452] on link "CBCB-1" at bounding box center [452, 458] width 30 height 12
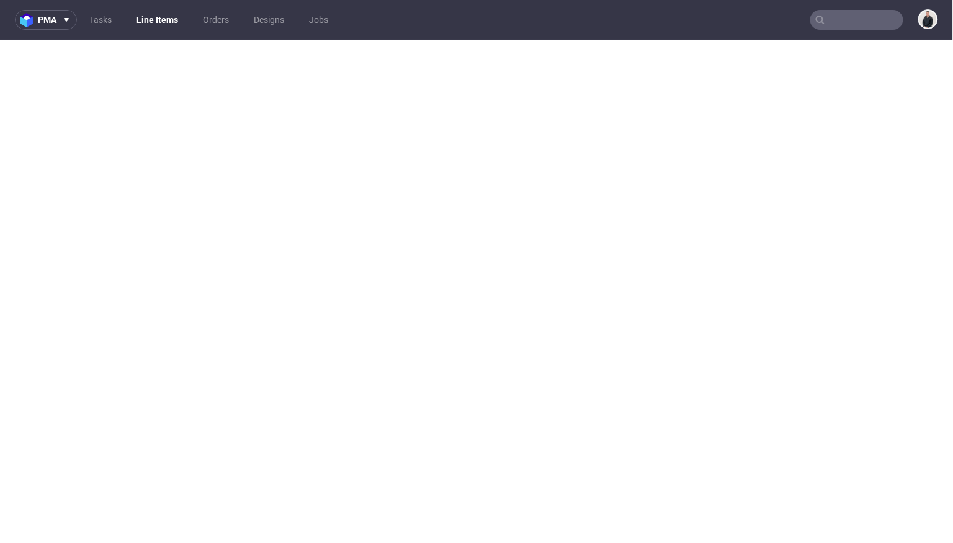
select select "in_progress"
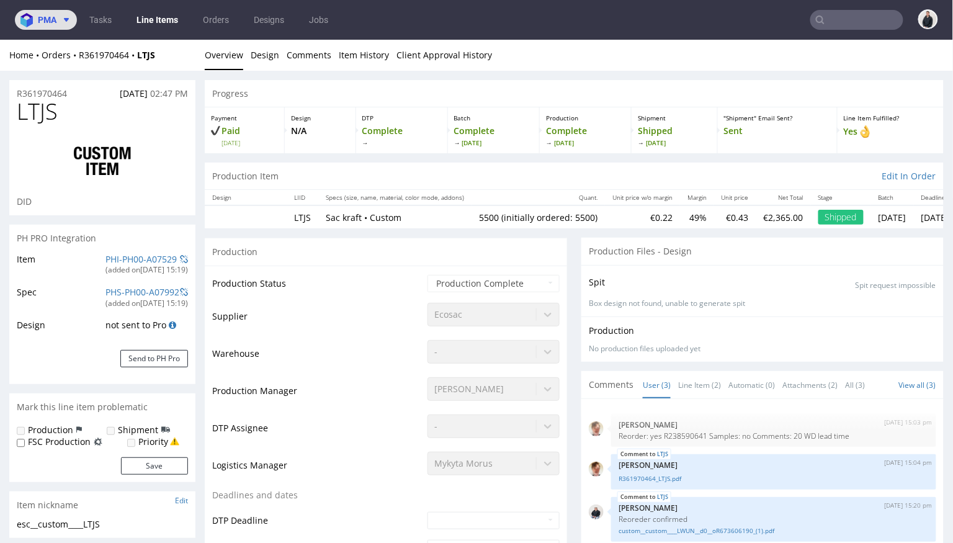
click at [51, 20] on span "pma" at bounding box center [47, 20] width 19 height 9
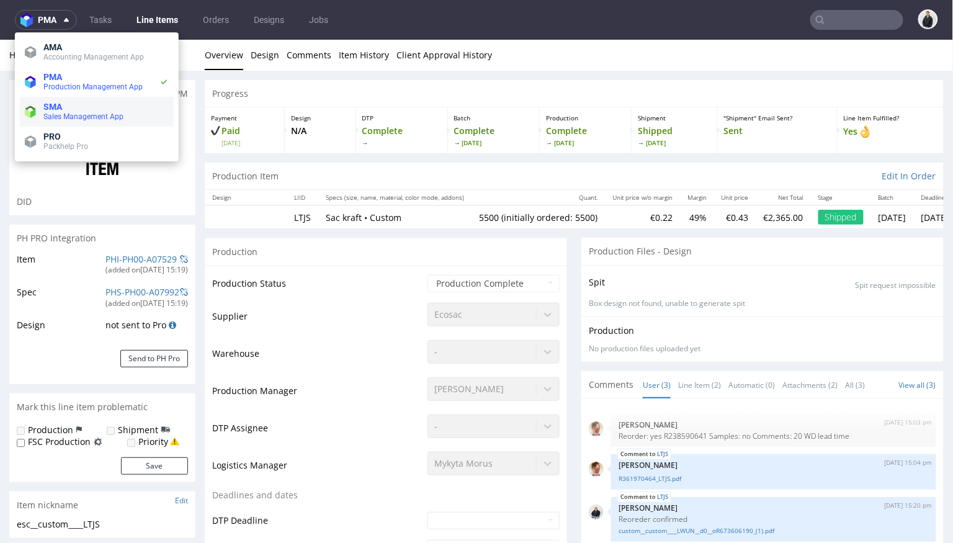
click at [77, 115] on span "Sales Management App" at bounding box center [83, 116] width 80 height 9
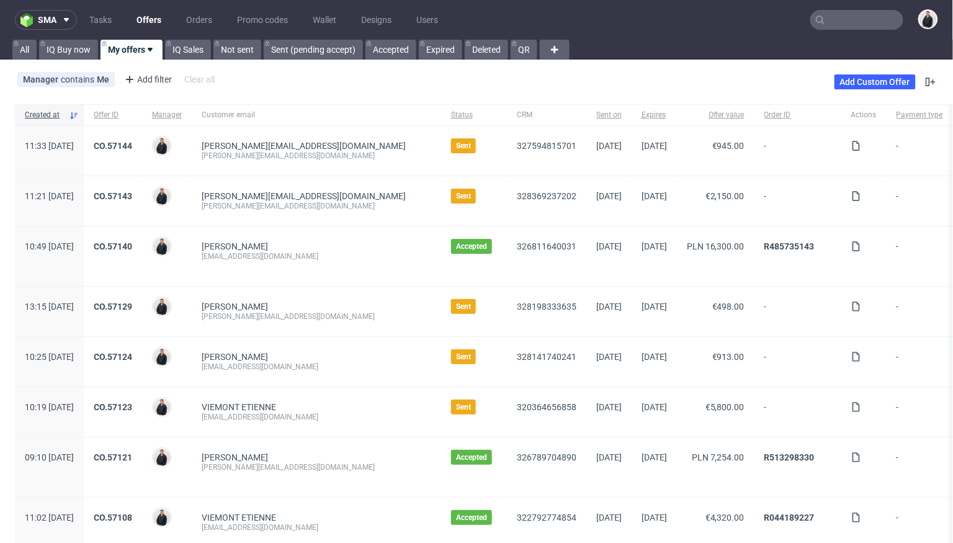
click at [848, 20] on input "text" at bounding box center [856, 20] width 93 height 20
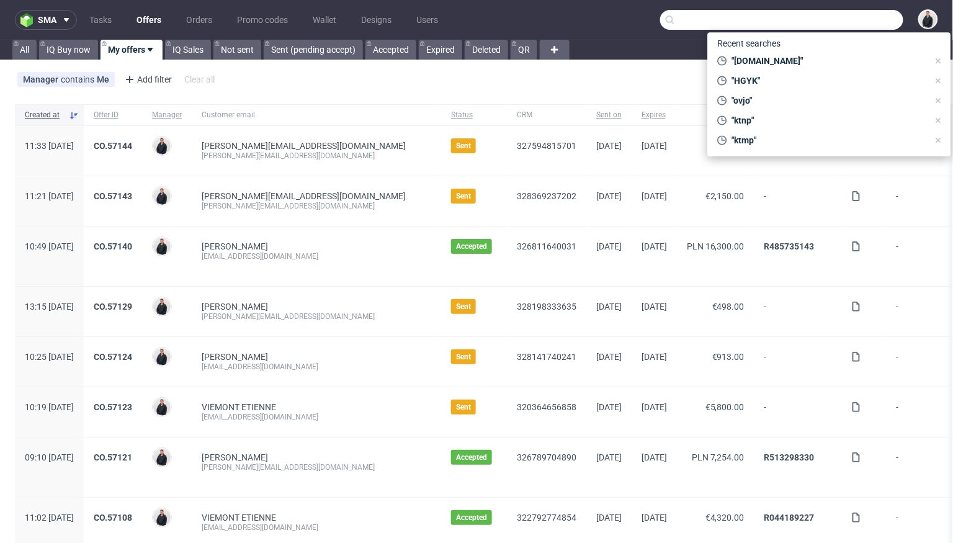
paste input "balth@clublegacyz.com"
type input "balth@clublegacyz.com"
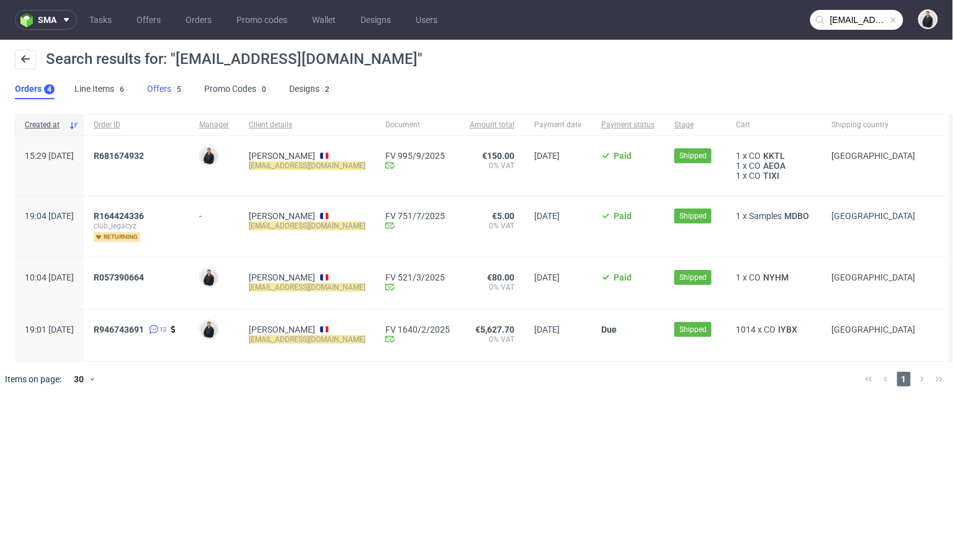
click at [171, 87] on div "5" at bounding box center [177, 89] width 13 height 12
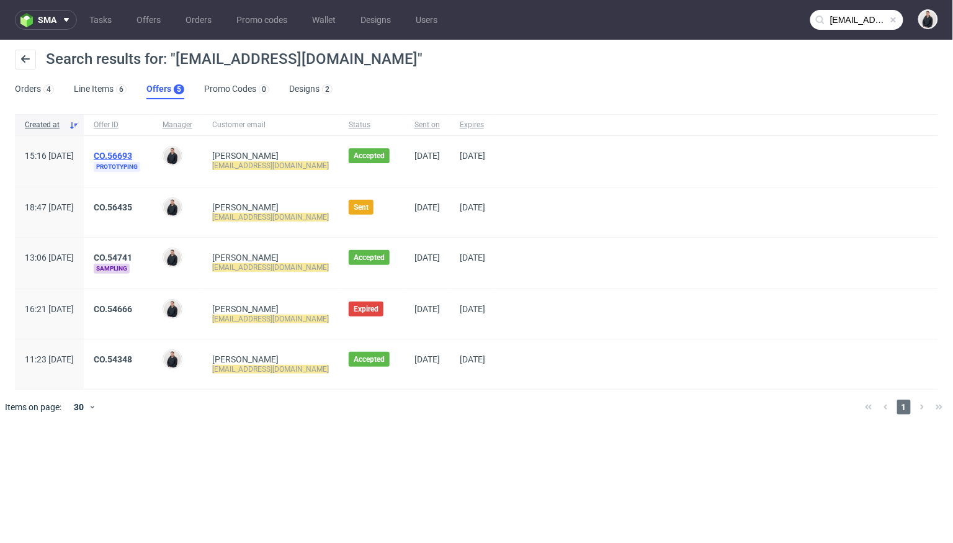
click at [132, 158] on link "CO.56693" at bounding box center [113, 156] width 38 height 10
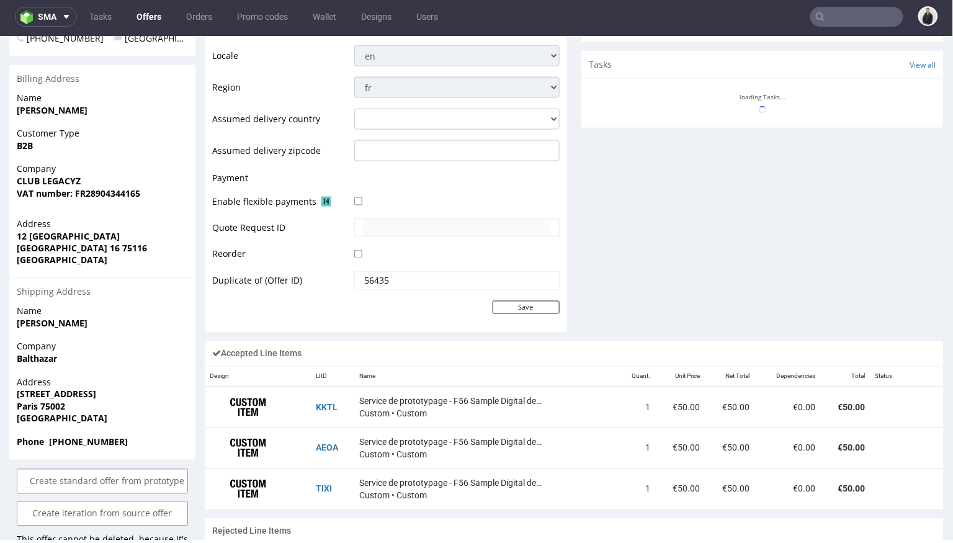
scroll to position [498, 0]
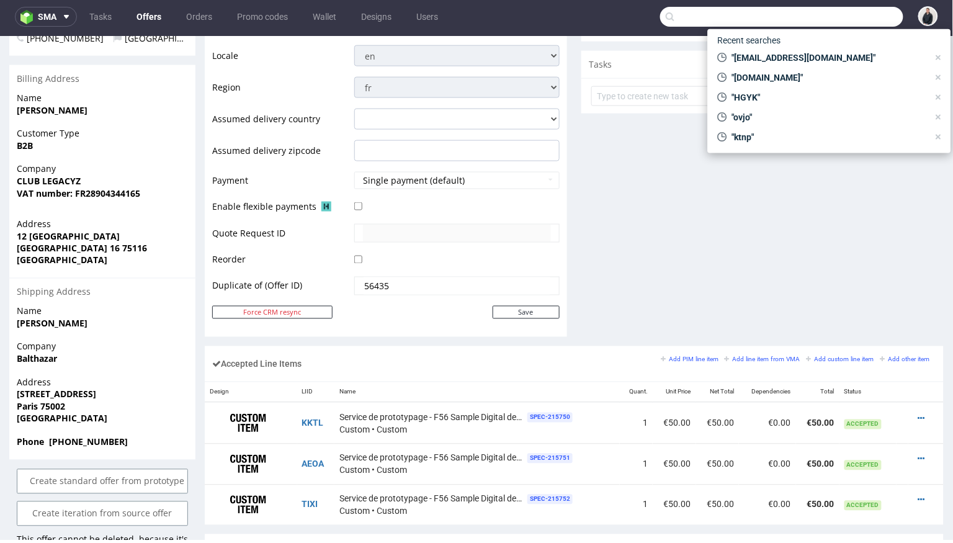
click at [817, 23] on input "text" at bounding box center [781, 17] width 243 height 20
paste input "glitch-beauty.com"
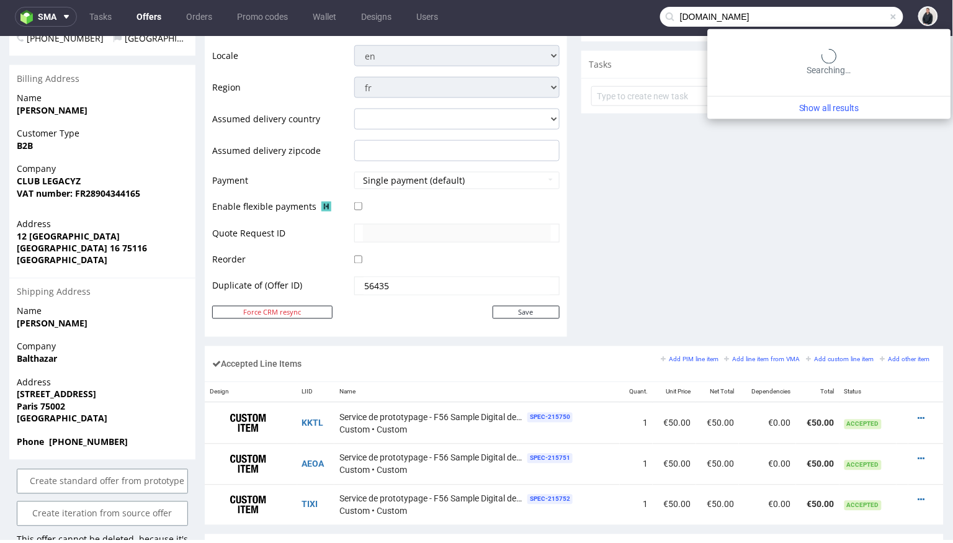
type input "glitch-beauty.com"
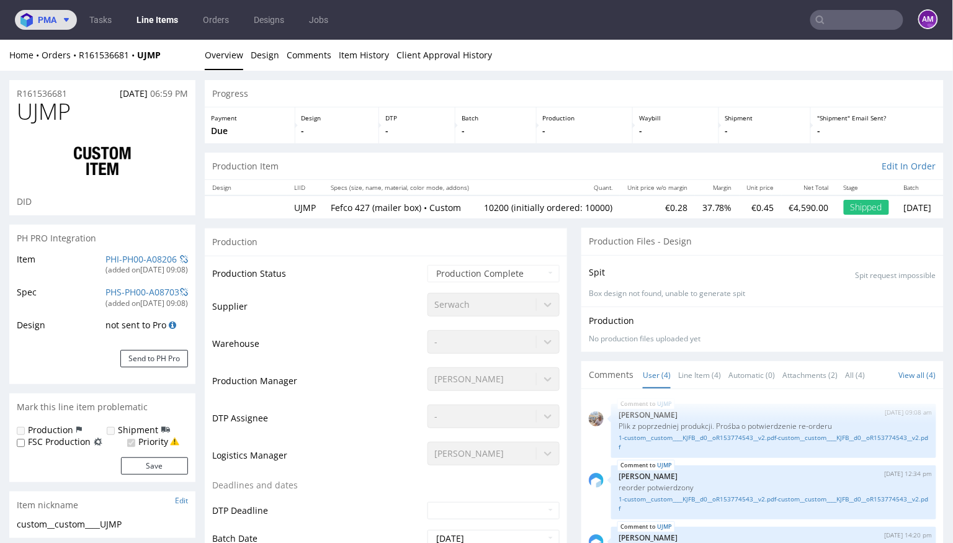
click at [58, 26] on button "pma" at bounding box center [46, 20] width 62 height 20
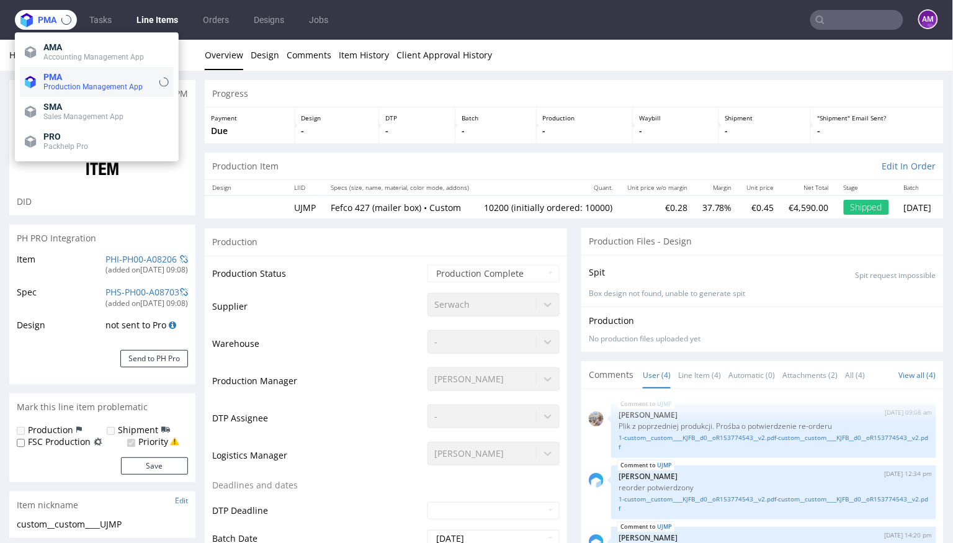
scroll to position [1147, 0]
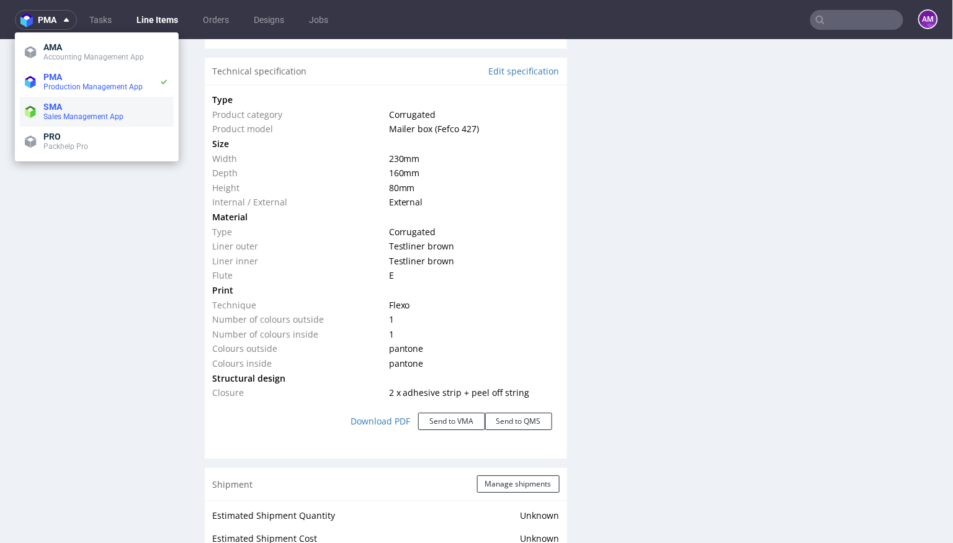
click at [65, 105] on span "SMA" at bounding box center [105, 107] width 125 height 10
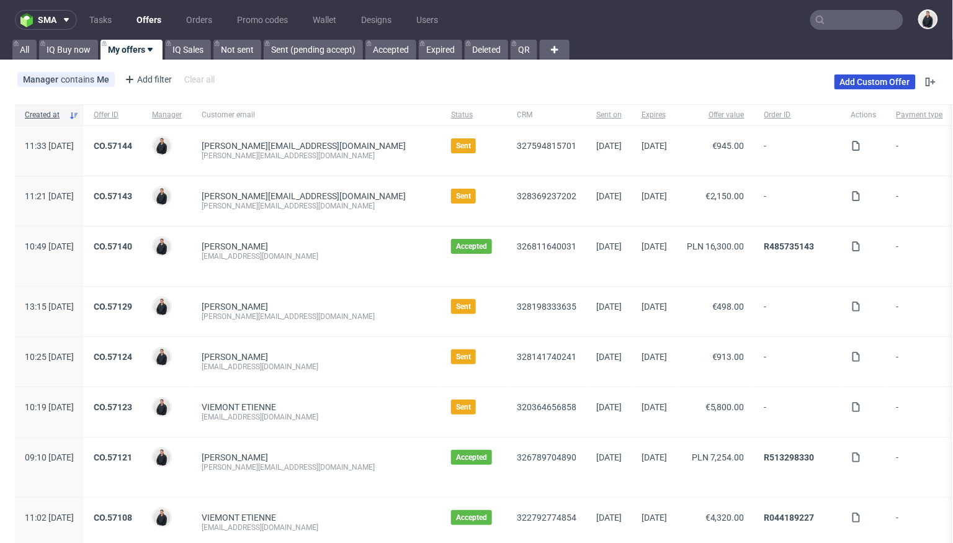
click at [839, 86] on link "Add Custom Offer" at bounding box center [875, 81] width 81 height 15
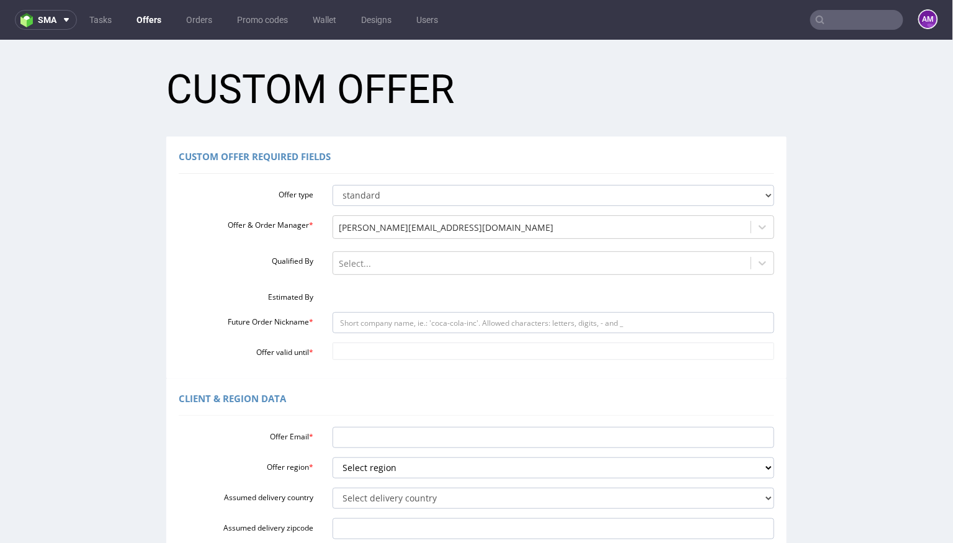
scroll to position [120, 0]
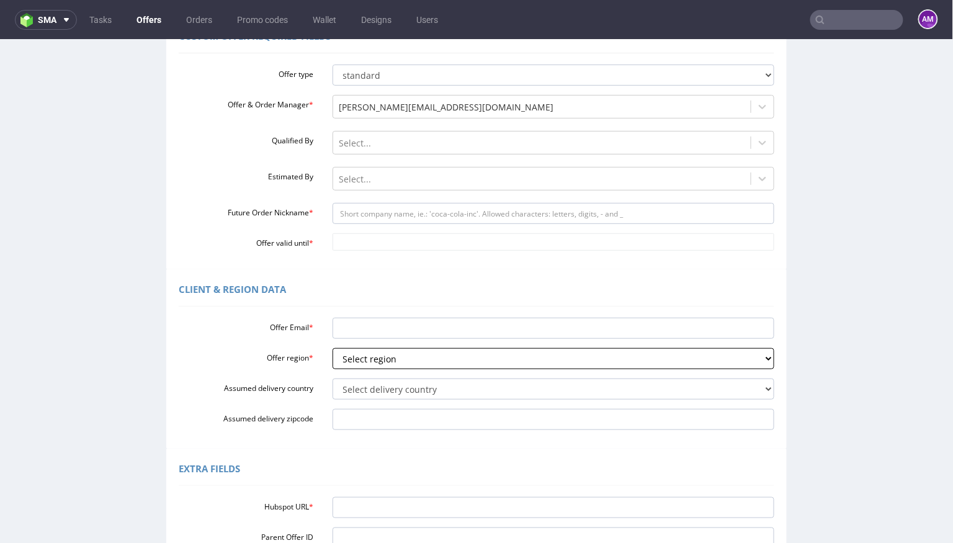
click at [387, 354] on select "Select region eu gb de pl cz fr it es" at bounding box center [554, 357] width 442 height 21
click at [363, 357] on select "Select region eu gb de pl cz fr it es" at bounding box center [554, 357] width 442 height 21
click at [366, 359] on select "Select region eu gb de pl cz fr it es" at bounding box center [554, 357] width 442 height 21
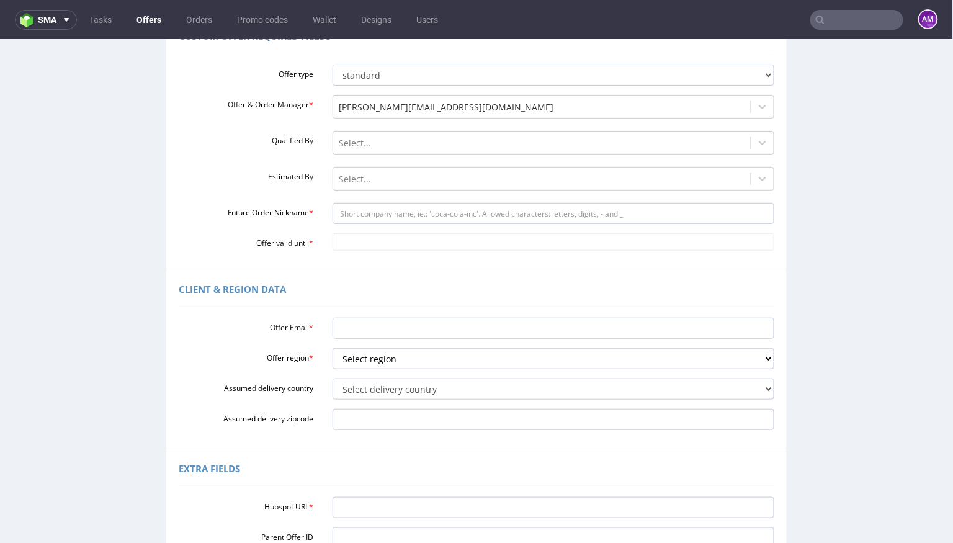
click at [835, 24] on input "text" at bounding box center [856, 20] width 93 height 20
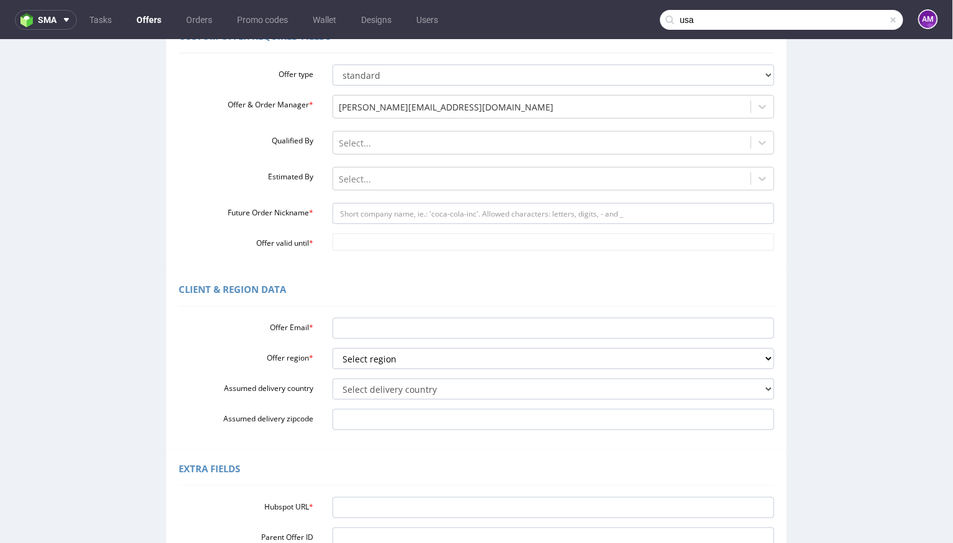
type input "usa"
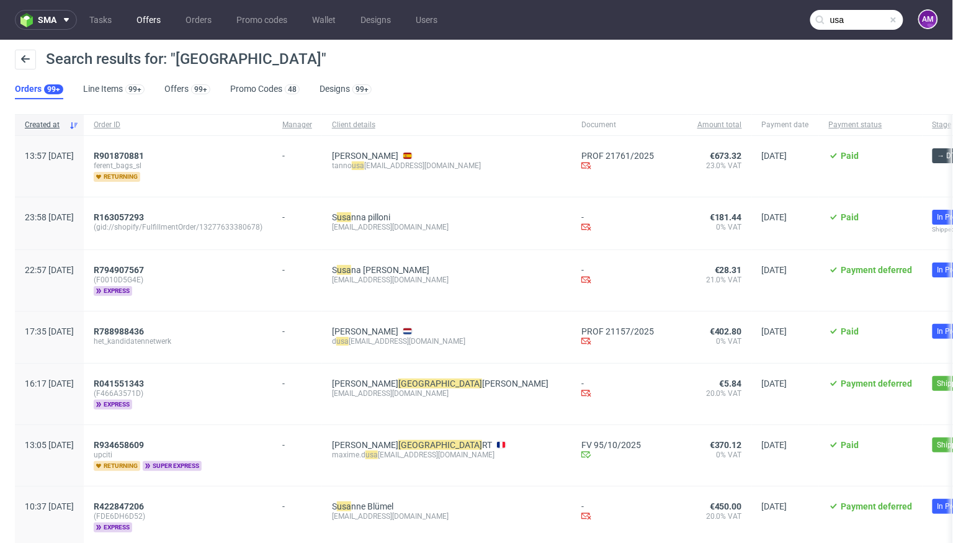
click at [155, 20] on link "Offers" at bounding box center [148, 20] width 39 height 20
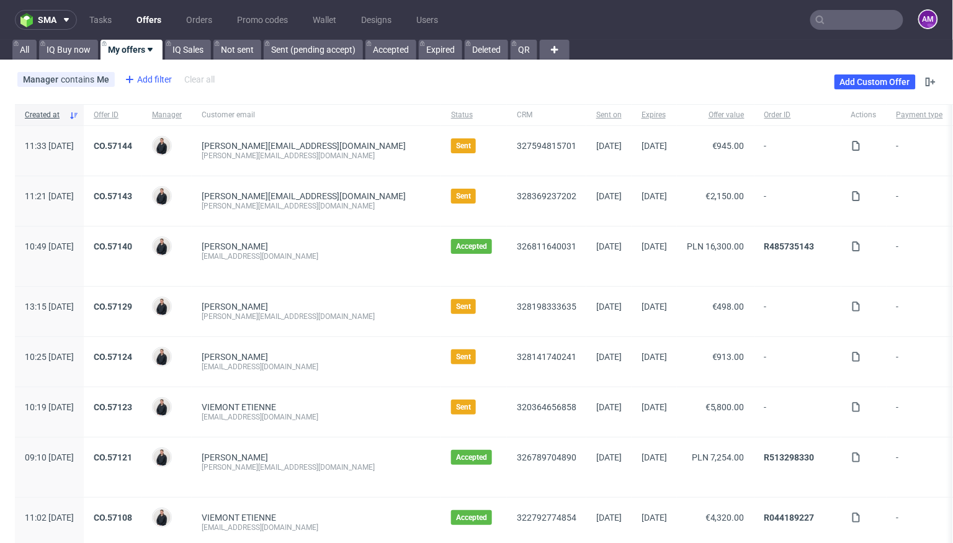
click at [137, 73] on div "Add filter" at bounding box center [147, 79] width 55 height 20
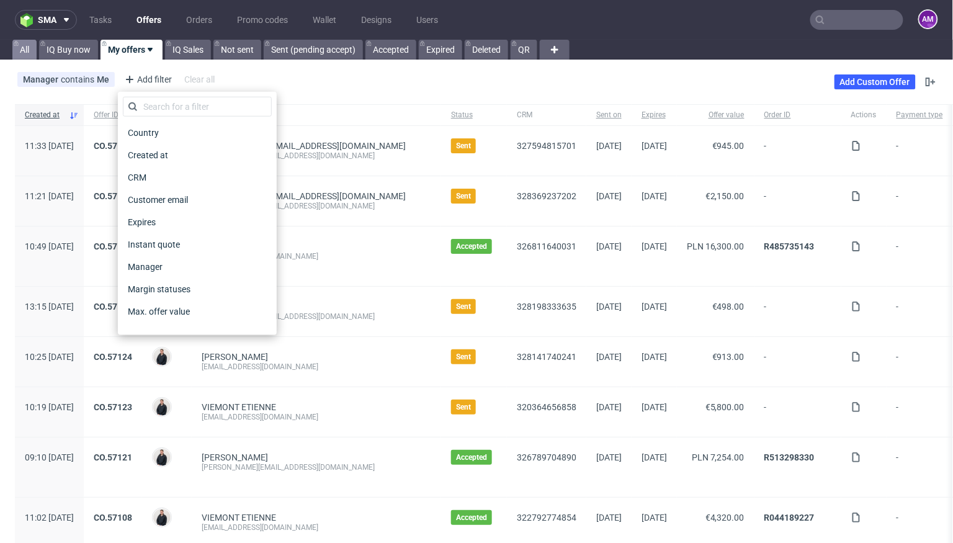
click at [17, 55] on link "All" at bounding box center [24, 50] width 24 height 20
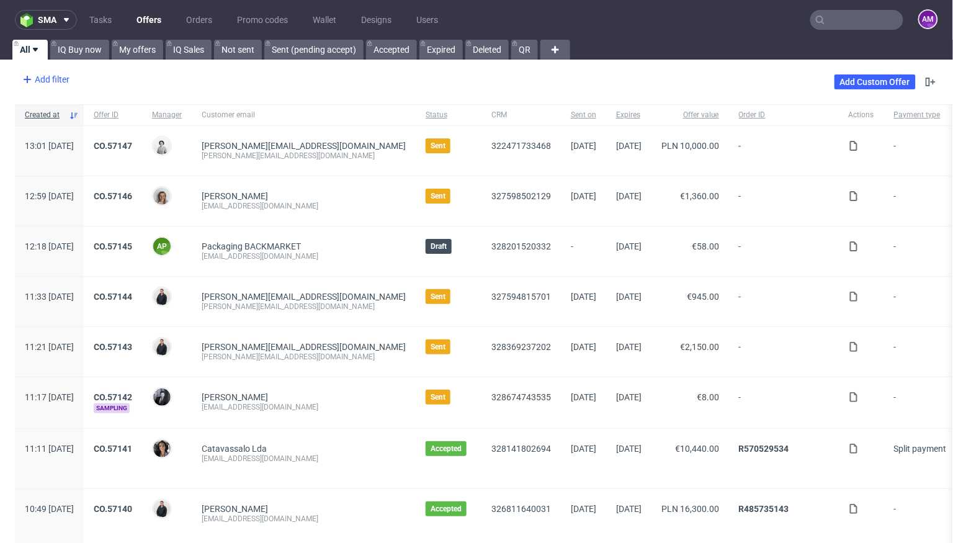
click at [53, 84] on div "Add filter" at bounding box center [44, 79] width 55 height 20
click at [51, 79] on div "Add filter" at bounding box center [44, 79] width 55 height 20
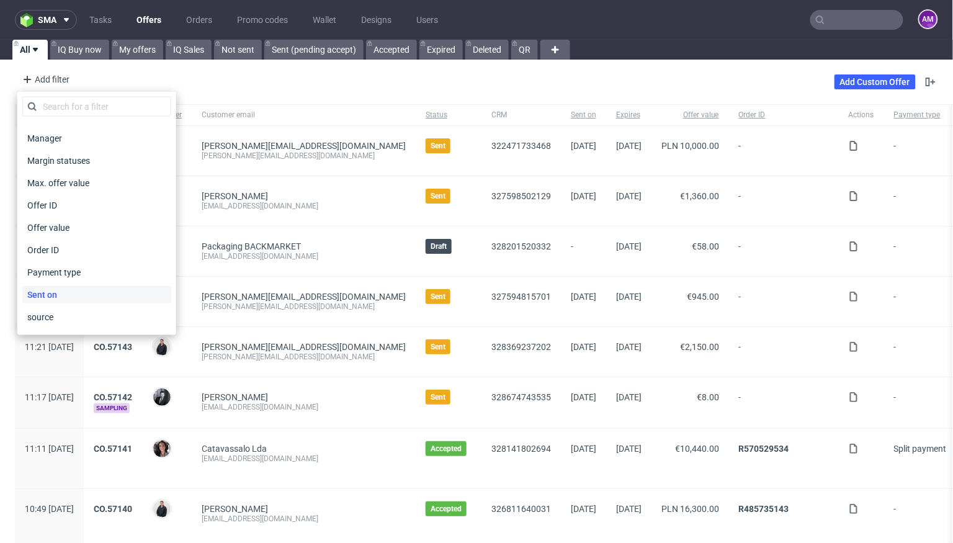
scroll to position [121, 0]
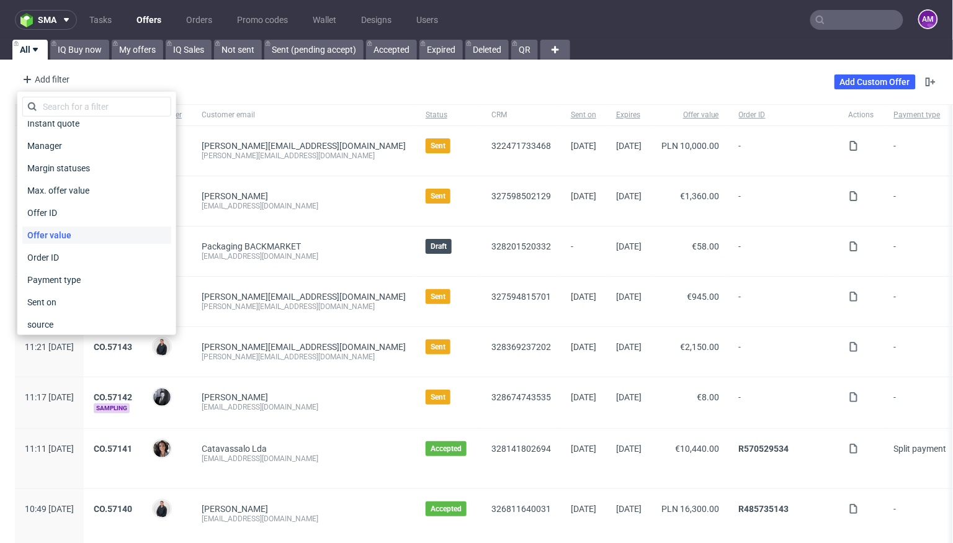
click at [63, 235] on span "Offer value" at bounding box center [49, 234] width 54 height 17
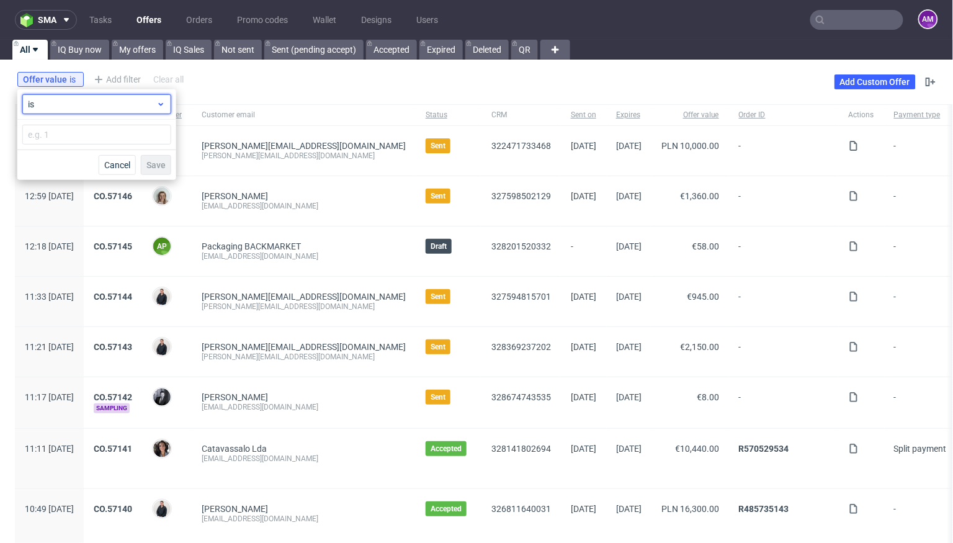
click at [76, 111] on div "is" at bounding box center [96, 104] width 149 height 20
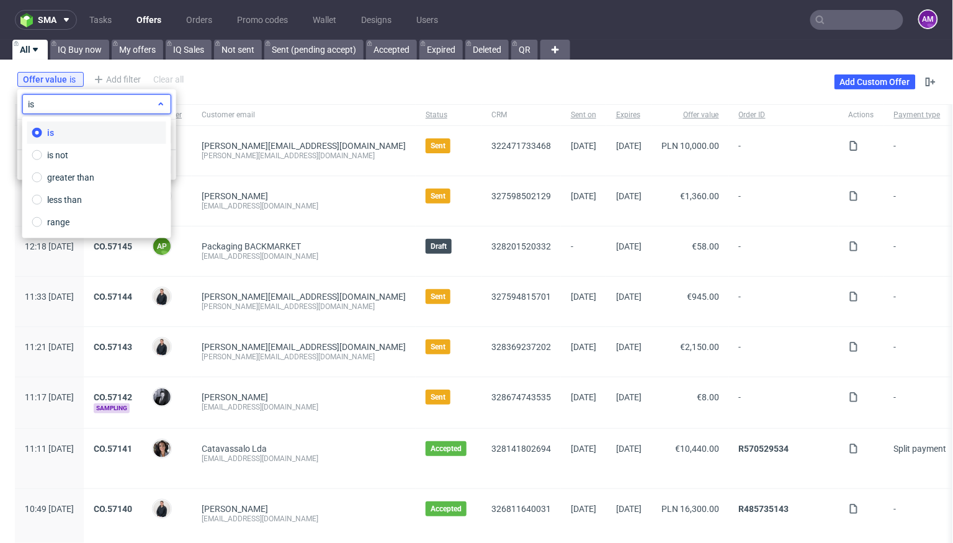
click at [78, 108] on span "is" at bounding box center [92, 104] width 128 height 12
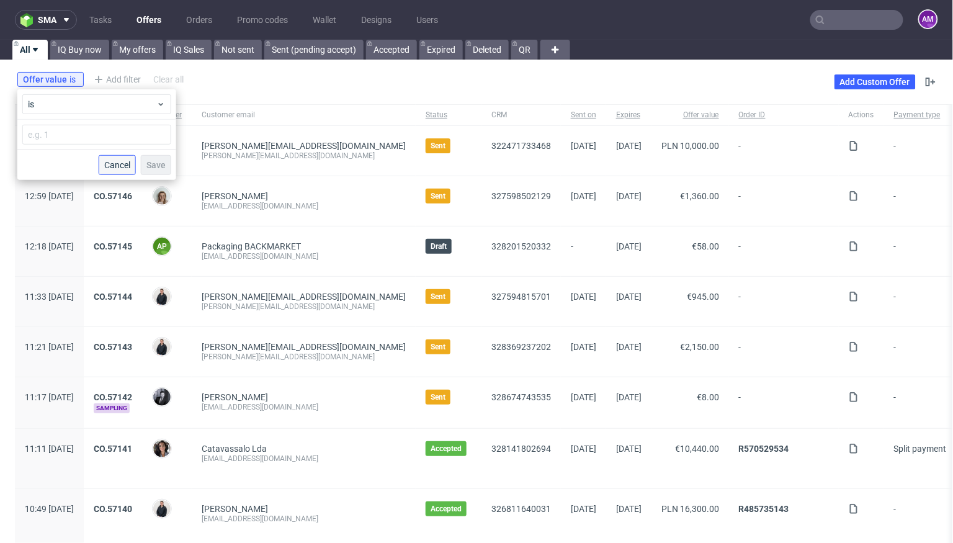
click at [114, 171] on button "Cancel" at bounding box center [117, 165] width 37 height 20
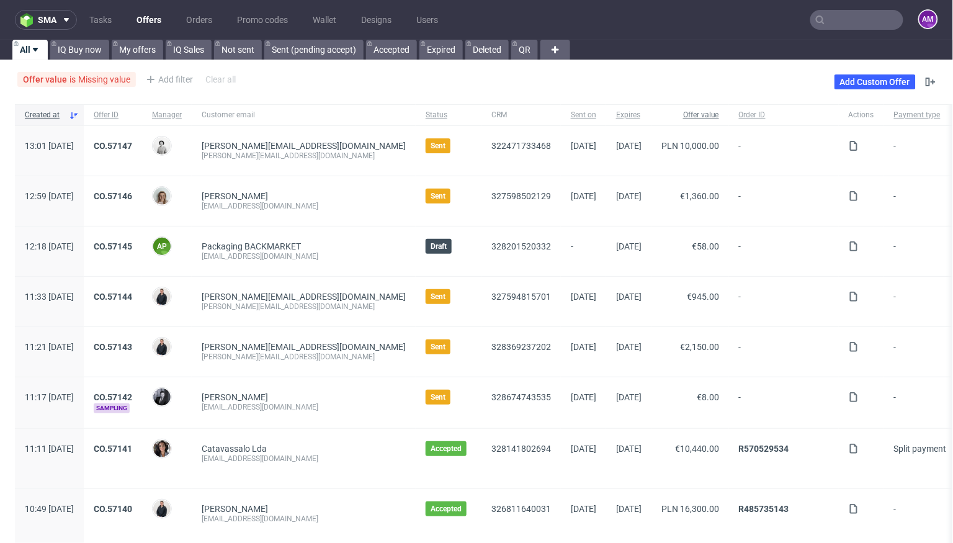
click at [661, 111] on span "Offer value" at bounding box center [690, 115] width 58 height 11
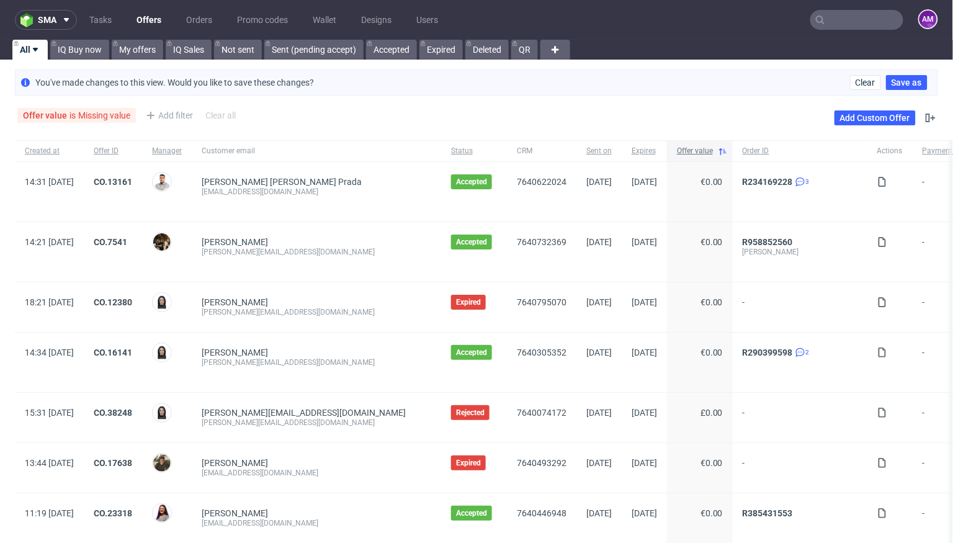
click at [667, 149] on div "Offer value" at bounding box center [700, 150] width 66 height 21
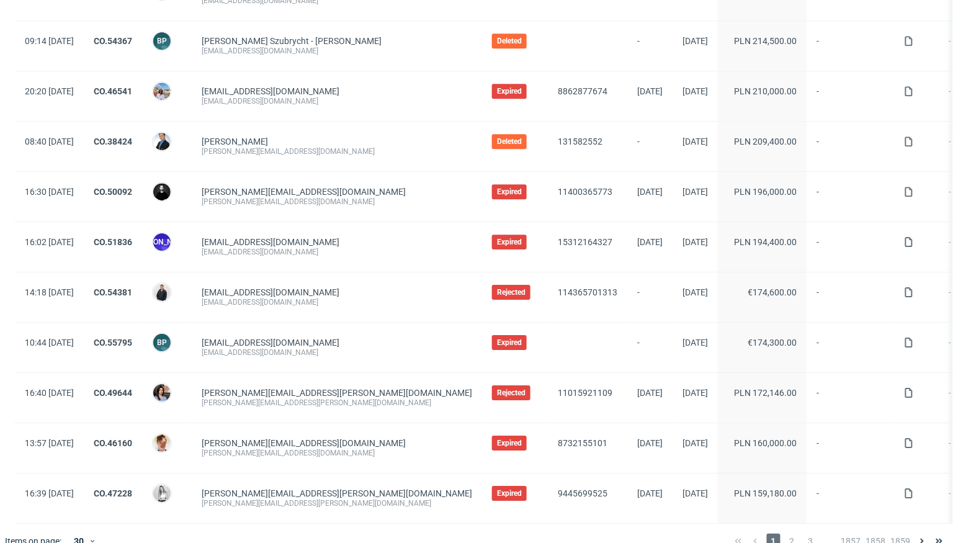
scroll to position [1167, 0]
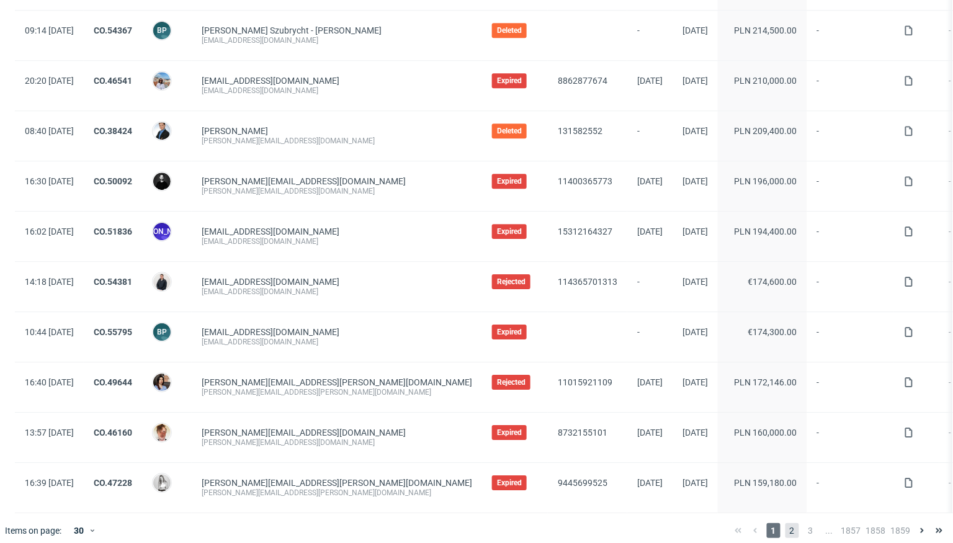
click at [786, 523] on span "2" at bounding box center [793, 530] width 14 height 15
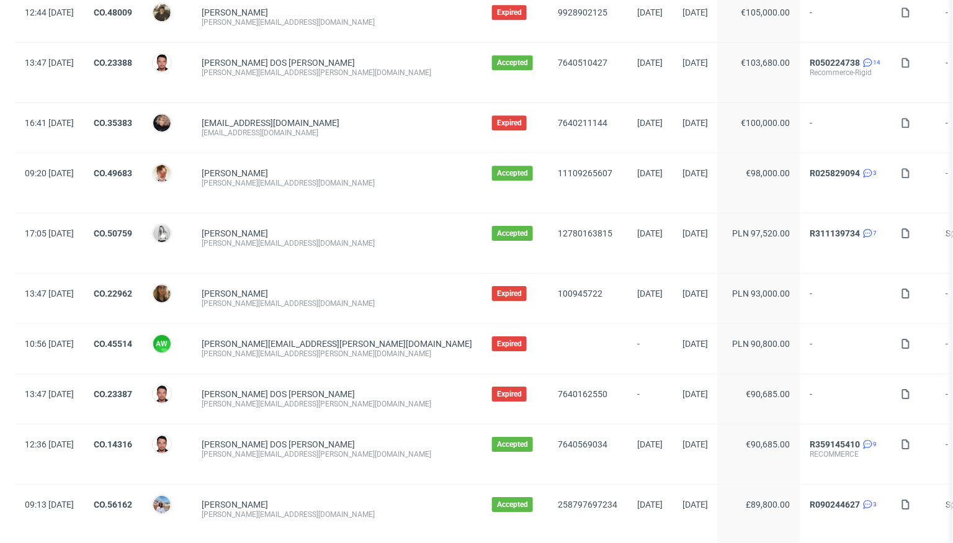
scroll to position [1236, 0]
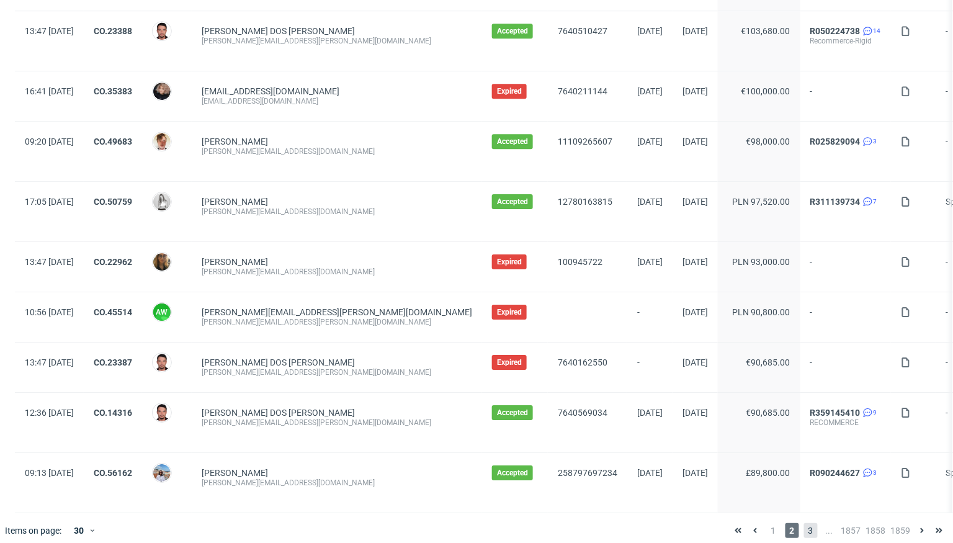
click at [804, 523] on span "3" at bounding box center [811, 530] width 14 height 15
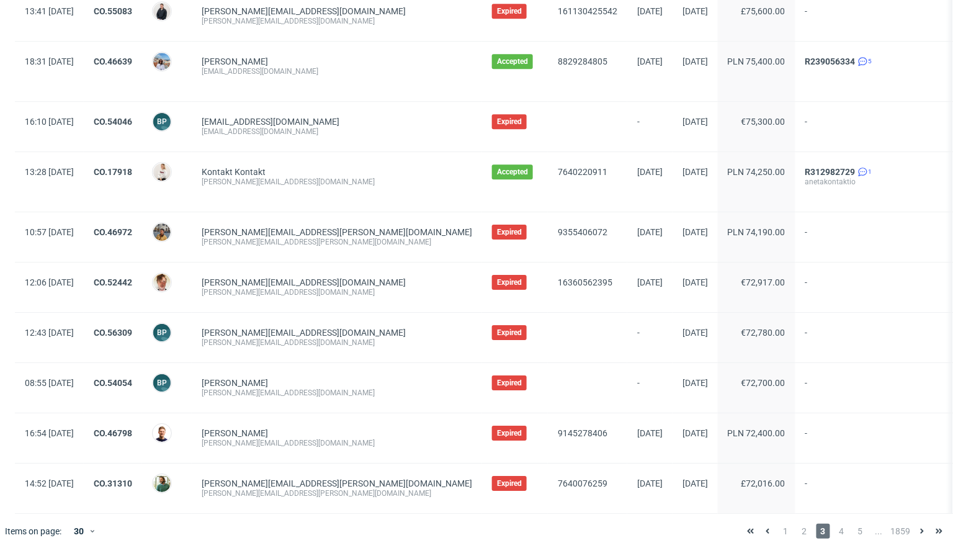
scroll to position [1196, 0]
click at [835, 523] on span "4" at bounding box center [842, 530] width 14 height 15
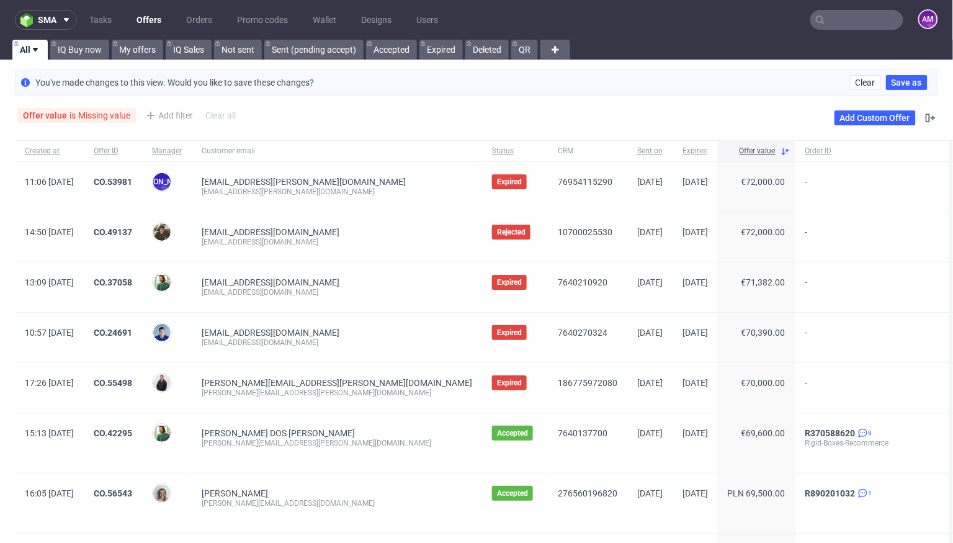
click at [839, 27] on input "text" at bounding box center [856, 20] width 93 height 20
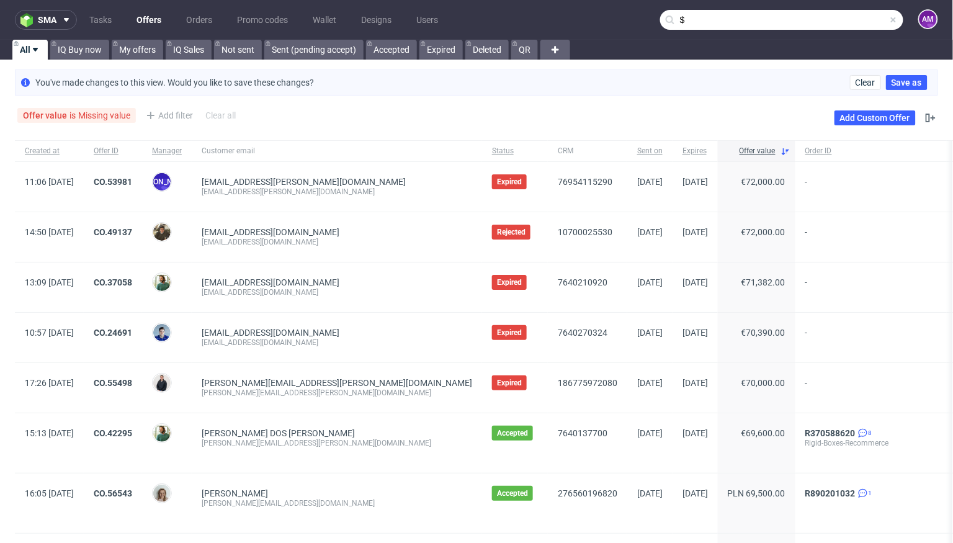
type input "$"
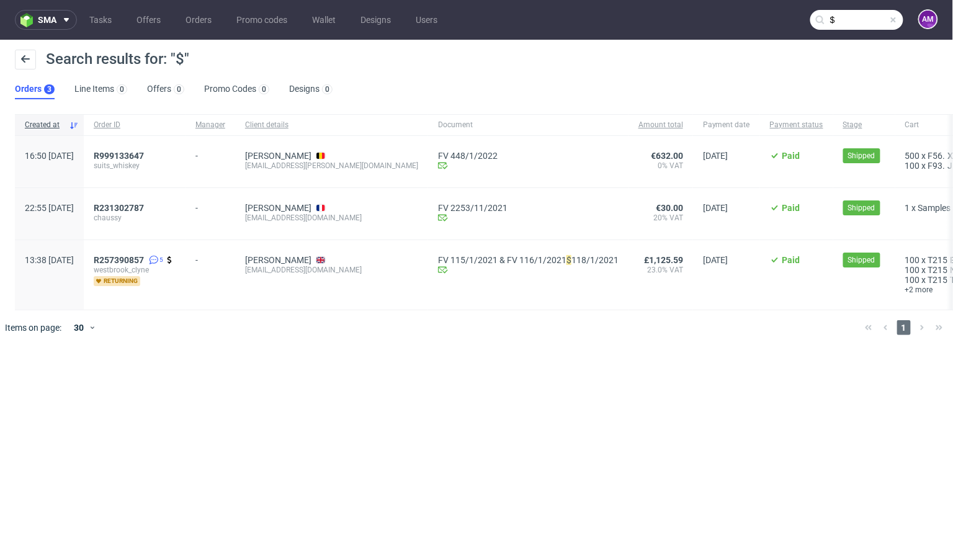
click at [890, 16] on span at bounding box center [894, 20] width 10 height 10
click at [29, 60] on icon at bounding box center [25, 59] width 10 height 10
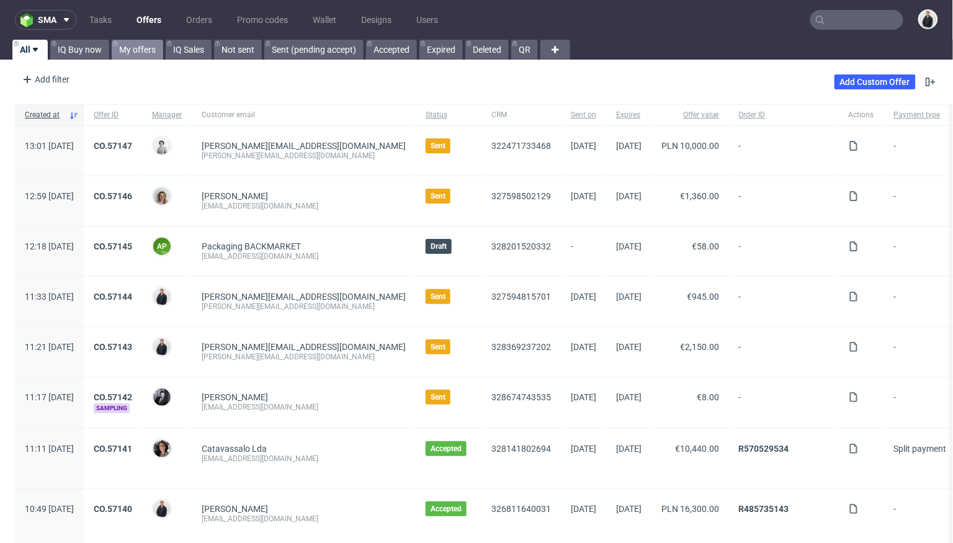
click at [141, 50] on link "My offers" at bounding box center [138, 50] width 52 height 20
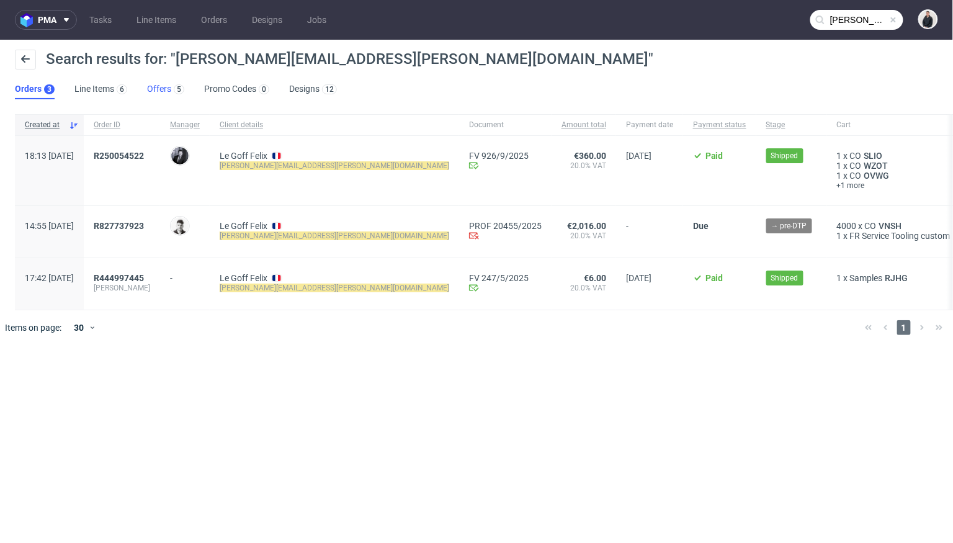
click at [155, 89] on link "Offers 5" at bounding box center [165, 89] width 37 height 20
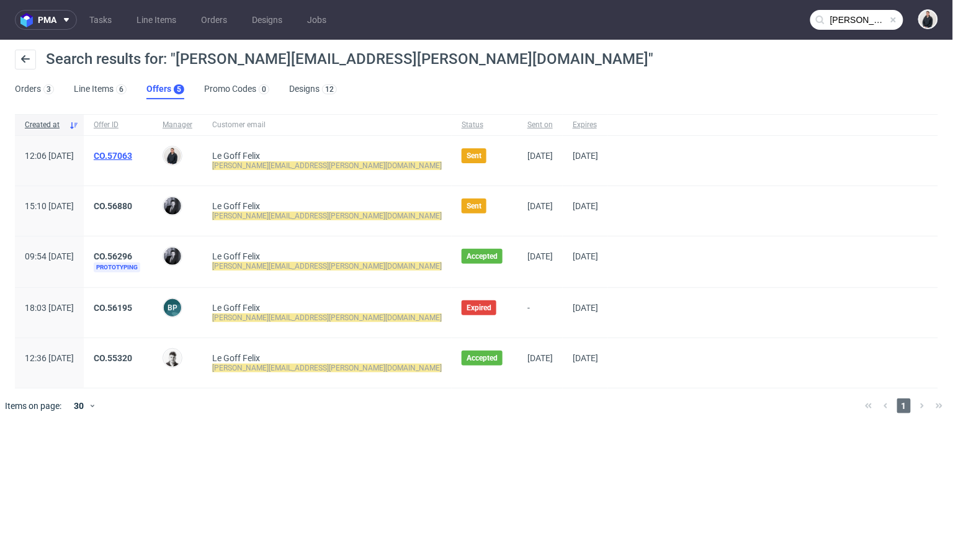
click at [132, 153] on link "CO.57063" at bounding box center [113, 156] width 38 height 10
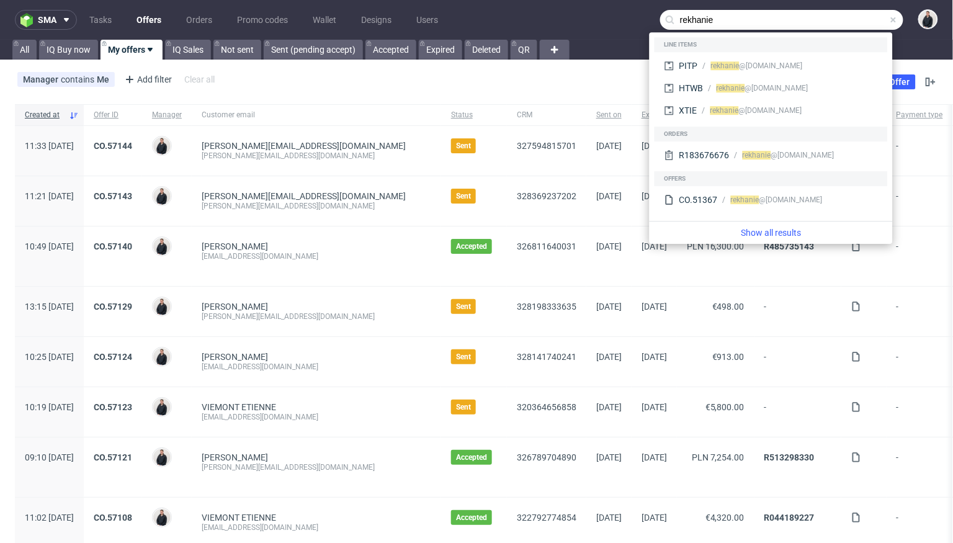
type input "rekhanie"
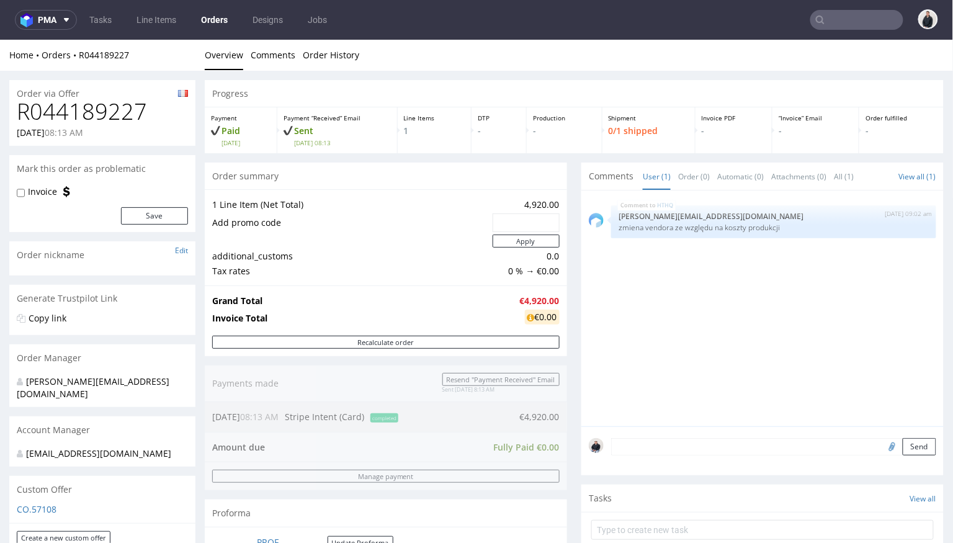
click at [818, 16] on input "text" at bounding box center [856, 20] width 93 height 20
paste input "[EMAIL_ADDRESS][DOMAIN_NAME]"
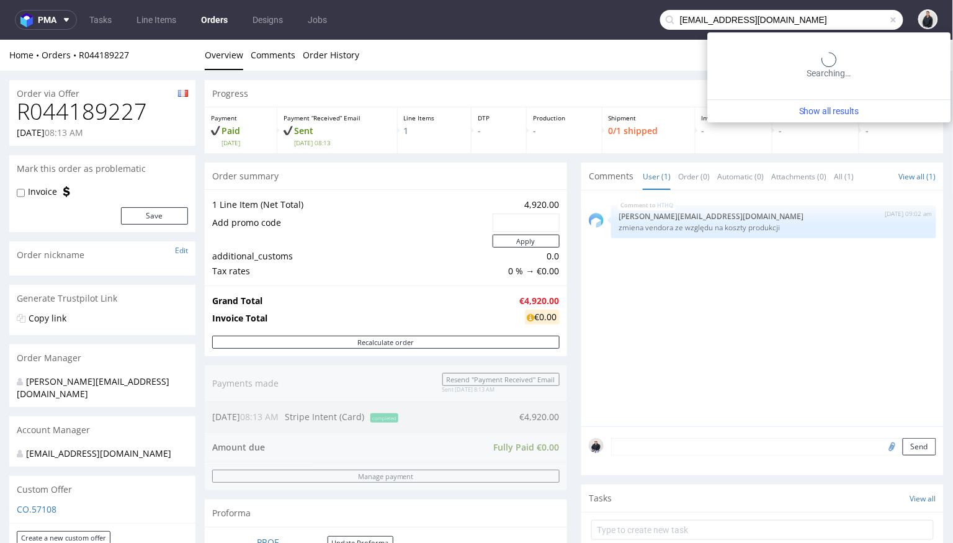
type input "[EMAIL_ADDRESS][DOMAIN_NAME]"
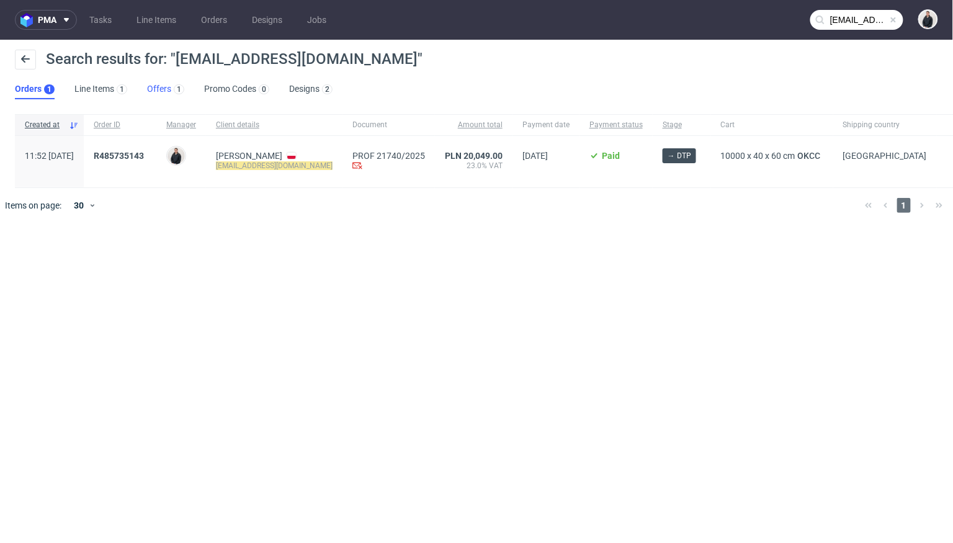
click at [155, 92] on link "Offers 1" at bounding box center [165, 89] width 37 height 20
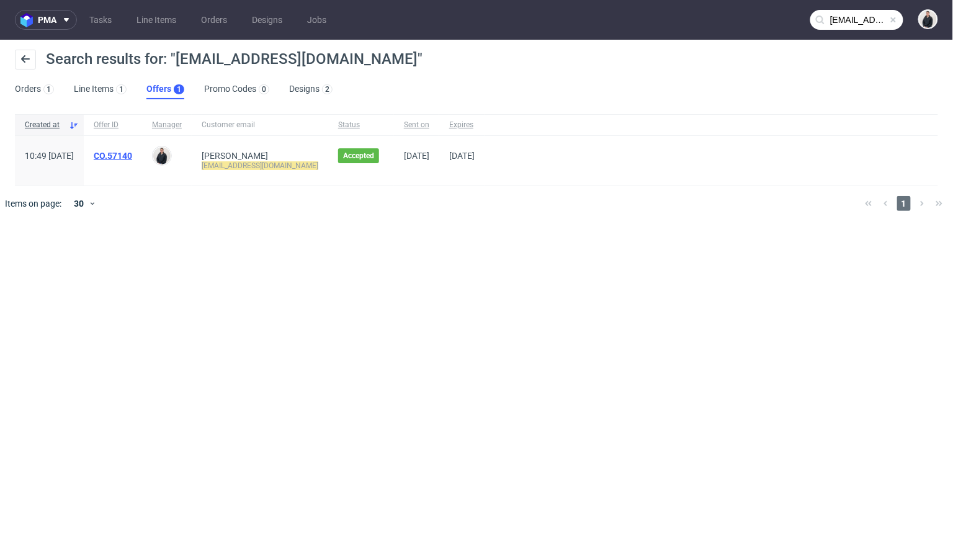
click at [132, 156] on link "CO.57140" at bounding box center [113, 156] width 38 height 10
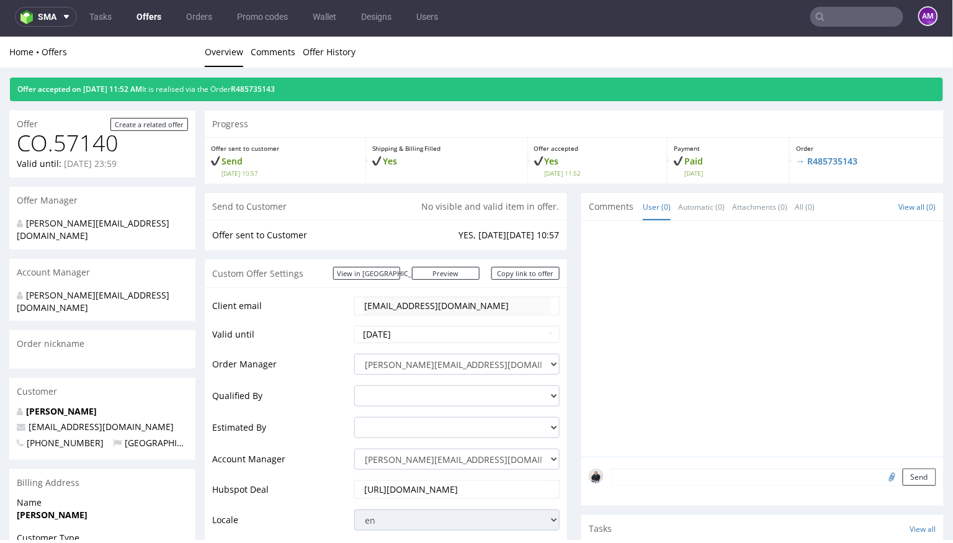
scroll to position [565, 0]
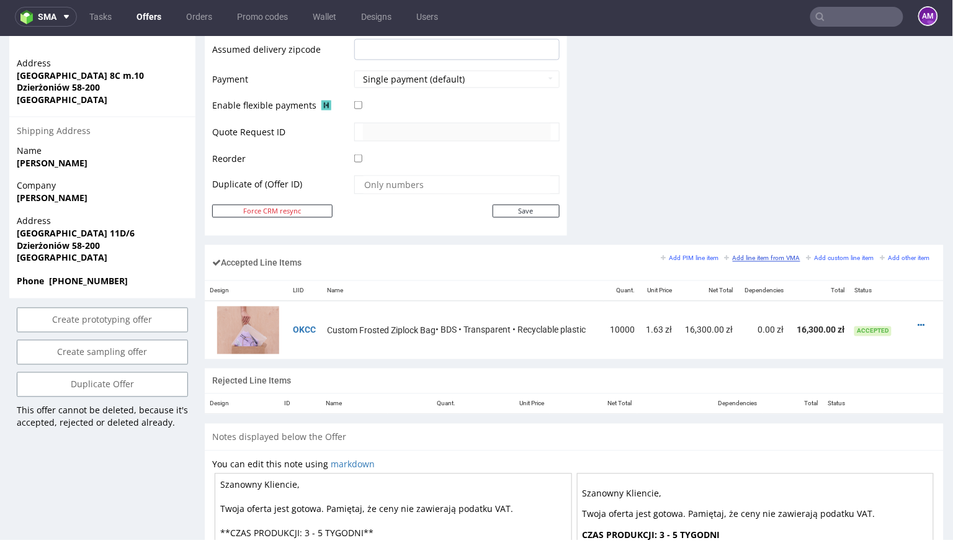
click at [766, 256] on small "Add line item from VMA" at bounding box center [763, 257] width 76 height 7
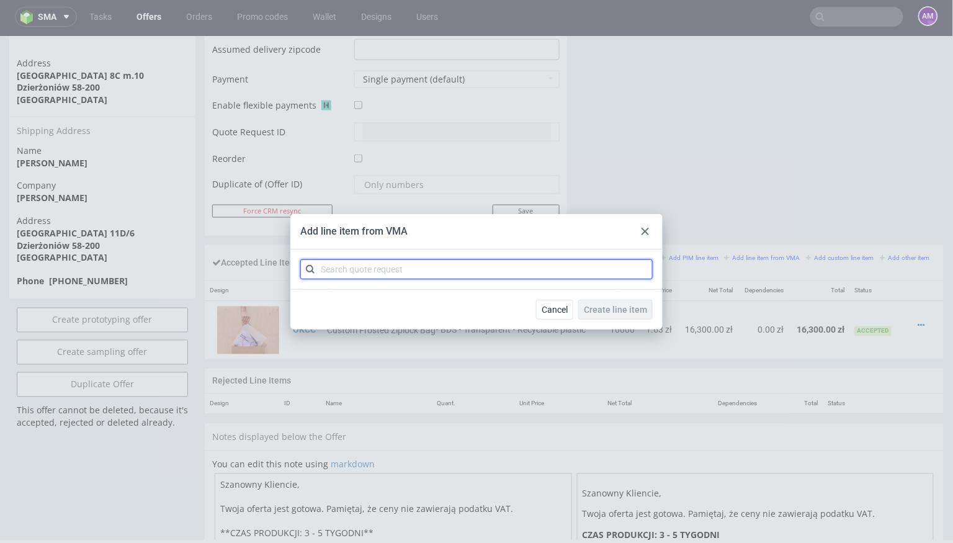
click at [541, 265] on input "text" at bounding box center [476, 269] width 352 height 20
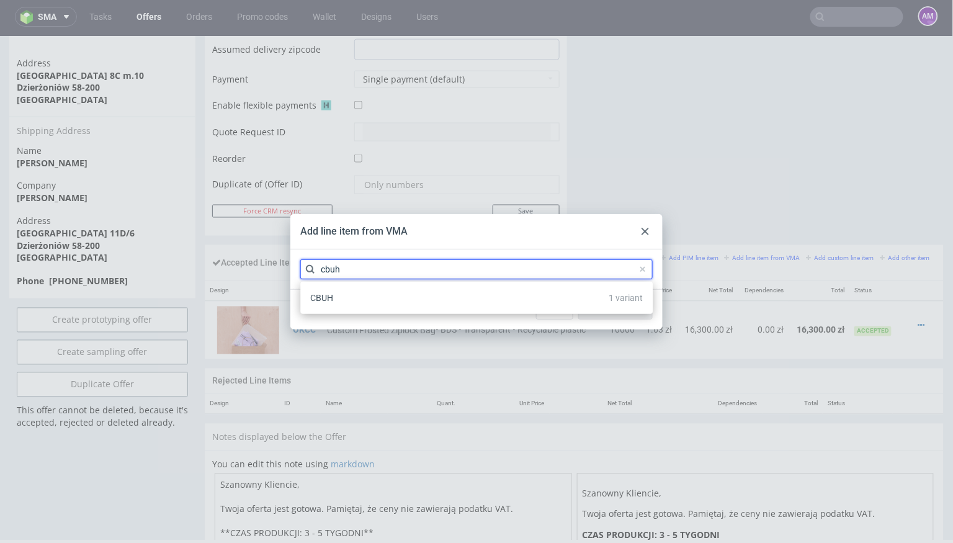
type input "cbuh"
click at [411, 296] on div "CBUH 1 variant" at bounding box center [476, 298] width 343 height 22
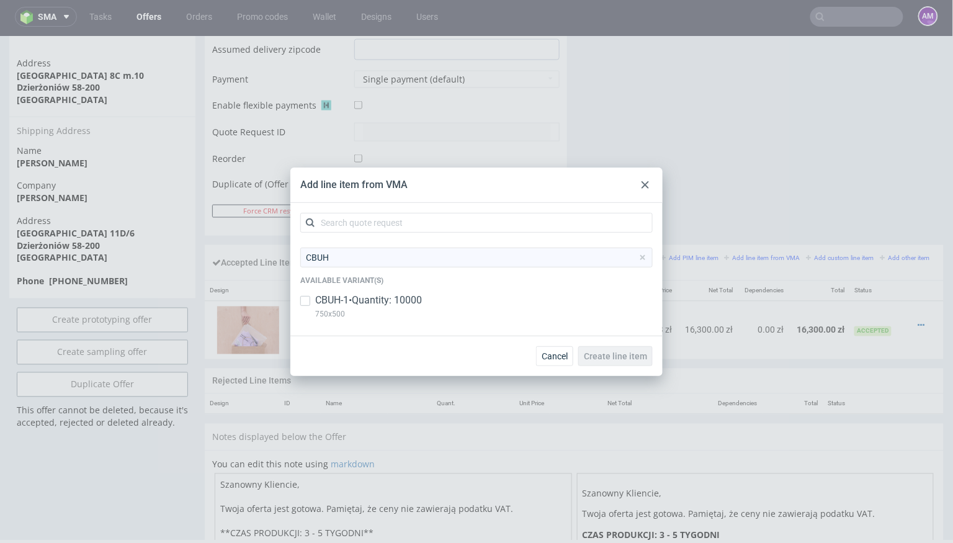
click at [396, 295] on p "CBUH-1 • Quantity: 10000" at bounding box center [368, 300] width 107 height 14
checkbox input "true"
click at [642, 352] on span "Create line item" at bounding box center [615, 356] width 63 height 9
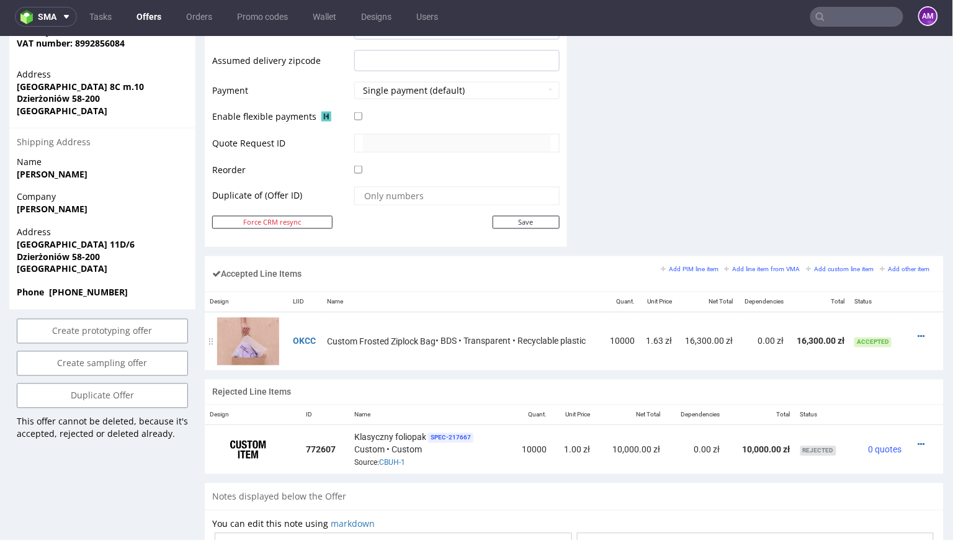
scroll to position [575, 0]
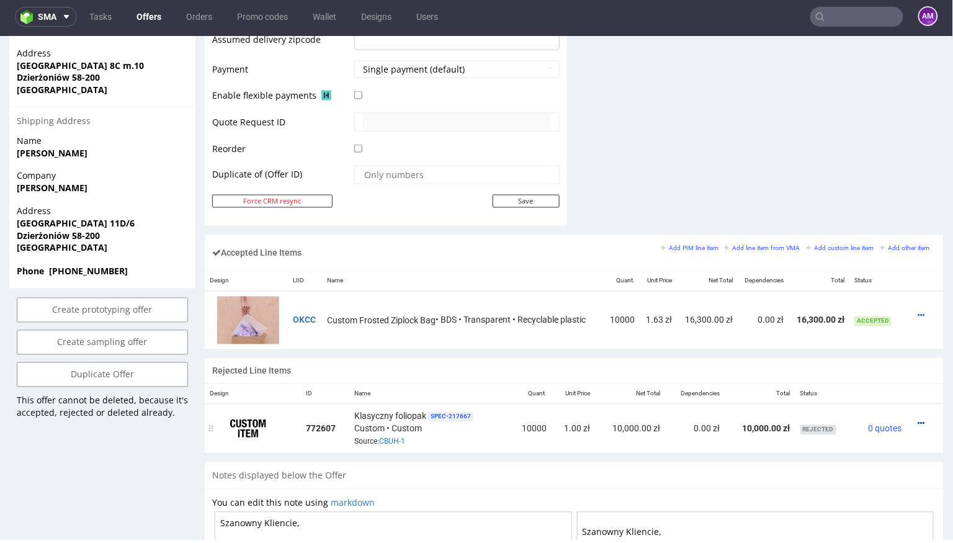
click at [918, 419] on icon at bounding box center [921, 423] width 7 height 9
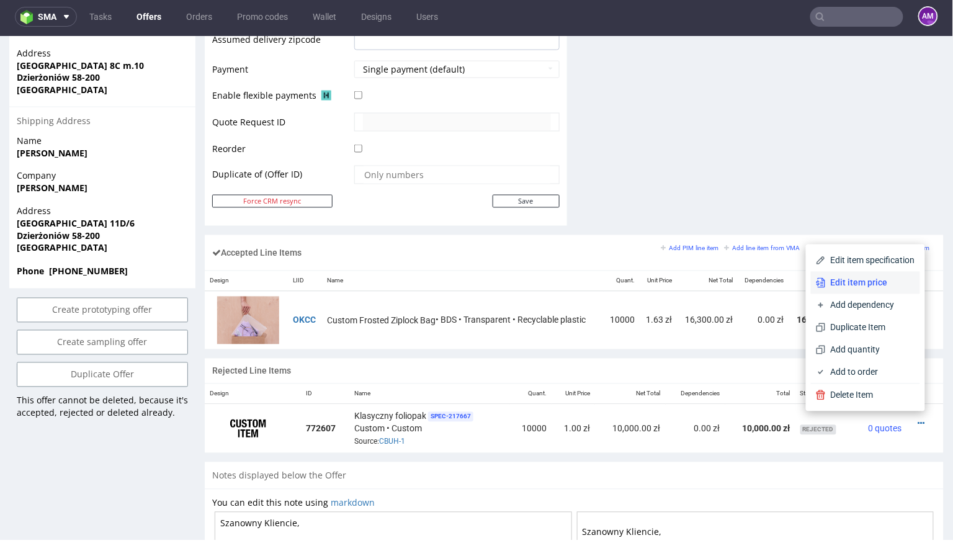
click at [868, 277] on span "Edit item price" at bounding box center [870, 282] width 89 height 12
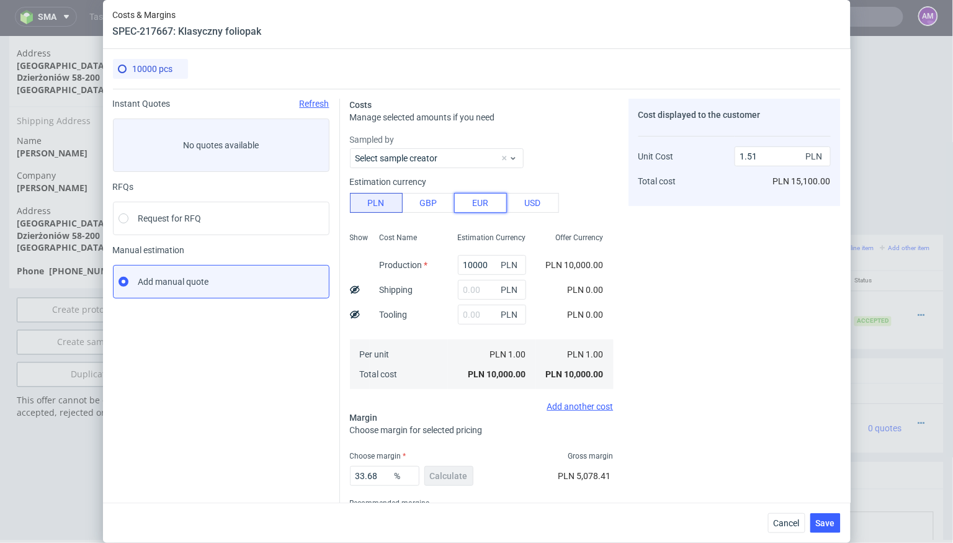
click at [470, 200] on button "EUR" at bounding box center [480, 203] width 53 height 20
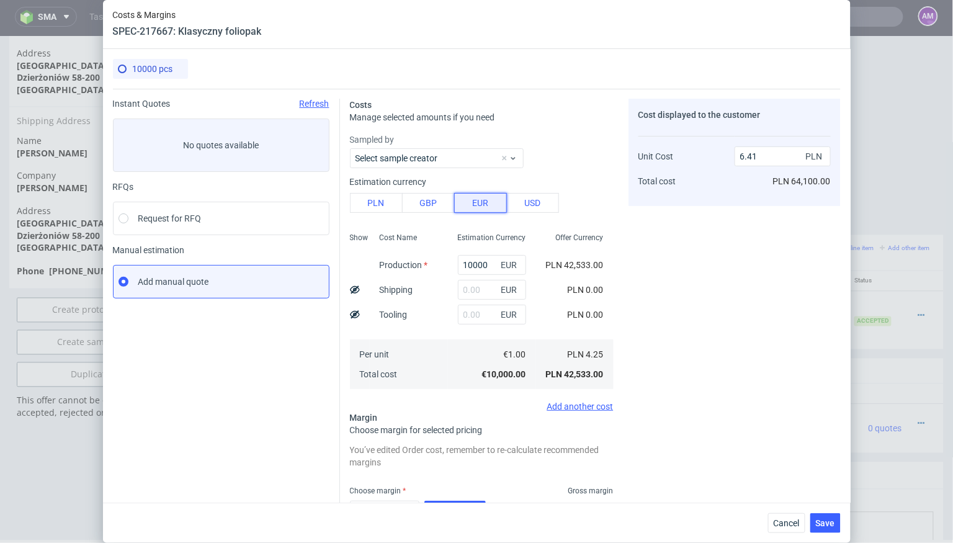
type input "6.41"
click at [486, 262] on input "10000" at bounding box center [492, 265] width 68 height 20
paste input "600"
type input "1600"
type input "1.03"
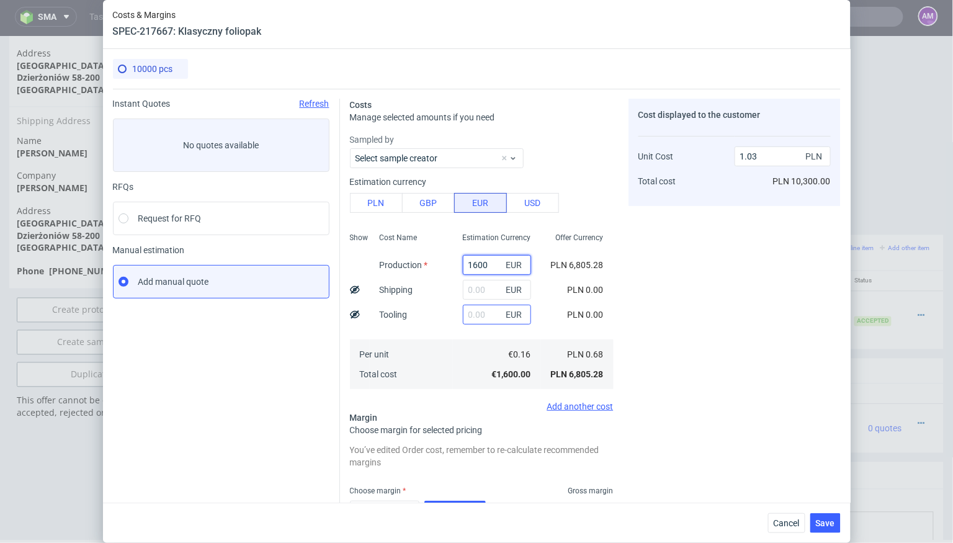
type input "1600"
click at [484, 312] on input "text" at bounding box center [497, 315] width 68 height 20
type input "350"
type input "1.25"
type input "350"
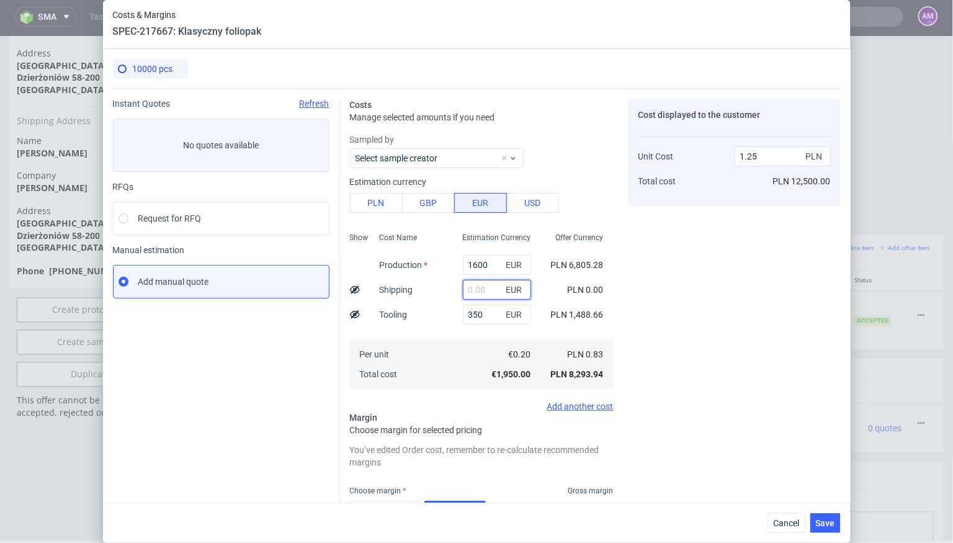
click at [477, 290] on input "text" at bounding box center [497, 290] width 68 height 20
type input "50"
type input "1.28"
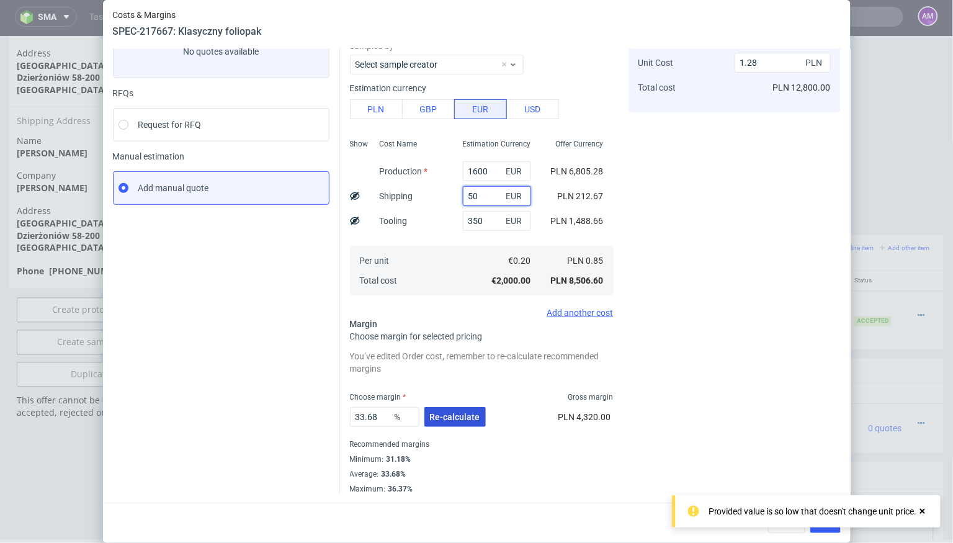
type input "50"
click at [446, 423] on button "Re-calculate" at bounding box center [454, 417] width 61 height 20
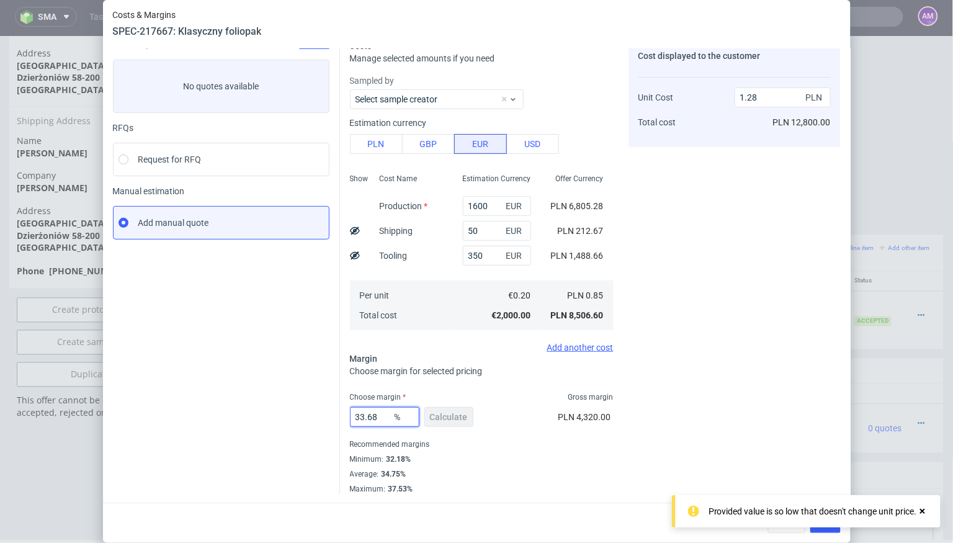
drag, startPoint x: 385, startPoint y: 416, endPoint x: 292, endPoint y: 416, distance: 93.7
click at [292, 416] on div "Instant Quotes Refresh No quotes available RFQs Request for RFQ Manual estimati…" at bounding box center [477, 262] width 728 height 464
click at [711, 309] on div "Cost displayed to the customer Unit Cost Total cost 1.28 PLN PLN 12,800.00" at bounding box center [735, 267] width 212 height 454
drag, startPoint x: 385, startPoint y: 418, endPoint x: 290, endPoint y: 405, distance: 95.7
click at [290, 405] on div "Instant Quotes Refresh No quotes available RFQs Request for RFQ Manual estimati…" at bounding box center [477, 262] width 728 height 464
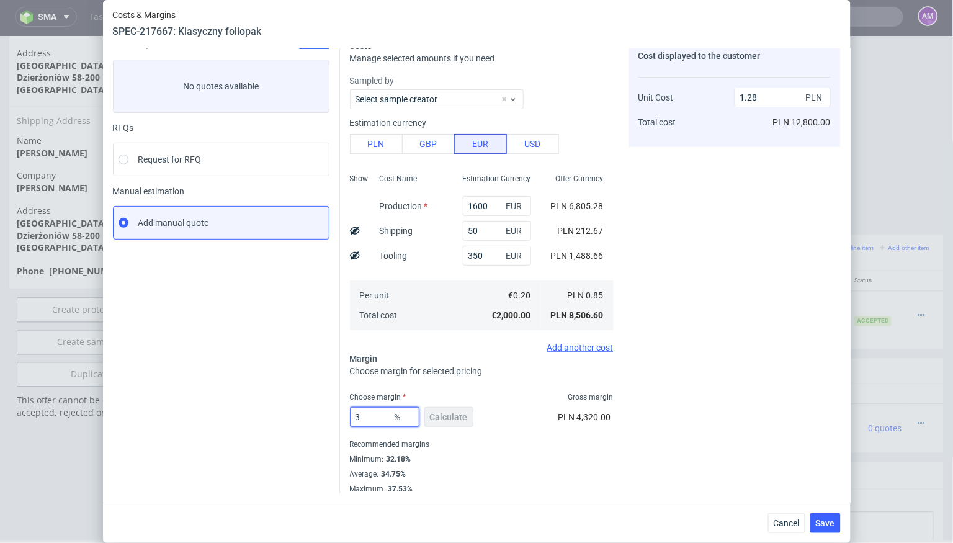
type input "36"
type input "1.33"
type input "36"
drag, startPoint x: 764, startPoint y: 96, endPoint x: 750, endPoint y: 95, distance: 14.3
click at [750, 95] on input "1.33" at bounding box center [783, 97] width 96 height 20
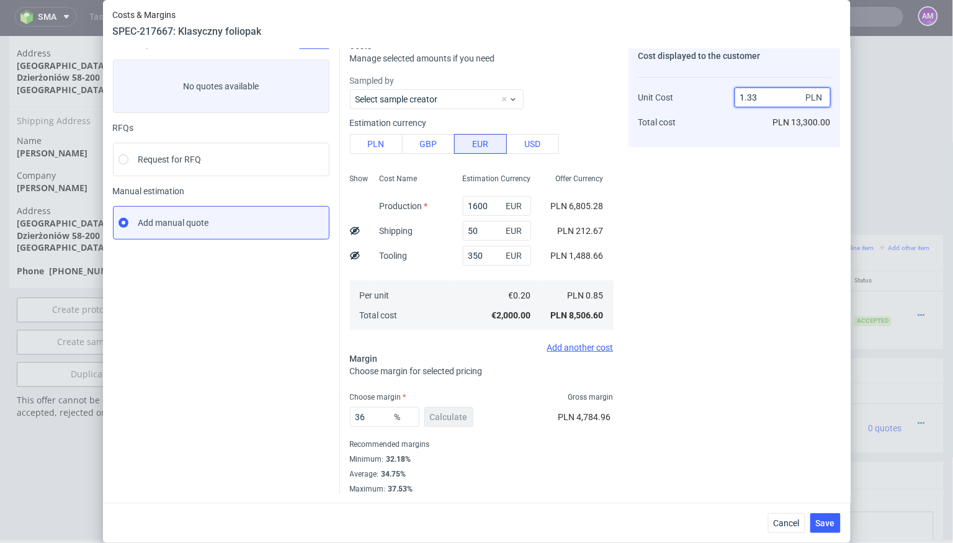
type input "1.5"
type input "43.333333333333336"
click at [693, 249] on div "Cost displayed to the customer Unit Cost Total cost 1.5 PLN PLN 15,000.00" at bounding box center [735, 267] width 212 height 454
click at [759, 97] on input "1.5" at bounding box center [783, 97] width 96 height 20
type input "1.55"
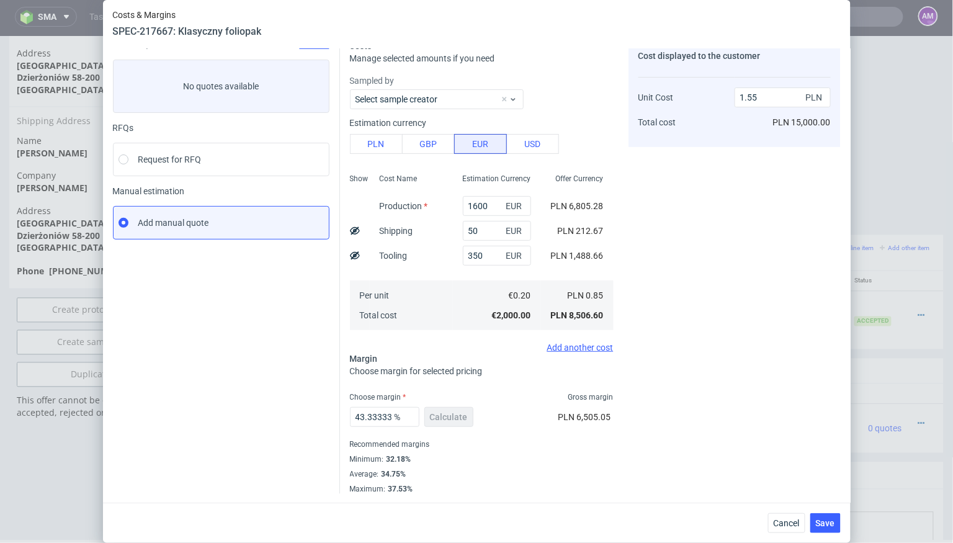
click at [732, 171] on div "Cost displayed to the customer Unit Cost Total cost 1.55 PLN PLN 15,000.00" at bounding box center [735, 267] width 212 height 454
type input "45.16129032258064"
click at [768, 104] on input "1.55" at bounding box center [783, 97] width 96 height 20
type input "1.5"
type input "43.333333333333336"
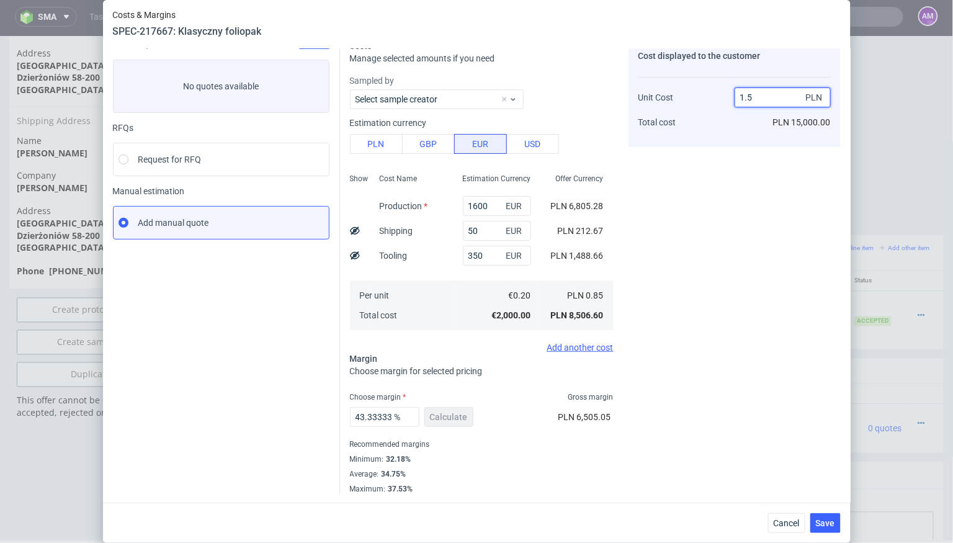
type input "1.5"
click at [714, 275] on div "Cost displayed to the customer Unit Cost Total cost 1.5 PLN PLN 15,000.00" at bounding box center [735, 267] width 212 height 454
click at [822, 519] on span "Save" at bounding box center [825, 523] width 19 height 9
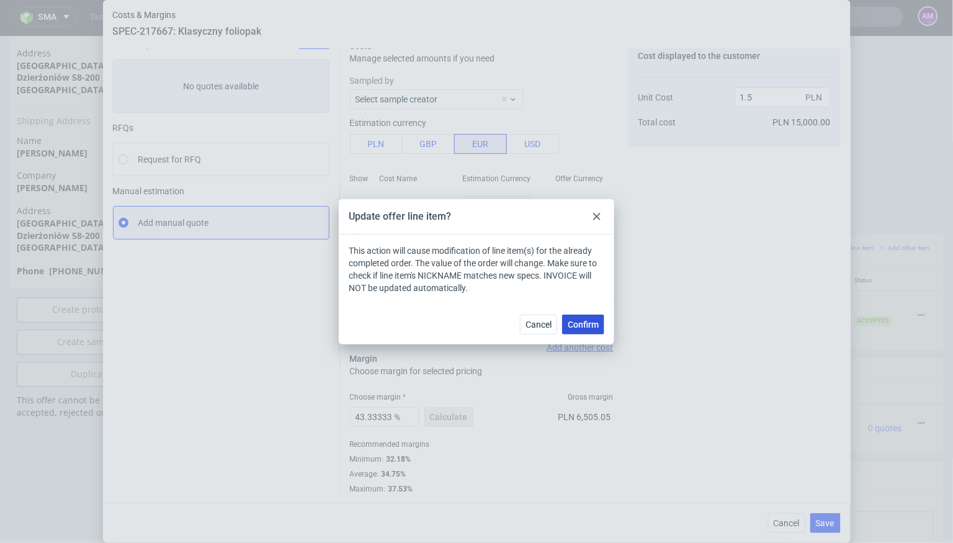
click at [600, 331] on button "Confirm" at bounding box center [583, 325] width 42 height 20
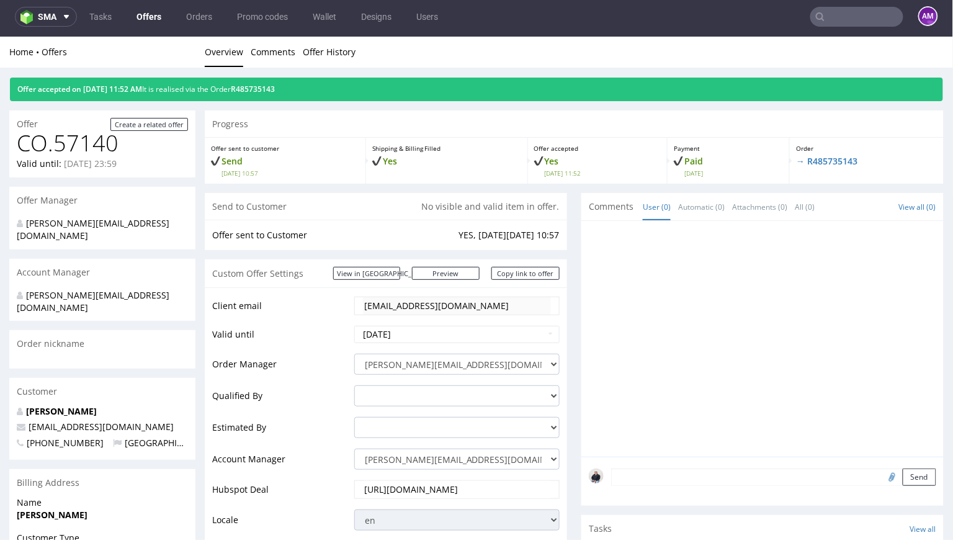
scroll to position [613, 0]
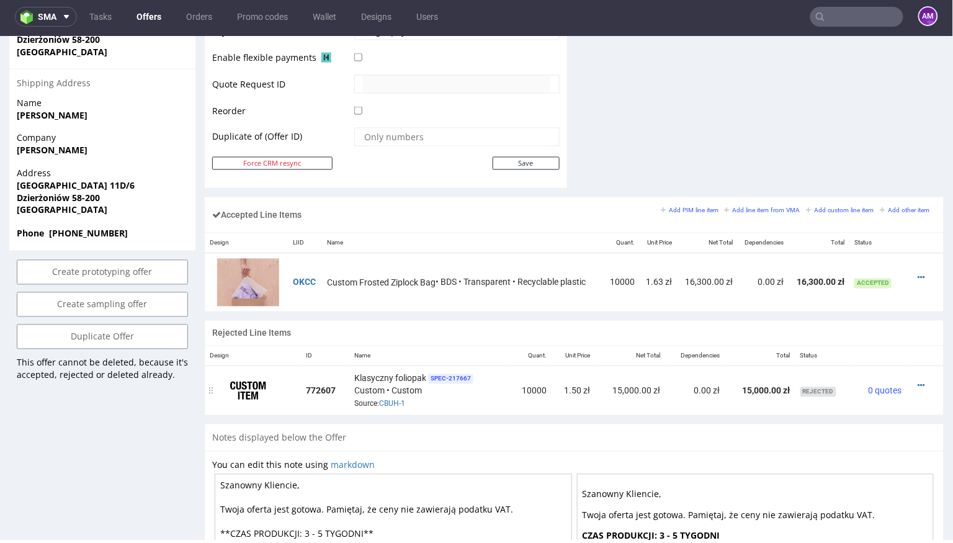
click at [911, 380] on div at bounding box center [921, 385] width 20 height 12
click at [918, 381] on icon at bounding box center [921, 385] width 7 height 9
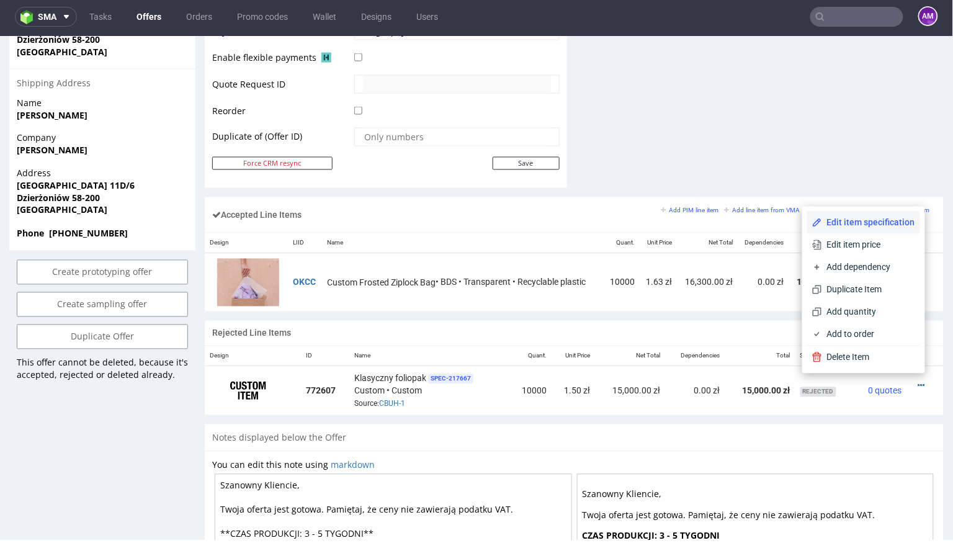
click at [870, 220] on span "Edit item specification" at bounding box center [868, 222] width 93 height 12
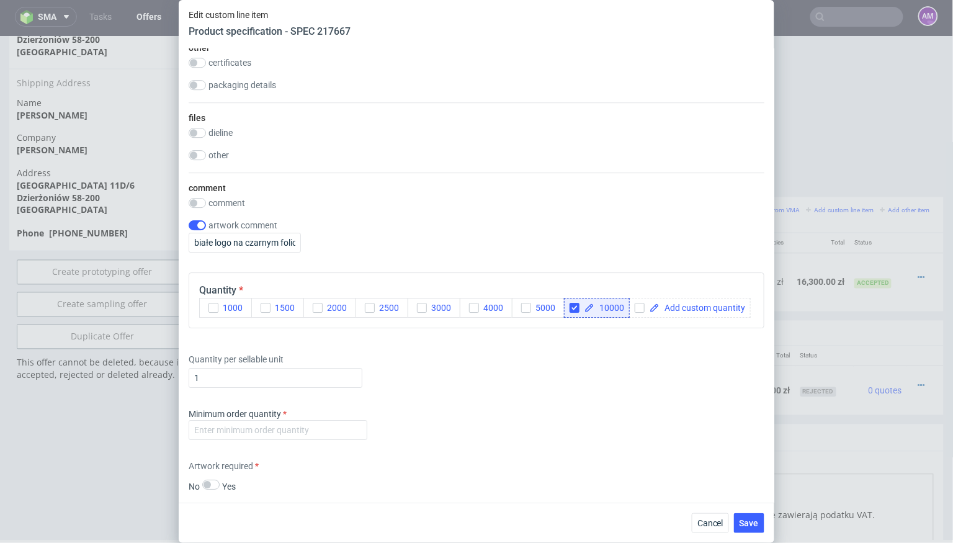
scroll to position [1124, 0]
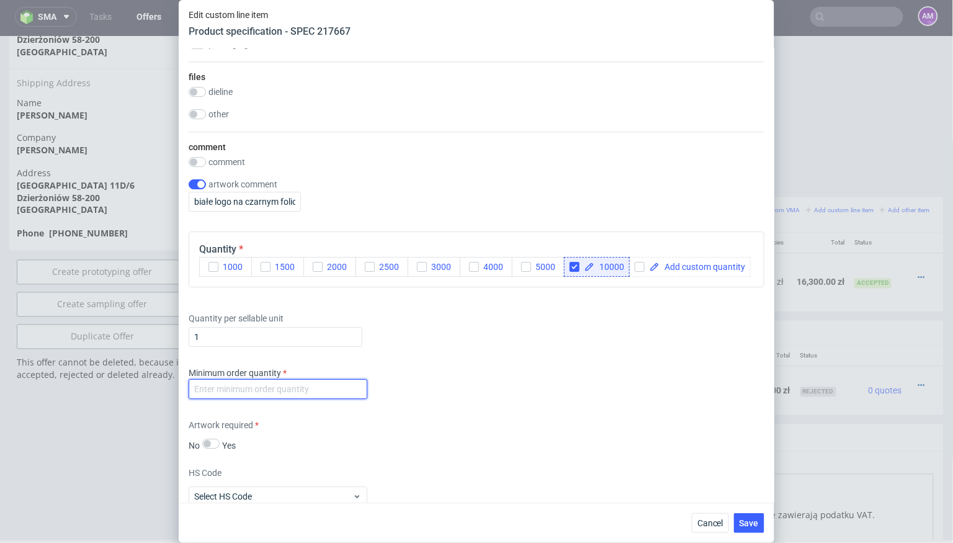
click at [298, 390] on input "number" at bounding box center [278, 389] width 179 height 20
type input "1"
click at [416, 386] on div "Minimum order quantity 1" at bounding box center [477, 385] width 576 height 37
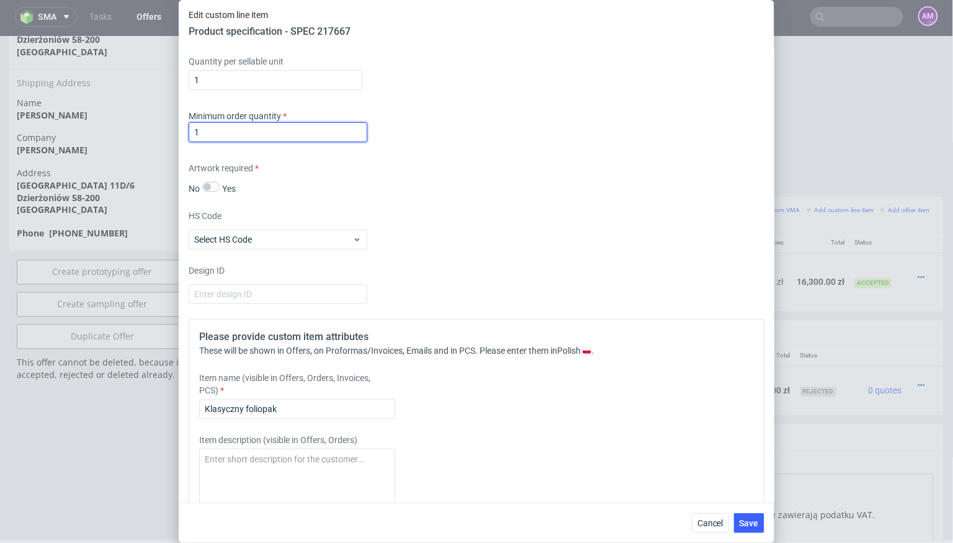
scroll to position [1402, 0]
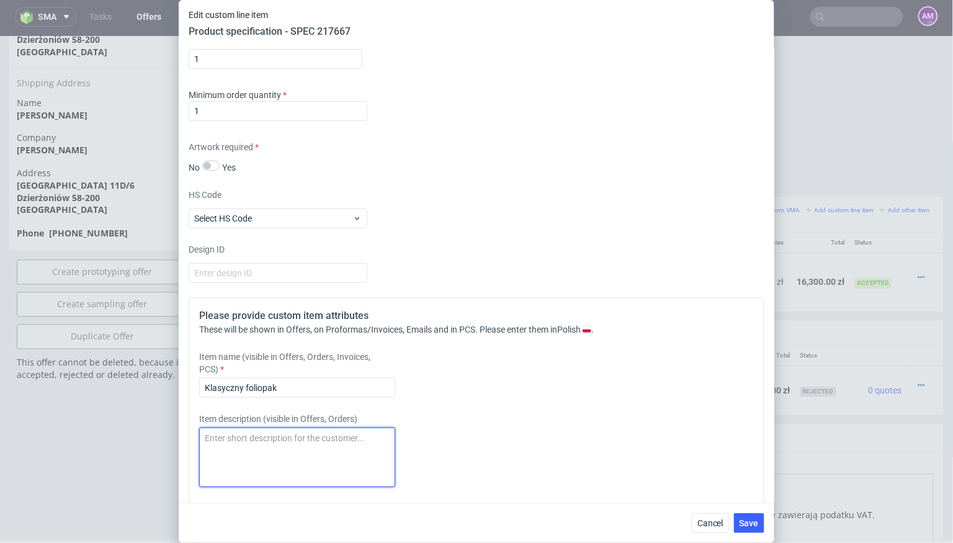
click at [295, 432] on textarea at bounding box center [297, 458] width 196 height 60
paste textarea "Termin realizacji 4 tygodnie od akceptacji grafiki Ważność cen 30 dni Dostawa n…"
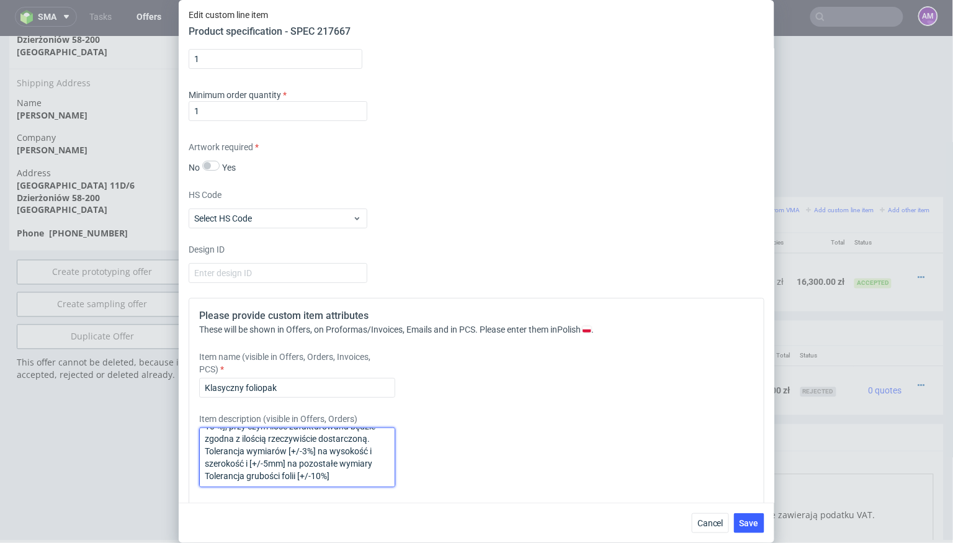
scroll to position [0, 0]
drag, startPoint x: 205, startPoint y: 449, endPoint x: 359, endPoint y: 471, distance: 155.5
click at [359, 471] on textarea "Termin realizacji 4 tygodnie od akceptacji grafiki Ważność cen 30 dni Dostawa n…" at bounding box center [297, 458] width 196 height 60
click at [343, 470] on textarea "Termin realizacji 4 tygodnie od akceptacji grafiki Dopuszczamy odstępstwa w dan…" at bounding box center [297, 458] width 196 height 60
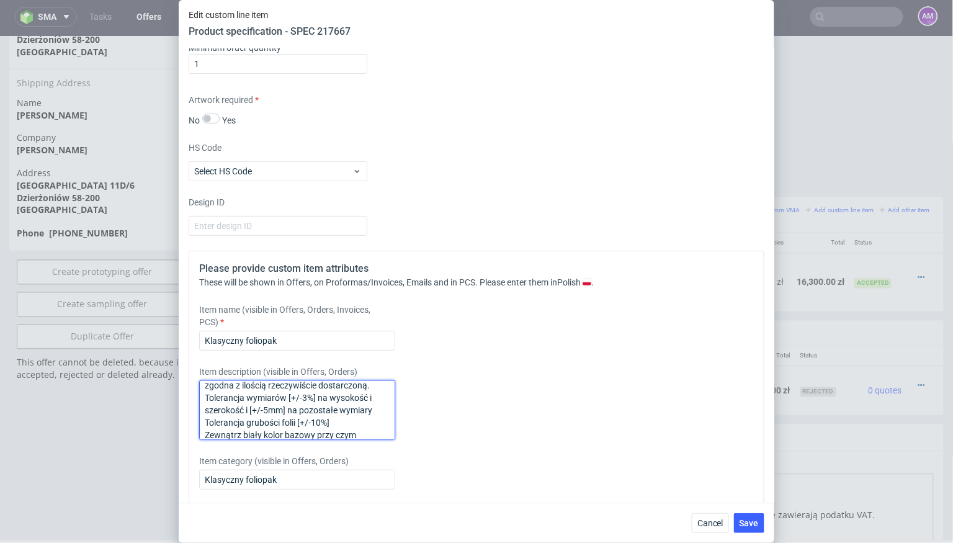
scroll to position [63, 0]
drag, startPoint x: 207, startPoint y: 428, endPoint x: 405, endPoint y: 436, distance: 197.5
click at [405, 436] on div "Please provide custom item attributes These will be shown in Offers, on Proform…" at bounding box center [477, 418] width 576 height 334
type textarea "Termin realizacji 4 tygodnie od akceptacji grafiki Dopuszczamy odstępstwa w dan…"
click at [750, 522] on span "Save" at bounding box center [749, 523] width 19 height 9
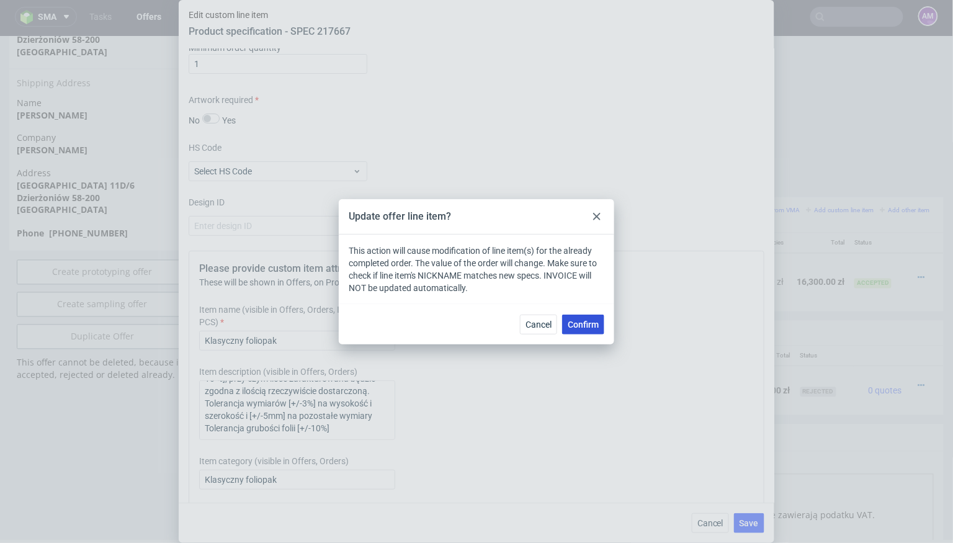
click at [581, 318] on button "Confirm" at bounding box center [583, 325] width 42 height 20
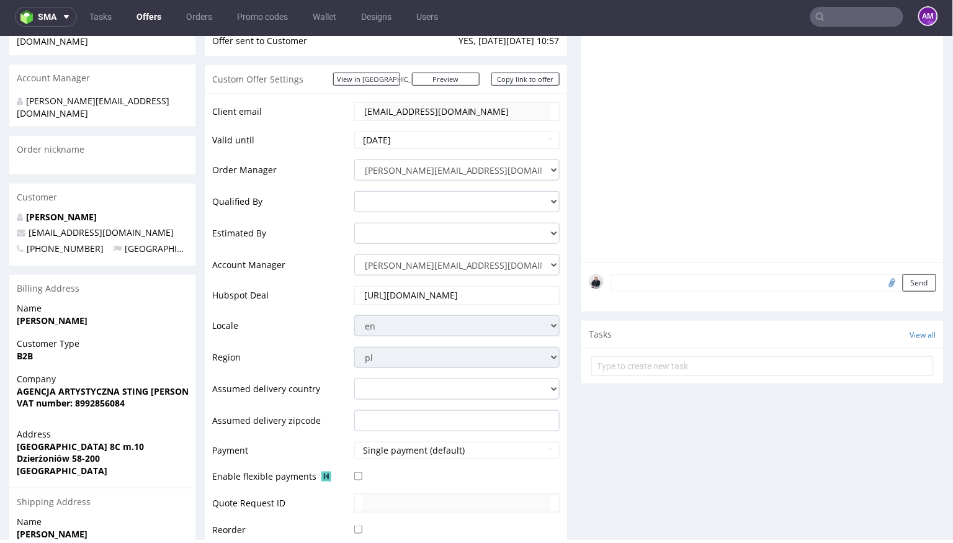
scroll to position [0, 0]
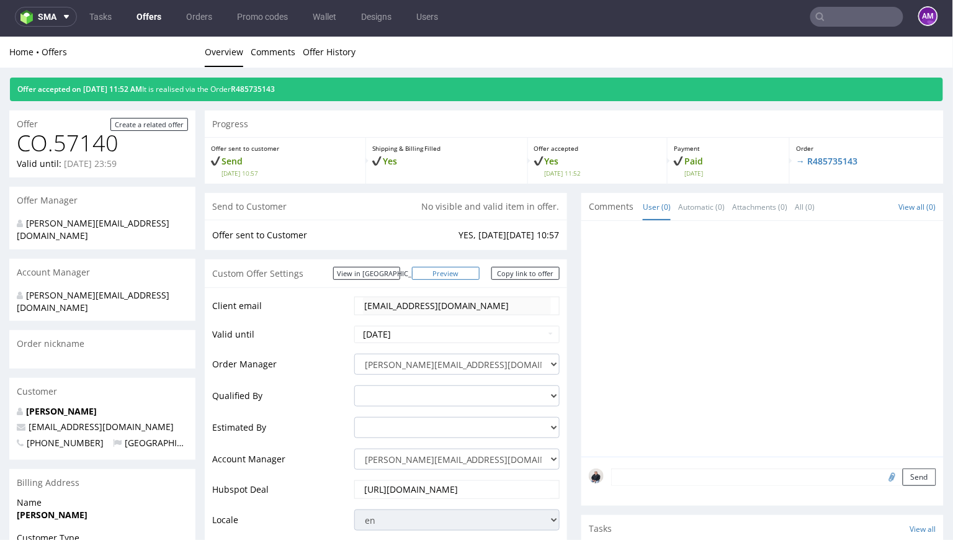
click at [460, 272] on link "Preview" at bounding box center [446, 272] width 68 height 13
click at [155, 16] on link "Offers" at bounding box center [149, 17] width 40 height 20
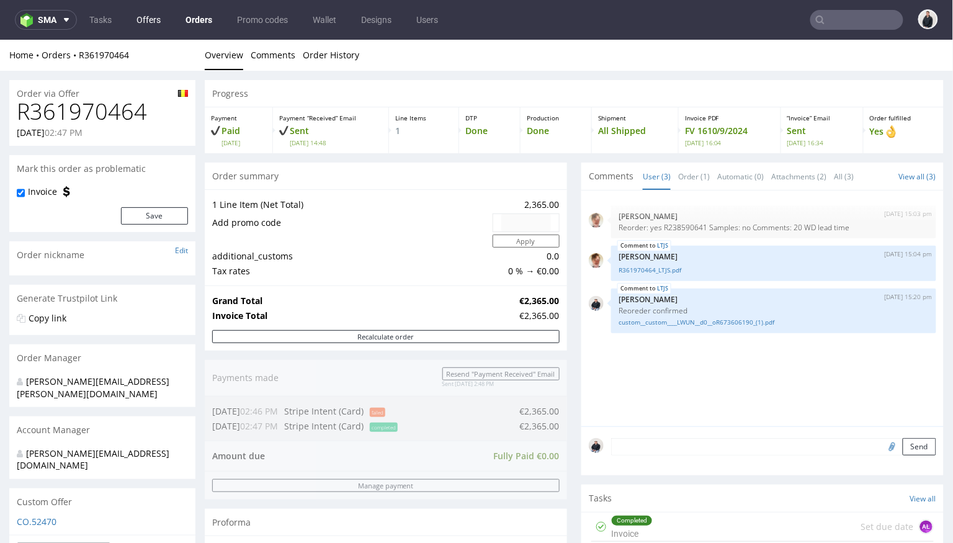
click at [156, 21] on link "Offers" at bounding box center [148, 20] width 39 height 20
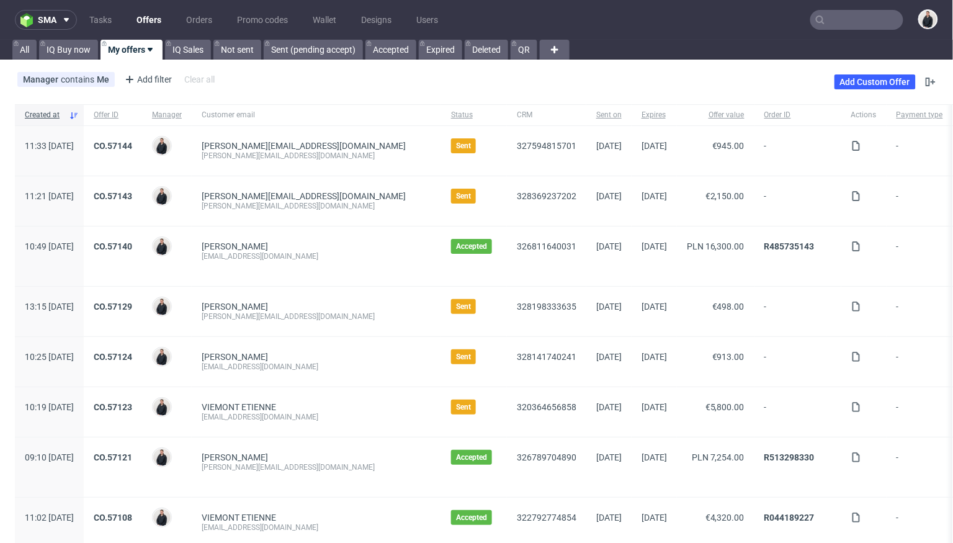
click at [262, 85] on div "Manager contains Me Add filter Hide filters Clear all Add Custom Offer" at bounding box center [476, 82] width 953 height 35
click at [821, 19] on input "text" at bounding box center [856, 20] width 93 height 20
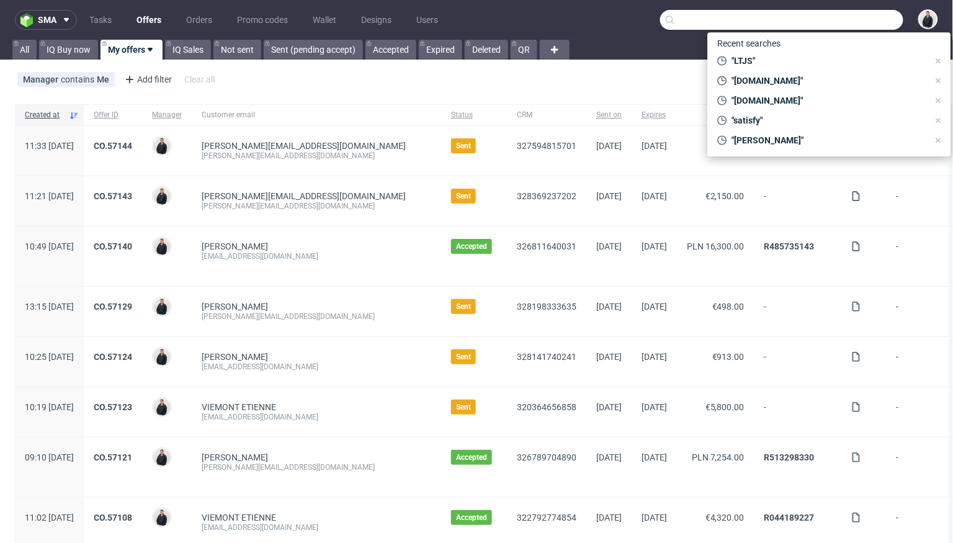
type input "v"
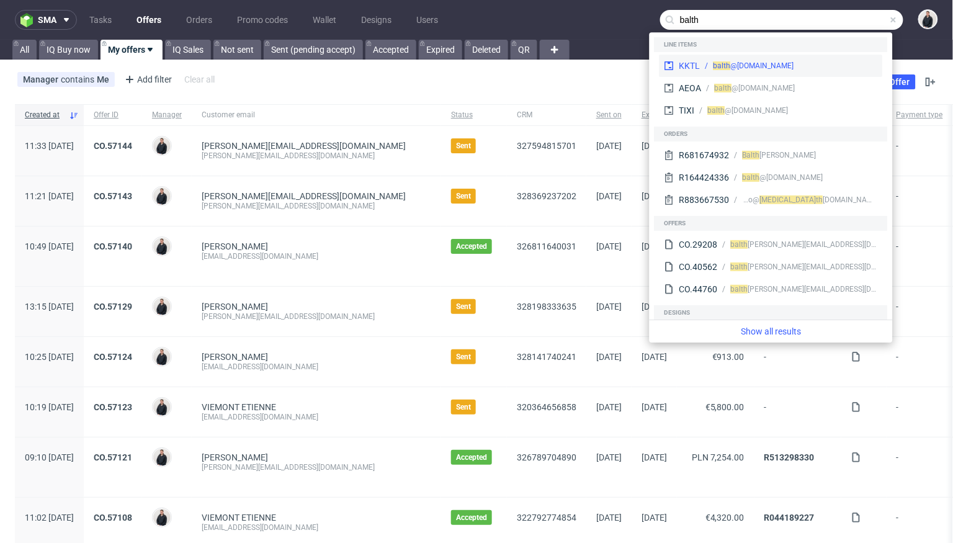
type input "balth"
click at [810, 68] on div "balth @clublegacyz.com" at bounding box center [789, 65] width 177 height 11
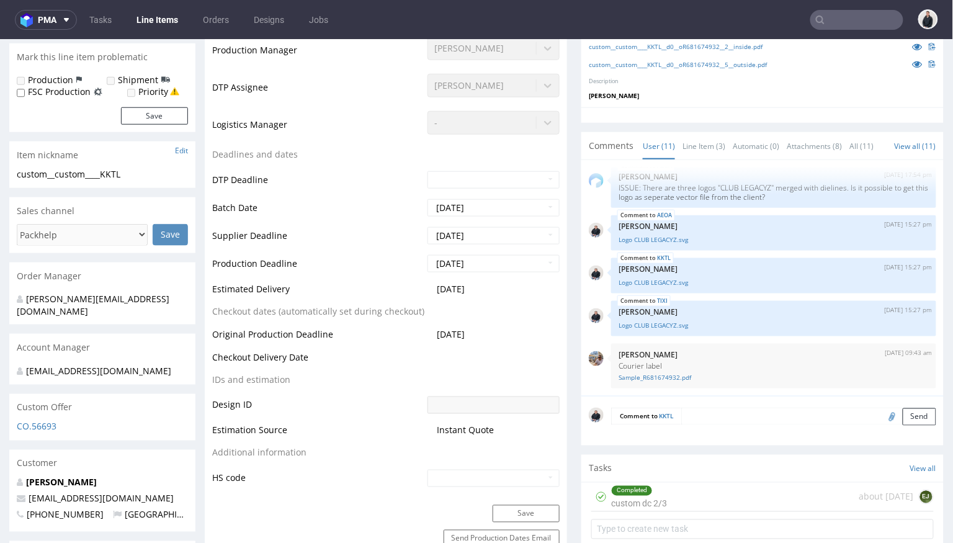
scroll to position [368, 0]
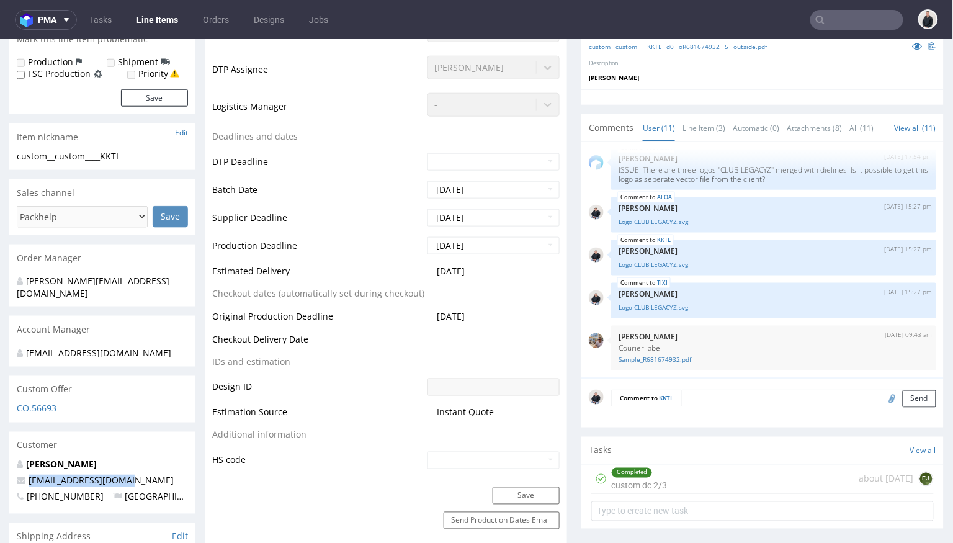
drag, startPoint x: 131, startPoint y: 470, endPoint x: 14, endPoint y: 468, distance: 117.3
click at [14, 468] on div "Balthazar Theobald Brosseau balth@clublegacyz.com +33649081421 France" at bounding box center [102, 485] width 186 height 55
copy span "[EMAIL_ADDRESS][DOMAIN_NAME]"
click at [863, 19] on input "text" at bounding box center [856, 20] width 93 height 20
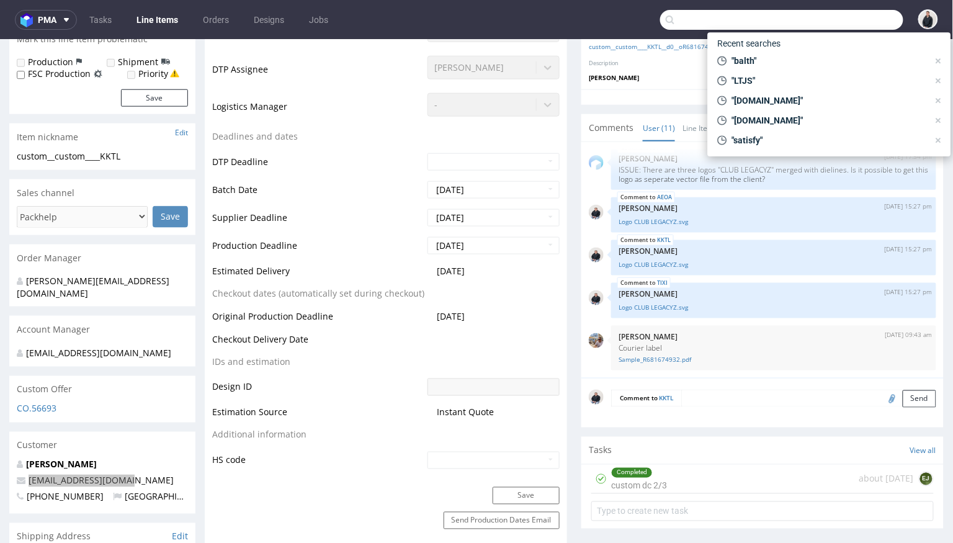
paste input "balth@clublegacyz.com"
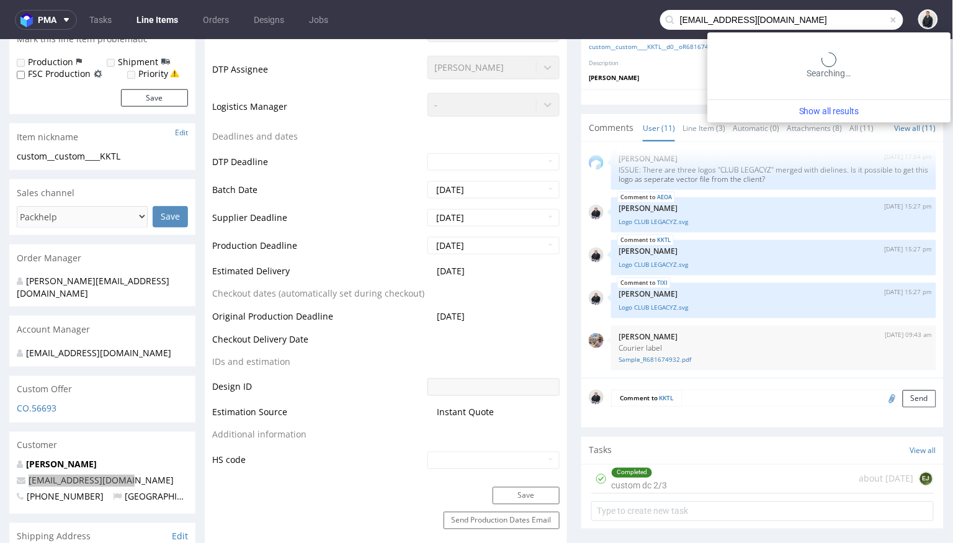
type input "balth@clublegacyz.com"
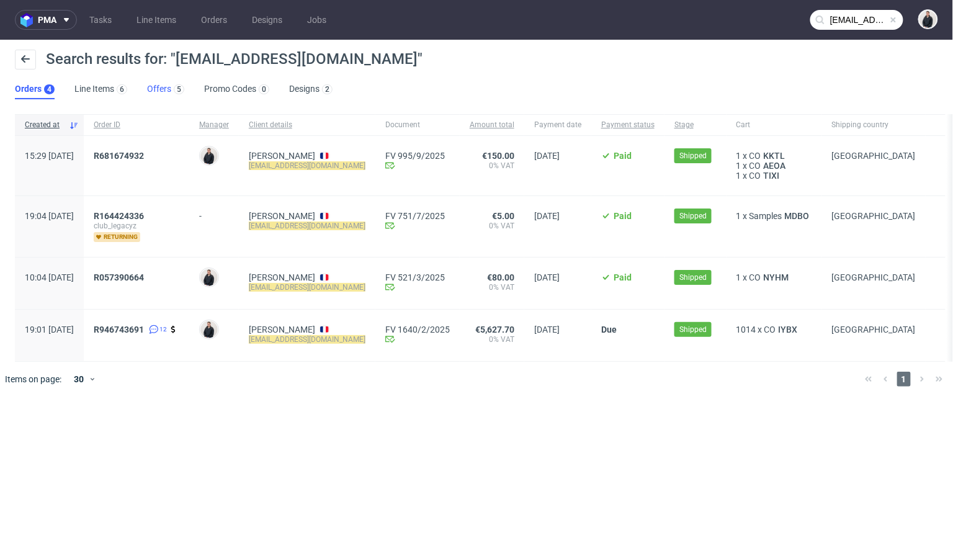
click at [168, 84] on link "Offers 5" at bounding box center [165, 89] width 37 height 20
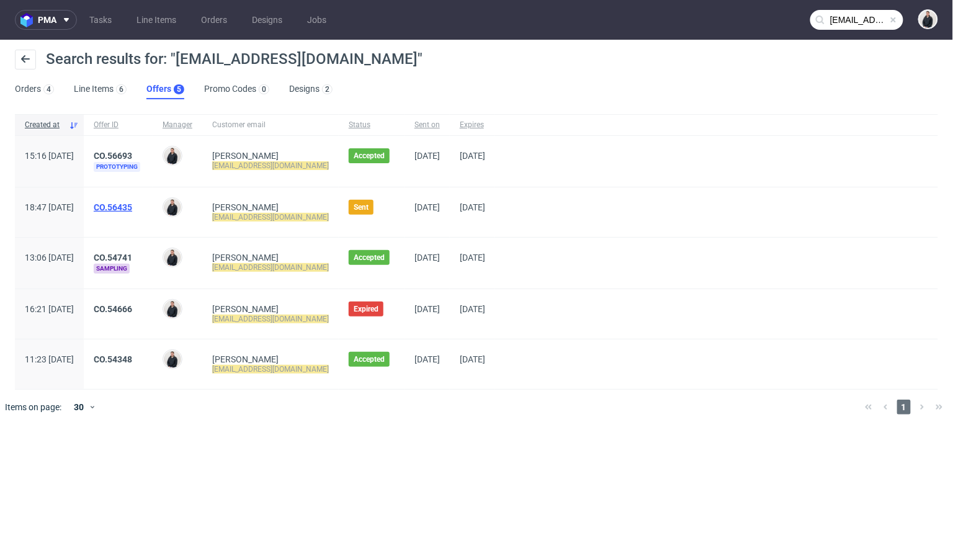
click at [132, 205] on link "CO.56435" at bounding box center [113, 207] width 38 height 10
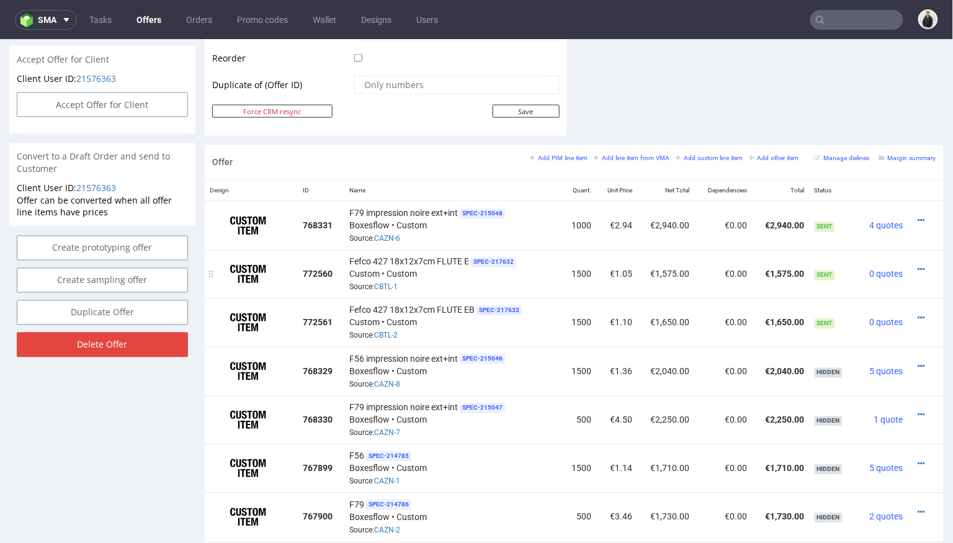
scroll to position [637, 0]
click at [918, 215] on icon at bounding box center [921, 219] width 7 height 9
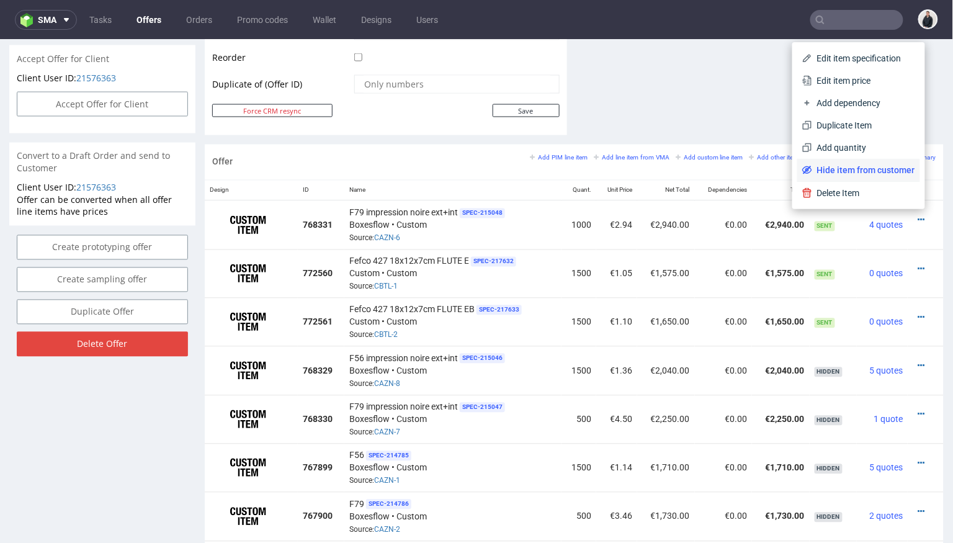
click at [866, 172] on span "Hide item from customer" at bounding box center [863, 169] width 103 height 12
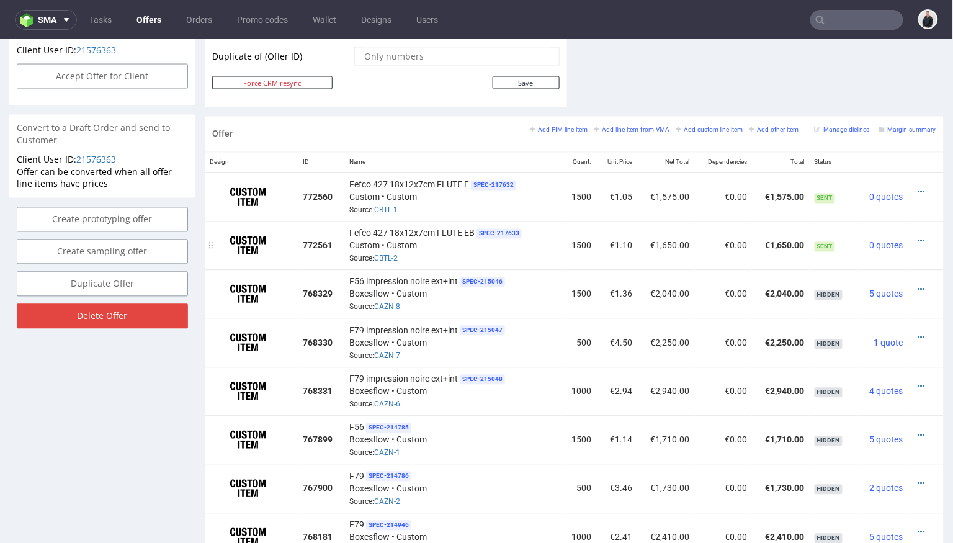
scroll to position [668, 0]
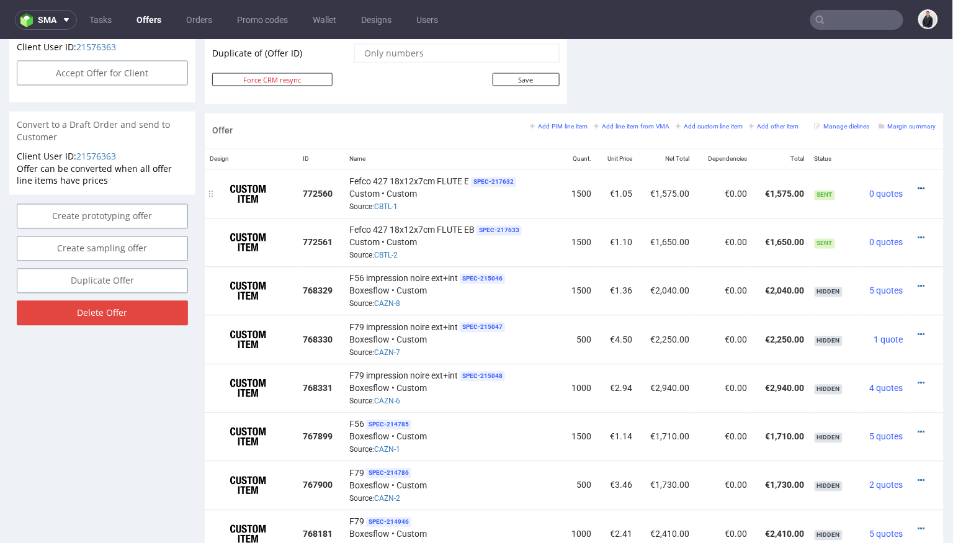
click at [918, 185] on icon at bounding box center [921, 188] width 7 height 9
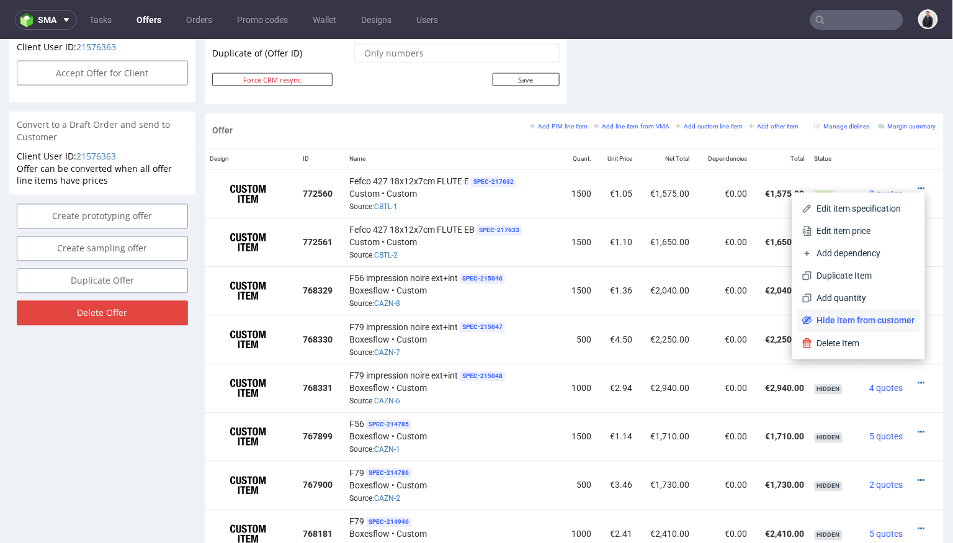
click at [858, 319] on span "Hide item from customer" at bounding box center [863, 320] width 103 height 12
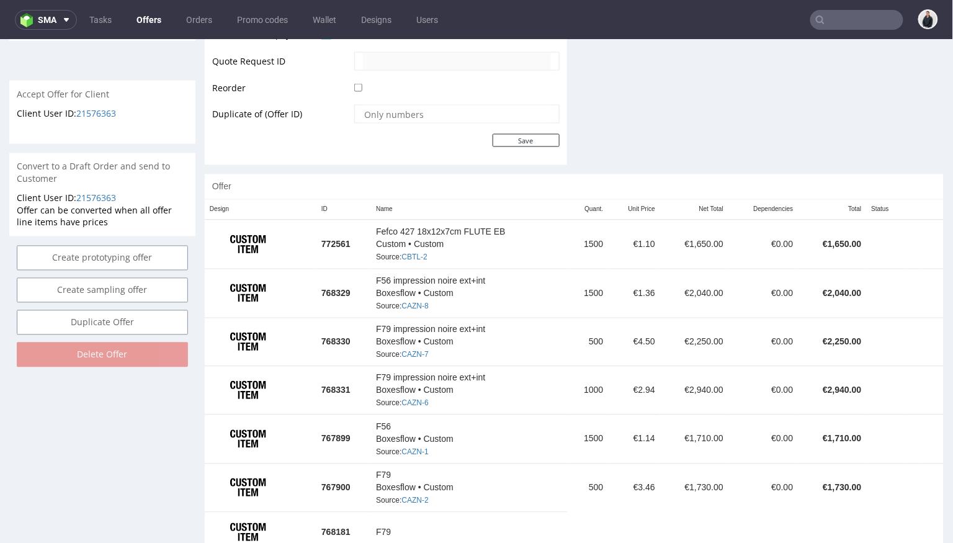
scroll to position [602, 0]
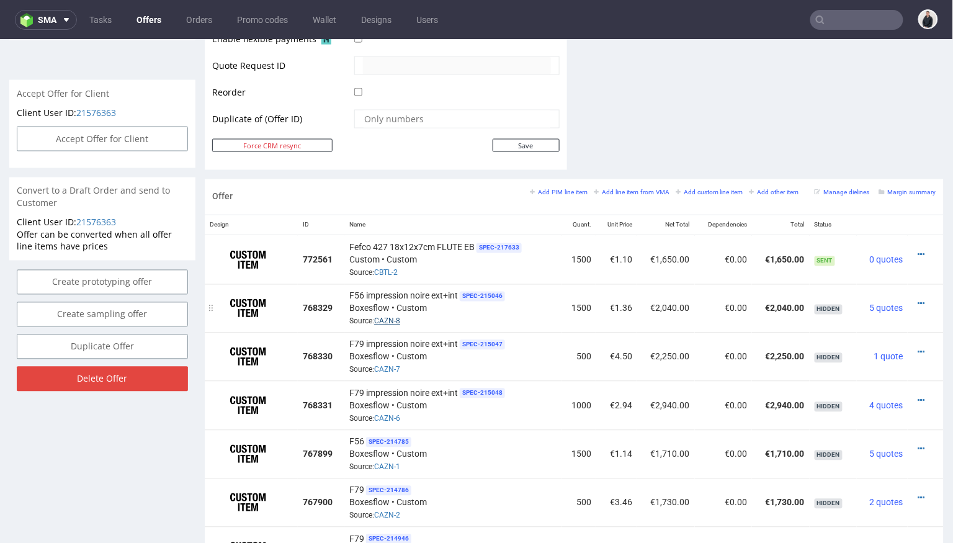
click at [388, 318] on link "CAZN-8" at bounding box center [387, 320] width 26 height 9
click at [392, 269] on link "CBTL-2" at bounding box center [386, 272] width 24 height 9
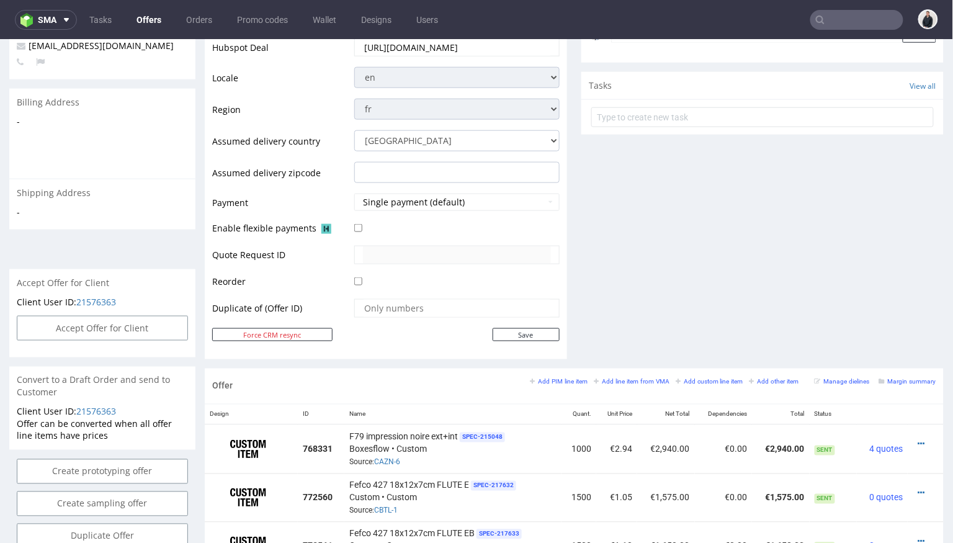
scroll to position [565, 0]
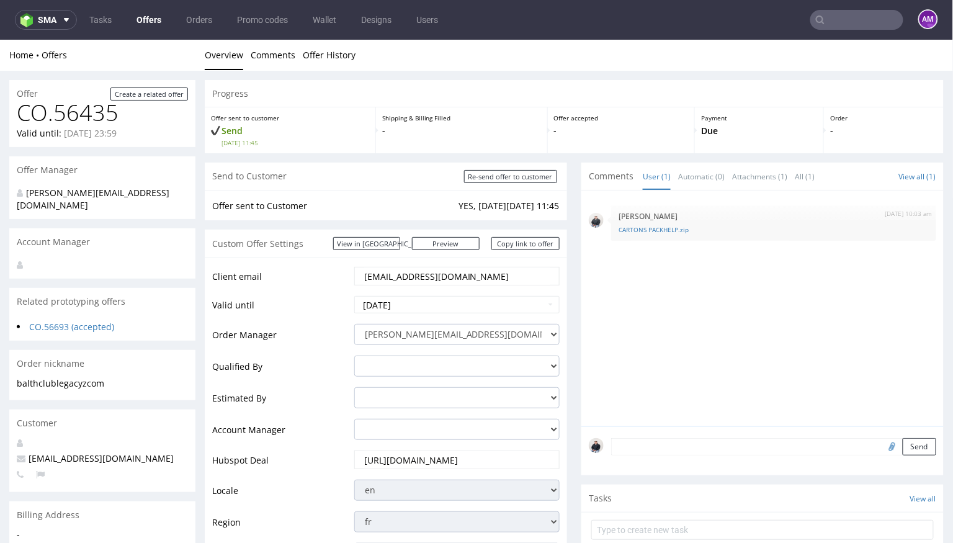
click at [816, 23] on input "text" at bounding box center [856, 20] width 93 height 20
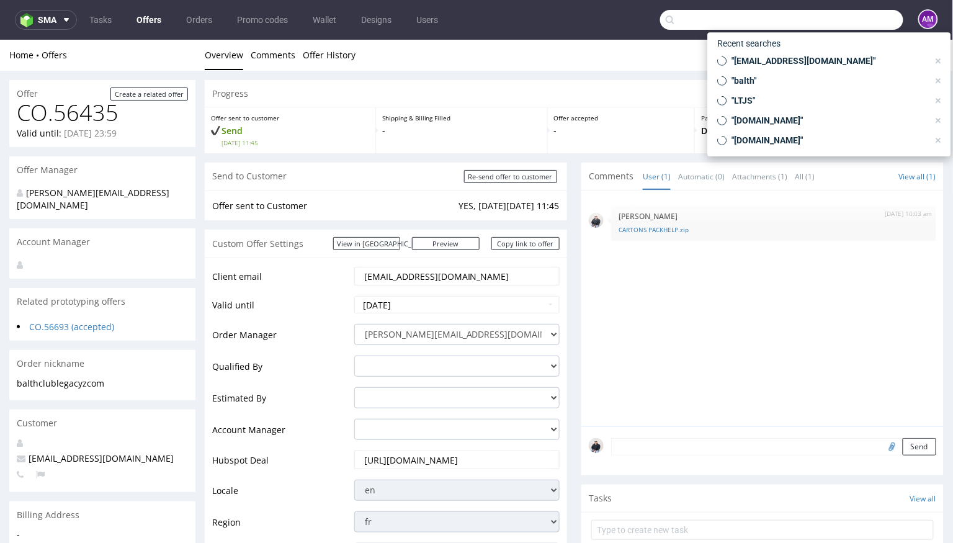
paste input "OKCC"
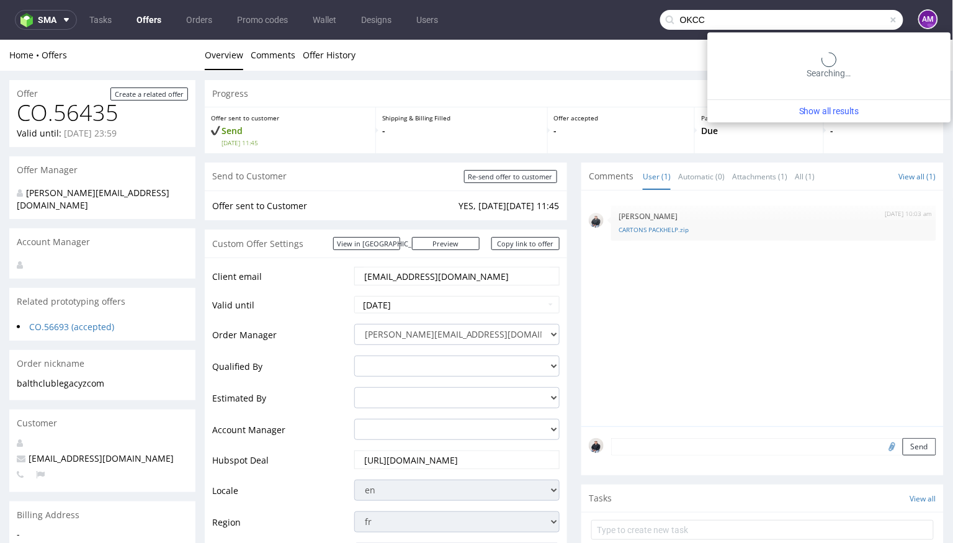
type input "OKCC"
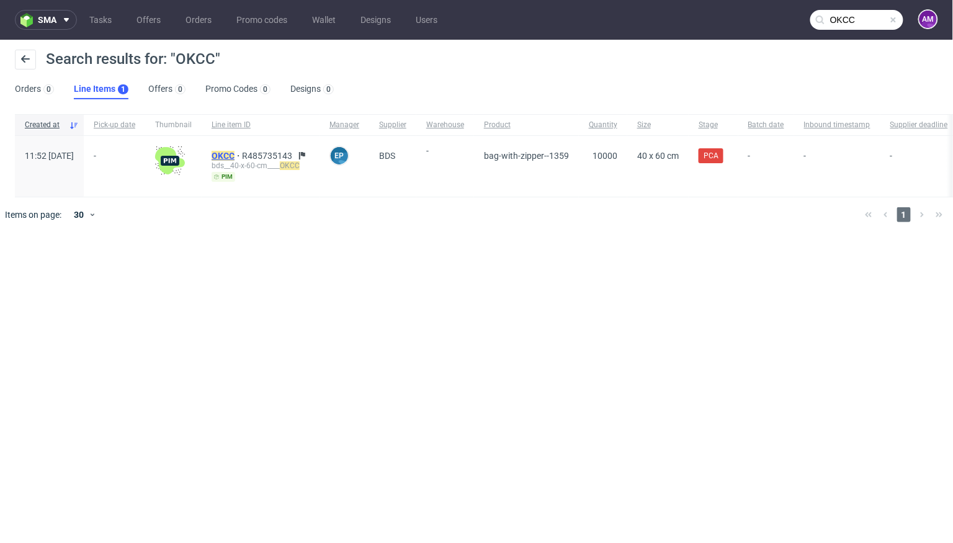
click at [235, 156] on mark "OKCC" at bounding box center [223, 156] width 23 height 10
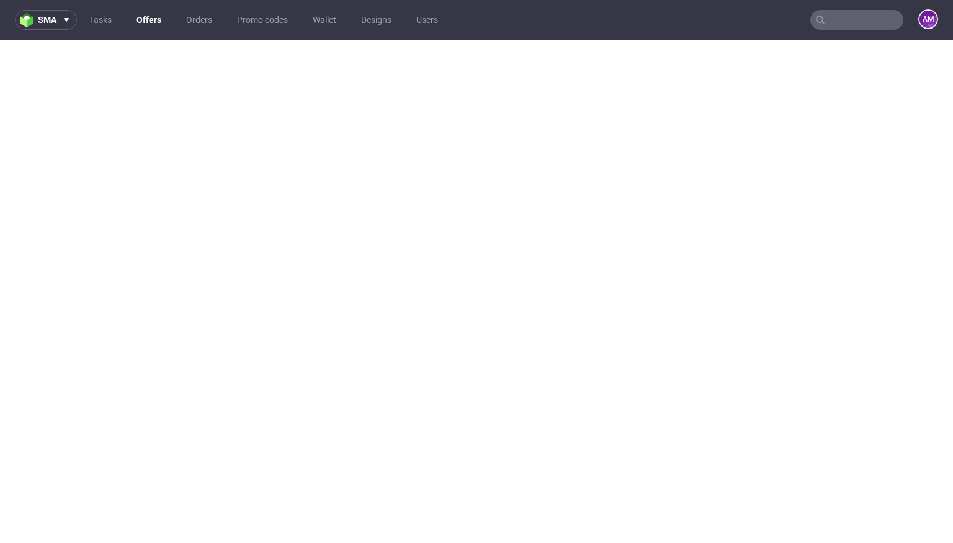
click at [835, 16] on input "text" at bounding box center [856, 20] width 93 height 20
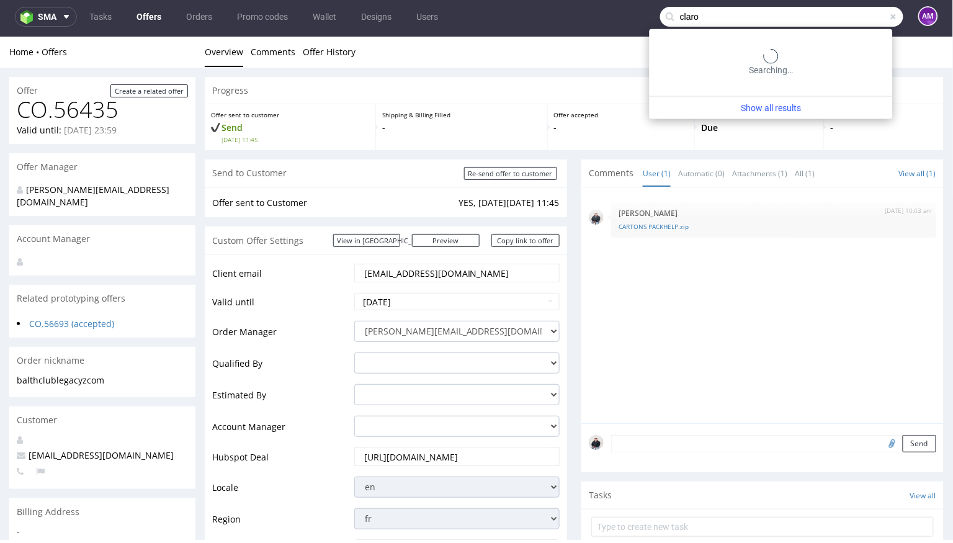
scroll to position [648, 0]
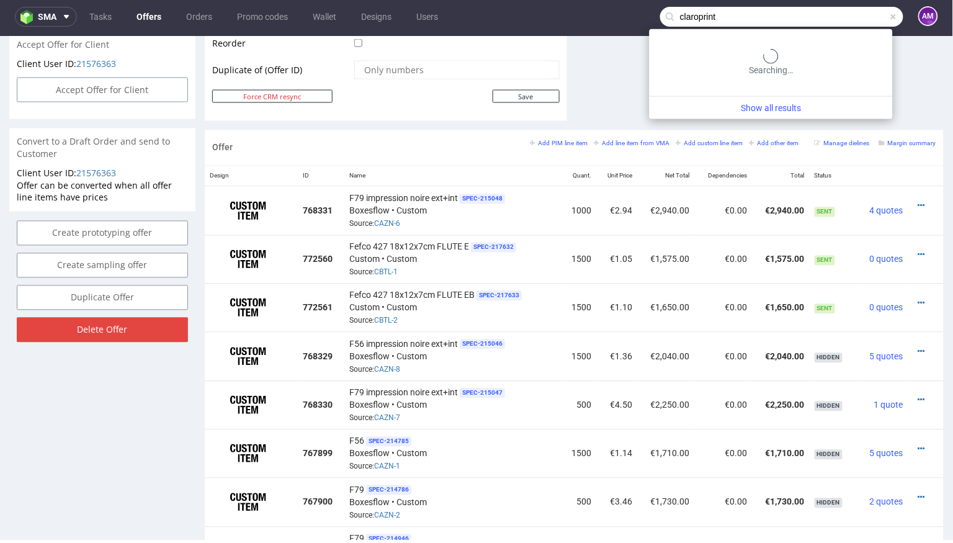
type input "claroprint"
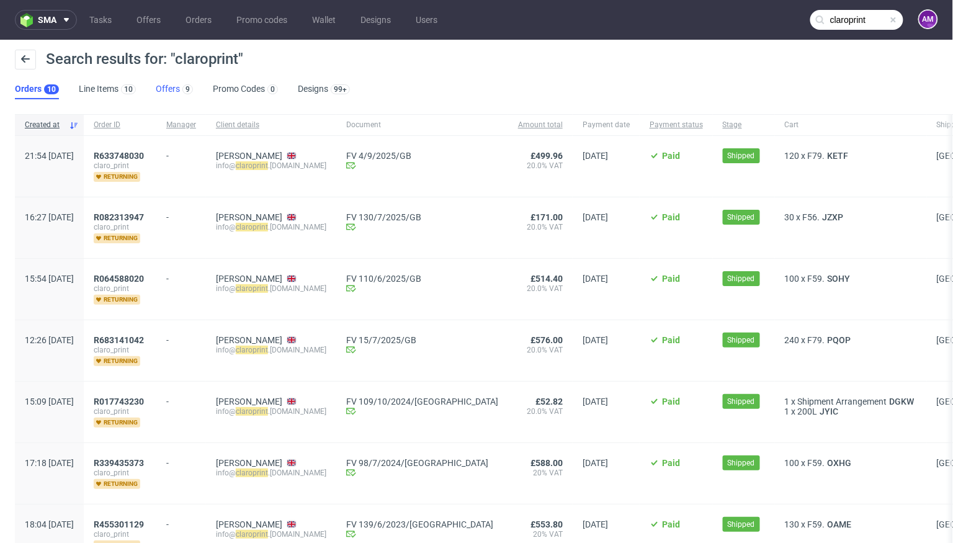
click at [173, 87] on link "Offers 9" at bounding box center [174, 89] width 37 height 20
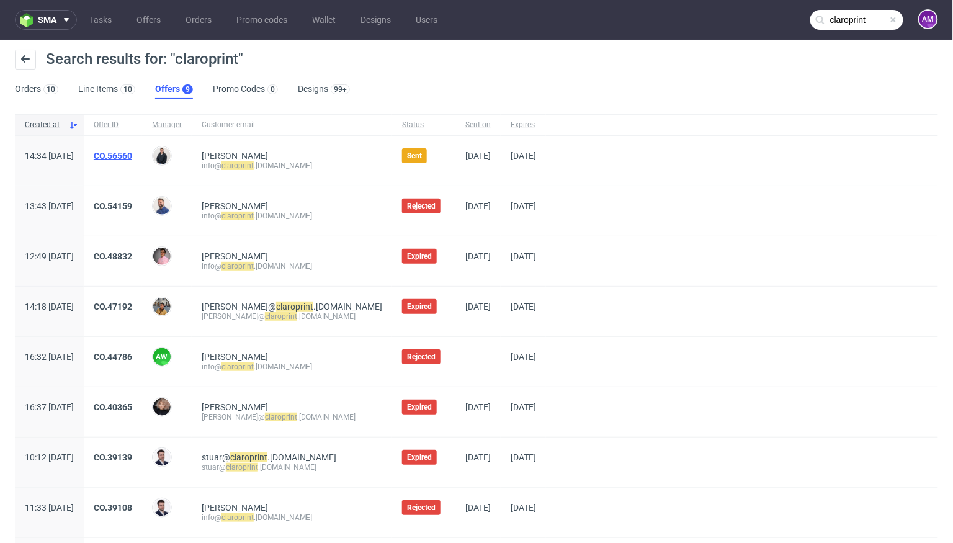
click at [132, 156] on link "CO.56560" at bounding box center [113, 156] width 38 height 10
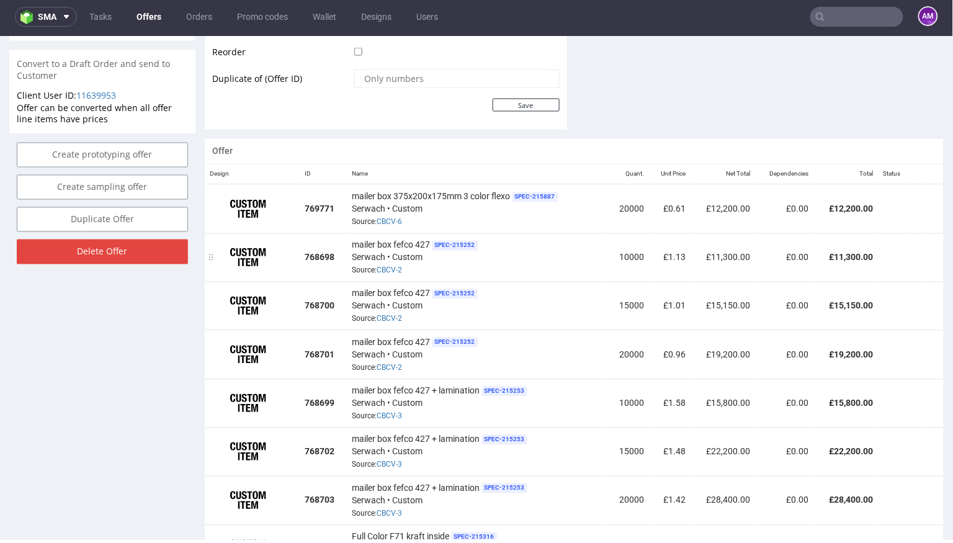
scroll to position [664, 0]
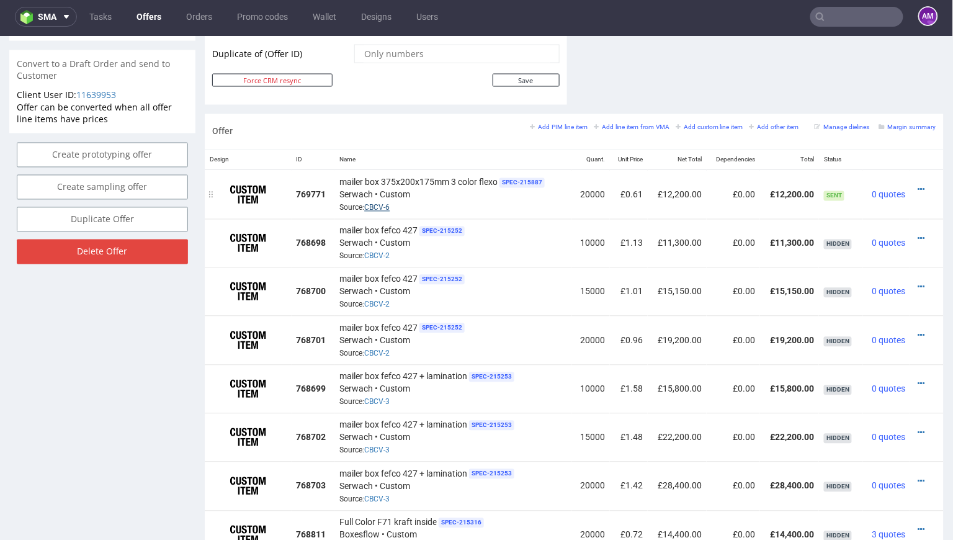
click at [381, 203] on link "CBCV-6" at bounding box center [376, 207] width 25 height 9
click at [849, 8] on input "text" at bounding box center [856, 17] width 93 height 20
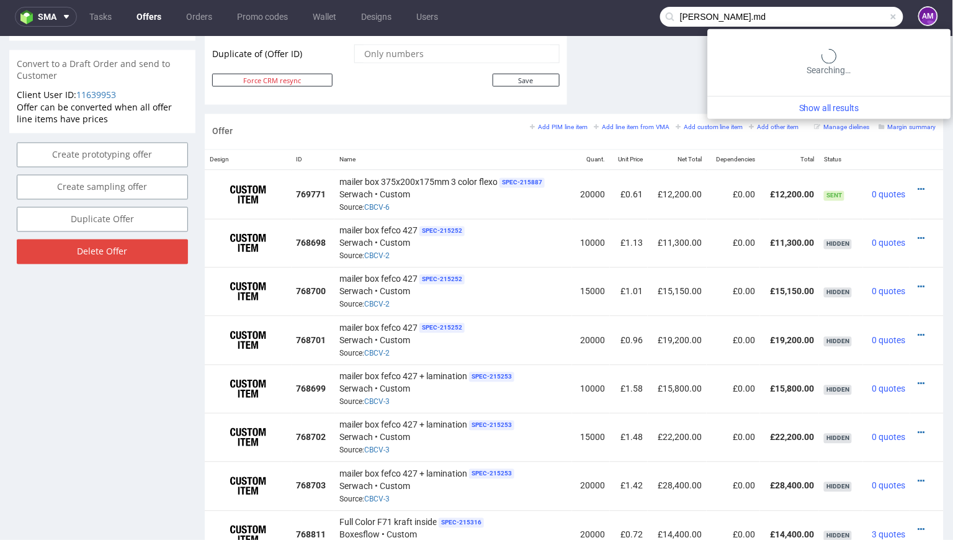
type input "viorica.md"
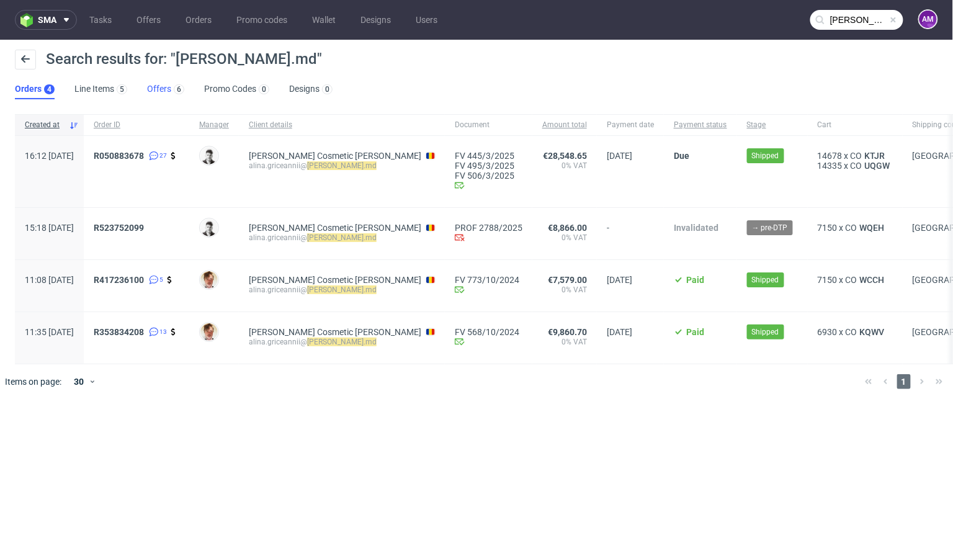
click at [168, 87] on link "Offers 6" at bounding box center [165, 89] width 37 height 20
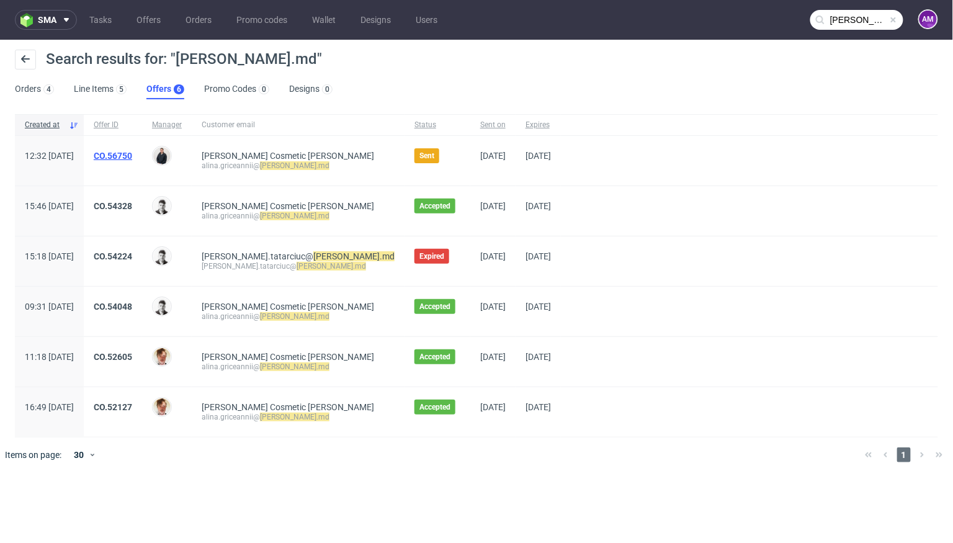
click at [132, 154] on link "CO.56750" at bounding box center [113, 156] width 38 height 10
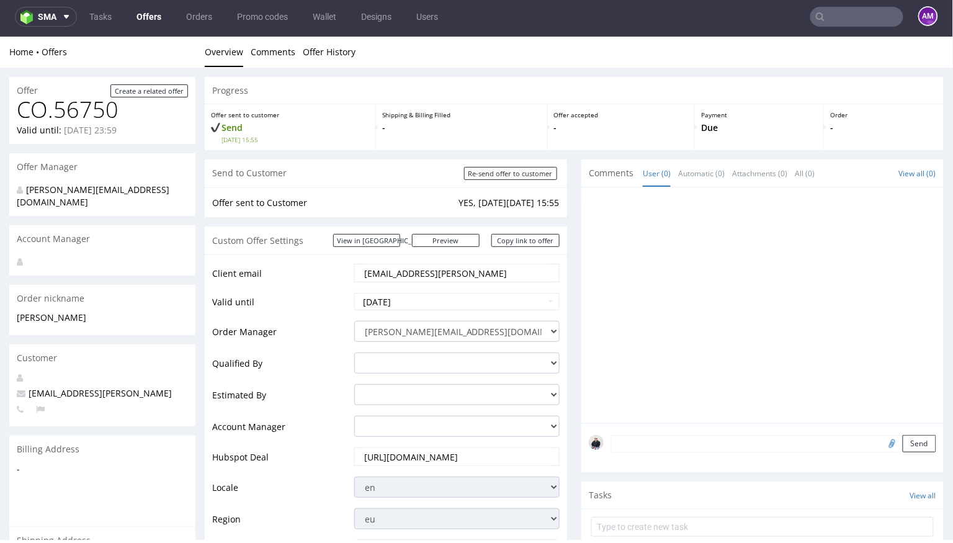
click at [832, 5] on nav "sma Tasks Offers Orders Promo codes Wallet Designs Users AM" at bounding box center [476, 17] width 953 height 40
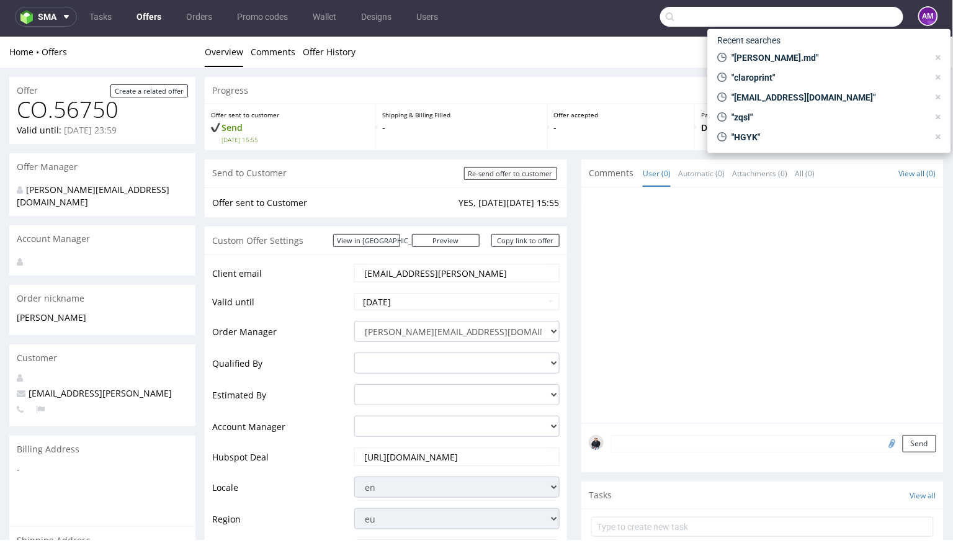
click at [832, 12] on input "text" at bounding box center [781, 17] width 243 height 20
paste input "viorica.md"
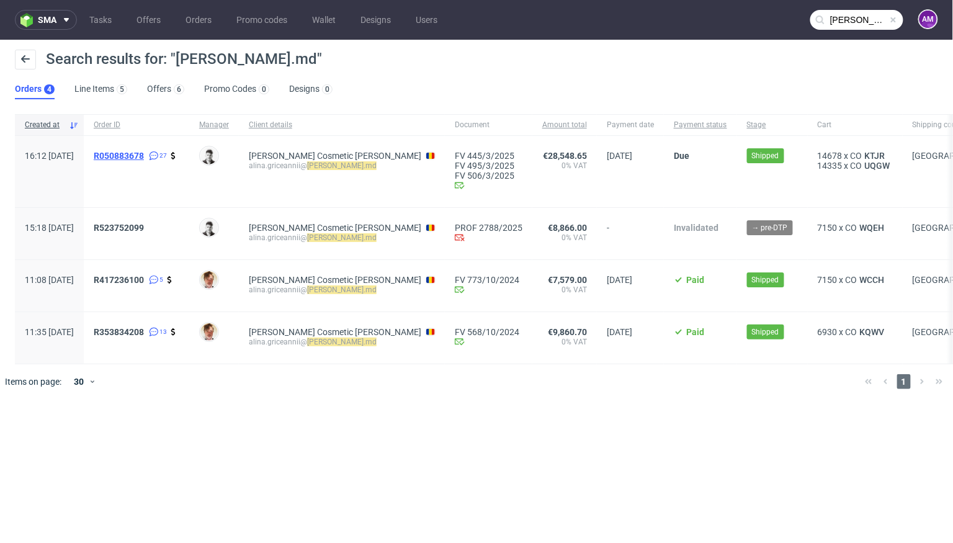
click at [144, 155] on span "R050883678" at bounding box center [119, 156] width 50 height 10
click at [144, 278] on span "R417236100" at bounding box center [119, 280] width 50 height 10
click at [144, 334] on span "R353834208" at bounding box center [119, 332] width 50 height 10
click at [849, 25] on input "viorica.md" at bounding box center [856, 20] width 93 height 20
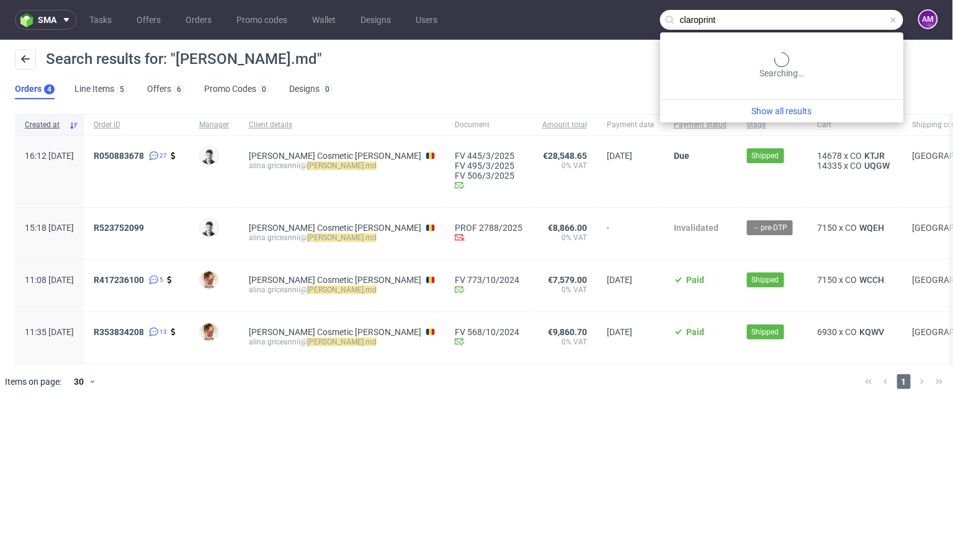
type input "claroprint"
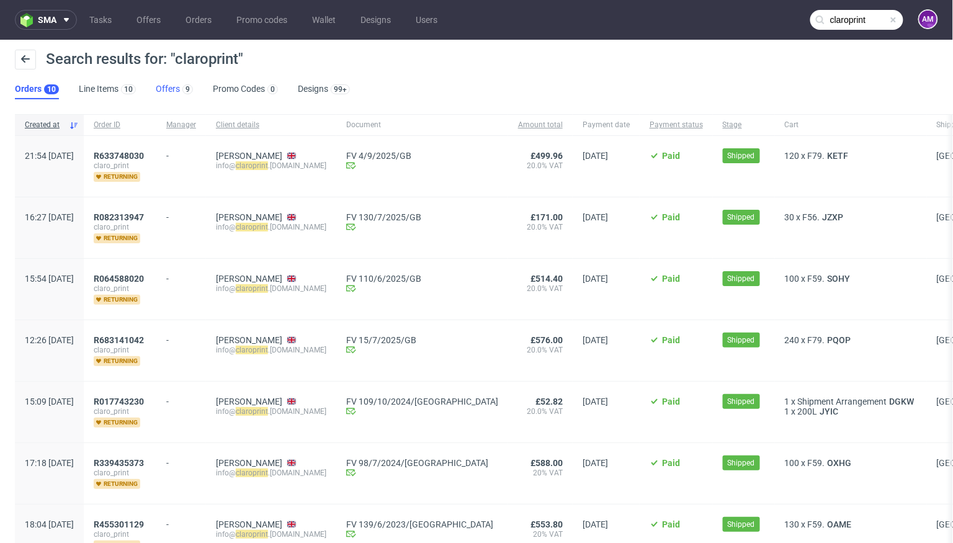
click at [175, 92] on link "Offers 9" at bounding box center [174, 89] width 37 height 20
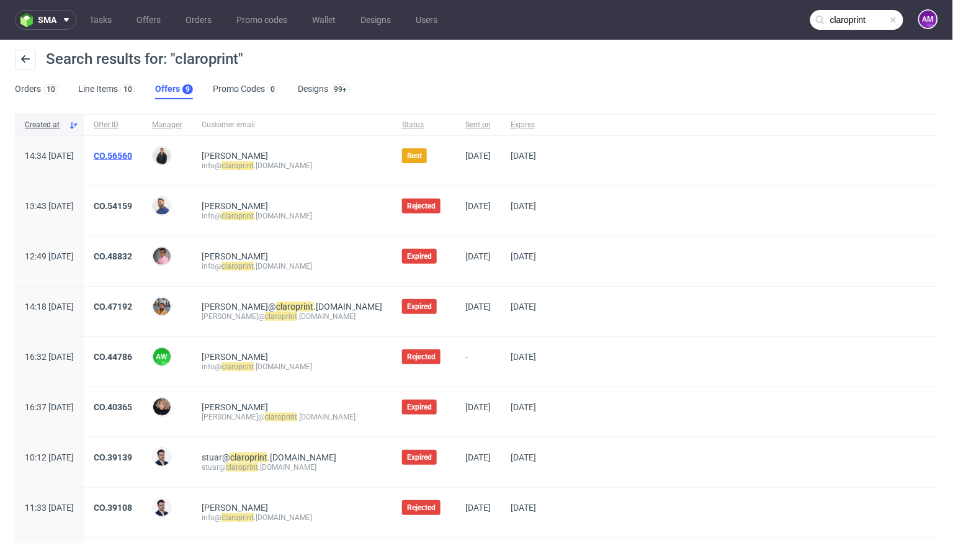
click at [132, 156] on link "CO.56560" at bounding box center [113, 156] width 38 height 10
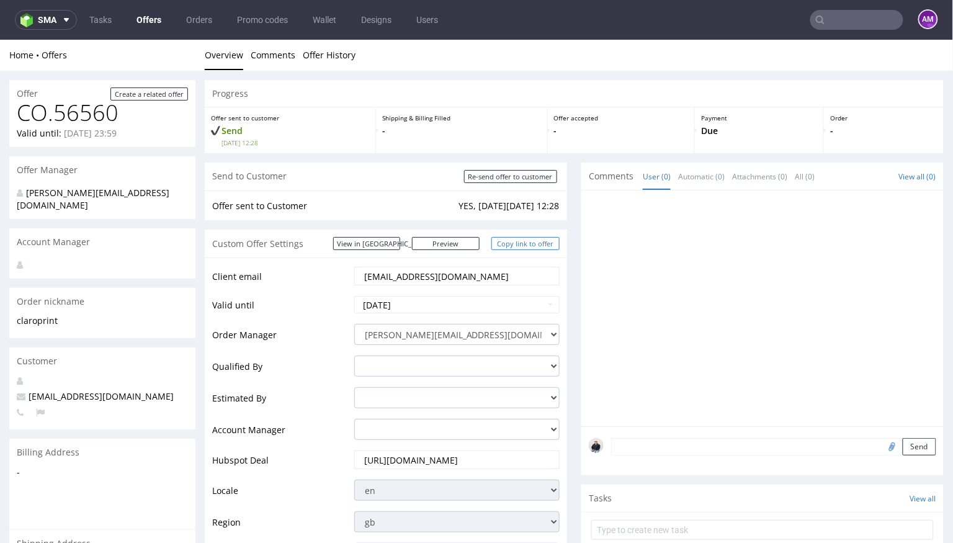
click at [527, 240] on link "Copy link to offer" at bounding box center [525, 242] width 68 height 13
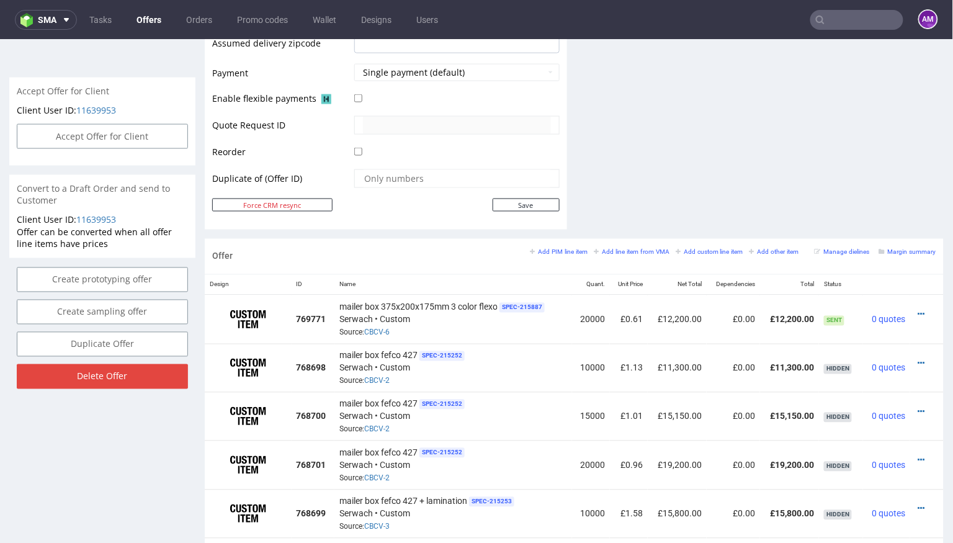
scroll to position [562, 0]
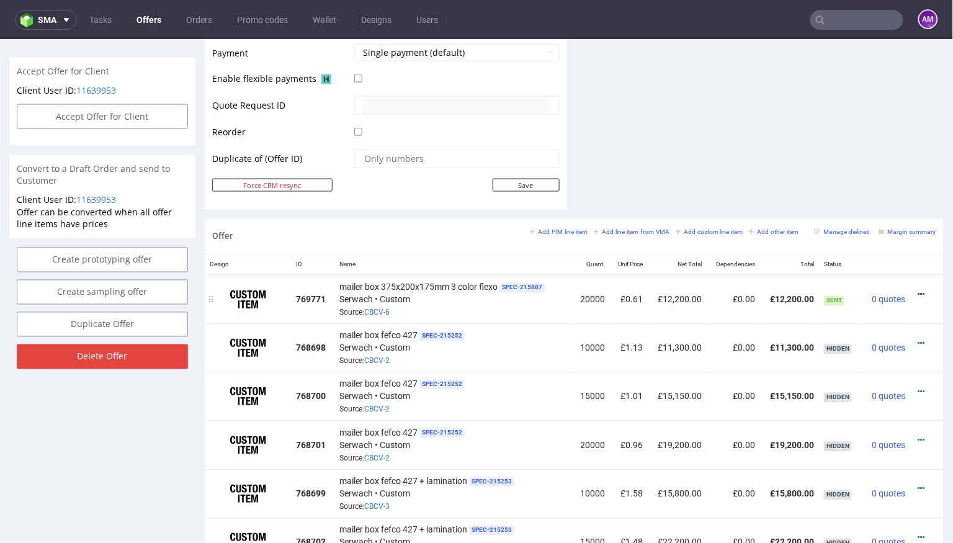
click at [918, 292] on icon at bounding box center [921, 294] width 7 height 9
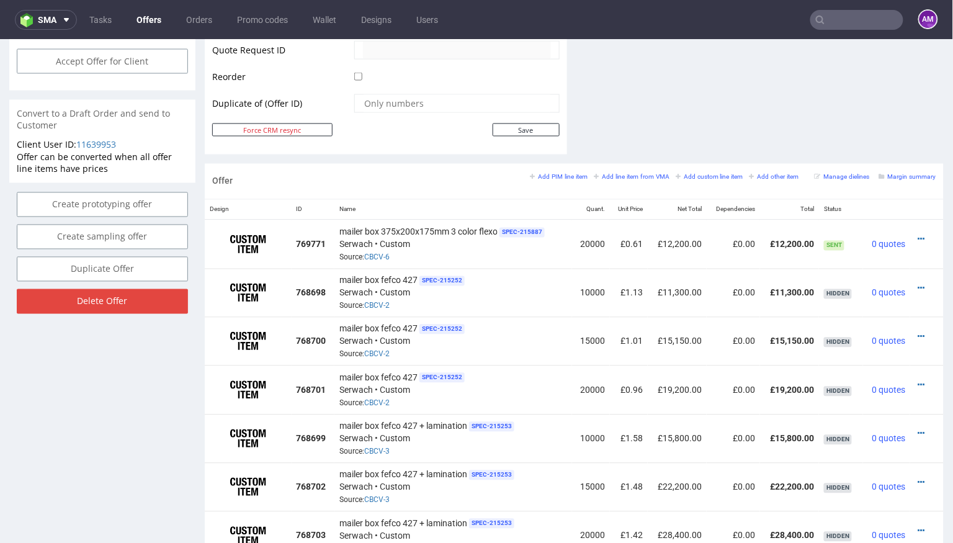
scroll to position [611, 0]
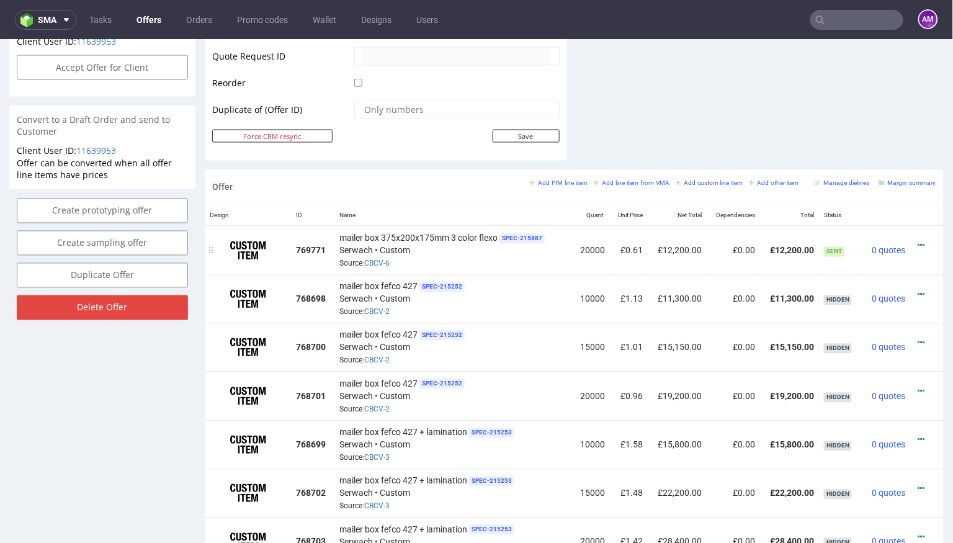
click at [915, 246] on div at bounding box center [923, 245] width 16 height 12
click at [918, 242] on icon at bounding box center [921, 245] width 7 height 9
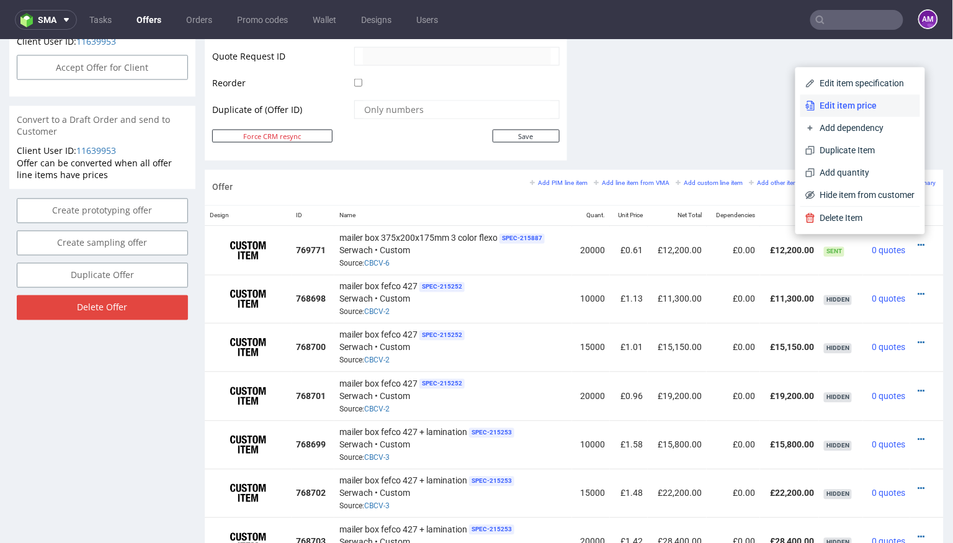
click at [854, 109] on span "Edit item price" at bounding box center [865, 105] width 100 height 12
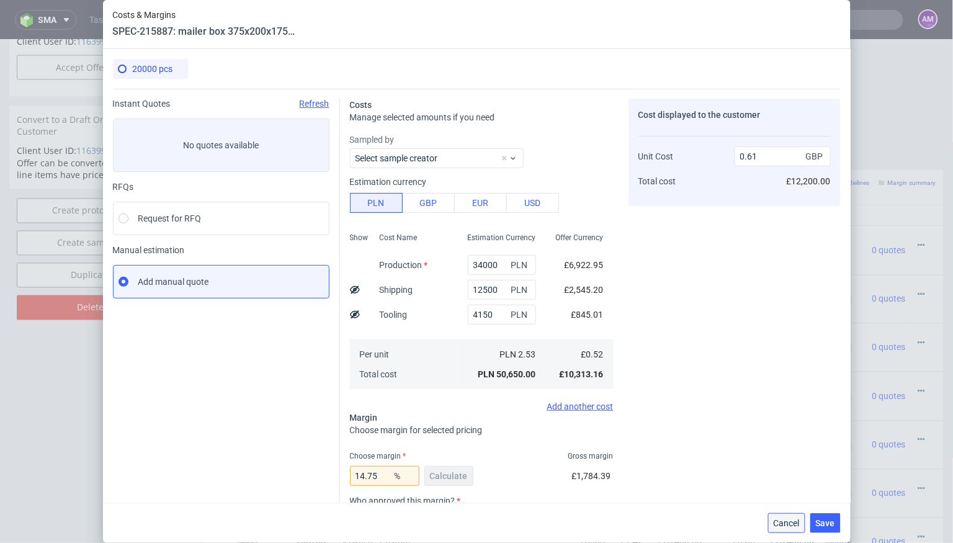
click at [792, 521] on span "Cancel" at bounding box center [787, 523] width 26 height 9
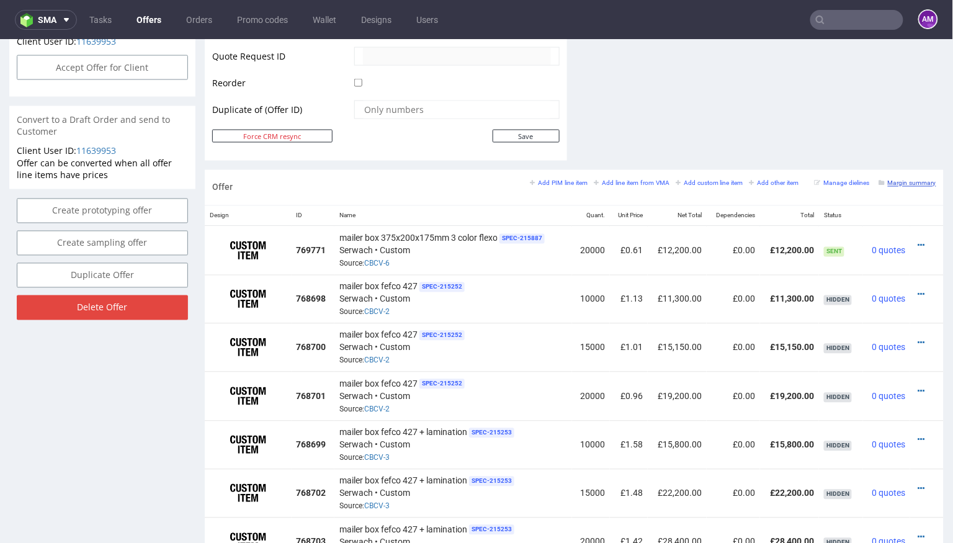
click at [915, 182] on small "Margin summary" at bounding box center [907, 182] width 57 height 7
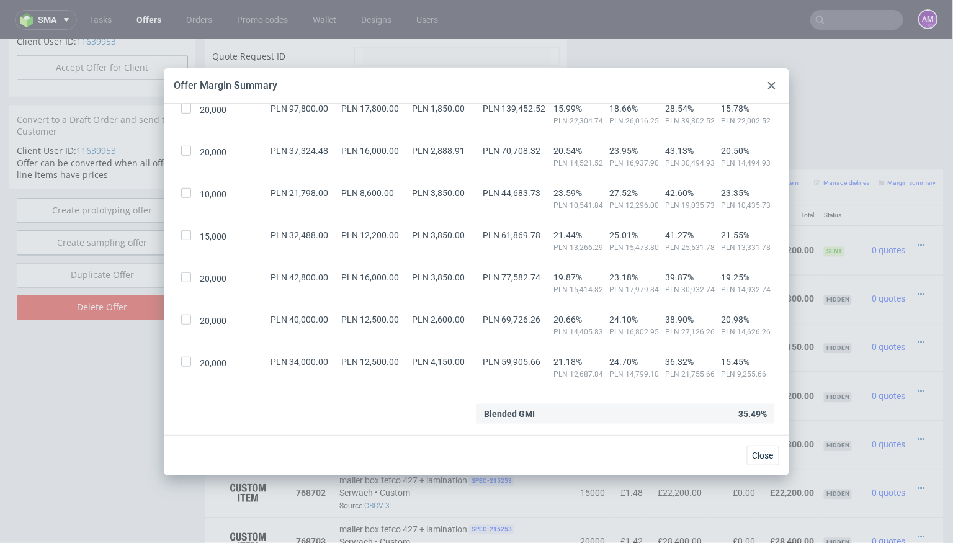
scroll to position [351, 0]
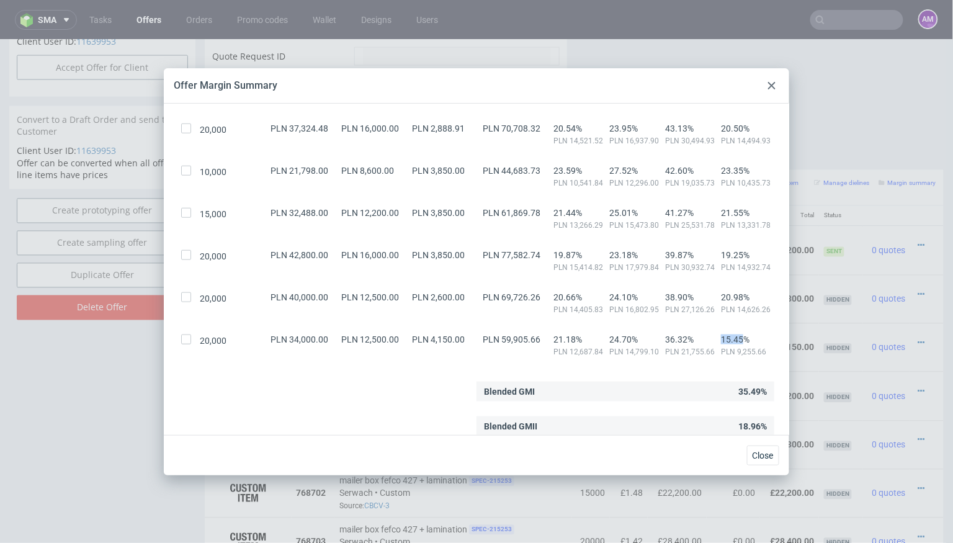
drag, startPoint x: 722, startPoint y: 336, endPoint x: 745, endPoint y: 336, distance: 23.0
click at [745, 336] on span "15.45%" at bounding box center [746, 339] width 51 height 10
click at [185, 339] on input "checkbox" at bounding box center [186, 339] width 10 height 10
checkbox input "true"
drag, startPoint x: 738, startPoint y: 427, endPoint x: 763, endPoint y: 427, distance: 24.2
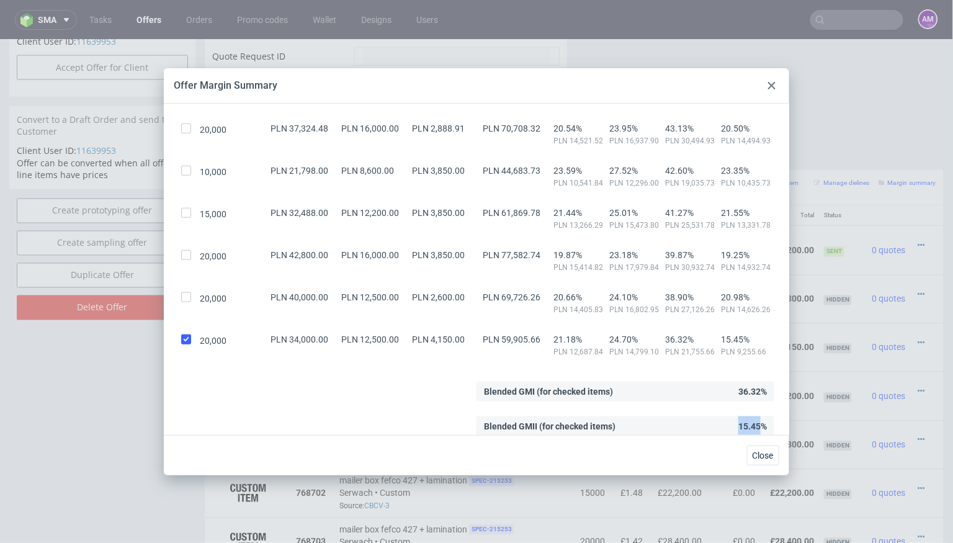
click at [763, 427] on div "Blended GMII (for checked items) 15.45%" at bounding box center [626, 426] width 298 height 20
copy div "15.45"
click at [776, 91] on div at bounding box center [771, 85] width 15 height 15
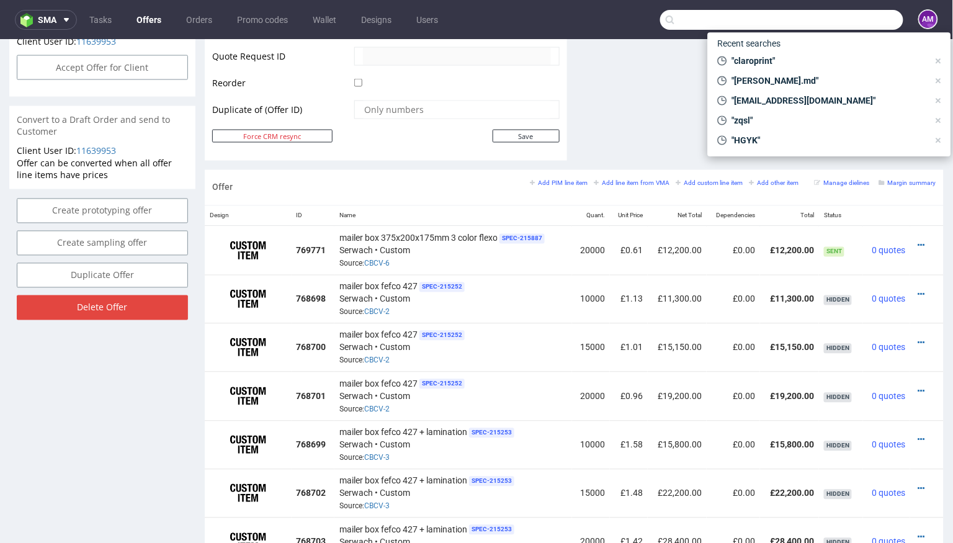
click at [840, 16] on input "text" at bounding box center [781, 20] width 243 height 20
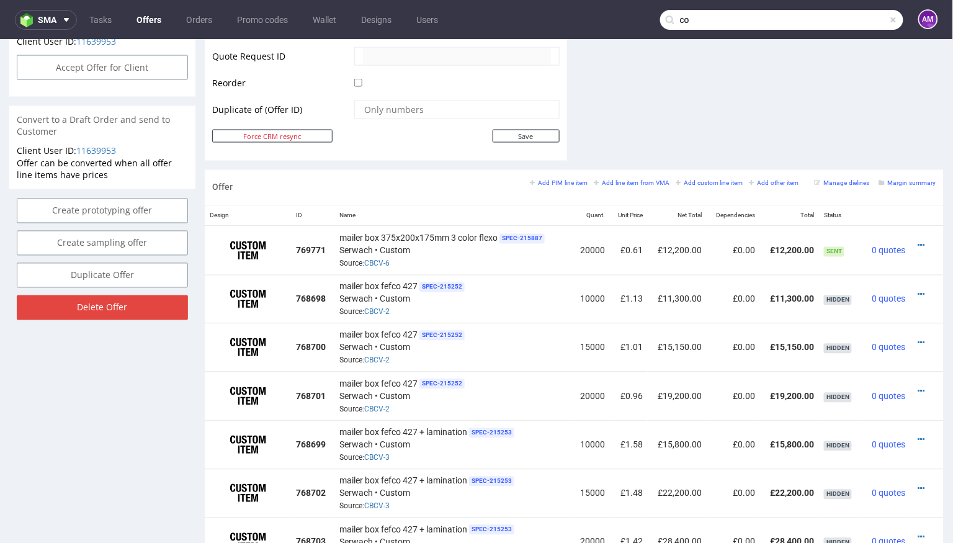
type input "c"
type input "m"
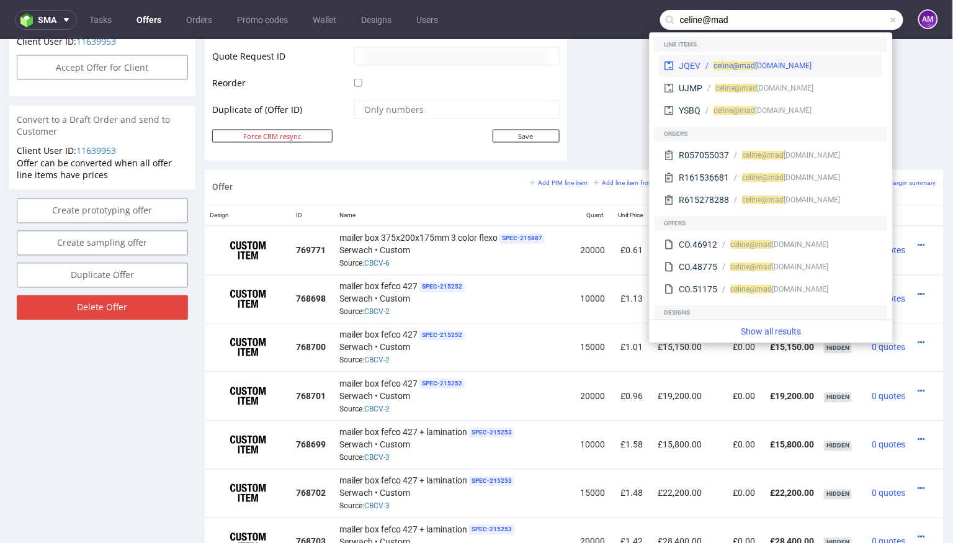
type input "celine@mad"
click at [803, 65] on div "celine@mad emoiselleconfettis.com" at bounding box center [763, 65] width 98 height 11
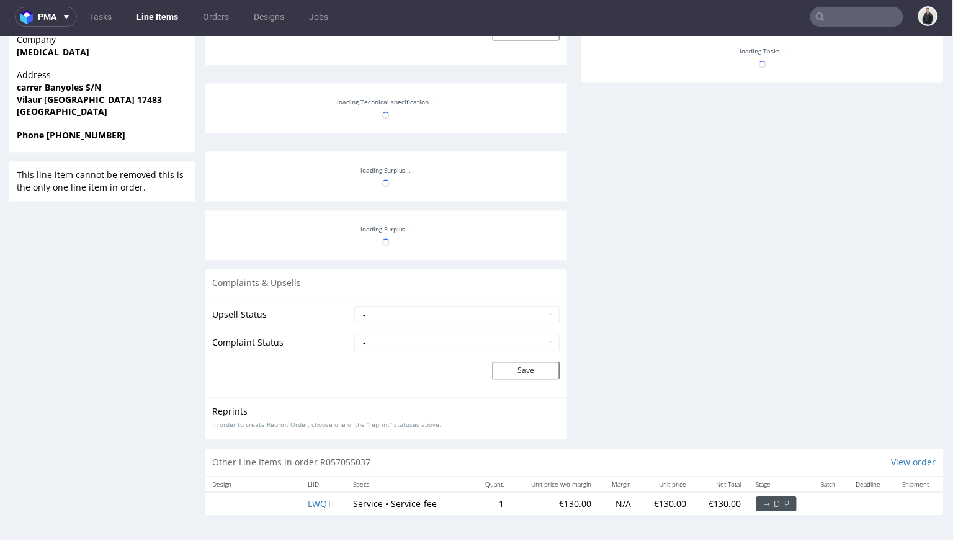
scroll to position [280, 0]
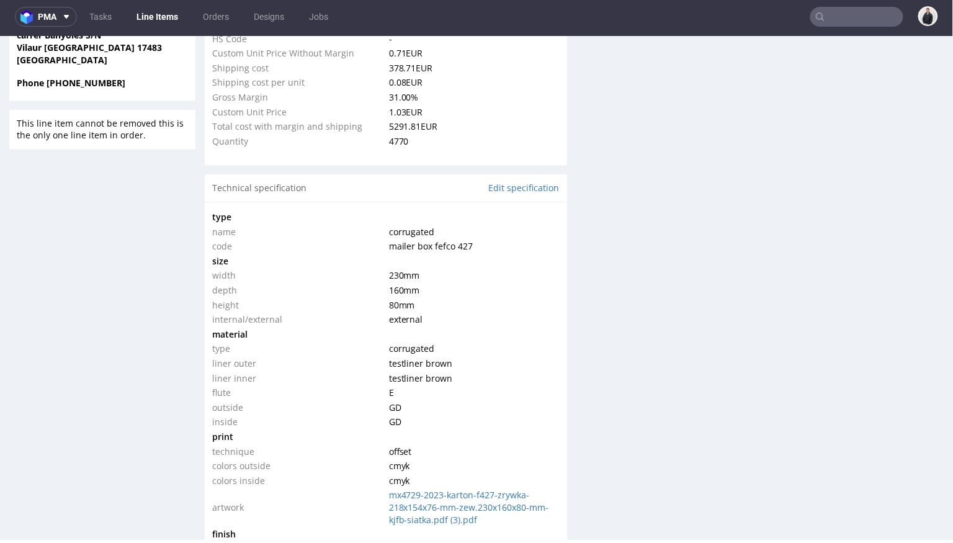
select select "in_progress"
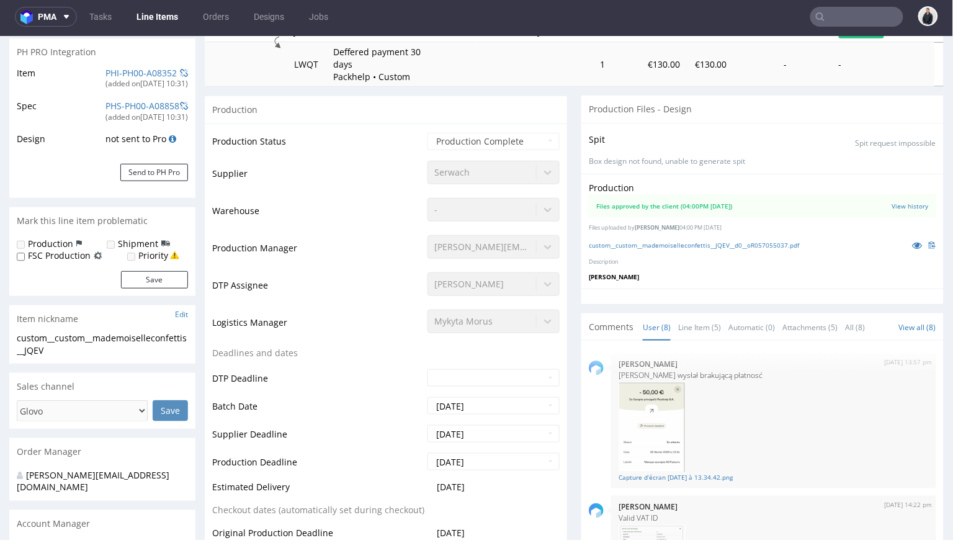
scroll to position [0, 0]
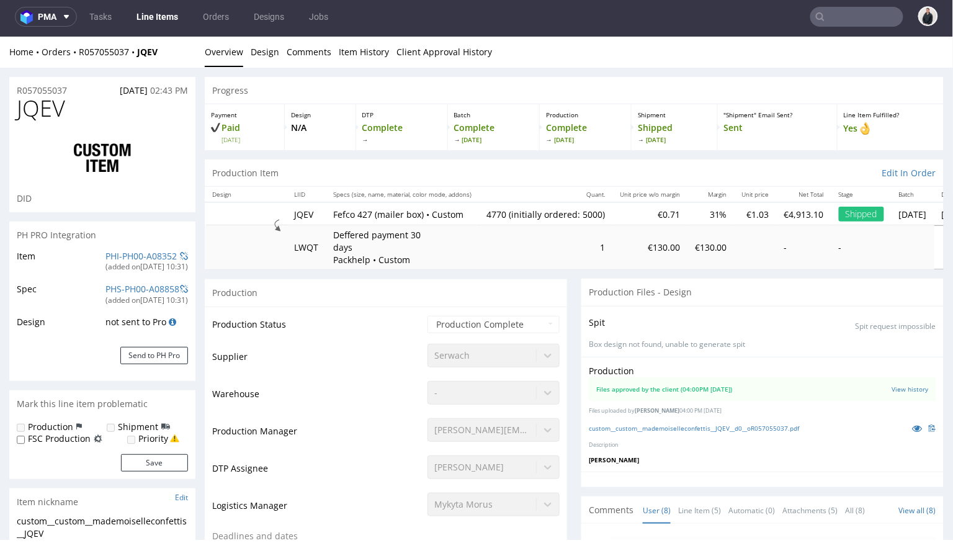
click at [828, 24] on input "text" at bounding box center [856, 17] width 93 height 20
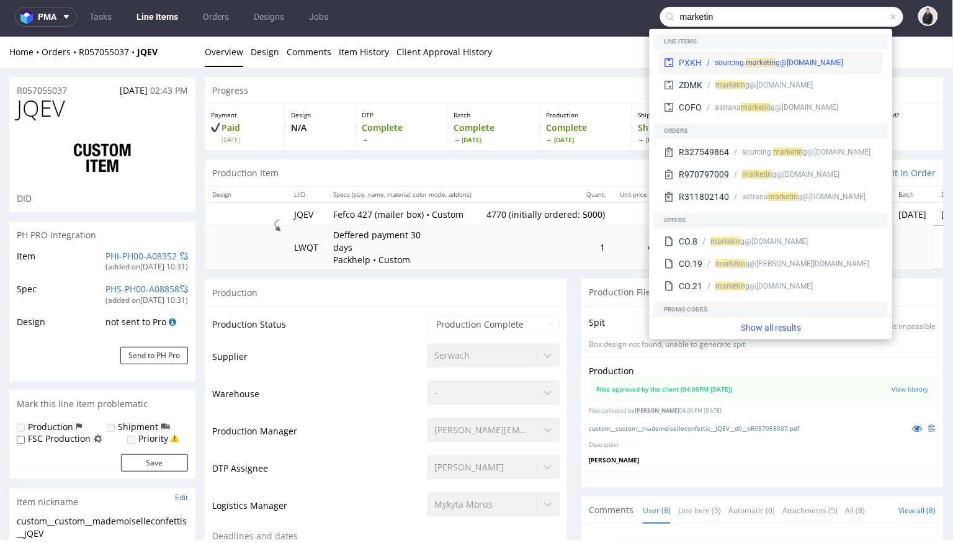
type input "marketing"
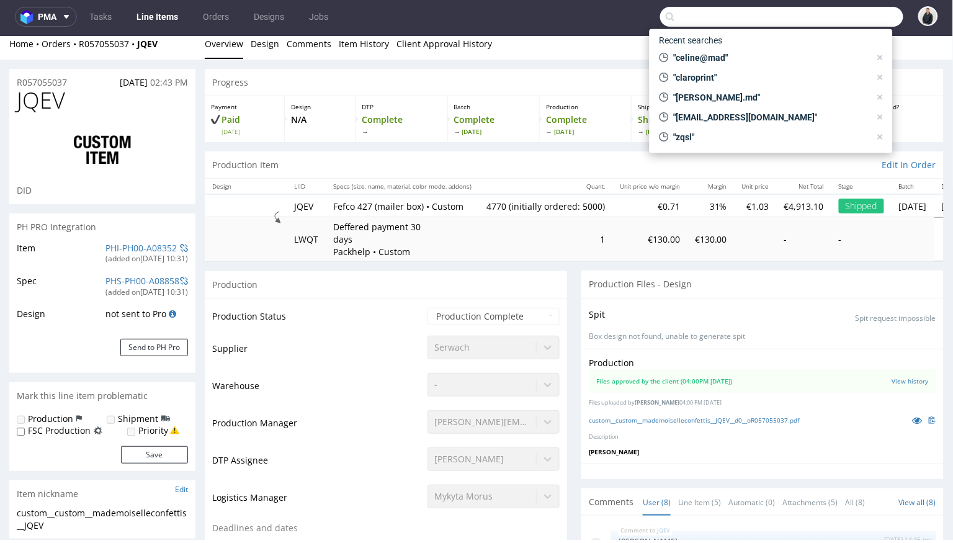
scroll to position [10, 0]
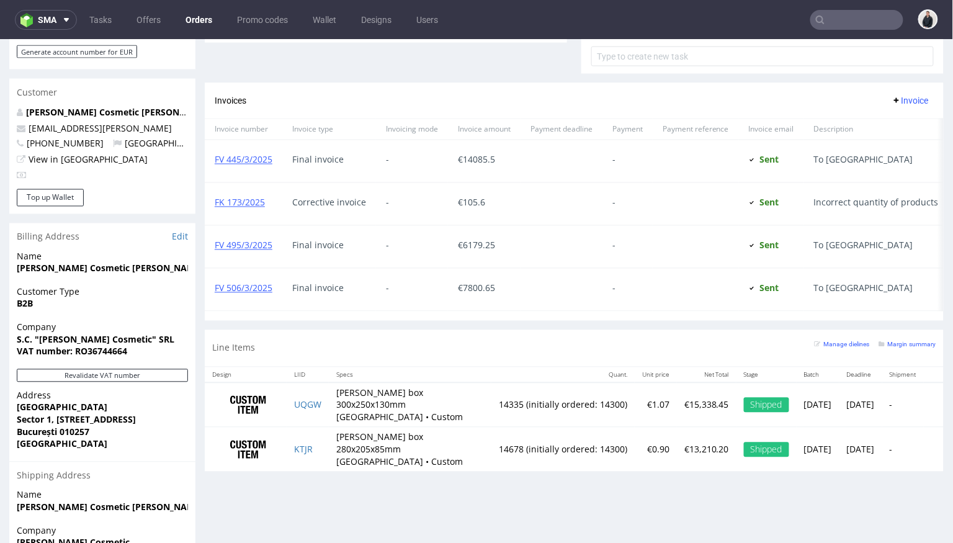
scroll to position [630, 0]
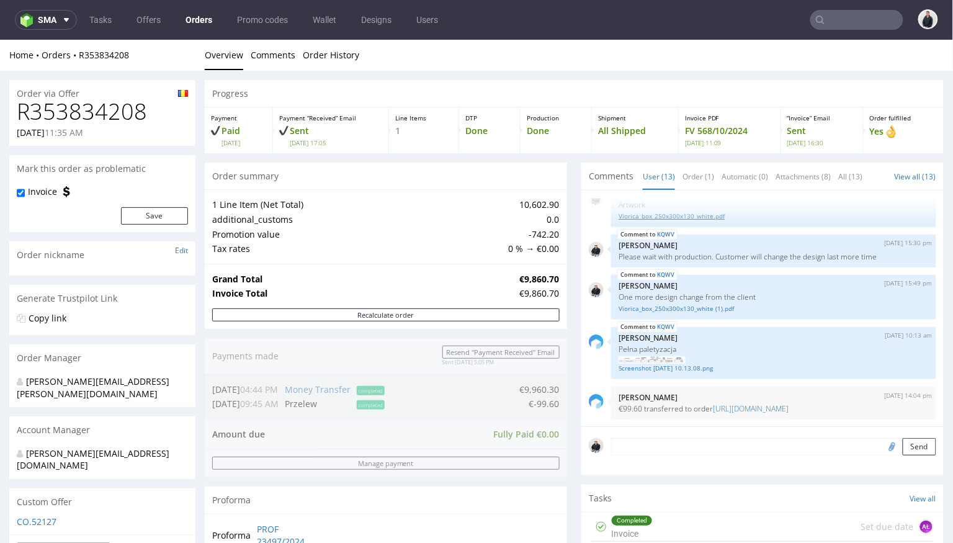
scroll to position [506, 0]
click at [694, 181] on link "Order (1)" at bounding box center [699, 176] width 32 height 27
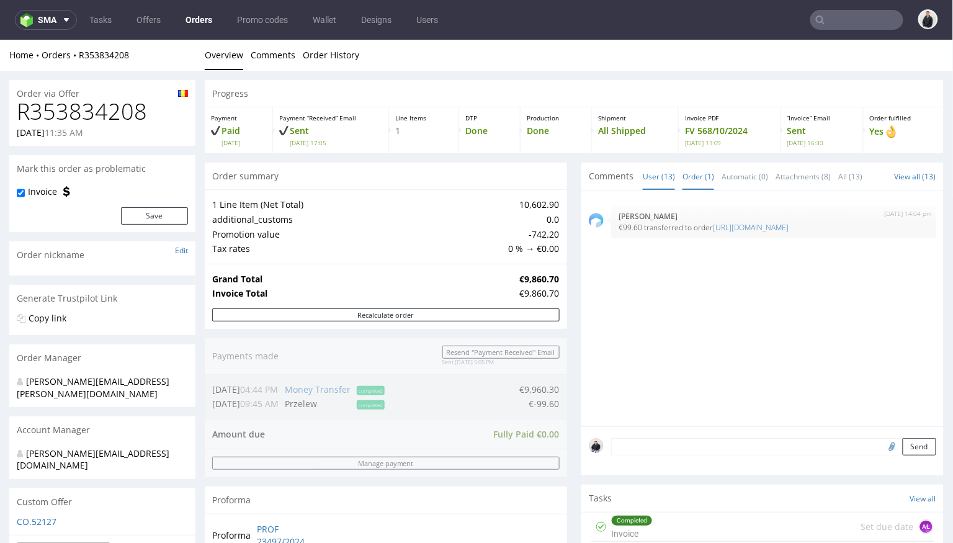
click at [653, 174] on link "User (13)" at bounding box center [659, 176] width 32 height 27
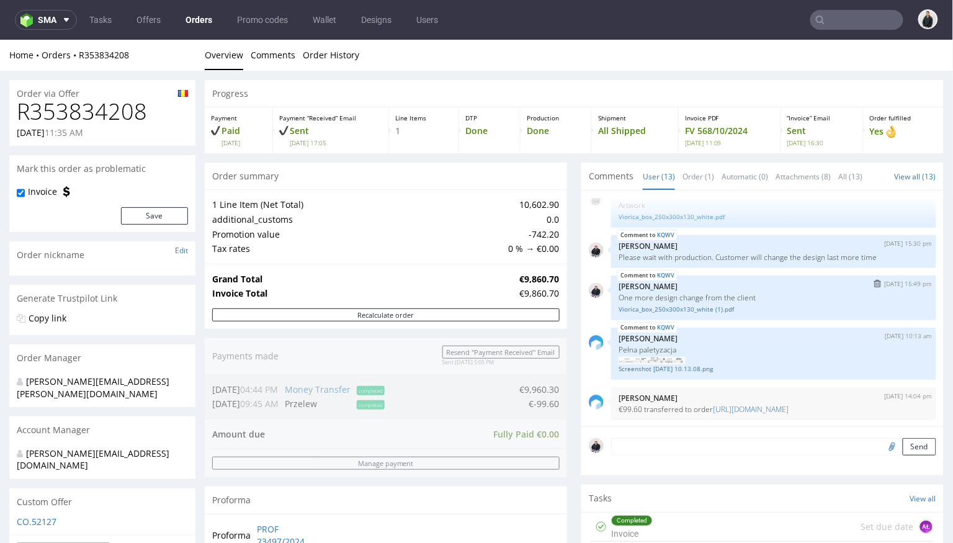
scroll to position [35, 0]
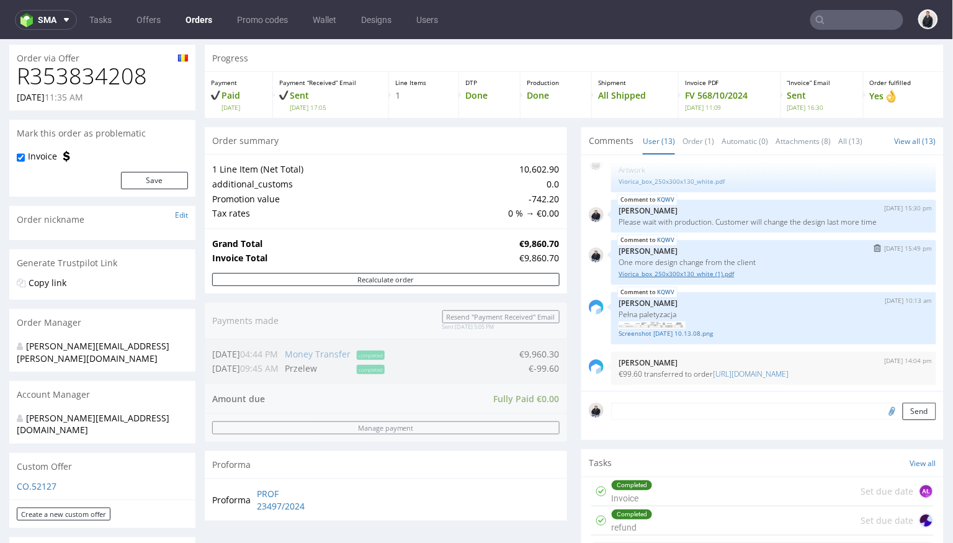
click at [684, 271] on link "Viorica_box_250х300х130_white (1).pdf" at bounding box center [774, 273] width 310 height 9
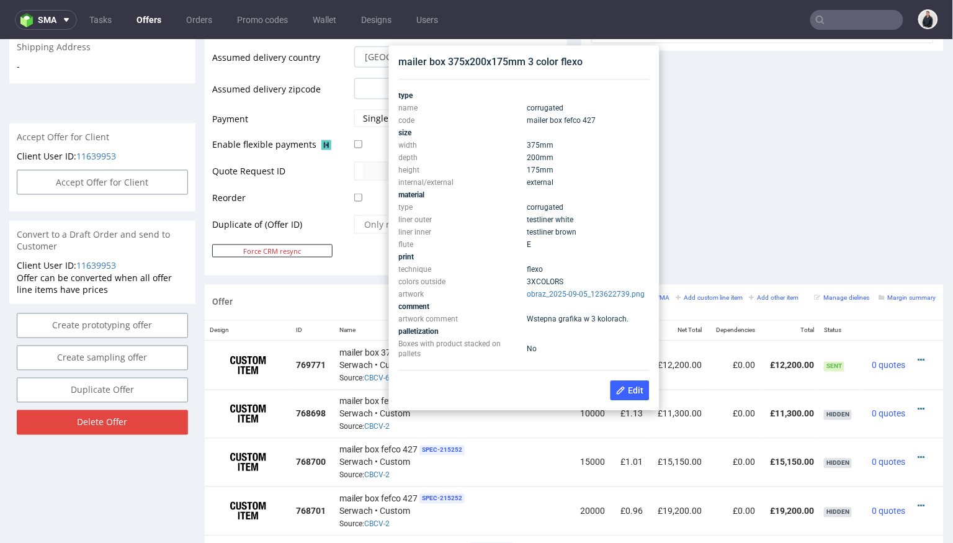
scroll to position [495, 0]
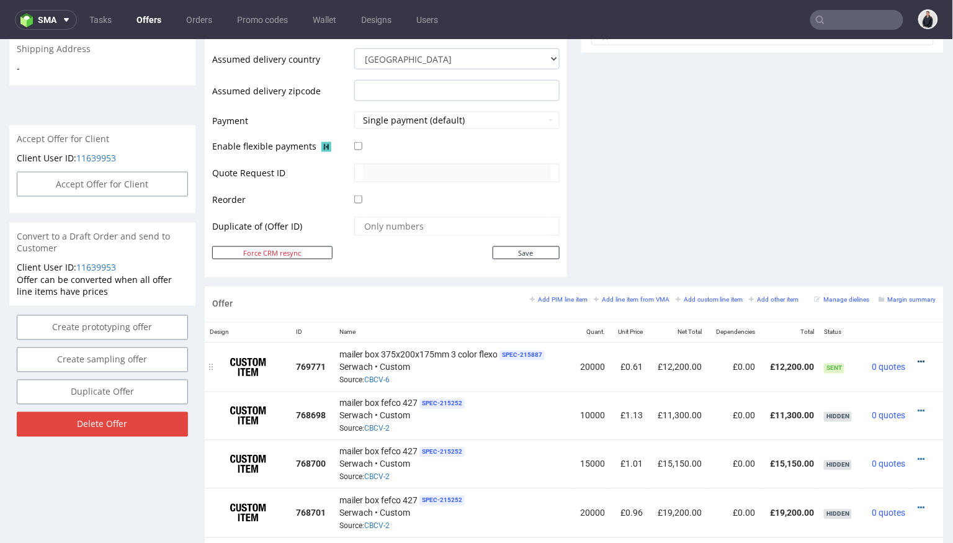
click at [918, 357] on icon at bounding box center [921, 361] width 7 height 9
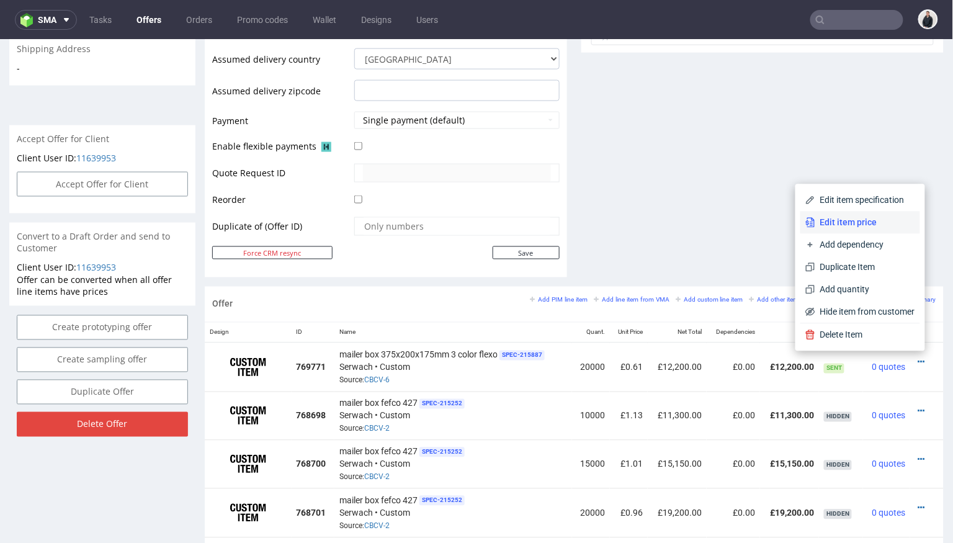
click at [851, 223] on span "Edit item price" at bounding box center [865, 222] width 100 height 12
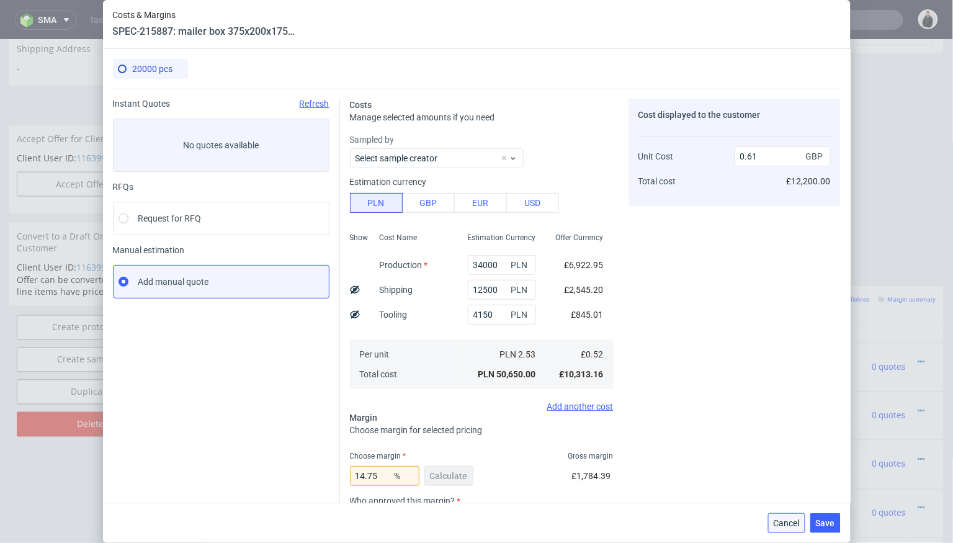
click at [787, 533] on button "Cancel" at bounding box center [786, 523] width 37 height 20
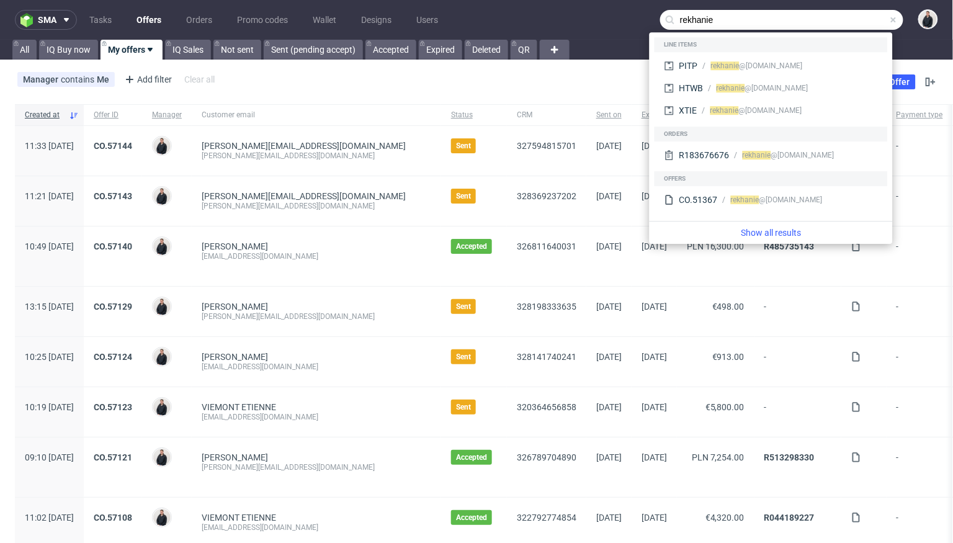
click at [333, 254] on div "[EMAIL_ADDRESS][DOMAIN_NAME]" at bounding box center [317, 256] width 230 height 10
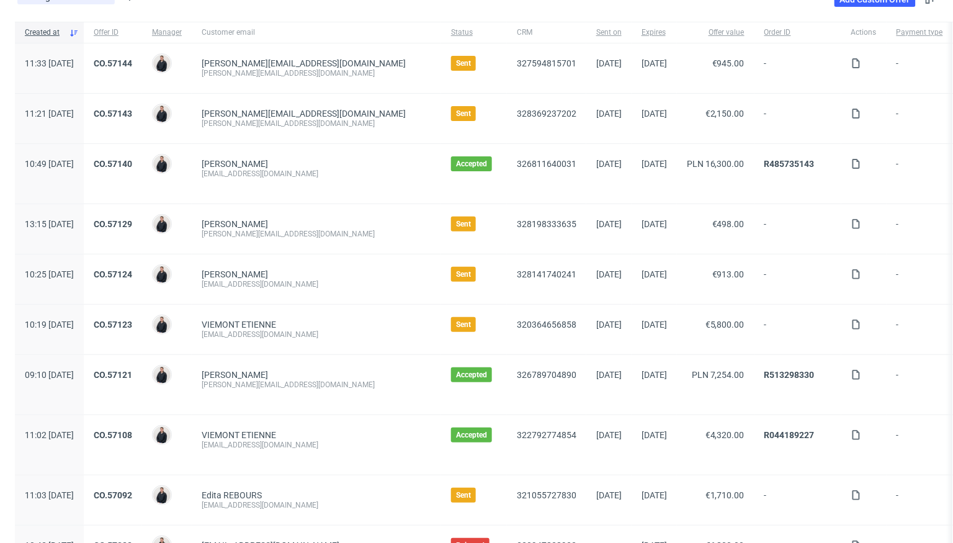
scroll to position [84, 0]
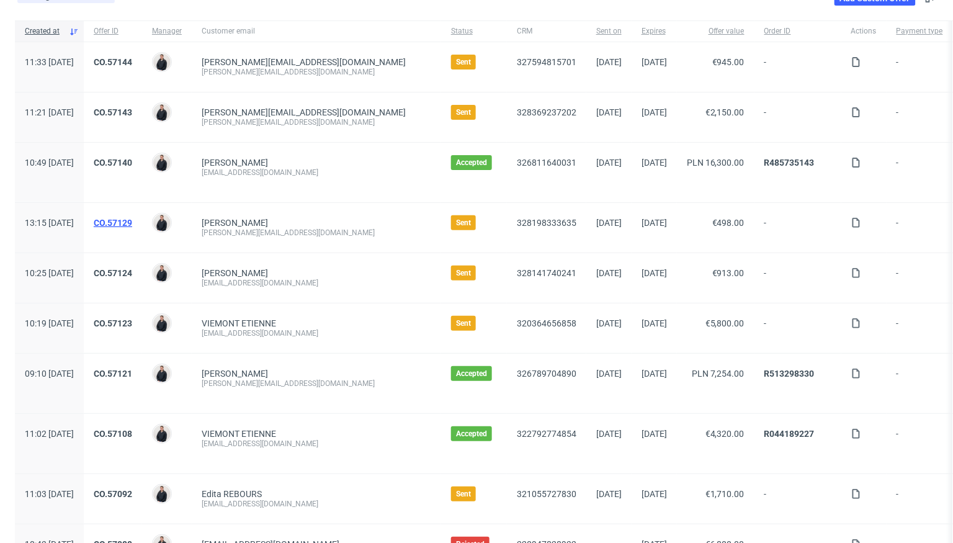
click at [132, 219] on link "CO.57129" at bounding box center [113, 223] width 38 height 10
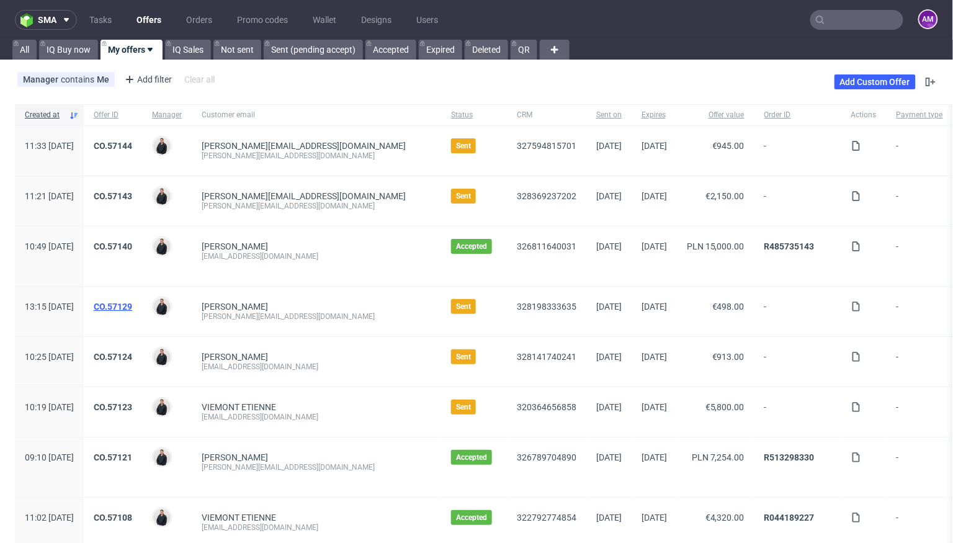
click at [132, 306] on link "CO.57129" at bounding box center [113, 307] width 38 height 10
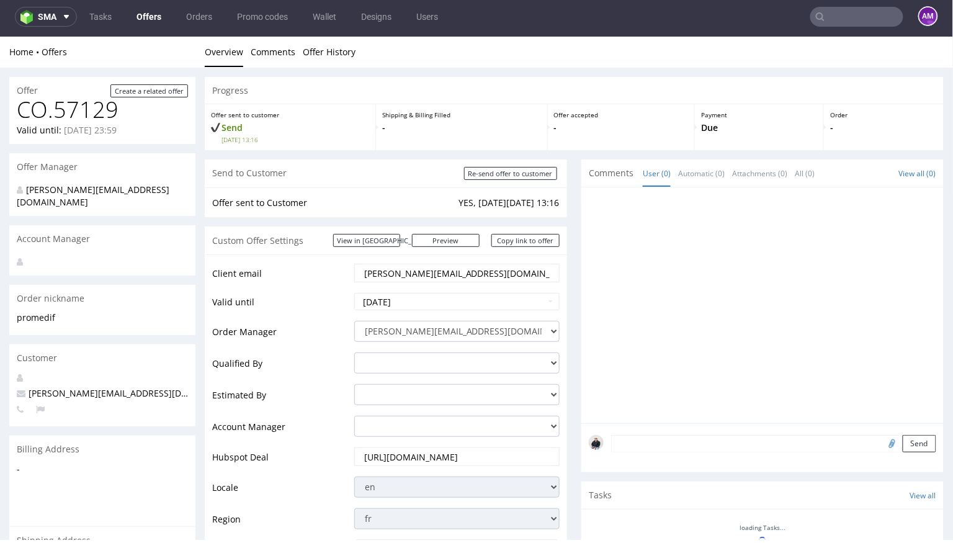
scroll to position [469, 0]
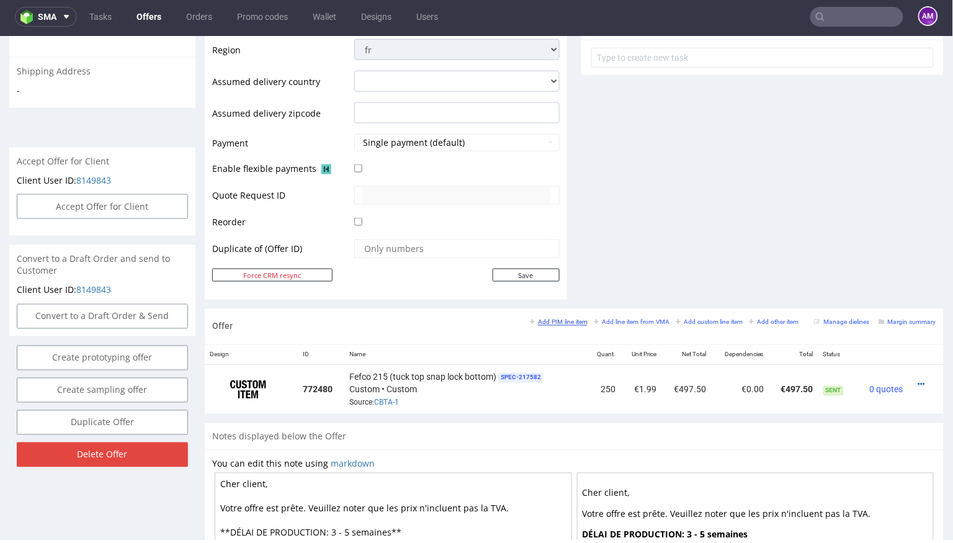
click at [557, 319] on small "Add PIM line item" at bounding box center [559, 321] width 58 height 7
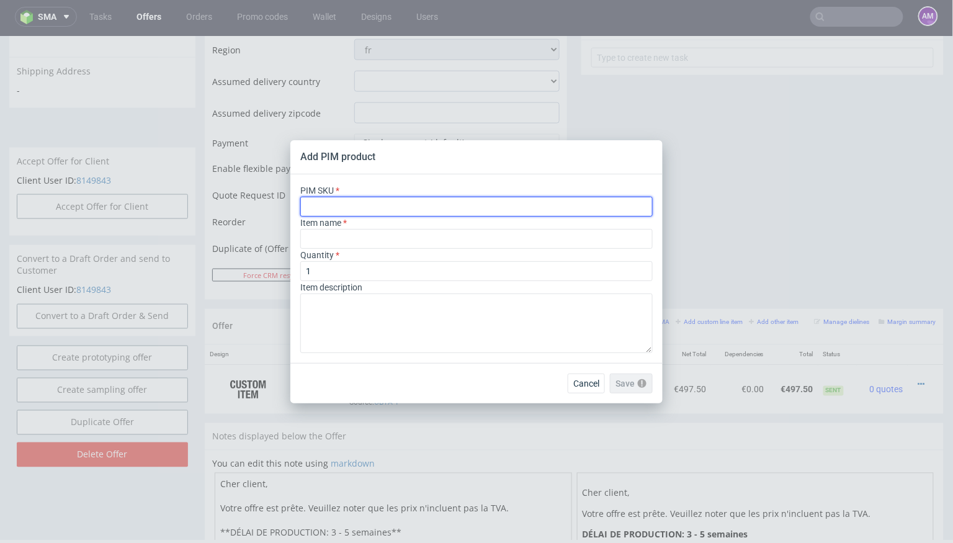
click at [372, 206] on input "text" at bounding box center [476, 207] width 352 height 20
paste input "box--product-box--18i--cardboard-natural-white--print-indigo-color--foil-none"
type input "box--product-box--18i--cardboard-natural-white--print-indigo-color--foil-none"
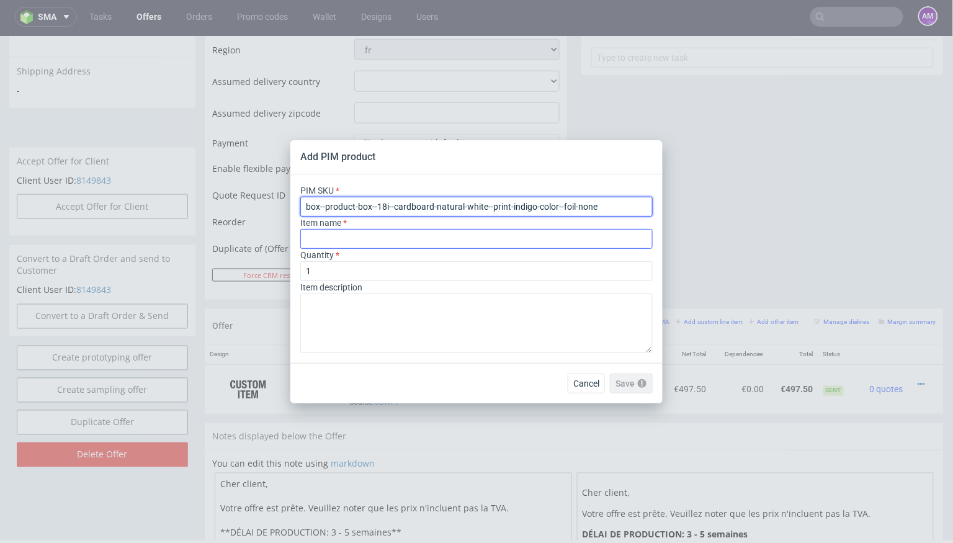
type input "Boites produit"
type input "box--product-box--18i--cardboard-natural-white--print-indigo-color--foil-none"
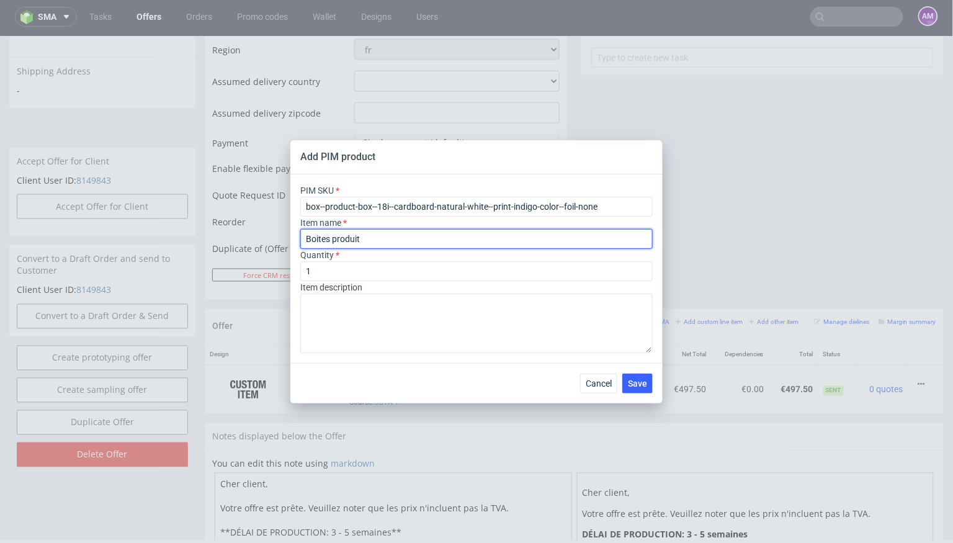
click at [378, 235] on input "Boites produit" at bounding box center [476, 239] width 352 height 20
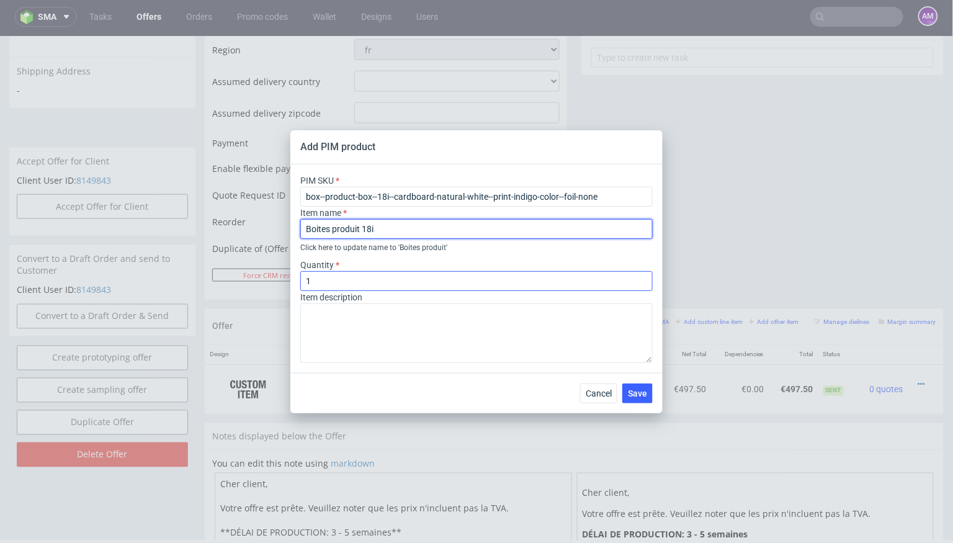
type input "Boites produit 18i"
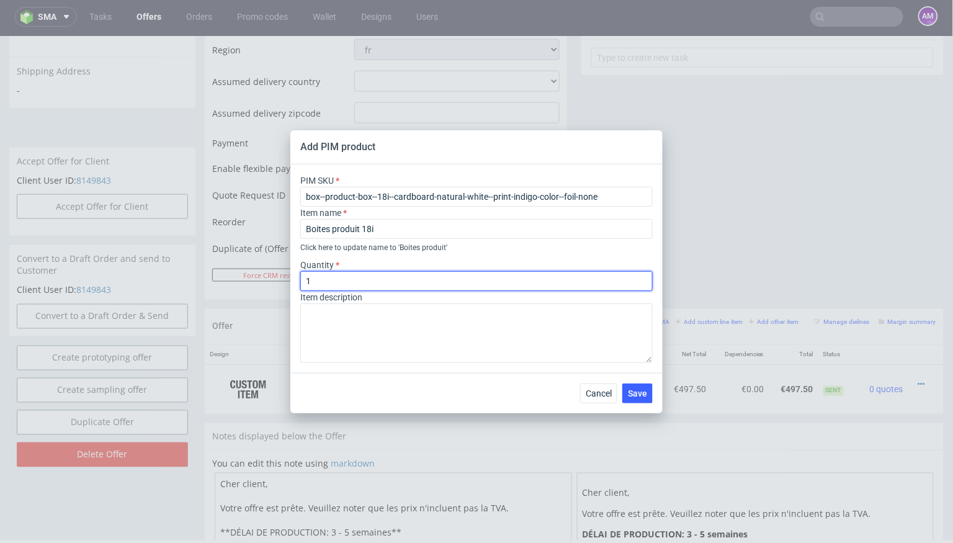
click at [373, 273] on input "1" at bounding box center [476, 281] width 352 height 20
type input "250"
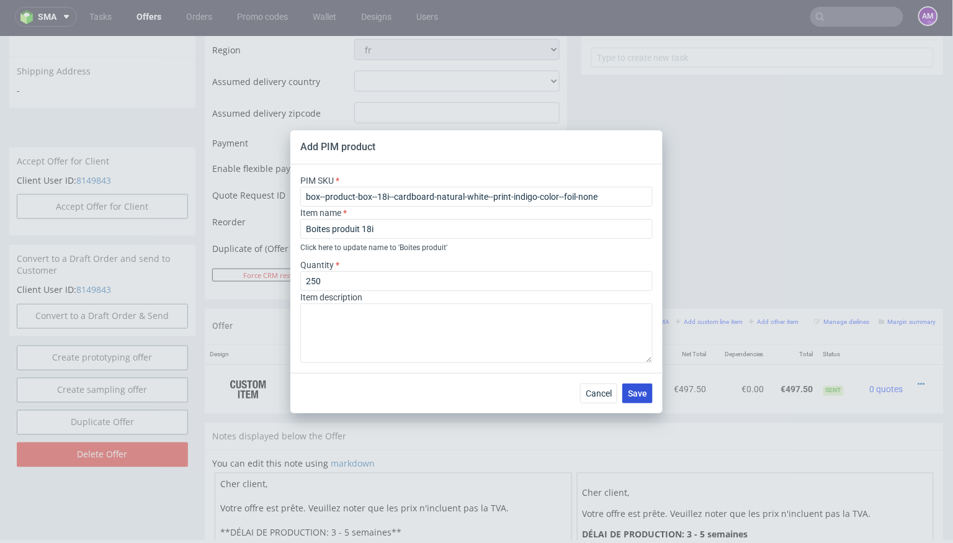
click at [637, 395] on span "Save" at bounding box center [637, 393] width 19 height 9
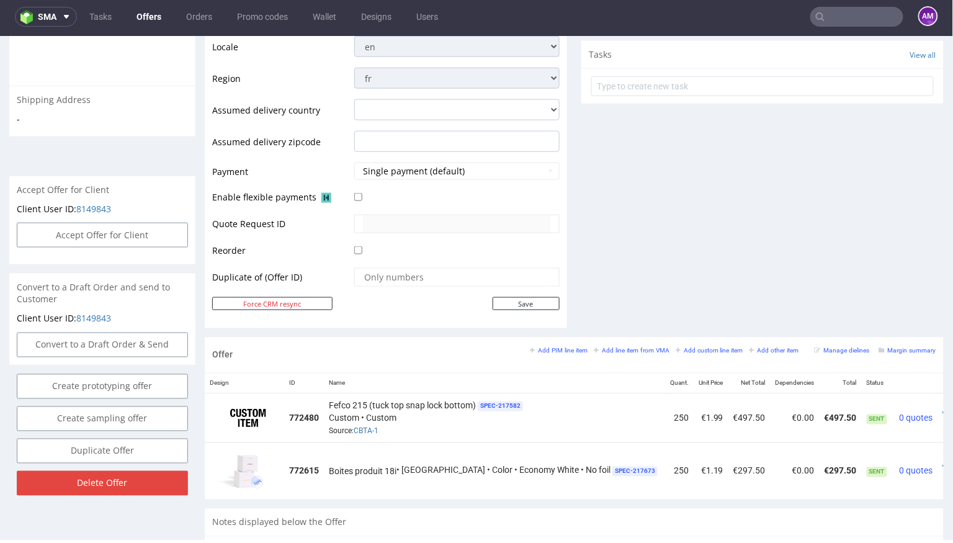
scroll to position [460, 0]
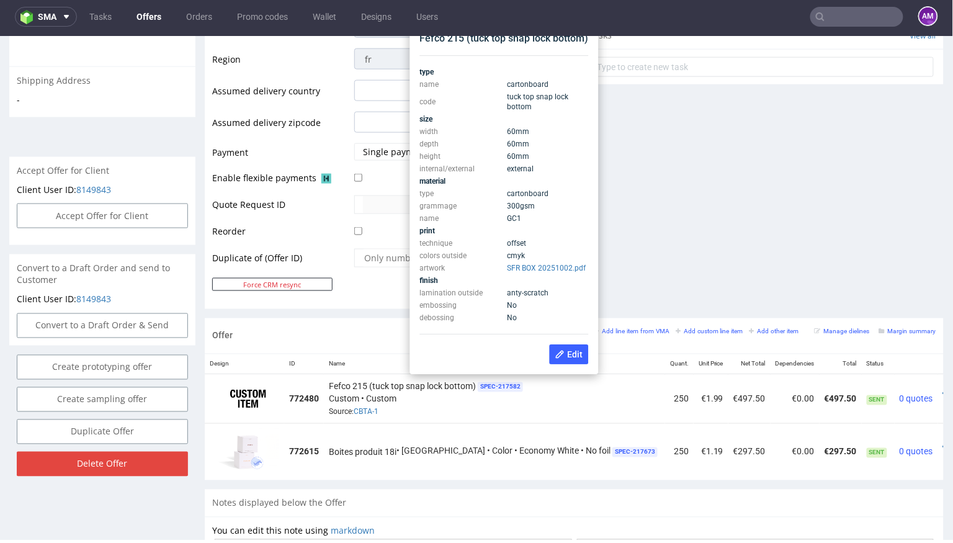
click at [666, 213] on div "Comments User (0) Automatic (0) Attachments (0) All (0) View all (0) Send Tasks…" at bounding box center [762, 8] width 362 height 619
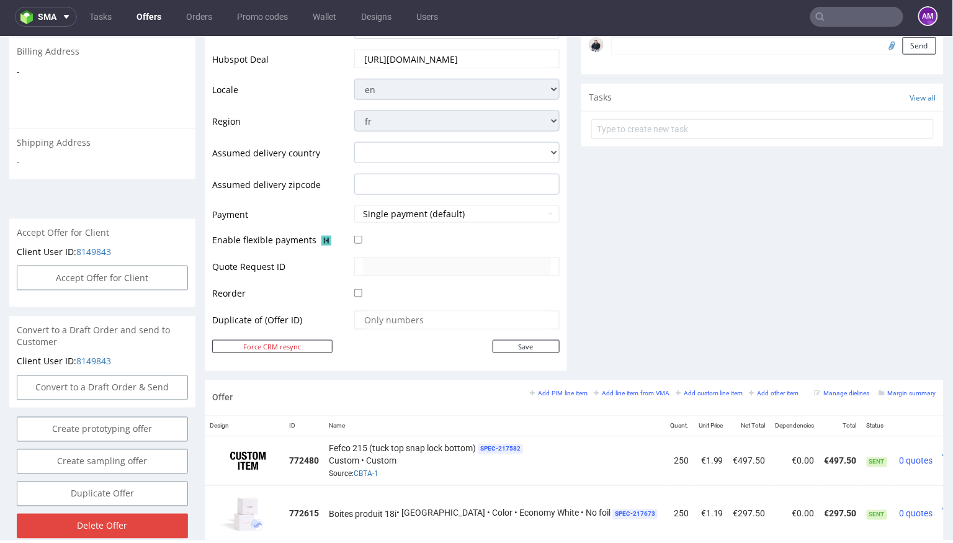
scroll to position [89, 0]
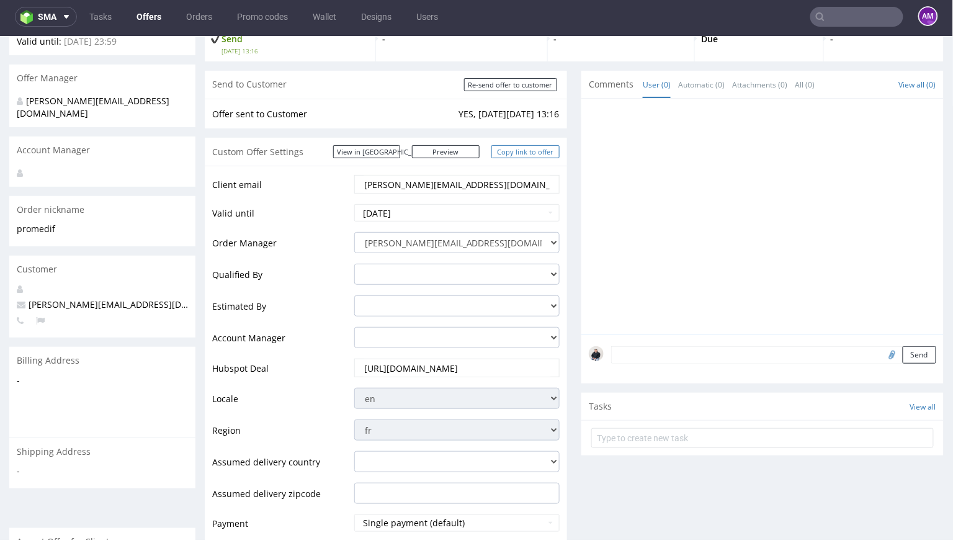
click at [527, 150] on link "Copy link to offer" at bounding box center [525, 151] width 68 height 13
click at [516, 86] on input "Re-send offer to customer" at bounding box center [510, 84] width 93 height 13
type input "In progress..."
